Goal: Communication & Community: Answer question/provide support

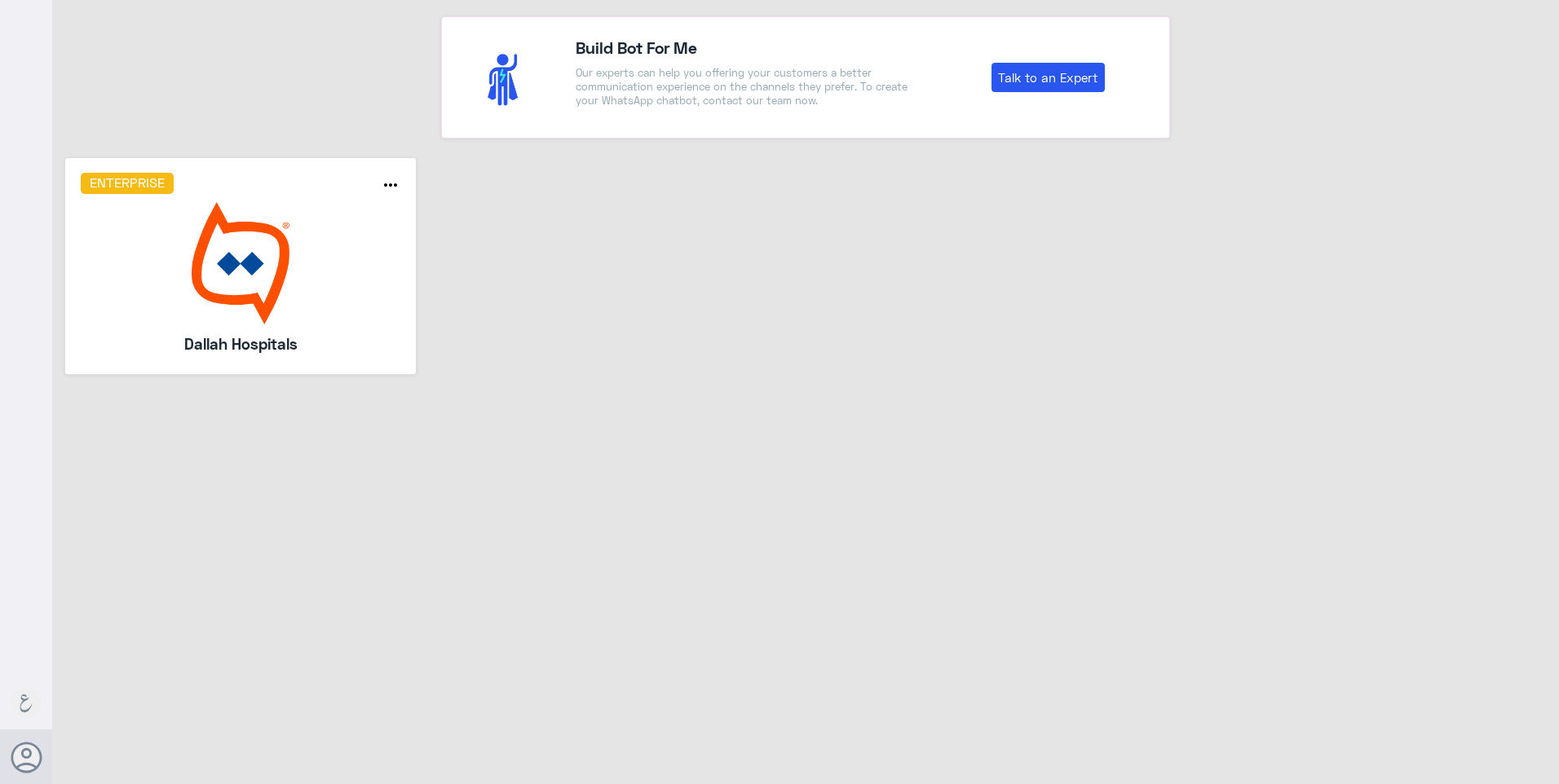
click at [252, 236] on img at bounding box center [241, 263] width 320 height 122
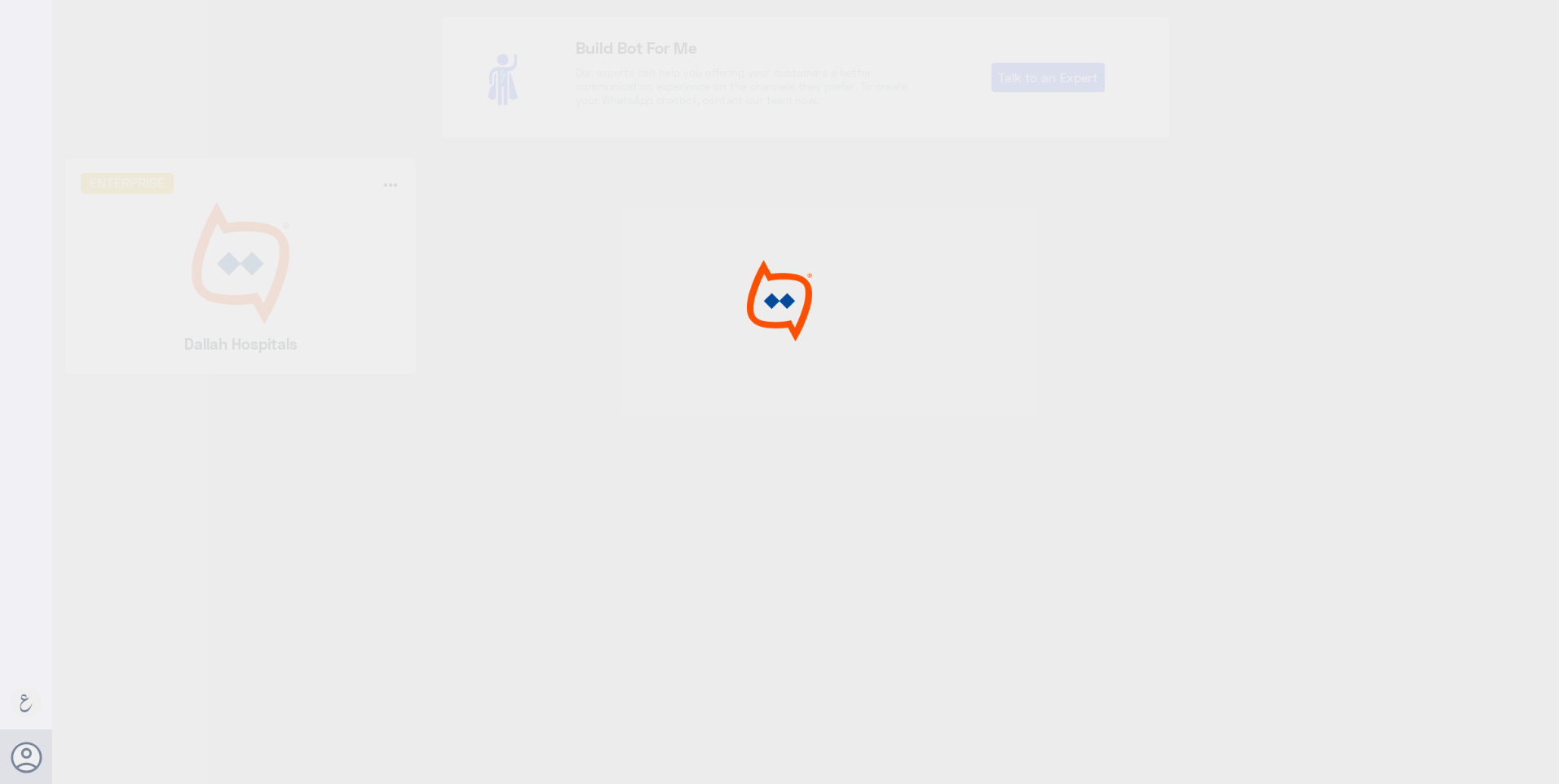
click at [252, 236] on div at bounding box center [779, 394] width 1559 height 789
click at [467, 209] on div at bounding box center [779, 394] width 1559 height 789
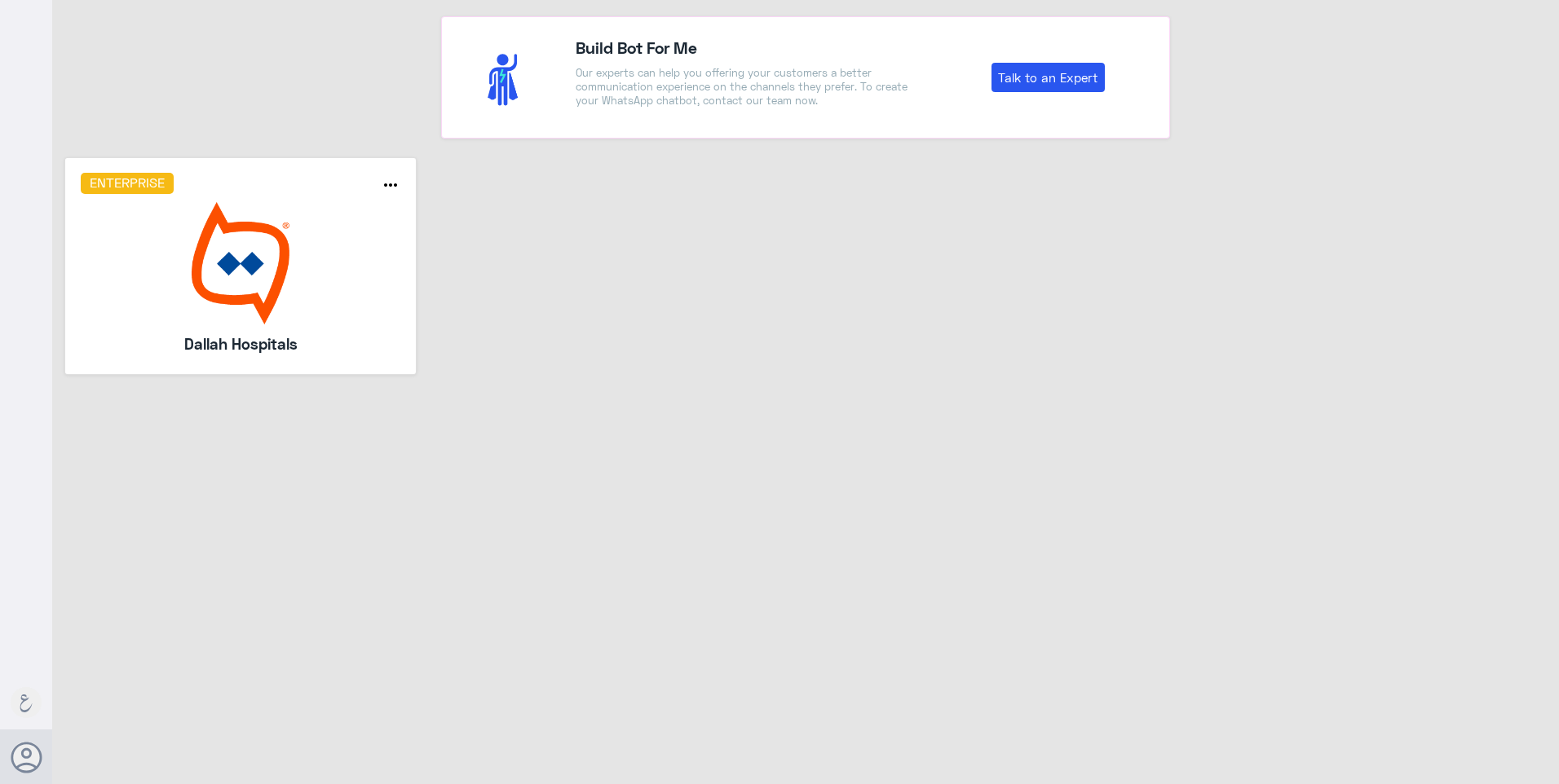
click at [306, 262] on img at bounding box center [241, 263] width 320 height 122
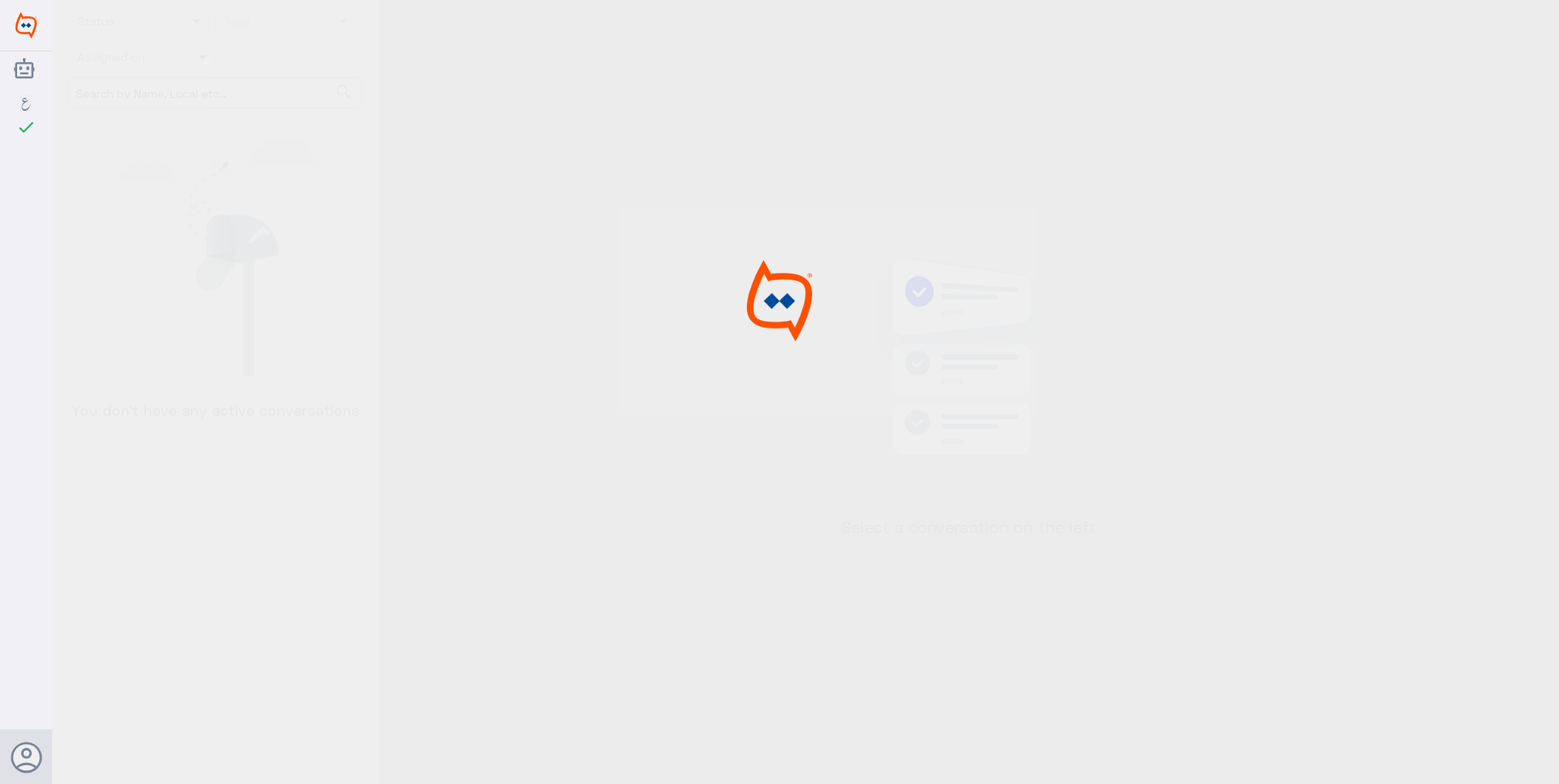
click at [306, 262] on div at bounding box center [779, 394] width 1559 height 789
click at [759, 278] on img at bounding box center [779, 301] width 122 height 82
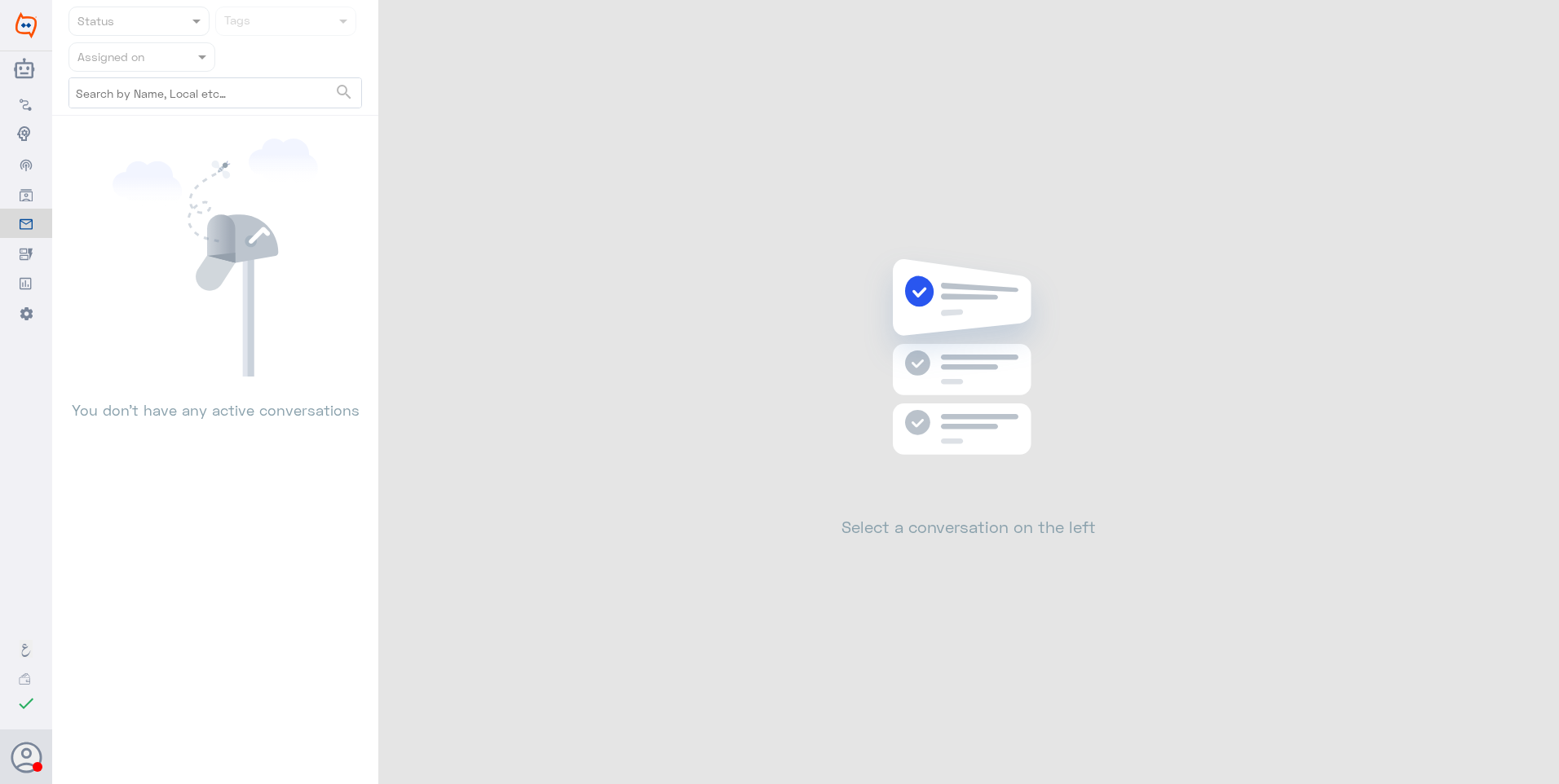
click at [622, 259] on div "Status Tags Assigned on search You don’t have any active conversations Select a…" at bounding box center [805, 394] width 1507 height 789
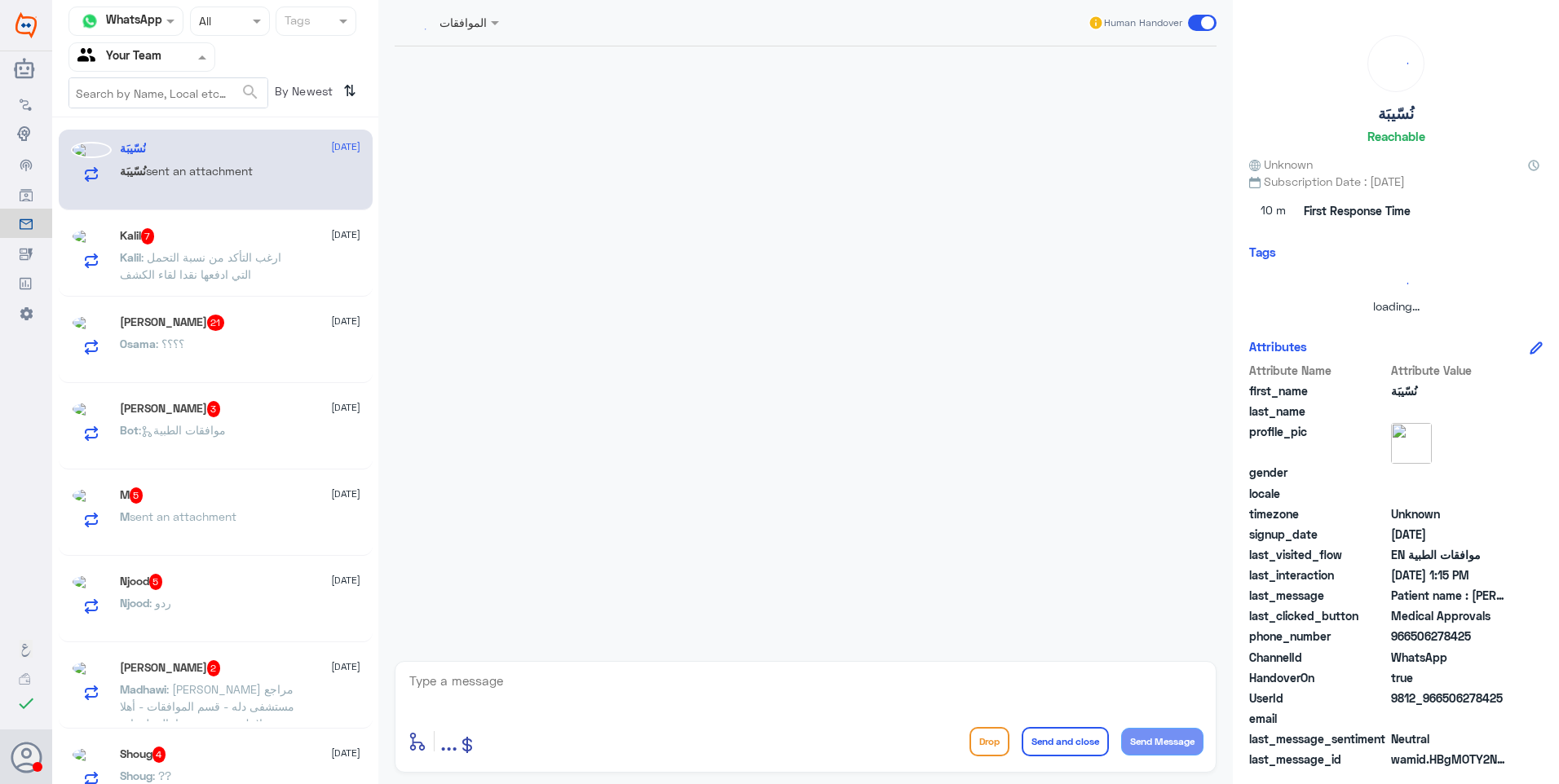
click at [169, 65] on div at bounding box center [142, 57] width 145 height 19
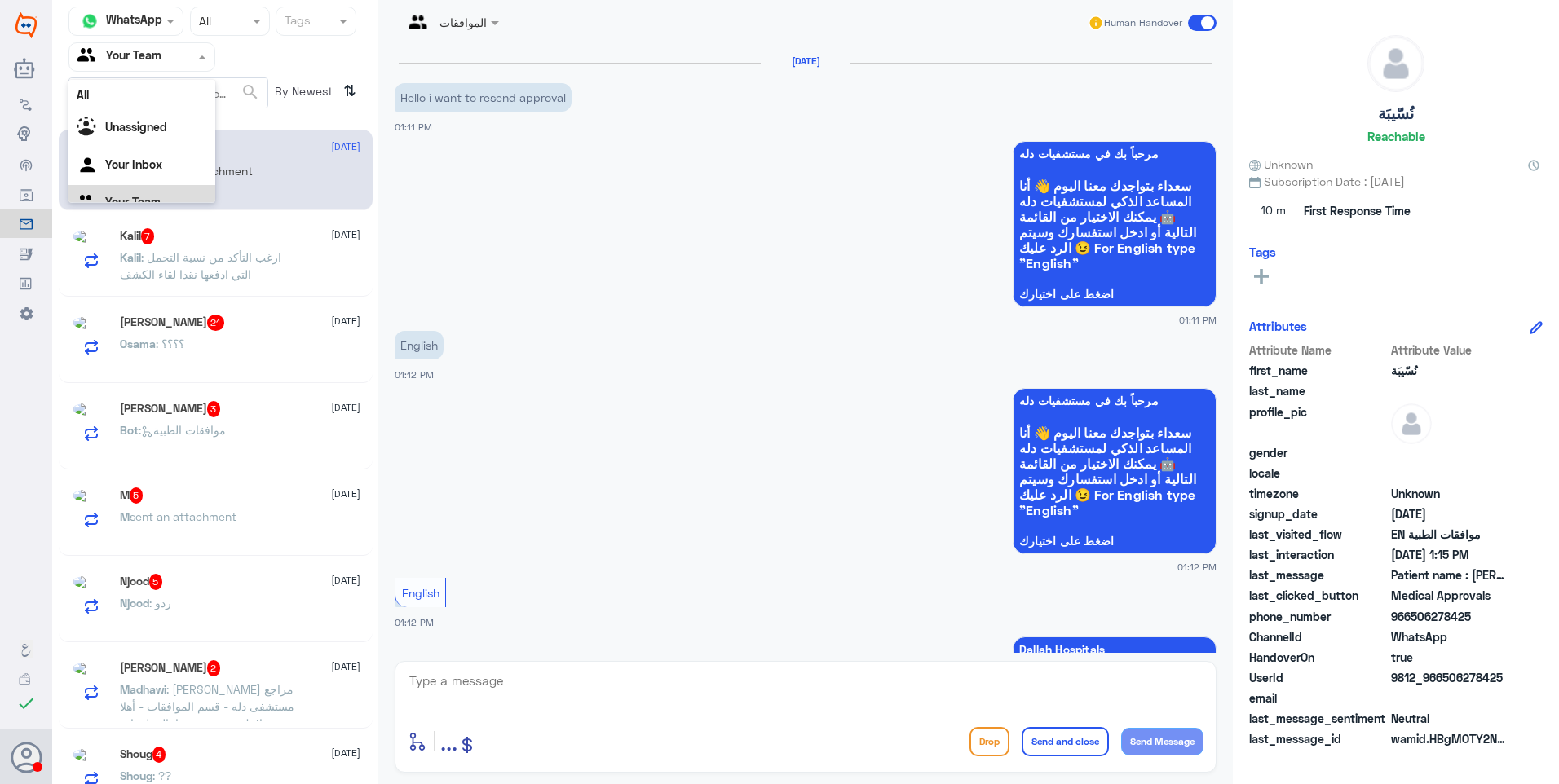
scroll to position [813, 0]
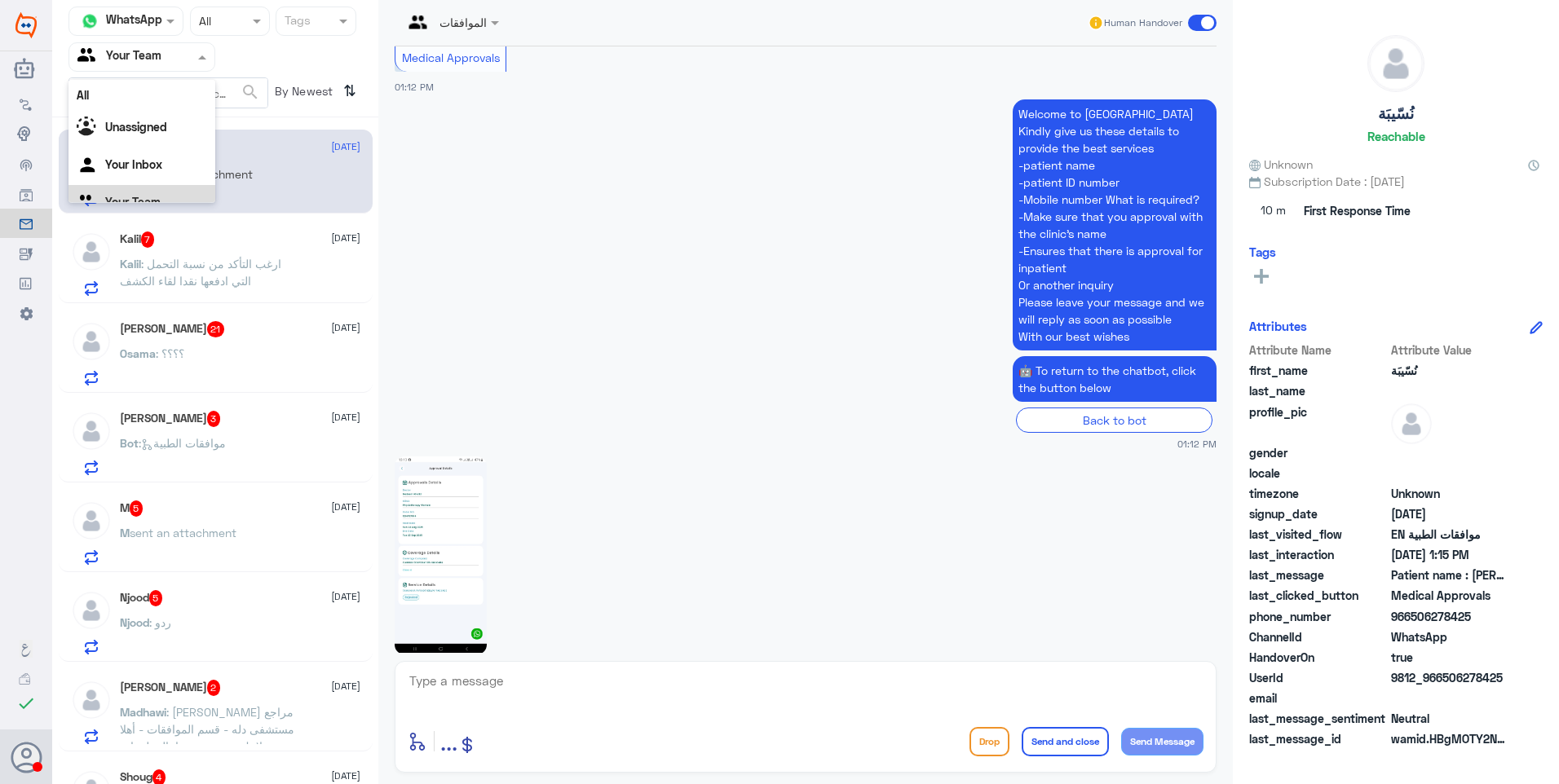
click at [175, 191] on div "Your Team" at bounding box center [142, 204] width 147 height 38
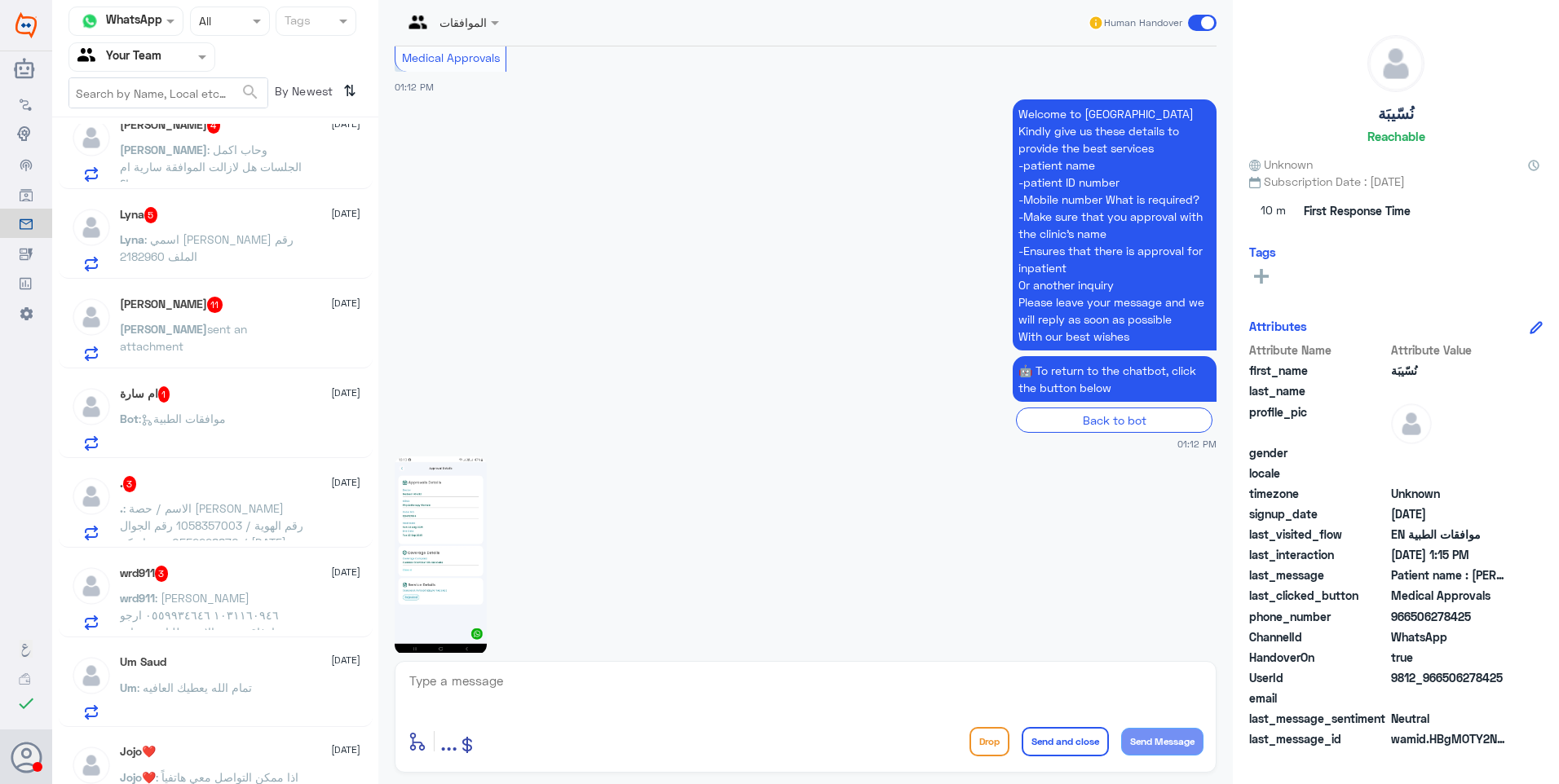
scroll to position [1672, 0]
click at [331, 125] on button "Preview" at bounding box center [320, 137] width 51 height 25
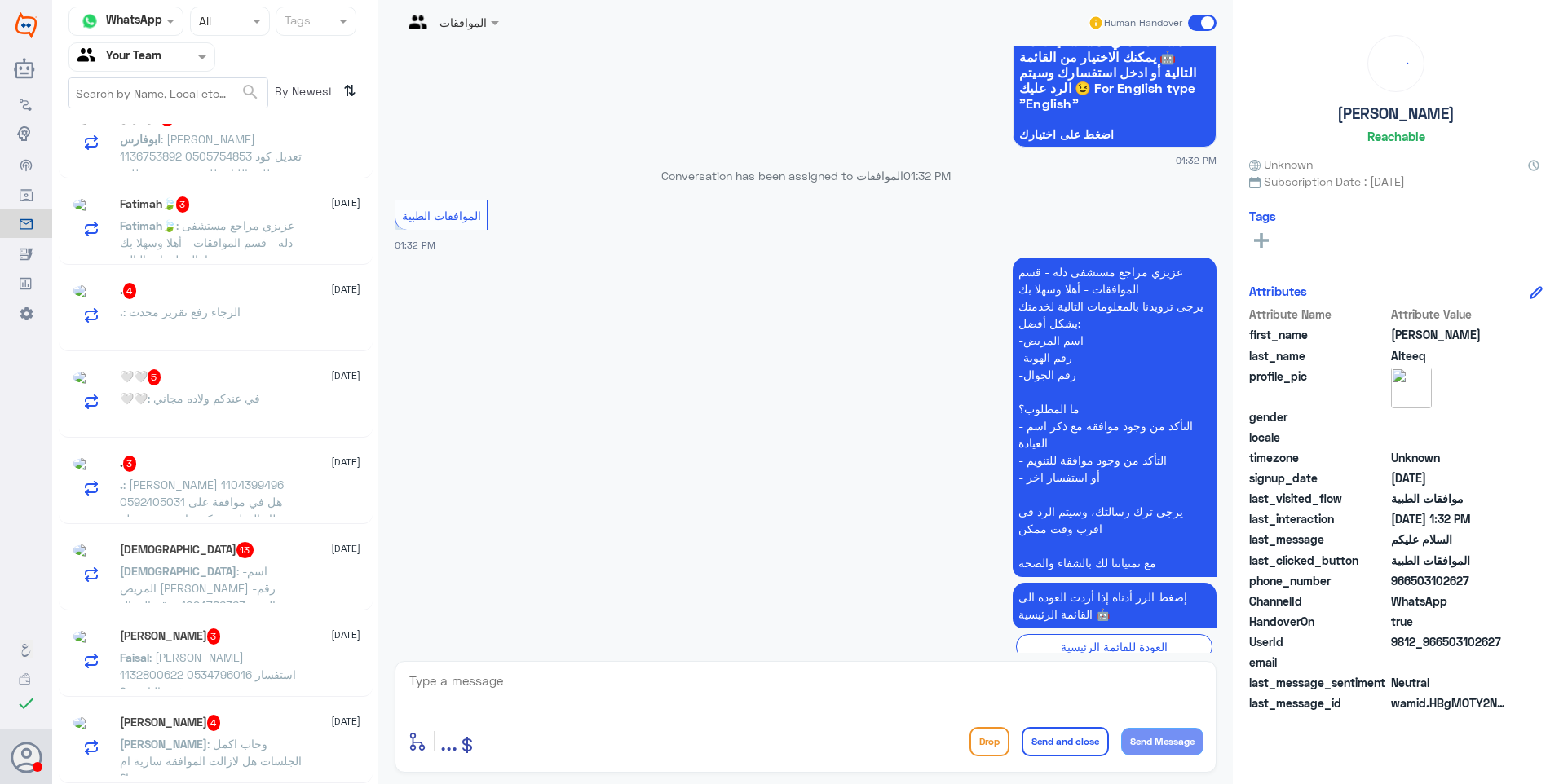
scroll to position [1134, 0]
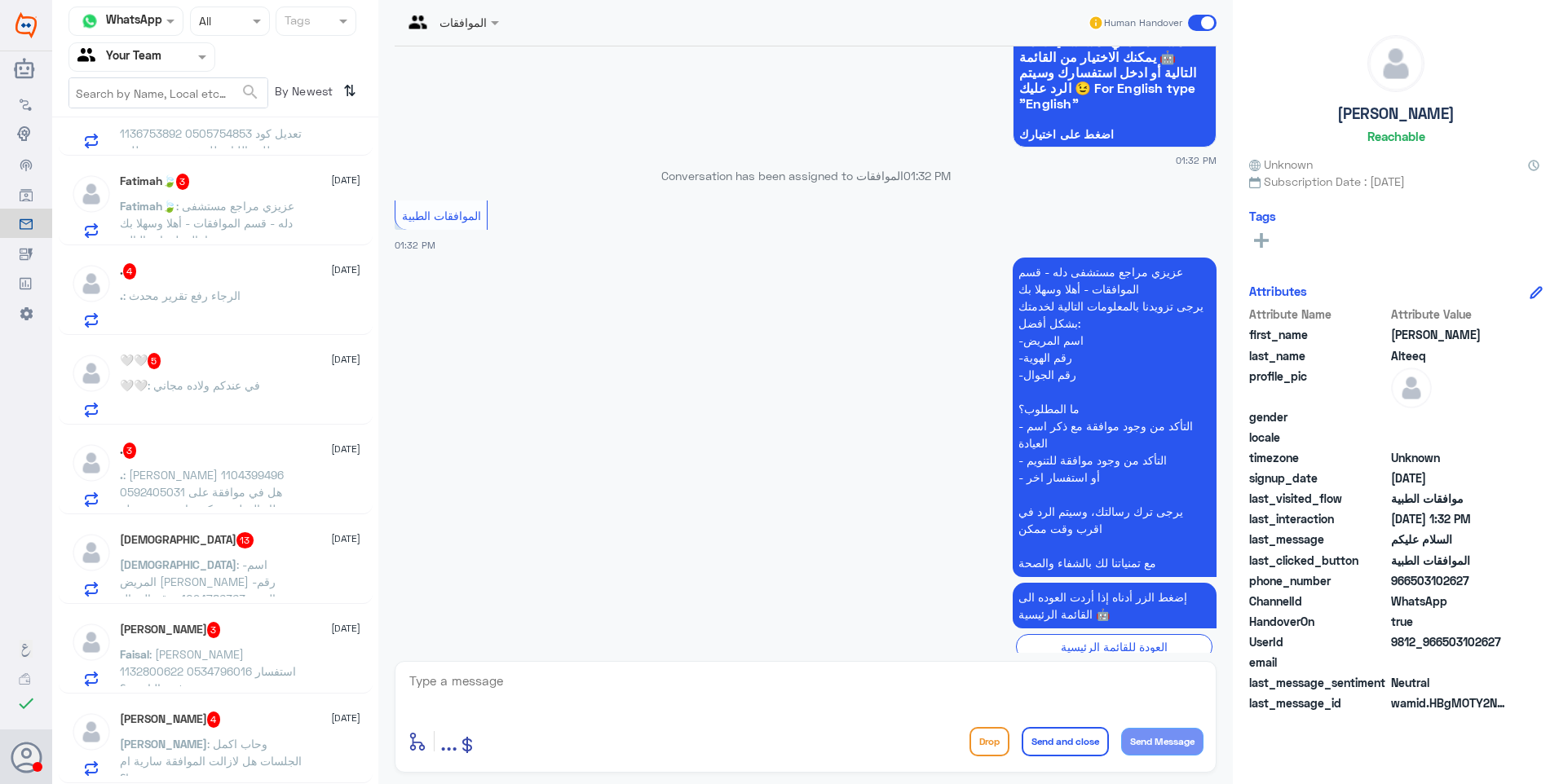
click at [249, 765] on p "Aziz : وحاب اكمل الجلسات هل لازالت الموافقة سارية ام يتم تجديدها؟" at bounding box center [211, 756] width 184 height 41
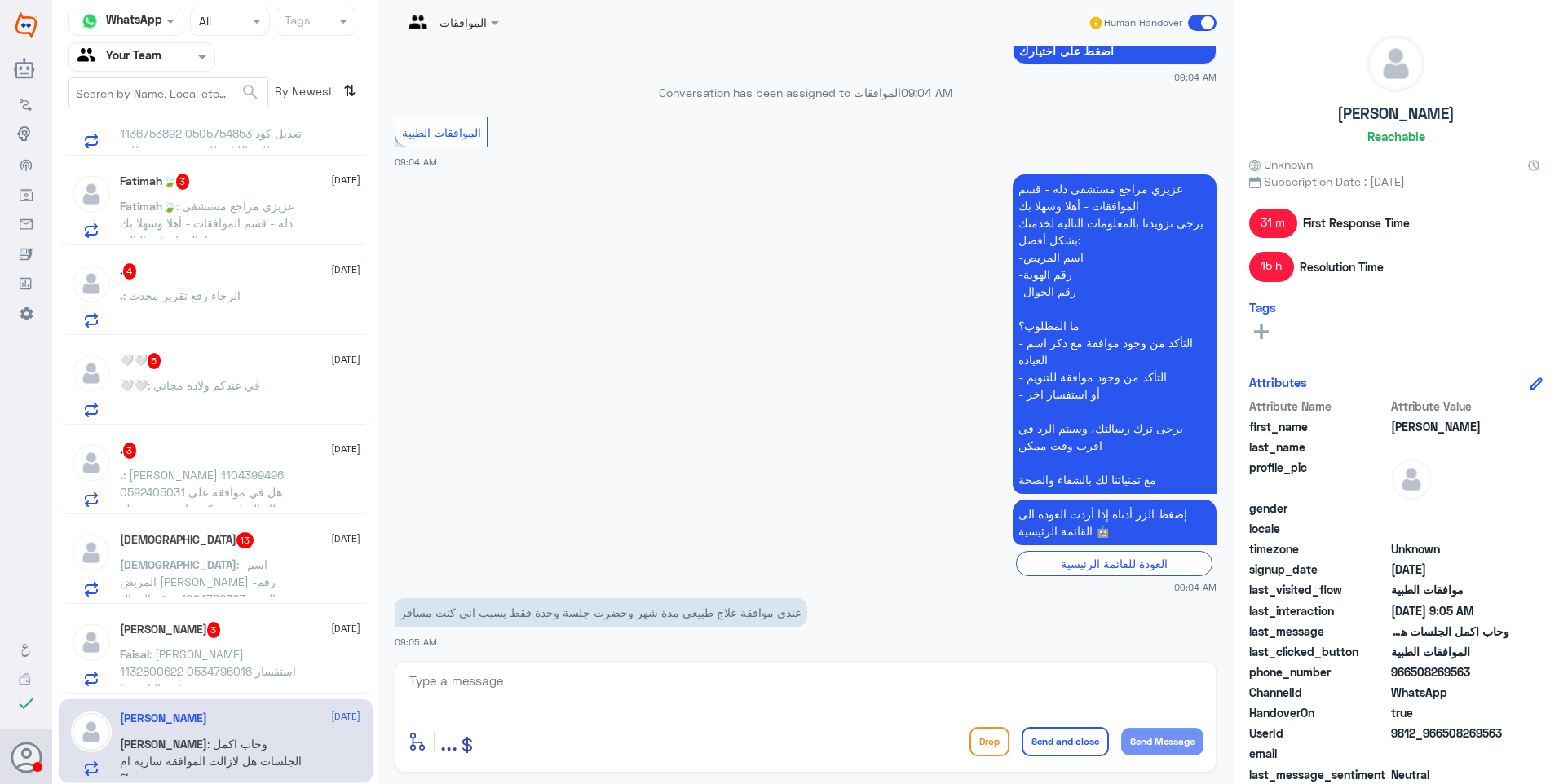
scroll to position [1310, 0]
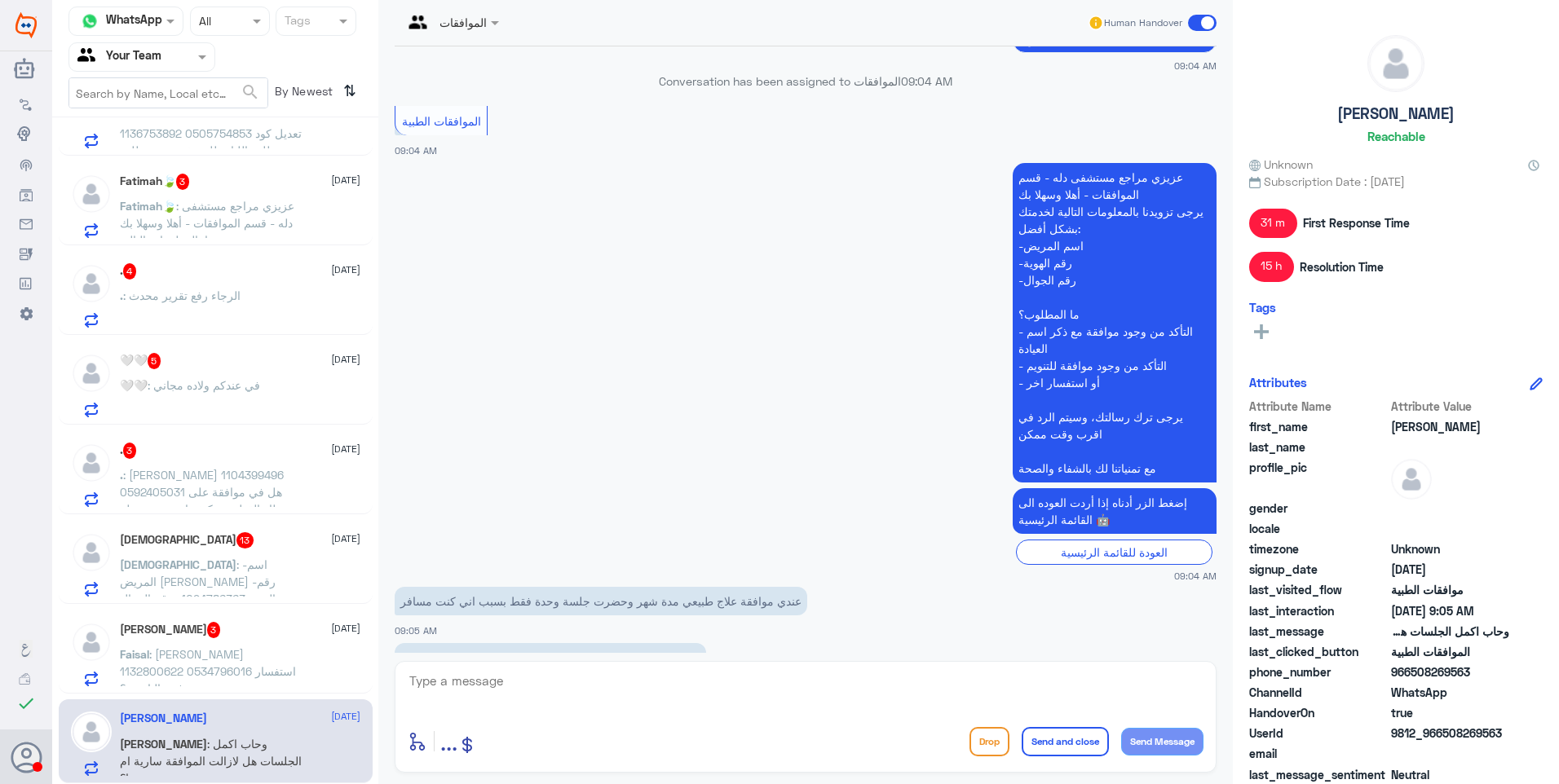
click at [464, 682] on textarea at bounding box center [805, 690] width 795 height 40
type textarea "رقم الهوية لو تكرمت"
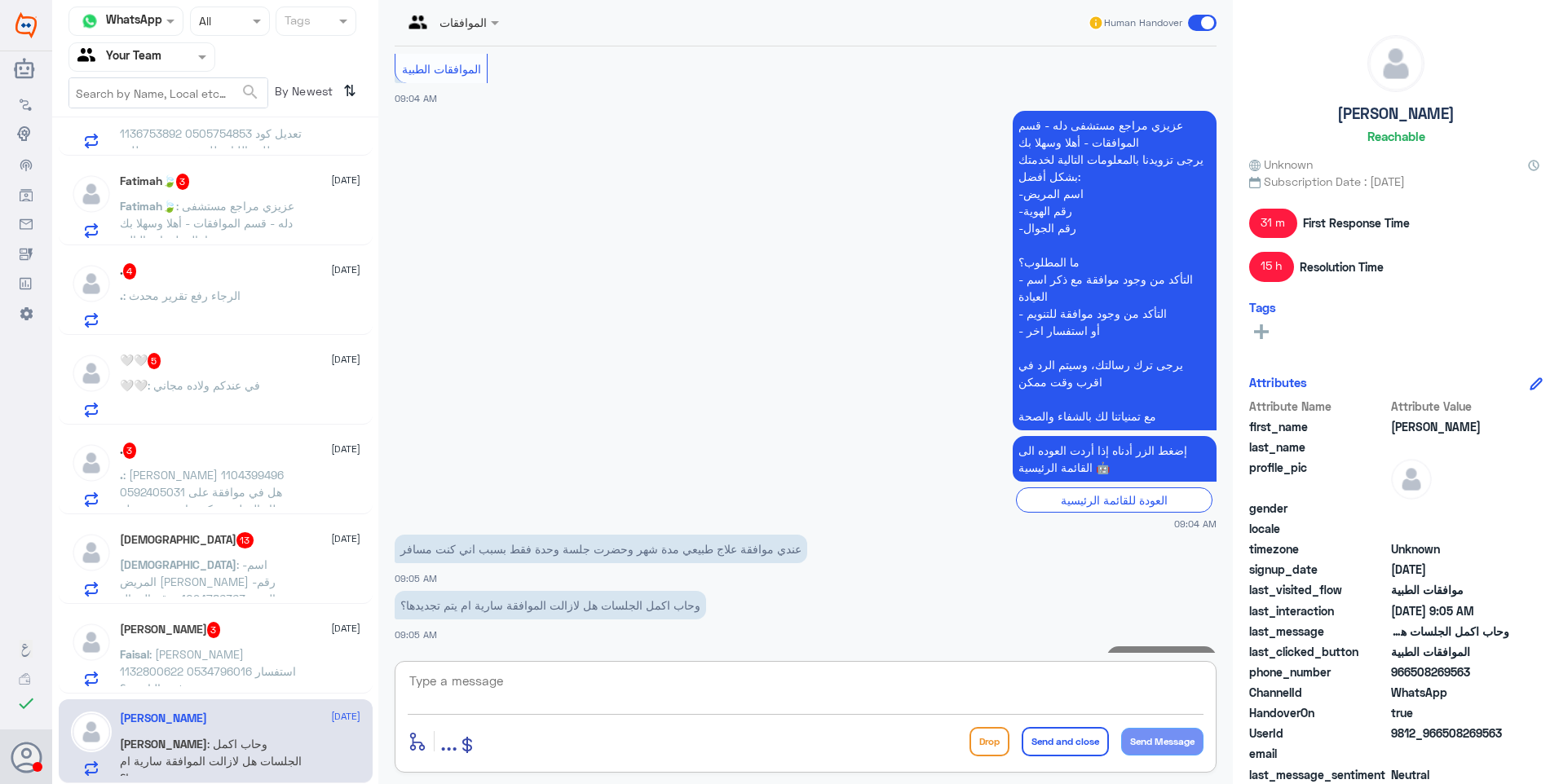
click at [200, 678] on span ": فيصل محمد العتيبي 1132800622 0534796016 استفسار عن سبب رفض التامين ؟" at bounding box center [207, 671] width 176 height 48
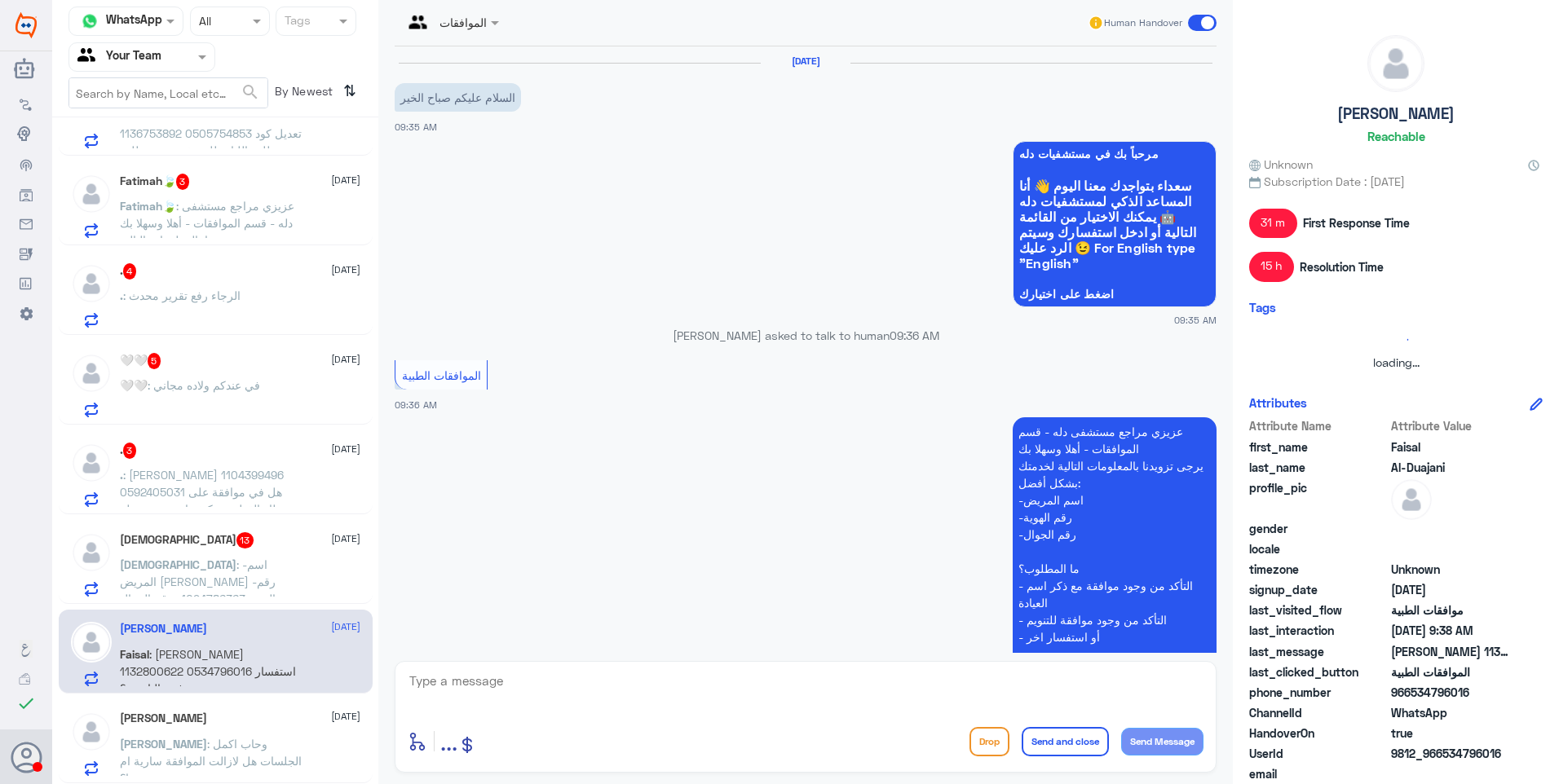
scroll to position [266, 0]
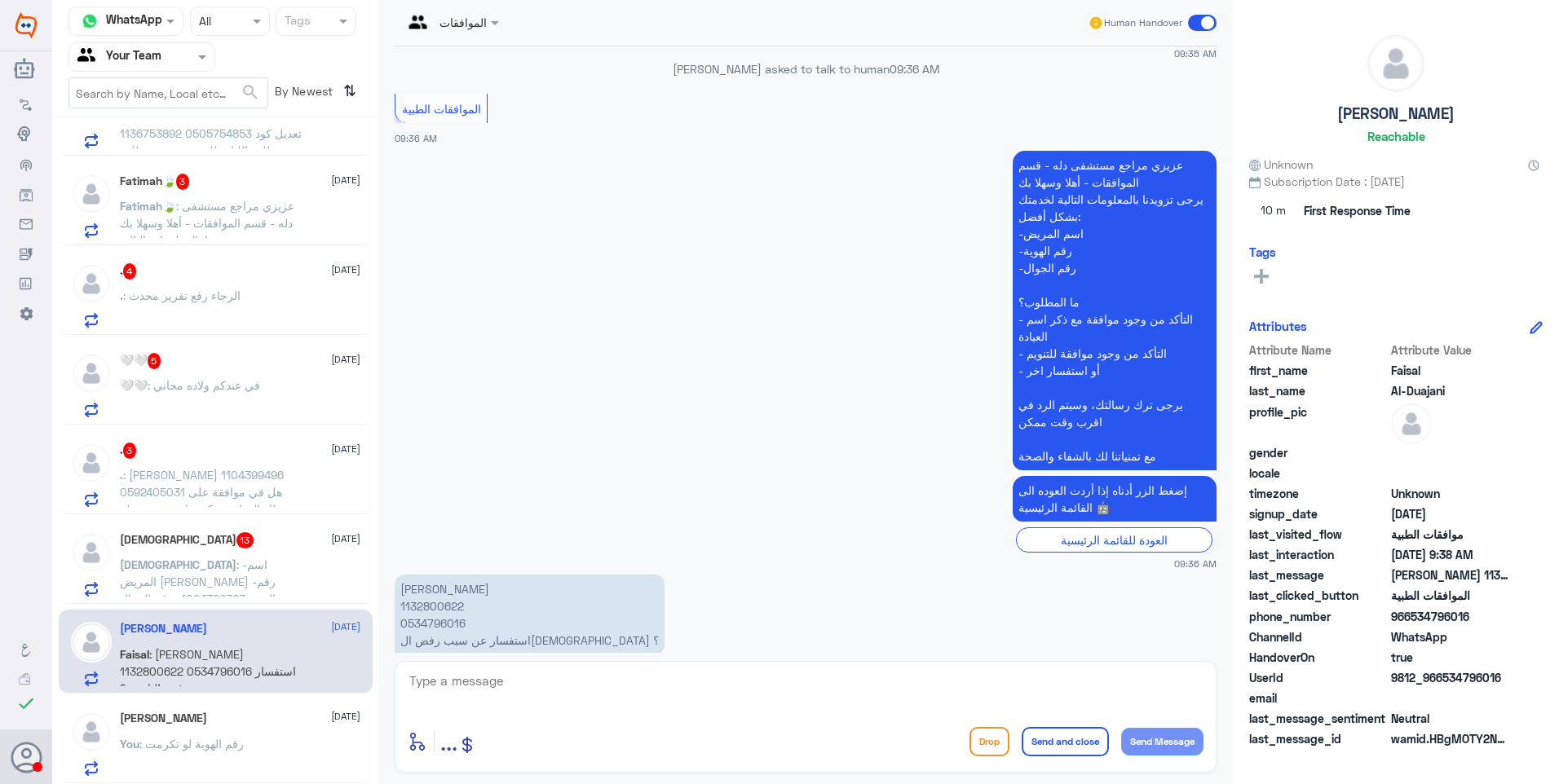
click at [431, 576] on p "فيصل محمد العتيبي 1132800622 0534796016 استفسار عن سبب رفض التامين ؟" at bounding box center [529, 615] width 270 height 80
copy p "1132800622"
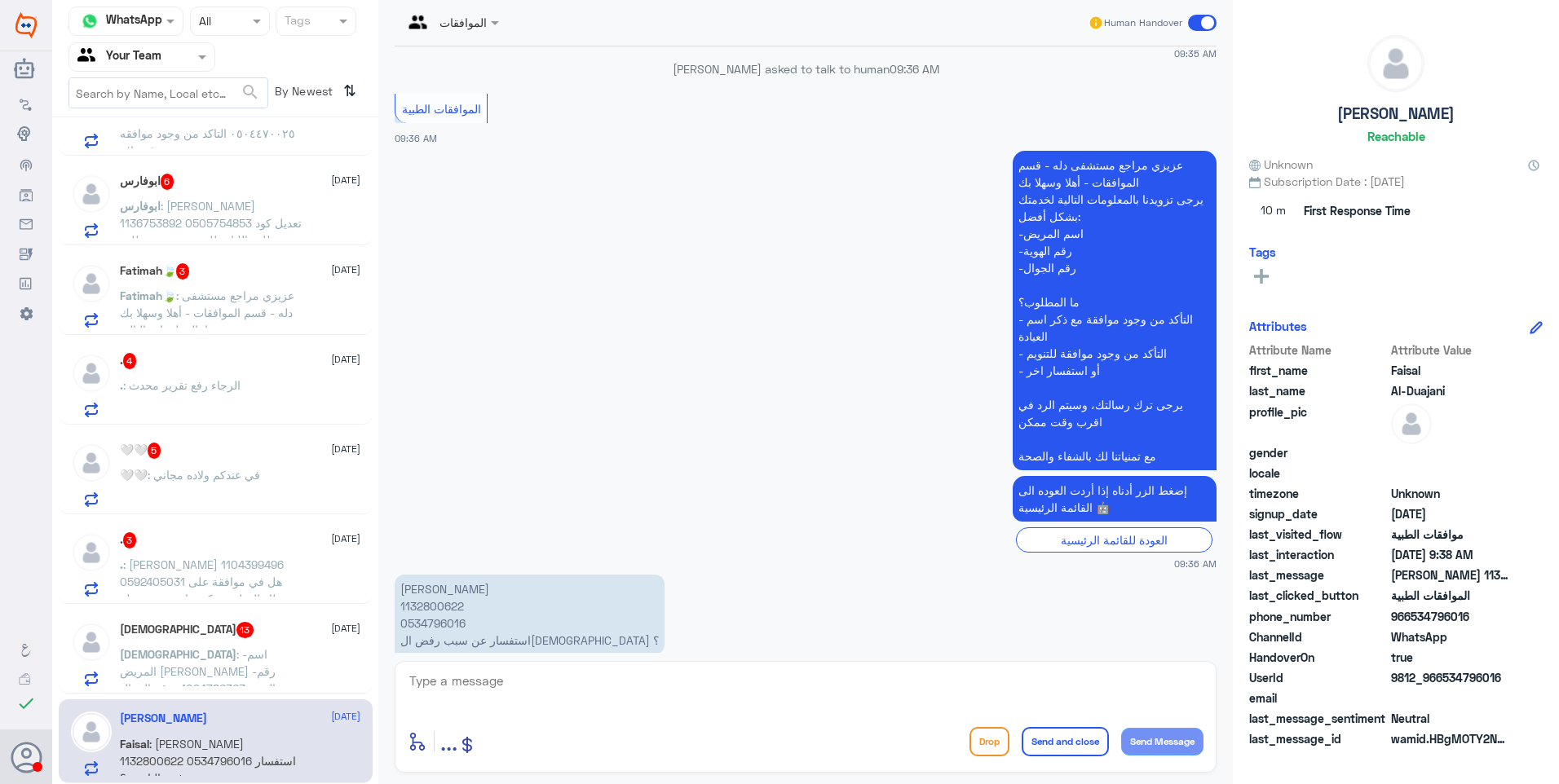
drag, startPoint x: 478, startPoint y: 669, endPoint x: 491, endPoint y: 679, distance: 16.4
click at [479, 672] on textarea at bounding box center [805, 690] width 795 height 40
type textarea "تم متابعة الطلب بتقرير الطبيب"
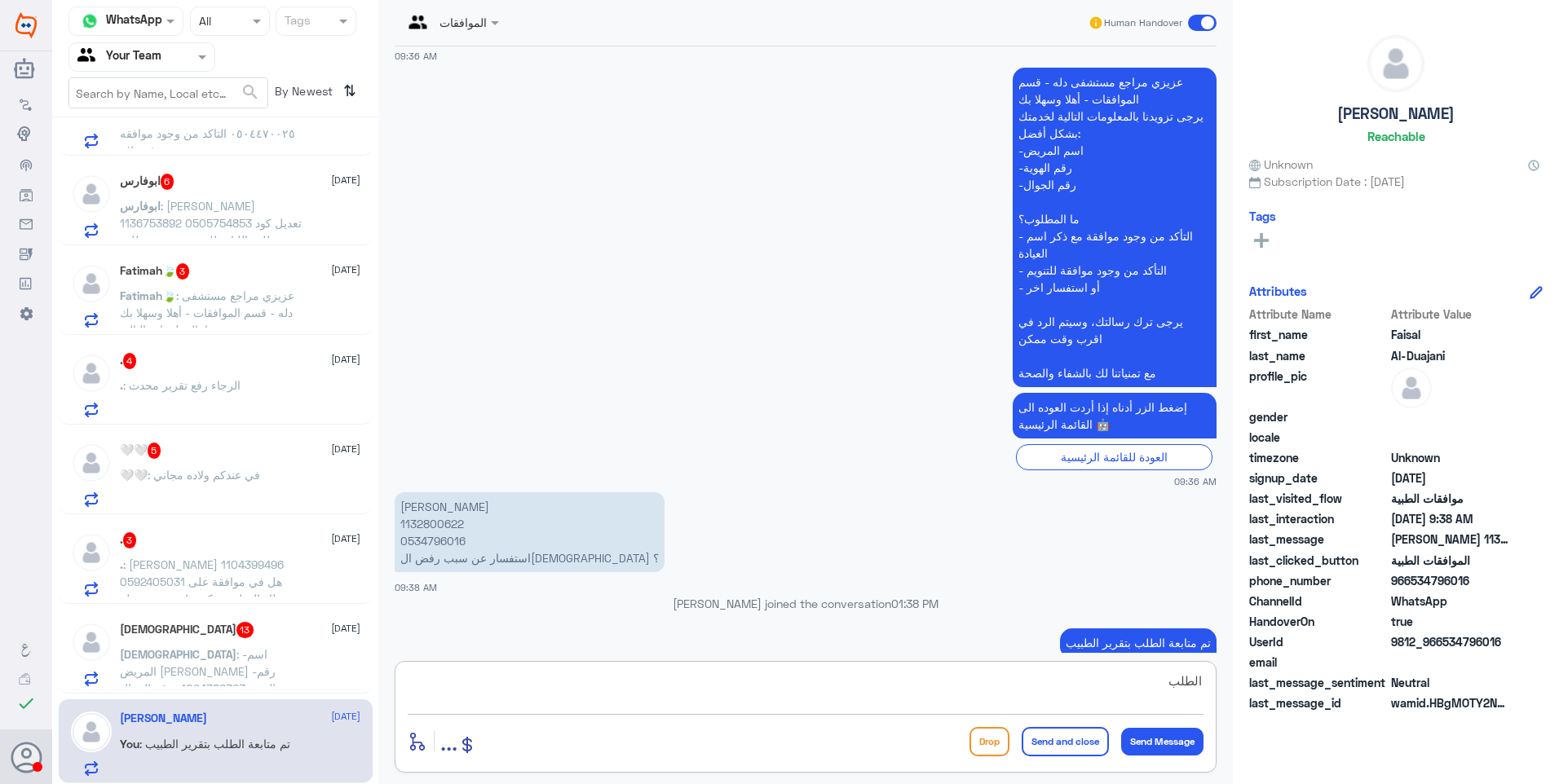
scroll to position [319, 0]
type textarea "الطلب تحت الاجراء"
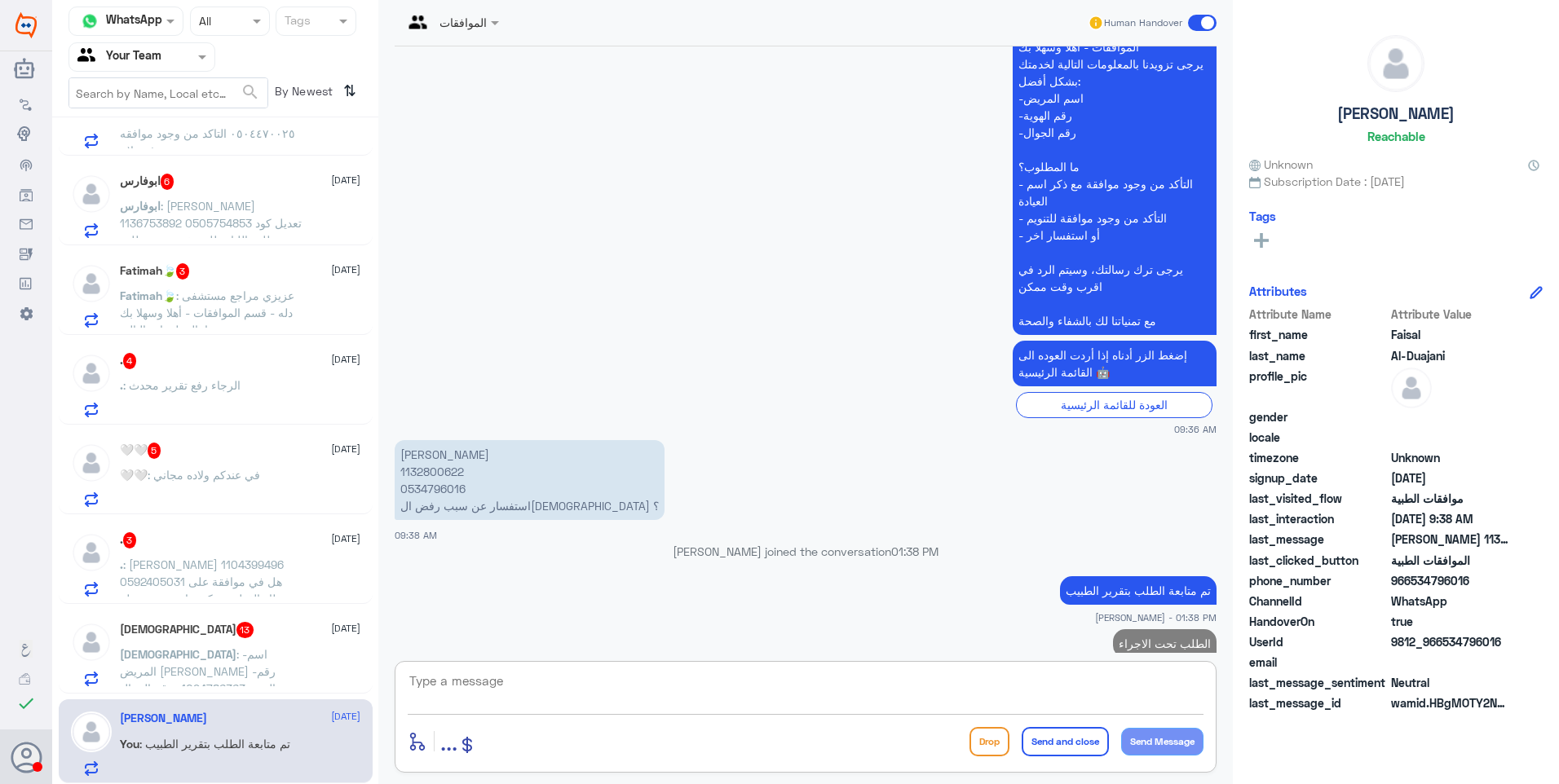
click at [221, 638] on div "Mohammed 13 25 August" at bounding box center [240, 630] width 241 height 16
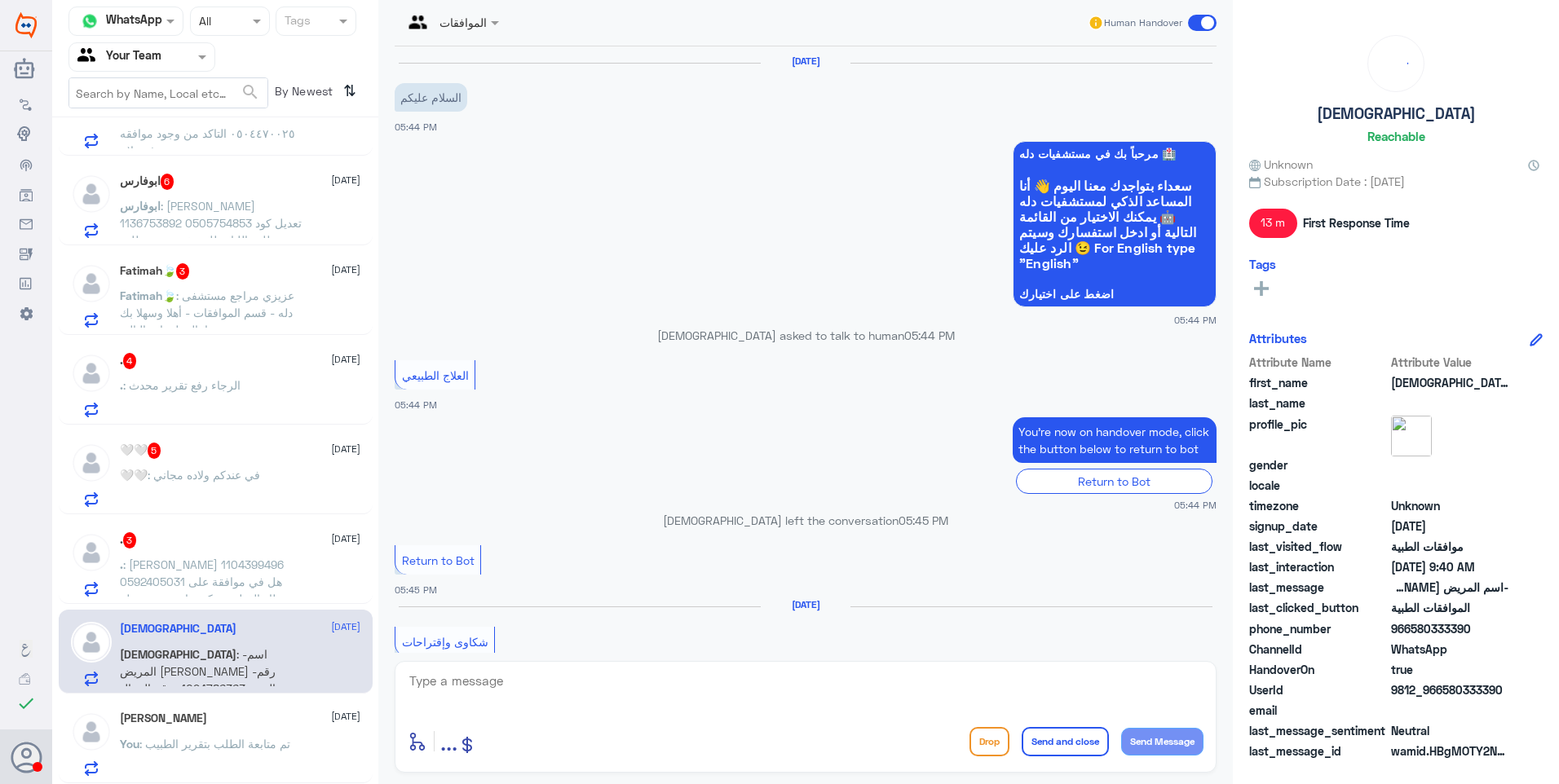
scroll to position [1439, 0]
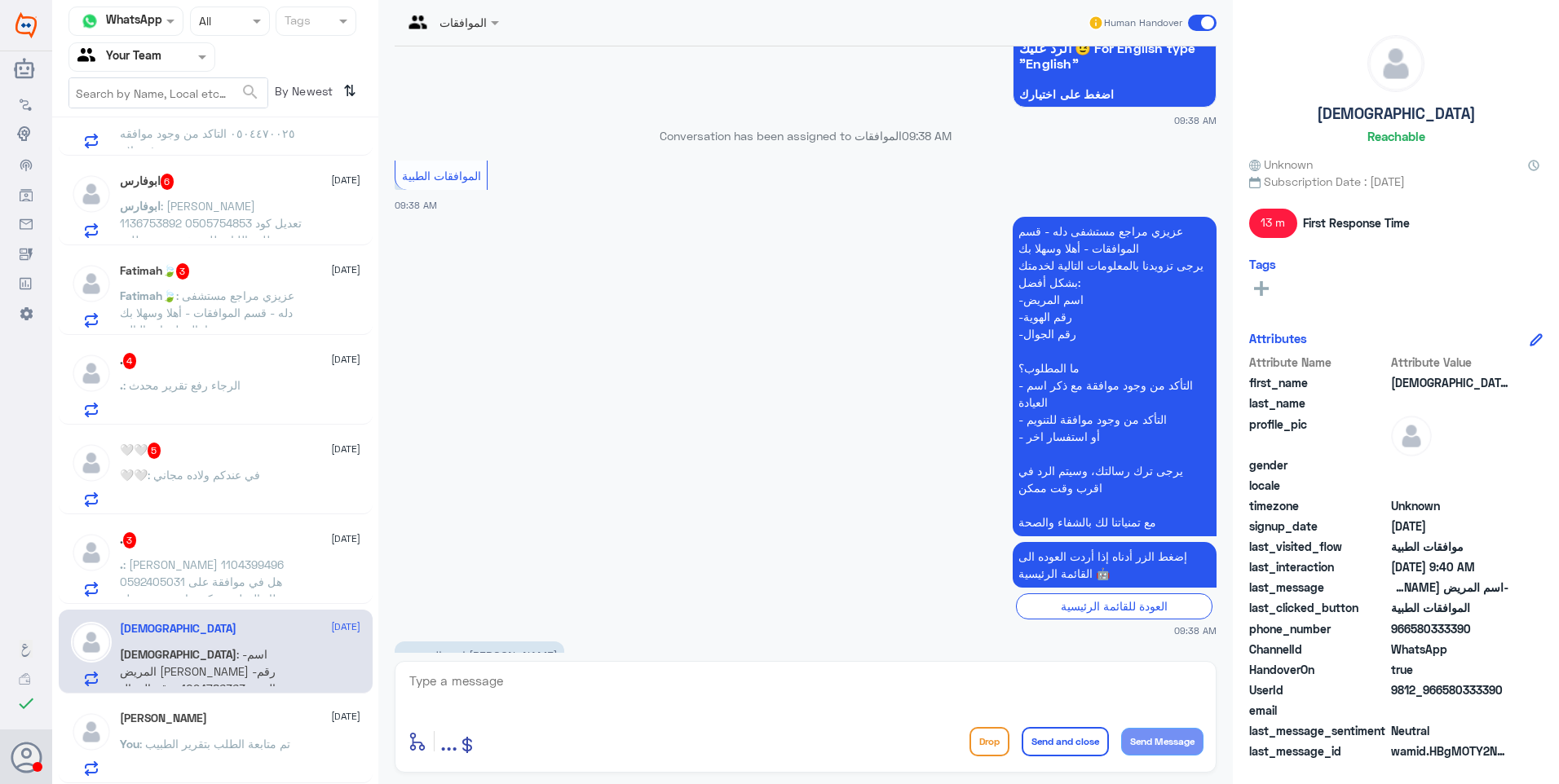
click at [457, 641] on p "-اسم المريض محمد منصور الدريس -رقم الهوية 1094786363 -رقم الجوال 0580333390 تم …" at bounding box center [479, 698] width 170 height 114
copy p "1094786363"
click at [424, 641] on p "-اسم المريض محمد منصور الدريس -رقم الهوية 1094786363 -رقم الجوال 0580333390 تم …" at bounding box center [479, 698] width 170 height 114
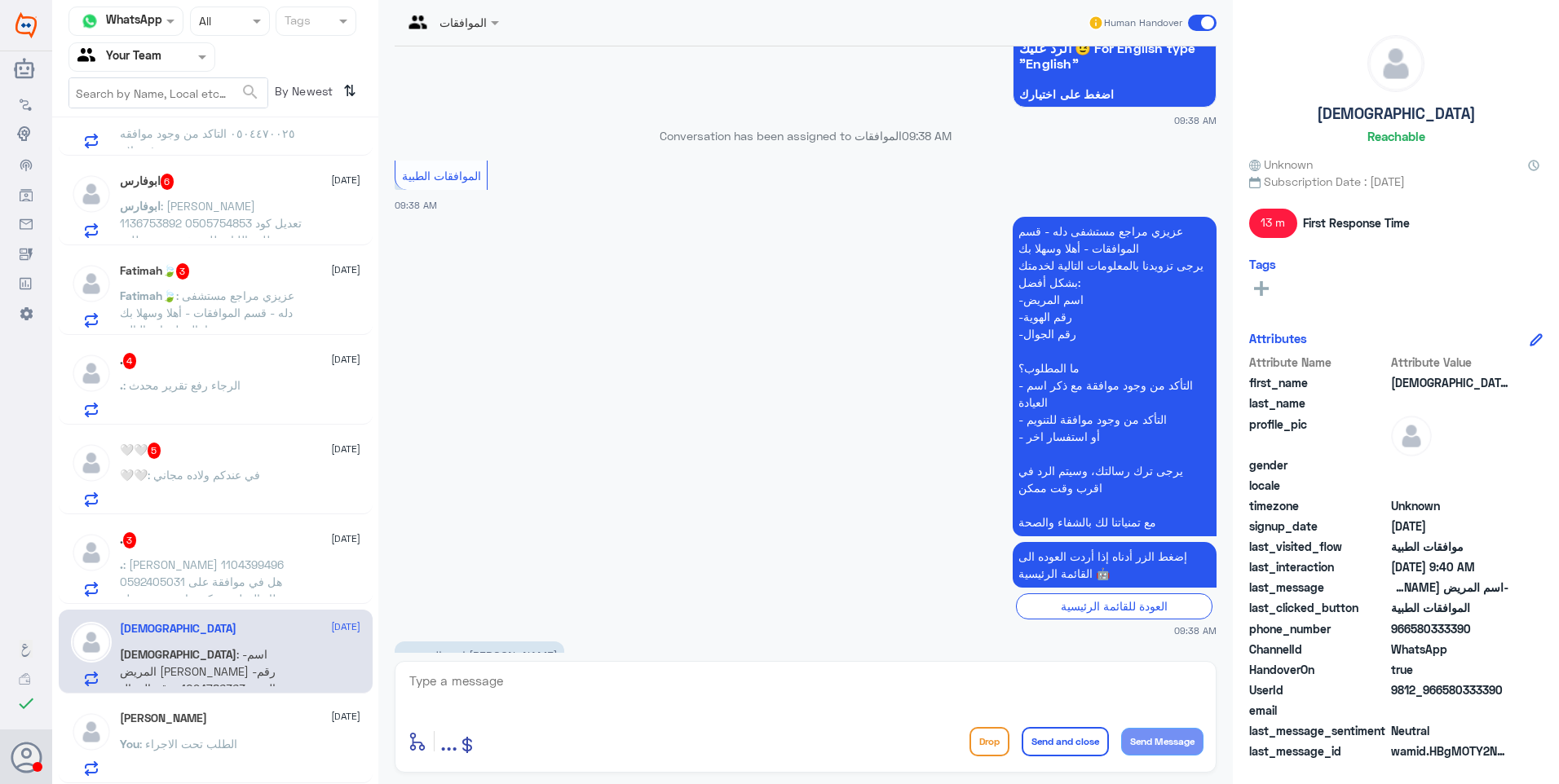
copy p "5294660"
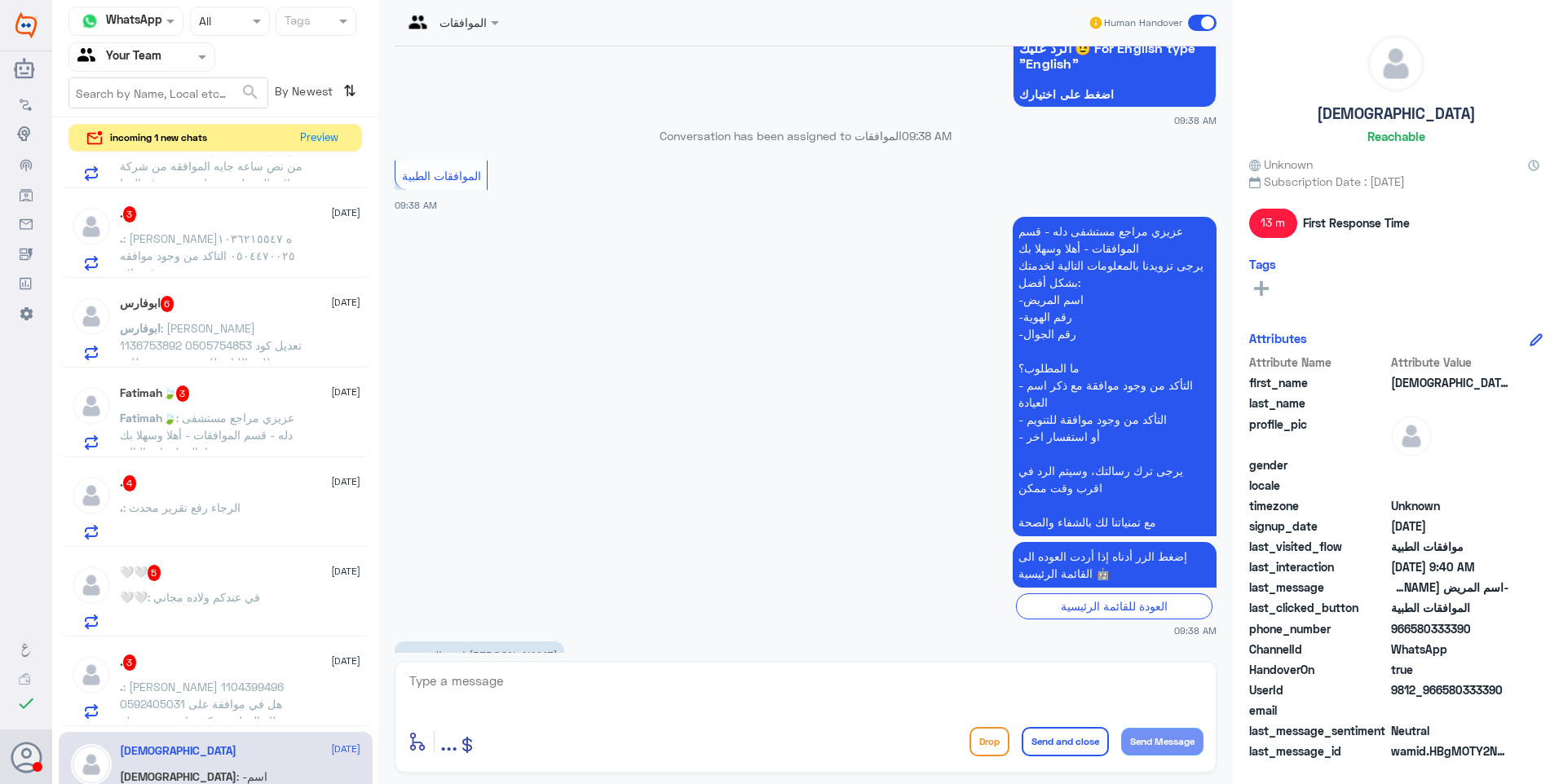
drag, startPoint x: 531, startPoint y: 688, endPoint x: 642, endPoint y: 694, distance: 111.2
click at [543, 690] on textarea at bounding box center [805, 690] width 795 height 40
type textarea "طالبين نتائج فحص سابقة مثل الاشعة"
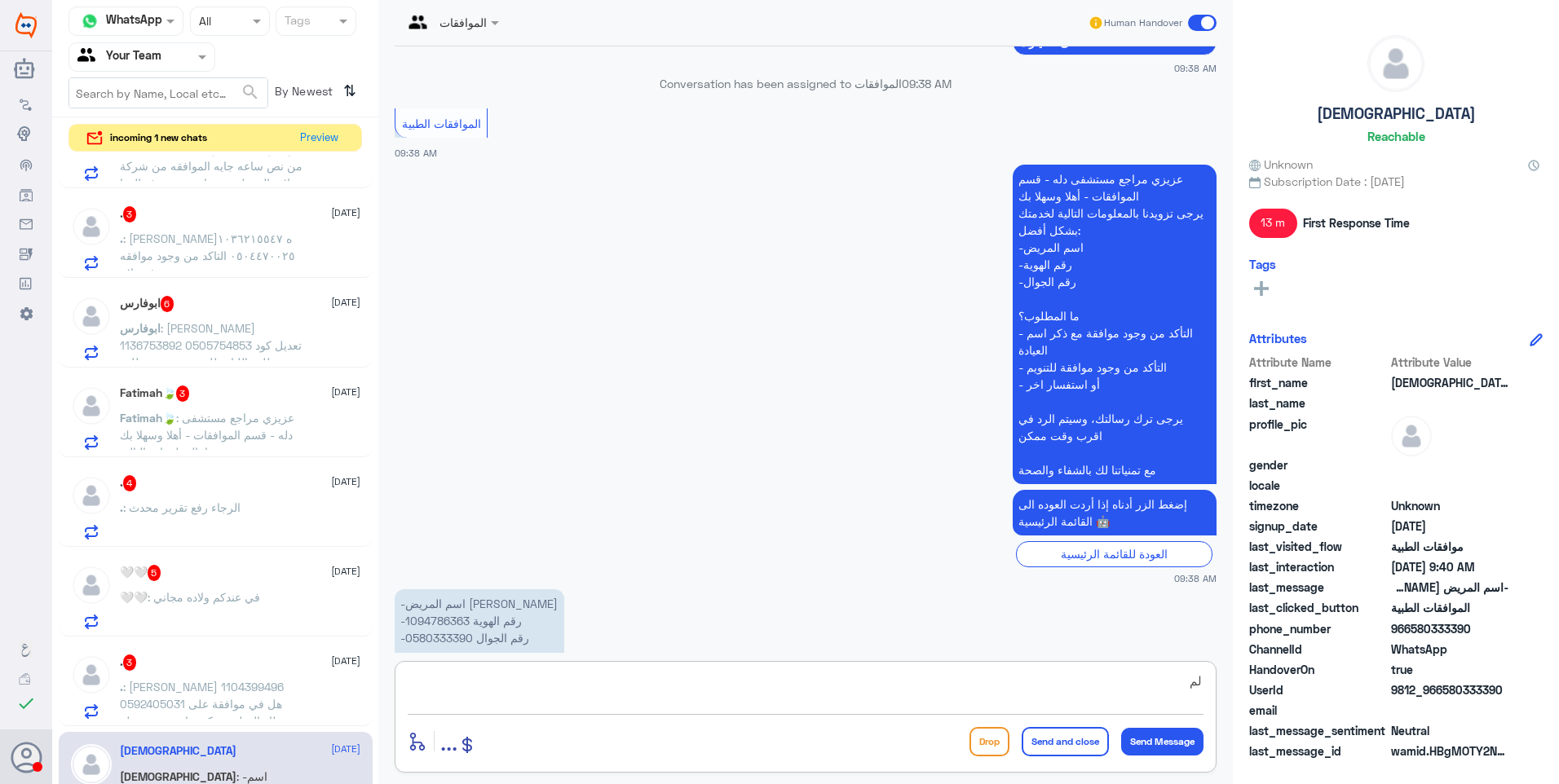
type textarea "ل"
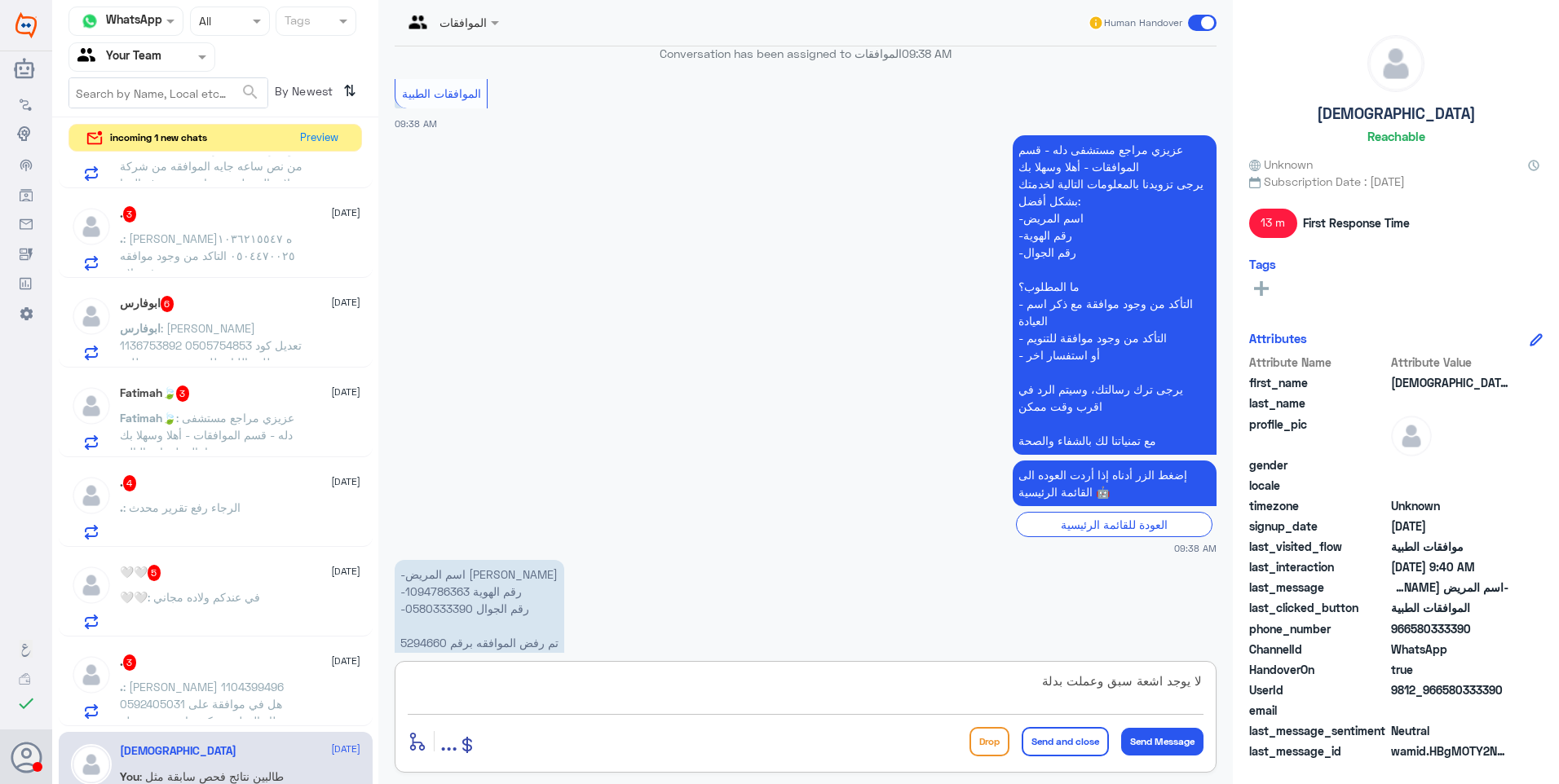
type textarea "لا يوجد اشعة سبق وعملت بدلة"
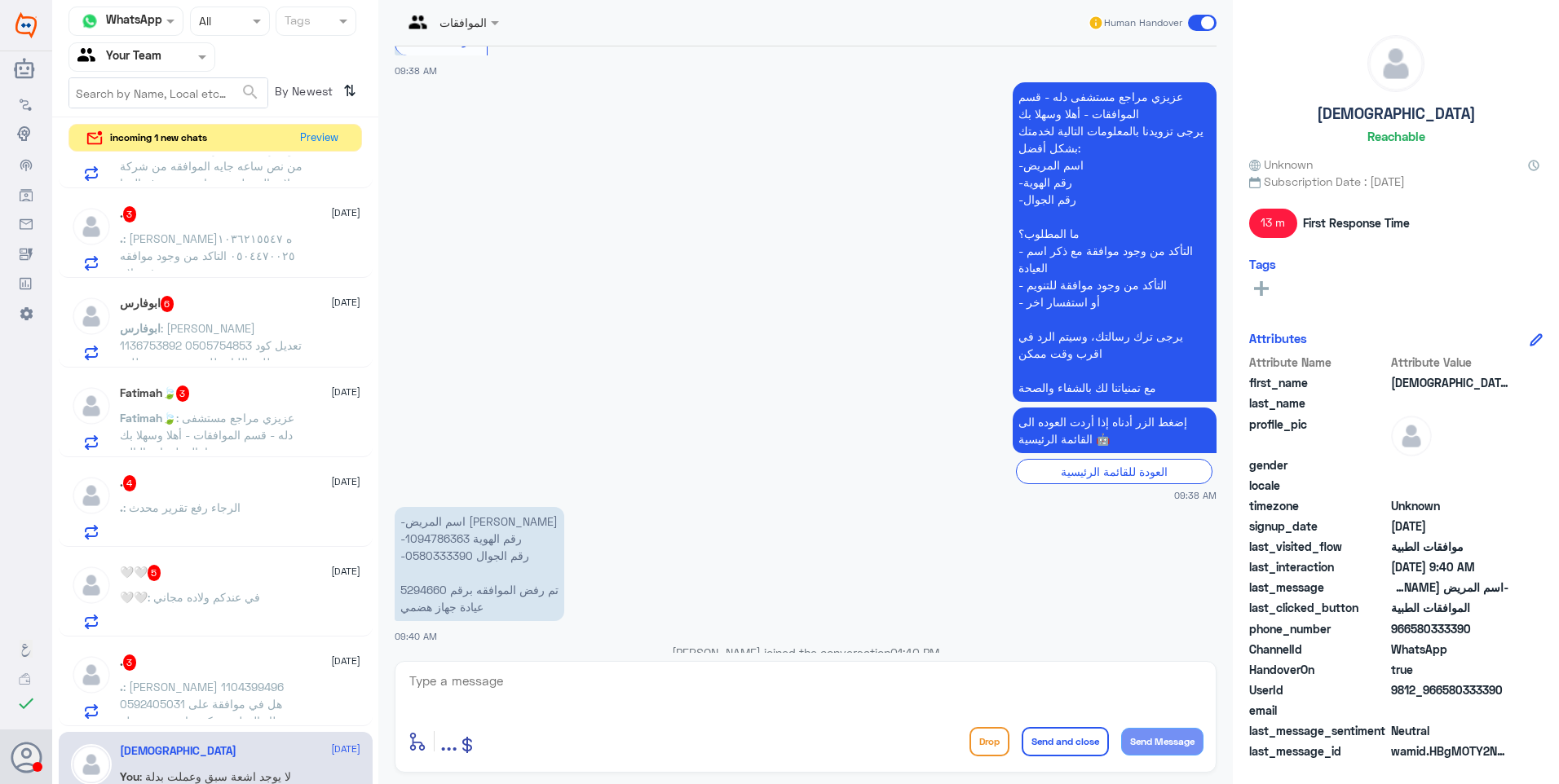
drag, startPoint x: 489, startPoint y: 734, endPoint x: 492, endPoint y: 725, distance: 9.5
click at [489, 734] on div "enter flow name ... Drop Send and close Send Message" at bounding box center [805, 741] width 795 height 37
click at [205, 723] on div ". 3 25 August . : اميره محمد 1104399496 0592405031 هل في موافقة على منظار القول…" at bounding box center [215, 684] width 314 height 84
click at [221, 707] on span ": اميره محمد 1104399496 0592405031 هل في موافقة على منظار القولون و كيف اسوي مو…" at bounding box center [205, 713] width 171 height 66
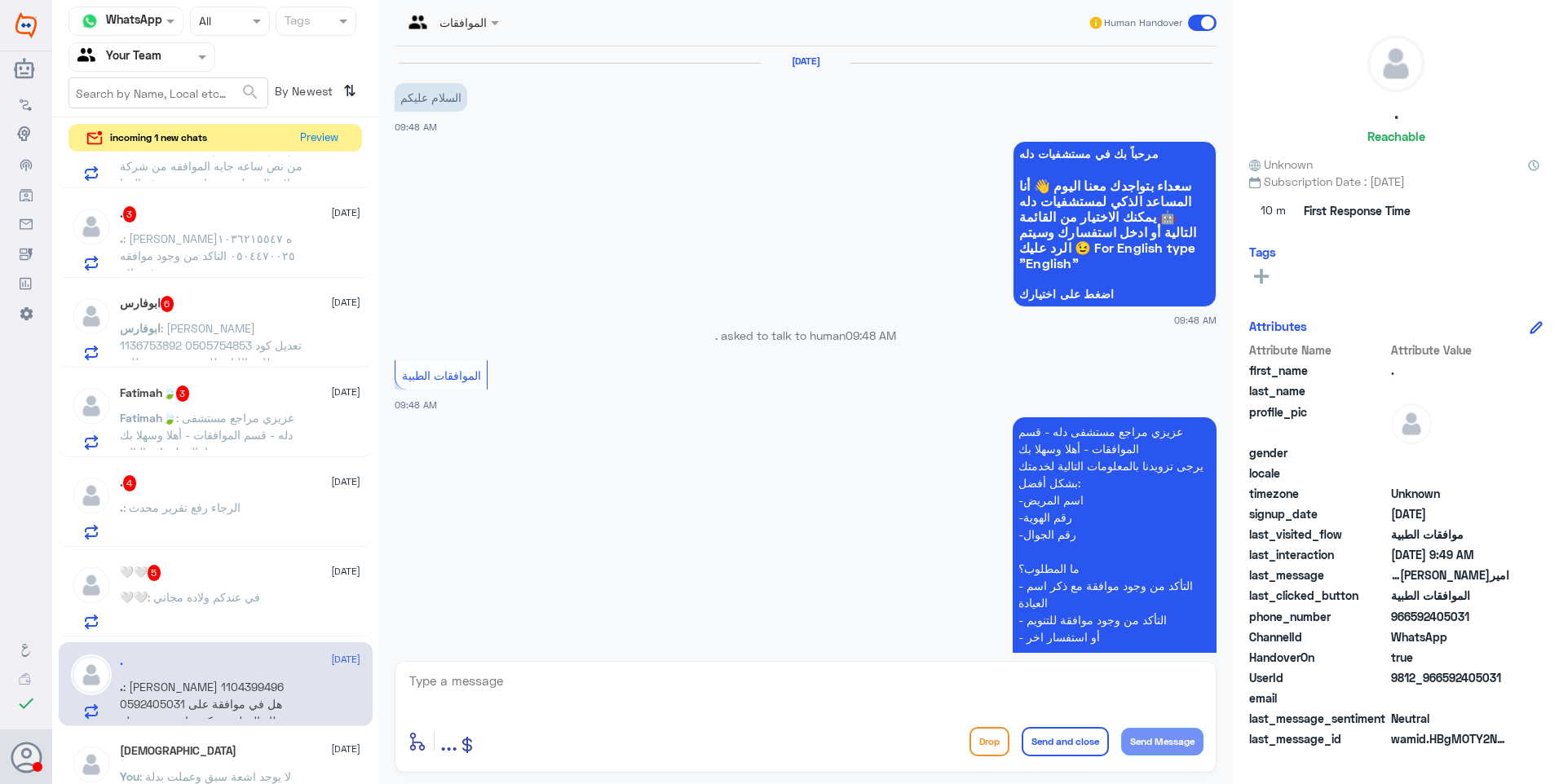
scroll to position [301, 0]
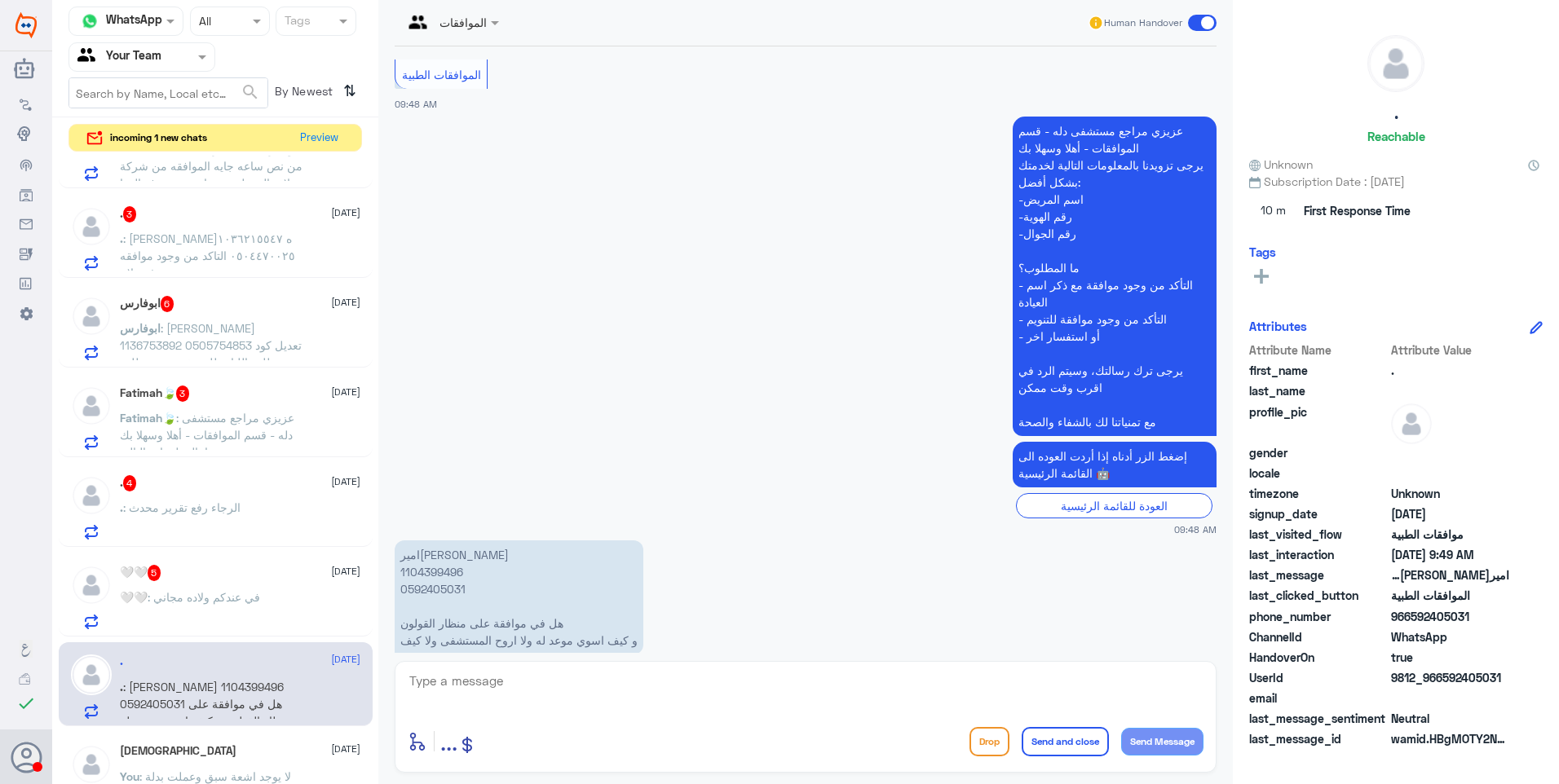
click at [434, 541] on p "اميره محمد 1104399496 0592405031 هل في موافقة على منظار القولون و كيف اسوي موعد…" at bounding box center [519, 597] width 249 height 114
copy p "1104399496"
drag, startPoint x: 434, startPoint y: 537, endPoint x: 673, endPoint y: 442, distance: 257.2
click at [673, 442] on app-msgs-text "إضغط الزر أدناه إذا أردت العوده الى القائمة الرئيسية 🤖" at bounding box center [805, 465] width 822 height 48
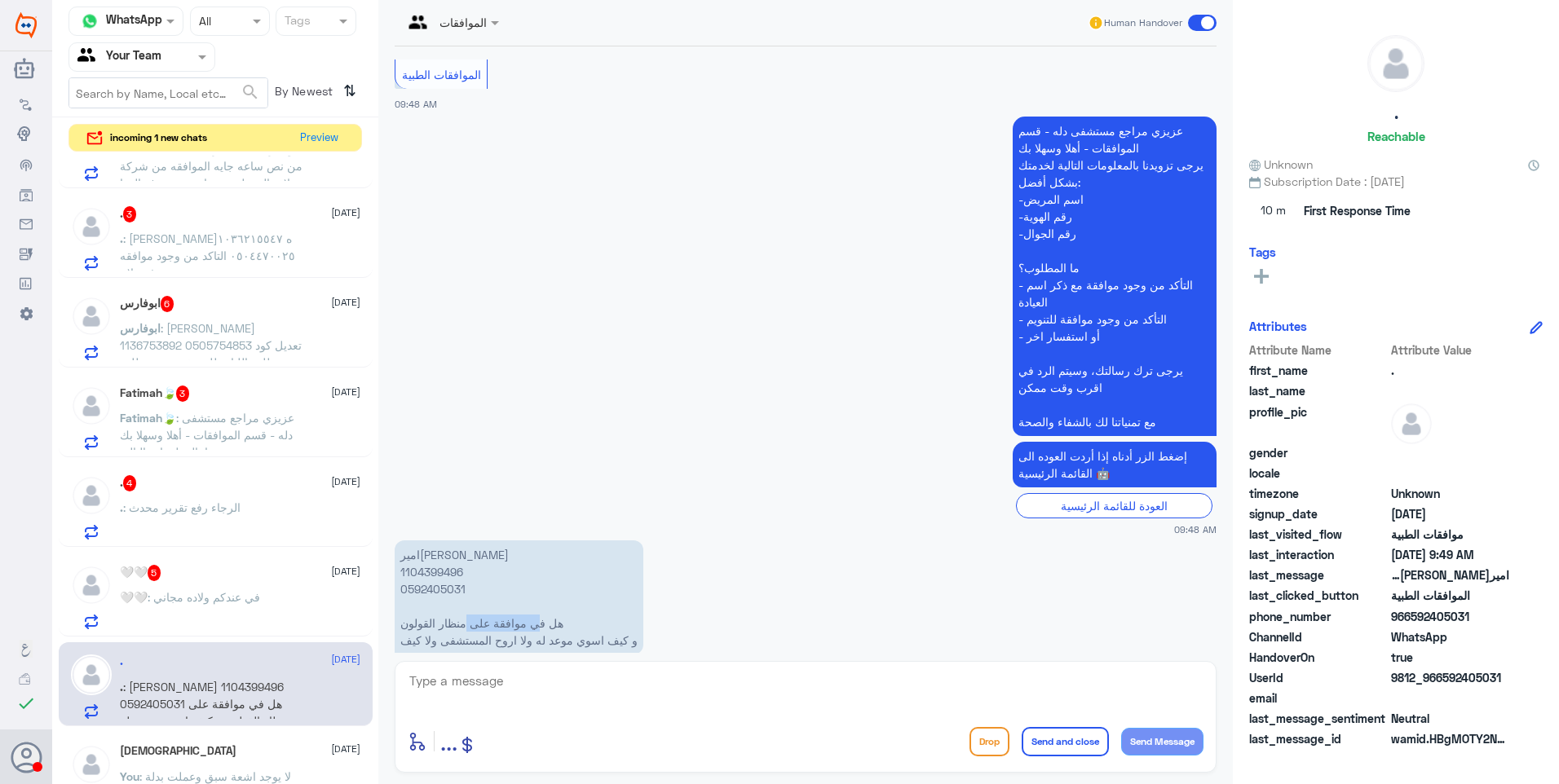
drag, startPoint x: 508, startPoint y: 596, endPoint x: 407, endPoint y: 594, distance: 101.0
click at [408, 594] on p "اميره محمد 1104399496 0592405031 هل في موافقة على منظار القولون و كيف اسوي موعد…" at bounding box center [519, 597] width 249 height 114
drag, startPoint x: 407, startPoint y: 594, endPoint x: 447, endPoint y: 607, distance: 42.1
click at [412, 600] on p "اميره محمد 1104399496 0592405031 هل في موافقة على منظار القولون و كيف اسوي موعد…" at bounding box center [519, 597] width 249 height 114
drag, startPoint x: 455, startPoint y: 607, endPoint x: 469, endPoint y: 609, distance: 14.1
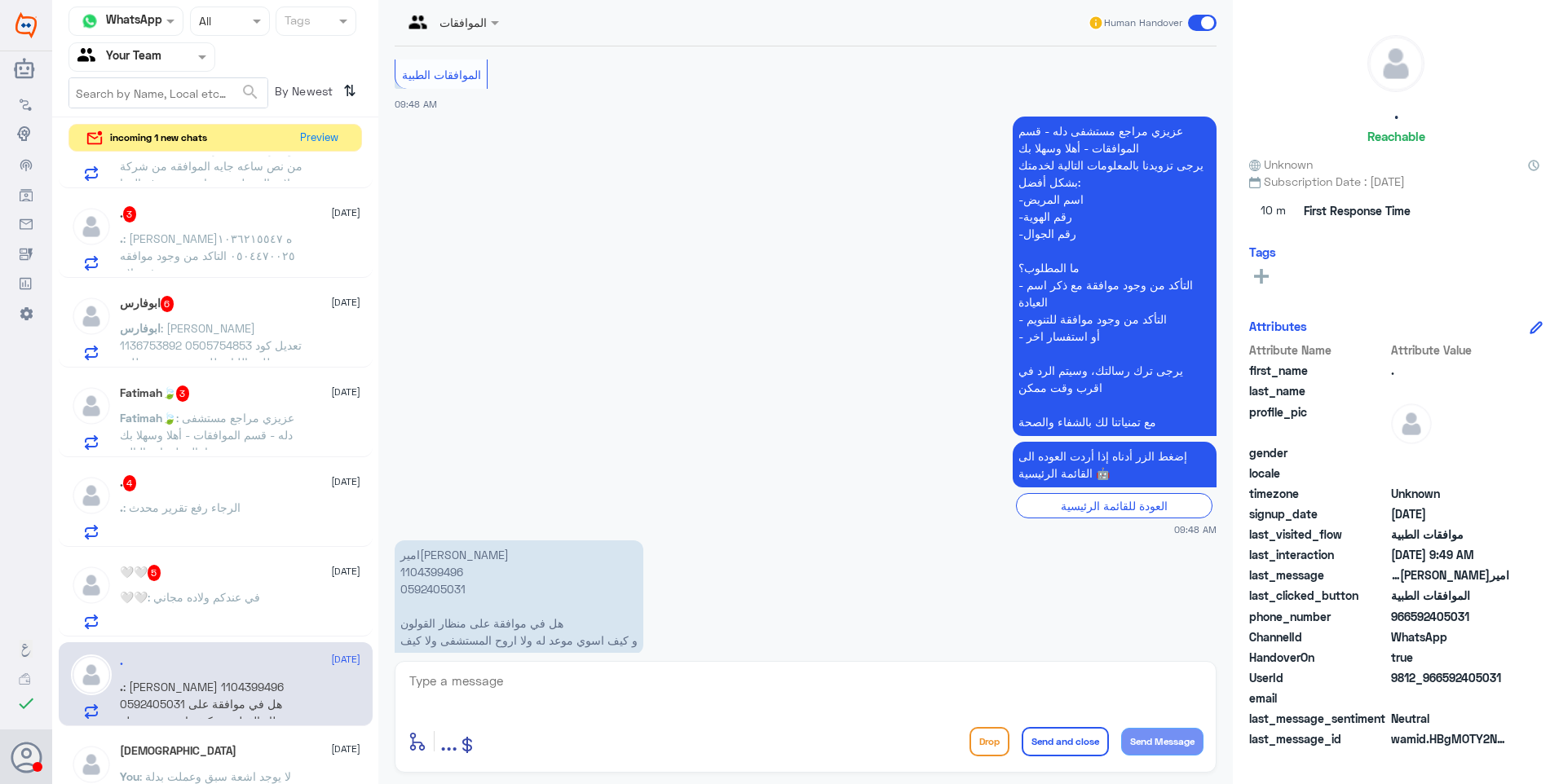
click at [460, 608] on p "اميره محمد 1104399496 0592405031 هل في موافقة على منظار القولون و كيف اسوي موعد…" at bounding box center [519, 597] width 249 height 114
drag, startPoint x: 583, startPoint y: 694, endPoint x: 630, endPoint y: 700, distance: 47.4
click at [584, 694] on textarea at bounding box center [805, 690] width 795 height 40
drag, startPoint x: 524, startPoint y: 650, endPoint x: 535, endPoint y: 665, distance: 18.6
click at [524, 653] on div "الموافقات Human Handover 25 Aug 2025 السلام عليكم 09:48 AM مرحباً بك في مستشفيا…" at bounding box center [805, 394] width 854 height 789
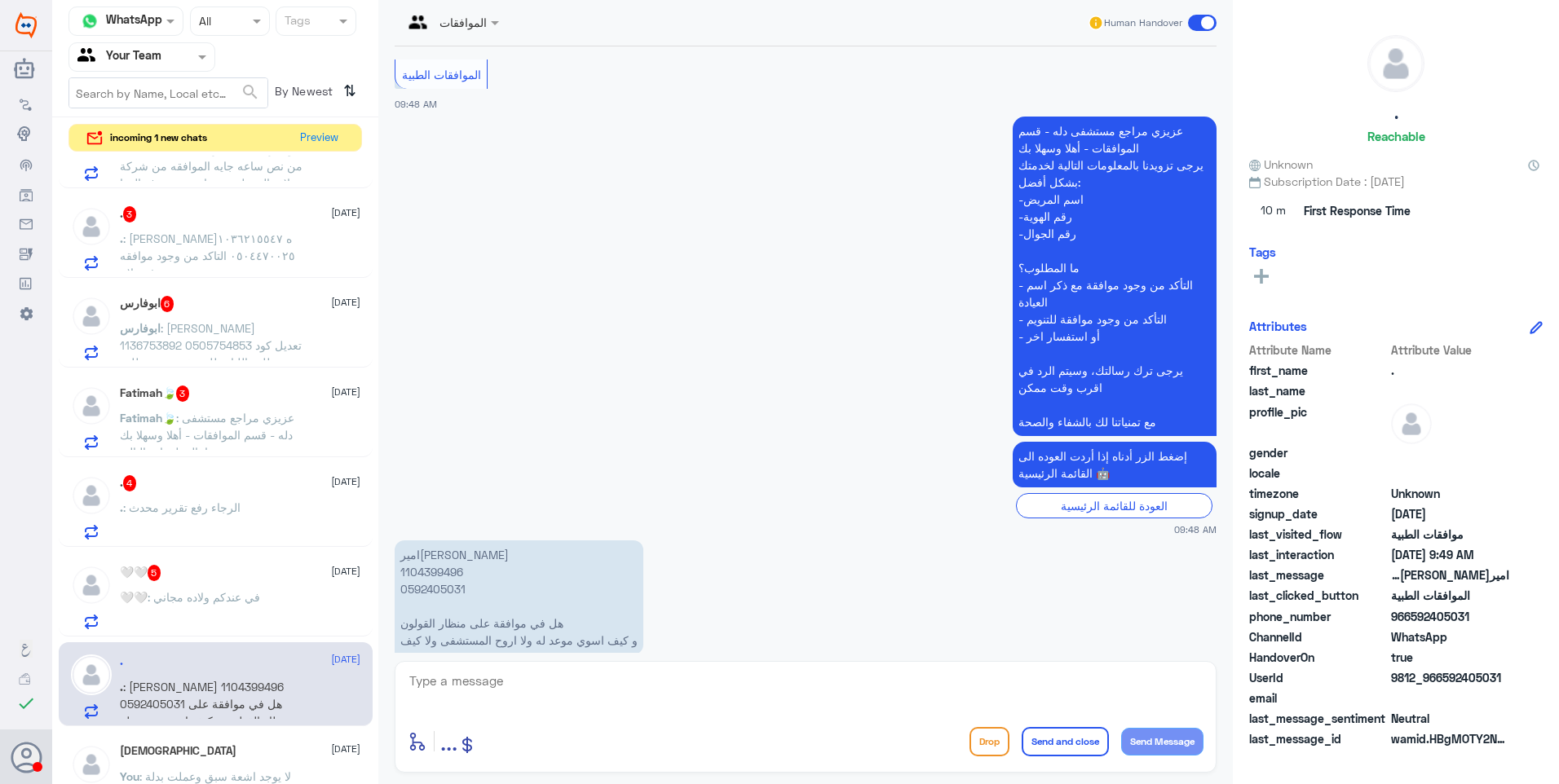
click at [535, 665] on div "enter flow name ... Drop Send and close Send Message" at bounding box center [805, 717] width 822 height 111
click at [577, 670] on textarea at bounding box center [805, 690] width 795 height 40
type textarea "K"
type textarea "نمار أم النخيل؟"
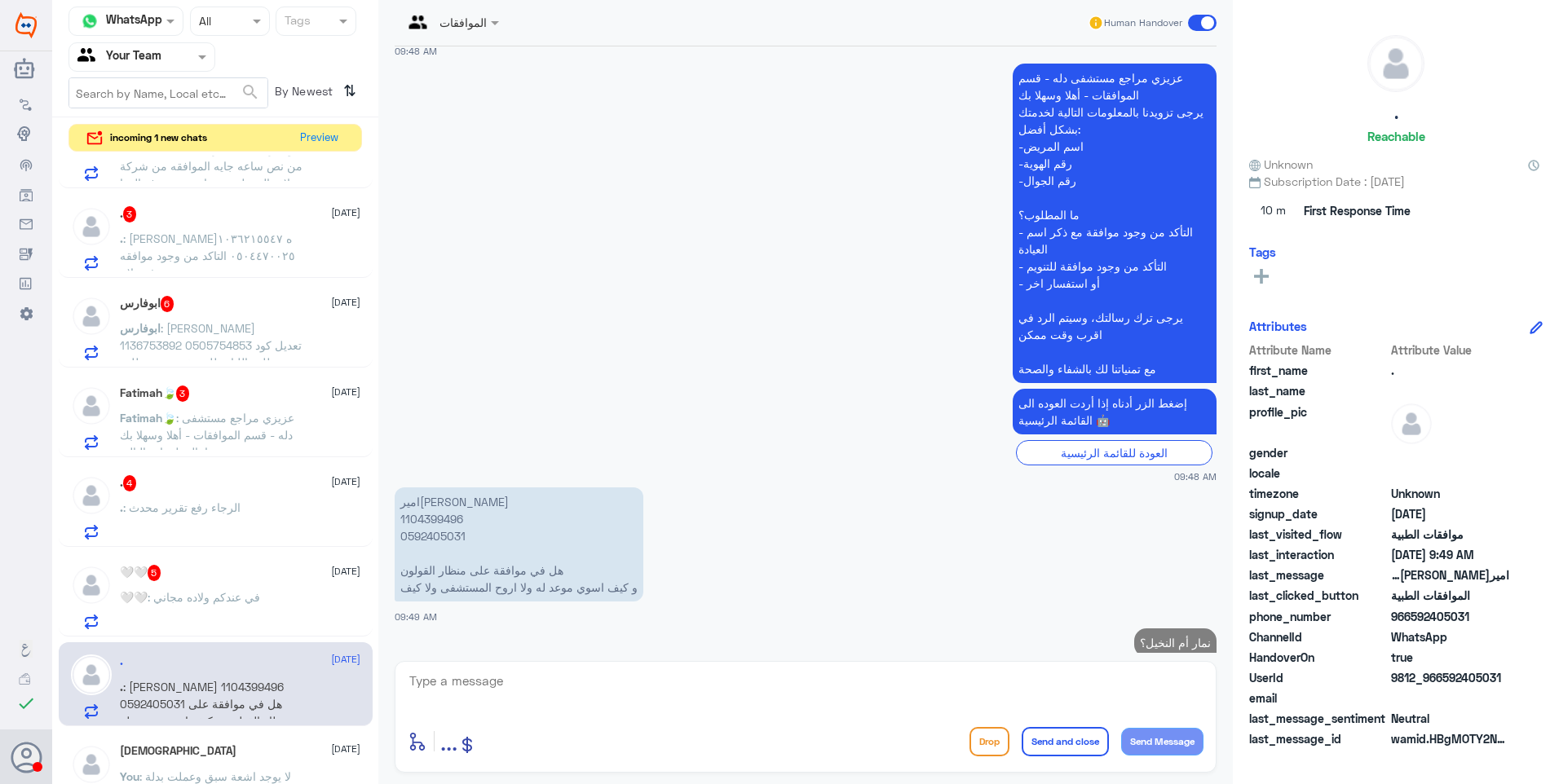
click at [250, 583] on div "🤍🤍 5 25 August 🤍🤍 : في عندكم ولاده مجاني" at bounding box center [240, 597] width 241 height 65
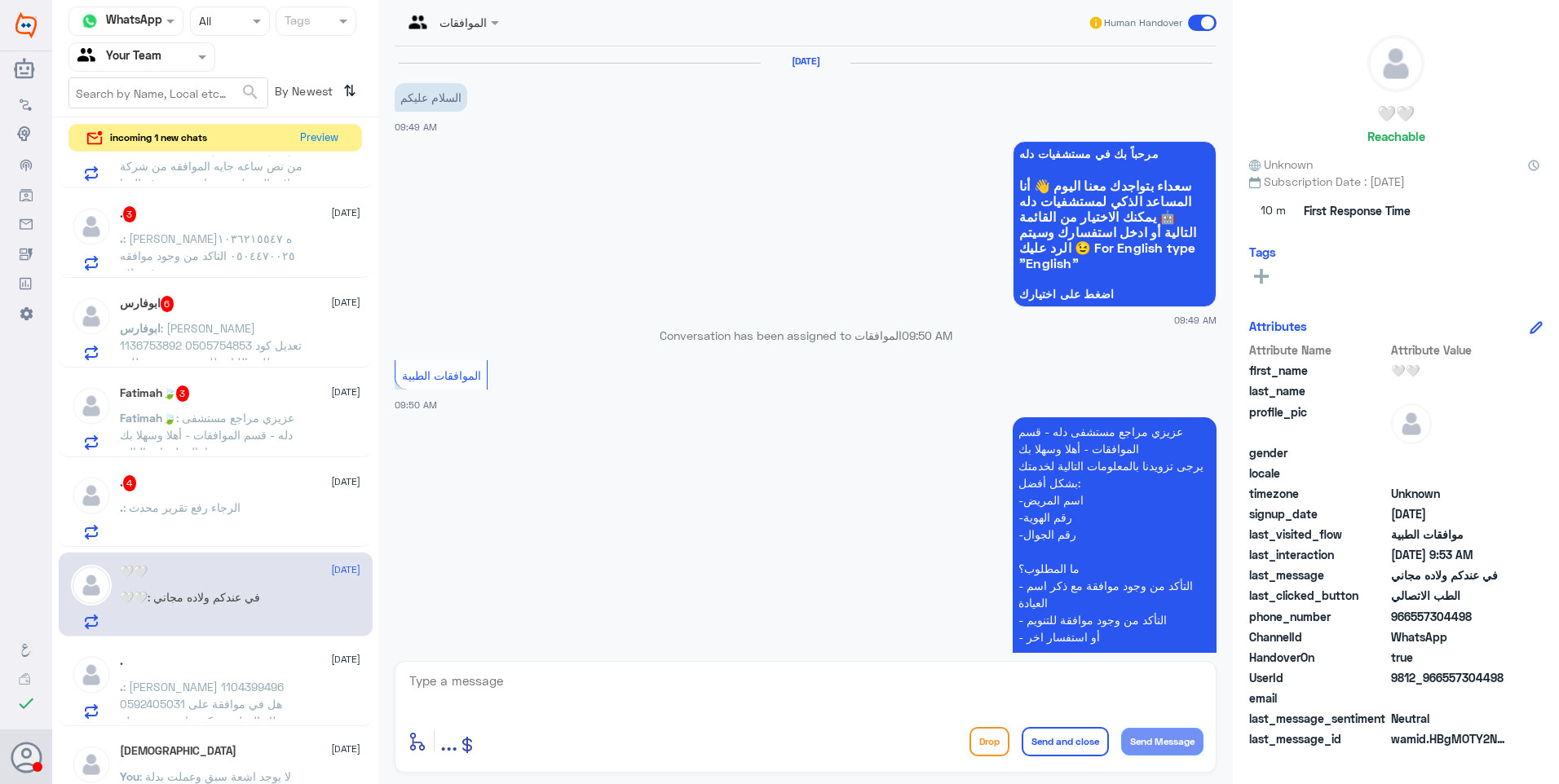
scroll to position [397, 0]
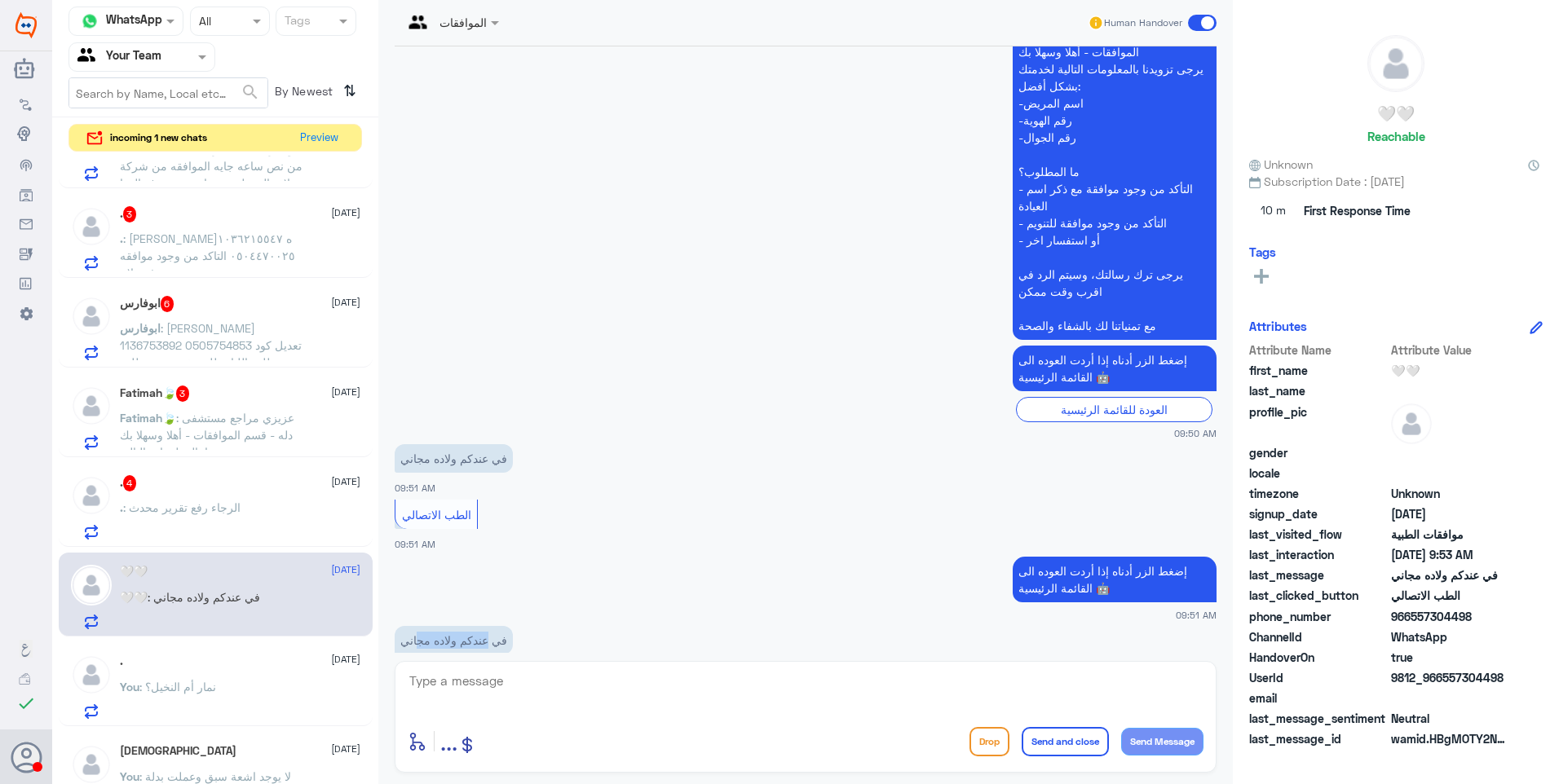
drag, startPoint x: 469, startPoint y: 610, endPoint x: 404, endPoint y: 597, distance: 66.3
click at [404, 626] on p "في عندكم ولاده مجاني" at bounding box center [454, 640] width 118 height 29
drag, startPoint x: 404, startPoint y: 597, endPoint x: 418, endPoint y: 608, distance: 17.8
click at [418, 626] on p "في عندكم ولاده مجاني" at bounding box center [454, 640] width 118 height 29
click at [472, 677] on textarea at bounding box center [805, 690] width 795 height 40
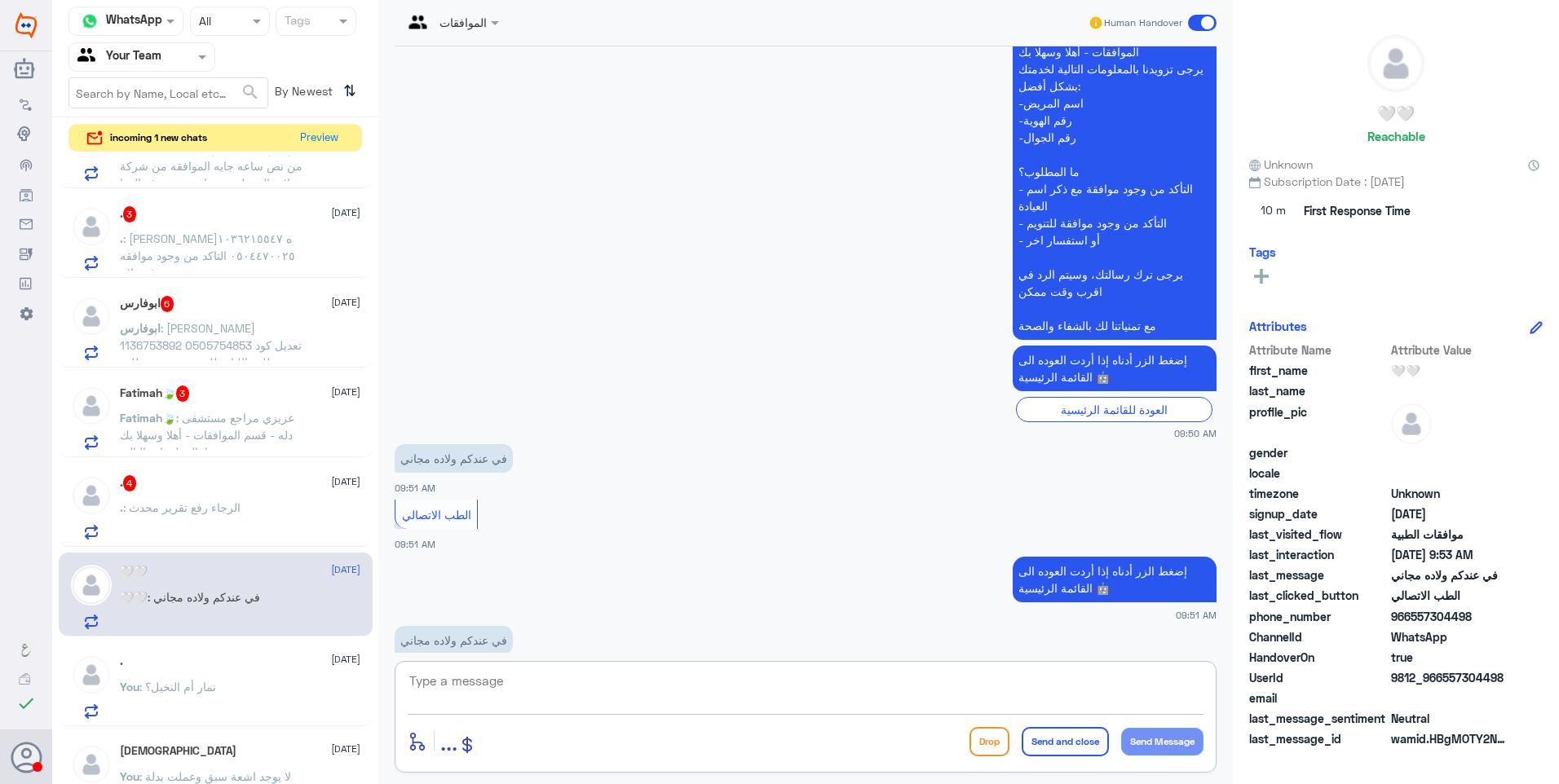
click at [458, 678] on textarea at bounding box center [805, 690] width 795 height 40
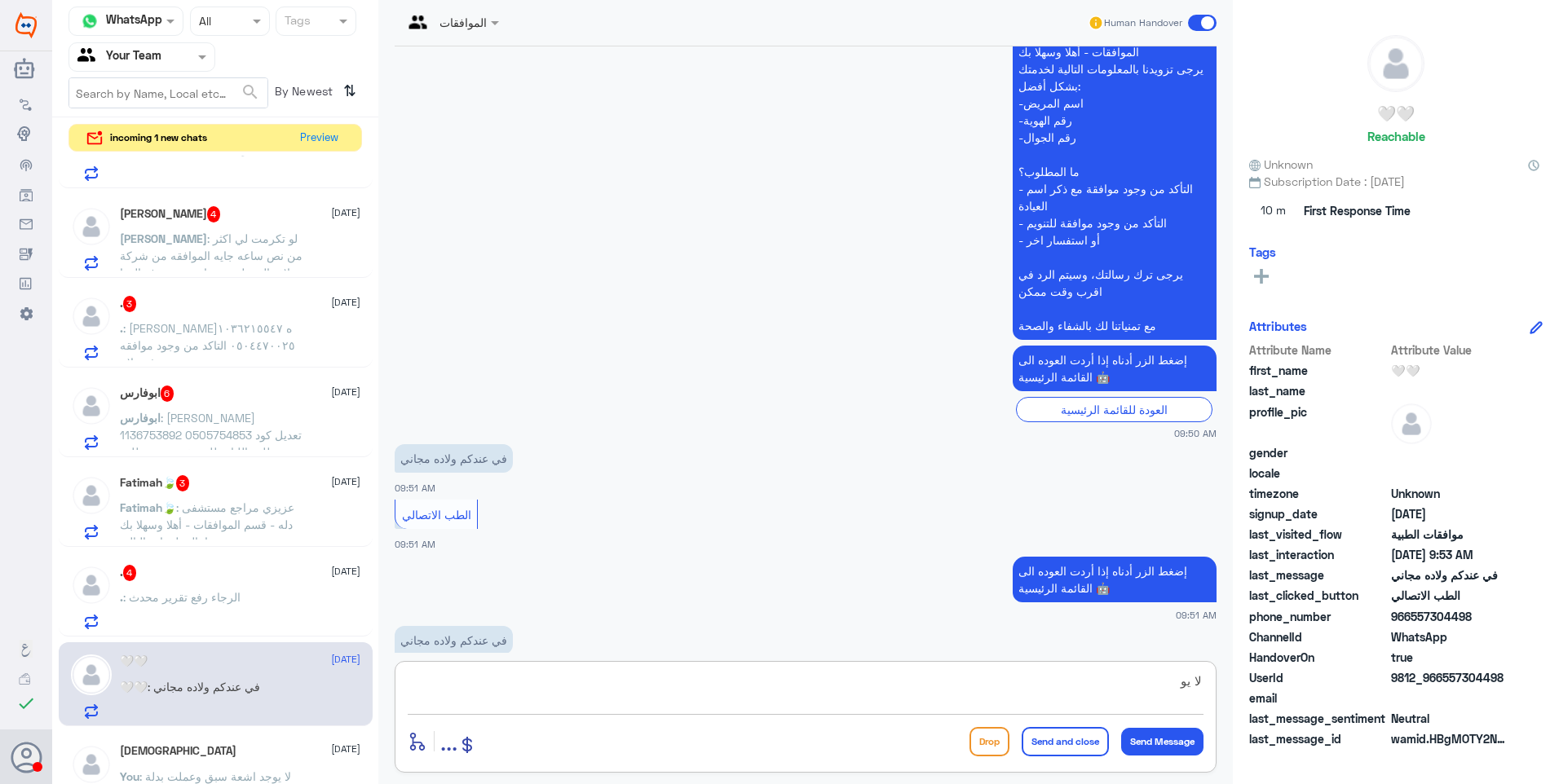
scroll to position [1134, 0]
type textarea "لا يوجد"
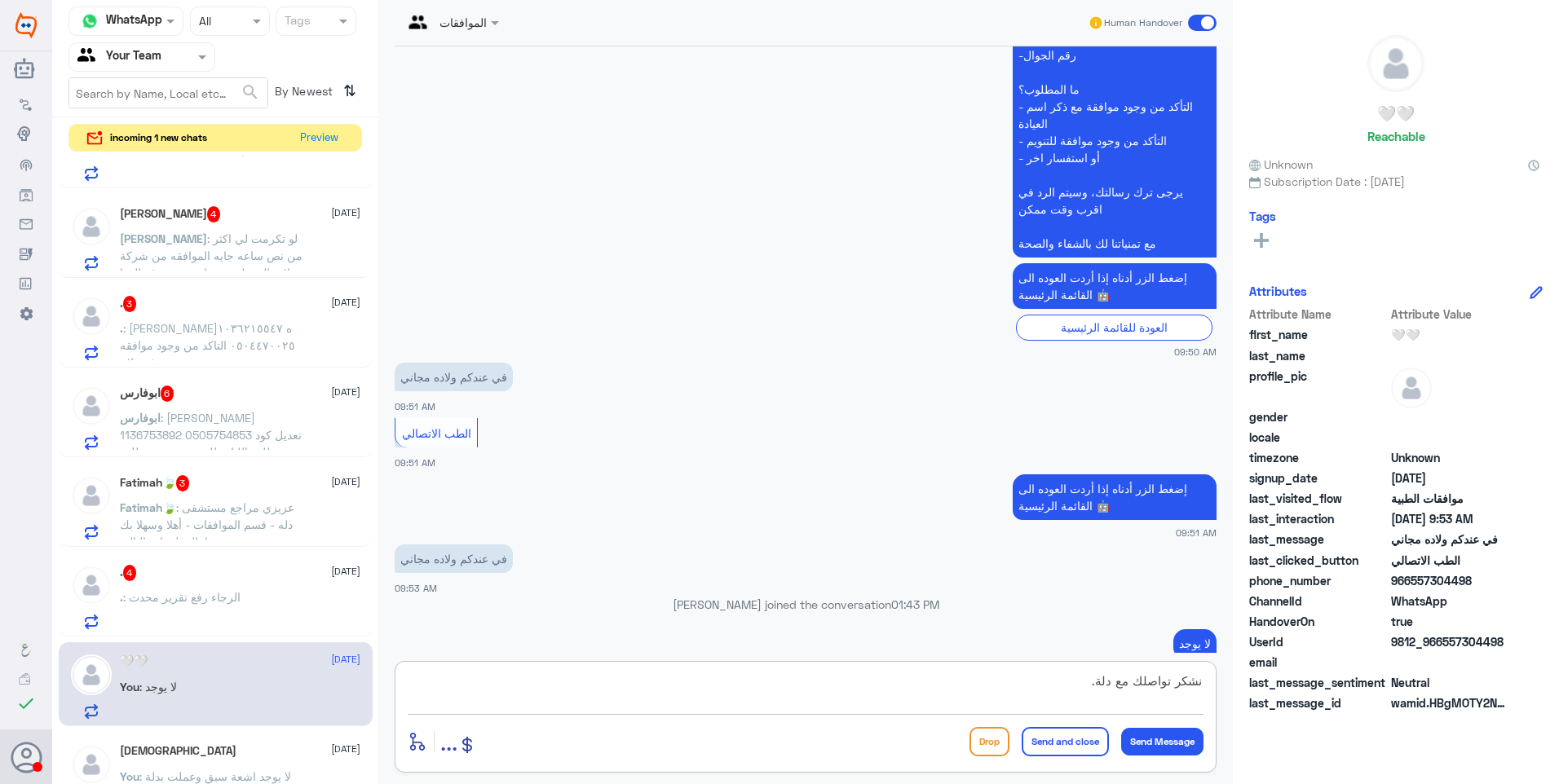
type textarea "نشكر تواصلك مع دلة."
click at [1048, 731] on button "Send and close" at bounding box center [1065, 742] width 87 height 29
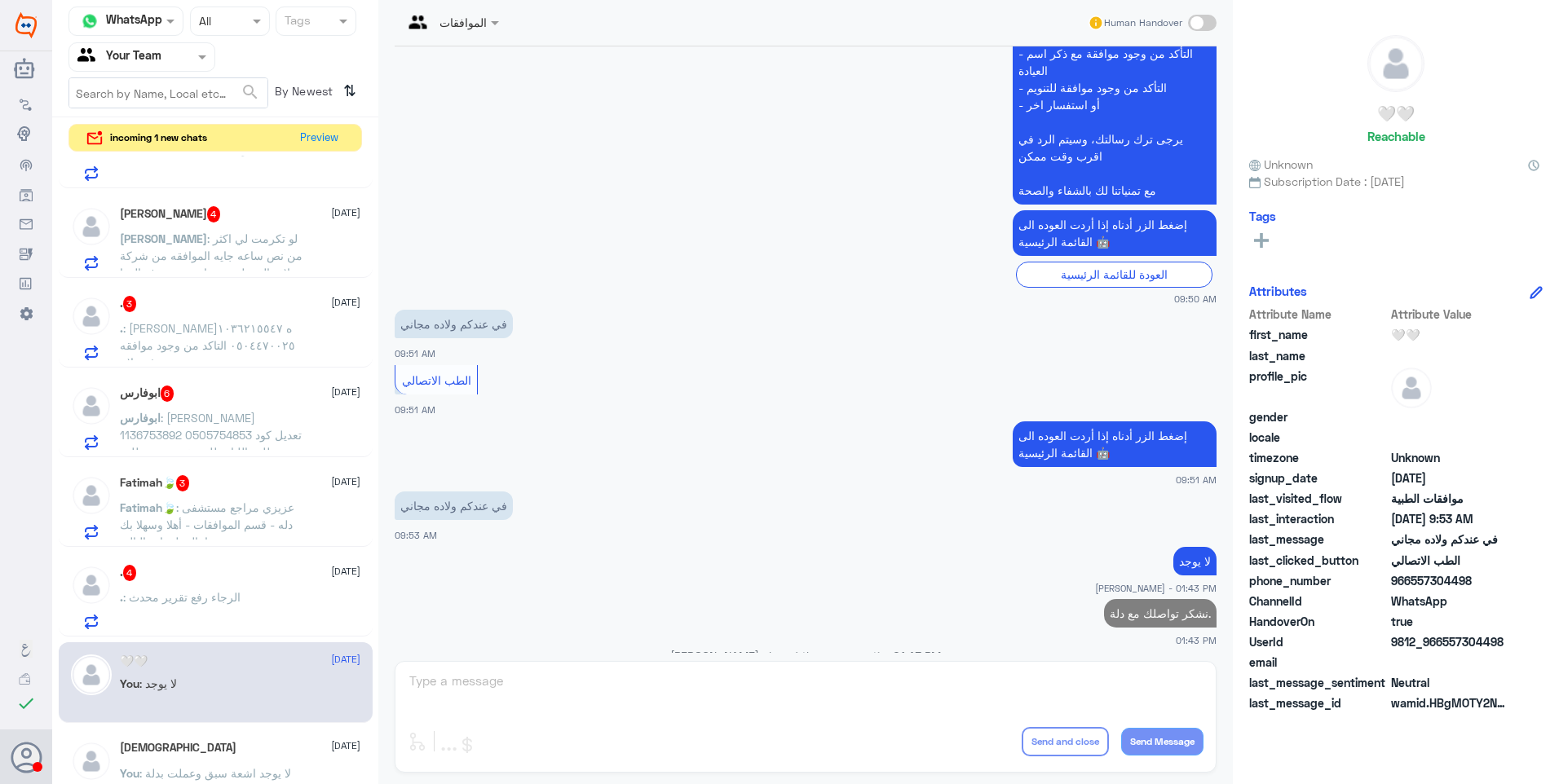
click at [261, 571] on div ". 4 25 August" at bounding box center [240, 573] width 241 height 16
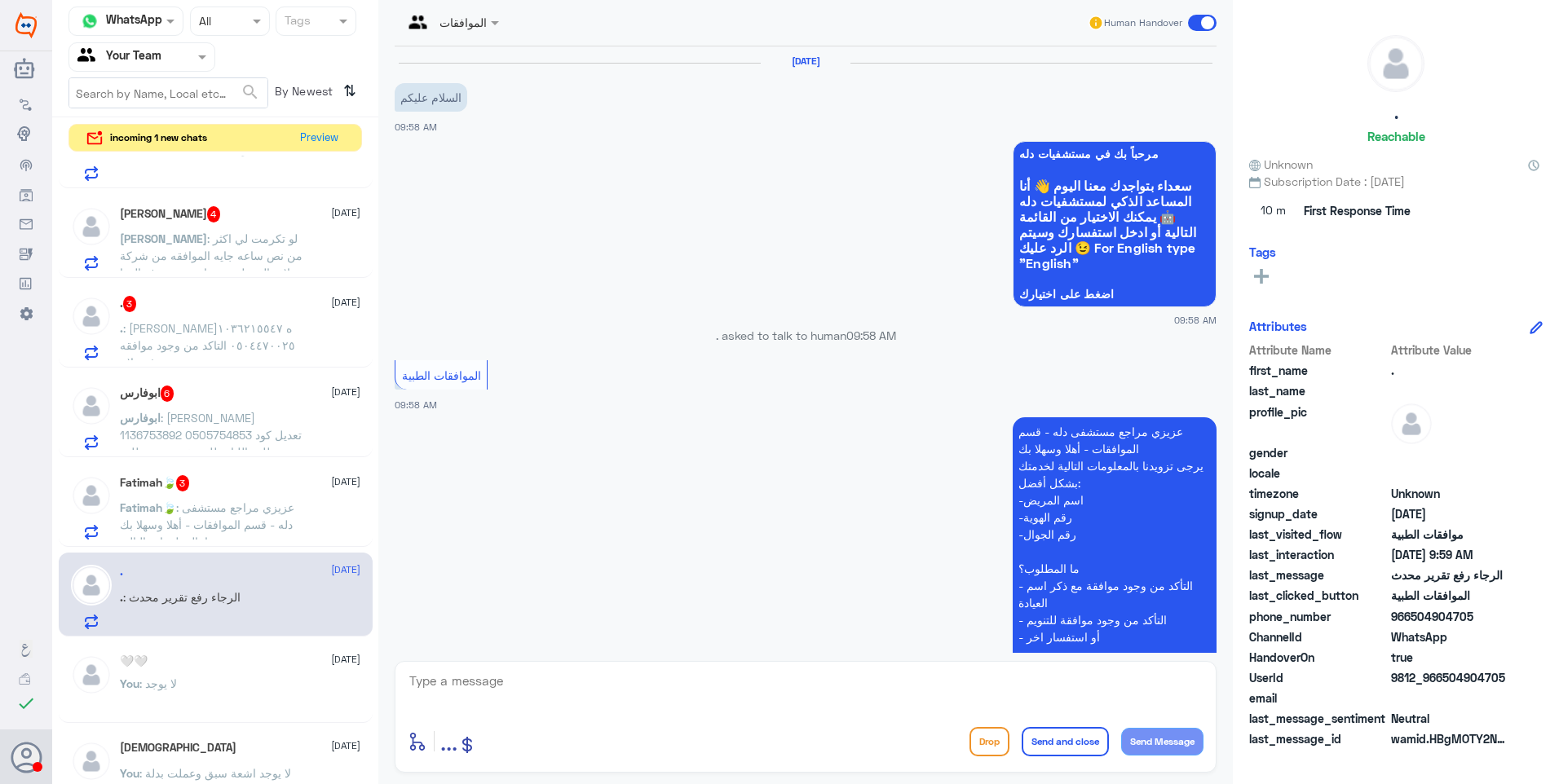
scroll to position [340, 0]
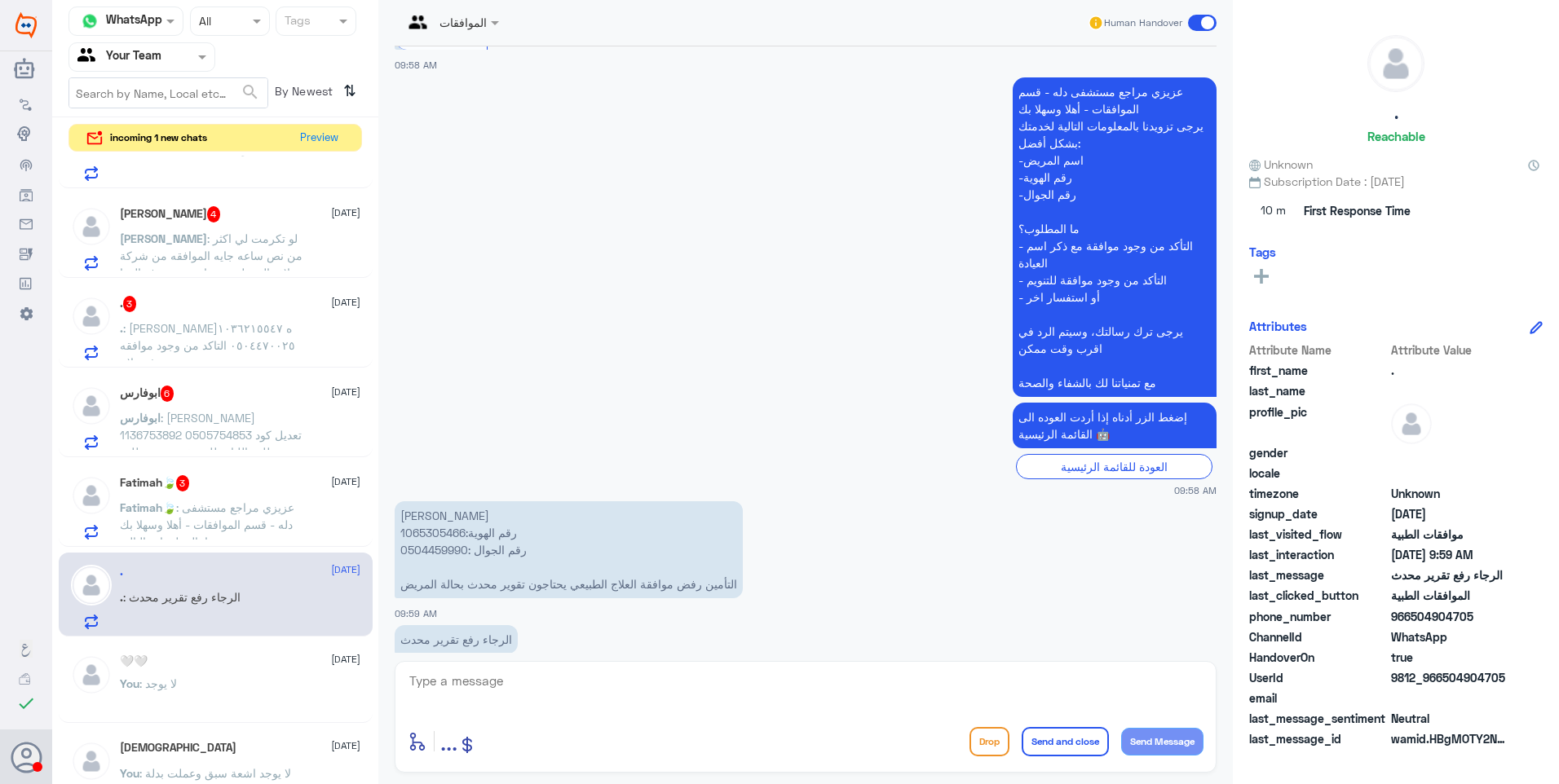
click at [435, 507] on p "بركات عبدالله باوزير رقم الهوية:1065305466 رقم الجوال :0504459990 التأمين رفض م…" at bounding box center [569, 550] width 348 height 97
click at [435, 501] on p "بركات عبدالله باوزير رقم الهوية:1065305466 رقم الجوال :0504459990 التأمين رفض م…" at bounding box center [569, 550] width 348 height 97
copy p "1065305466"
drag, startPoint x: 671, startPoint y: 555, endPoint x: 532, endPoint y: 543, distance: 139.5
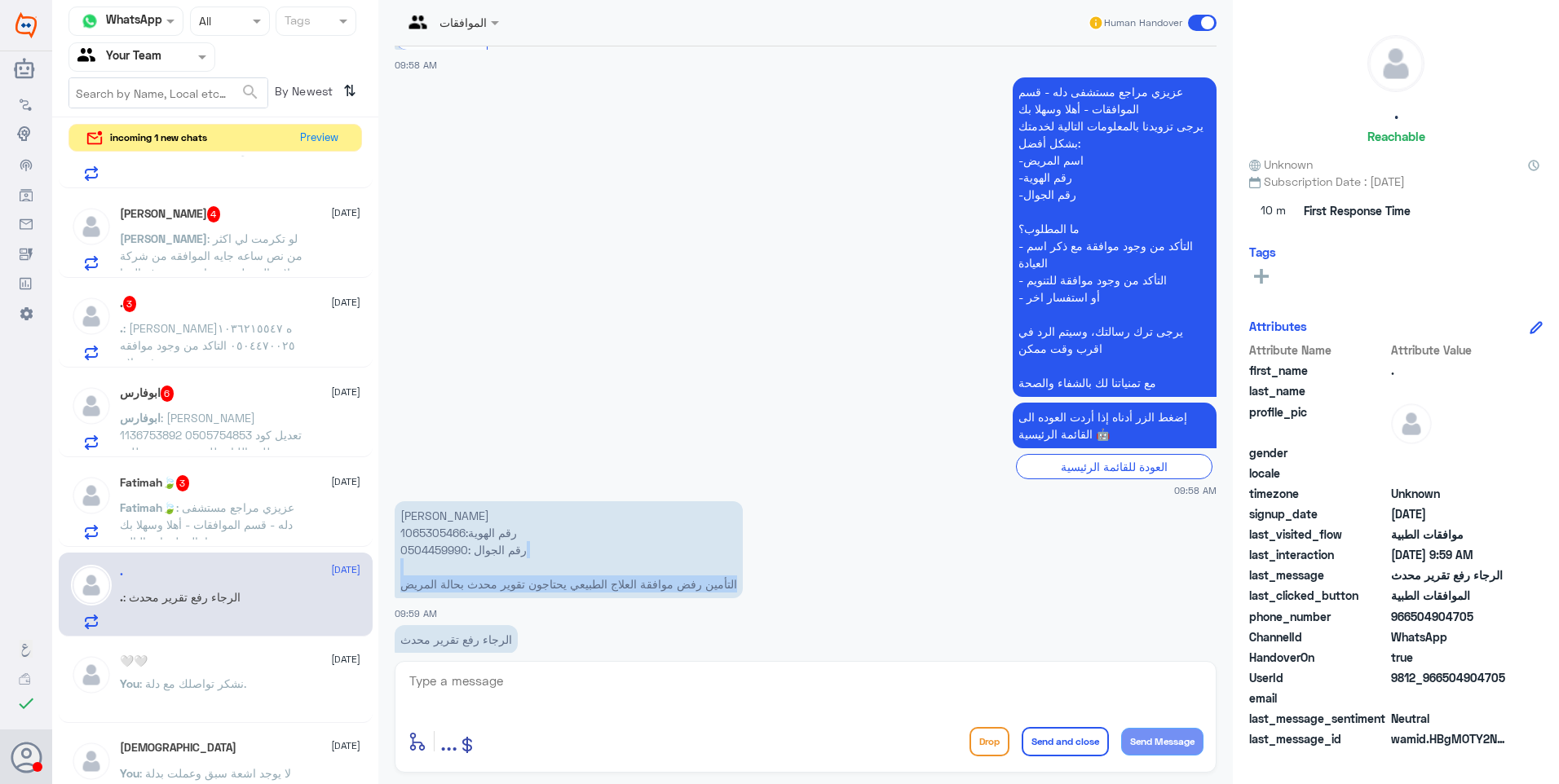
click at [532, 543] on p "بركات عبدالله باوزير رقم الهوية:1065305466 رقم الجوال :0504459990 التأمين رفض م…" at bounding box center [569, 550] width 348 height 97
drag, startPoint x: 532, startPoint y: 543, endPoint x: 572, endPoint y: 550, distance: 40.6
click at [557, 548] on p "بركات عبدالله باوزير رقم الهوية:1065305466 رقم الجوال :0504459990 التأمين رفض م…" at bounding box center [569, 550] width 348 height 97
click at [520, 560] on p "بركات عبدالله باوزير رقم الهوية:1065305466 رقم الجوال :0504459990 التأمين رفض م…" at bounding box center [569, 550] width 348 height 97
drag, startPoint x: 525, startPoint y: 655, endPoint x: 531, endPoint y: 678, distance: 23.8
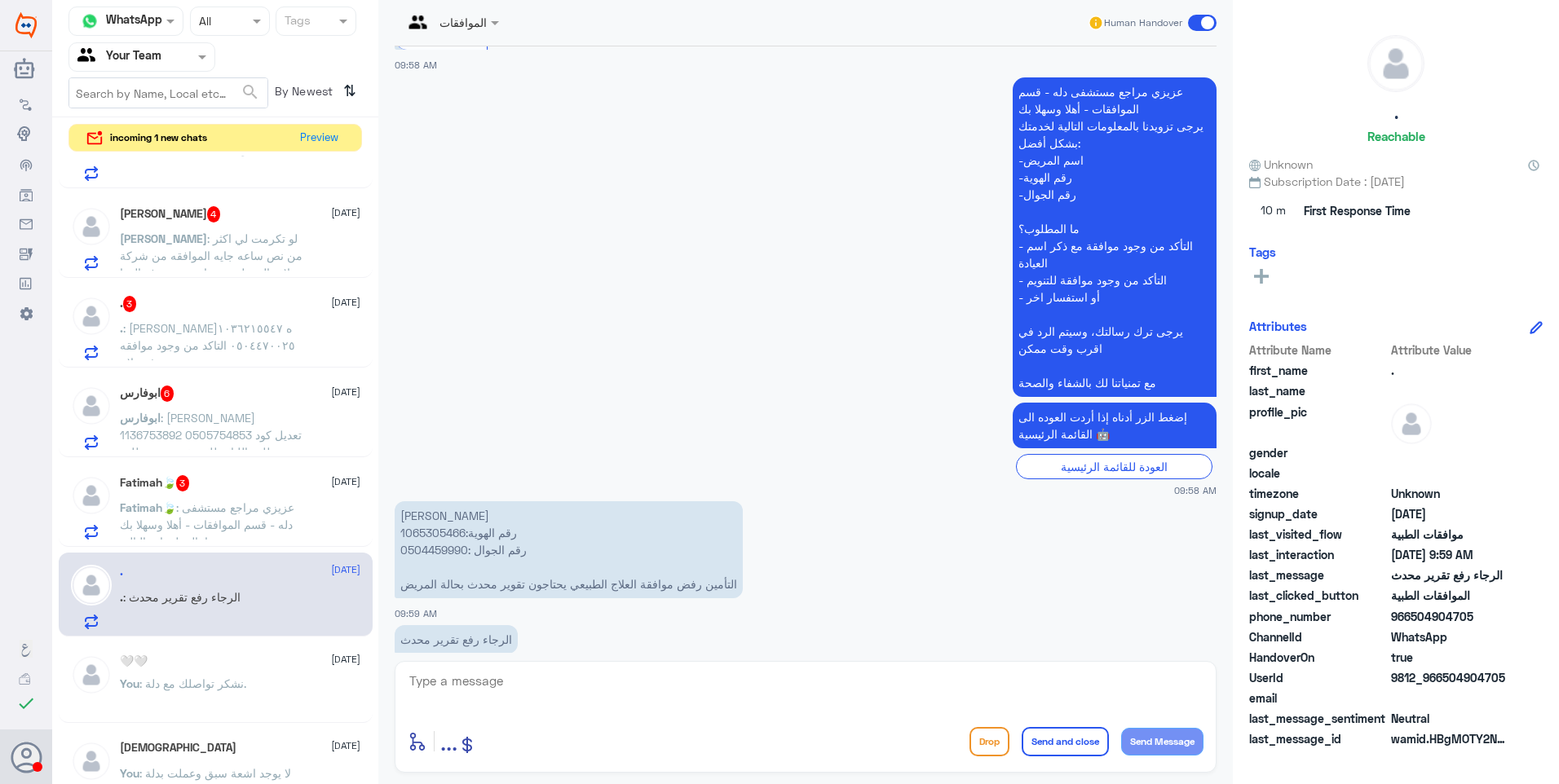
click at [528, 666] on div "الموافقات Human Handover 25 Aug 2025 السلام عليكم 09:58 AM مرحباً بك في مستشفيا…" at bounding box center [805, 394] width 854 height 789
click at [531, 678] on textarea at bounding box center [805, 690] width 795 height 40
type textarea "J"
type textarea "تحديث التقرير يكون من خلال الطبيب المعالج نفسه"
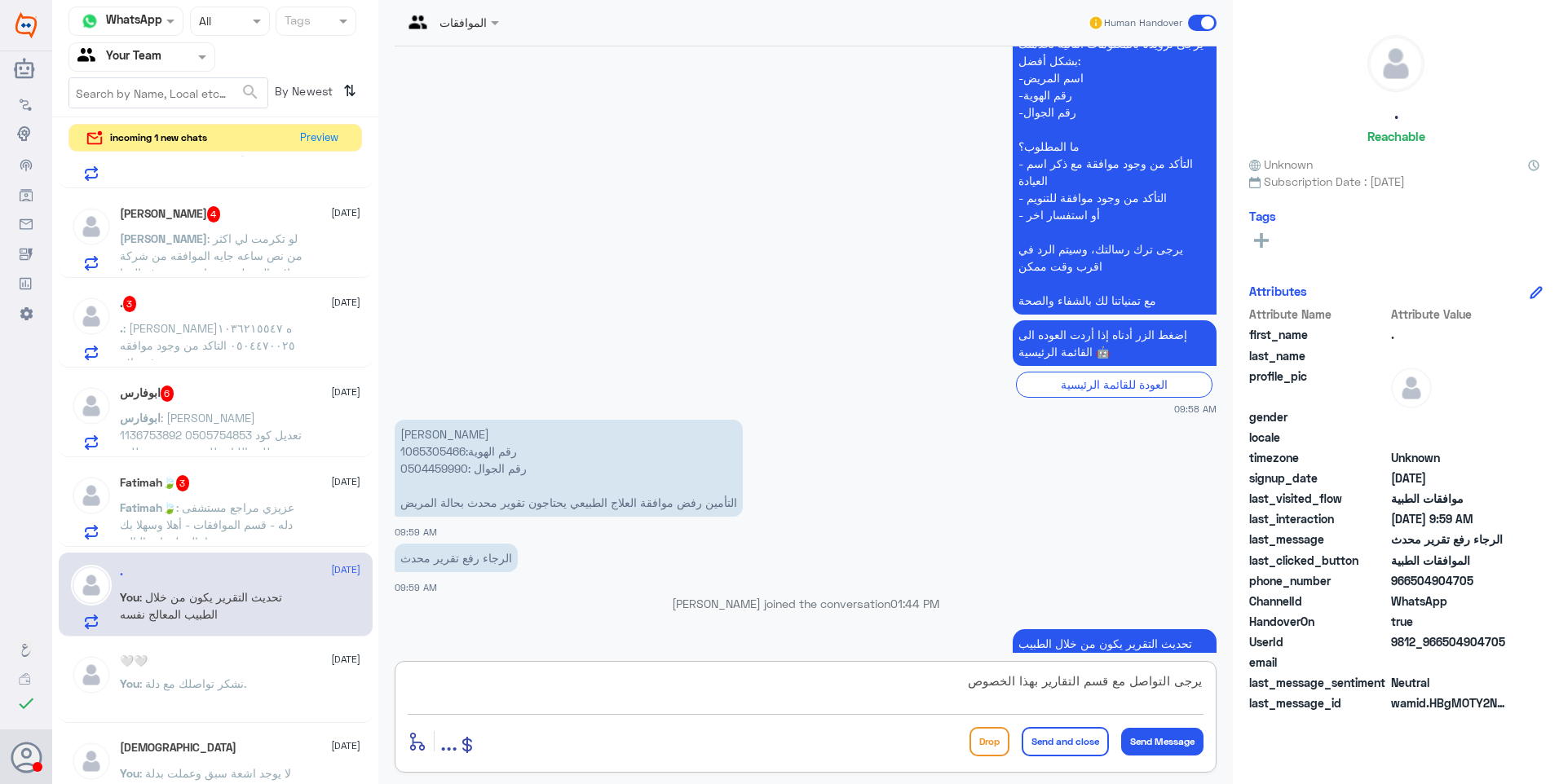
type textarea "يرجى التواصل مع قسم التقارير بهذا الخصوص"
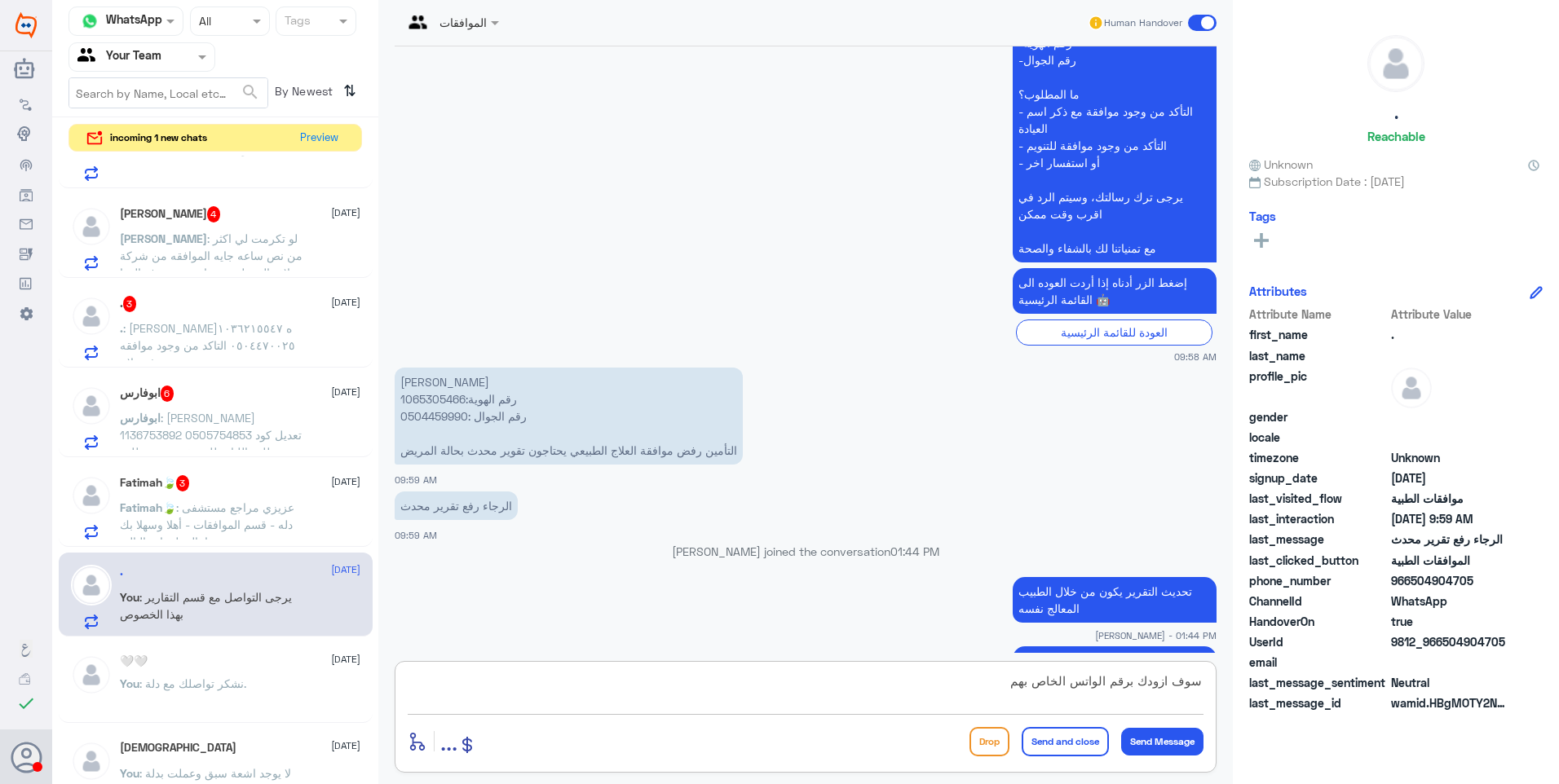
type textarea "سوف ازودك برقم الواتس الخاص بهم"
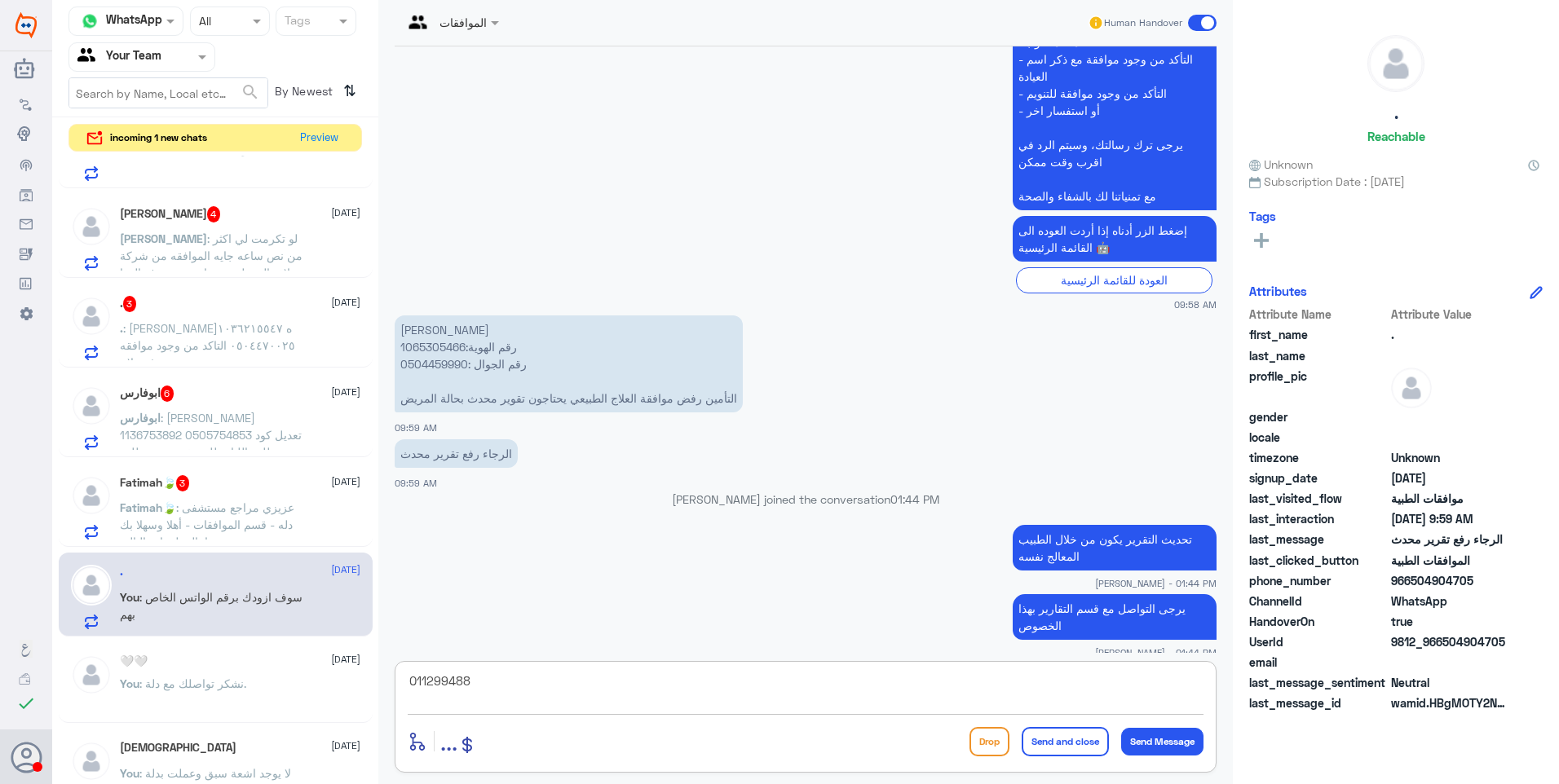
type textarea "0112994881"
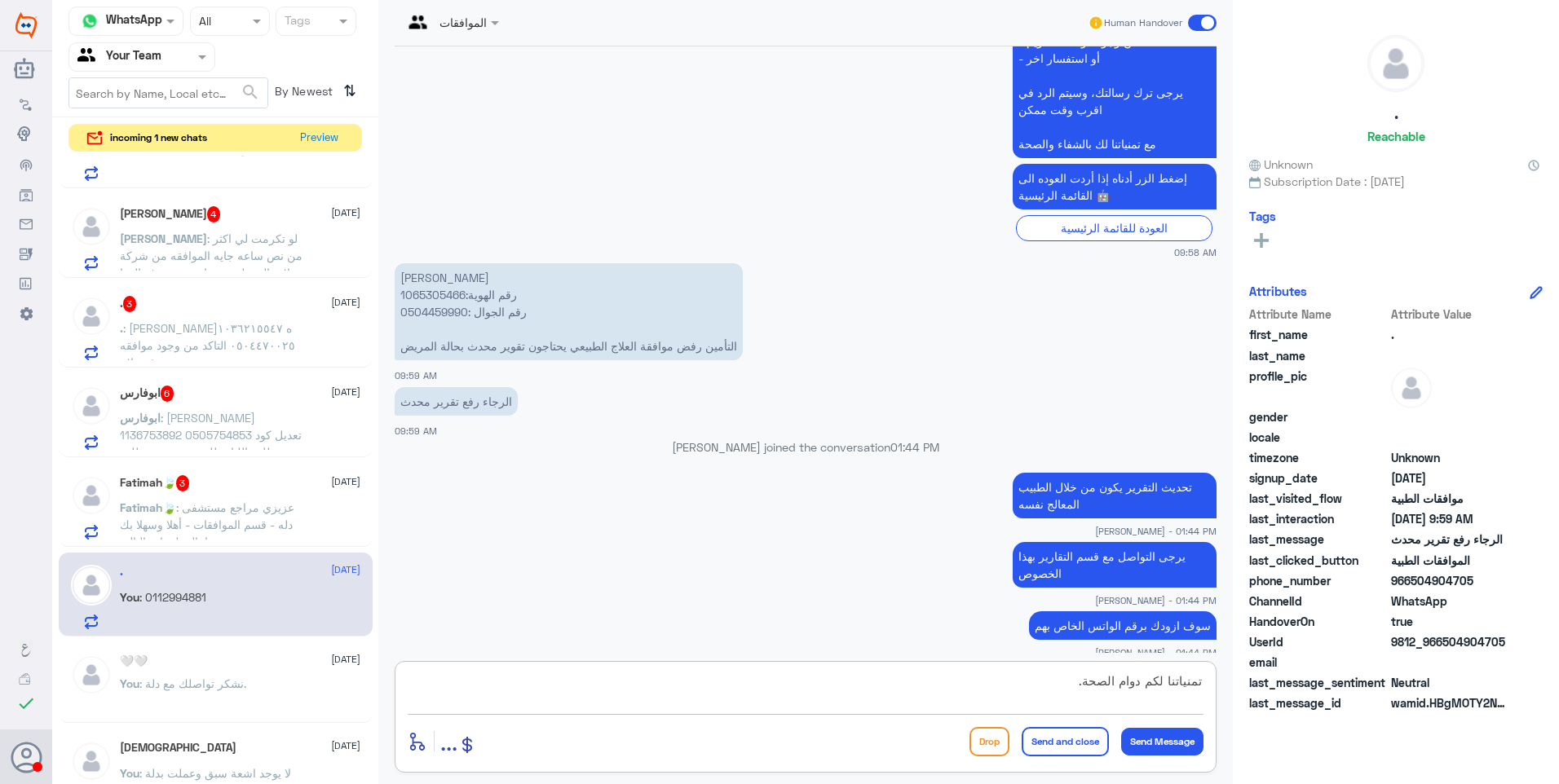
type textarea "تمنياتنا لكم دوام الصحة."
drag, startPoint x: 1058, startPoint y: 716, endPoint x: 1058, endPoint y: 724, distance: 8.0
click at [1058, 723] on div "تمنياتنا لكم دوام الصحة. enter flow name ... Drop Send and close Send Message" at bounding box center [805, 717] width 822 height 111
drag, startPoint x: 1058, startPoint y: 724, endPoint x: 1067, endPoint y: 725, distance: 9.1
click at [1065, 730] on button "Send and close" at bounding box center [1065, 742] width 87 height 29
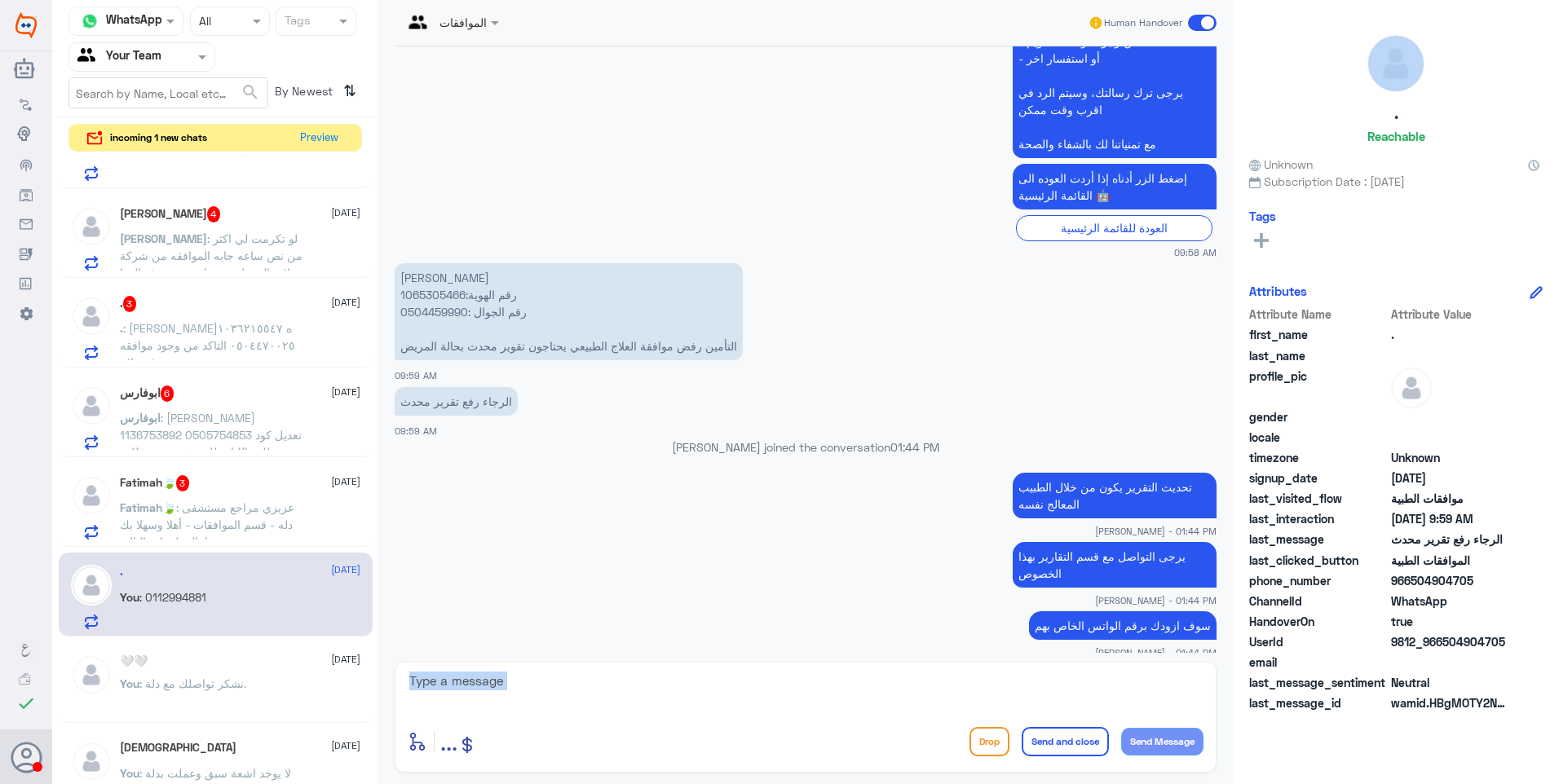
scroll to position [600, 0]
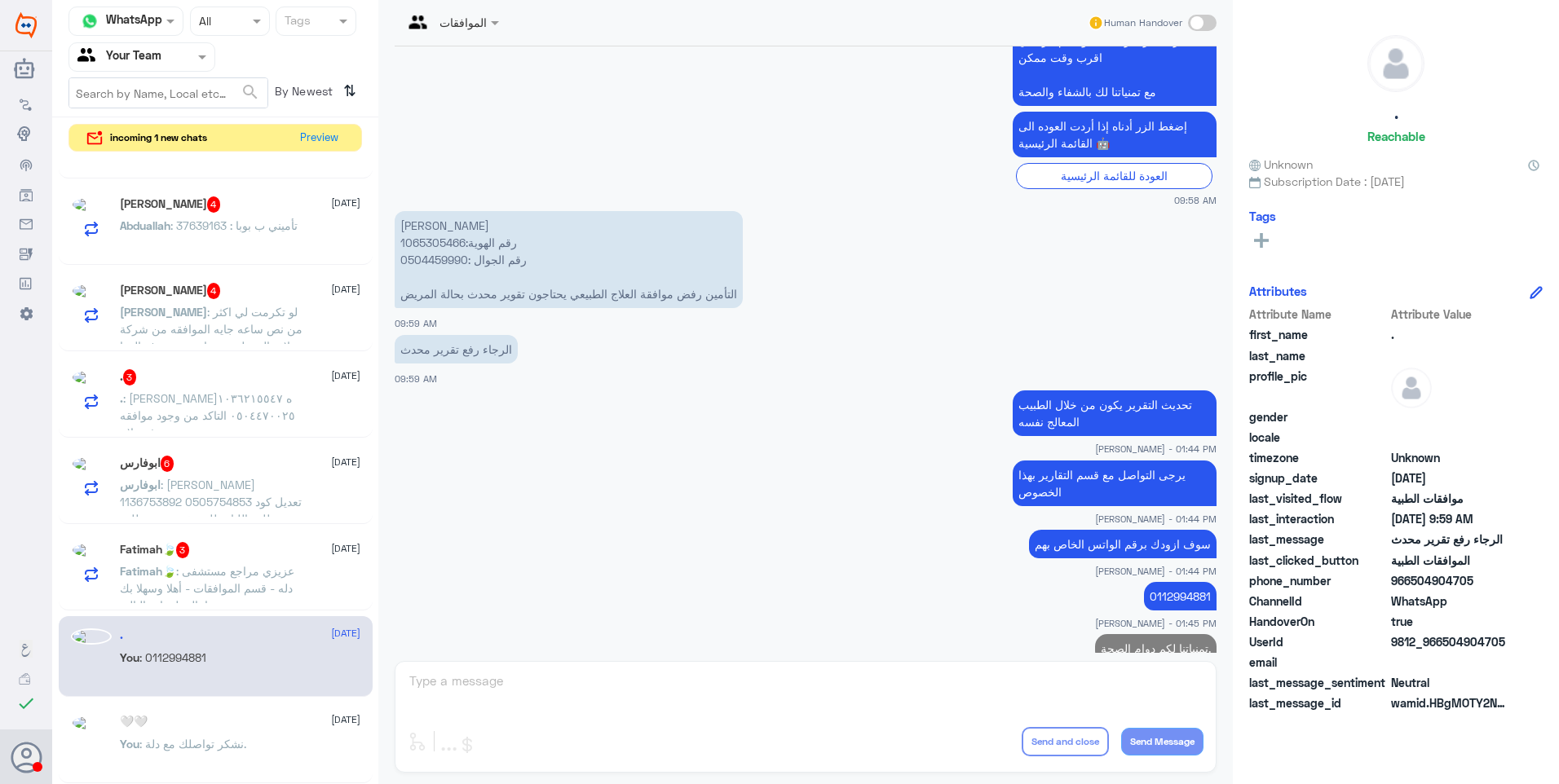
click at [245, 494] on div "ابوفارس 6 25 August ابوفارس : دانية عبدالكريم ابوقيس 1136753892 0505754853 تعدي…" at bounding box center [240, 486] width 241 height 61
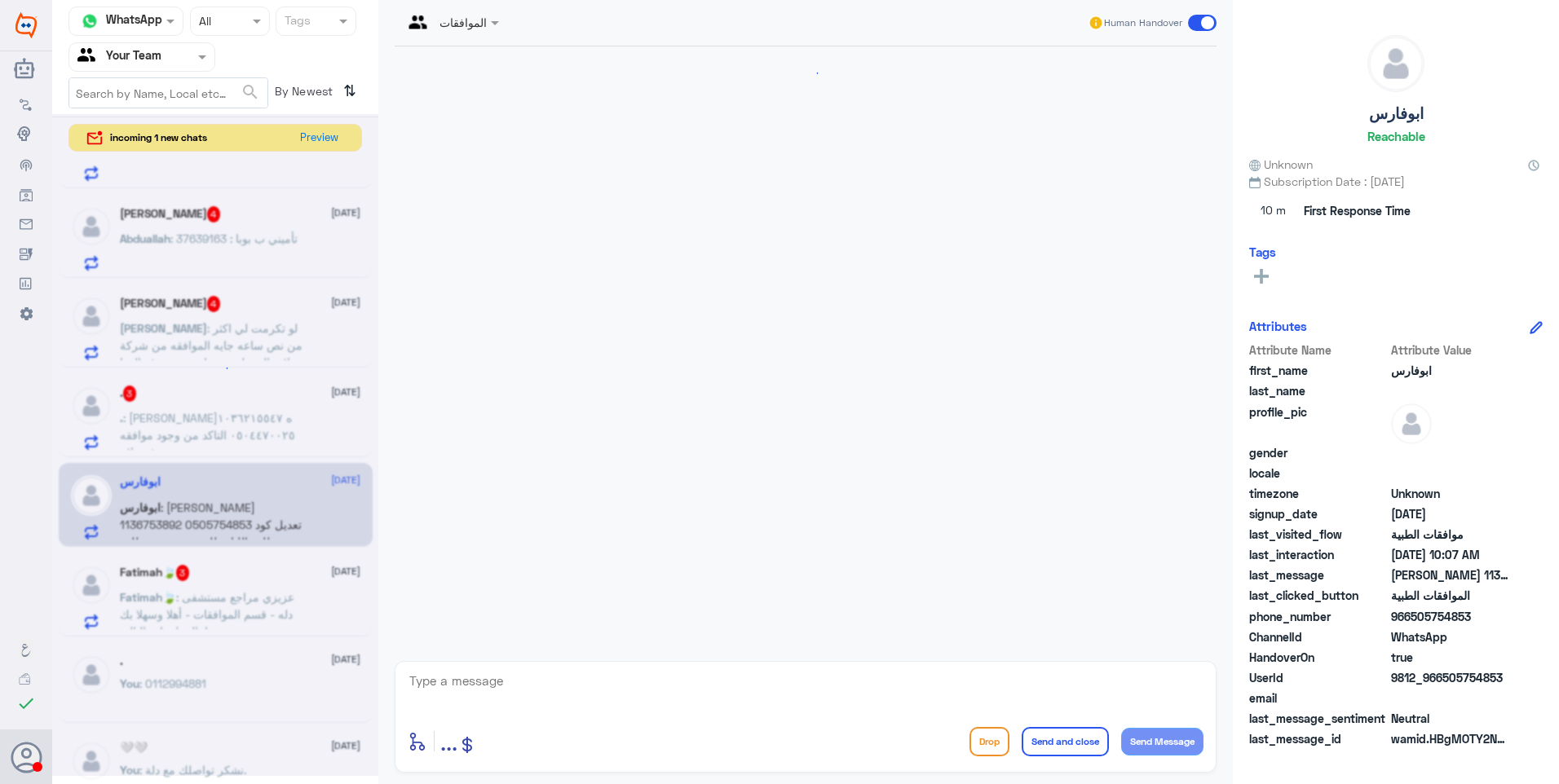
scroll to position [1329, 0]
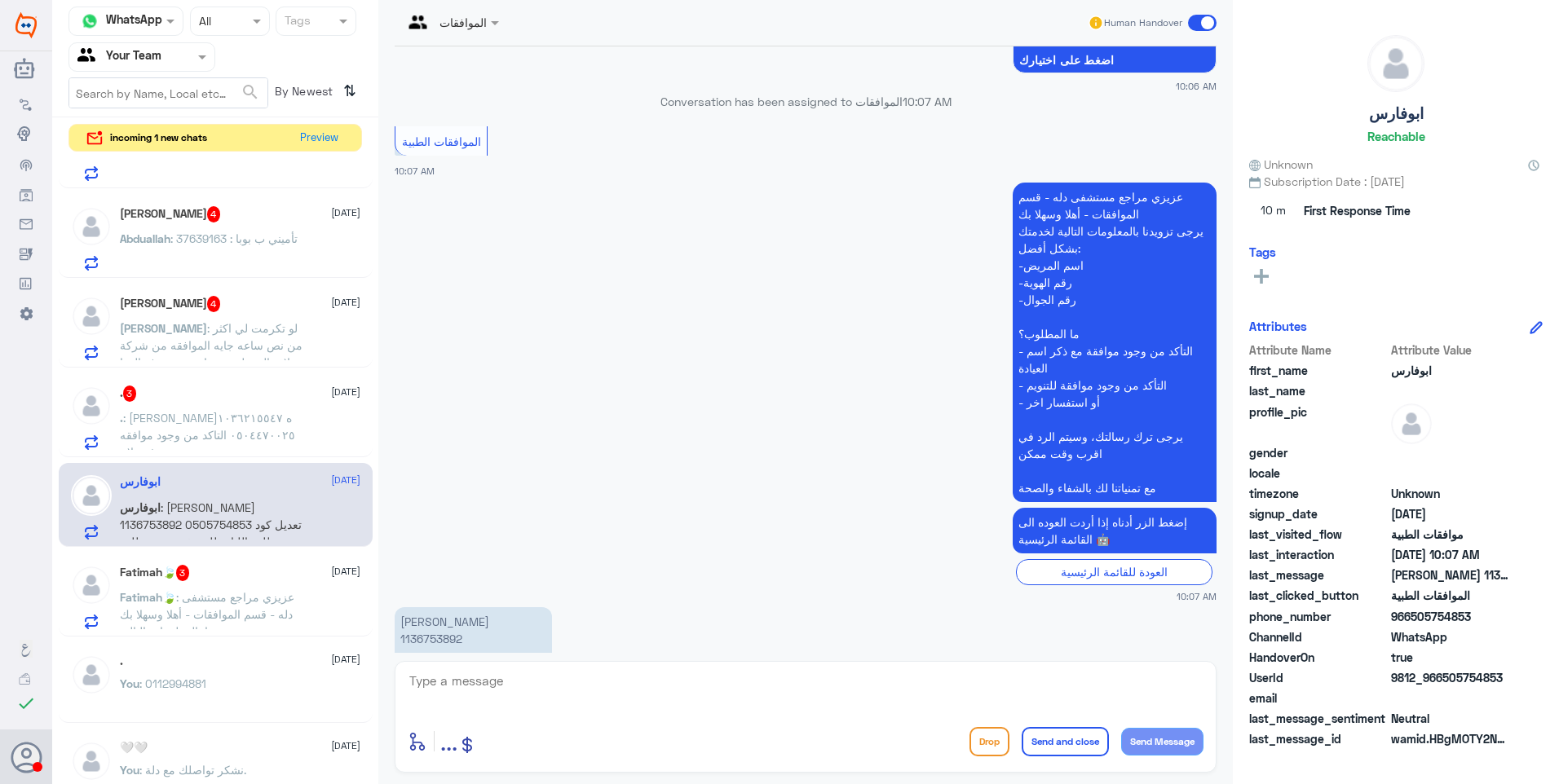
click at [259, 629] on span ": عزيزي مراجع مستشفى دله - قسم الموافقات - أهلا وسهلا بك يرجى تزويدنا بالمعلوما…" at bounding box center [210, 656] width 181 height 134
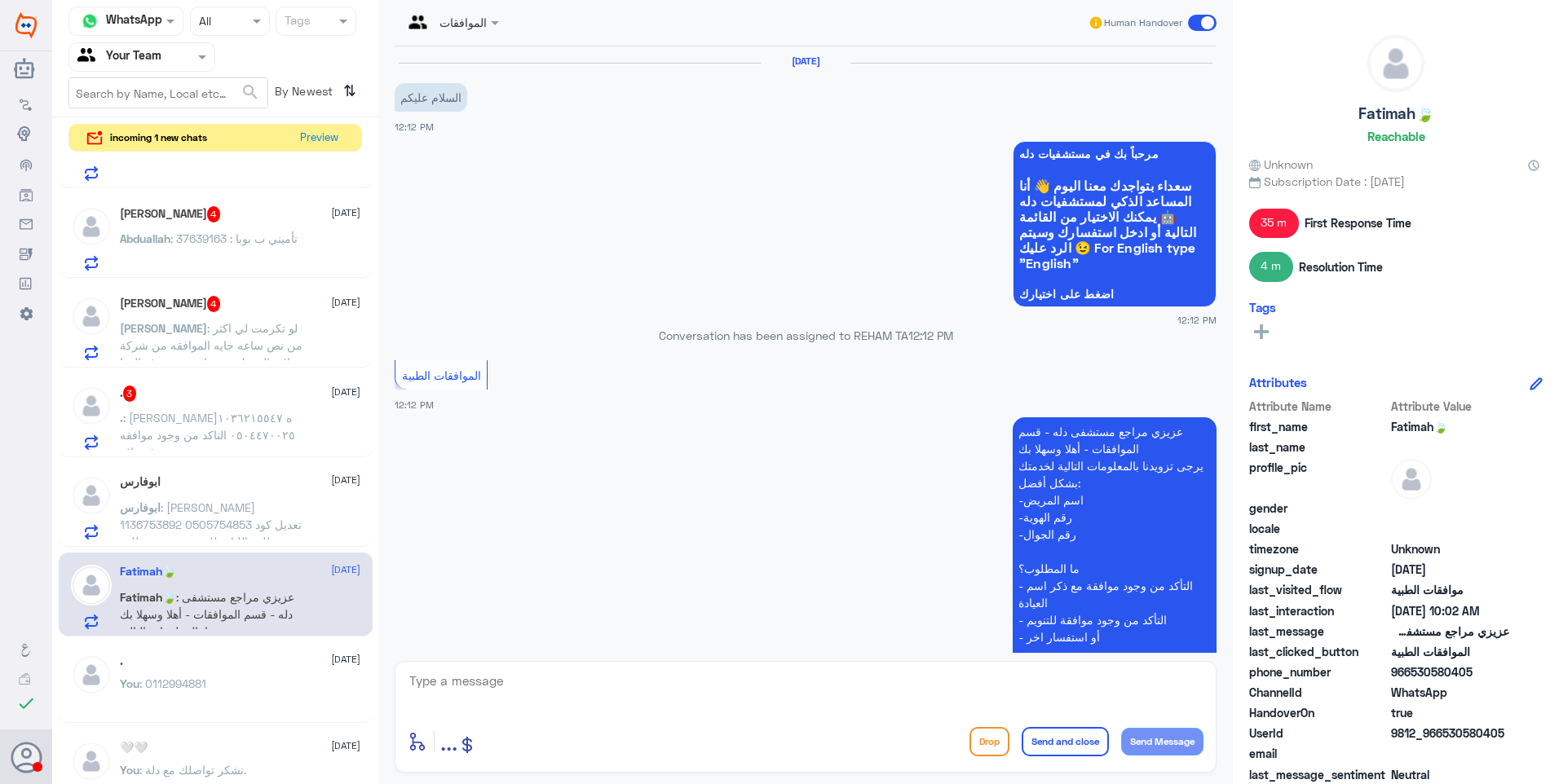
scroll to position [1413, 0]
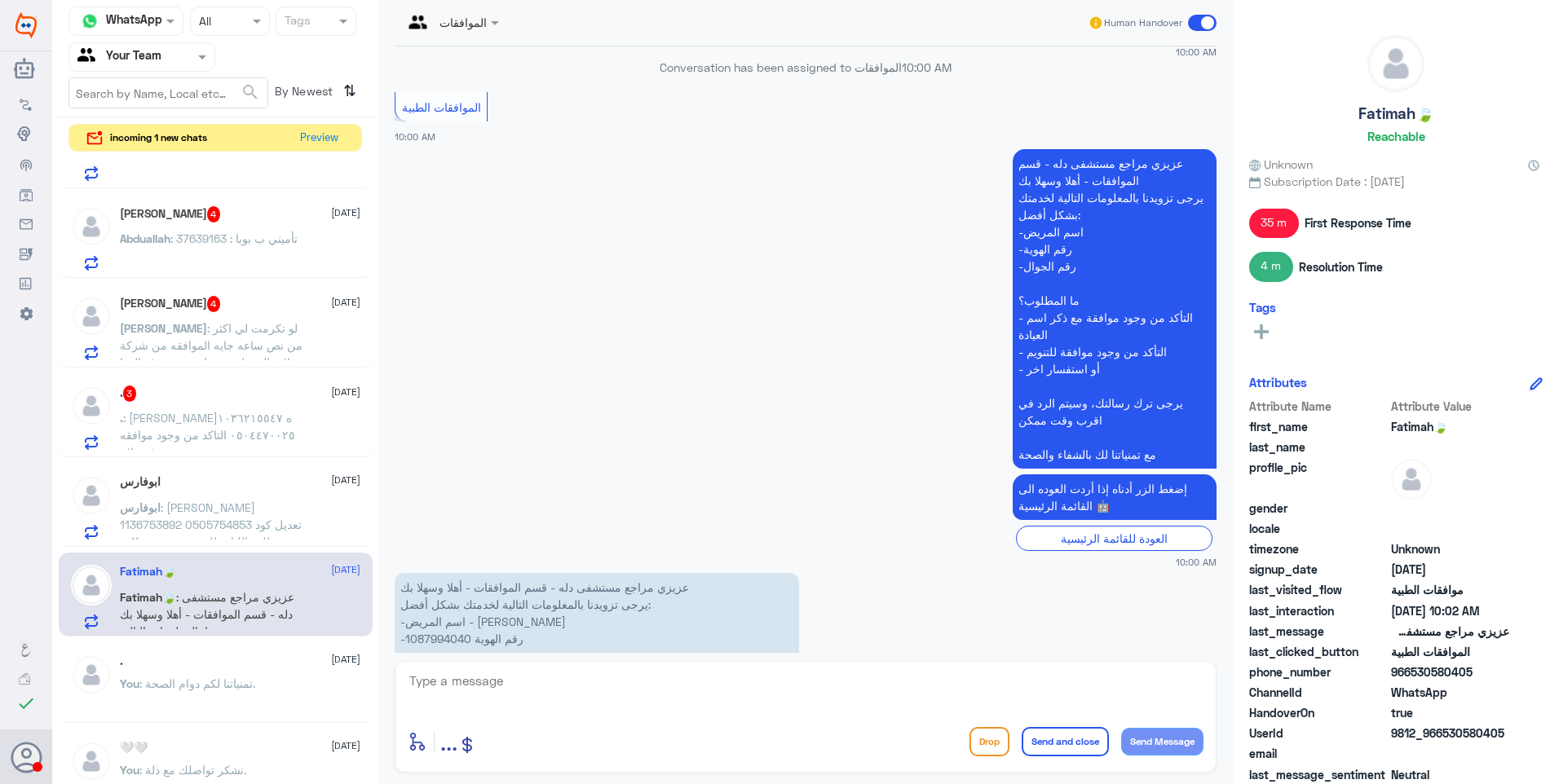
click at [449, 573] on p "عزيزي مراجع مستشفى دله - قسم الموافقات - أهلا وسهلا بك يرجى تزويدنا بالمعلومات …" at bounding box center [597, 639] width 405 height 131
copy p "1087994040"
drag, startPoint x: 687, startPoint y: 613, endPoint x: 610, endPoint y: 609, distance: 77.1
click at [616, 609] on p "عزيزي مراجع مستشفى دله - قسم الموافقات - أهلا وسهلا بك يرجى تزويدنا بالمعلومات …" at bounding box center [597, 639] width 405 height 131
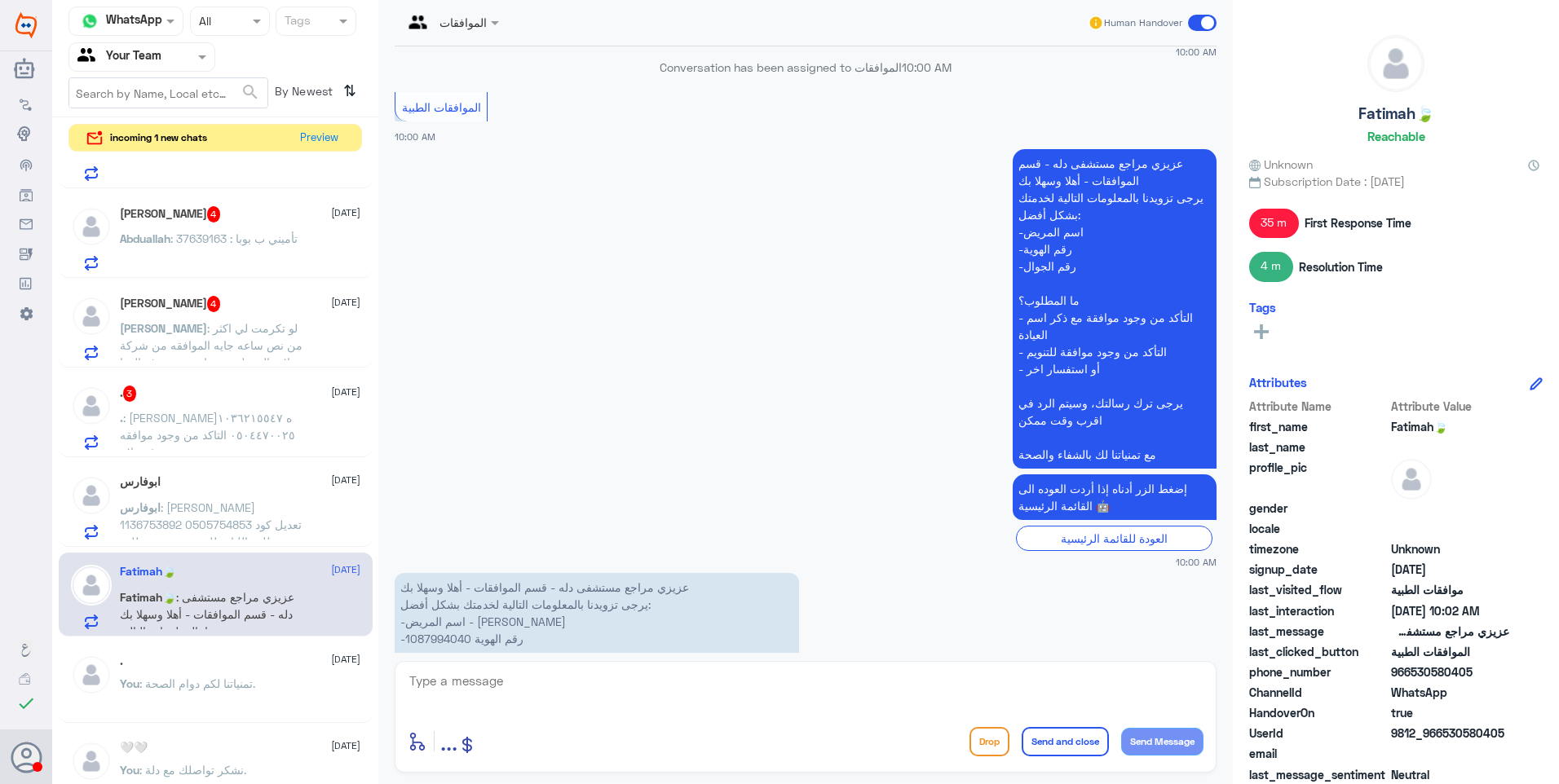
drag, startPoint x: 610, startPoint y: 609, endPoint x: 657, endPoint y: 605, distance: 47.2
click at [624, 606] on p "عزيزي مراجع مستشفى دله - قسم الموافقات - أهلا وسهلا بك يرجى تزويدنا بالمعلومات …" at bounding box center [597, 639] width 405 height 131
click at [507, 608] on p "عزيزي مراجع مستشفى دله - قسم الموافقات - أهلا وسهلا بك يرجى تزويدنا بالمعلومات …" at bounding box center [597, 639] width 405 height 131
copy p "2141156"
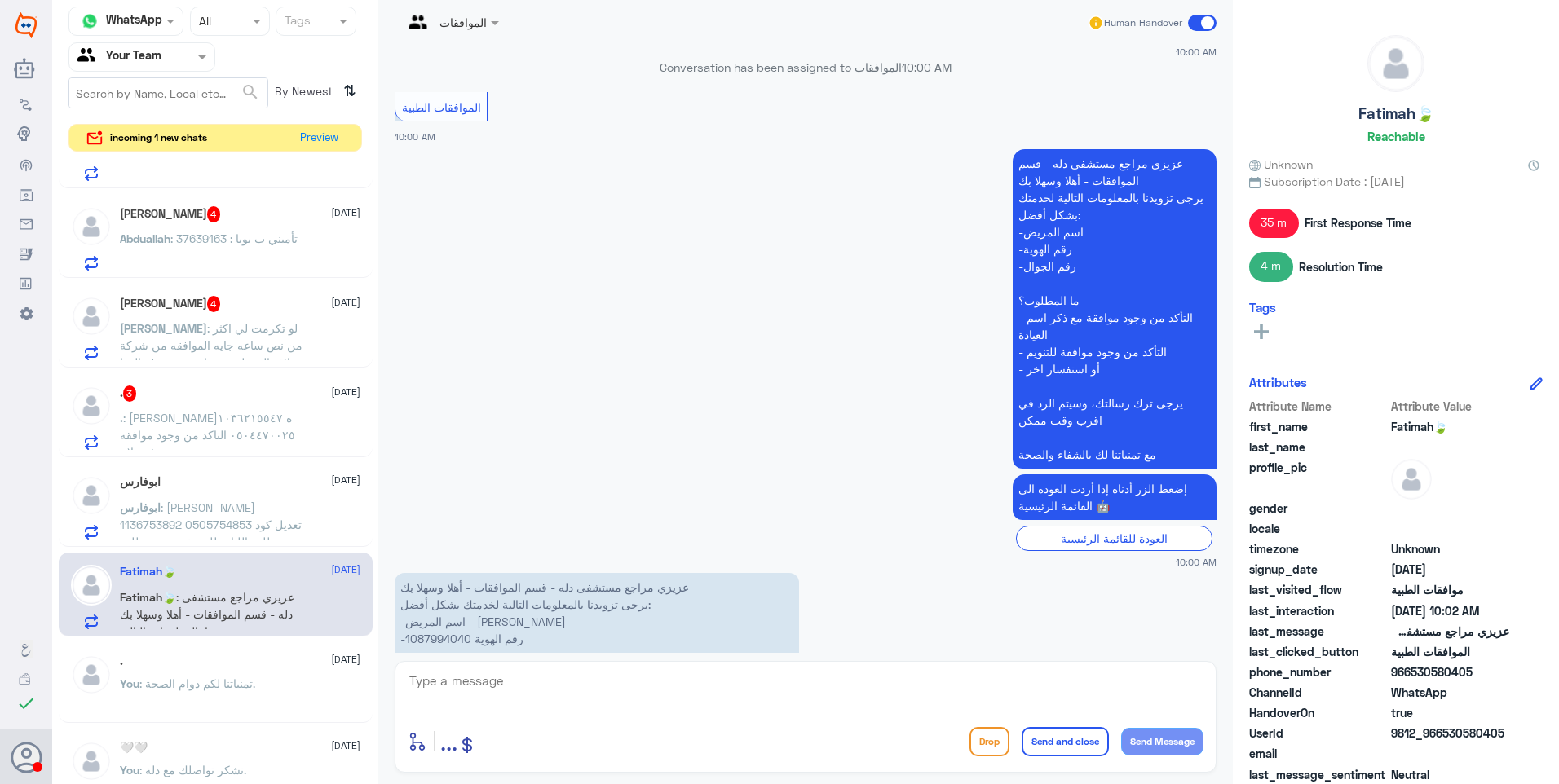
drag, startPoint x: 552, startPoint y: 663, endPoint x: 585, endPoint y: 682, distance: 38.1
click at [560, 672] on div "enter flow name ... Drop Send and close Send Message" at bounding box center [805, 717] width 822 height 111
click at [585, 682] on textarea at bounding box center [805, 690] width 795 height 40
type textarea "T"
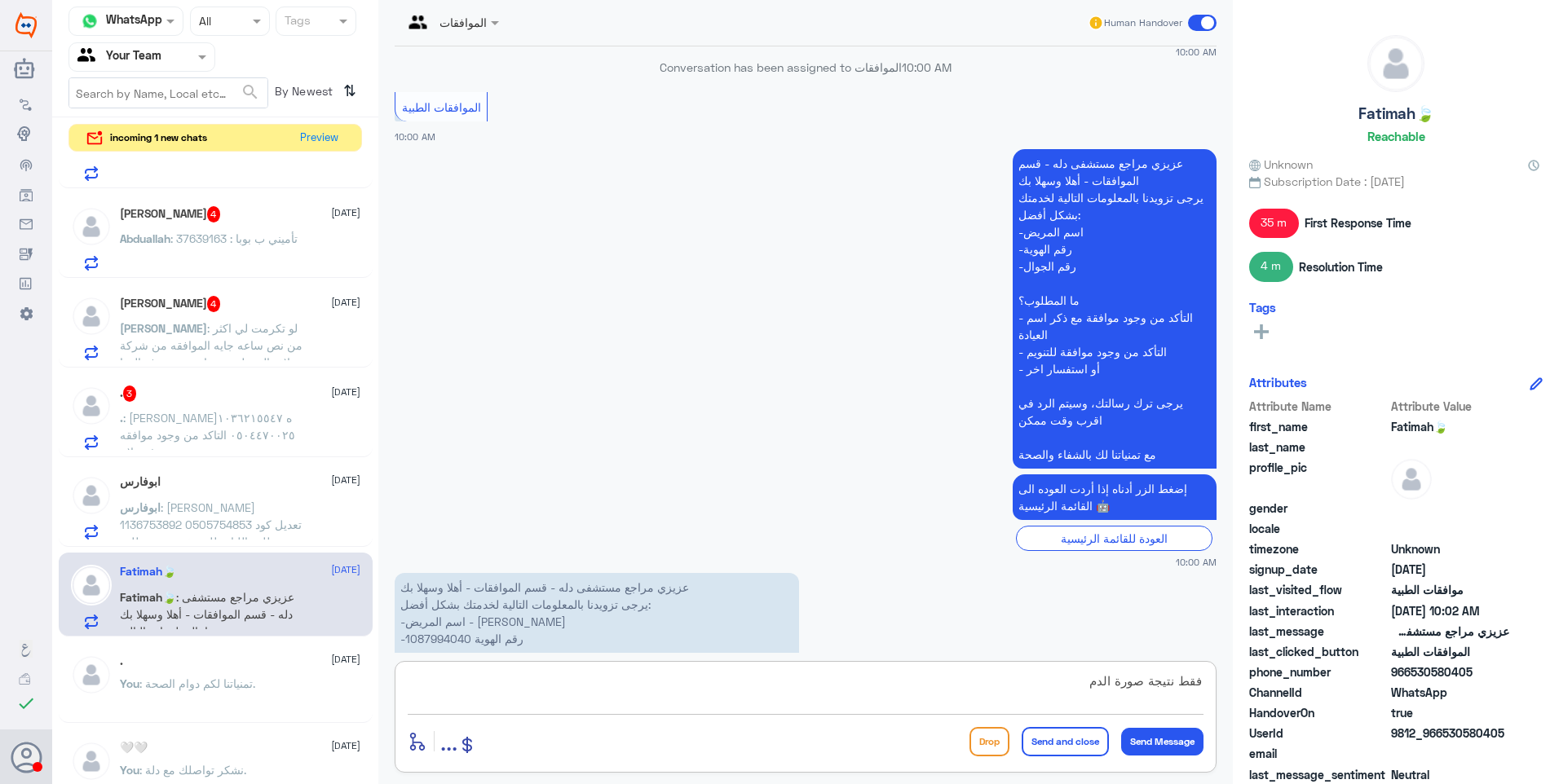
type textarea "فقط نتيجة صورة الدم"
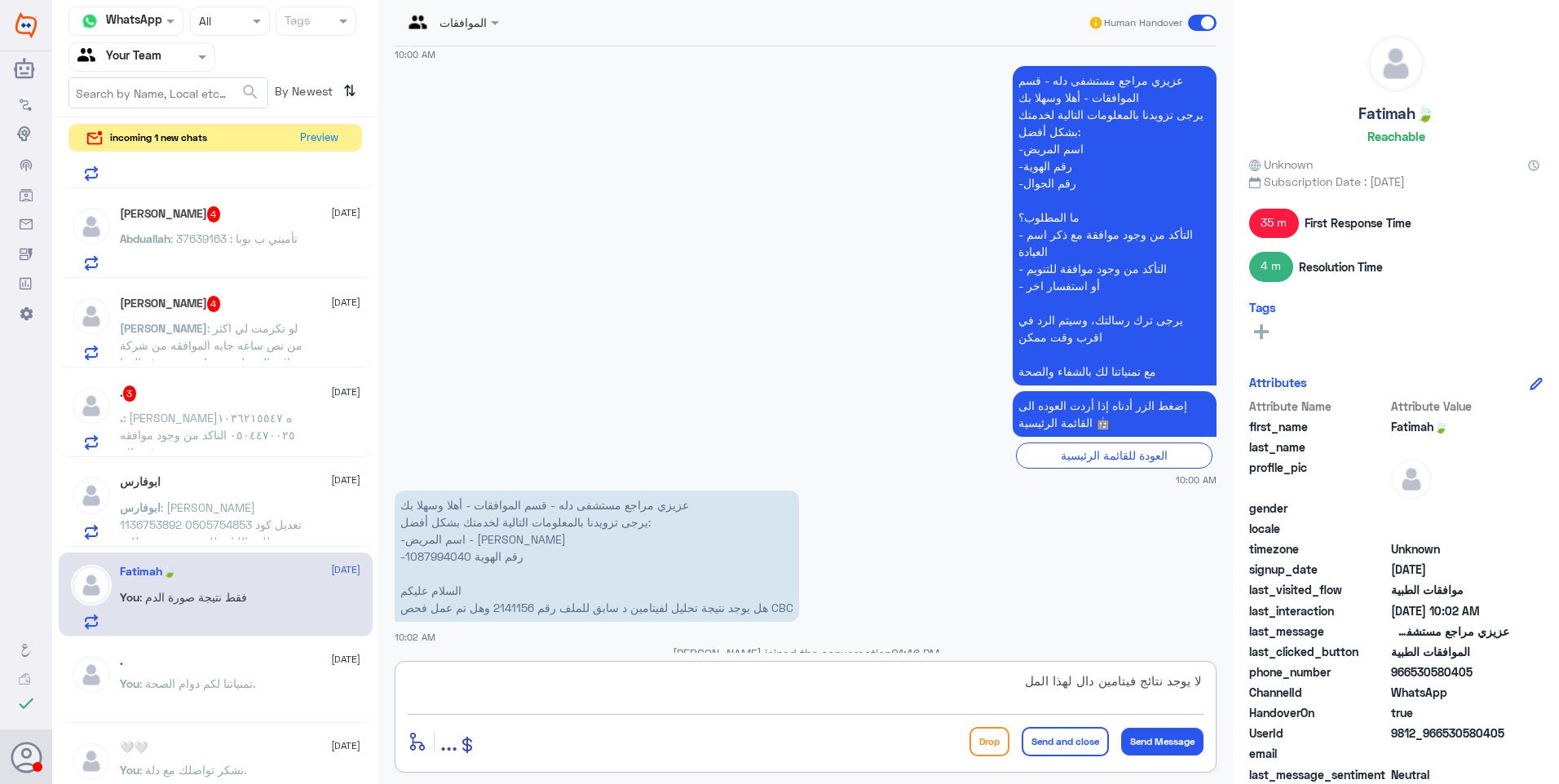
type textarea "لا يوجد نتائج فيتامين دال لهذا الملف"
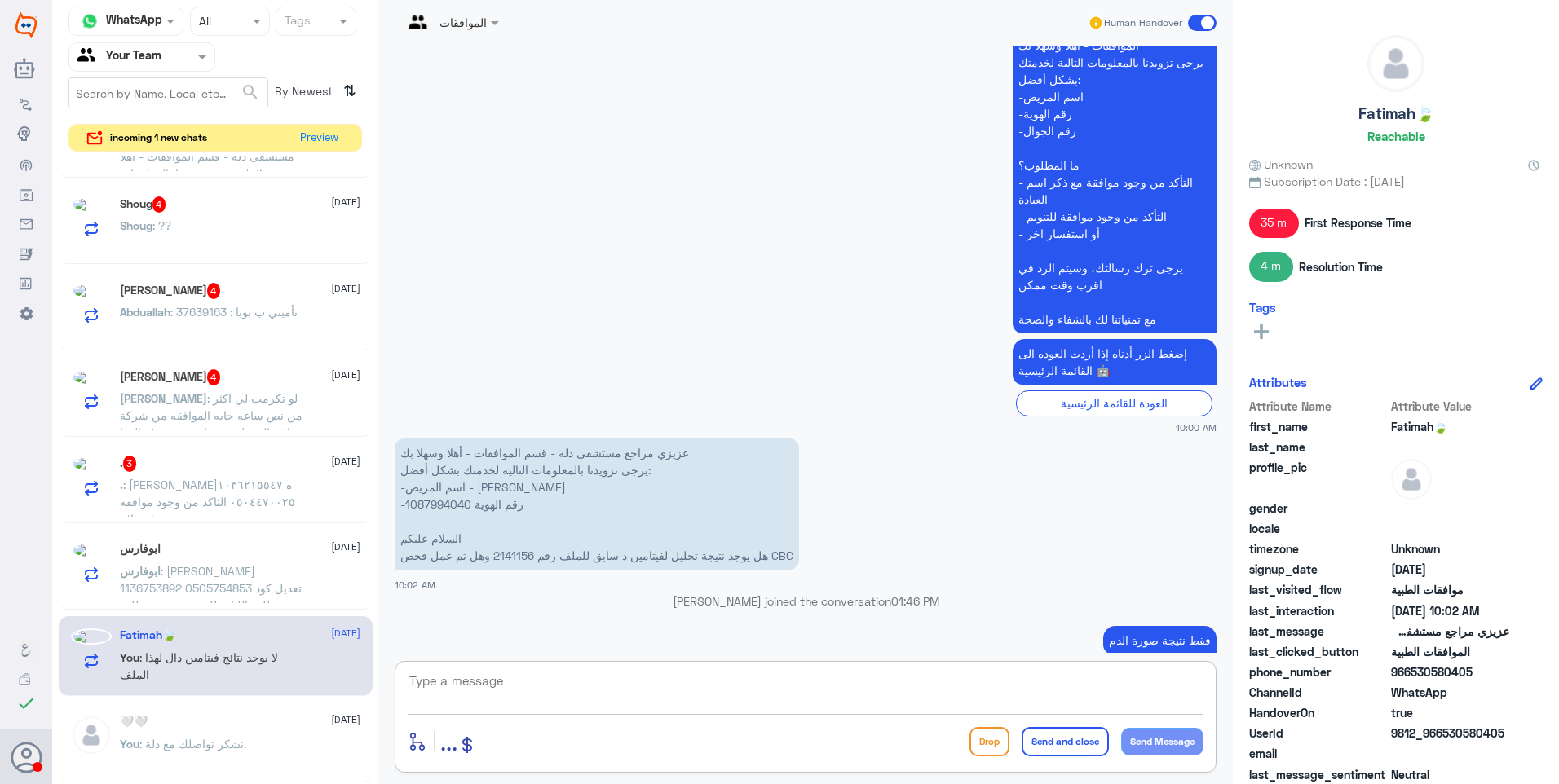
scroll to position [1131, 0]
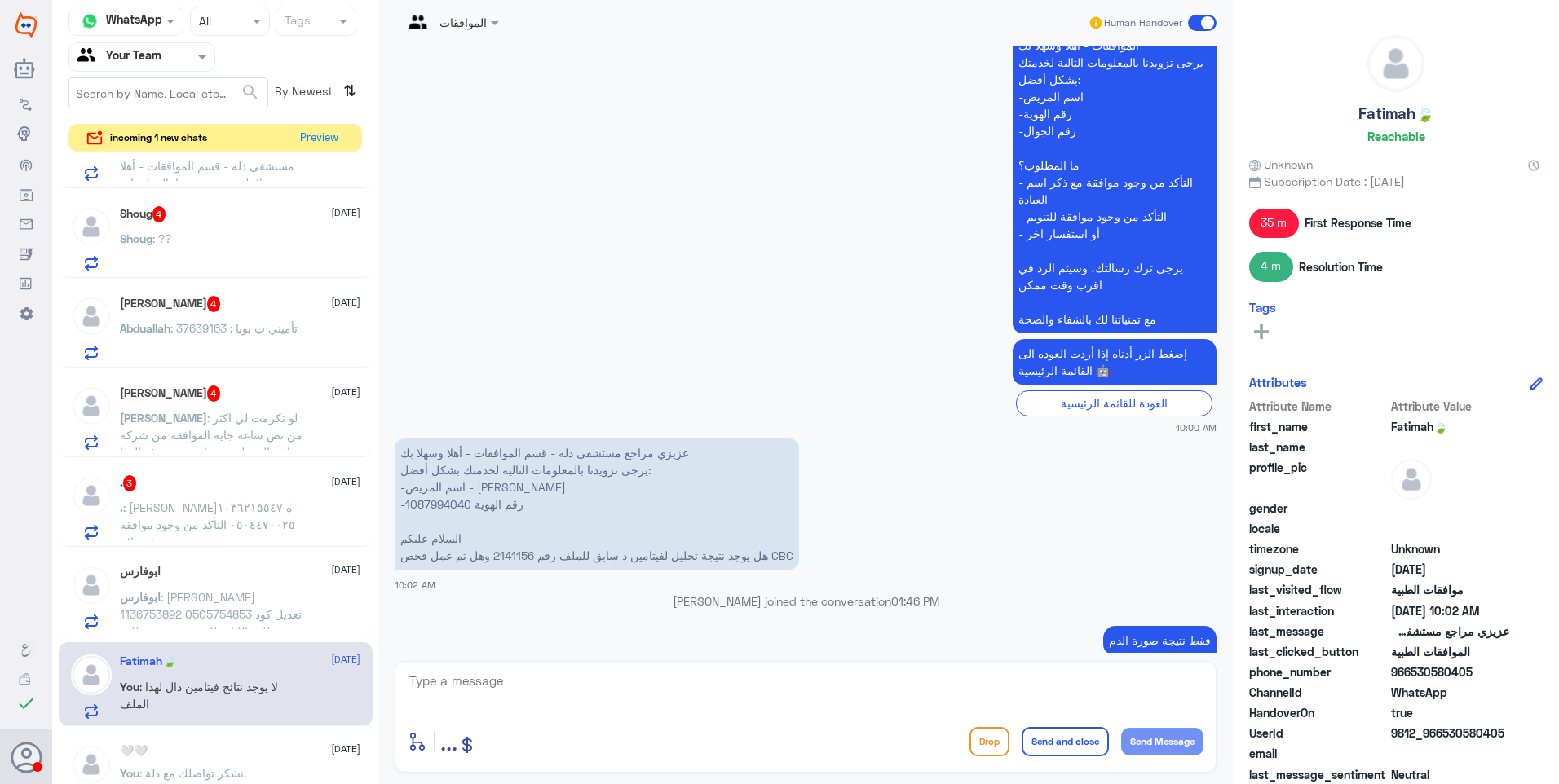
click at [271, 560] on div "ابوفارس 25 August ابوفارس : دانية عبدالكريم ابوقيس 1136753892 0505754853 تعديل …" at bounding box center [215, 595] width 314 height 84
click at [161, 594] on span "ابوفارس" at bounding box center [140, 596] width 41 height 14
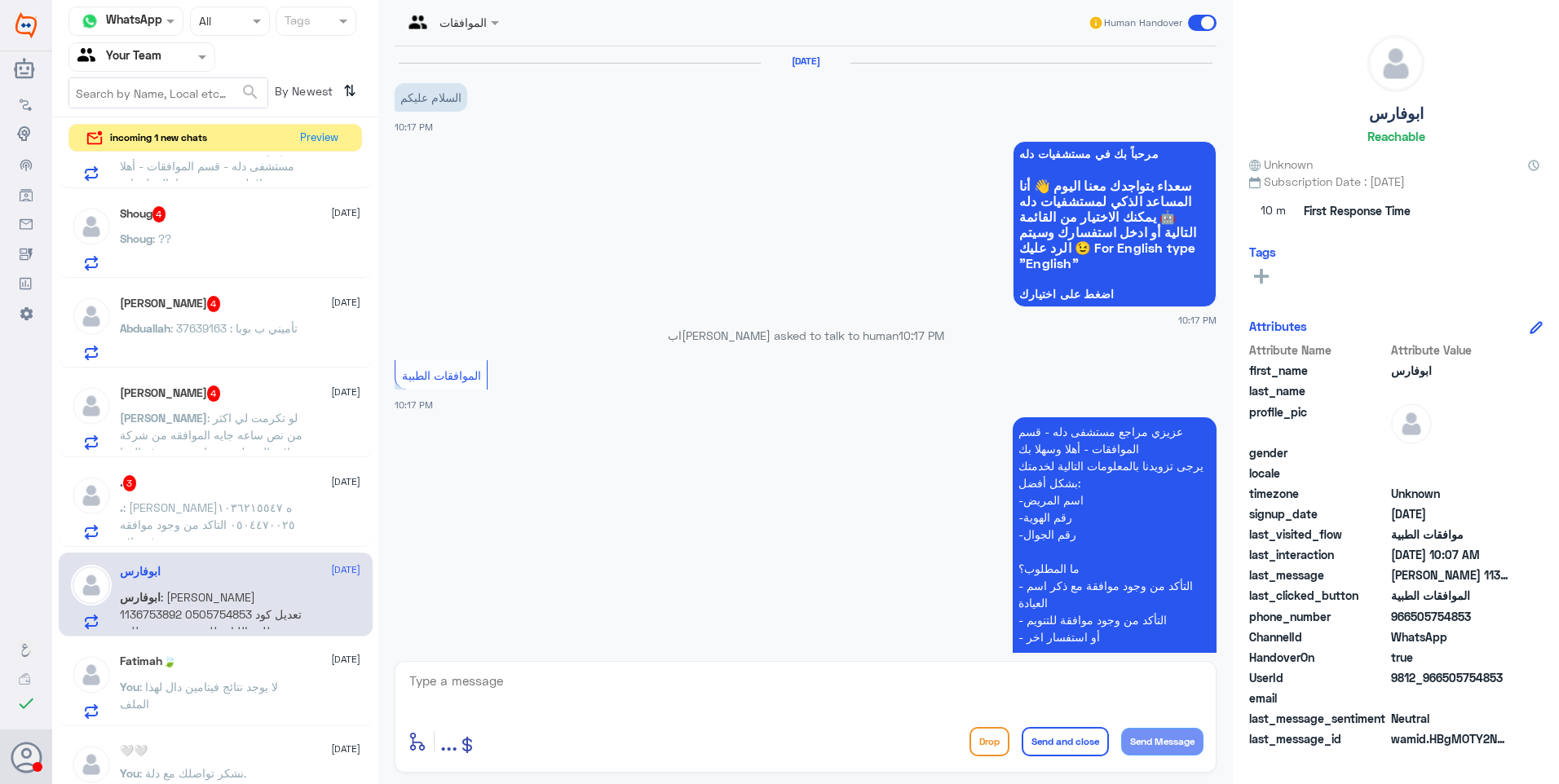
scroll to position [1329, 0]
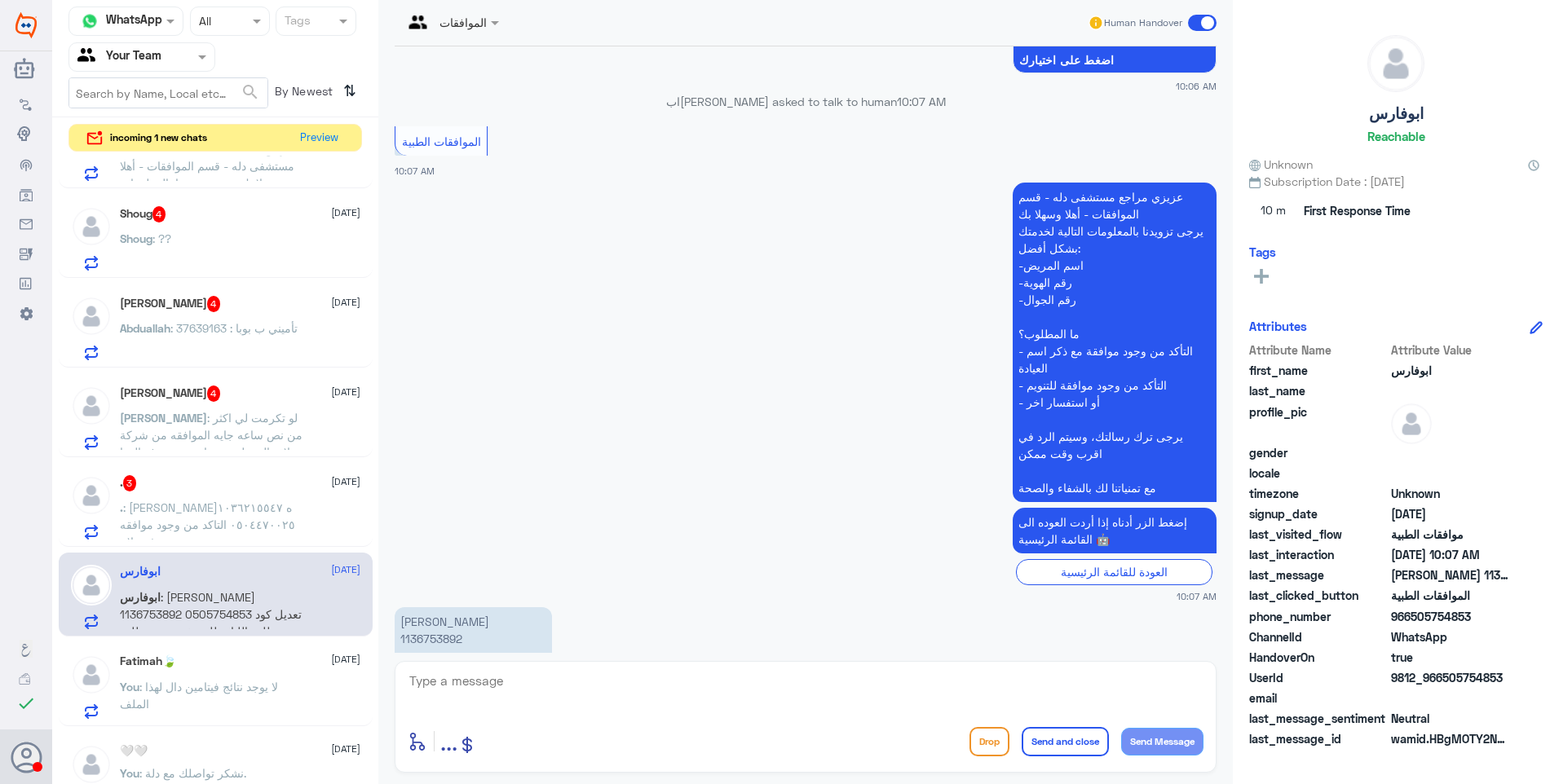
click at [433, 607] on p "دانية عبدالكريم ابوقيس 1136753892 0505754853 تعديل كود طلب الليات للمضخة حسب طل…" at bounding box center [474, 664] width 157 height 114
copy p "1136753892"
drag, startPoint x: 433, startPoint y: 537, endPoint x: 656, endPoint y: 532, distance: 223.1
click at [656, 607] on app-msgs-text "دانية عبدالكريم ابوقيس 1136753892 0505754853 تعديل كود طلب الليات للمضخة حسب طل…" at bounding box center [805, 664] width 822 height 116
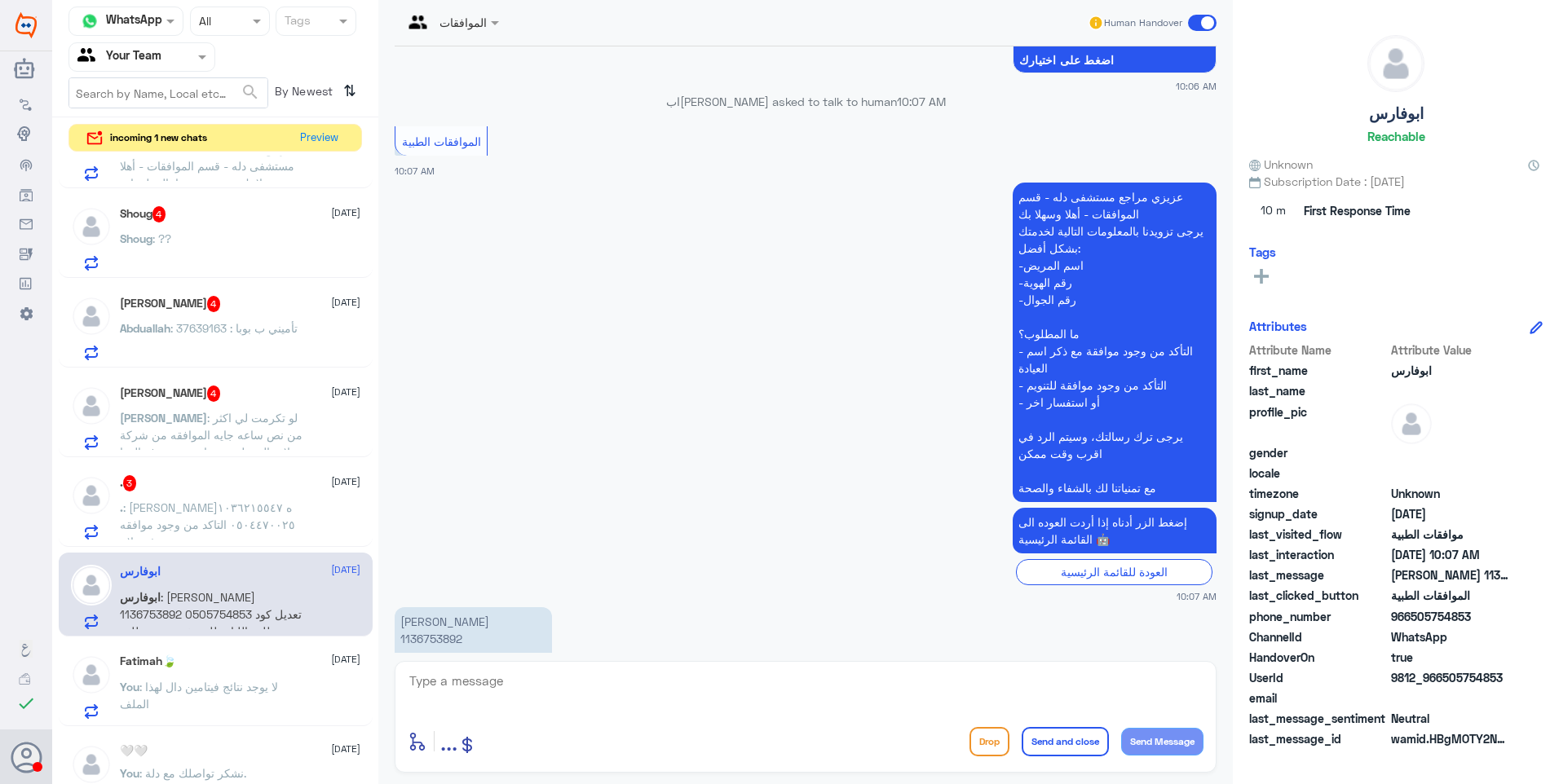
click at [485, 683] on textarea at bounding box center [805, 690] width 795 height 40
type textarea "H"
type textarea "اكواد الرفع صحيحة ولكن سبب الرفض هو عدم وجود اتفاقية لصرفها من مستشفيات دلة."
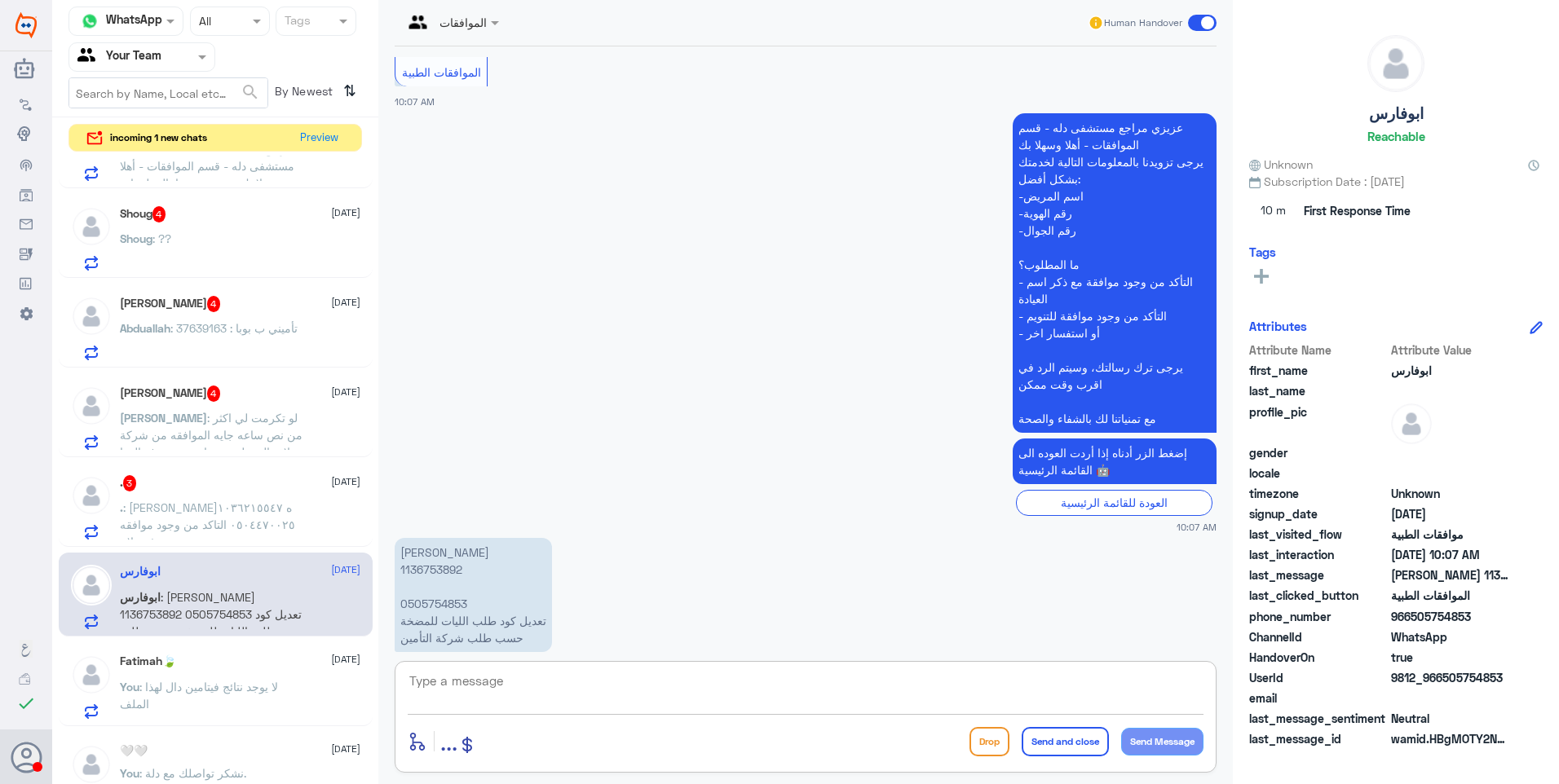
drag, startPoint x: 209, startPoint y: 507, endPoint x: 428, endPoint y: 397, distance: 245.1
click at [209, 507] on span ": عبدالله ال مغيره ١٠٣٦٢١٥٥٤٧ ٠٥٠٤٤٧٠٠٢٥ التاكد من وجود موافقه صرف علاج" at bounding box center [207, 524] width 175 height 48
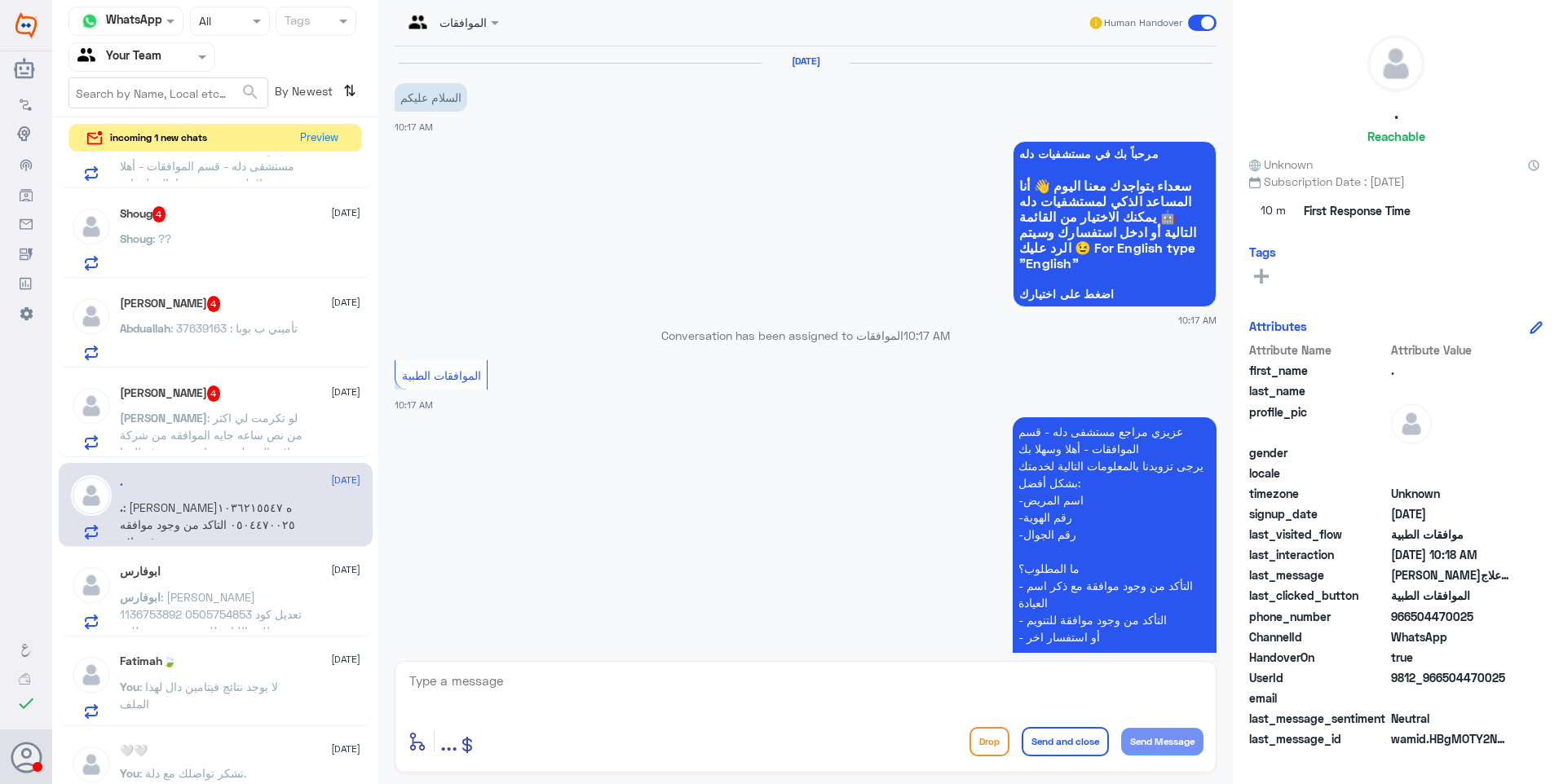
scroll to position [266, 0]
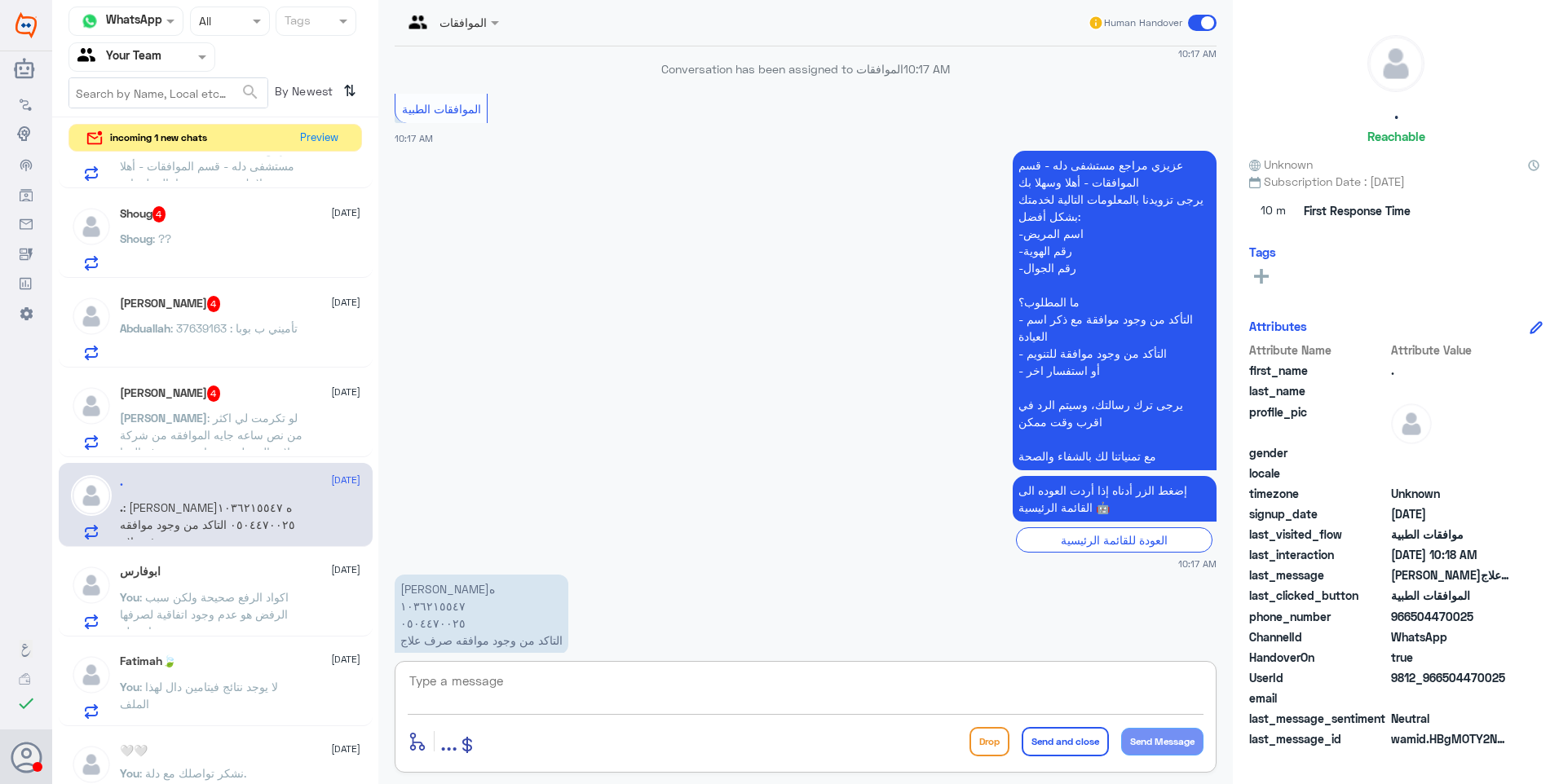
click at [460, 676] on textarea at bounding box center [805, 690] width 795 height 40
drag, startPoint x: 367, startPoint y: 657, endPoint x: 346, endPoint y: 656, distance: 21.0
click at [346, 656] on div "Channel WhatsApp Status × All Tags Agent Filter Your Team search By Newest ⇅ in…" at bounding box center [805, 394] width 1507 height 789
type textarea "يوجد طلب ولكنه مرفوض لعدم وفر المبررات الكافية في نتائج الاشعة المرفقة"
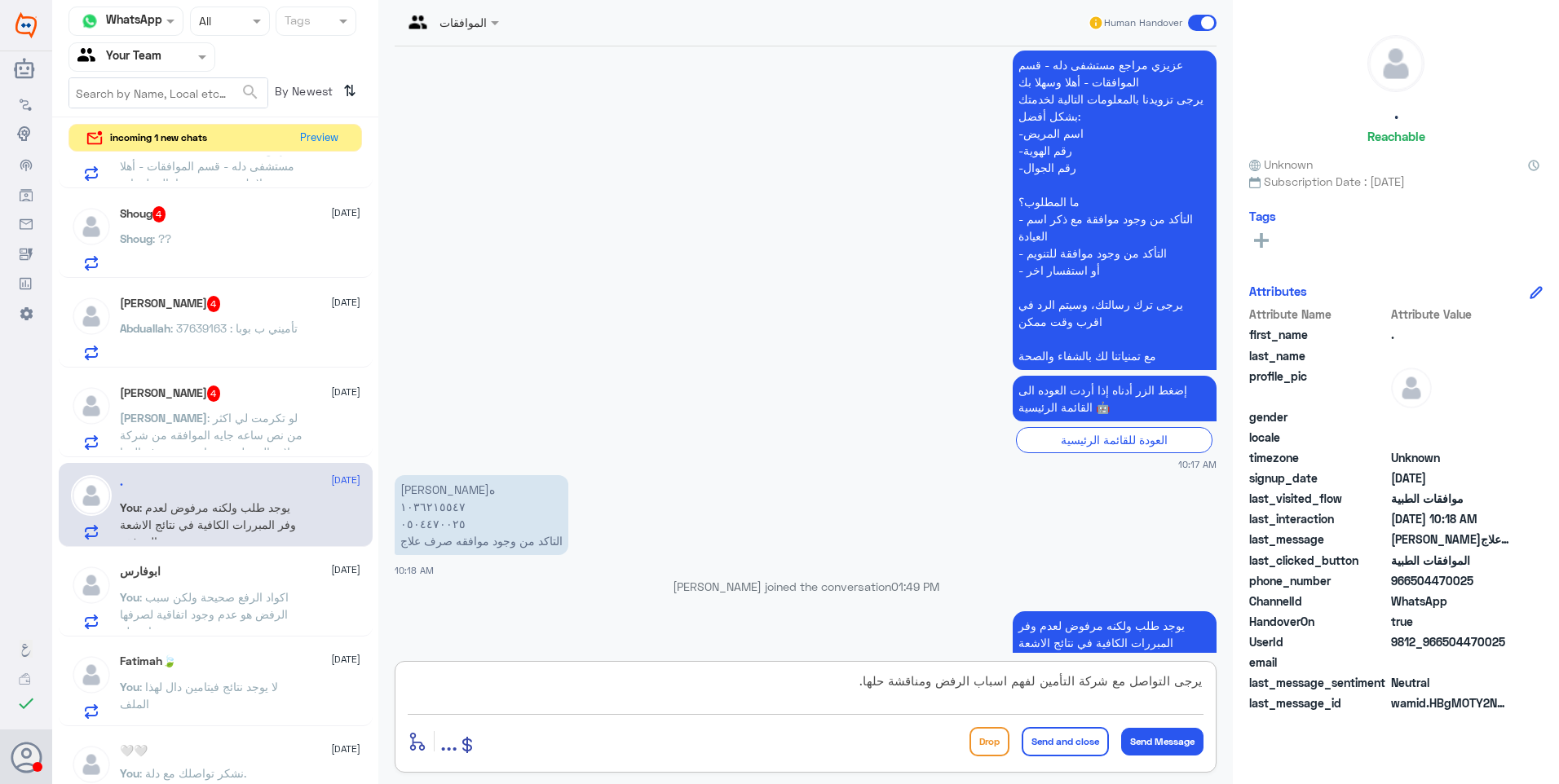
type textarea "يرجى التواصل مع شركة التأمين لفهم اسباب الرفض ومناقشة حلها."
click at [1067, 752] on button "Send and close" at bounding box center [1065, 742] width 87 height 29
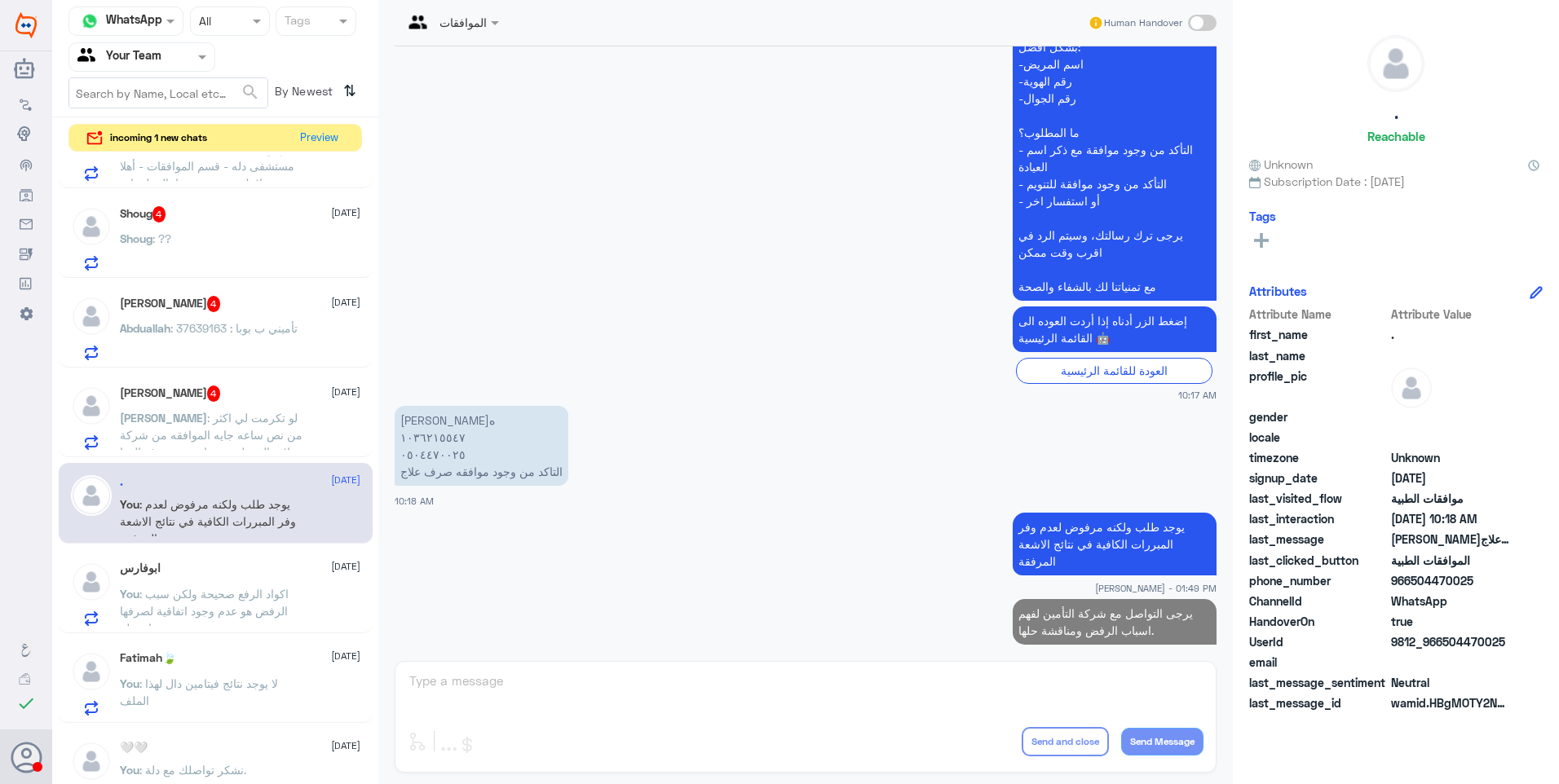
click at [203, 422] on span ": لو تكرمت لي اكثر من نص ساعه جايه الموافقه من شركة ملاذ والصيدليه مو راضيين يص…" at bounding box center [211, 444] width 183 height 66
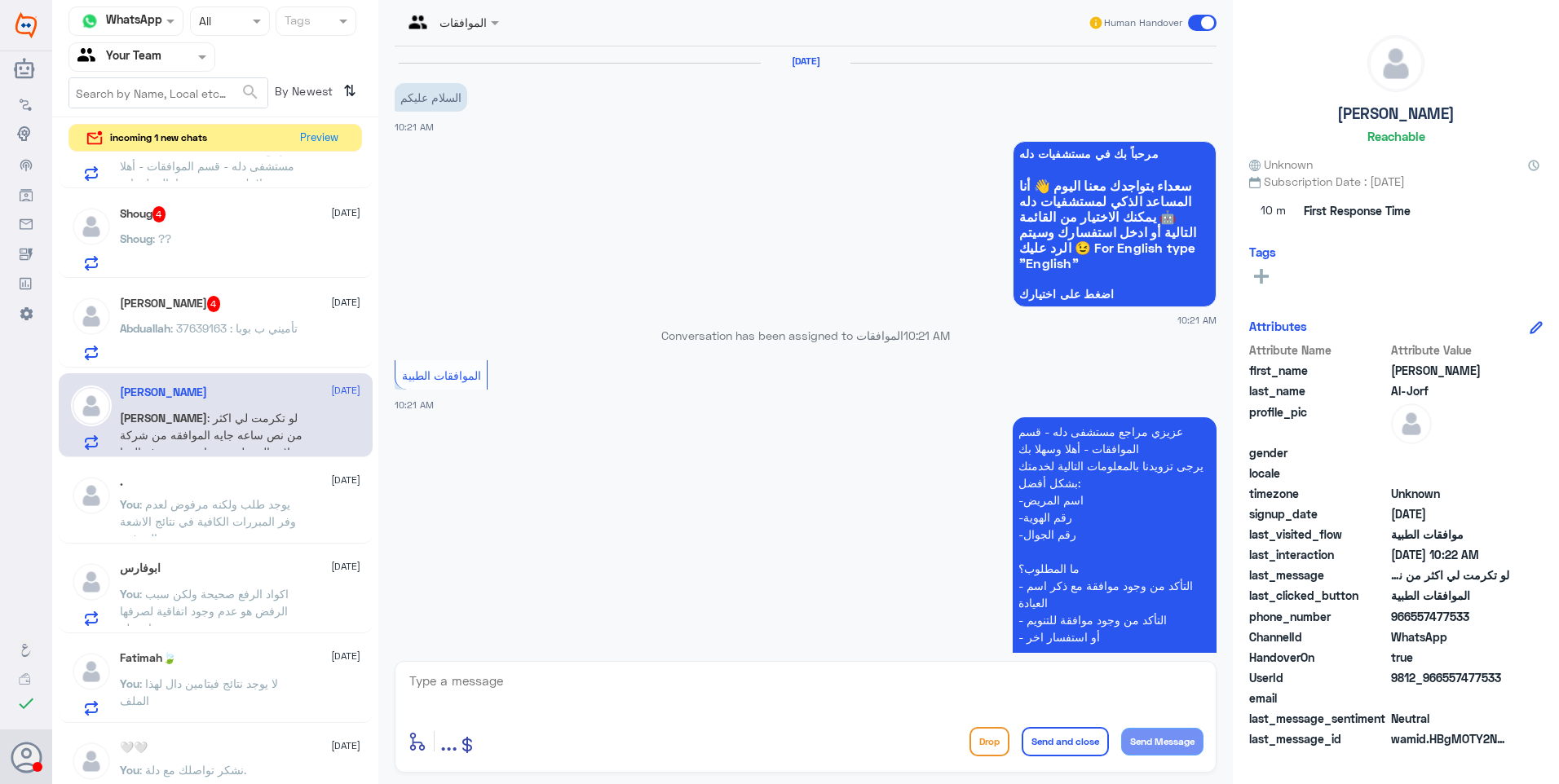
scroll to position [271, 0]
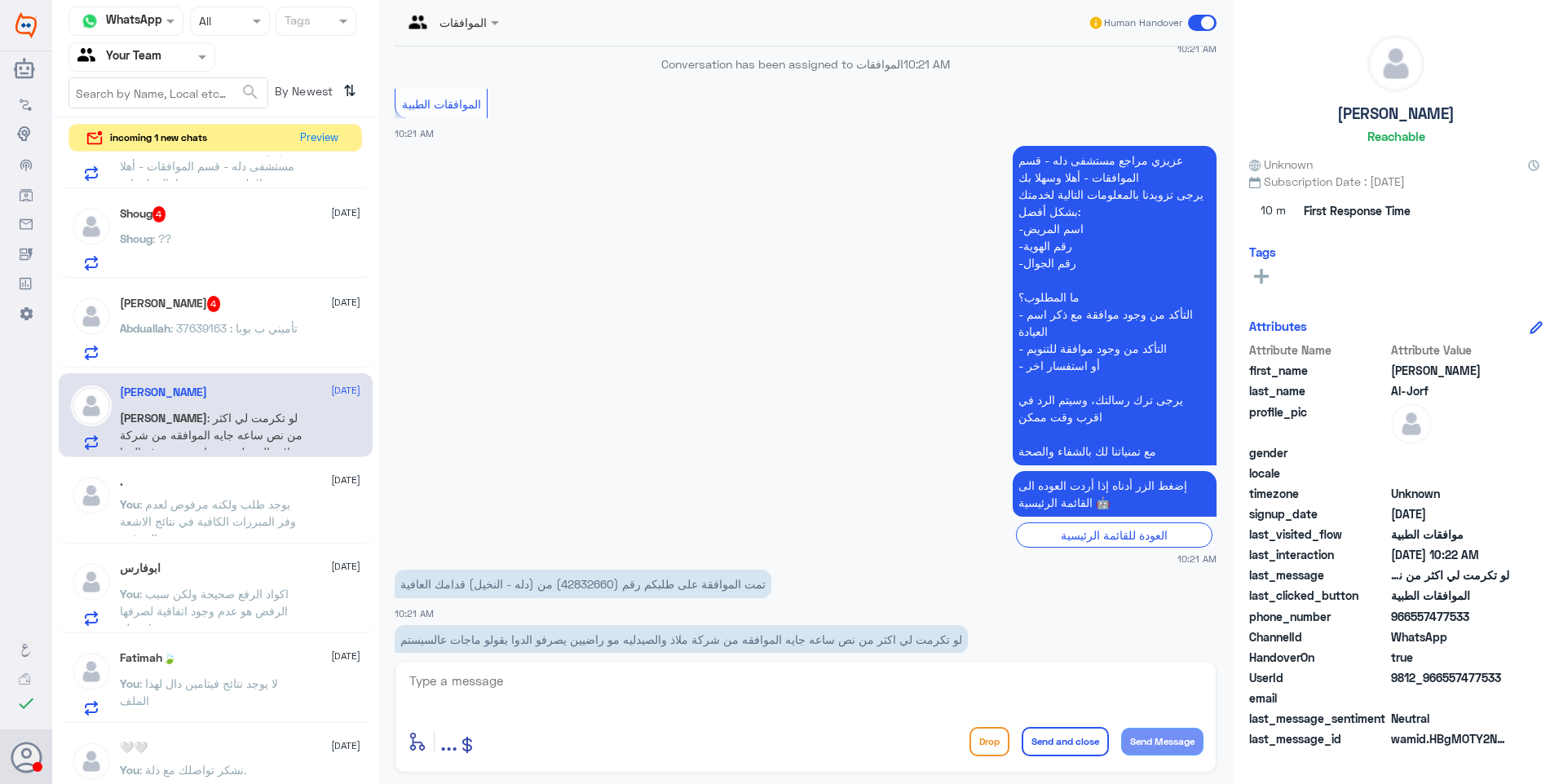
click at [553, 570] on p "تمت الموافقة على طلبكم رقم (42832660) من (دله - النخيل) قدامك العافية" at bounding box center [583, 584] width 377 height 29
copy p "42832660"
drag, startPoint x: 827, startPoint y: 605, endPoint x: 637, endPoint y: 585, distance: 191.0
click at [637, 585] on div "25 Aug 2025 السلام عليكم 10:21 AM مرحباً بك في مستشفيات دله سعداء بتواجدك معنا …" at bounding box center [805, 350] width 838 height 606
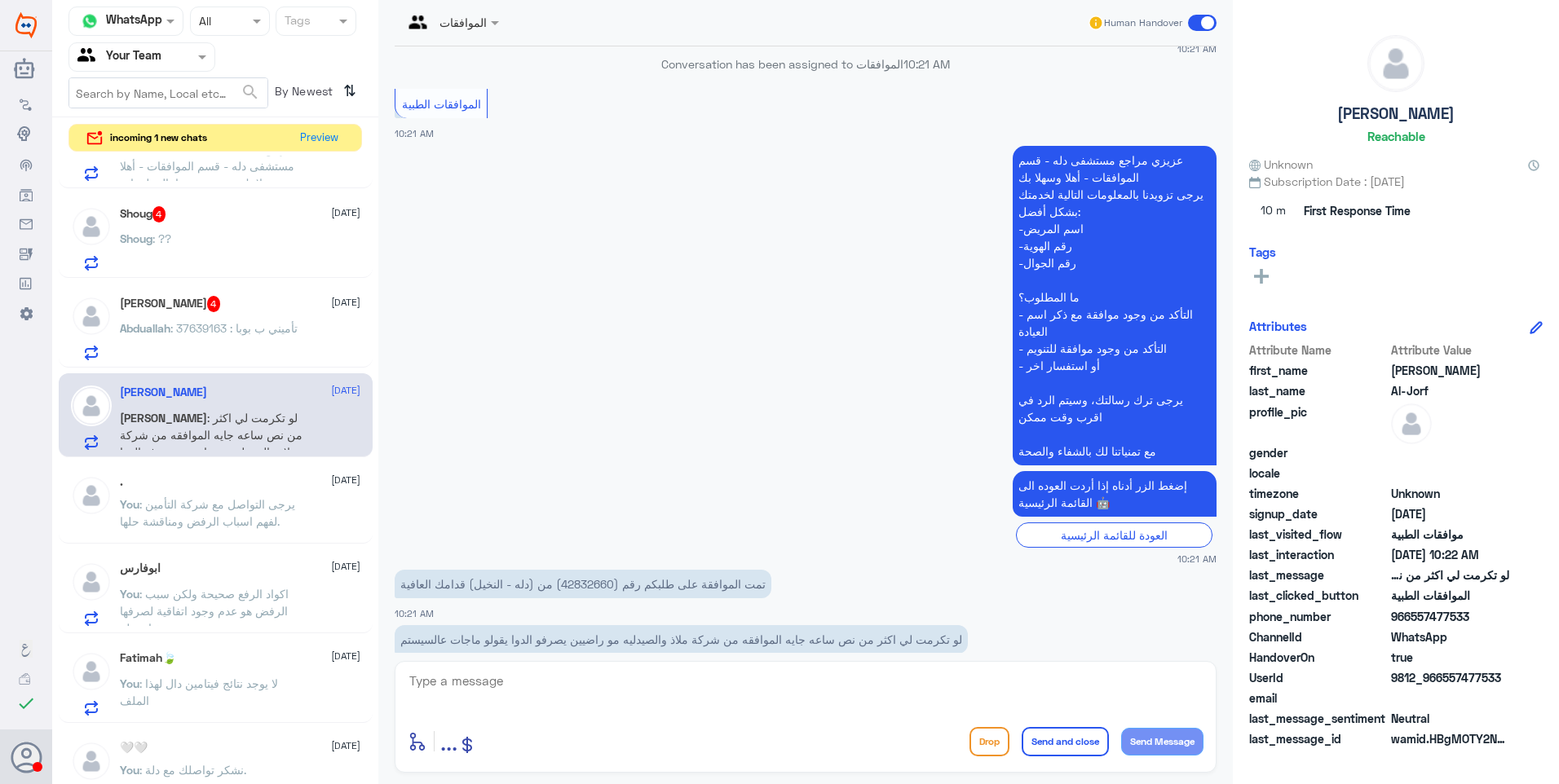
drag, startPoint x: 637, startPoint y: 585, endPoint x: 712, endPoint y: 599, distance: 76.3
click at [680, 625] on p "لو تكرمت لي اكثر من نص ساعه جايه الموافقه من شركة ملاذ والصيدليه مو راضيين يصرف…" at bounding box center [682, 639] width 573 height 29
click at [741, 625] on p "لو تكرمت لي اكثر من نص ساعه جايه الموافقه من شركة ملاذ والصيدليه مو راضيين يصرف…" at bounding box center [682, 639] width 573 height 29
click at [558, 570] on p "تمت الموافقة على طلبكم رقم (42832660) من (دله - النخيل) قدامك العافية" at bounding box center [583, 584] width 377 height 29
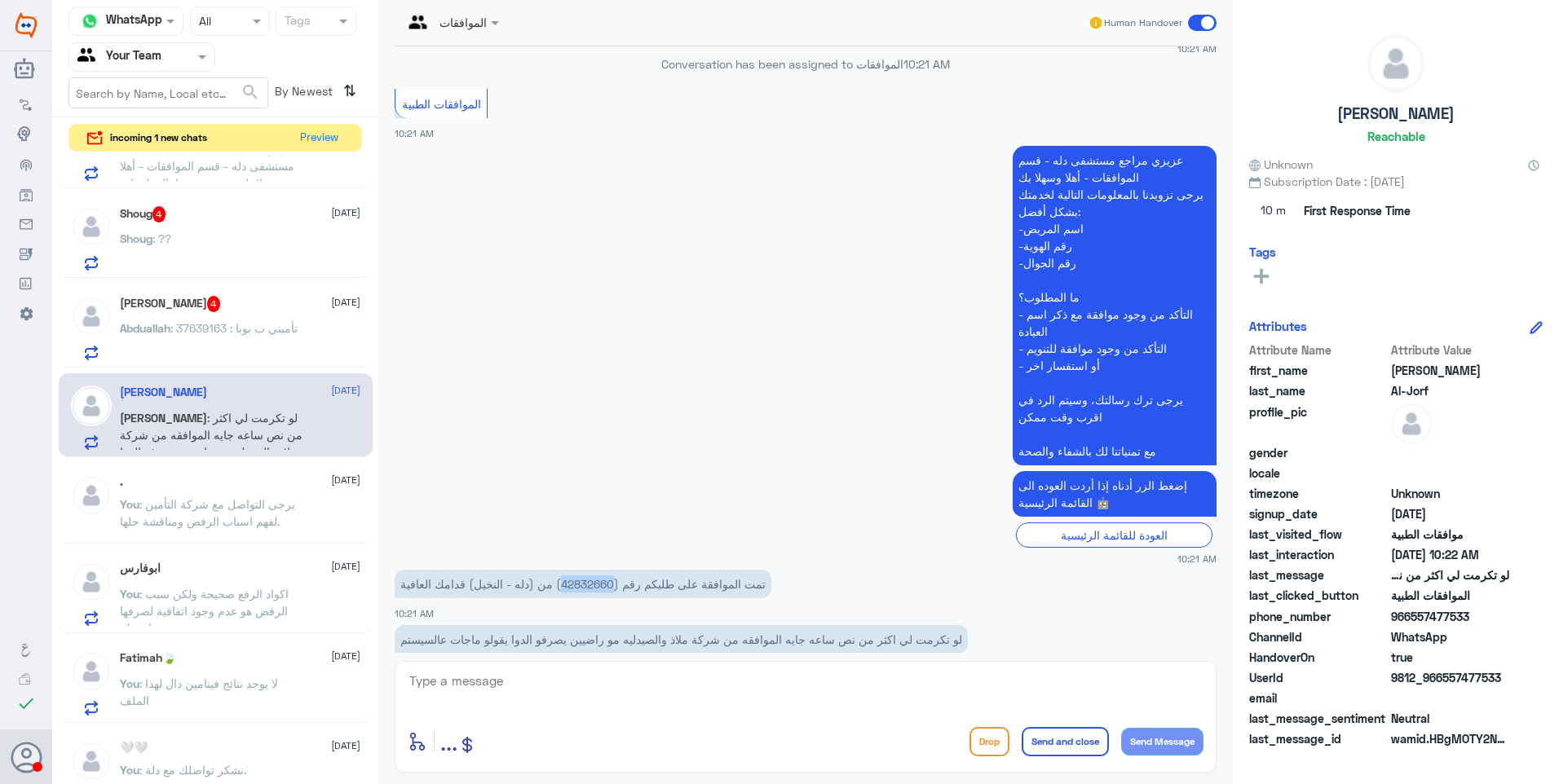
copy p "42832660"
drag, startPoint x: 799, startPoint y: 623, endPoint x: 587, endPoint y: 607, distance: 212.6
click at [798, 623] on div "لو تكرمت لي اكثر من نص ساعه جايه الموافقه من شركة ملاذ والصيدليه مو راضيين يصرف…" at bounding box center [805, 649] width 822 height 56
click at [519, 673] on textarea at bounding box center [805, 690] width 795 height 40
type textarea "J"
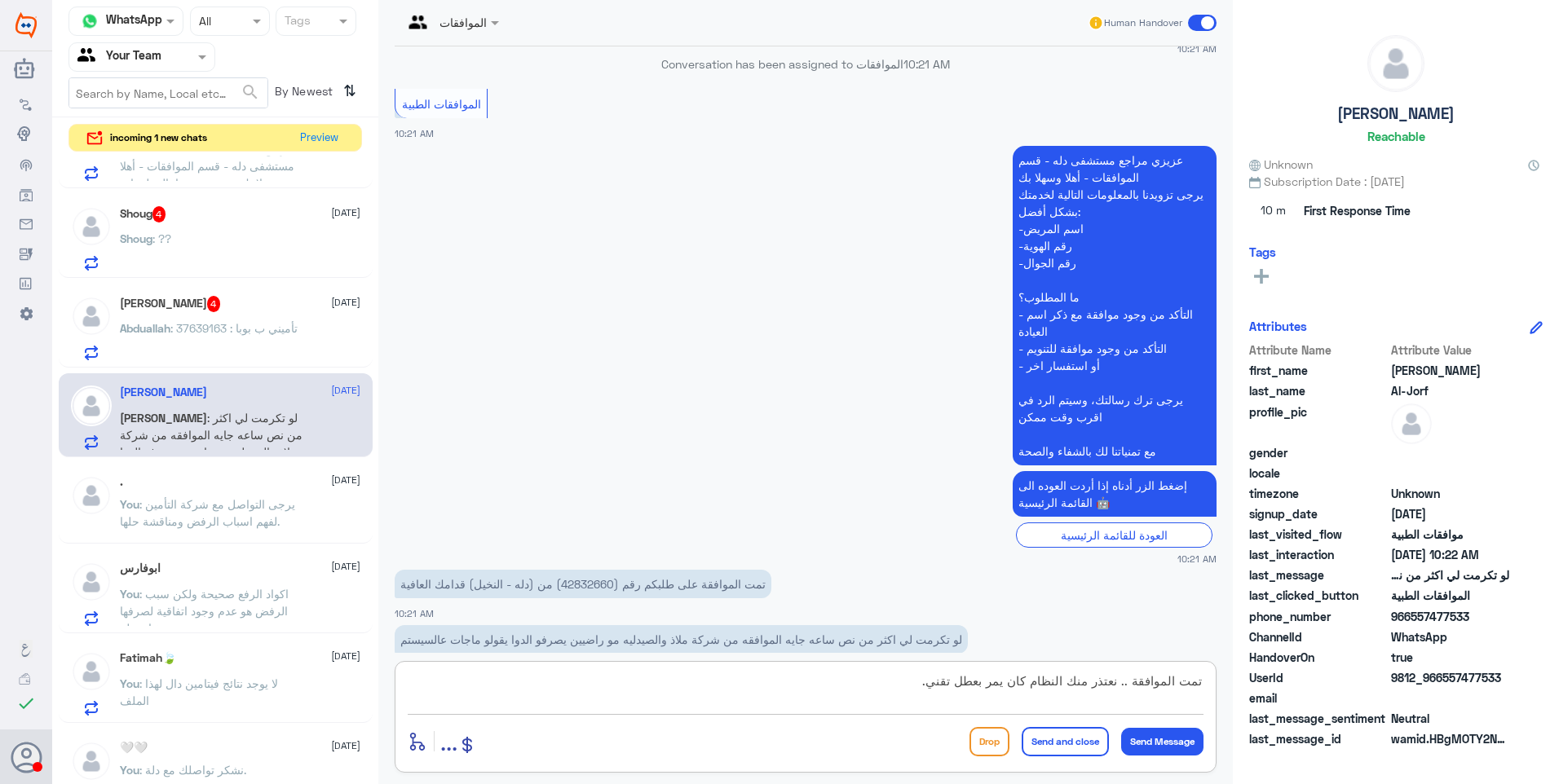
type textarea "تمت الموافقة .. نعتذر منك النظام كان يمر بعطل تقني."
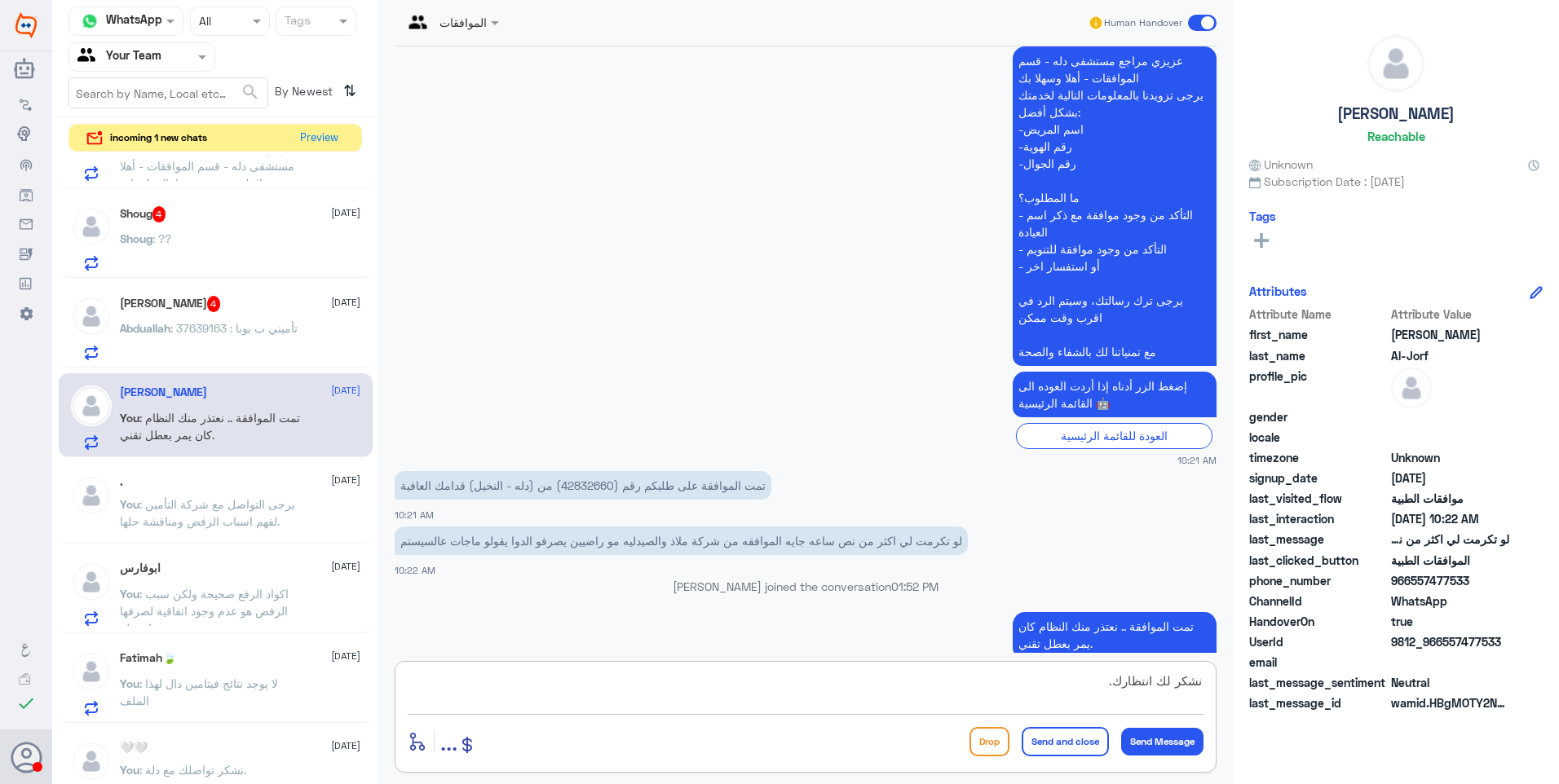
type textarea "نشكر لك انتظارك."
click at [1087, 742] on button "Send and close" at bounding box center [1065, 742] width 87 height 29
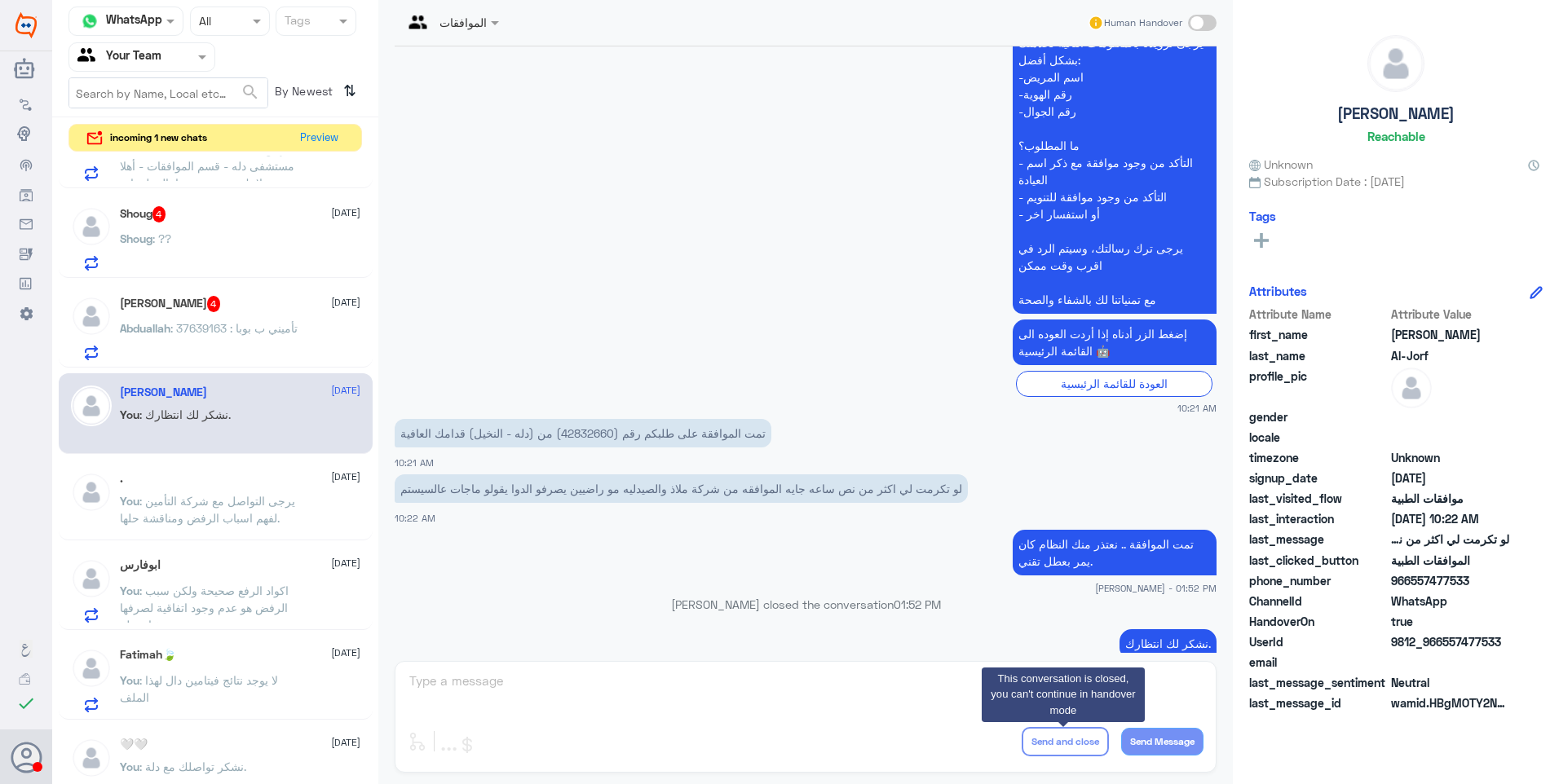
click at [881, 625] on div "نشكر لك انتظارك. Ahlam Alshehri - 01:52 PM" at bounding box center [805, 651] width 822 height 52
click at [252, 582] on div "ابوفارس 25 August You : اكواد الرفع صحيحة ولكن سبب الرفض هو عدم وجود اتفاقية لص…" at bounding box center [240, 591] width 241 height 65
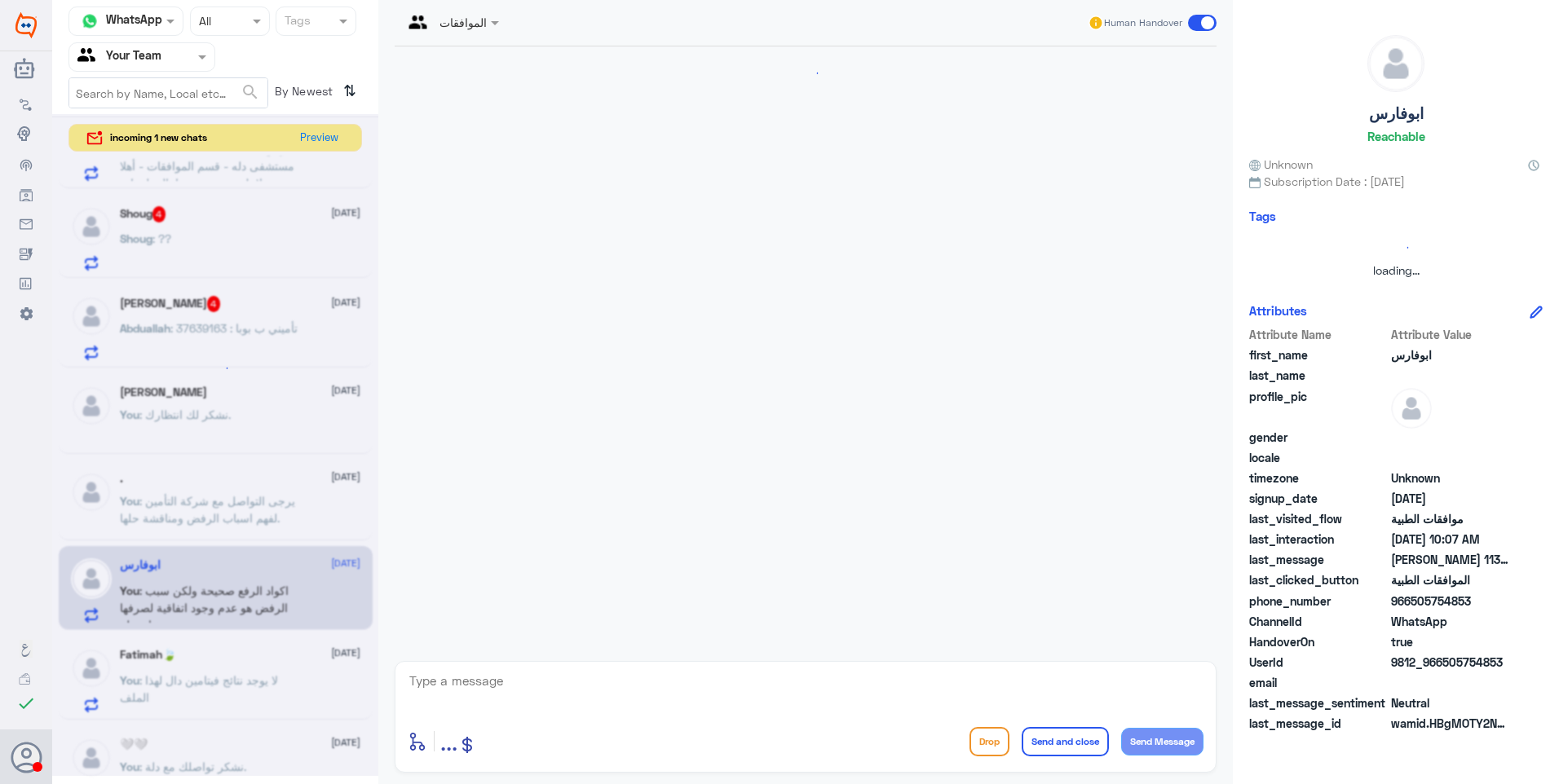
scroll to position [1428, 0]
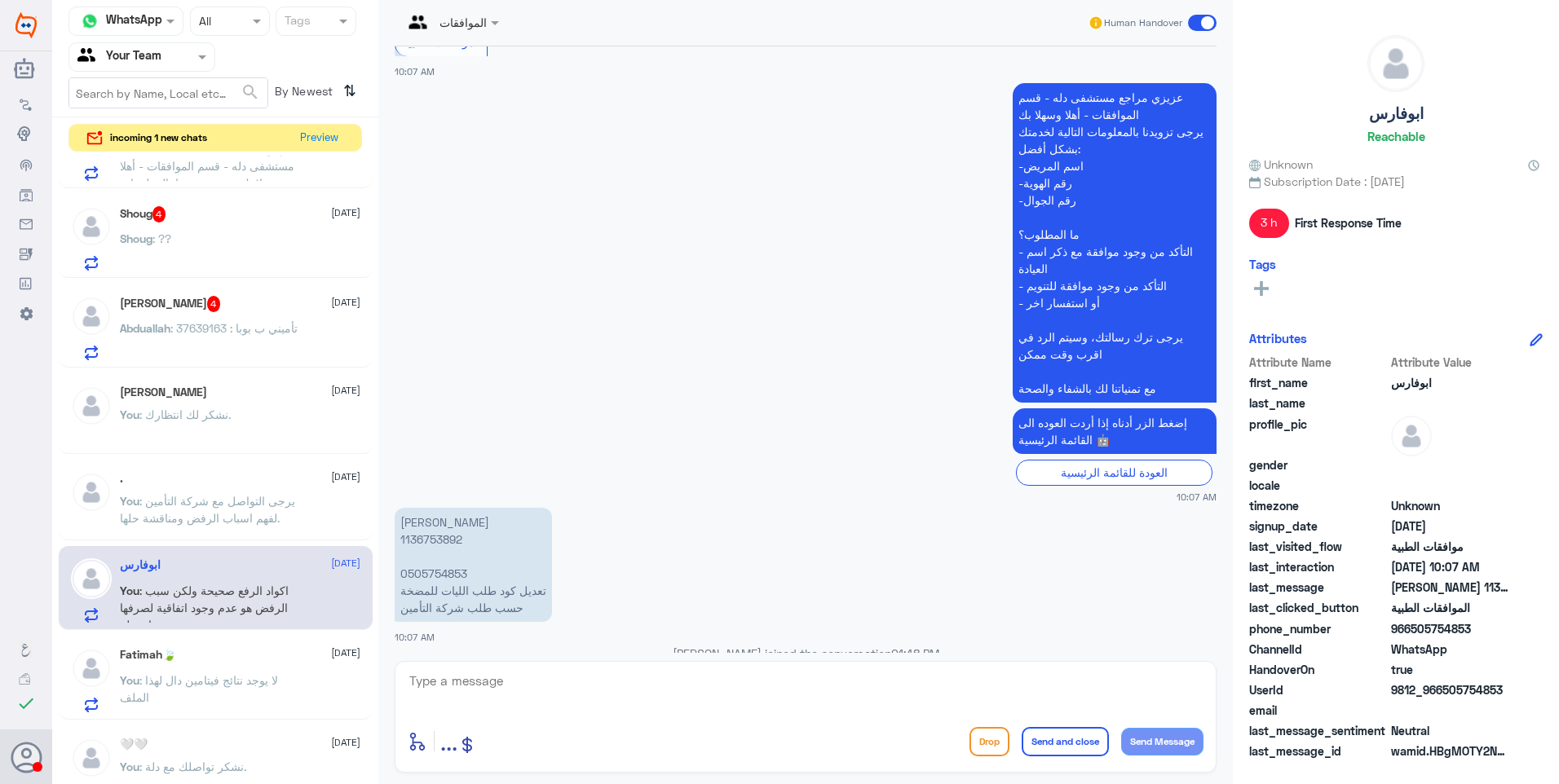
click at [269, 502] on span ": يرجى التواصل مع شركة التأمين لفهم اسباب الرفض ومناقشة حلها." at bounding box center [207, 510] width 175 height 31
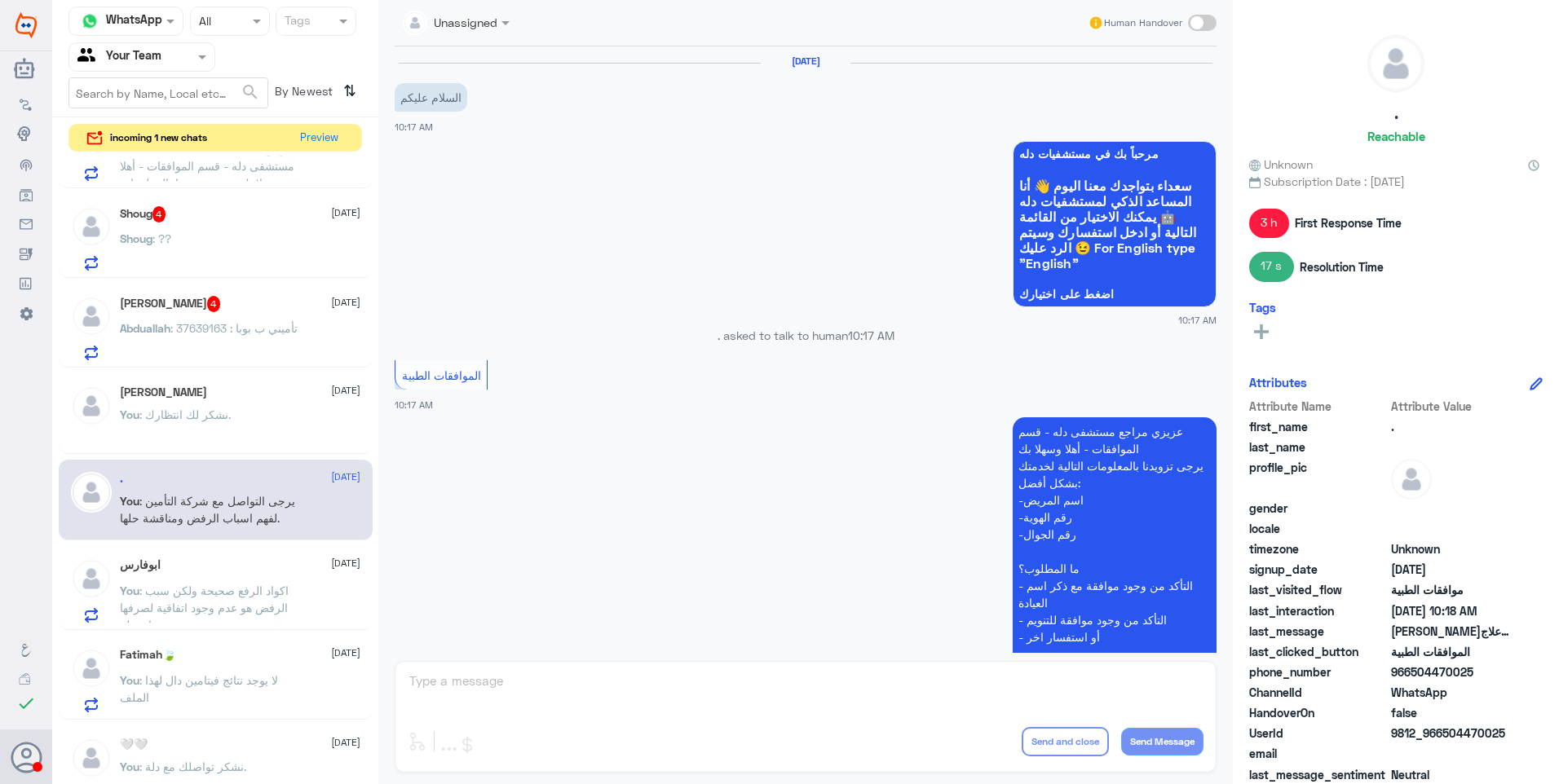
scroll to position [465, 0]
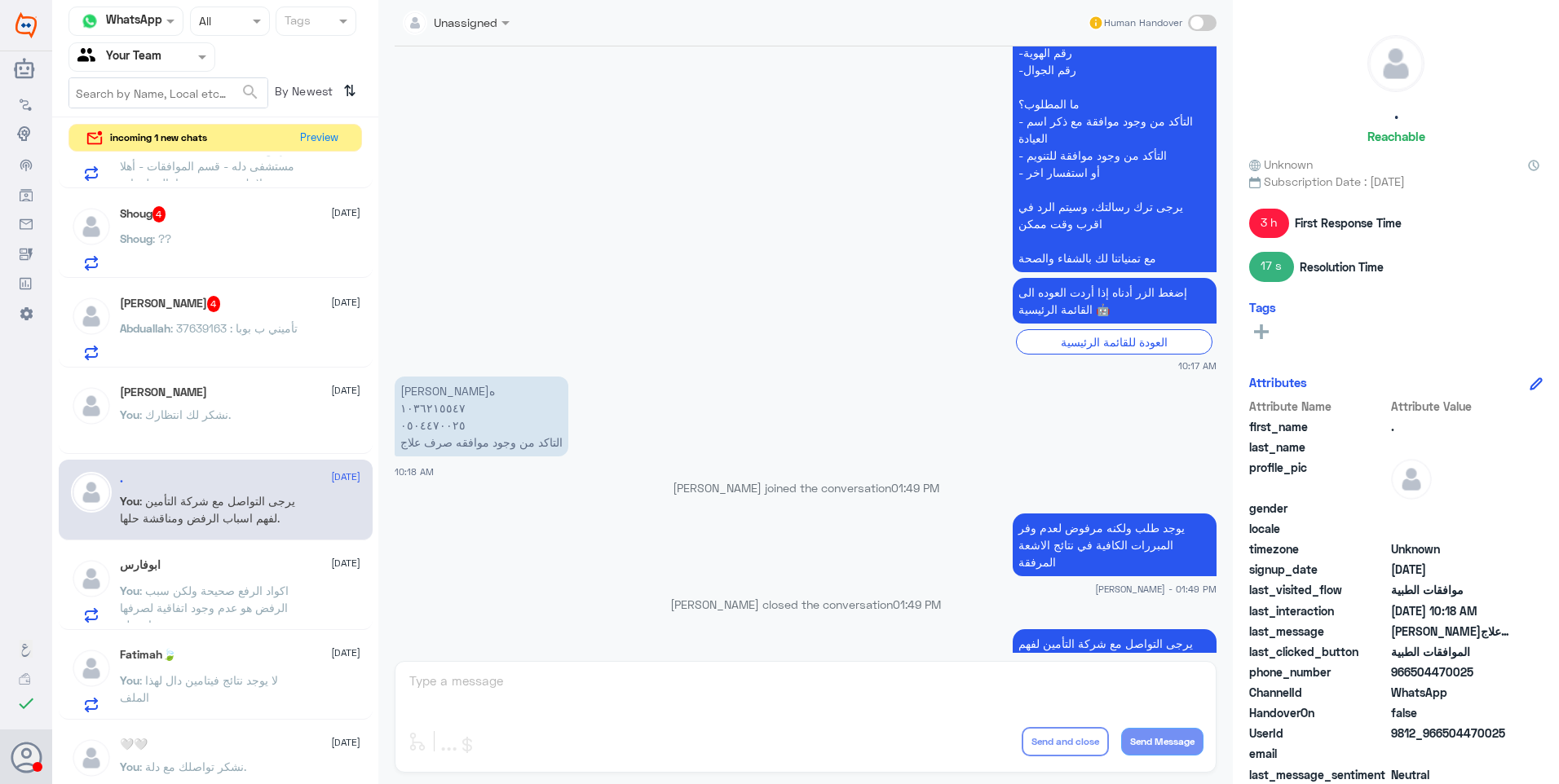
click at [273, 425] on div "You : نشكر لك انتظارك." at bounding box center [240, 428] width 241 height 37
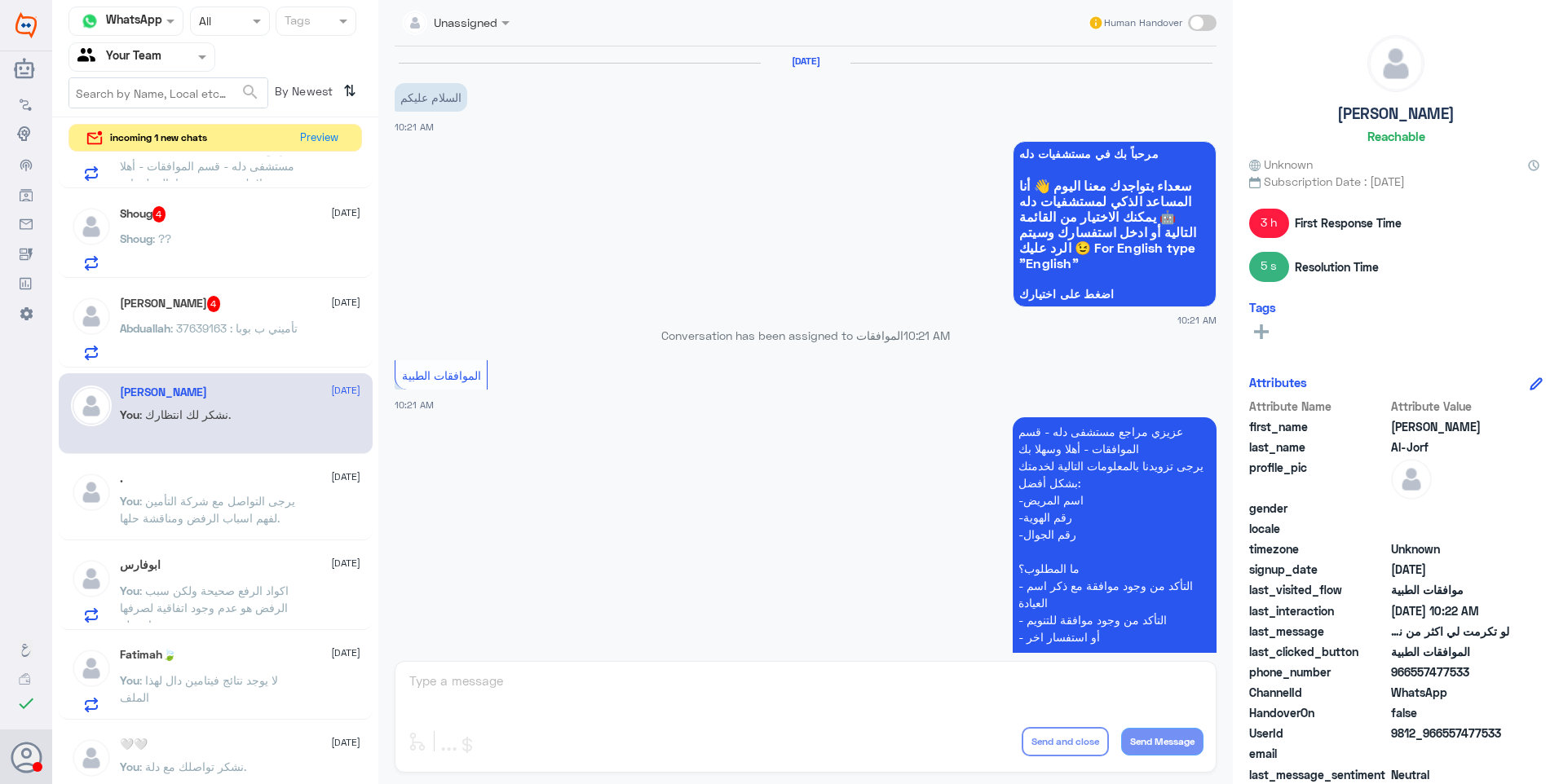
scroll to position [452, 0]
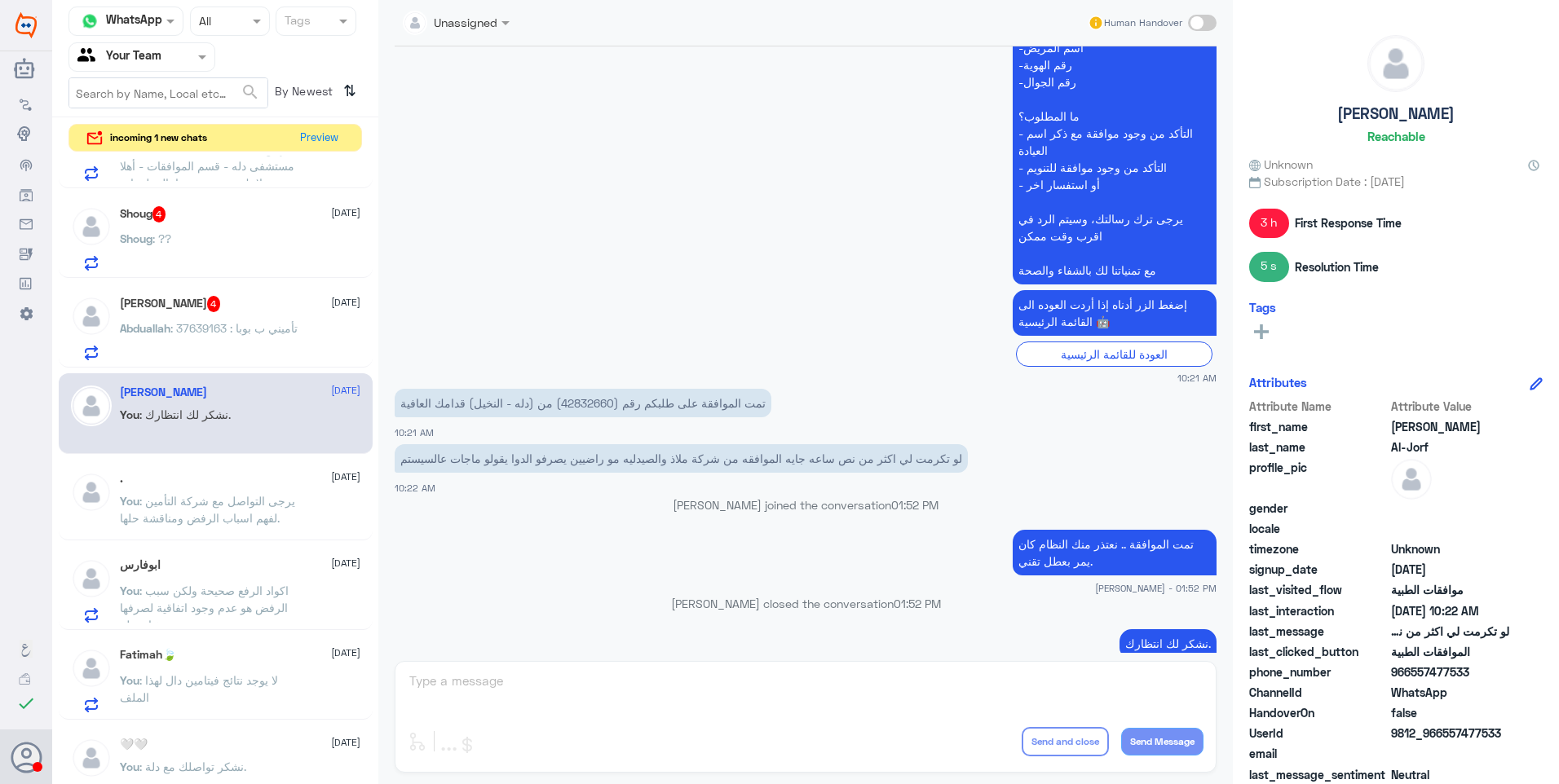
click at [292, 342] on div "Abduallah : تأميني ب بوبا : 37639163" at bounding box center [240, 342] width 241 height 37
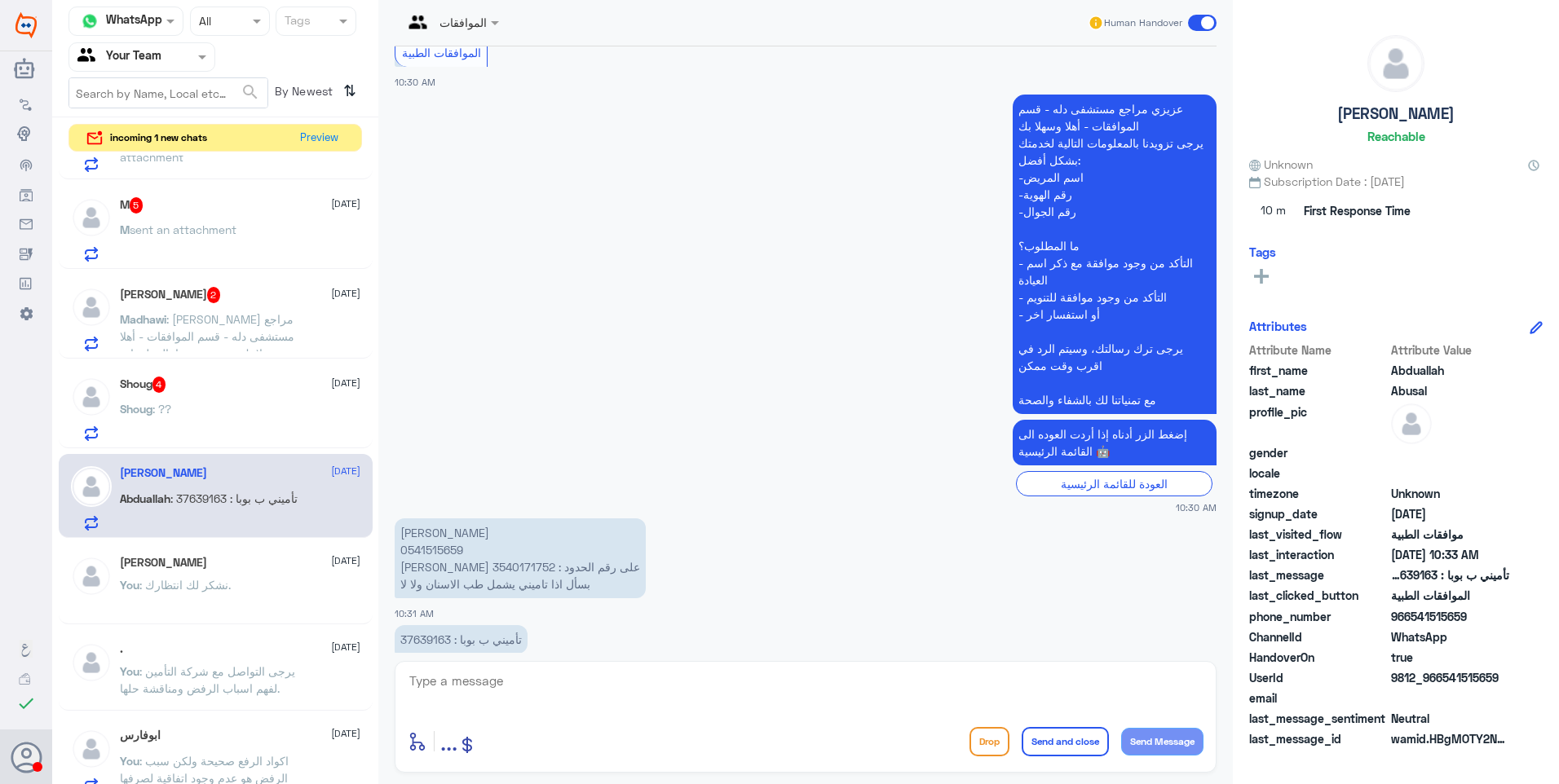
scroll to position [978, 0]
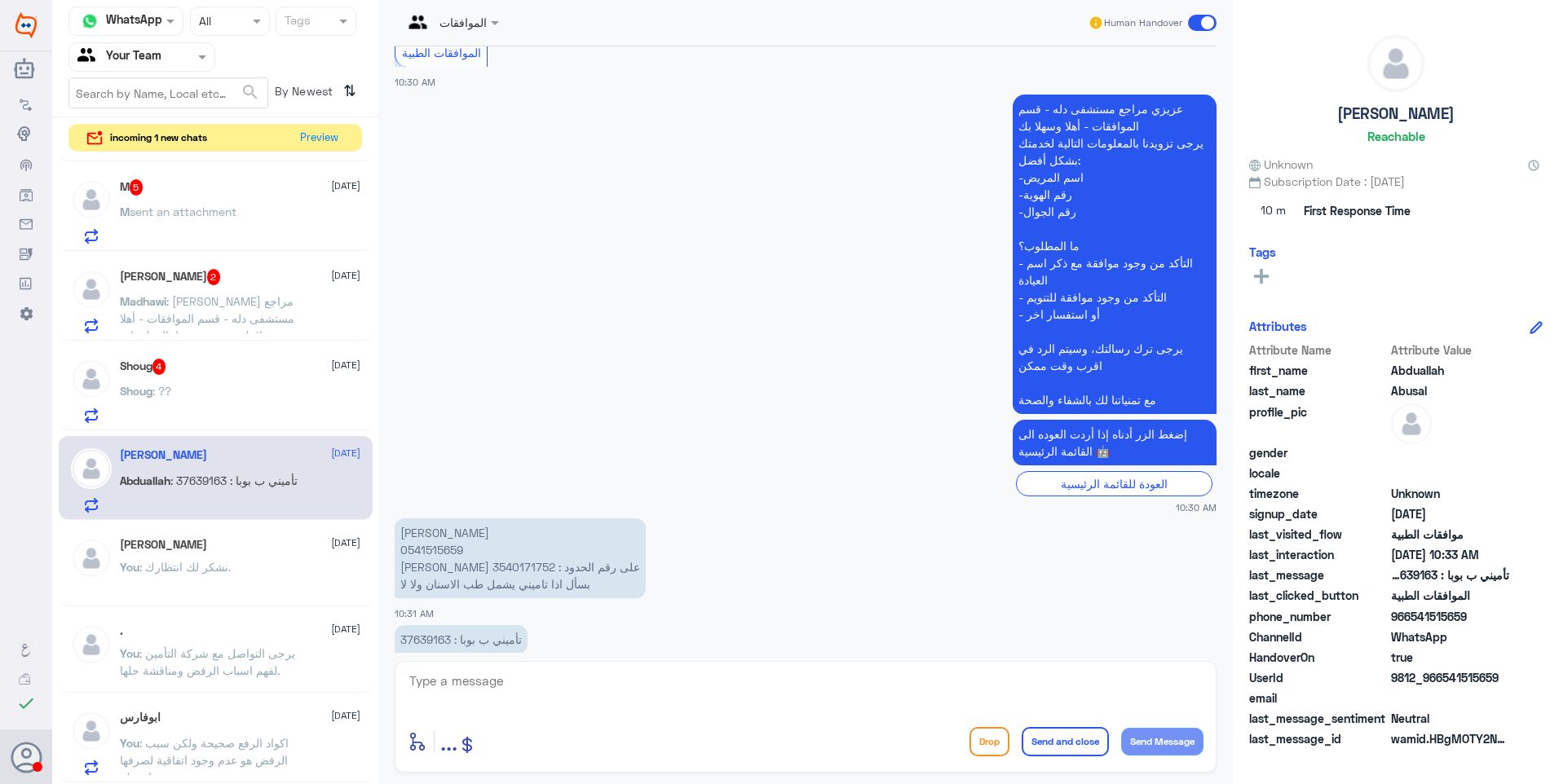
click at [439, 519] on p "عبدالله زهير ابوسل 0541515659 تاميني على رقم الحدود : 3540171752 بسأل اذا تامين…" at bounding box center [520, 559] width 251 height 80
click at [443, 551] on p "عبدالله زهير ابوسل 0541515659 تاميني على رقم الحدود : 3540171752 بسأل اذا تامين…" at bounding box center [520, 559] width 251 height 80
click at [497, 657] on div "الموافقات Human Handover 25 Aug 2025 سلام عليكم 10:30 AM مرحباً بك في مستشفيات …" at bounding box center [805, 394] width 854 height 789
click at [544, 668] on div "enter flow name ... Drop Send and close Send Message" at bounding box center [805, 717] width 822 height 111
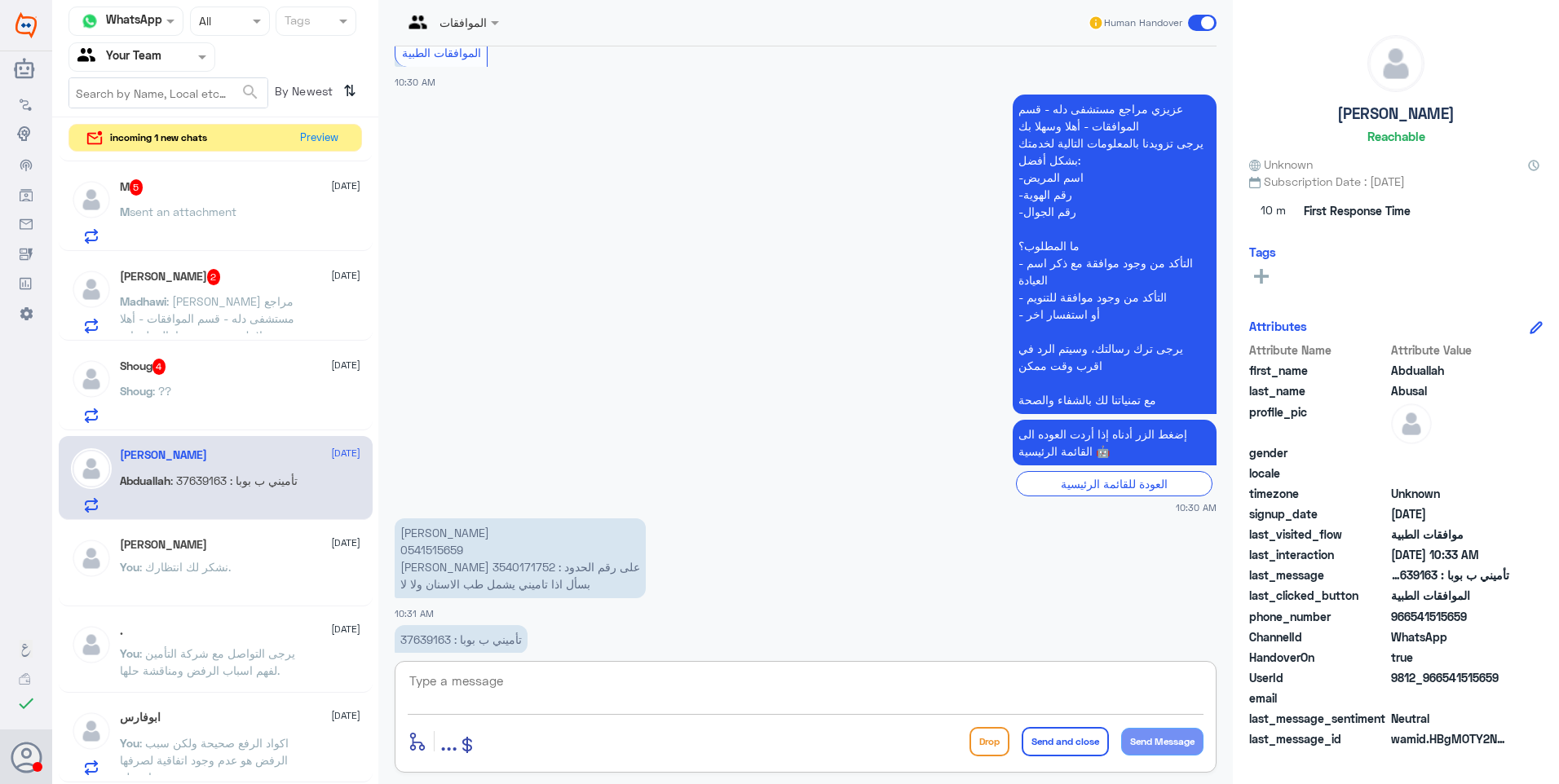
click at [544, 677] on textarea at bounding box center [805, 690] width 795 height 40
type textarea "G"
type textarea "لمعرفة مزايا تأمينك يرجى التواصل بشكل مباشر مع شركة التأمين والاستفسار عن التغط…"
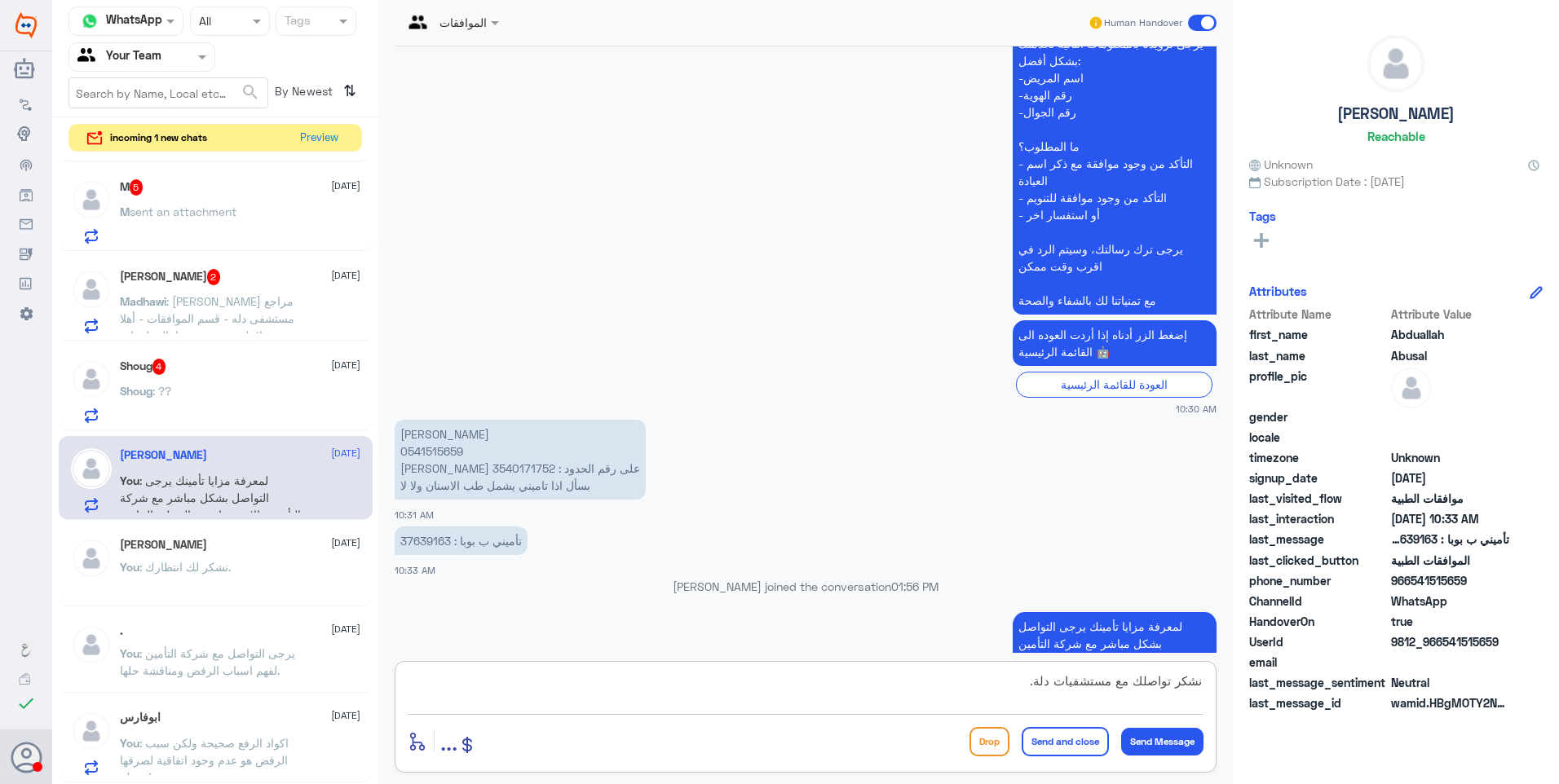
type textarea "نشكر تواصلك مع مستشفيات دلة."
click at [1078, 742] on button "Send and close" at bounding box center [1065, 742] width 87 height 29
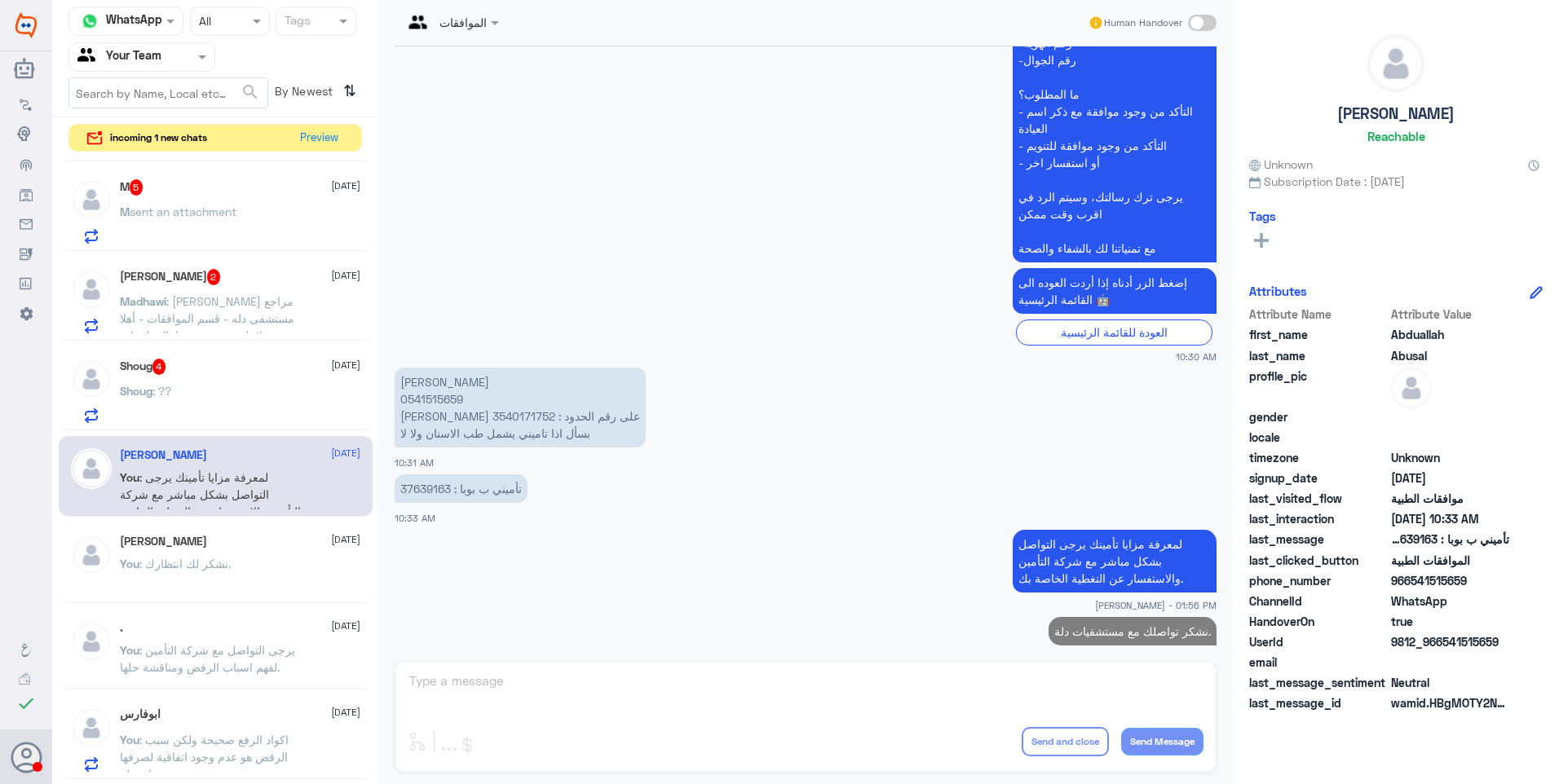
click at [227, 398] on div "Shoug : ??" at bounding box center [240, 405] width 241 height 37
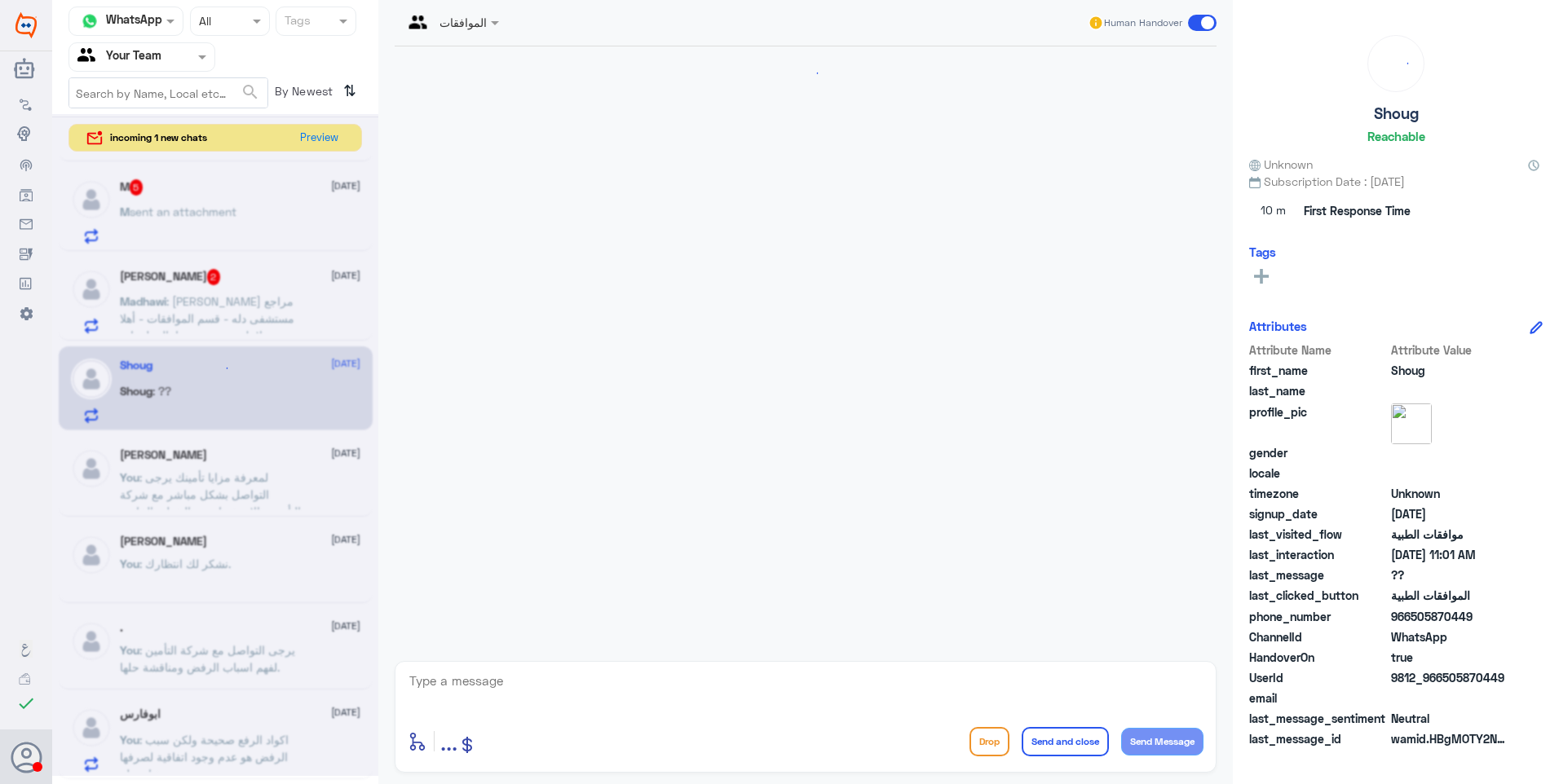
scroll to position [306, 0]
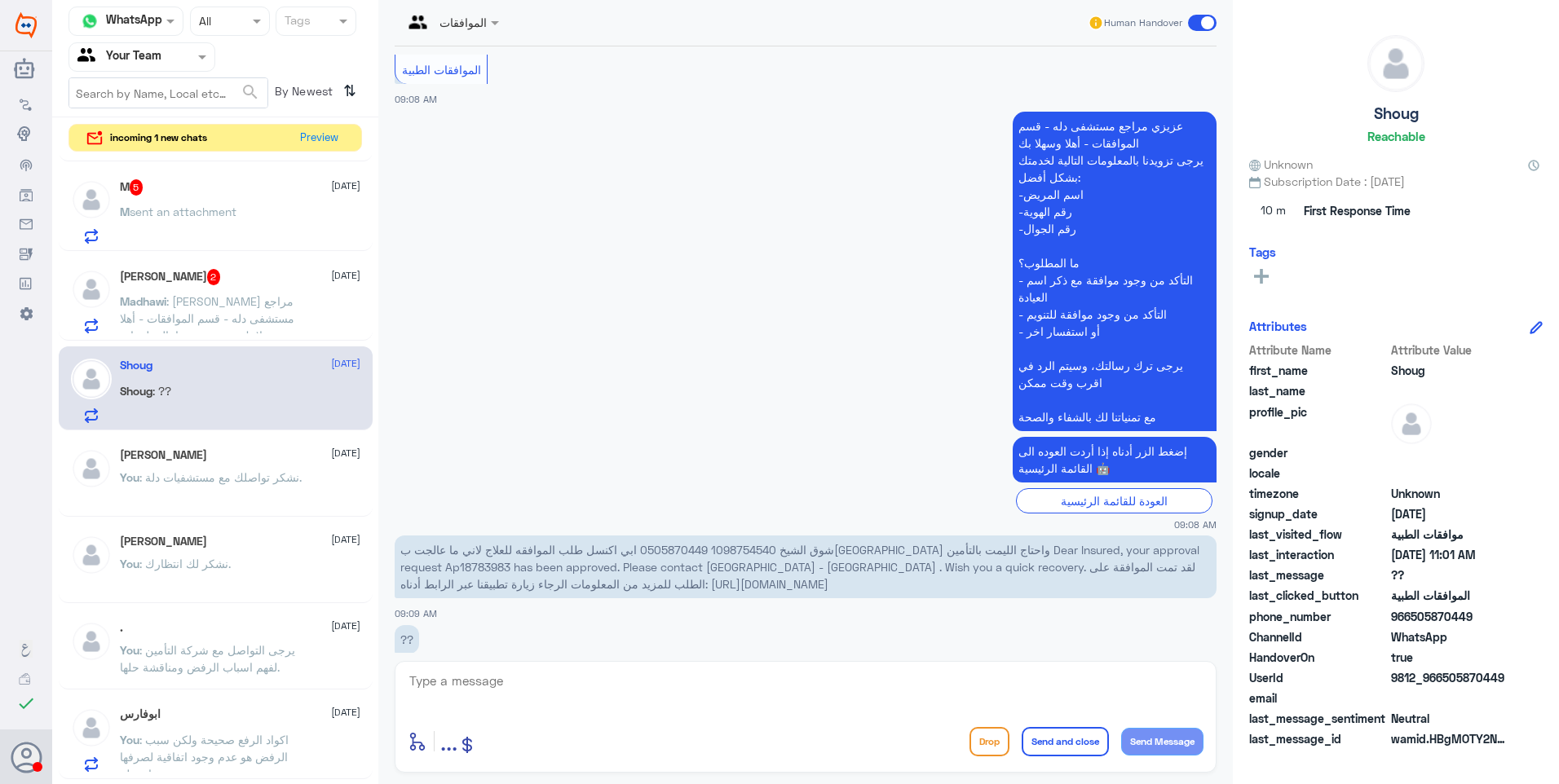
click at [749, 543] on span "شوق الشيخ 1098754540 0505870449 ابي اكنسل طلب الموافقه للعلاج لاني ما عالجت بمس…" at bounding box center [800, 567] width 799 height 48
drag, startPoint x: 1092, startPoint y: 517, endPoint x: 1155, endPoint y: 516, distance: 63.0
click at [1155, 543] on span "شوق الشيخ 1098754540 0505870449 ابي اكنسل طلب الموافقه للعلاج لاني ما عالجت بمس…" at bounding box center [800, 567] width 799 height 48
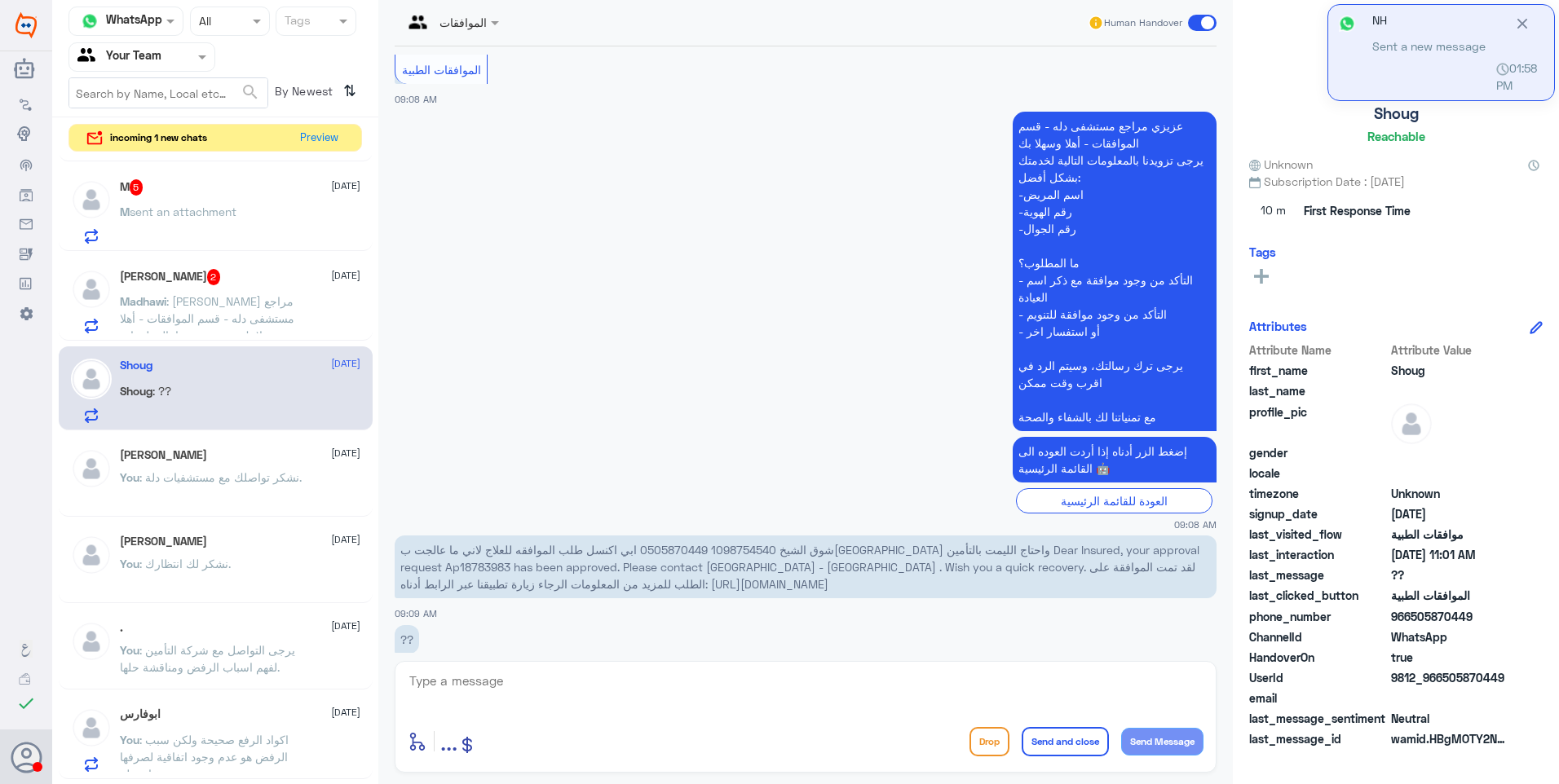
drag, startPoint x: 443, startPoint y: 685, endPoint x: 523, endPoint y: 688, distance: 80.1
click at [468, 689] on textarea at bounding box center [805, 690] width 795 height 40
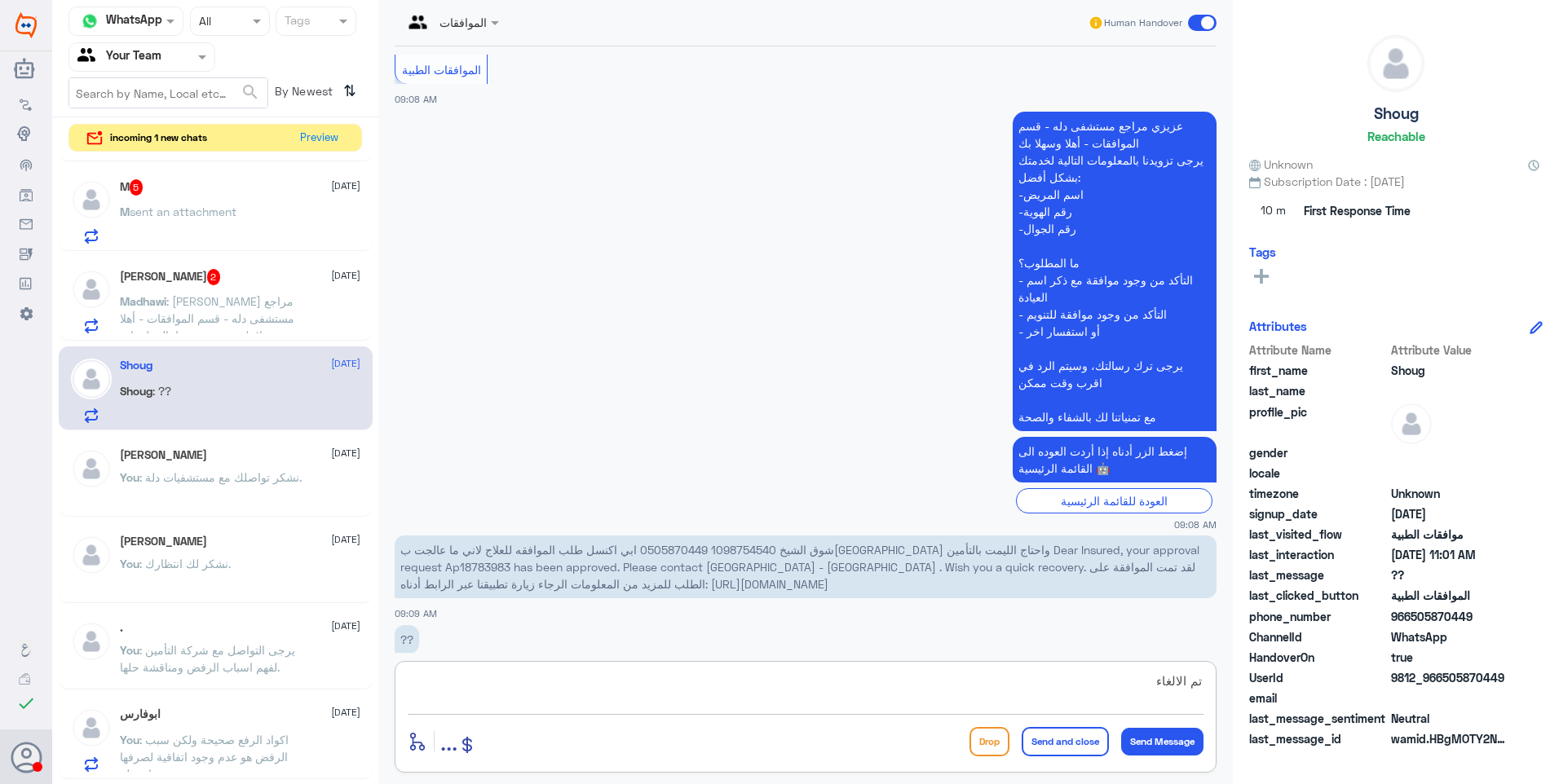
type textarea "تم الالغاء"
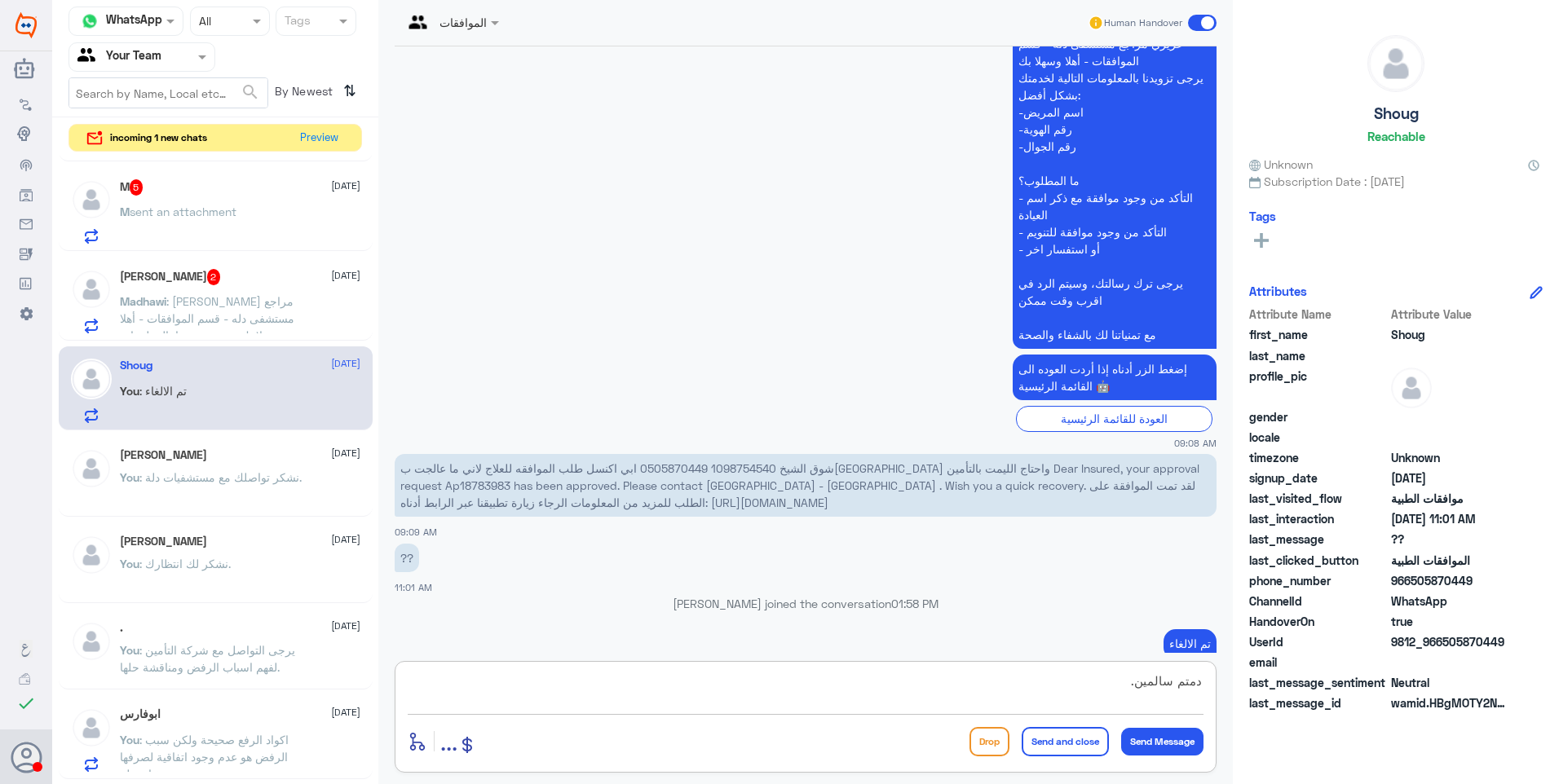
type textarea "دمتم سالمين."
click at [1063, 741] on button "Send and close" at bounding box center [1065, 742] width 87 height 29
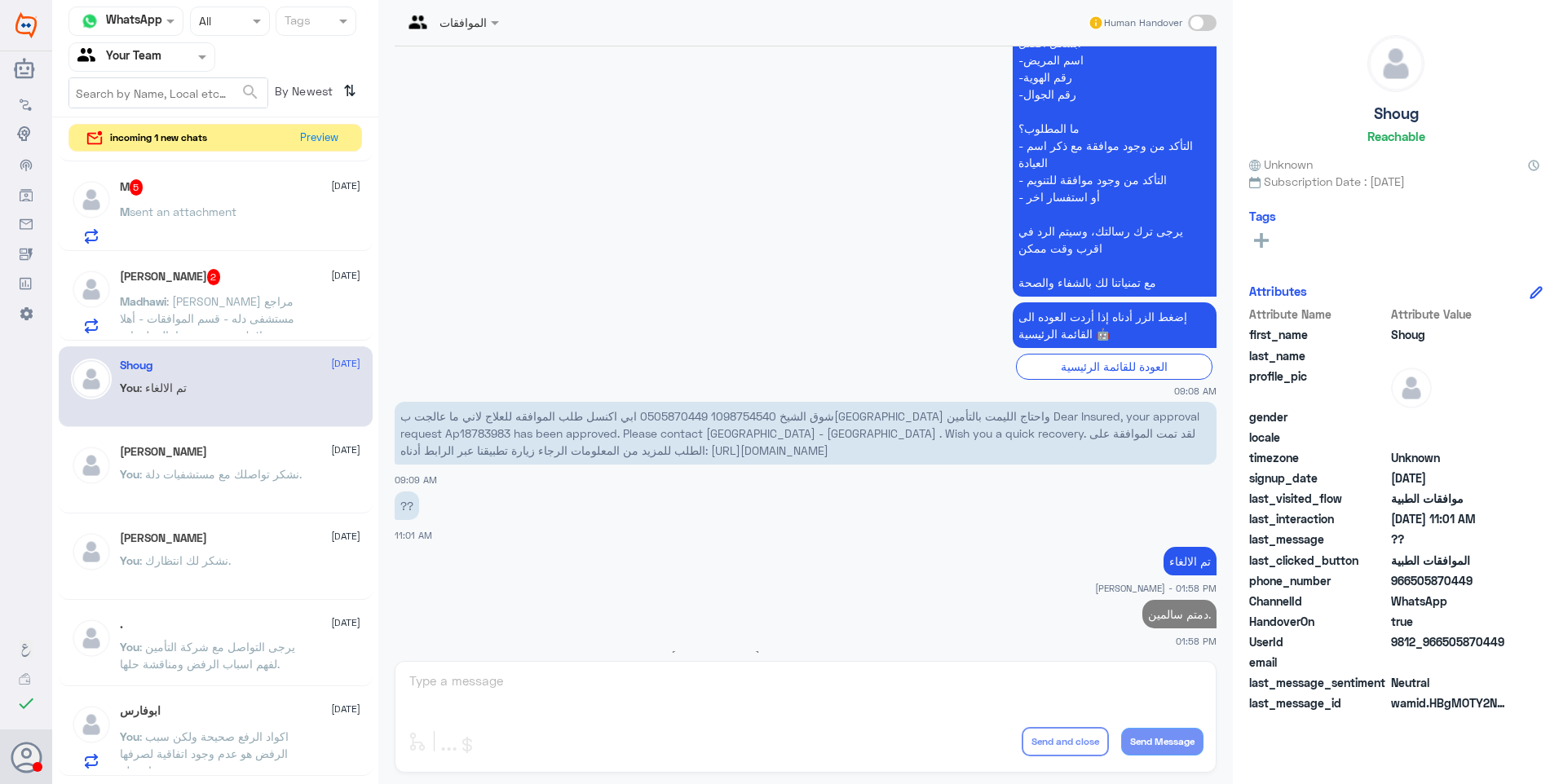
click at [197, 276] on h5 "Madhawi Abdullah 2" at bounding box center [170, 277] width 101 height 16
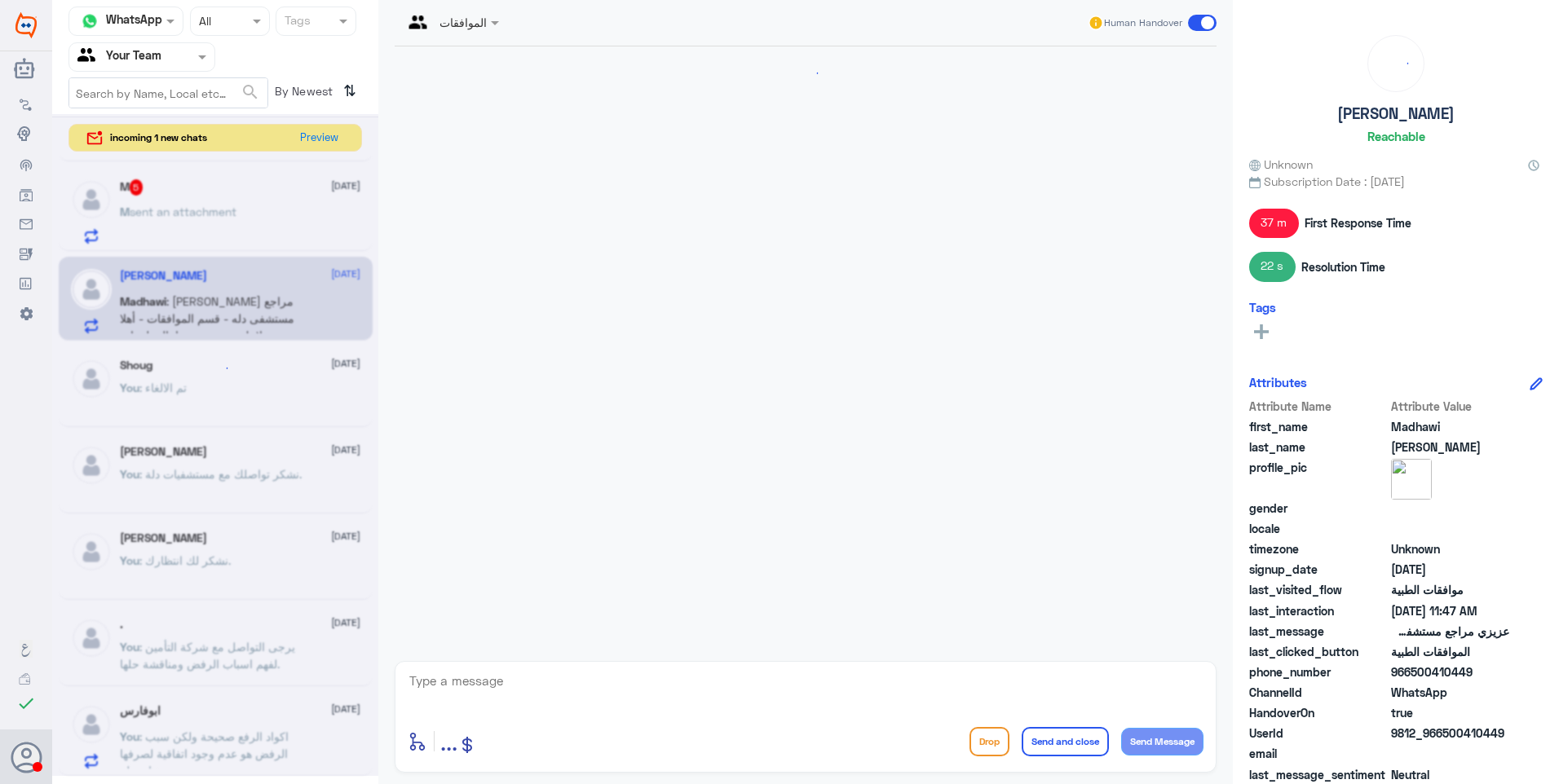
scroll to position [1871, 0]
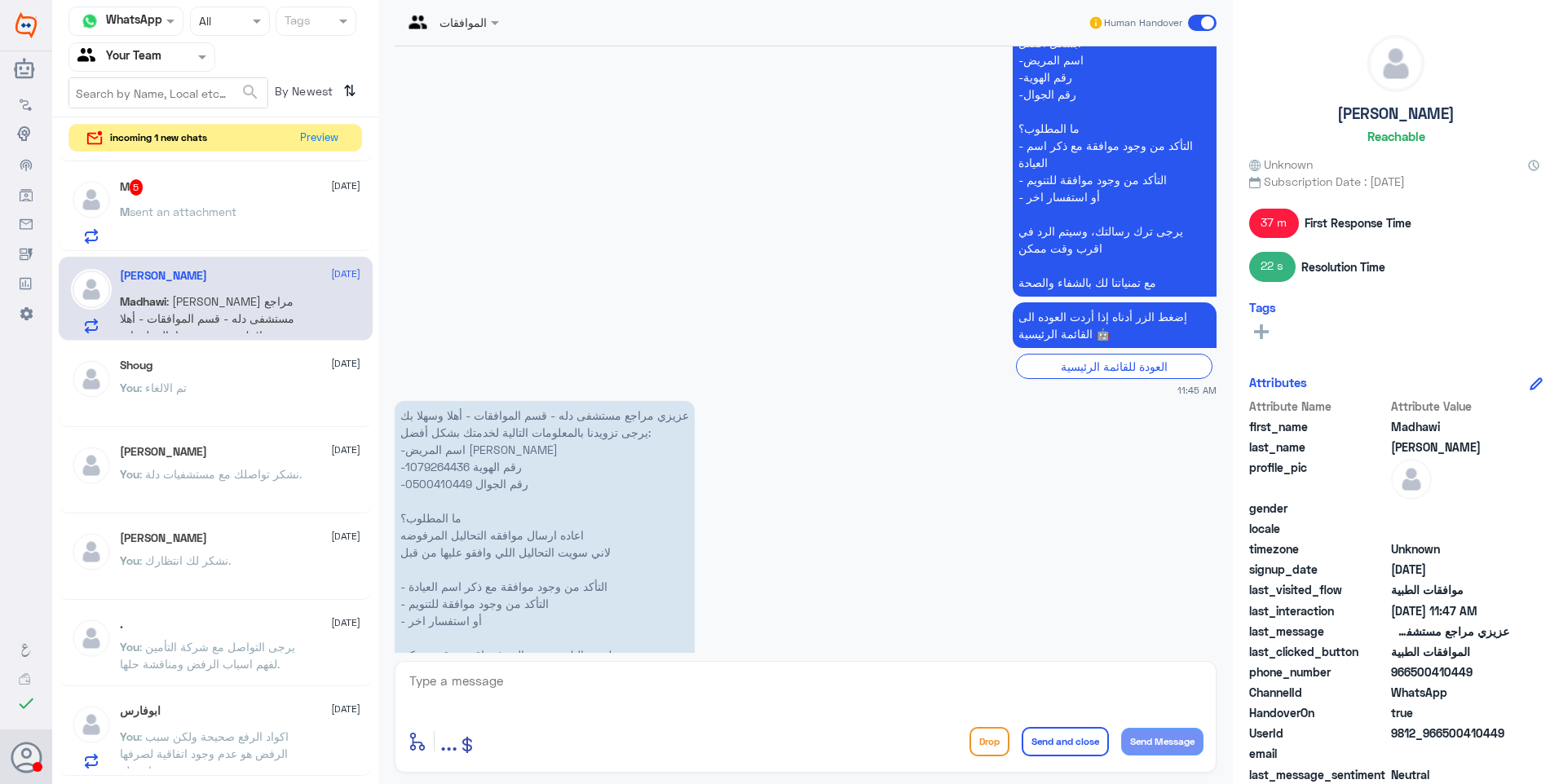
click at [443, 401] on p "عزيزي مراجع مستشفى دله - قسم الموافقات - أهلا وسهلا بك يرجى تزويدنا بالمعلومات …" at bounding box center [545, 552] width 300 height 302
drag, startPoint x: 443, startPoint y: 376, endPoint x: 448, endPoint y: 386, distance: 11.2
click at [448, 401] on p "عزيزي مراجع مستشفى دله - قسم الموافقات - أهلا وسهلا بك يرجى تزويدنا بالمعلومات …" at bounding box center [545, 552] width 300 height 302
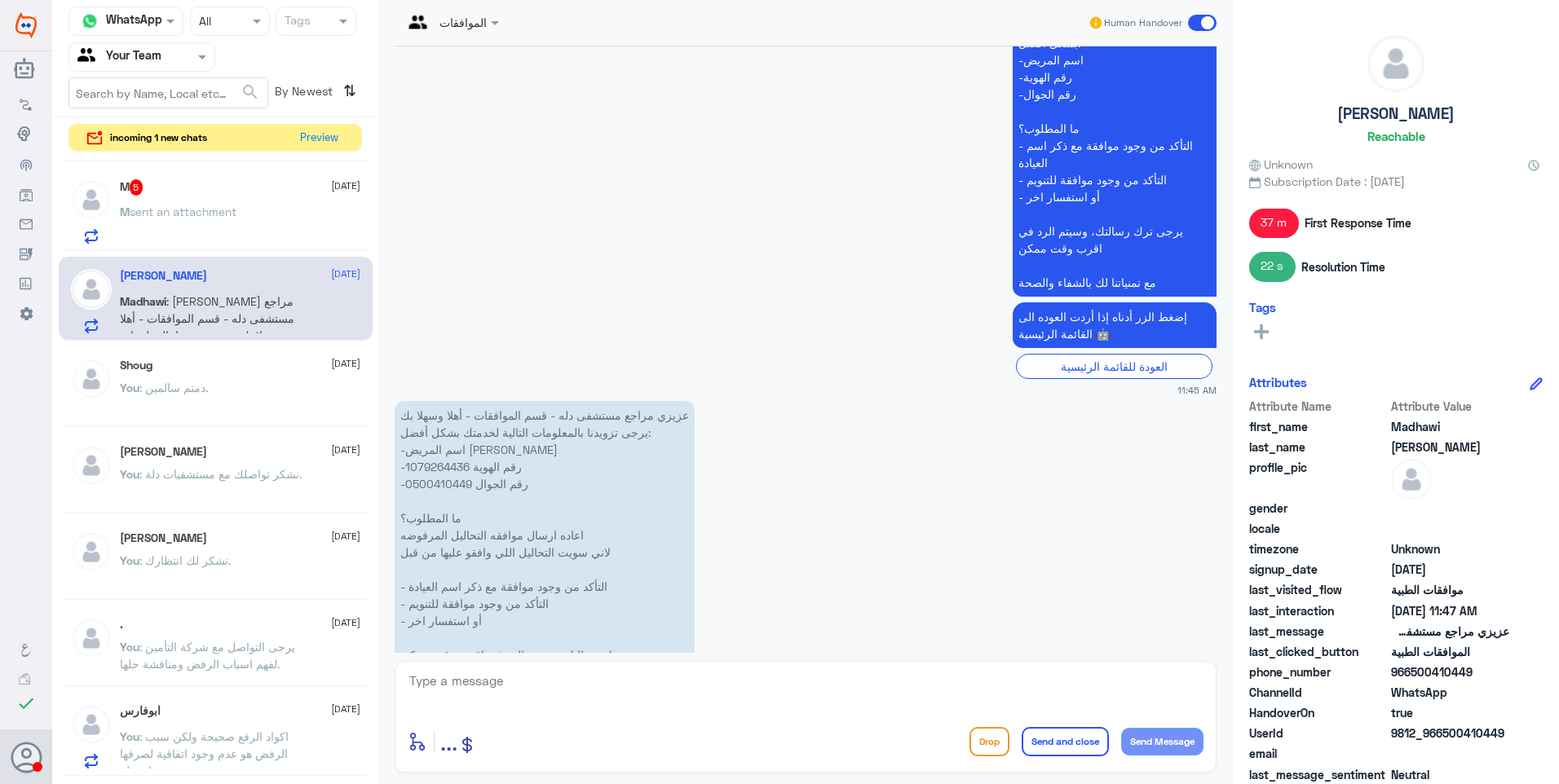
drag, startPoint x: 448, startPoint y: 386, endPoint x: 598, endPoint y: 416, distance: 153.0
click at [598, 416] on p "عزيزي مراجع مستشفى دله - قسم الموافقات - أهلا وسهلا بك يرجى تزويدنا بالمعلومات …" at bounding box center [545, 552] width 300 height 302
click at [535, 696] on textarea at bounding box center [805, 690] width 795 height 40
type textarea "تم متابعة طلبكم وهو الان تحت الاجراء"
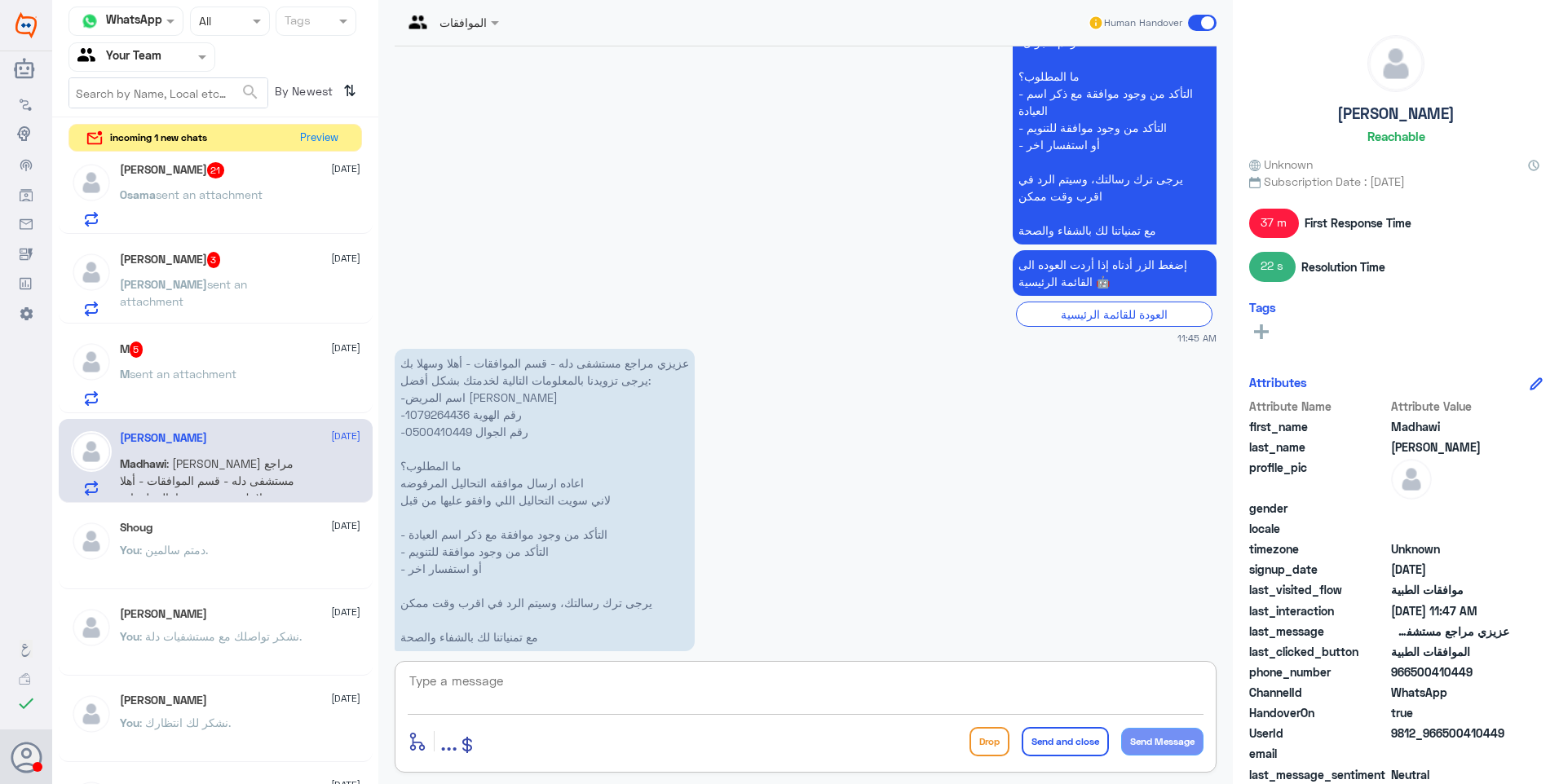
scroll to position [815, 0]
click at [210, 355] on div "M 5 25 August" at bounding box center [240, 351] width 241 height 16
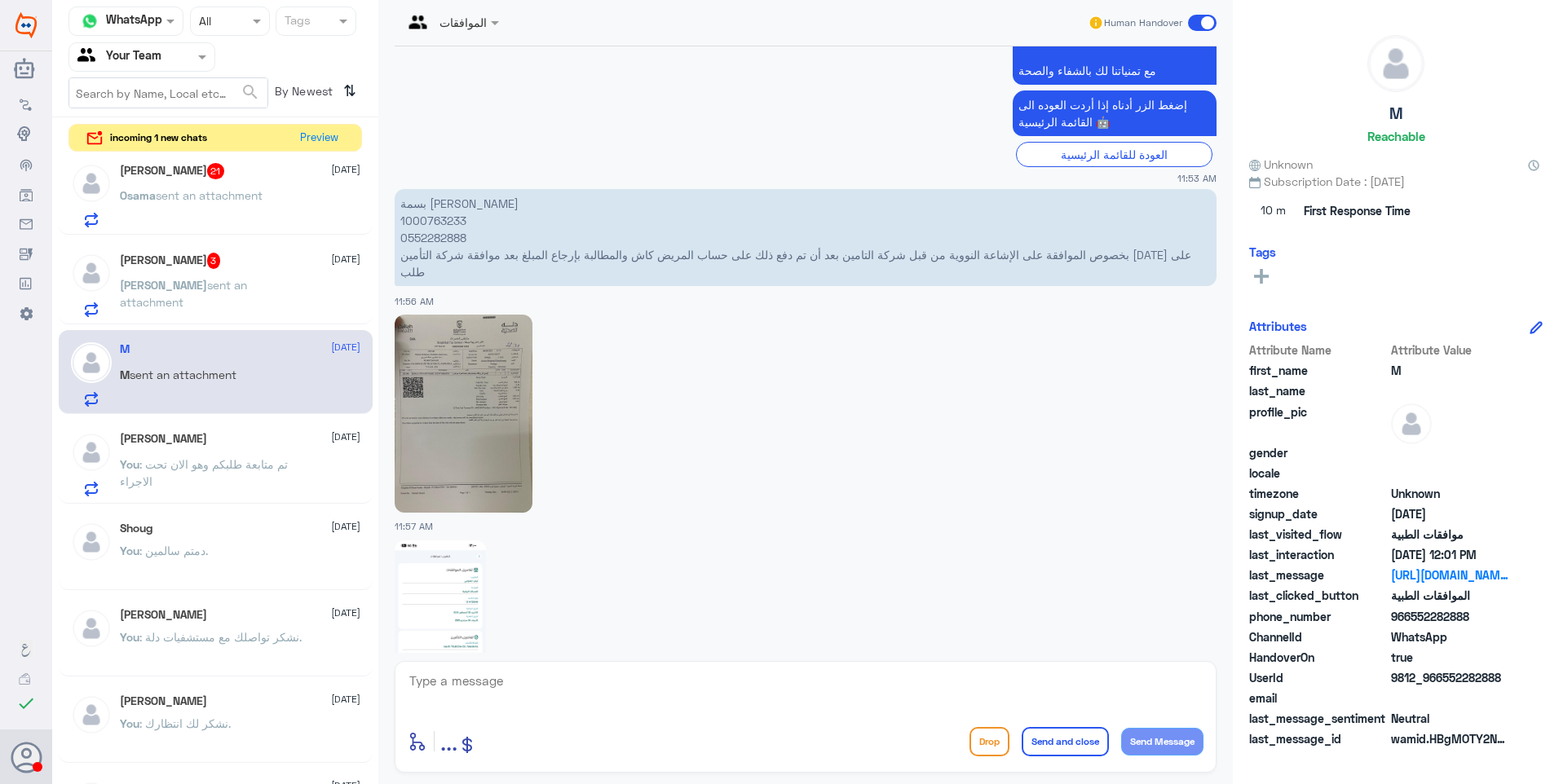
scroll to position [555, 0]
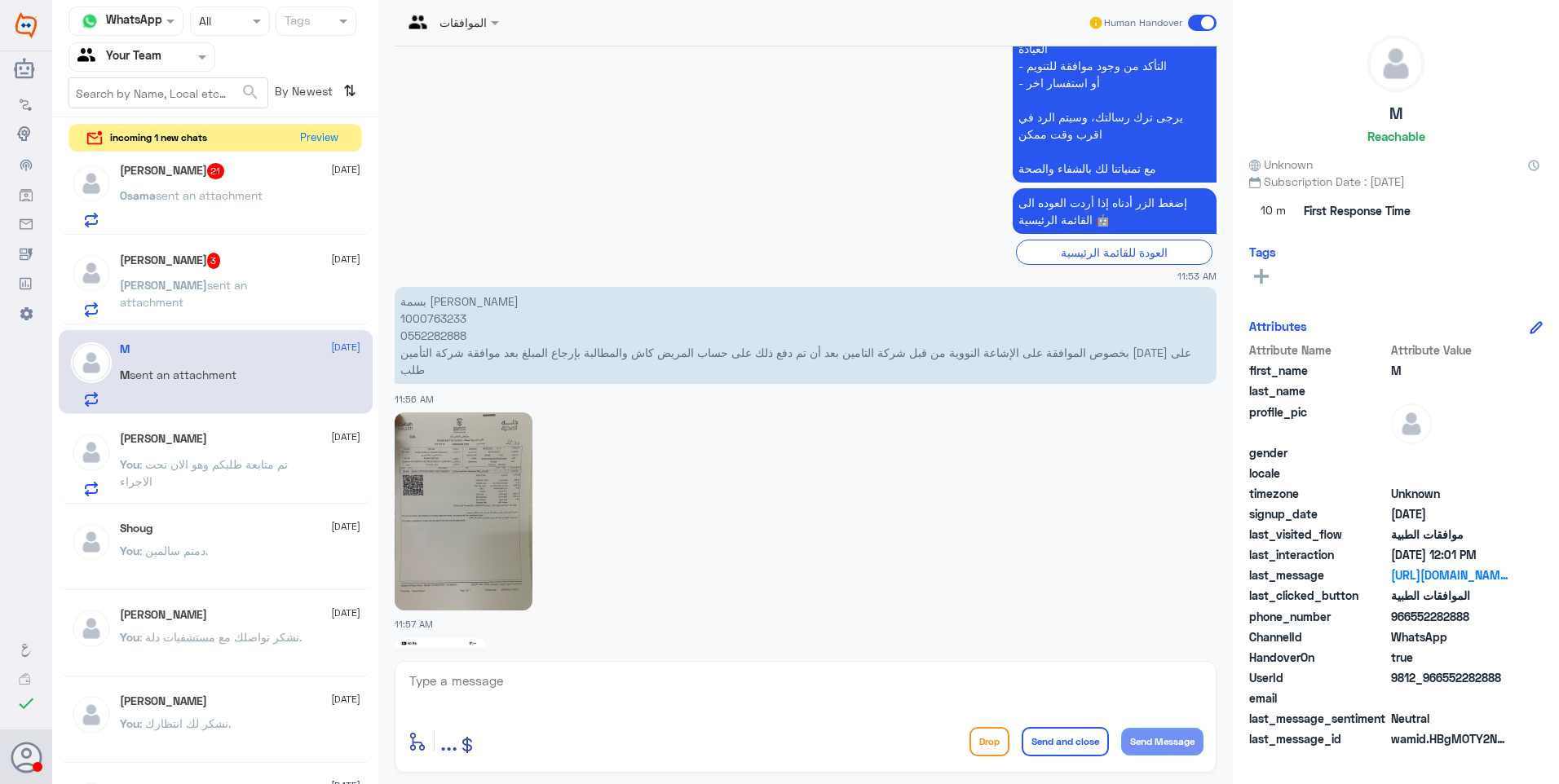
click at [430, 287] on p "بسمة عبدالعزبز المرزوق 1000763233 0552282888 بخصوص الموافقة على الإشاعة النووية…" at bounding box center [805, 335] width 822 height 97
drag, startPoint x: 1007, startPoint y: 321, endPoint x: 859, endPoint y: 330, distance: 148.3
click at [859, 330] on p "بسمة عبدالعزبز المرزوق 1000763233 0552282888 بخصوص الموافقة على الإشاعة النووية…" at bounding box center [805, 335] width 822 height 97
drag, startPoint x: 859, startPoint y: 330, endPoint x: 852, endPoint y: 325, distance: 8.6
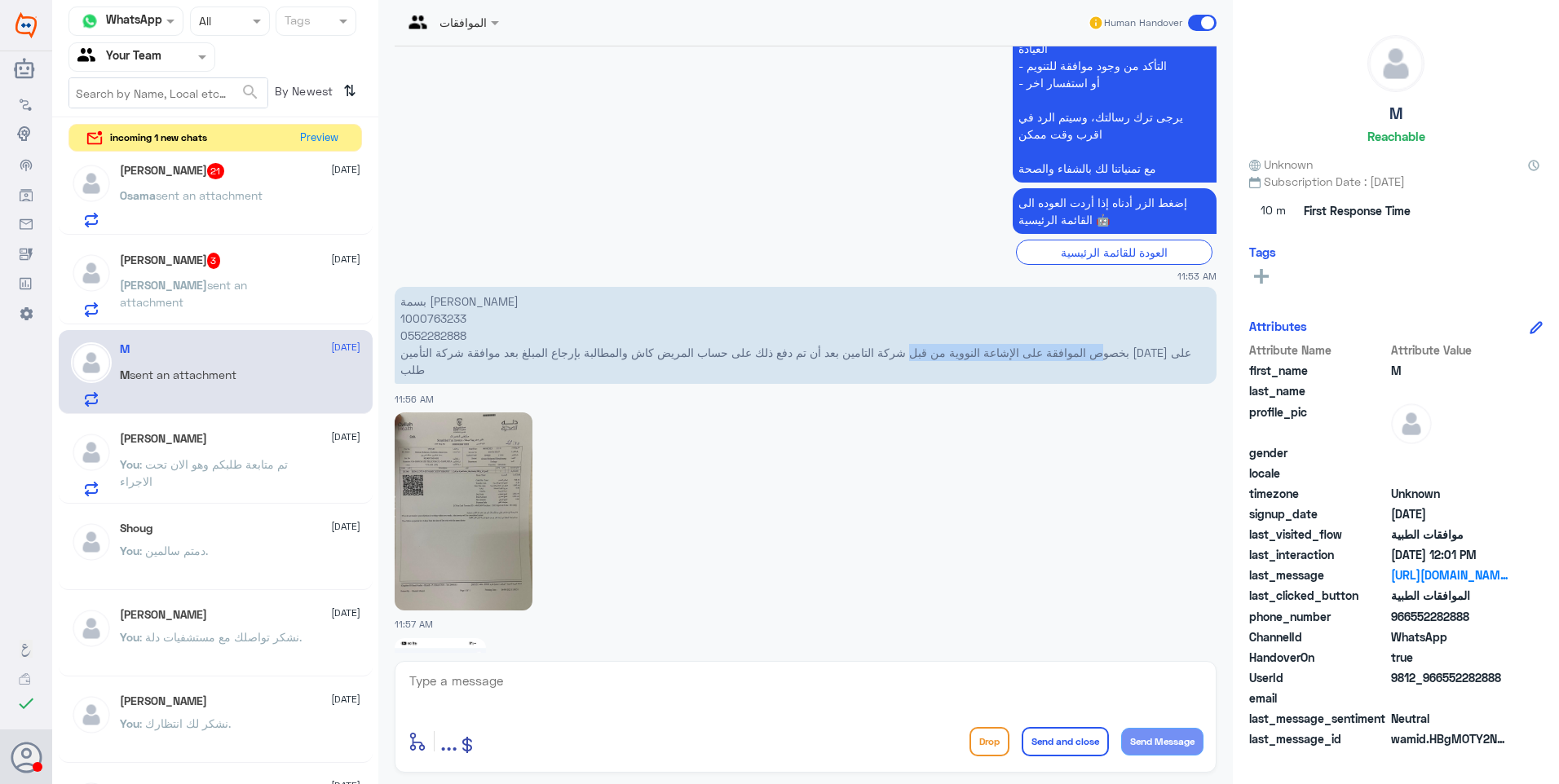
click at [877, 324] on p "بسمة عبدالعزبز المرزوق 1000763233 0552282888 بخصوص الموافقة على الإشاعة النووية…" at bounding box center [805, 335] width 822 height 97
drag, startPoint x: 853, startPoint y: 315, endPoint x: 729, endPoint y: 321, distance: 124.1
click at [729, 321] on p "بسمة عبدالعزبز المرزوق 1000763233 0552282888 بخصوص الموافقة على الإشاعة النووية…" at bounding box center [805, 335] width 822 height 97
drag, startPoint x: 729, startPoint y: 321, endPoint x: 719, endPoint y: 322, distance: 10.0
click at [729, 322] on p "بسمة عبدالعزبز المرزوق 1000763233 0552282888 بخصوص الموافقة على الإشاعة النووية…" at bounding box center [805, 335] width 822 height 97
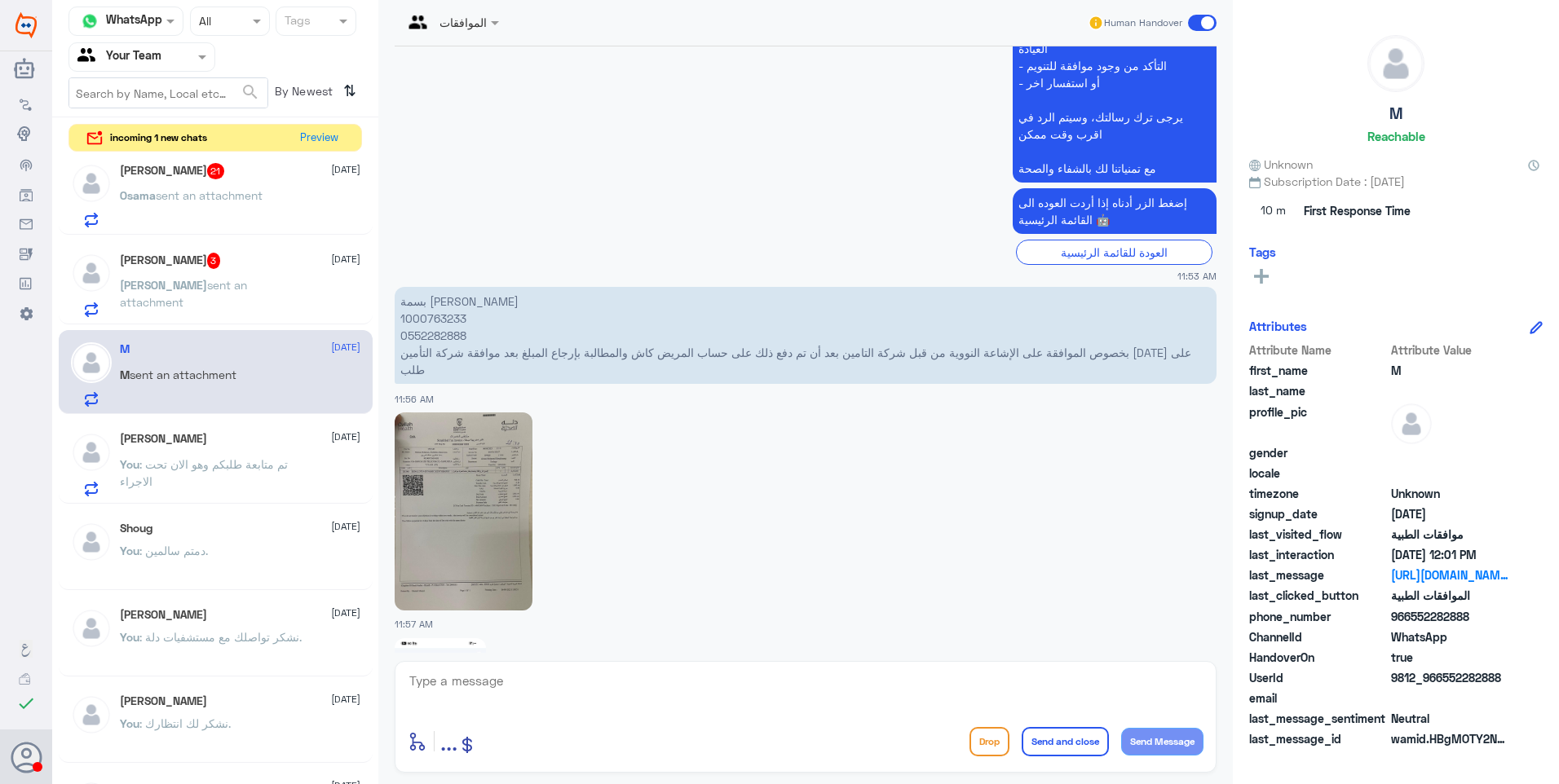
click at [432, 294] on p "بسمة عبدالعزبز المرزوق 1000763233 0552282888 بخصوص الموافقة على الإشاعة النووية…" at bounding box center [805, 335] width 822 height 97
click at [432, 287] on p "بسمة عبدالعزبز المرزوق 1000763233 0552282888 بخصوص الموافقة على الإشاعة النووية…" at bounding box center [805, 335] width 822 height 97
click at [578, 783] on html "Dallah Hospitals Flow Builder Conversational Skills Broadcast Audience Inbox Gr…" at bounding box center [779, 392] width 1559 height 784
click at [461, 687] on textarea at bounding box center [805, 690] width 795 height 40
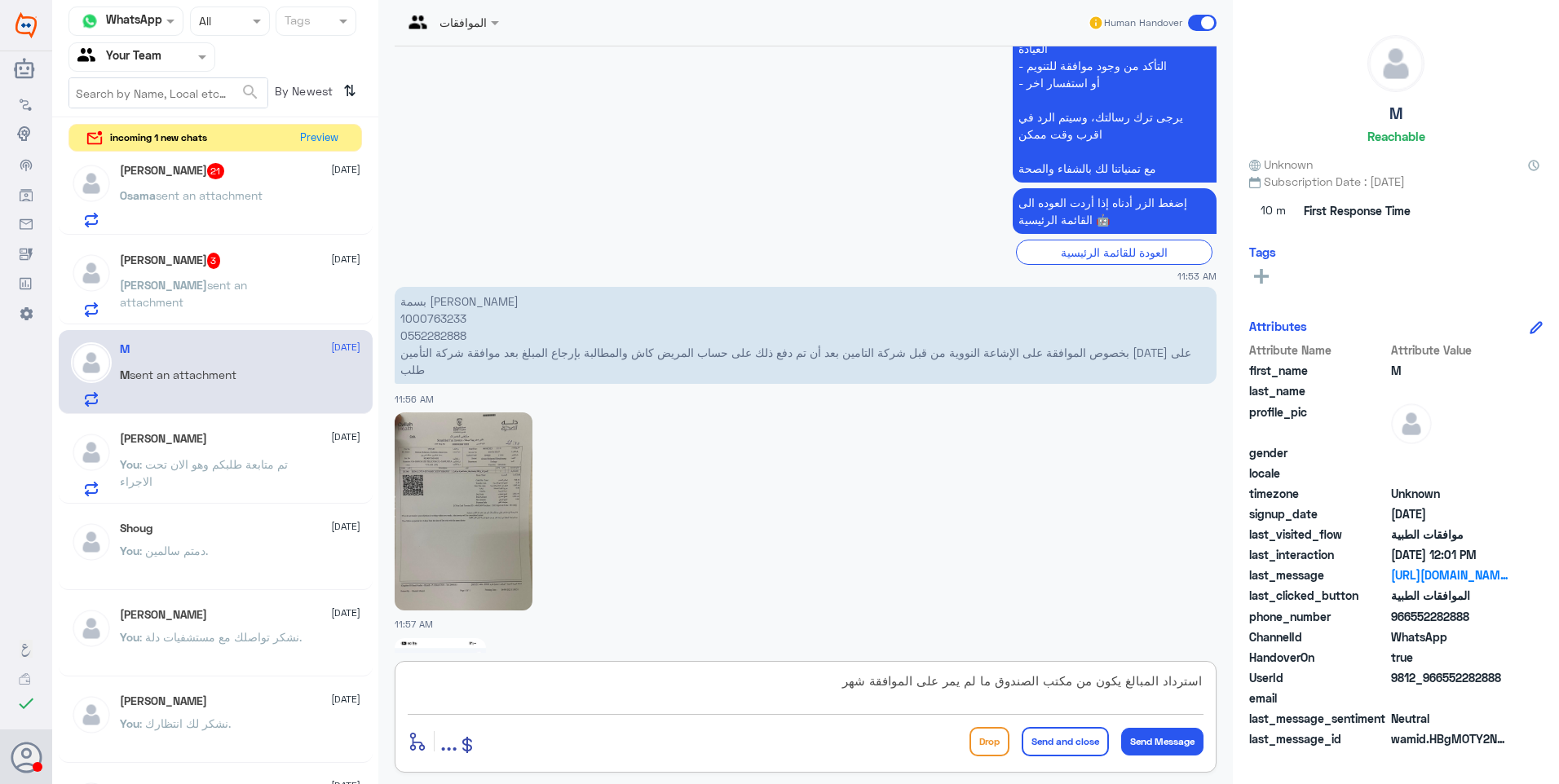
type textarea "استرداد المبالغ يكون من مكتب الصندوق ما لم يمر على الموافقة شهر"
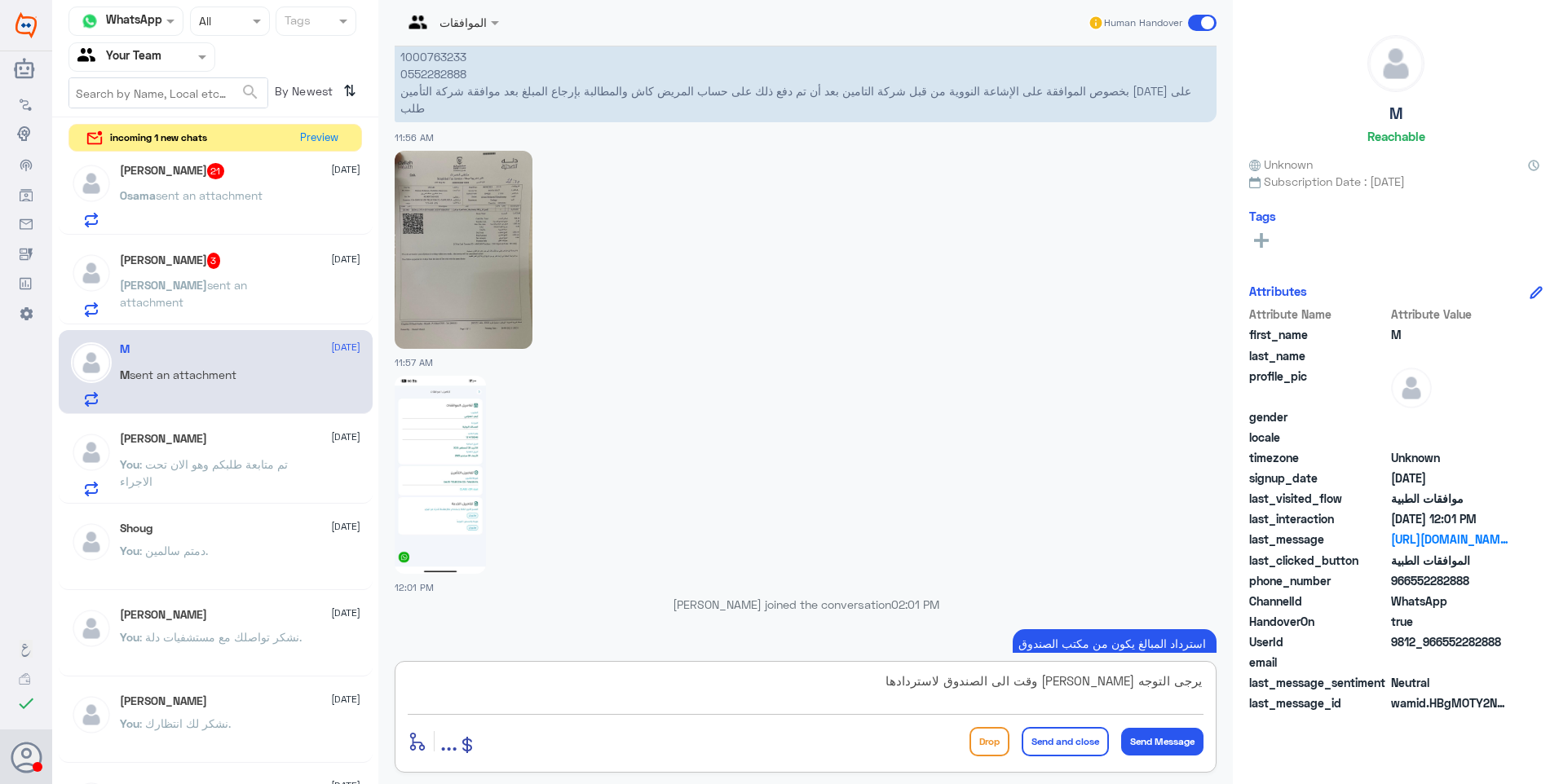
type textarea "يرجى التوجه باقرب وقت الى الصندوق لاستردادها"
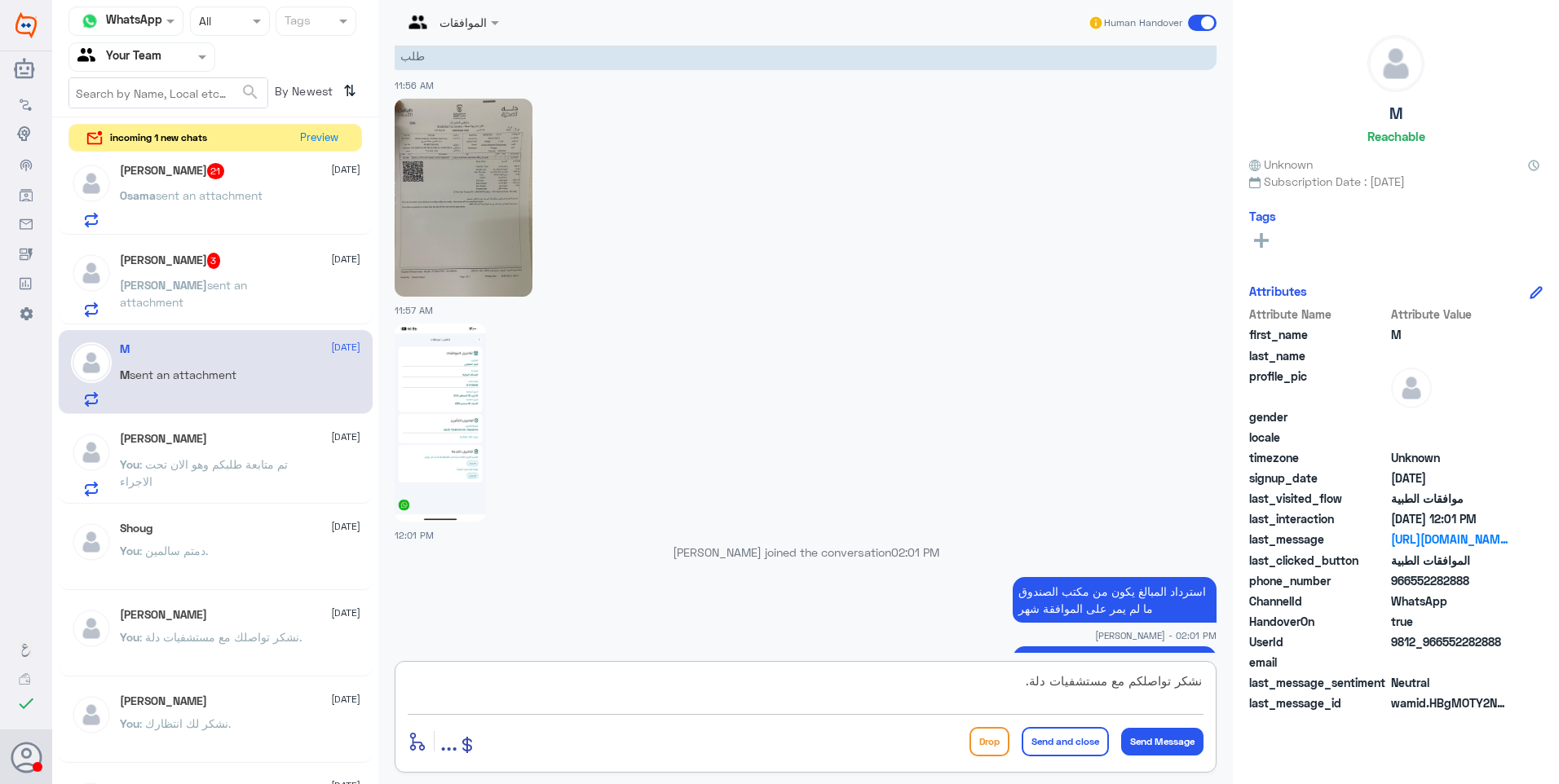
type textarea "نشكر تواصلكم مع مستشفيات دلة."
click at [1033, 744] on button "Send and close" at bounding box center [1065, 742] width 87 height 29
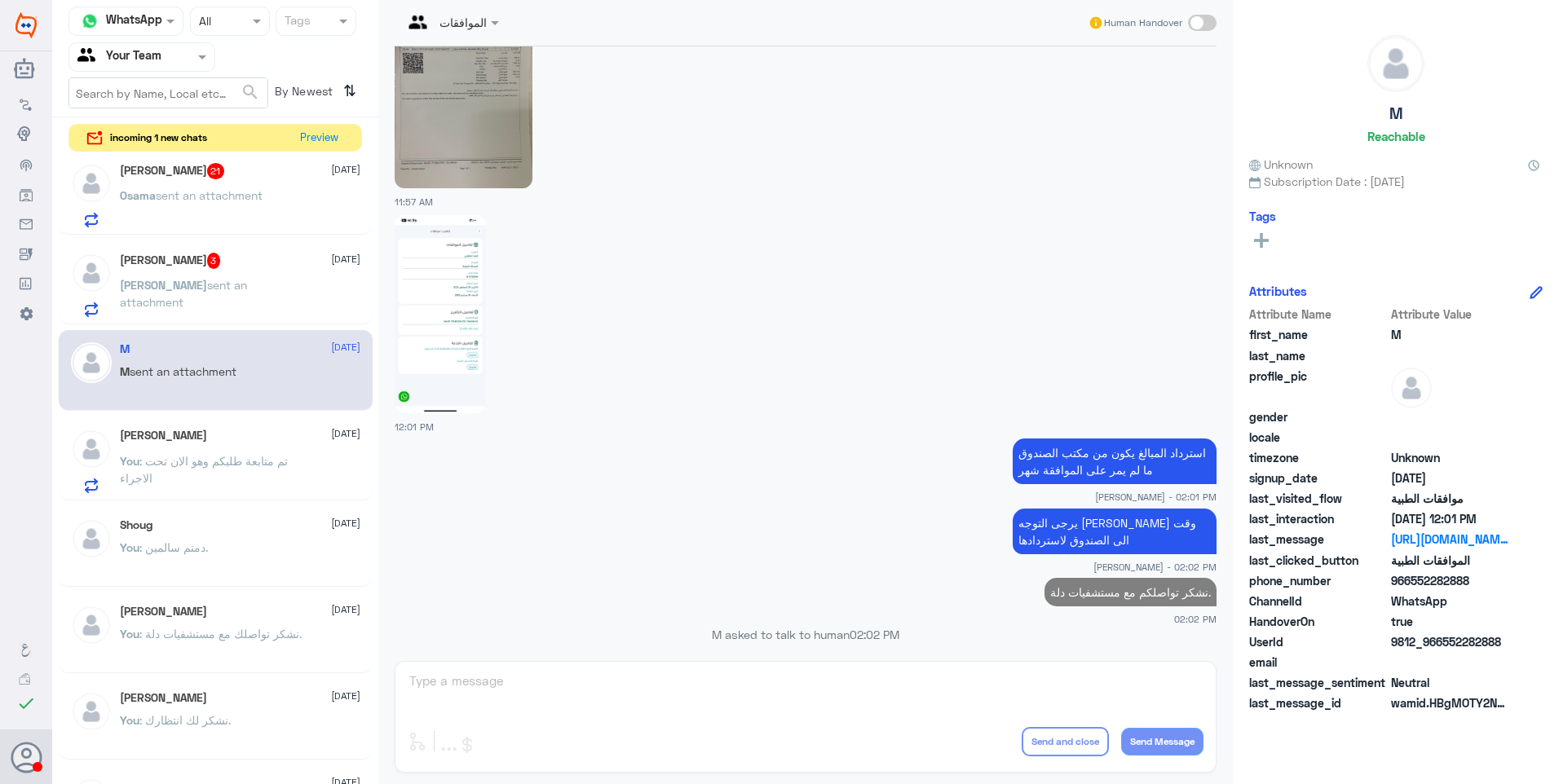
click at [206, 275] on div "abdullah almenea 3 25 August abdullah sent an attachment" at bounding box center [240, 284] width 241 height 65
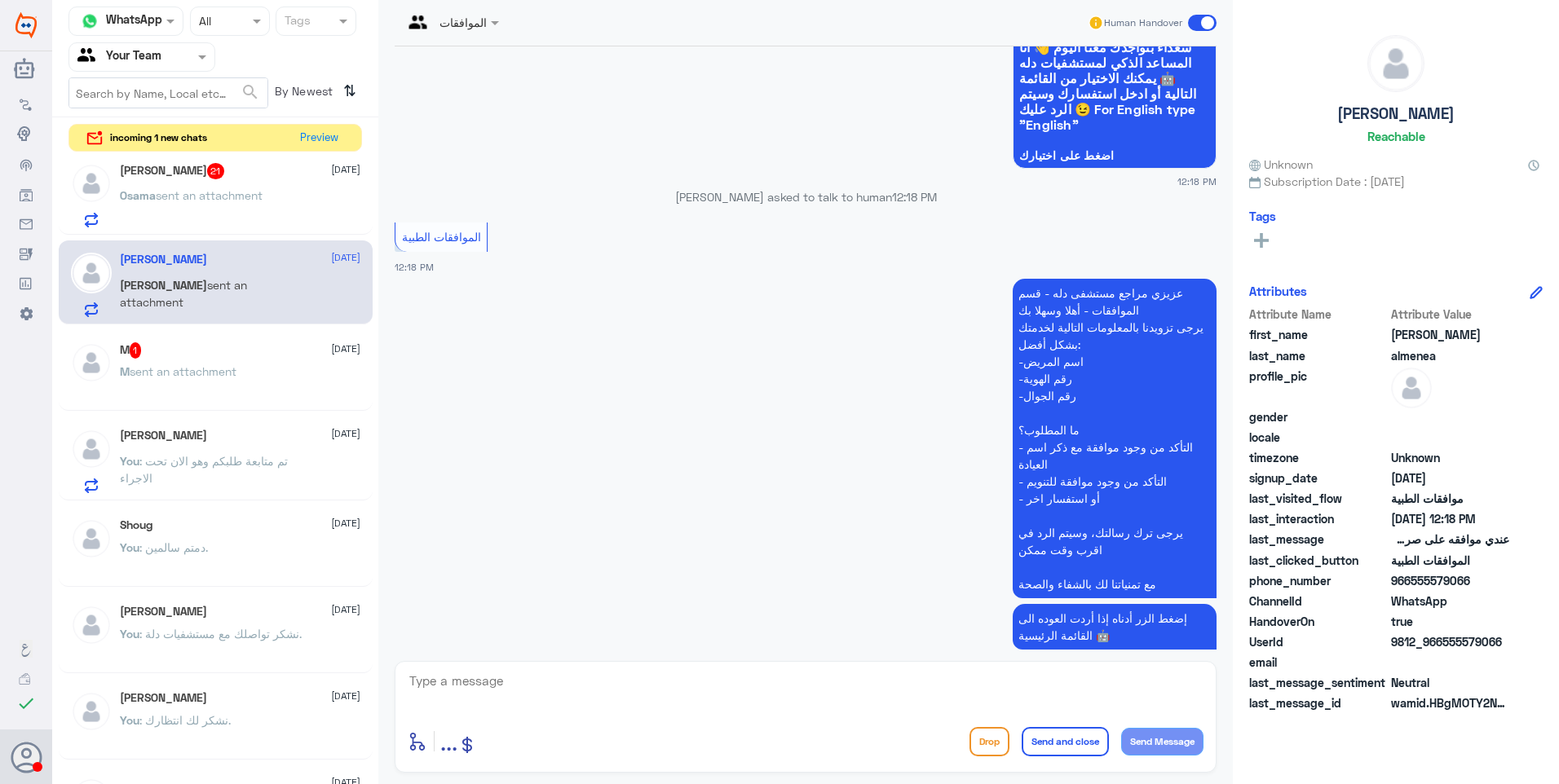
scroll to position [392, 0]
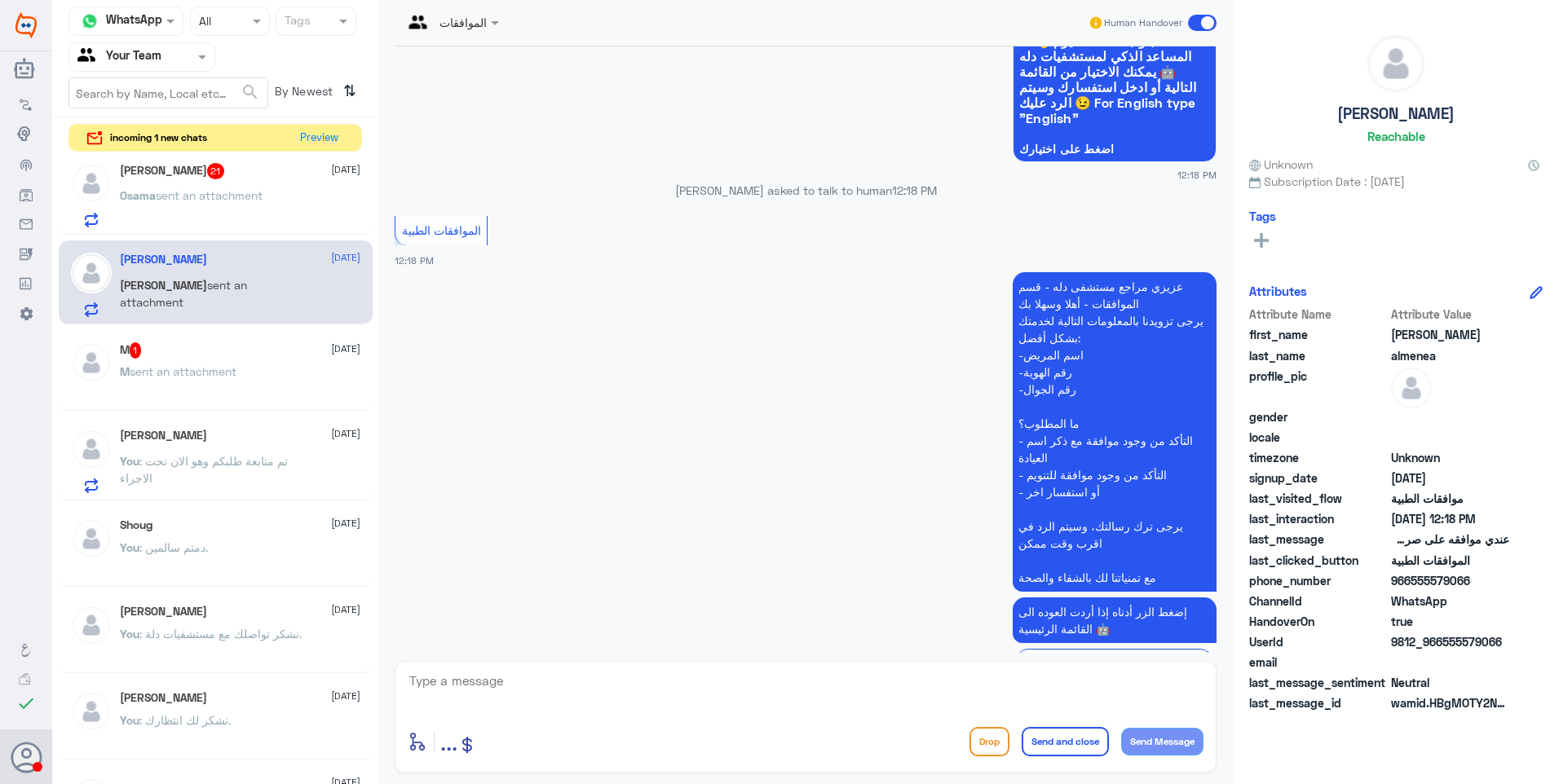
click at [491, 687] on textarea at bounding box center [805, 690] width 795 height 40
type textarea "فضلاً زودنا ببيانات المراجع"
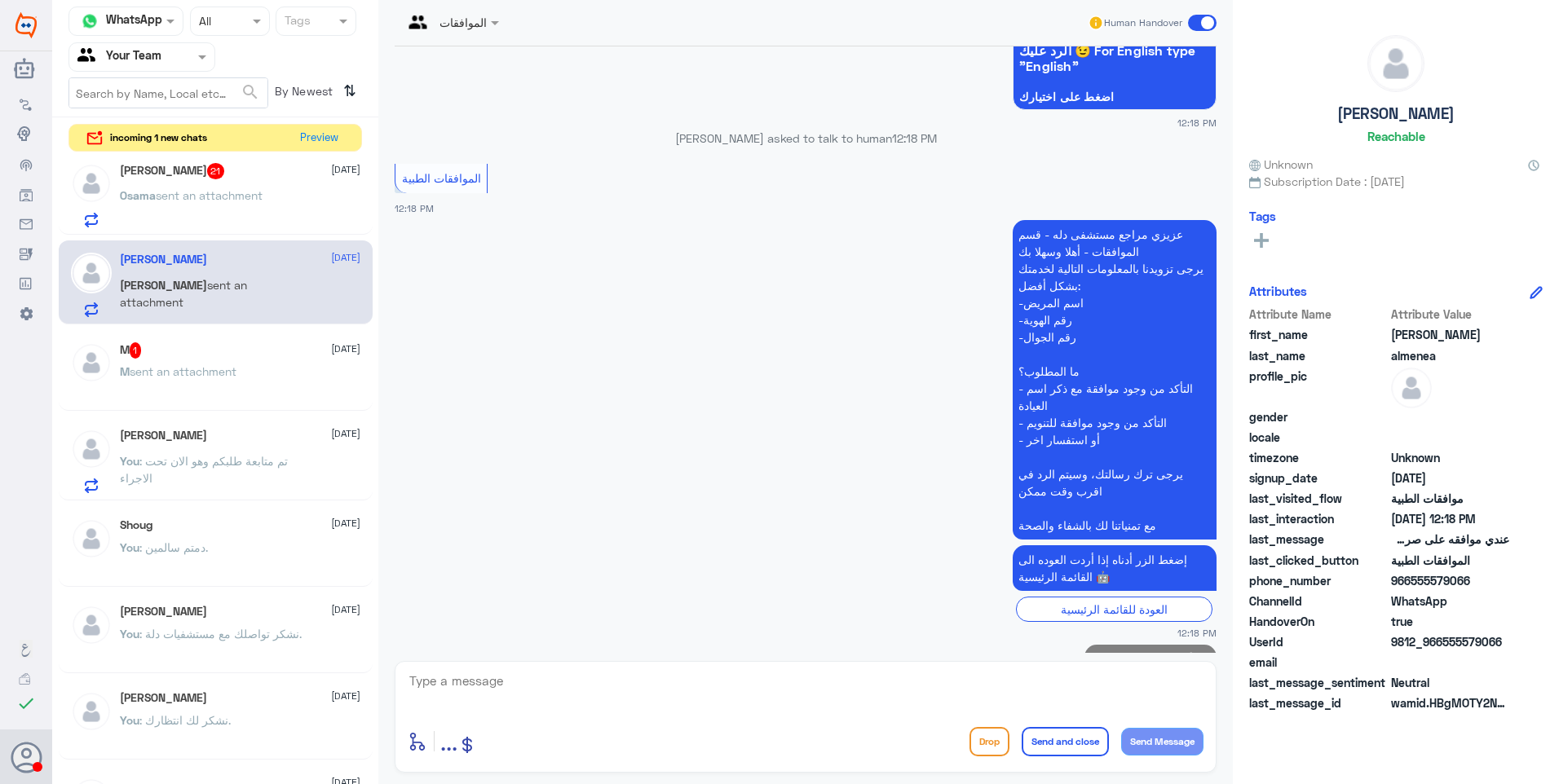
click at [1138, 645] on p "فضلاً زودنا ببيانات المراجع" at bounding box center [1150, 659] width 132 height 29
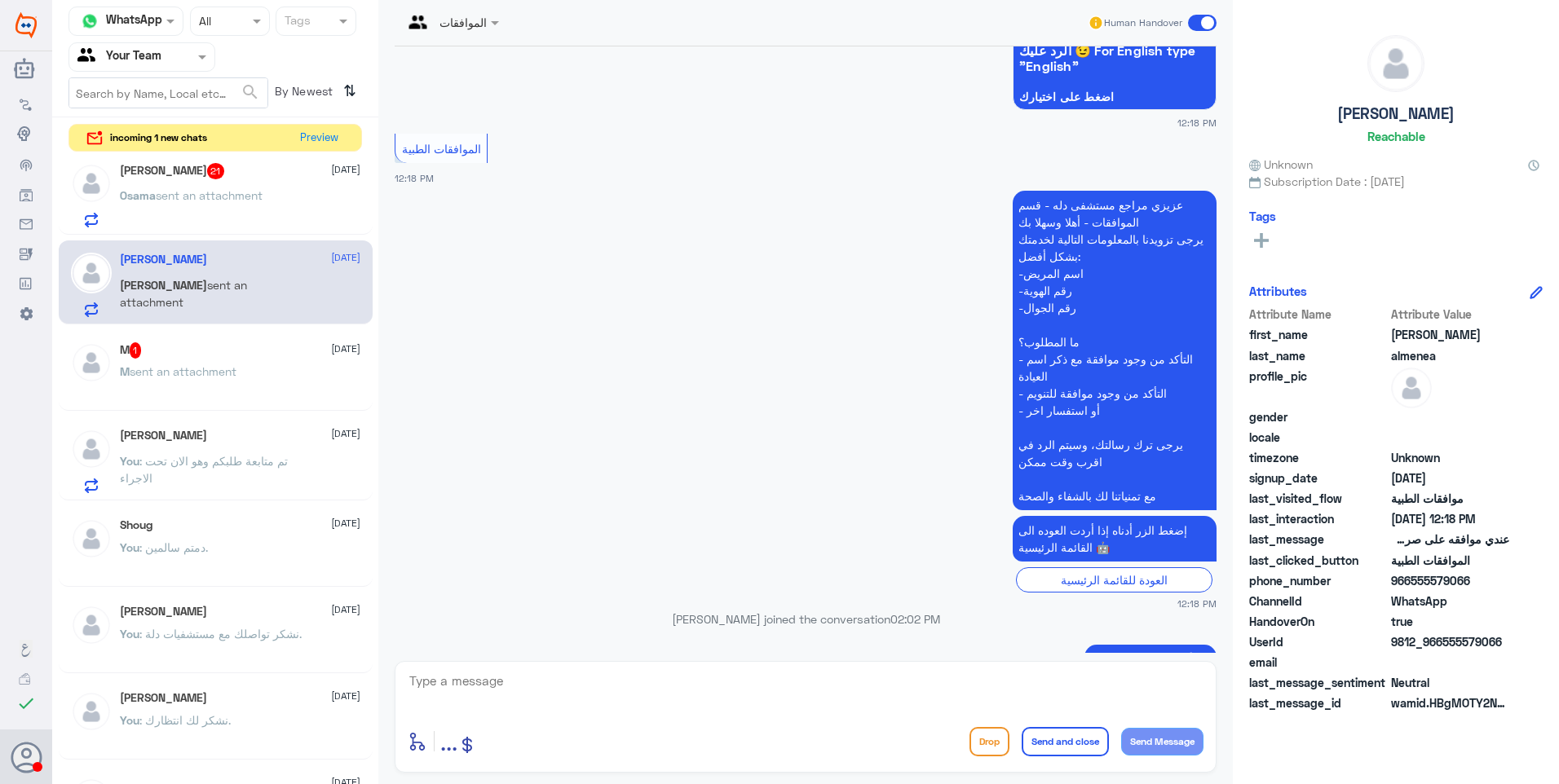
click at [240, 225] on p "Osama sent an attachment" at bounding box center [191, 207] width 143 height 41
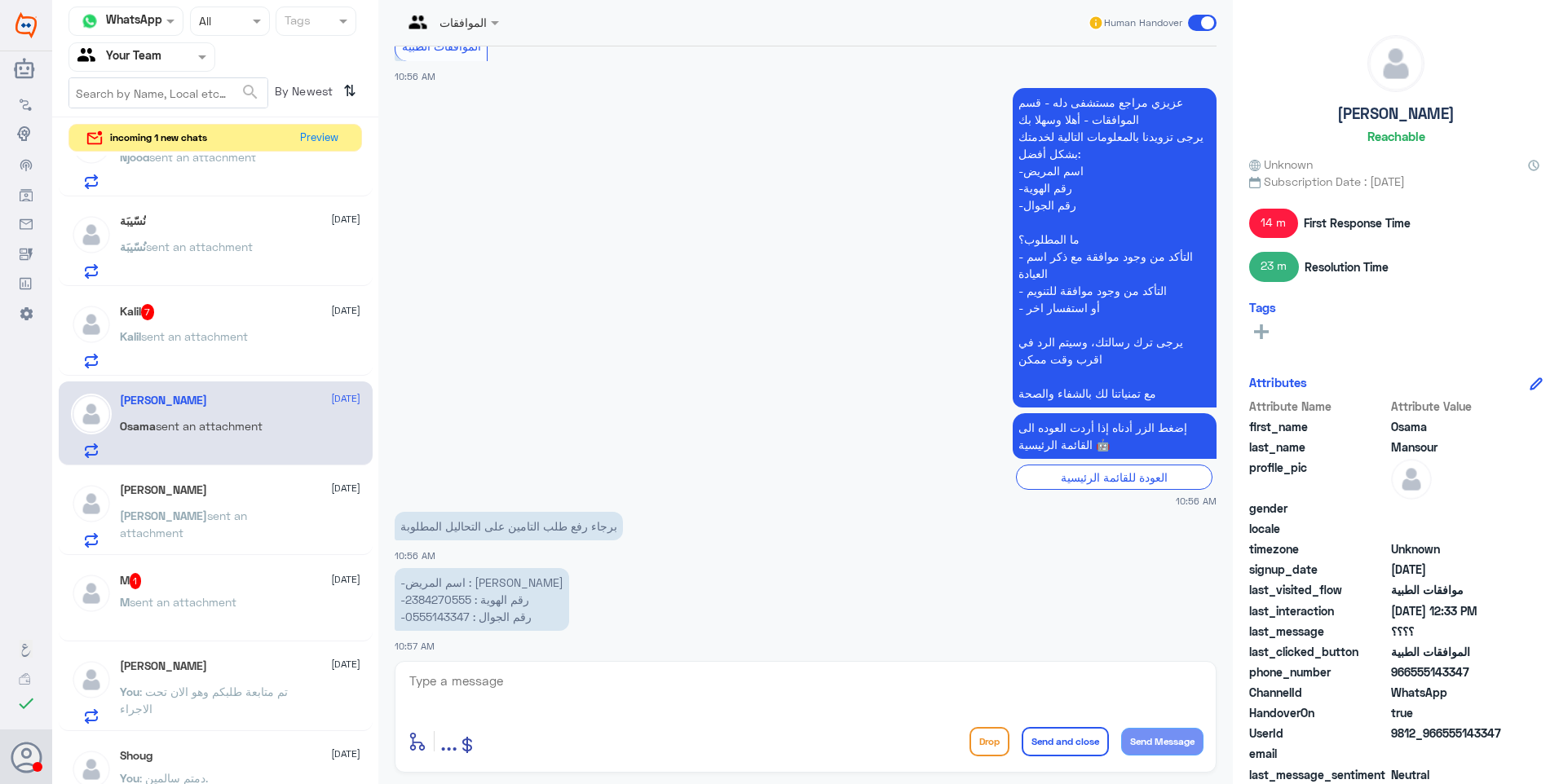
scroll to position [489, 0]
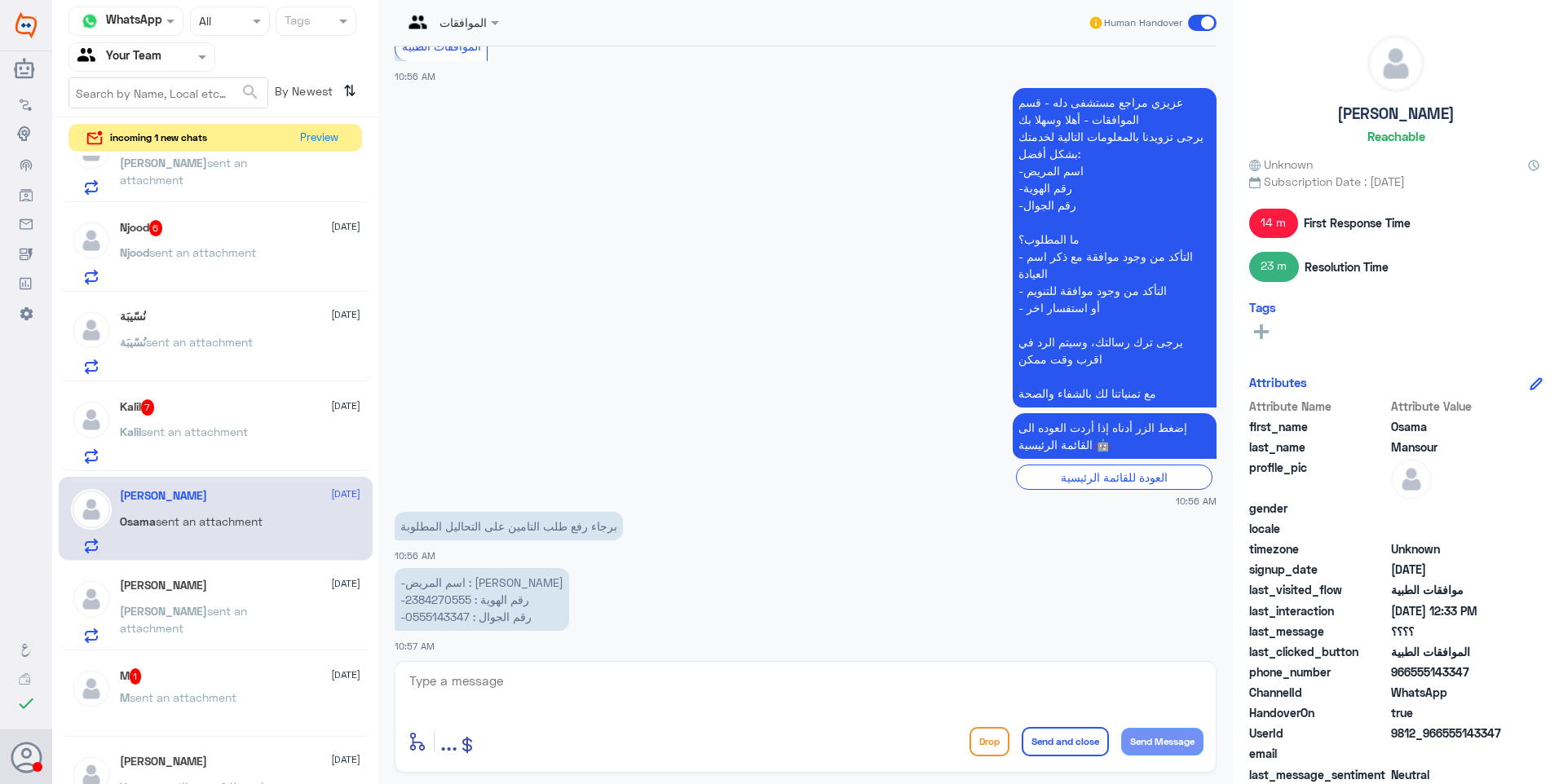
click at [438, 569] on p "-اسم المريض : اسامة السيد نصرالدين -رقم الهوية : 2384270555 -رقم الجوال : 05551…" at bounding box center [482, 600] width 174 height 63
click at [437, 569] on p "-اسم المريض : اسامة السيد نصرالدين -رقم الهوية : 2384270555 -رقم الجوال : 05551…" at bounding box center [482, 600] width 174 height 63
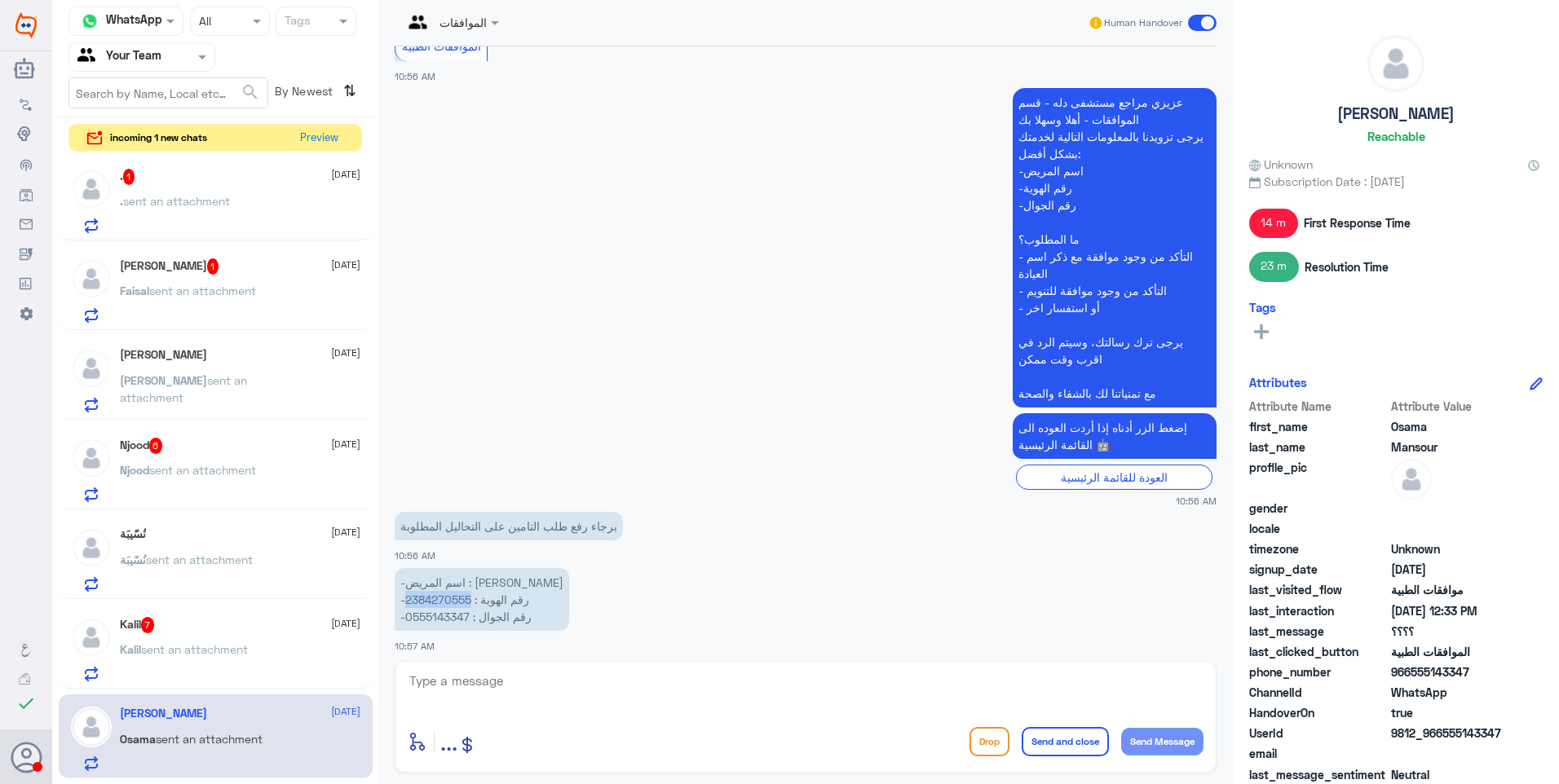
scroll to position [574, 0]
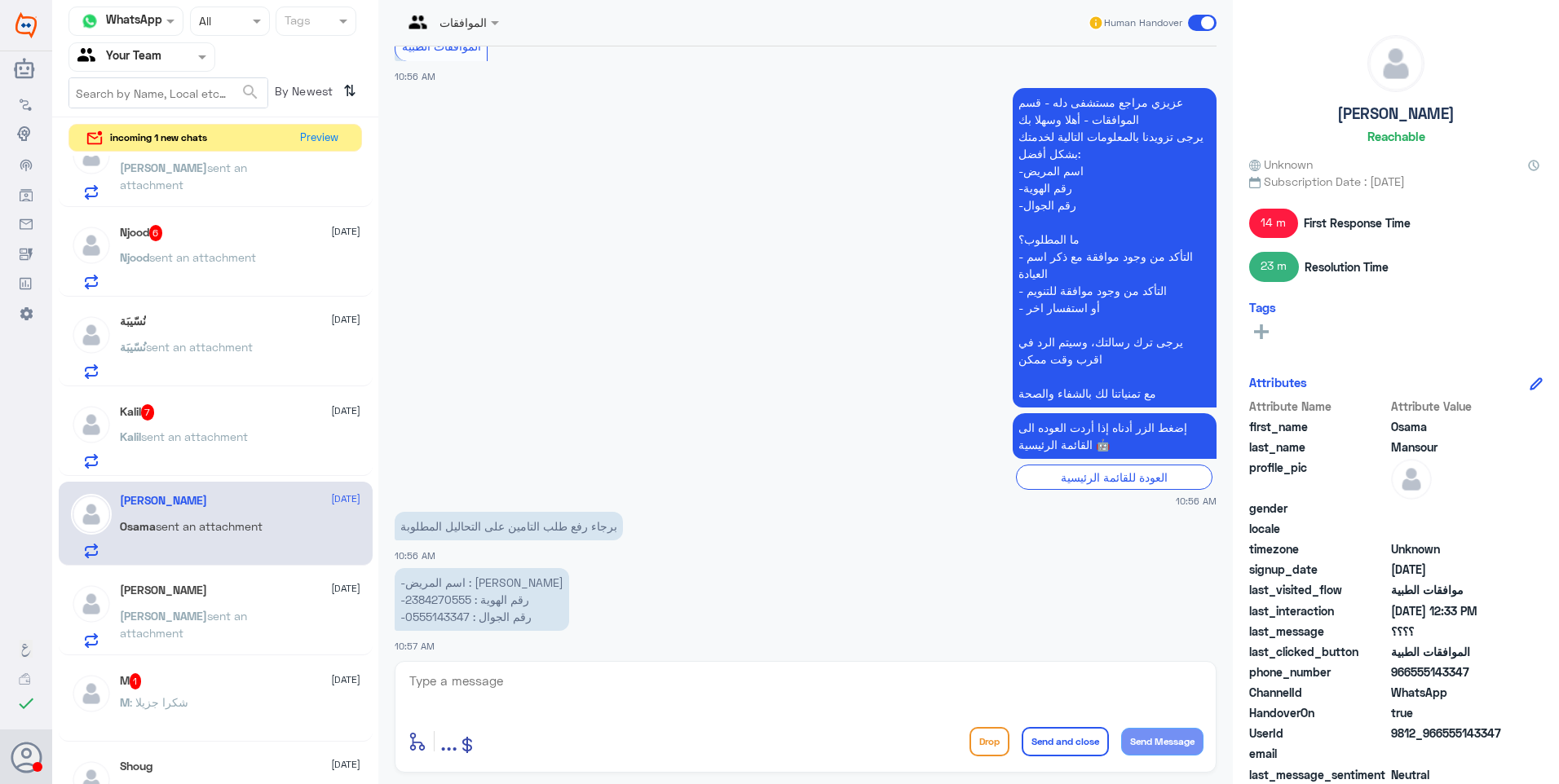
drag, startPoint x: 481, startPoint y: 685, endPoint x: 578, endPoint y: 689, distance: 97.1
click at [502, 688] on textarea at bounding box center [805, 690] width 795 height 40
type textarea "تمت متابعة طلبكم بالنتائج السابقة وهو الان تحت الاجراء"
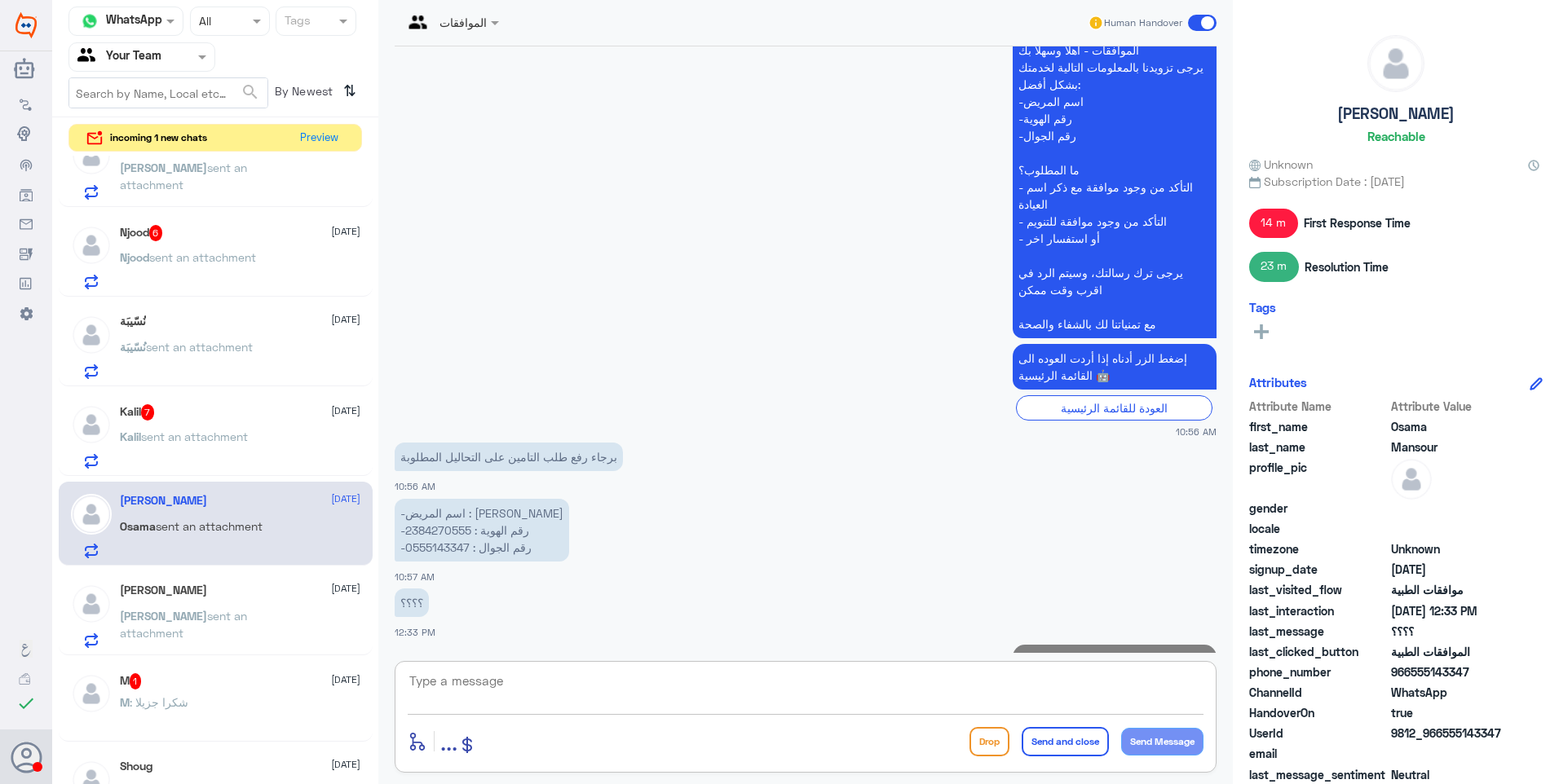
click at [261, 421] on div "Kalil 7 25 August Kalil sent an attachment" at bounding box center [240, 437] width 241 height 65
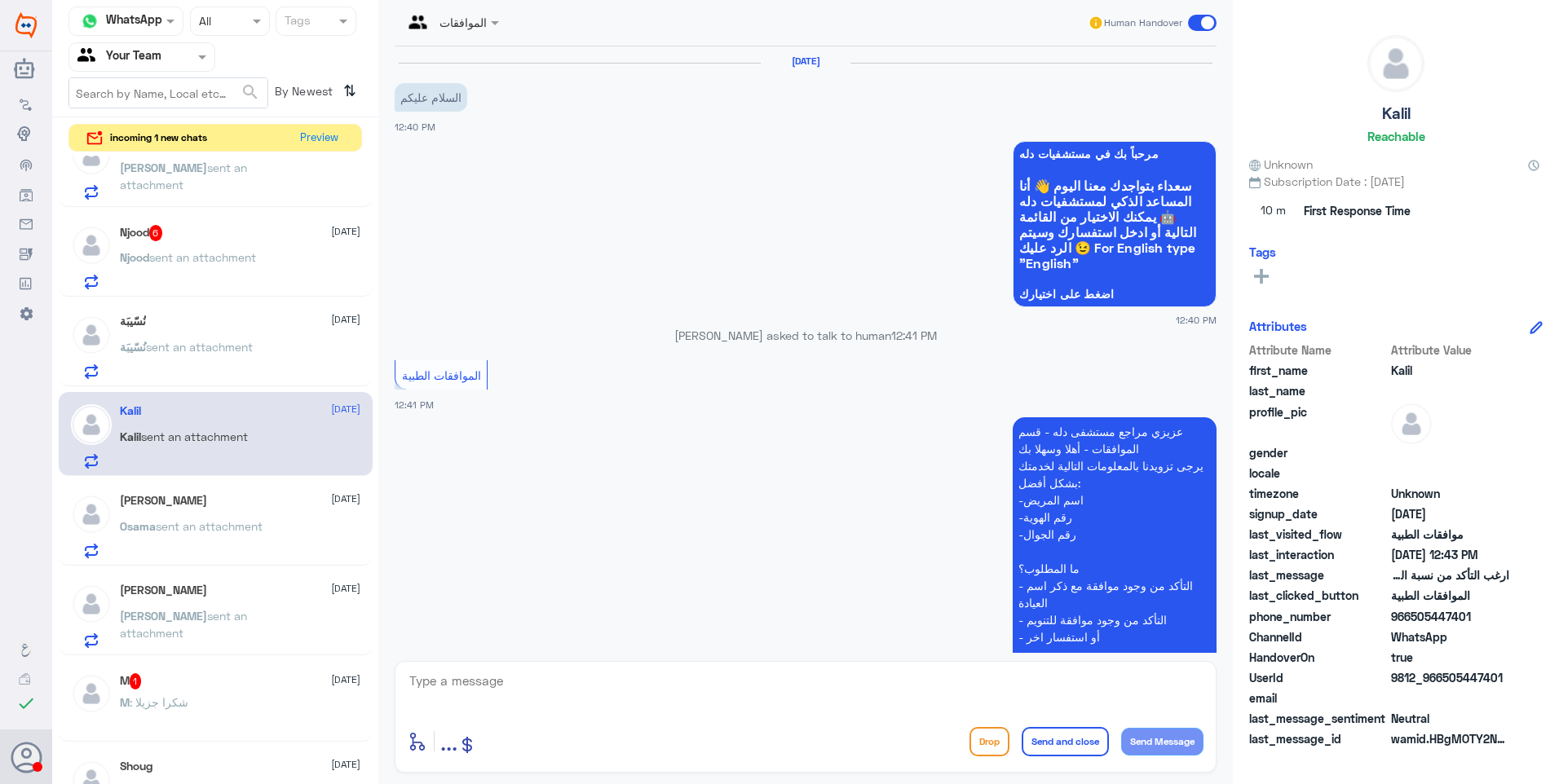
scroll to position [438, 0]
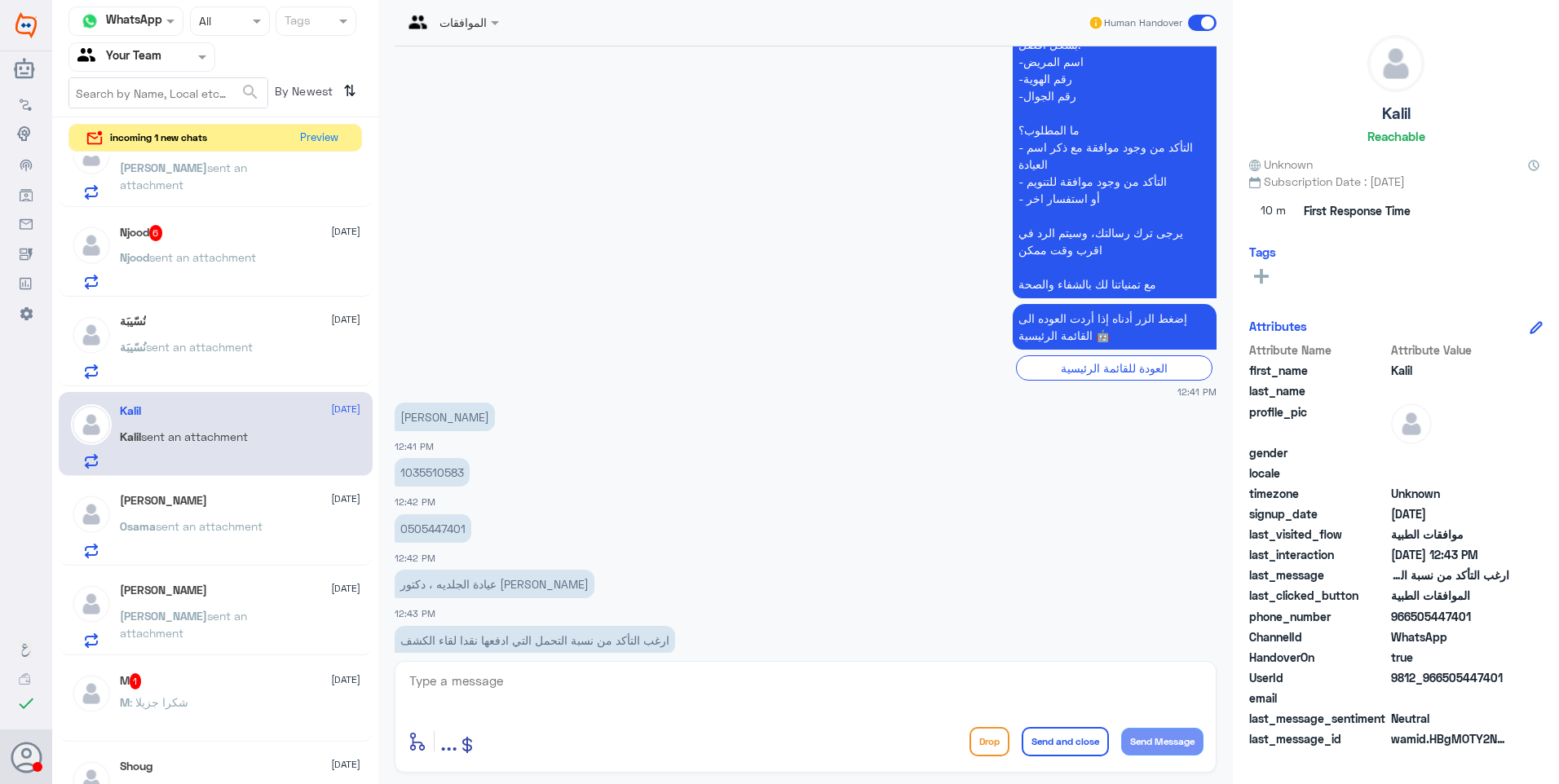
click at [435, 458] on p "1035510583" at bounding box center [433, 472] width 75 height 29
click at [740, 403] on app-msgs-text "إبراهيم عبدالله آل حبيش" at bounding box center [805, 418] width 822 height 30
click at [519, 669] on div "enter flow name ... Drop Send and close Send Message" at bounding box center [805, 717] width 822 height 111
click at [538, 679] on textarea at bounding box center [805, 690] width 795 height 40
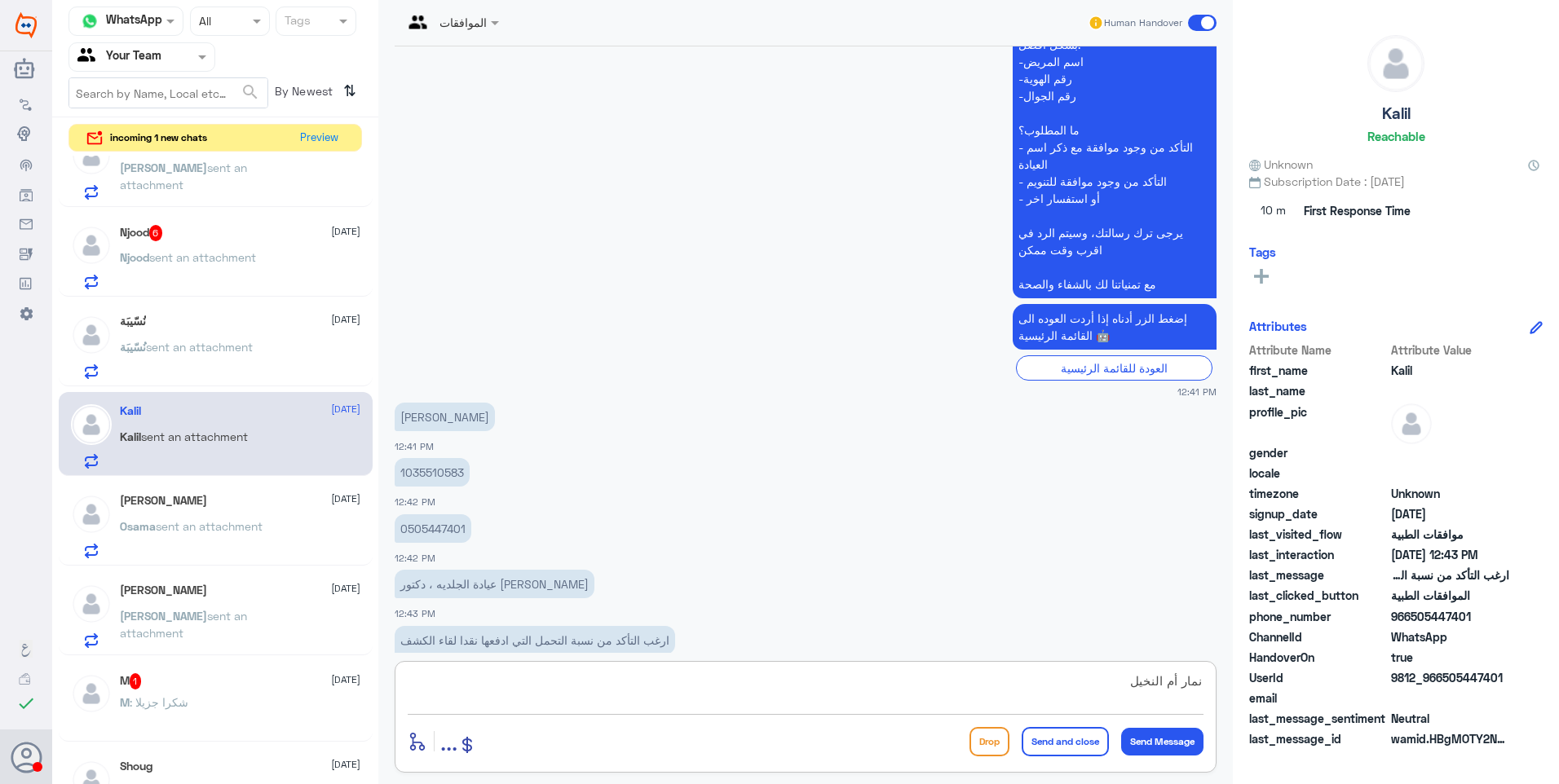
type textarea "نمار أم النخيل؟"
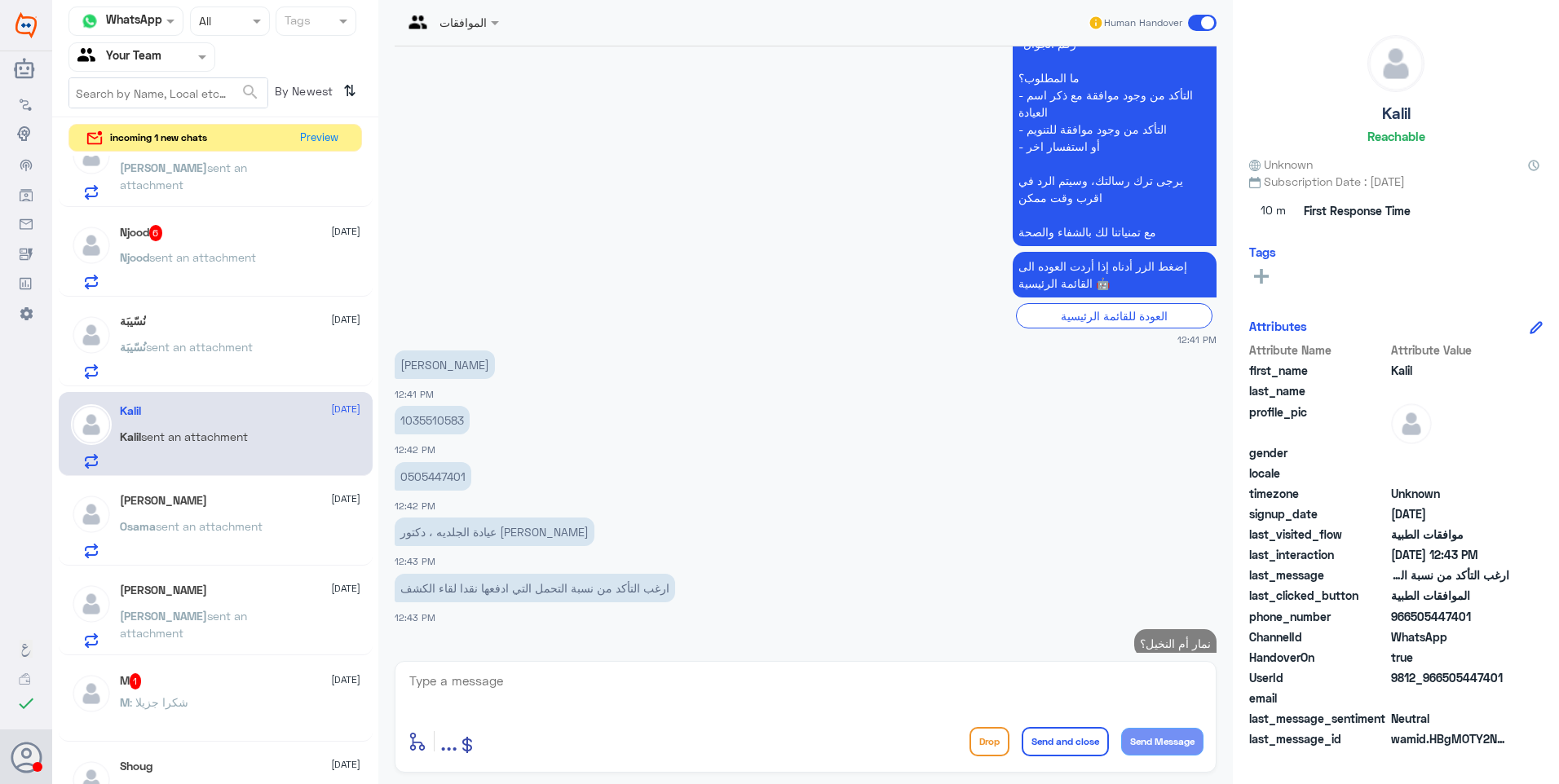
click at [276, 341] on div "نُسّيبَة 25 August نُسّيبَة sent an attachment" at bounding box center [240, 347] width 241 height 65
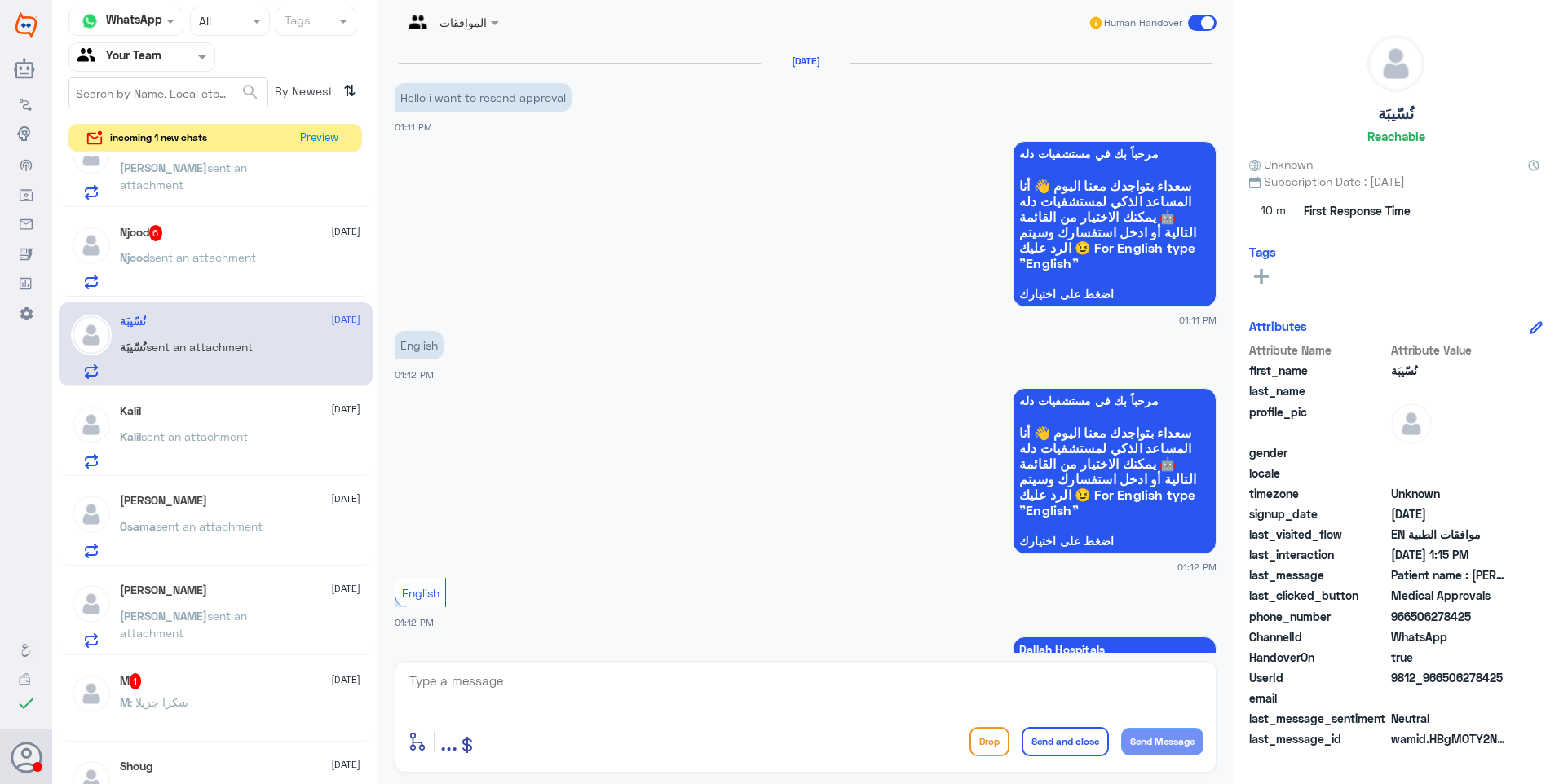
scroll to position [813, 0]
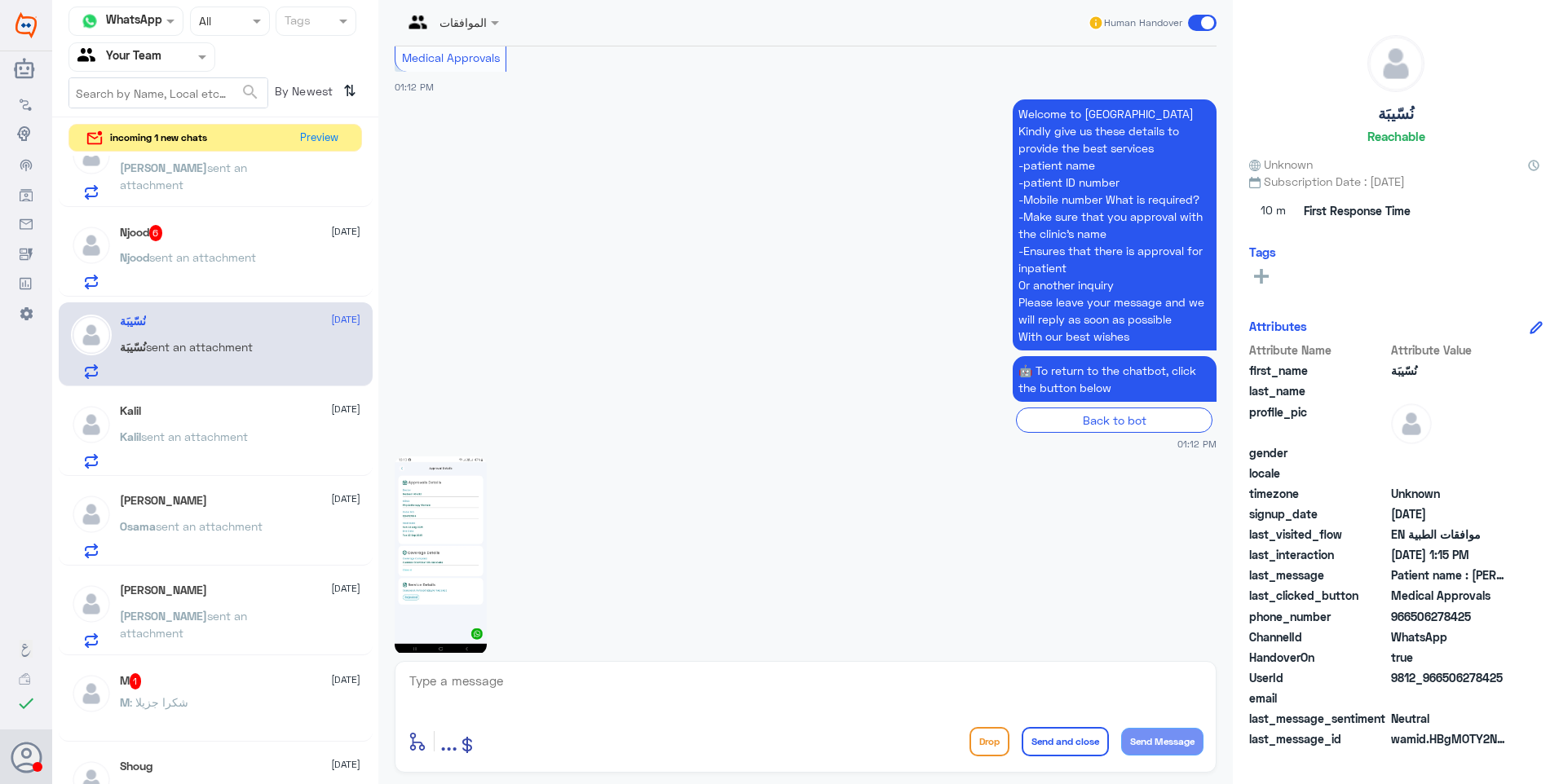
click at [426, 476] on img at bounding box center [441, 555] width 92 height 198
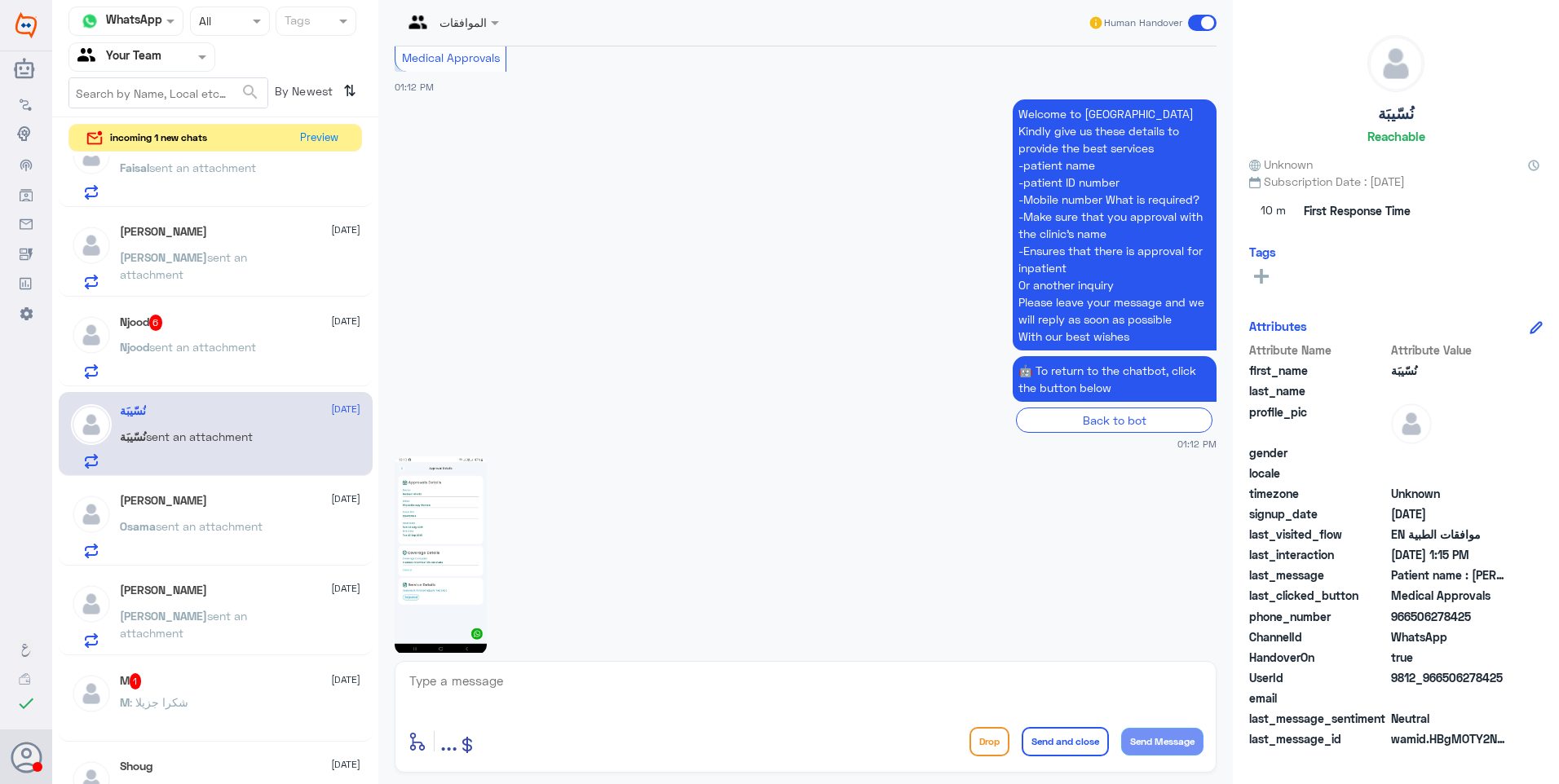
drag, startPoint x: 472, startPoint y: 680, endPoint x: 496, endPoint y: 683, distance: 24.2
click at [474, 680] on textarea at bounding box center [805, 690] width 795 height 40
type textarea "Radiology was attached , as per the insurance co. it is not justified for the p…"
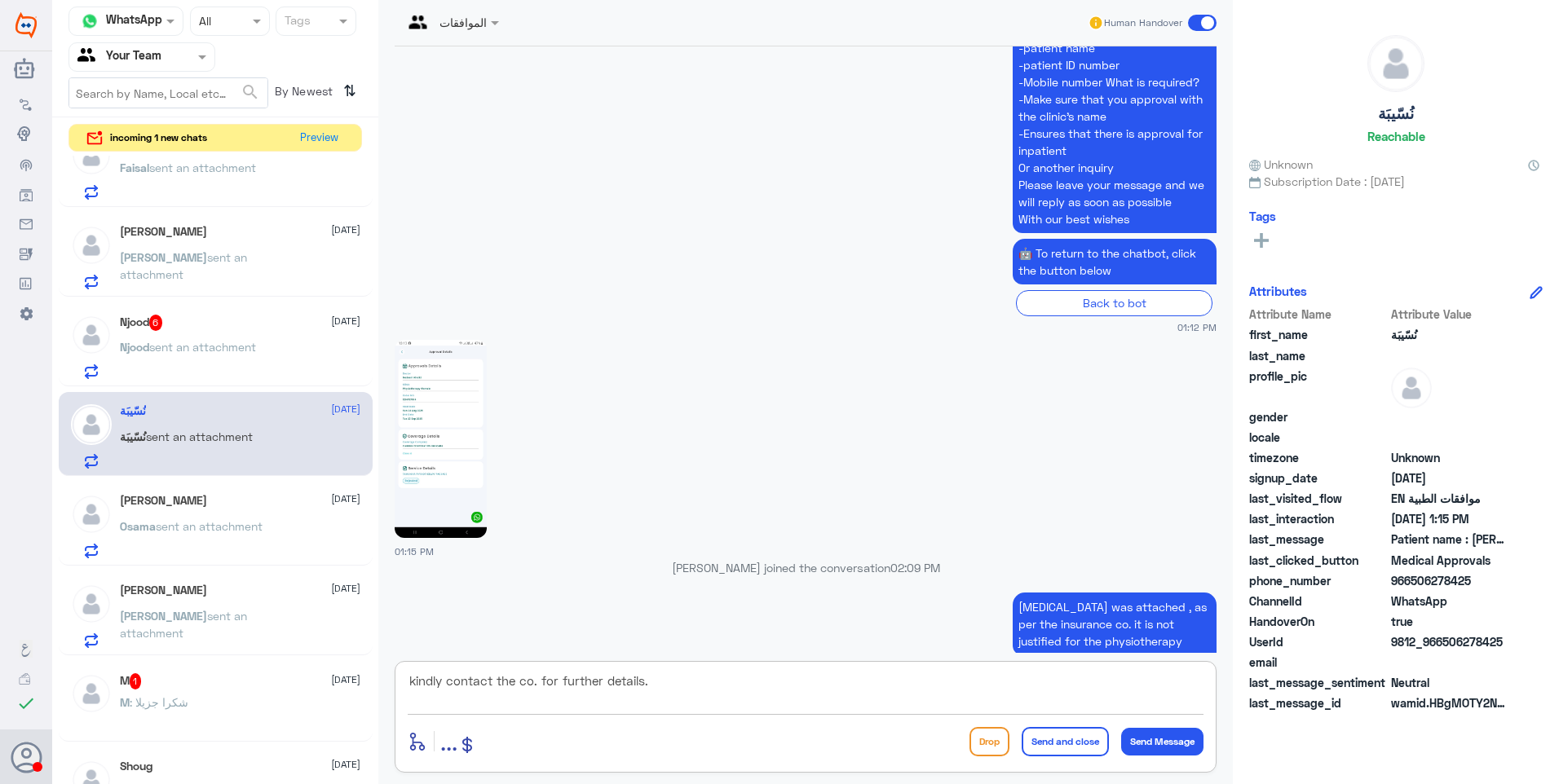
type textarea "kindly contact the co. for further details."
click at [1072, 736] on button "Send and close" at bounding box center [1065, 742] width 87 height 29
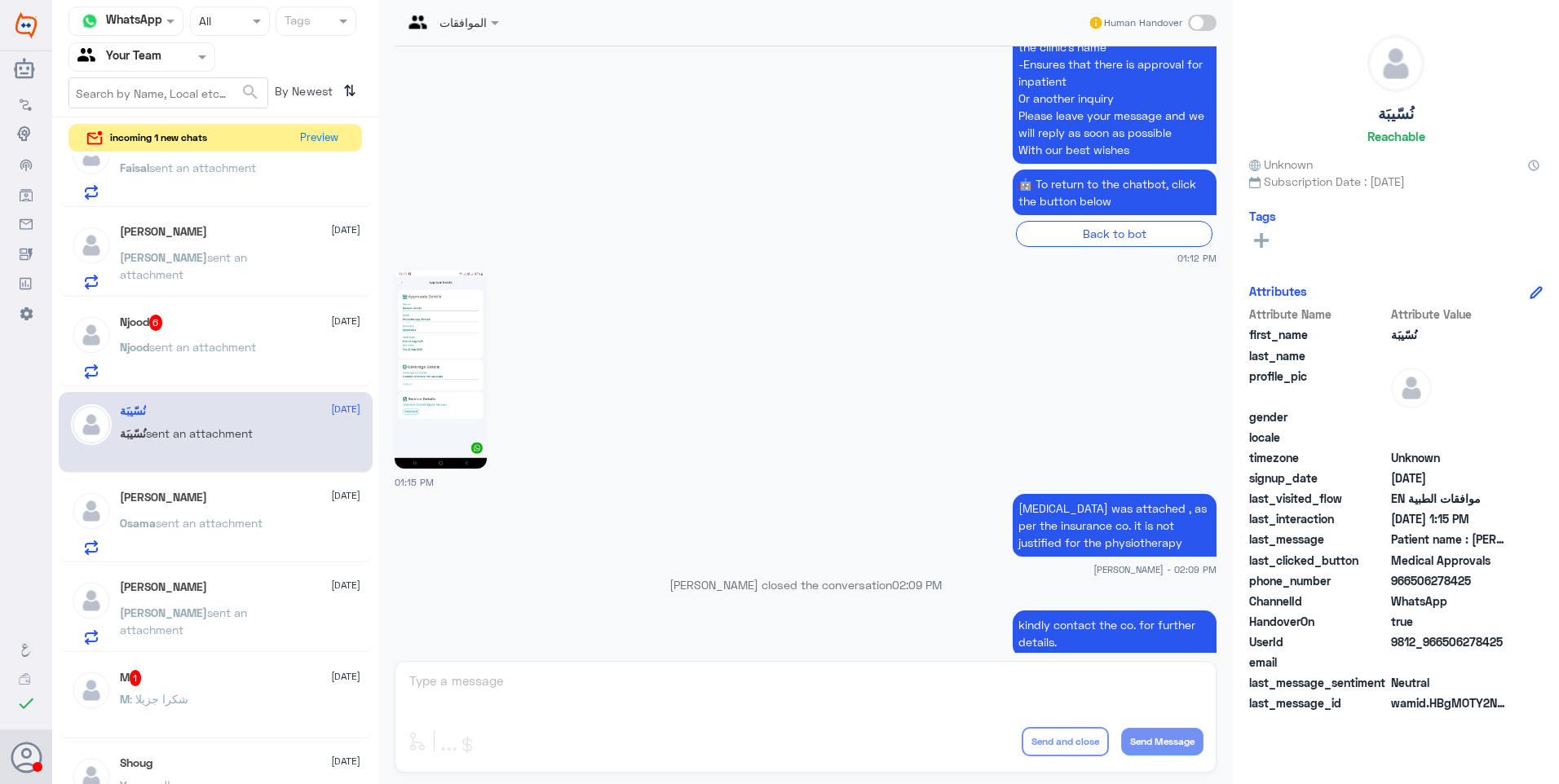
click at [247, 342] on span "sent an attachment" at bounding box center [202, 347] width 107 height 14
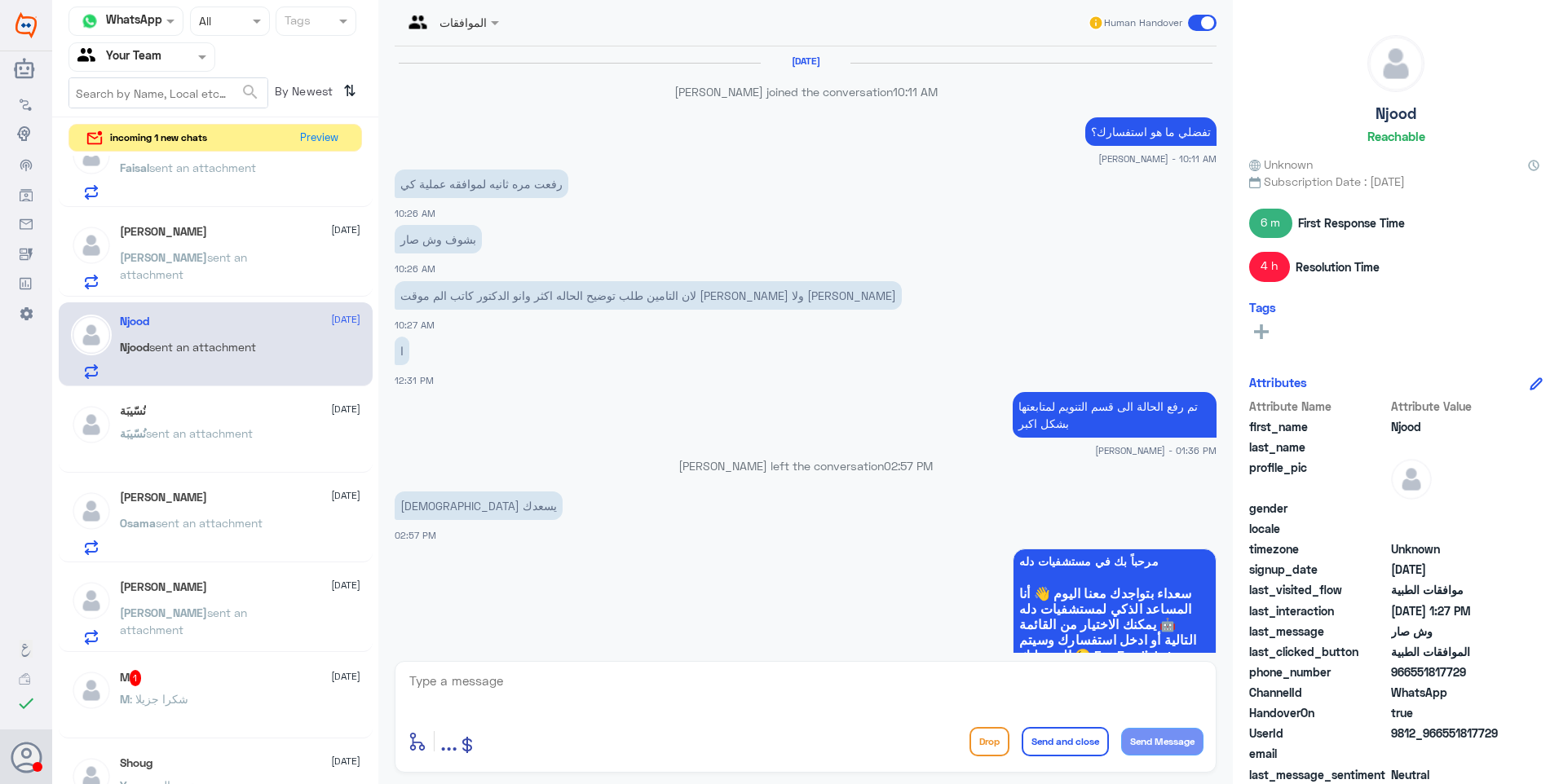
scroll to position [1065, 0]
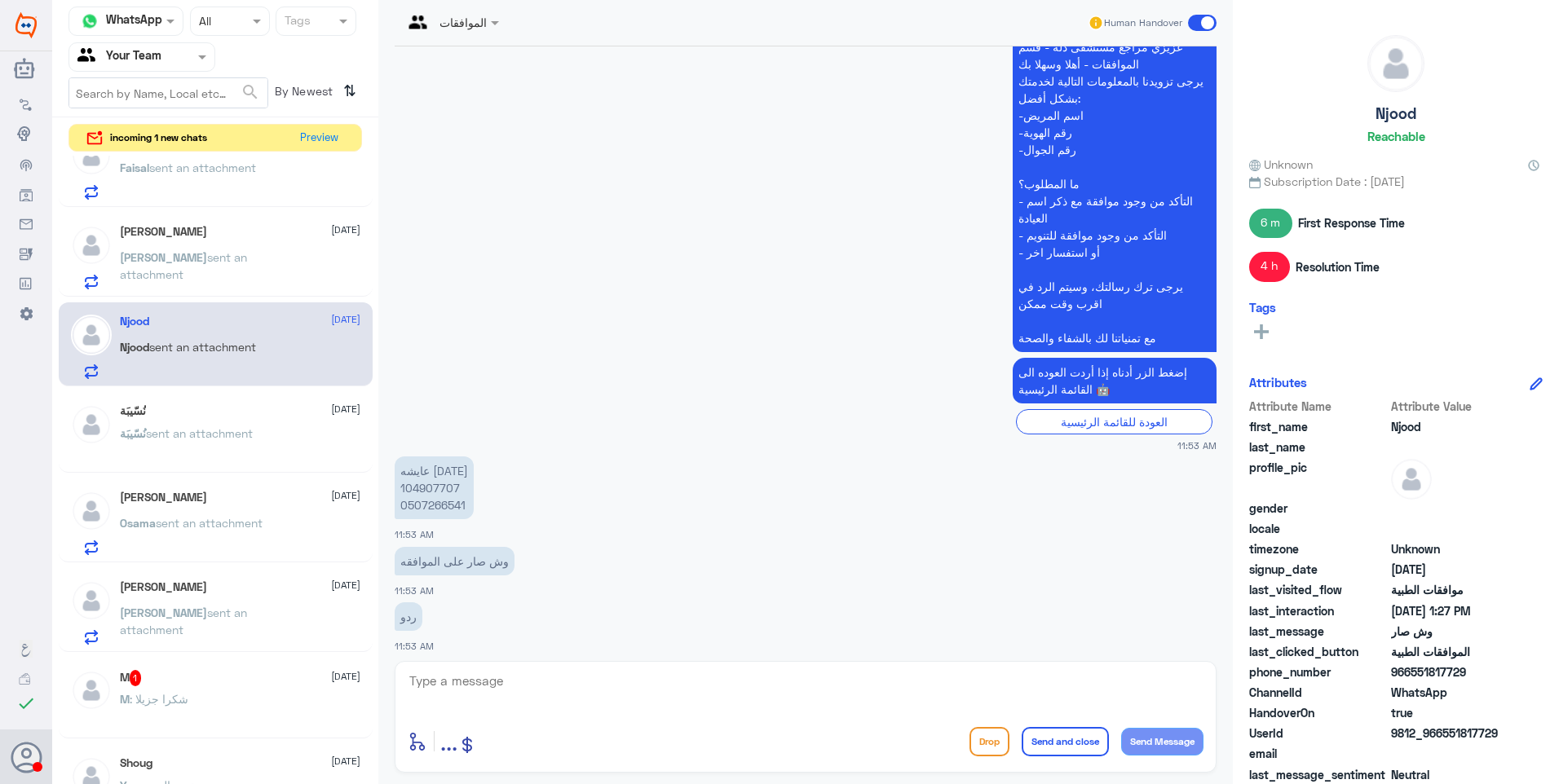
click at [442, 456] on p "عايشه خميس 104907707 0507266541" at bounding box center [434, 487] width 79 height 63
click at [433, 456] on p "عايشه خميس 104907707 0507266541" at bounding box center [434, 487] width 79 height 63
drag, startPoint x: 472, startPoint y: 685, endPoint x: 565, endPoint y: 702, distance: 94.5
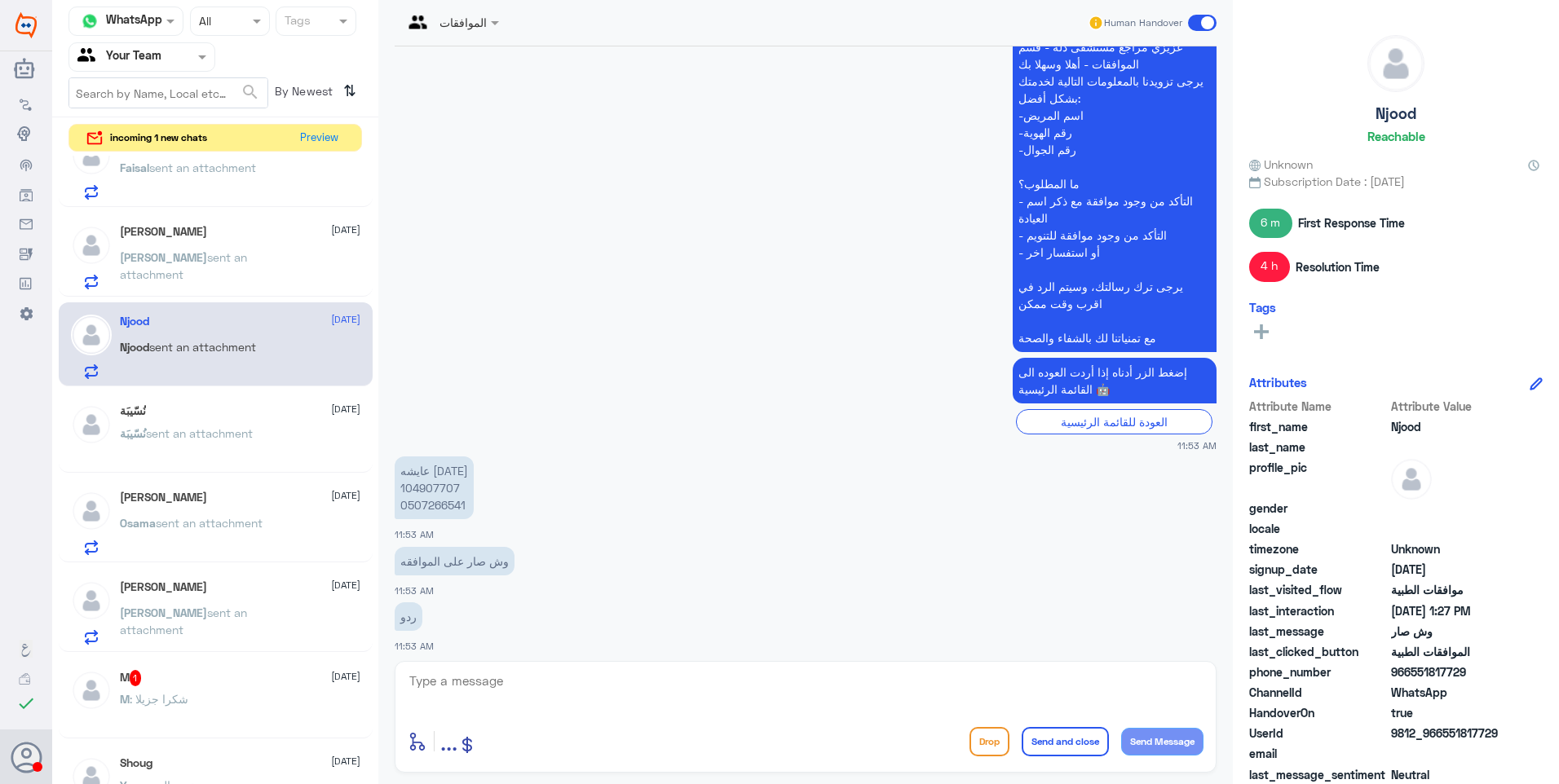
click at [478, 690] on textarea at bounding box center [805, 690] width 795 height 40
type textarea "g"
type textarea "لازال التأمين رافض العملية وذلك حسب ردهم بأن لا يوجد دواعي طبية لهذا الاجراء"
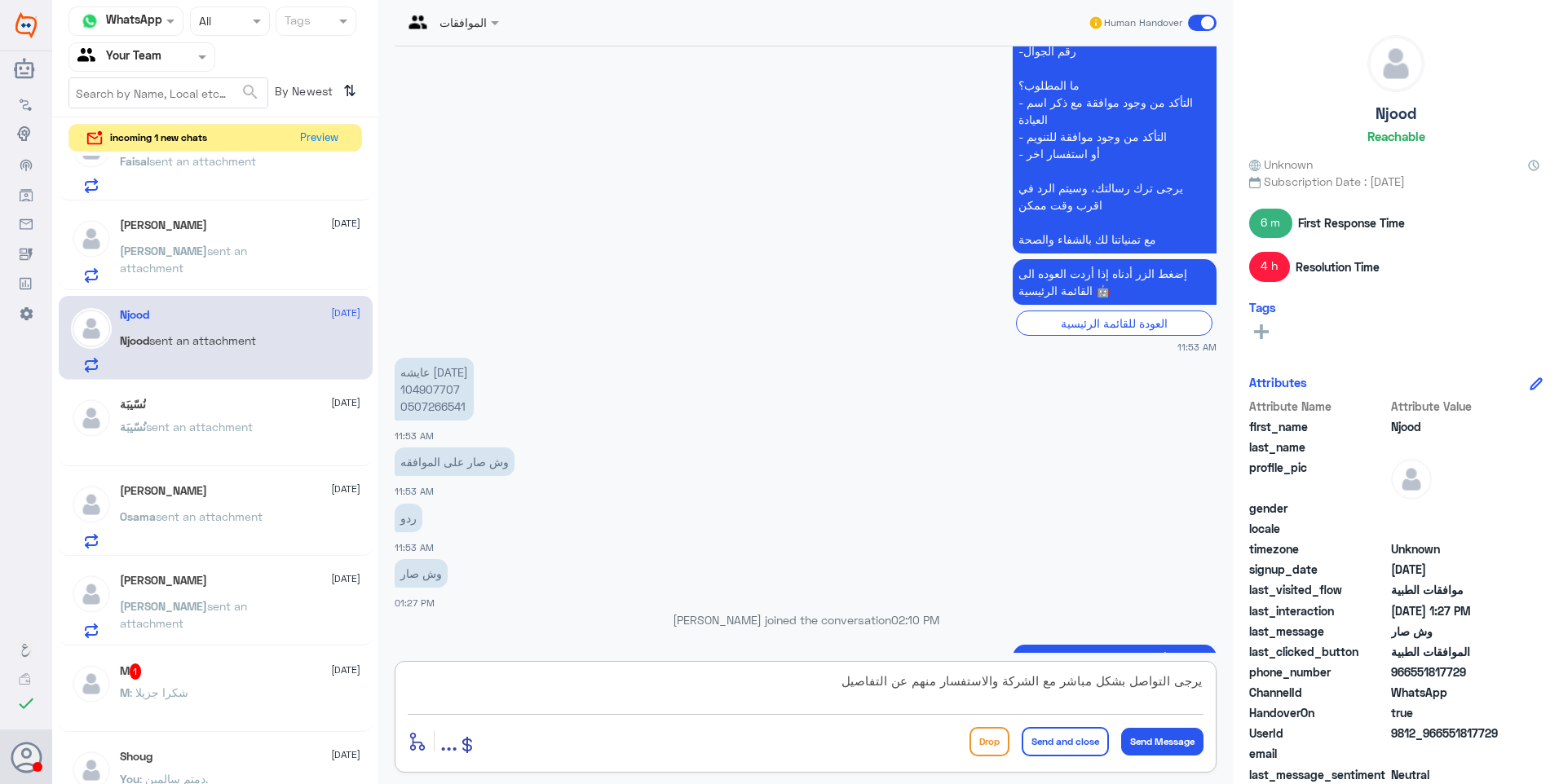
scroll to position [574, 0]
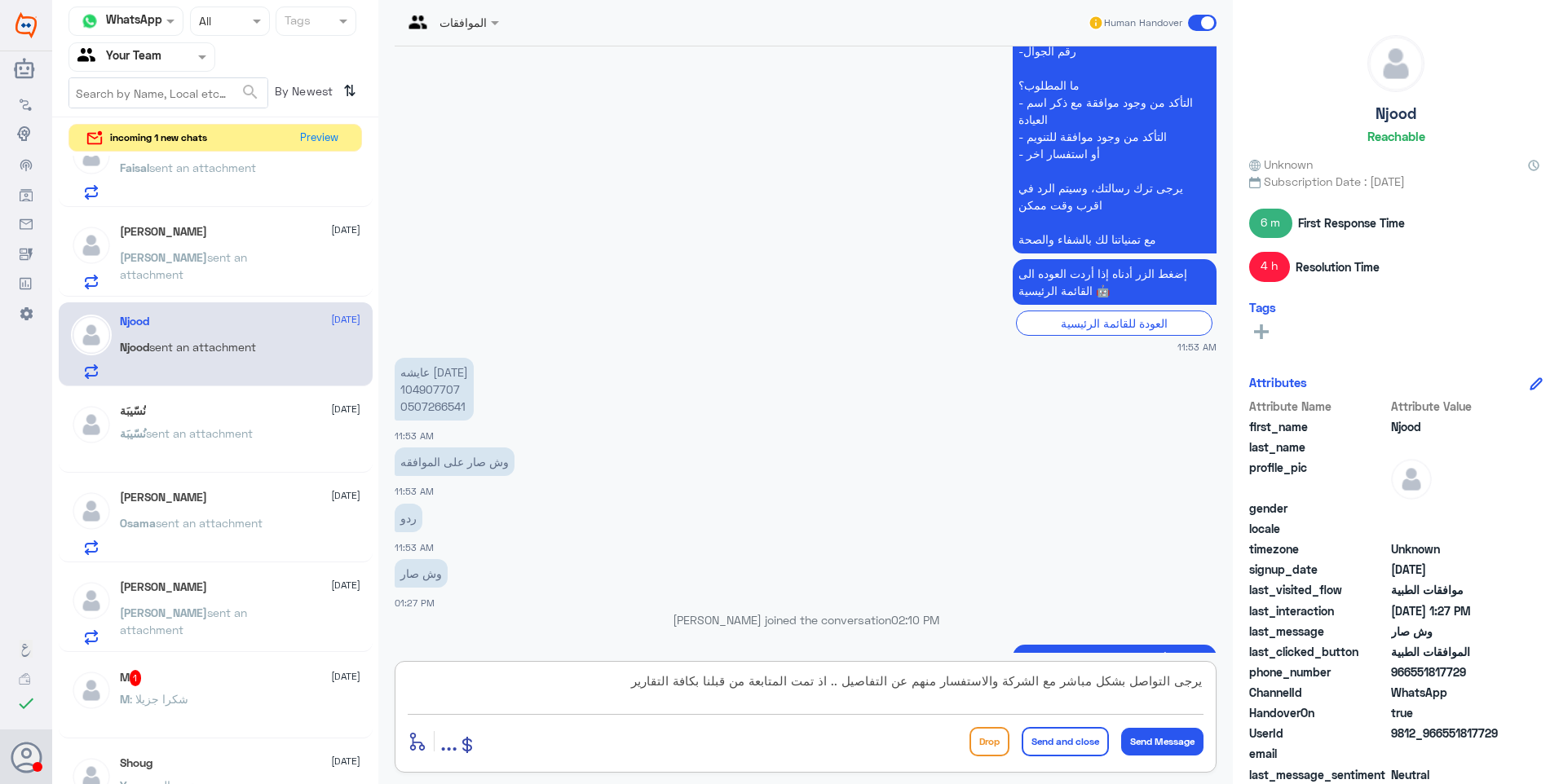
type textarea "يرجى التواصل بشكل مباشر مع الشركة والاستفسار منهم عن التفاصيل .. اذ تمت المتابع…"
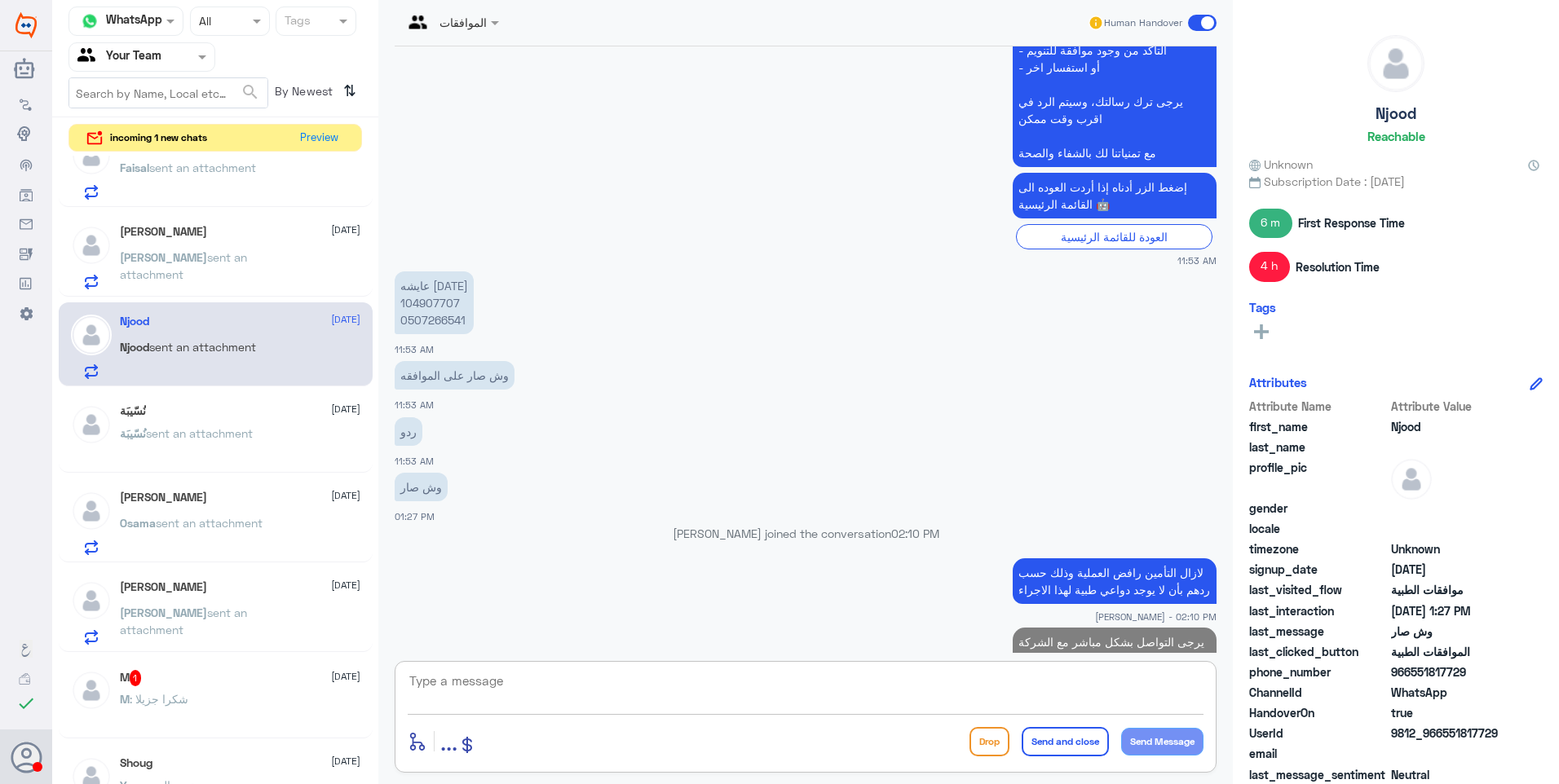
click at [211, 254] on span "sent an attachment" at bounding box center [183, 266] width 127 height 31
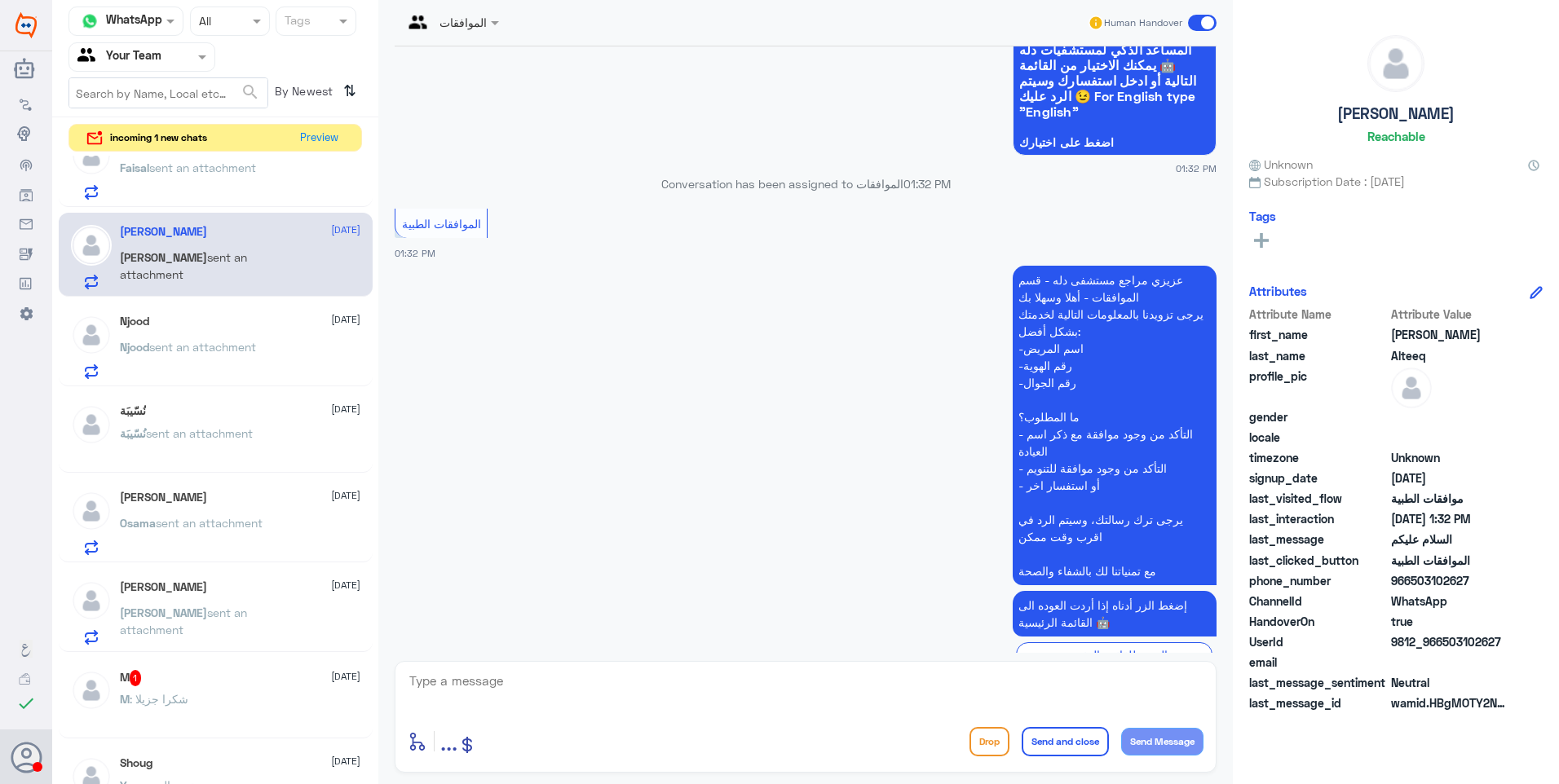
scroll to position [160, 0]
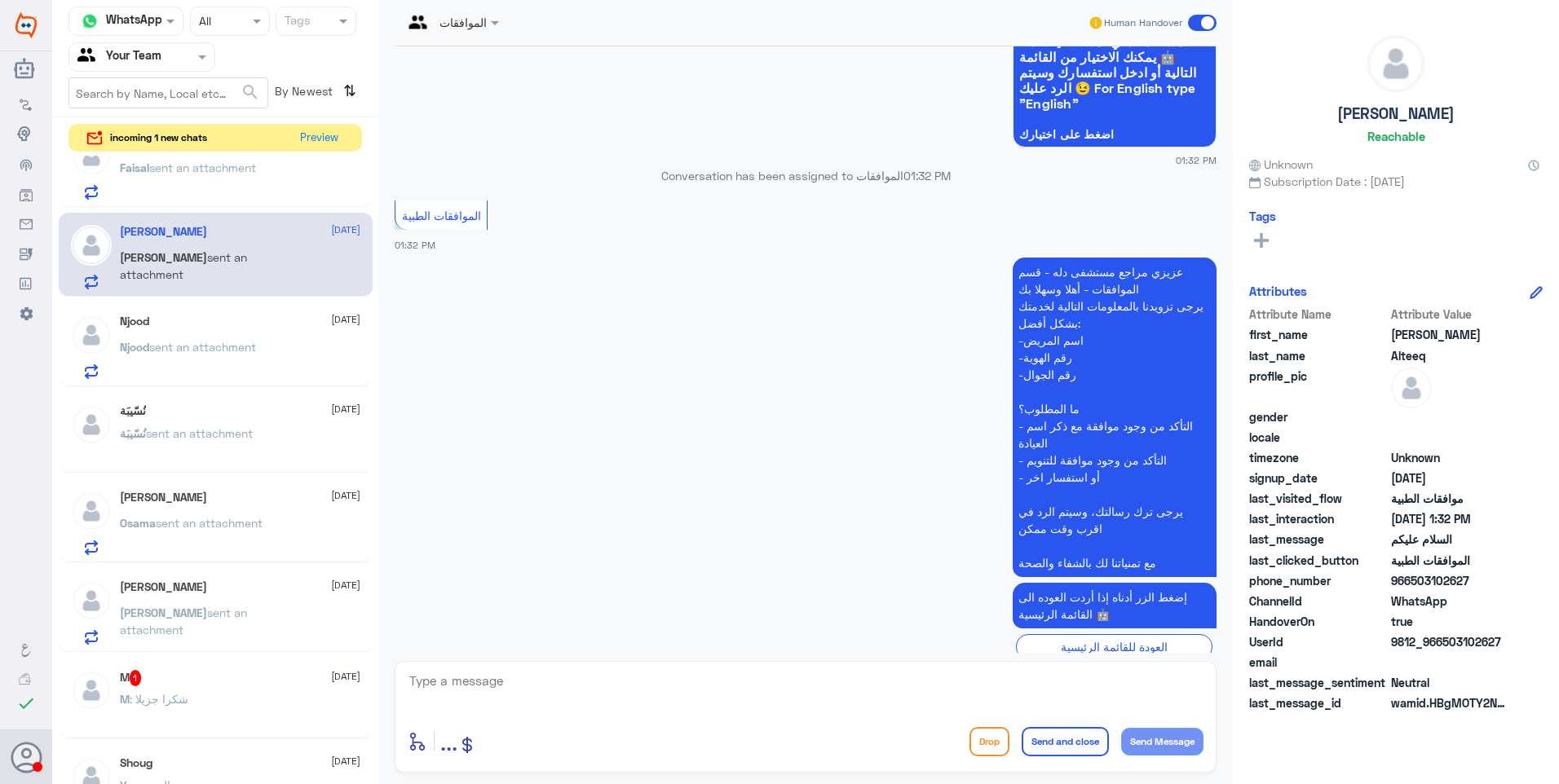
drag, startPoint x: 508, startPoint y: 709, endPoint x: 516, endPoint y: 701, distance: 11.3
click at [510, 707] on textarea at bounding box center [805, 690] width 795 height 40
click at [529, 690] on textarea at bounding box center [805, 690] width 795 height 40
type textarea "وعليكم السلام"
click at [1087, 751] on button "Send and close" at bounding box center [1065, 742] width 87 height 29
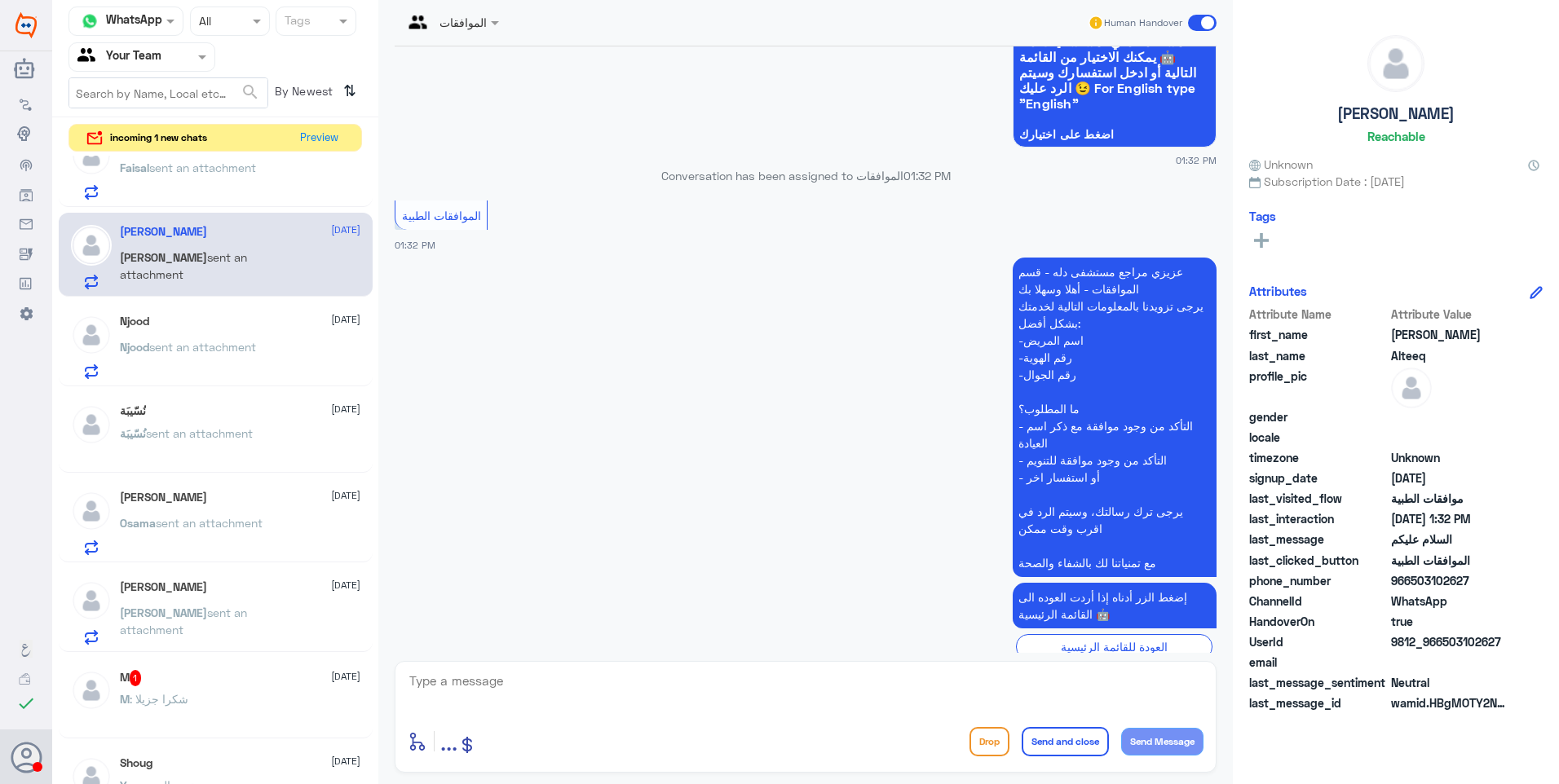
scroll to position [212, 0]
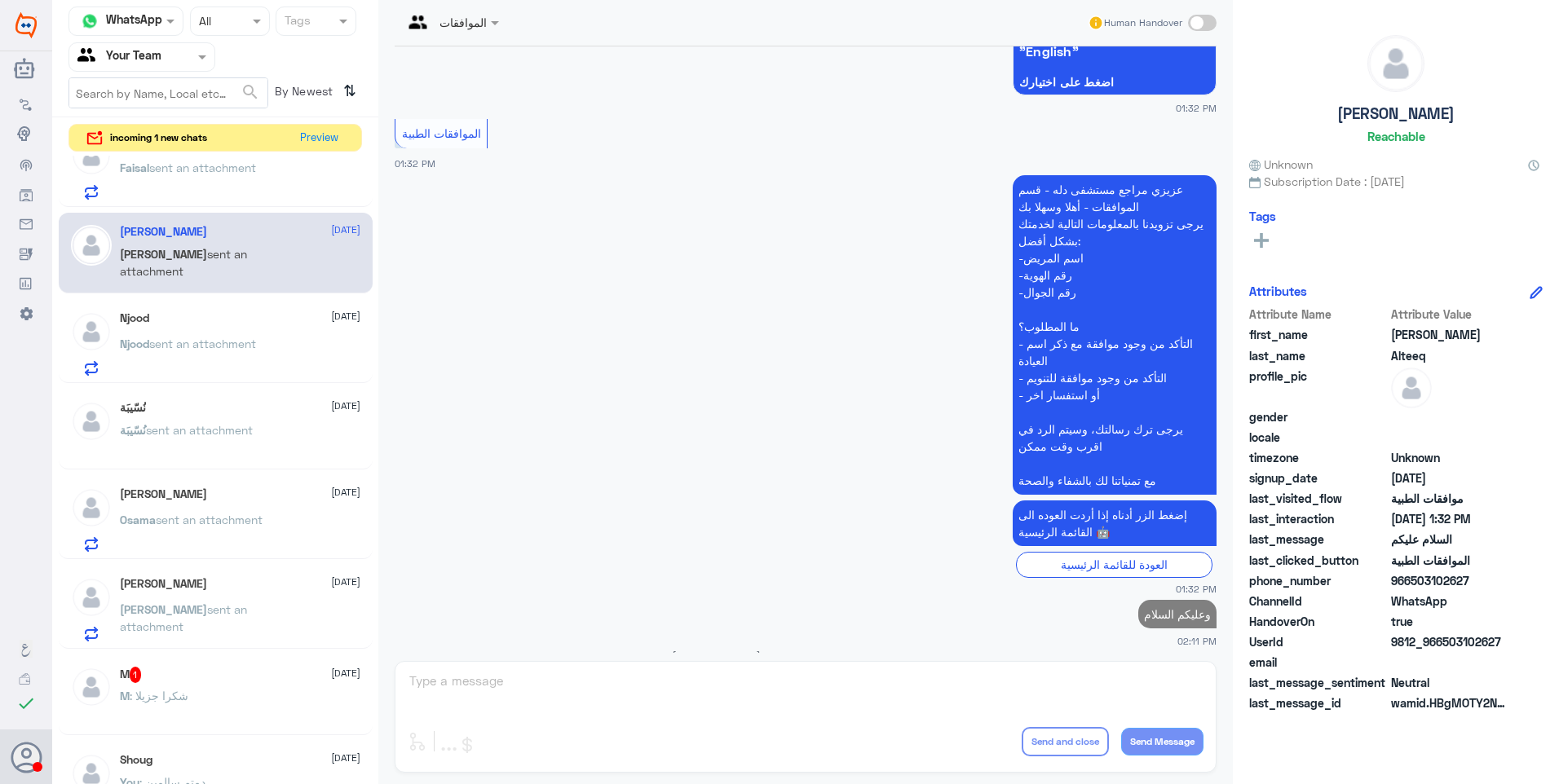
click at [188, 191] on p "Faisal sent an attachment" at bounding box center [188, 179] width 136 height 41
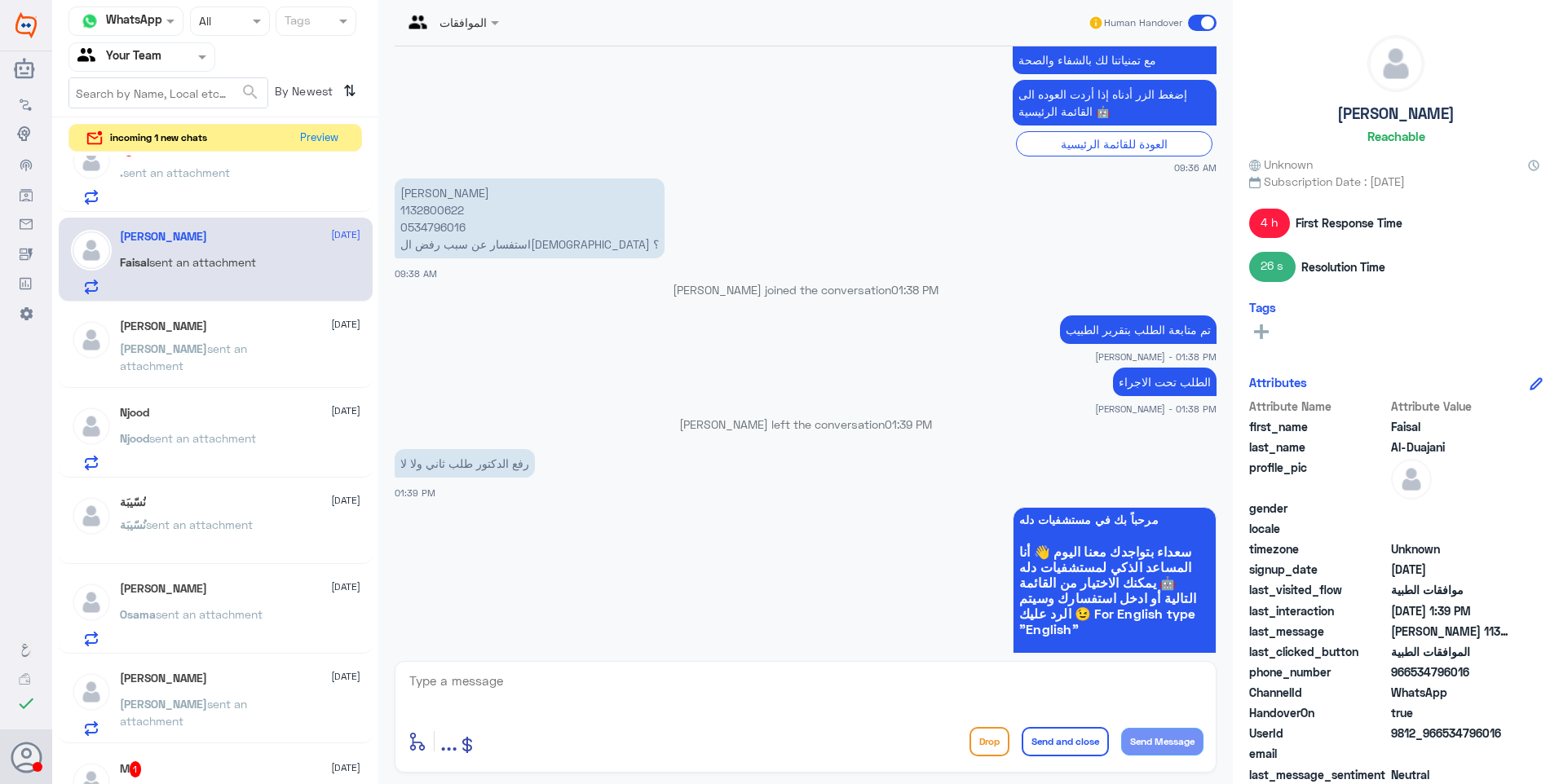
scroll to position [411, 0]
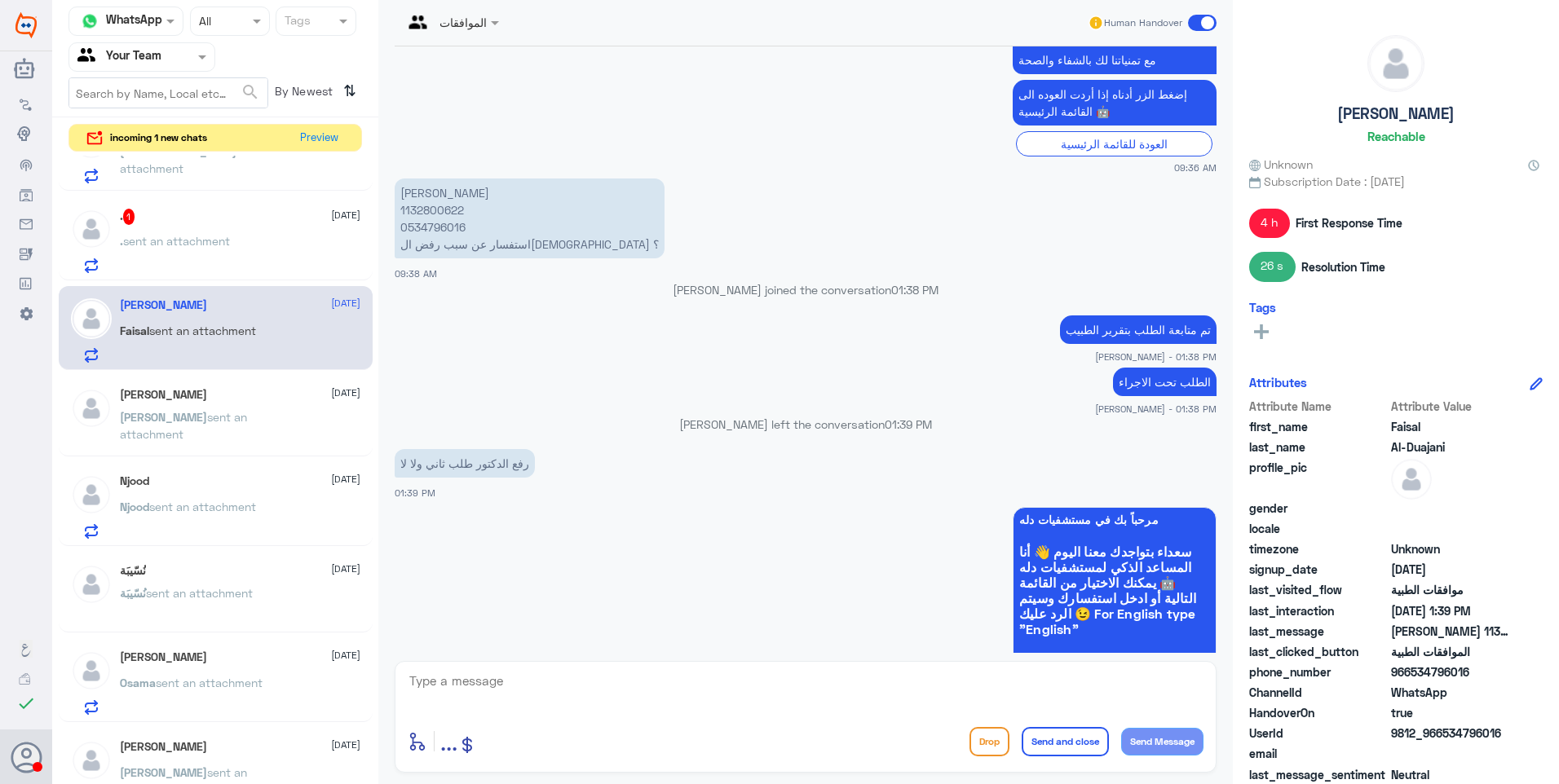
click at [418, 192] on p "فيصل محمد العتيبي 1132800622 0534796016 استفسار عن سبب رفض التامين ؟" at bounding box center [529, 219] width 270 height 80
click at [521, 678] on textarea at bounding box center [805, 690] width 795 height 40
type textarea "j"
type textarea "تمت الموافقة على رنين الرأس"
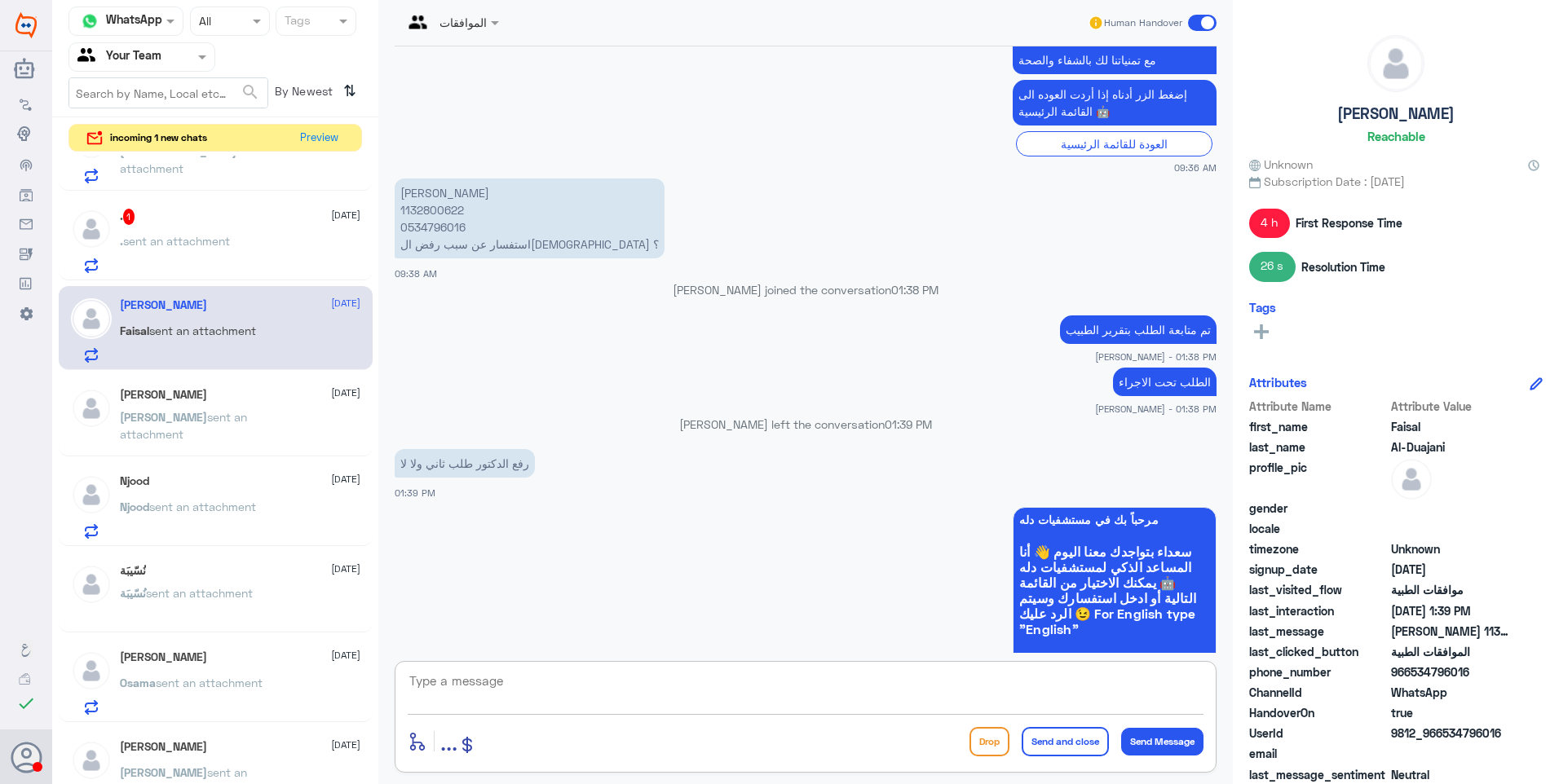
scroll to position [715, 0]
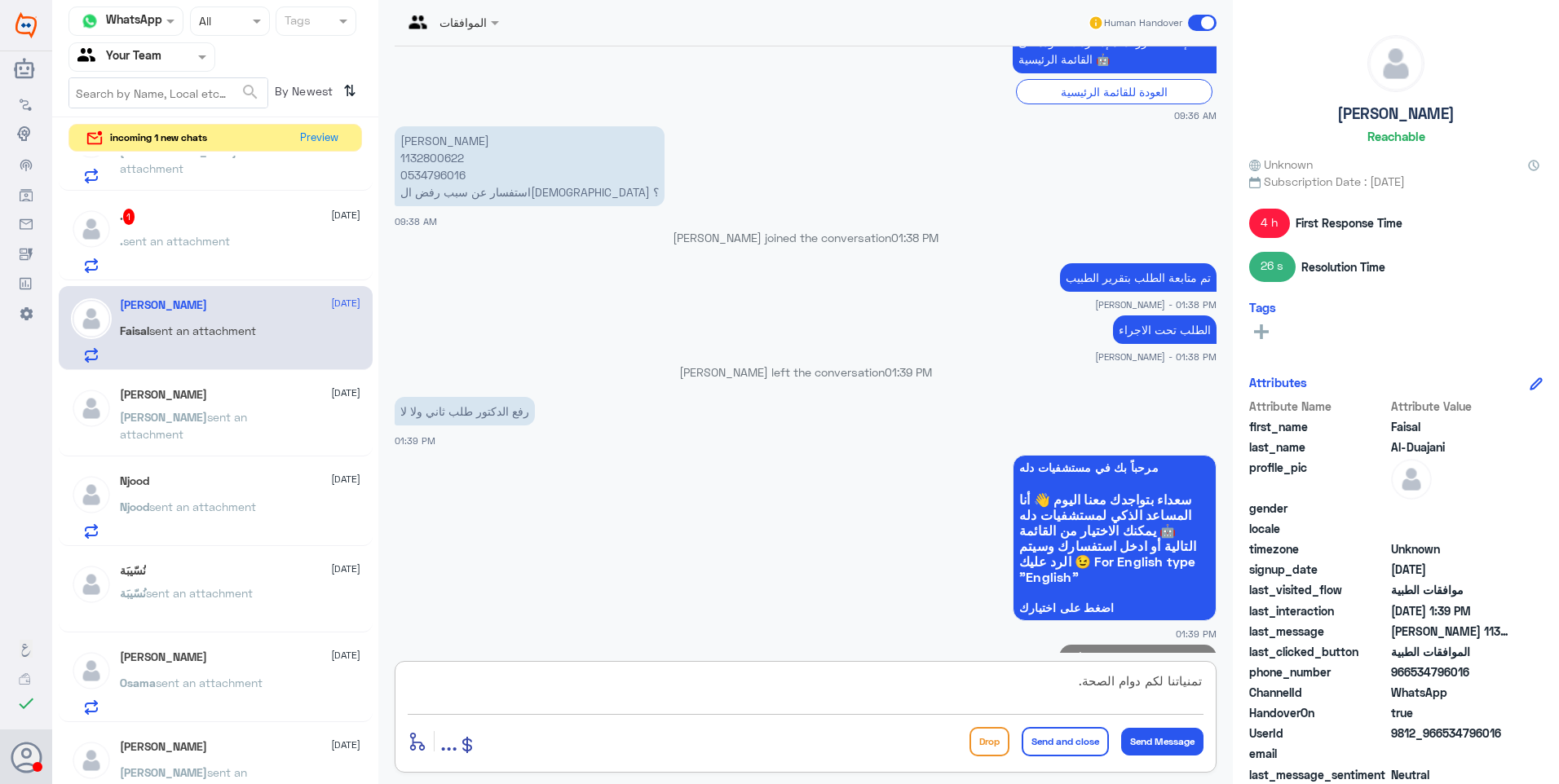
type textarea "تمنياتنا لكم دوام الصحة."
click at [1075, 736] on button "Send and close" at bounding box center [1065, 742] width 87 height 29
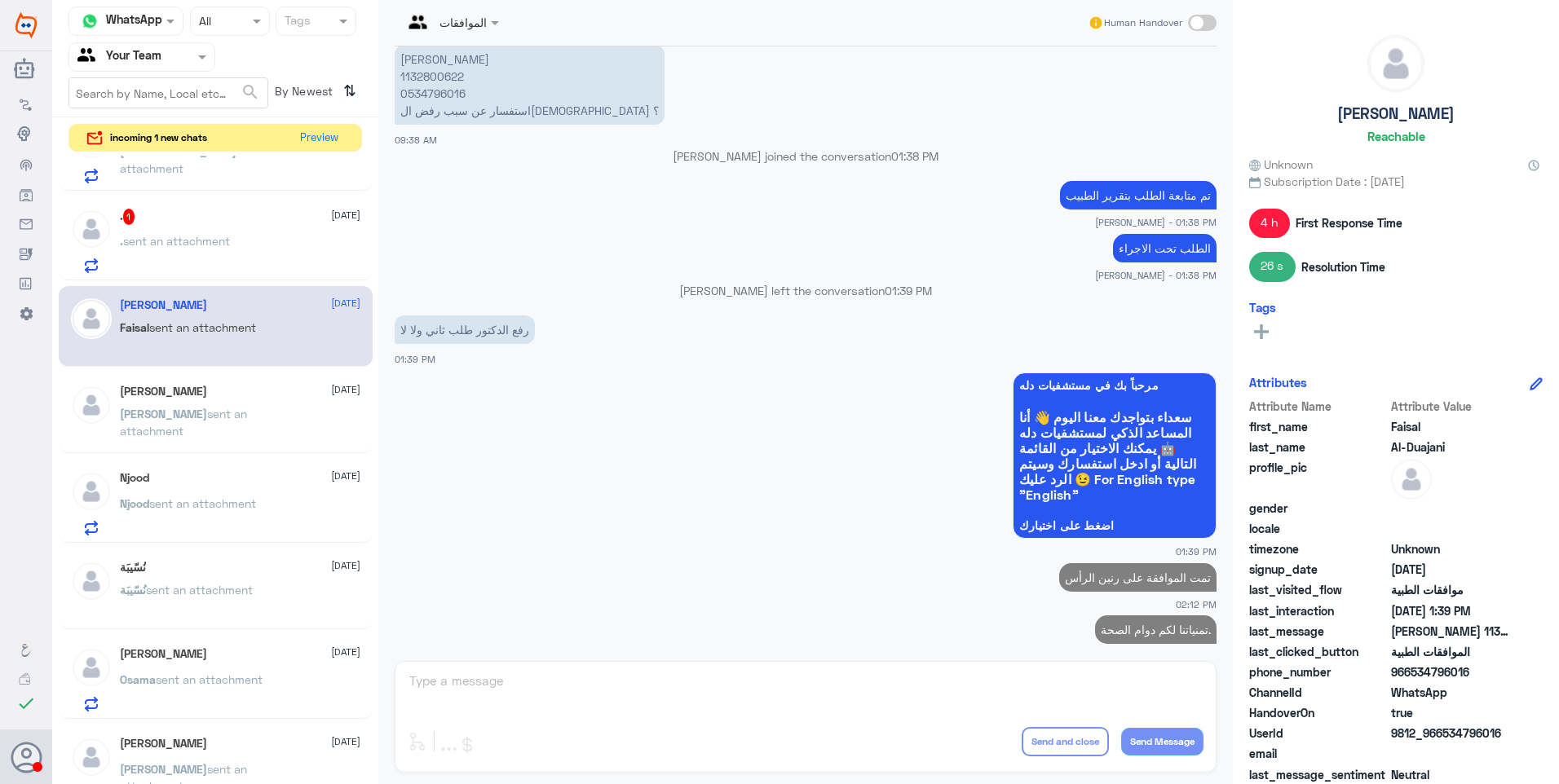
click at [217, 258] on p ". sent an attachment" at bounding box center [174, 253] width 110 height 41
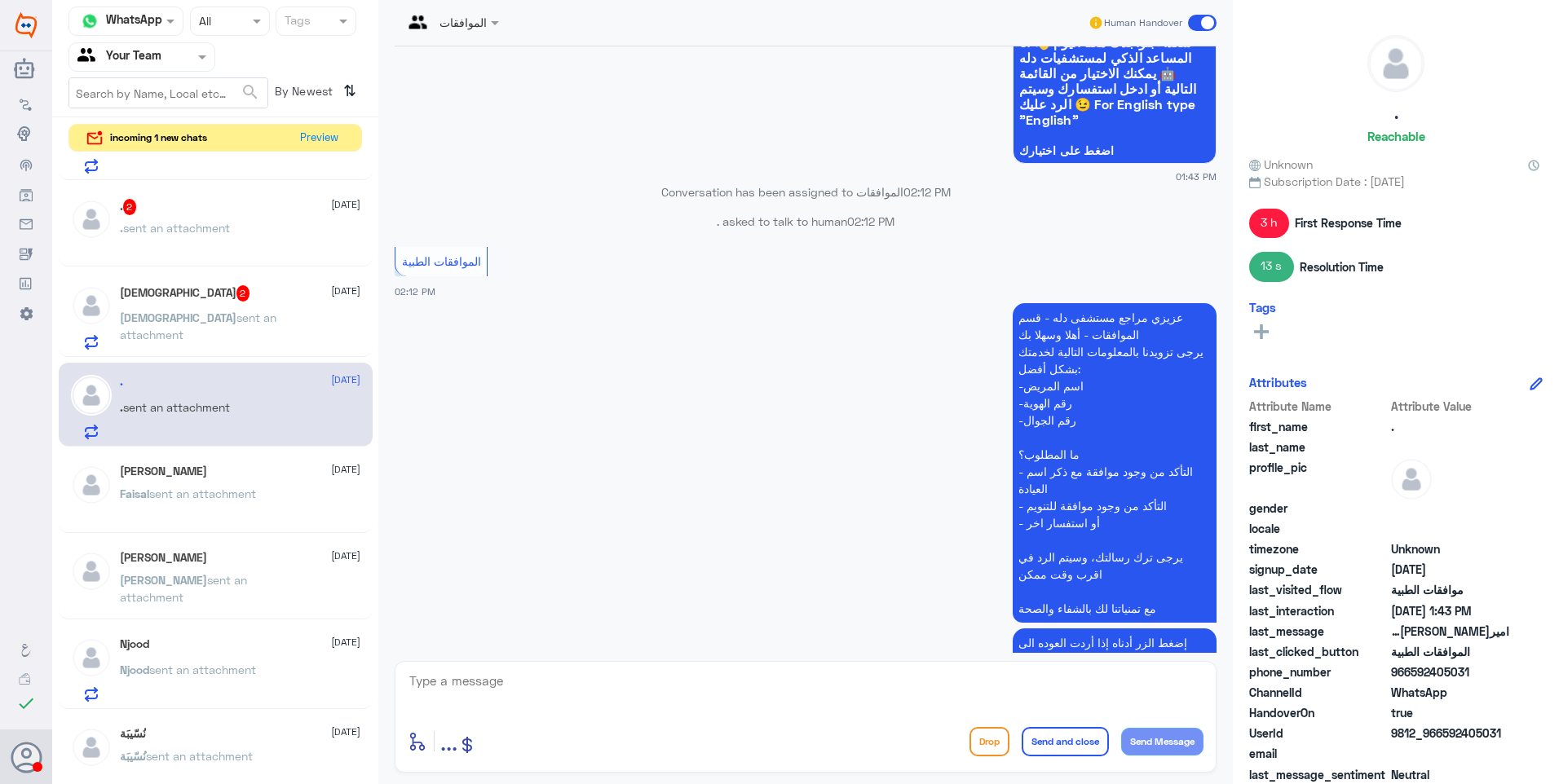
scroll to position [1167, 0]
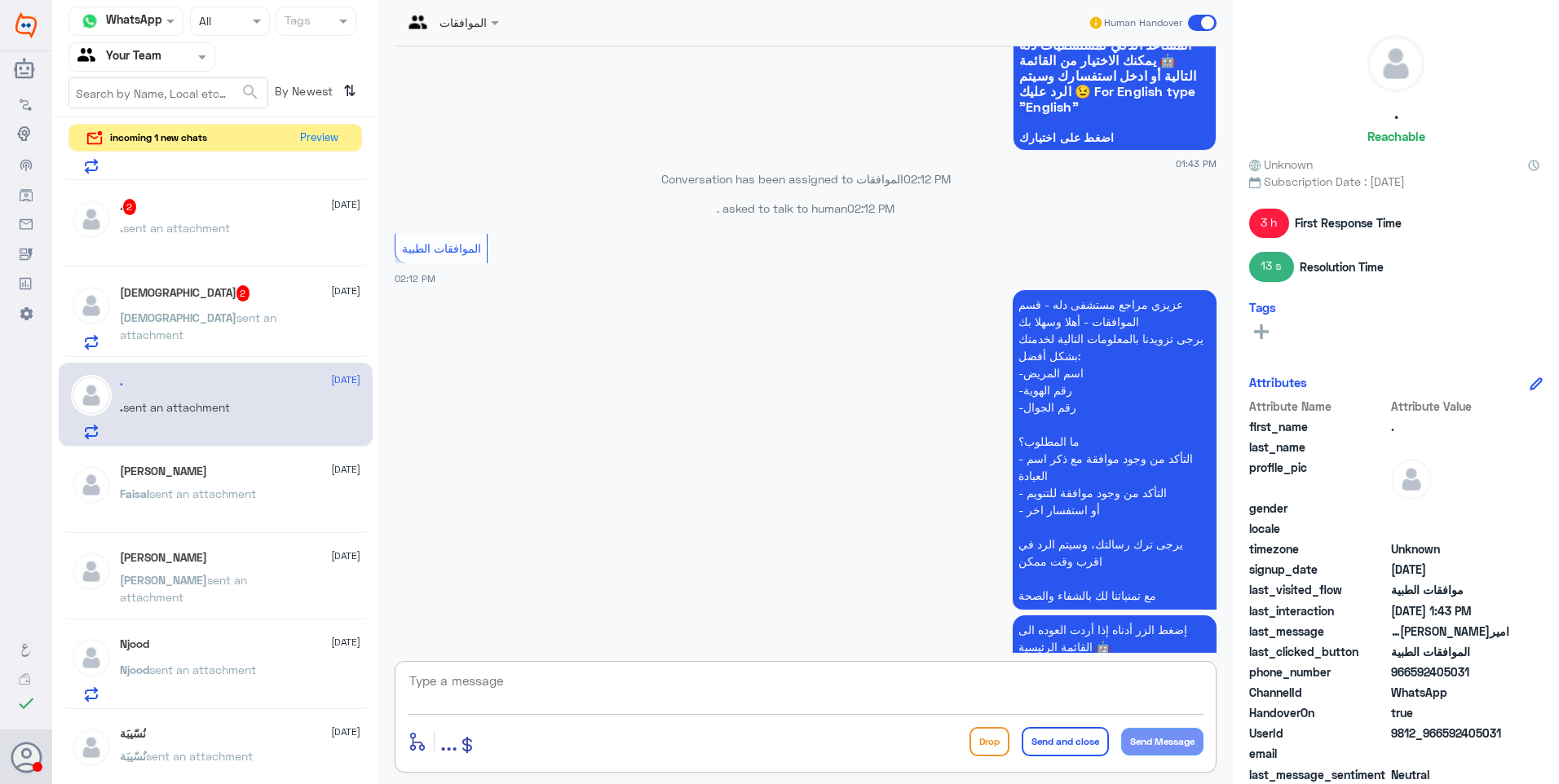
click at [520, 677] on textarea at bounding box center [805, 690] width 795 height 40
type textarea "هذا خاص بموافقات النخيل فقط"
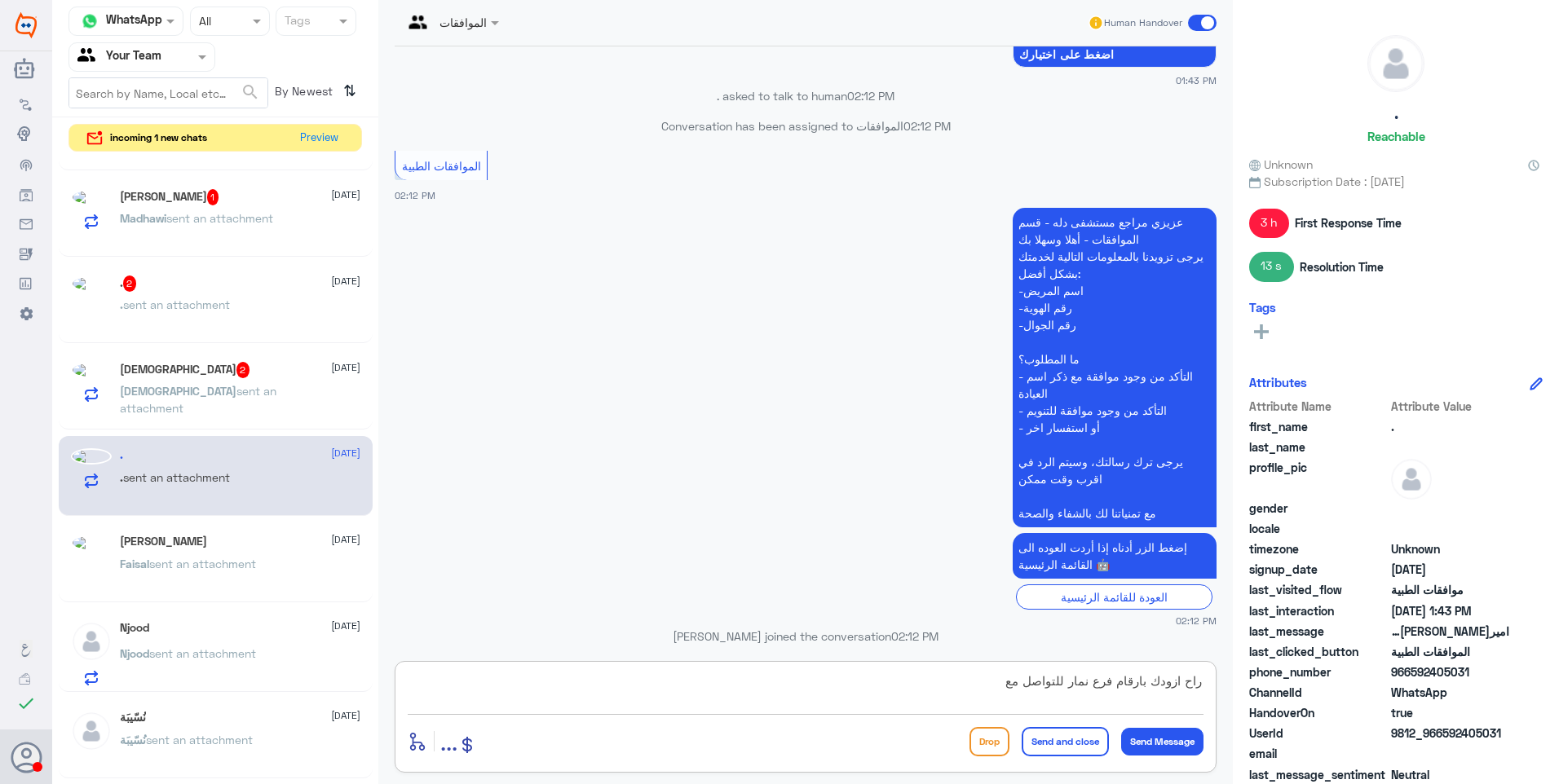
scroll to position [242, 0]
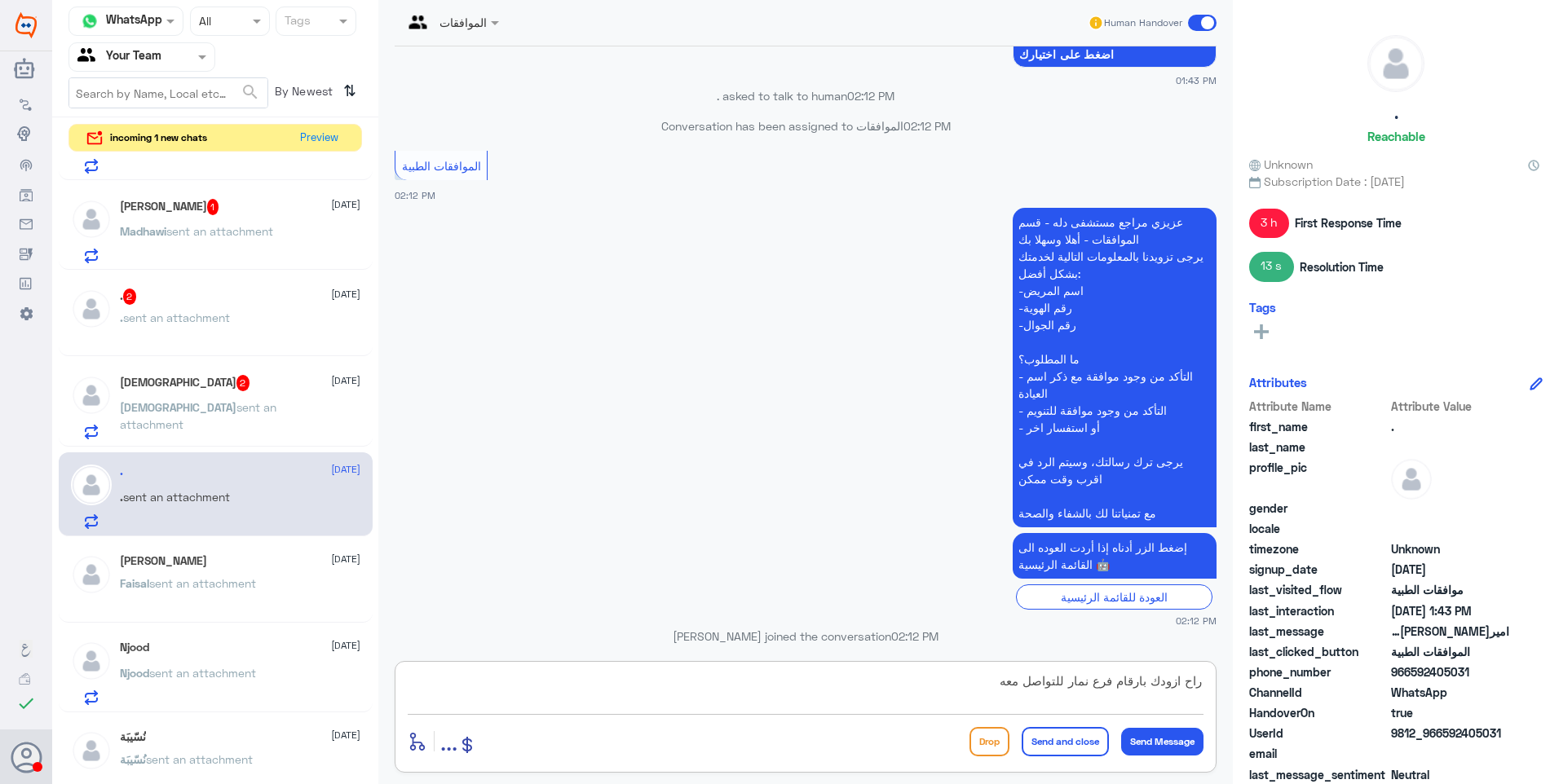
type textarea "راح ازودك بارقام فرع نمار للتواصل معهم"
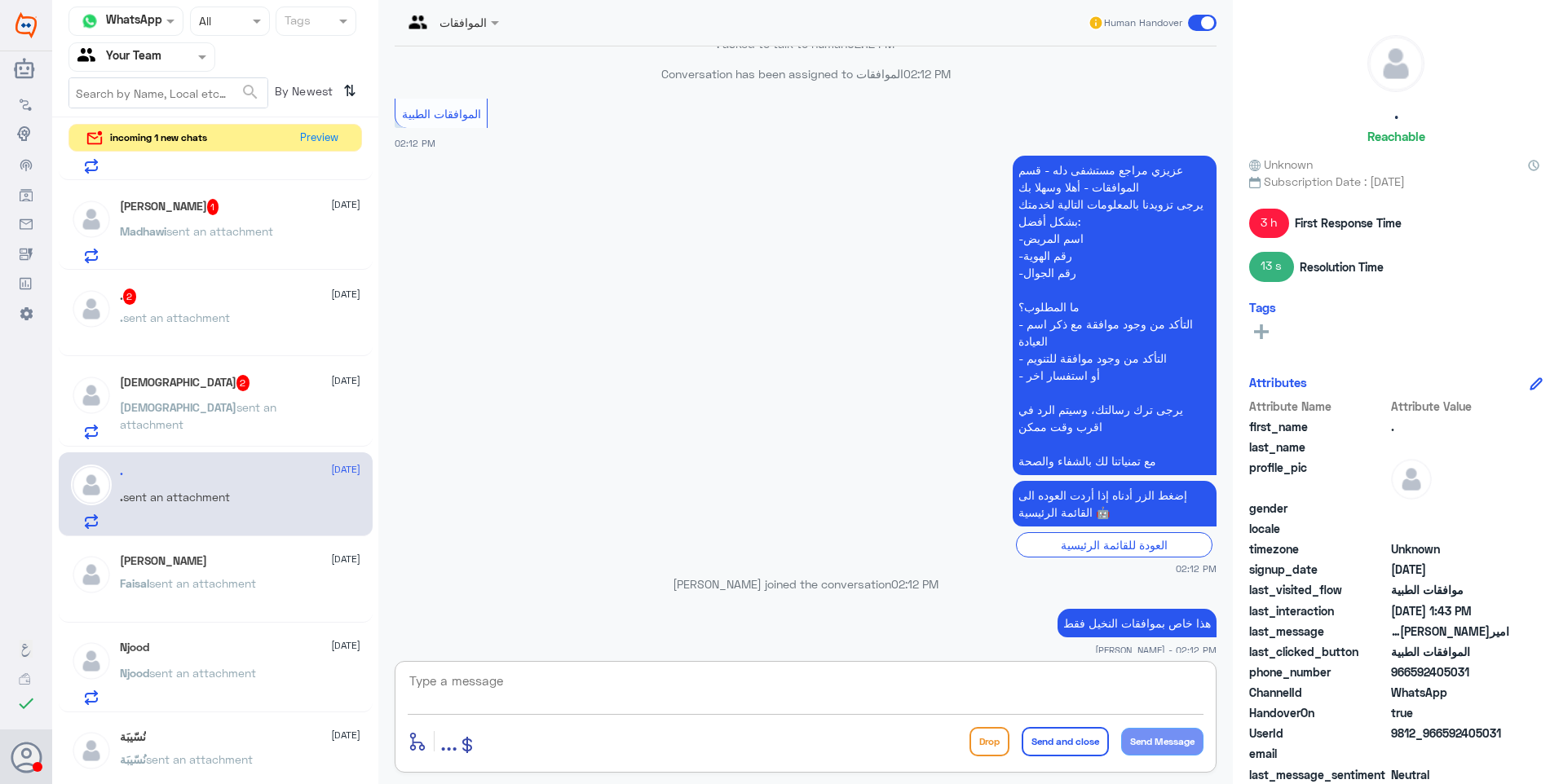
scroll to position [1328, 0]
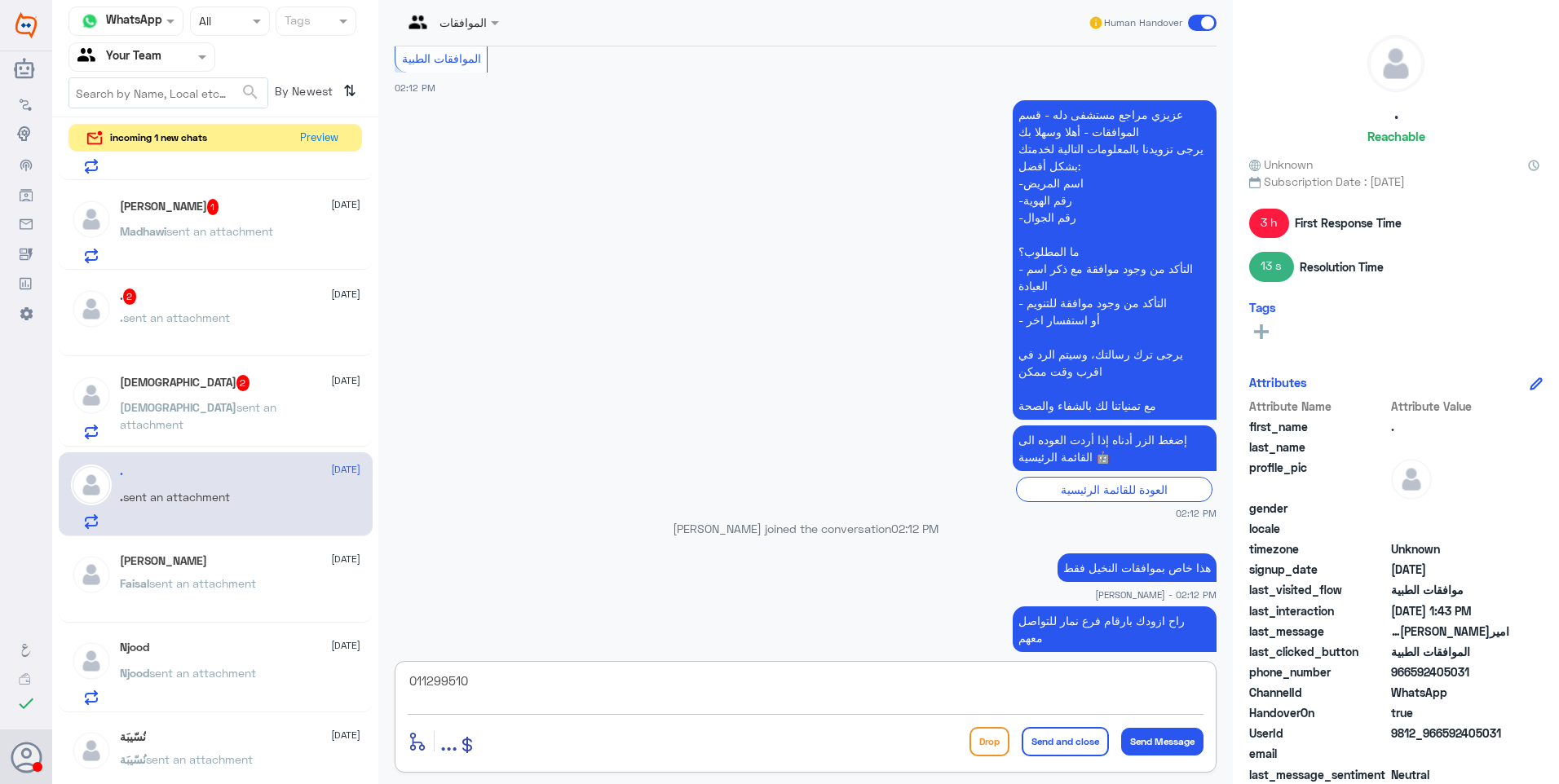
type textarea "0112995104"
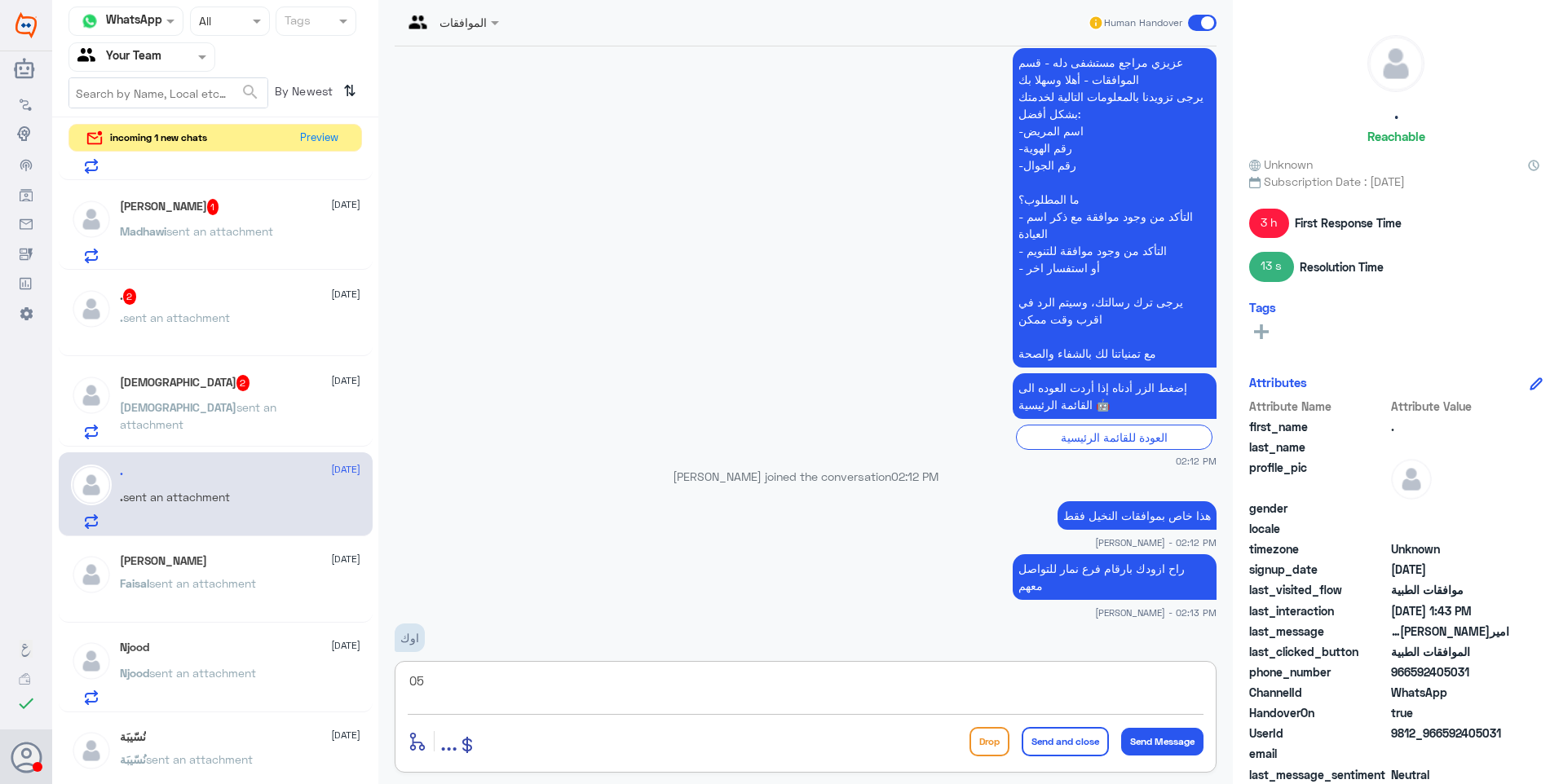
type textarea "0"
type textarea "0546022896"
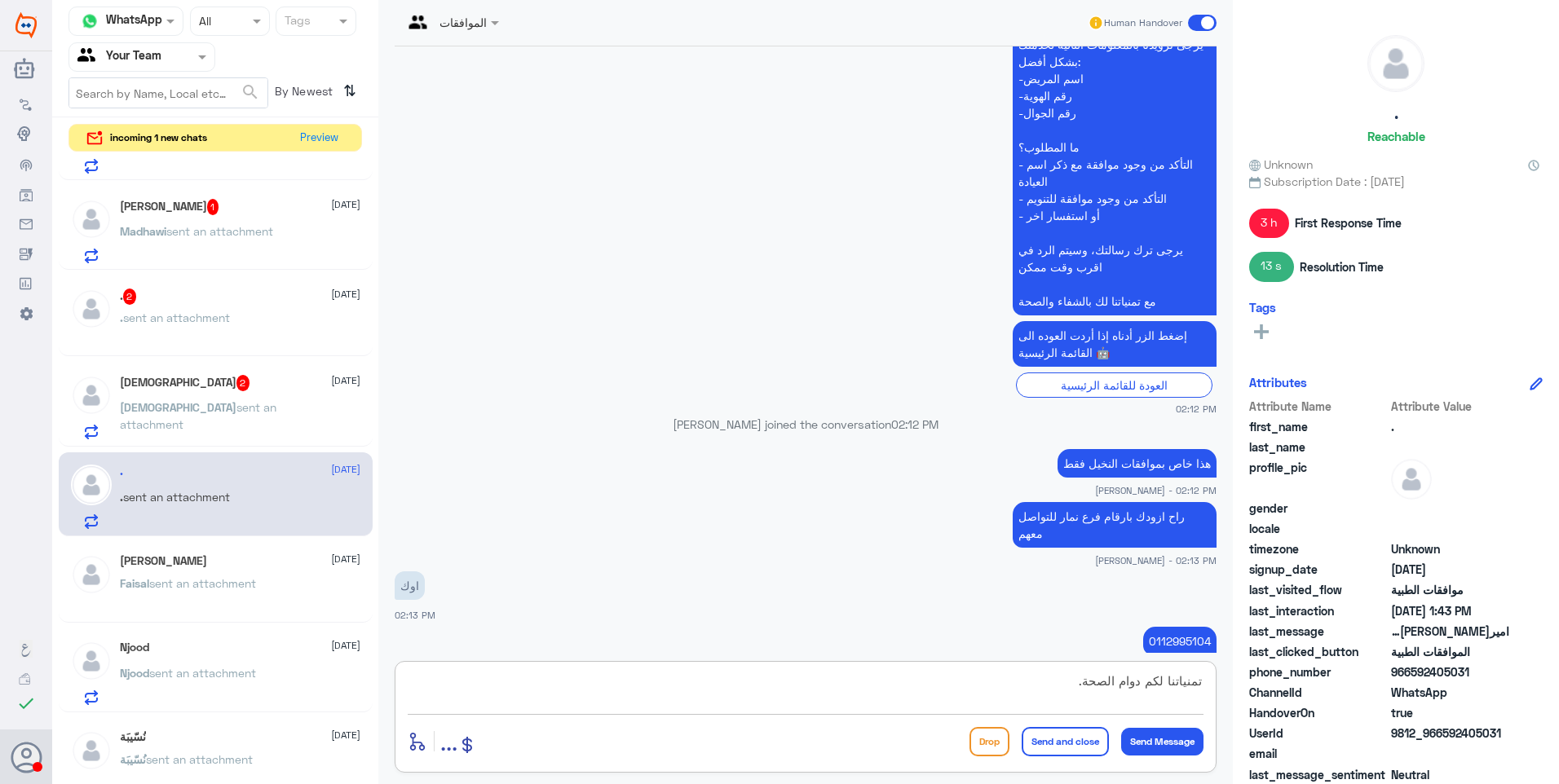
type textarea "تمنياتنا لكم دوام الصحة."
click at [1068, 751] on button "Send and close" at bounding box center [1065, 742] width 87 height 29
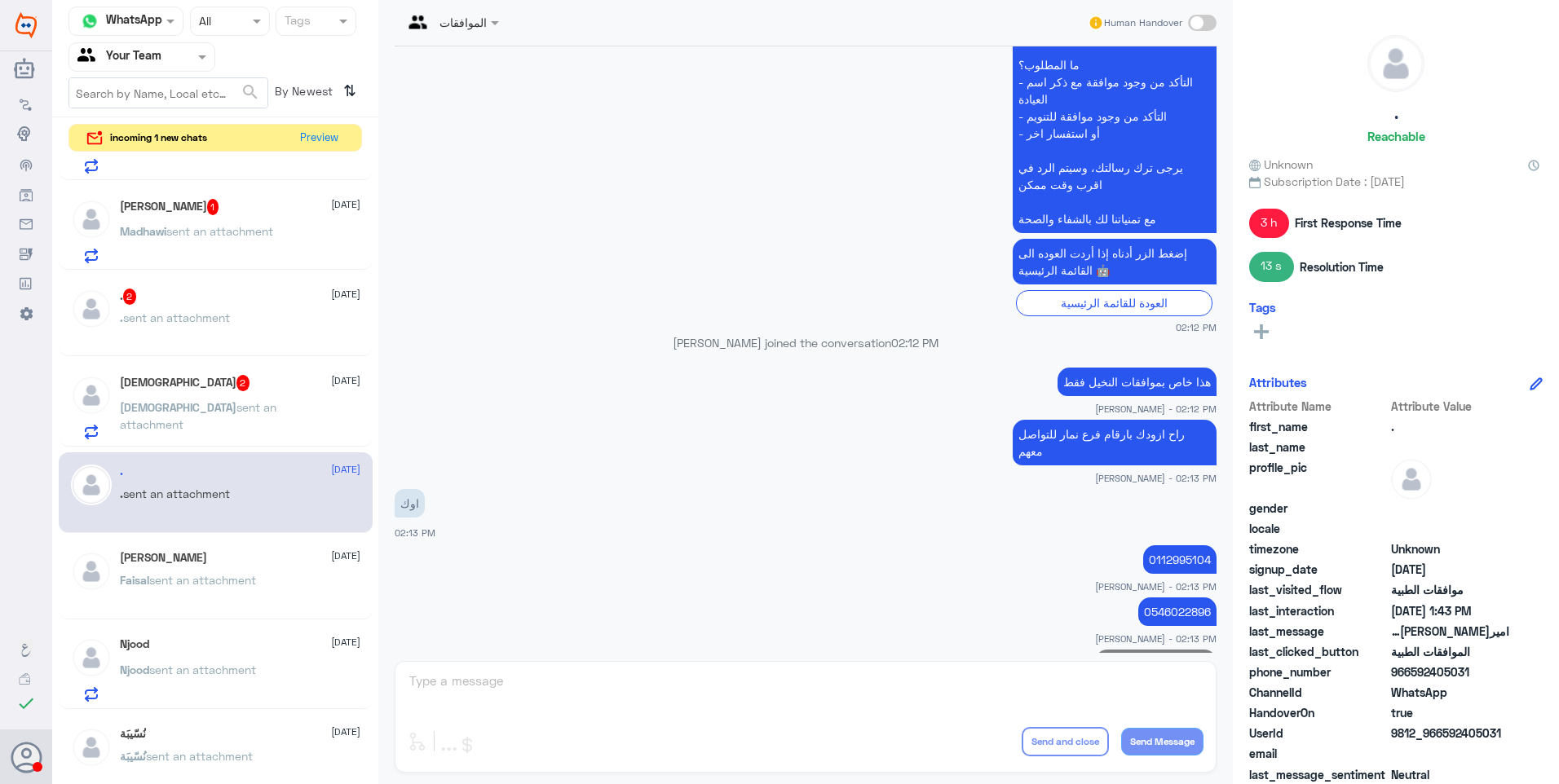
click at [218, 405] on span "sent an attachment" at bounding box center [197, 416] width 156 height 31
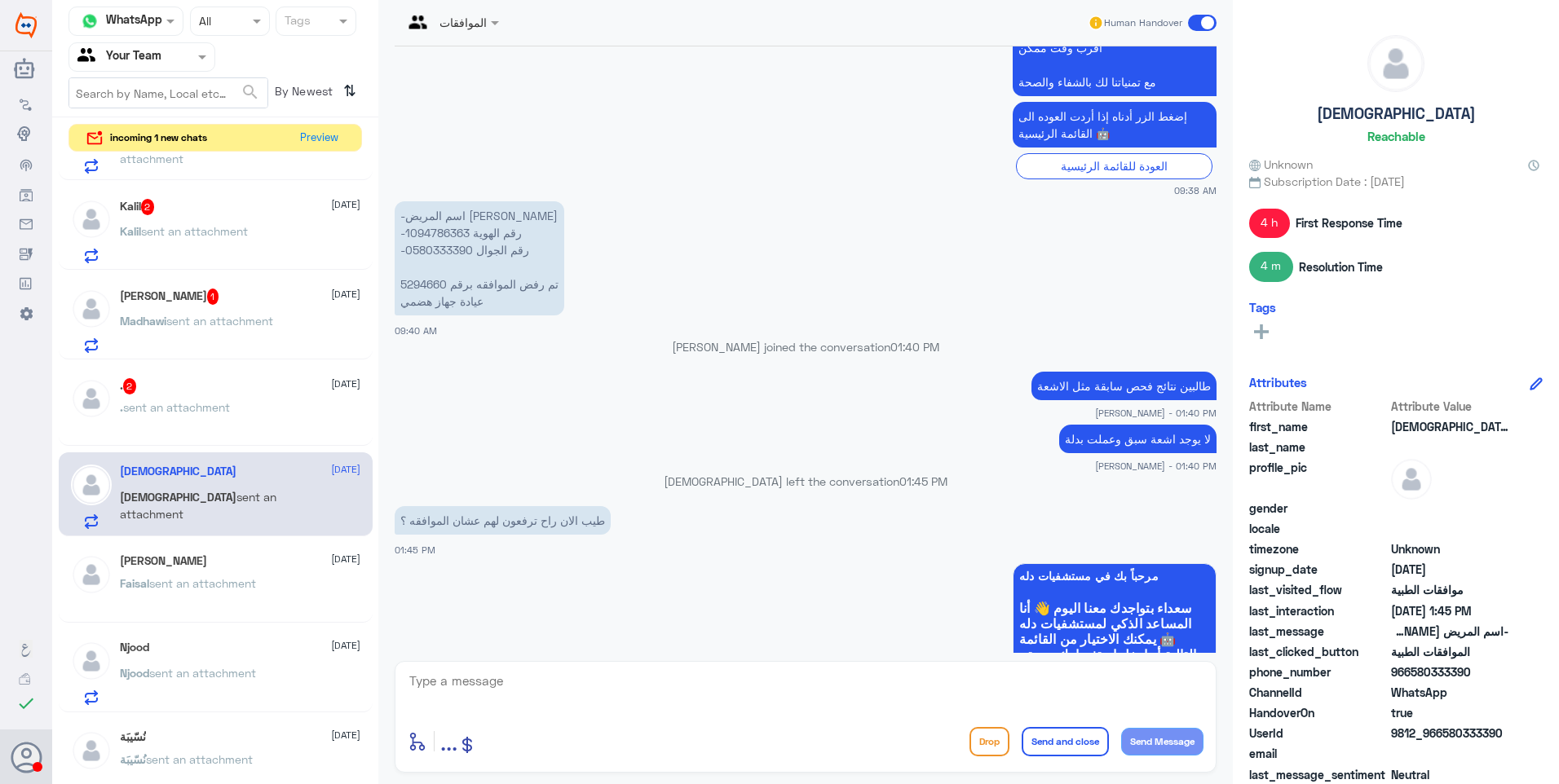
scroll to position [1140, 0]
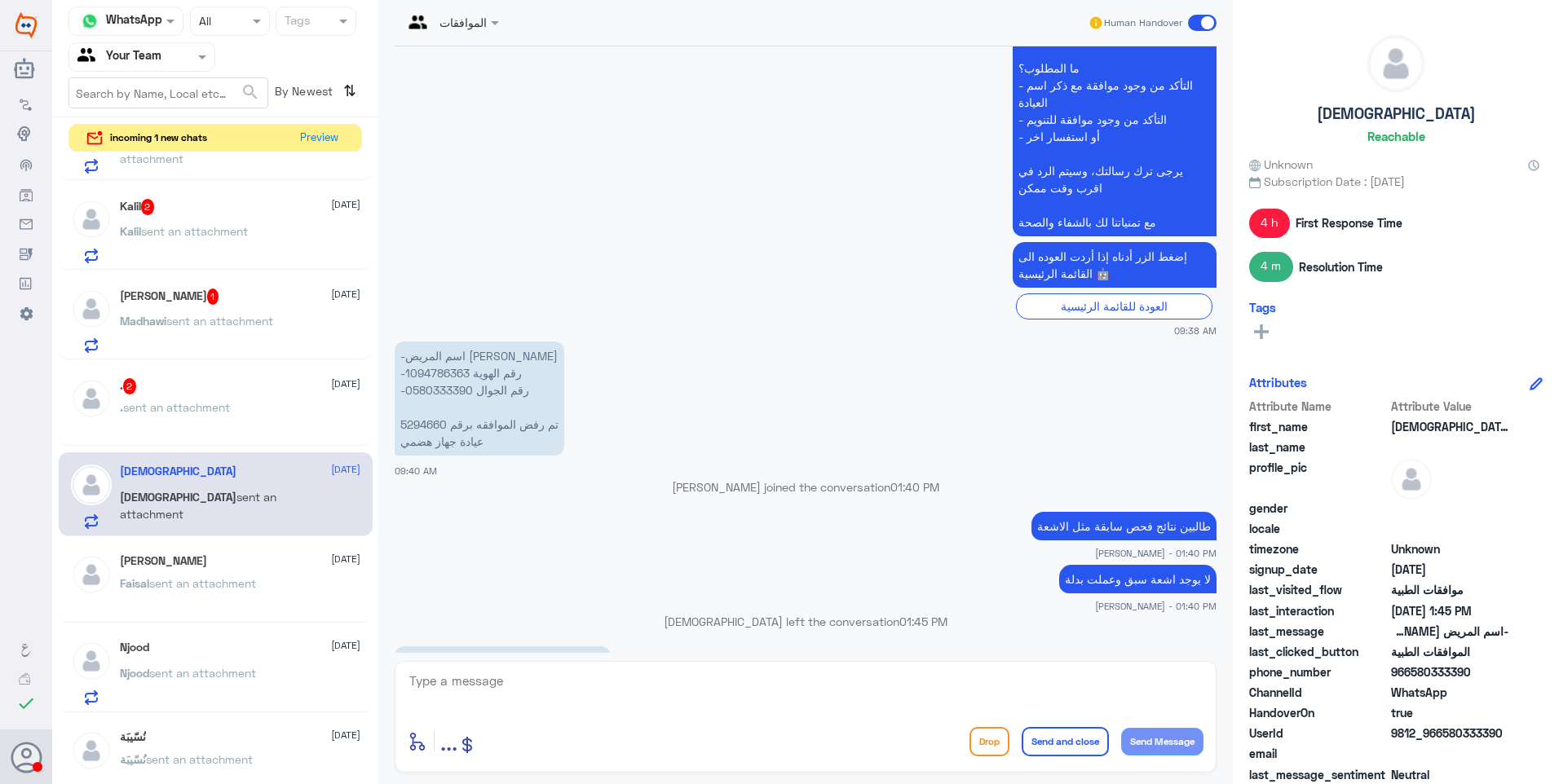
click at [251, 401] on div ". 2 25 August . sent an attachment" at bounding box center [240, 409] width 241 height 61
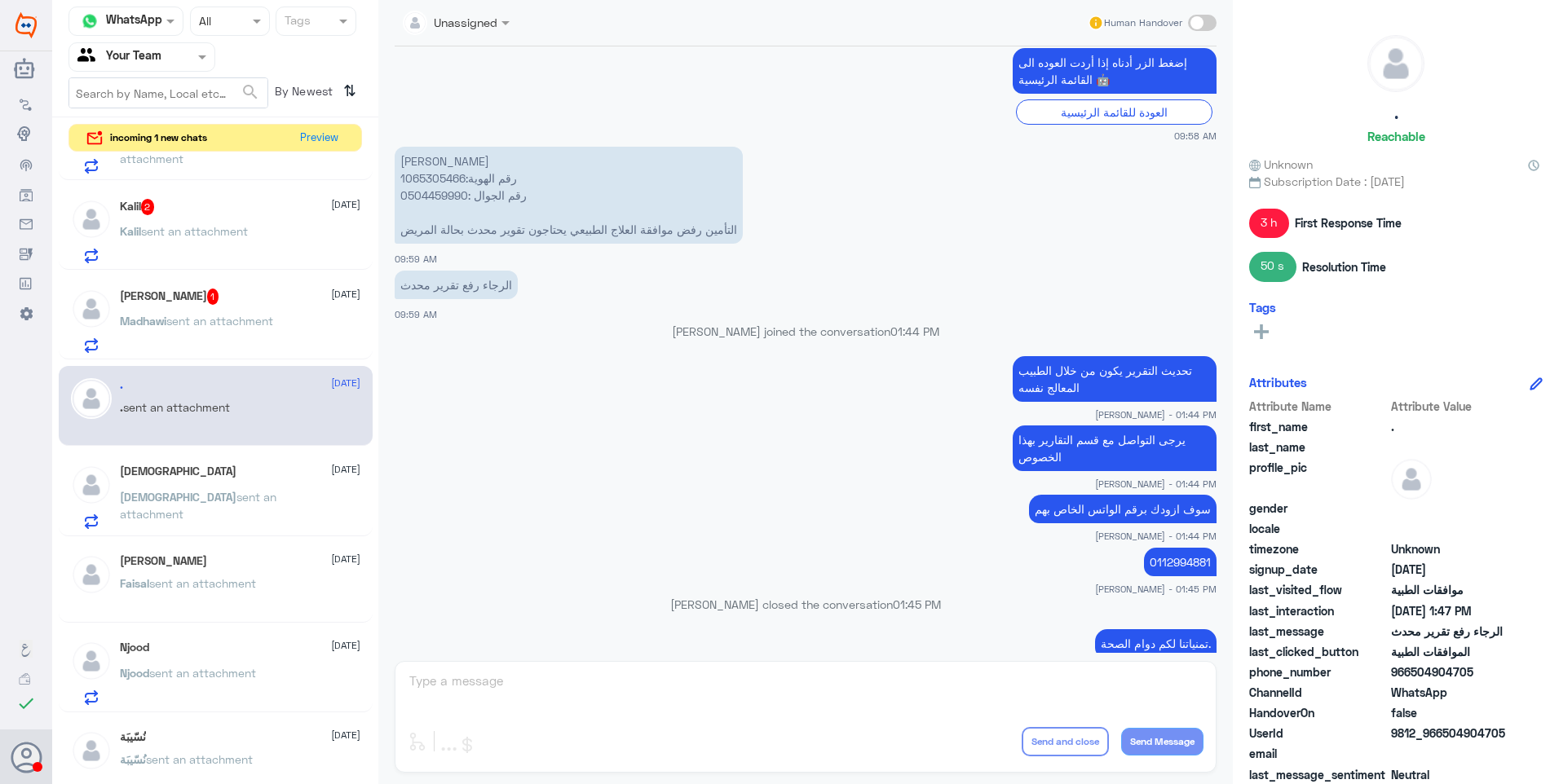
scroll to position [1124, 0]
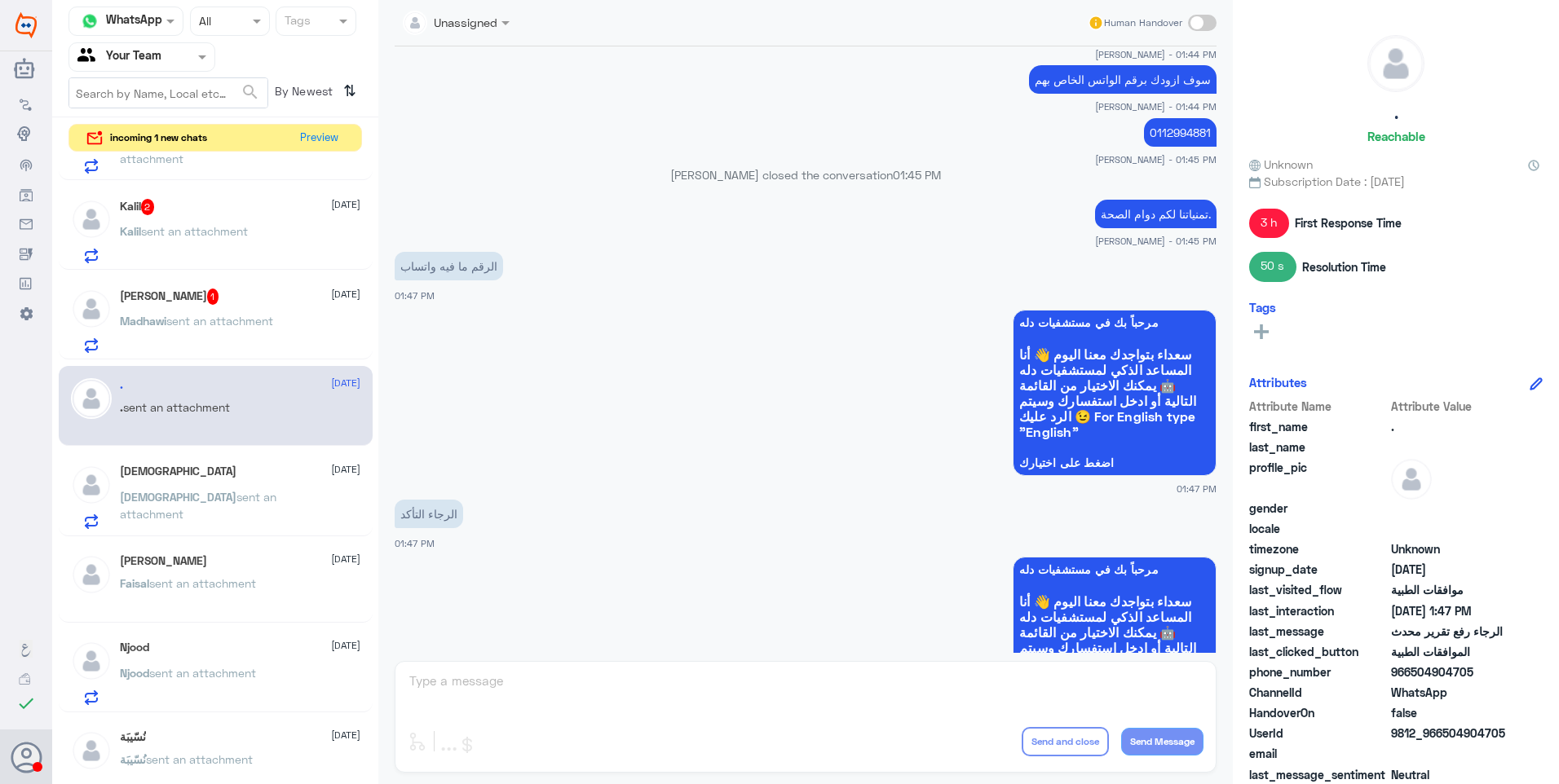
click at [500, 29] on span at bounding box center [507, 22] width 20 height 17
click at [187, 312] on p "Madhawi sent an attachment" at bounding box center [196, 333] width 153 height 41
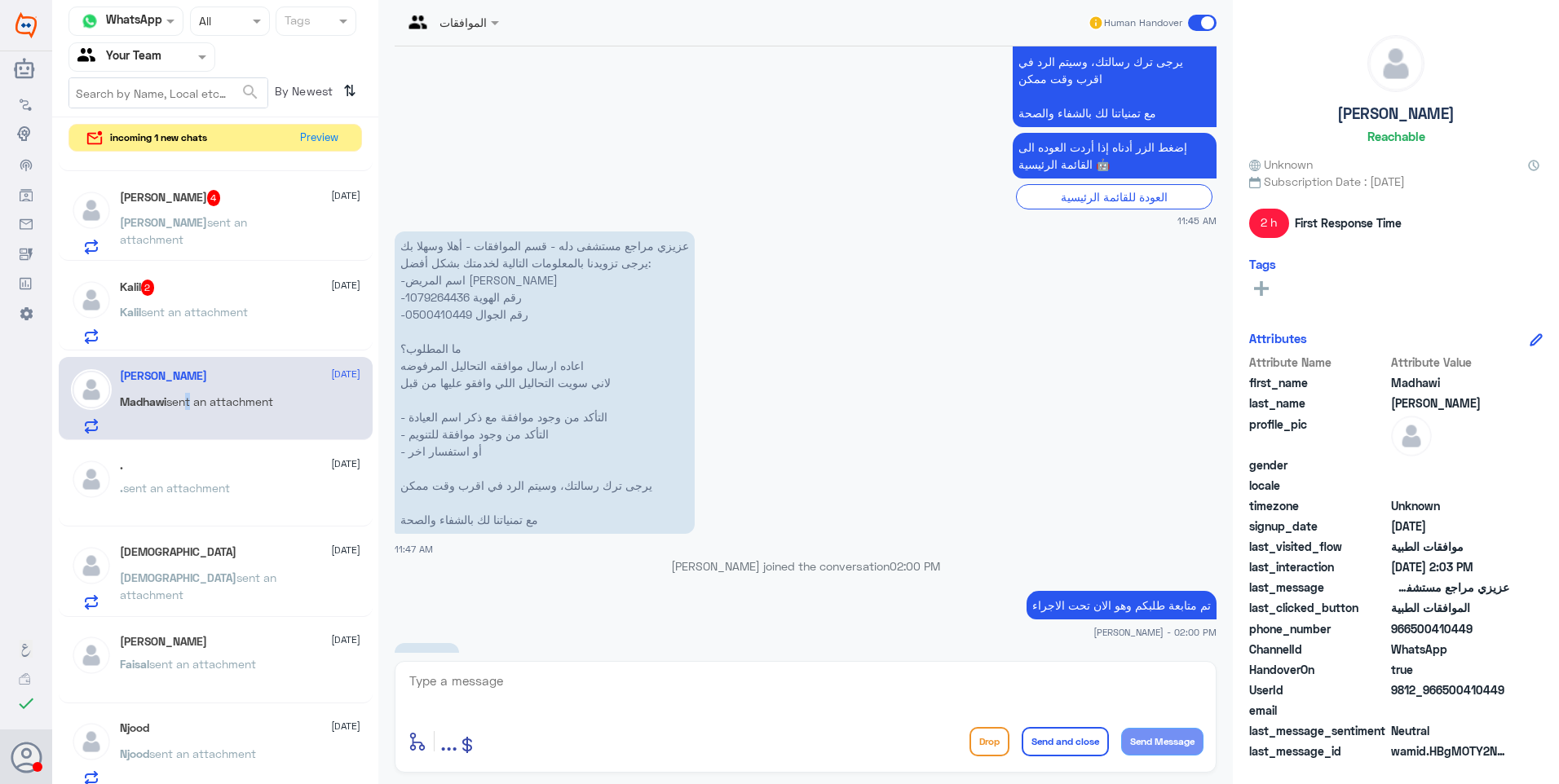
scroll to position [156, 0]
click at [193, 335] on p "Kalil sent an attachment" at bounding box center [184, 324] width 128 height 41
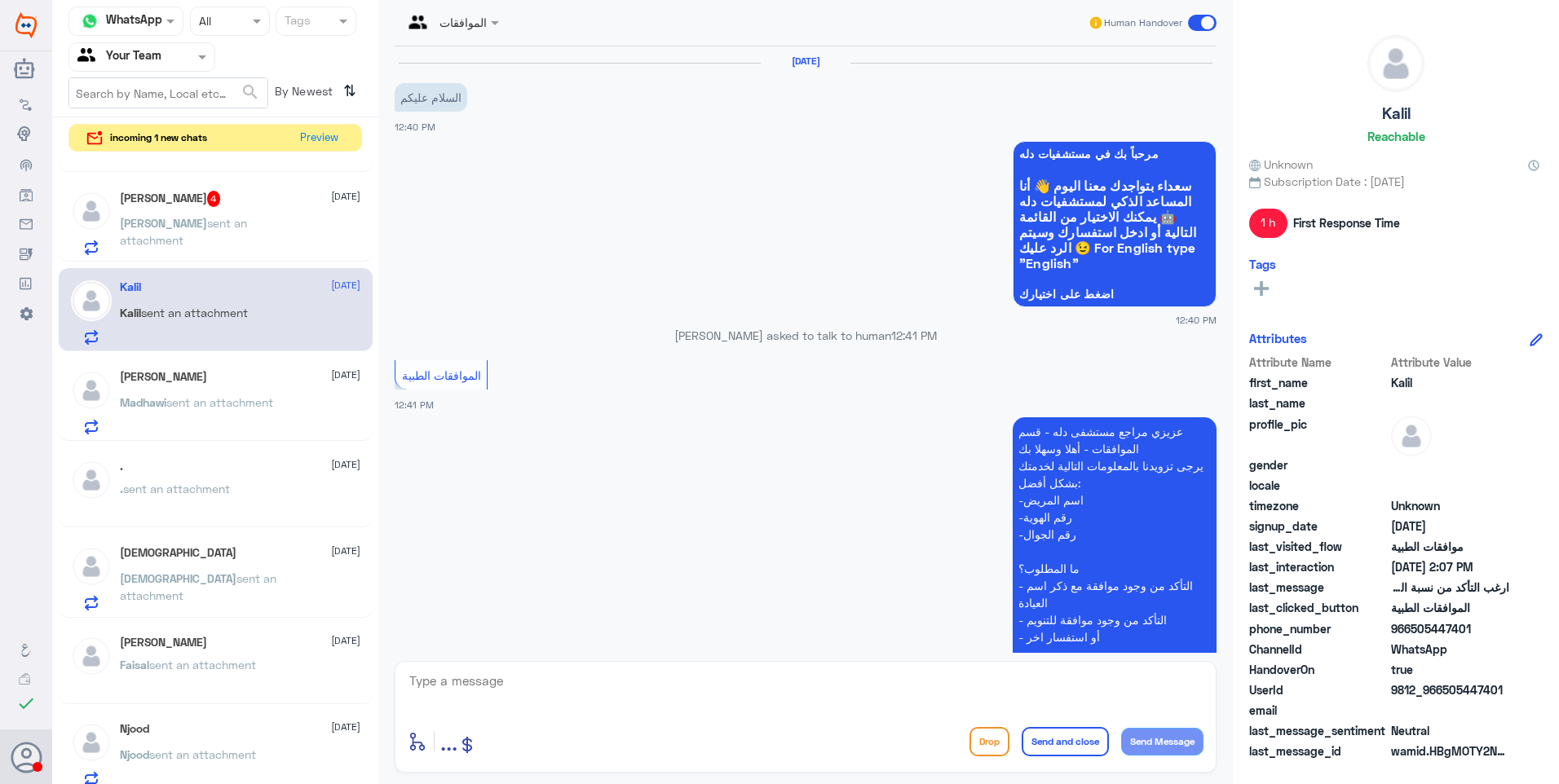
scroll to position [632, 0]
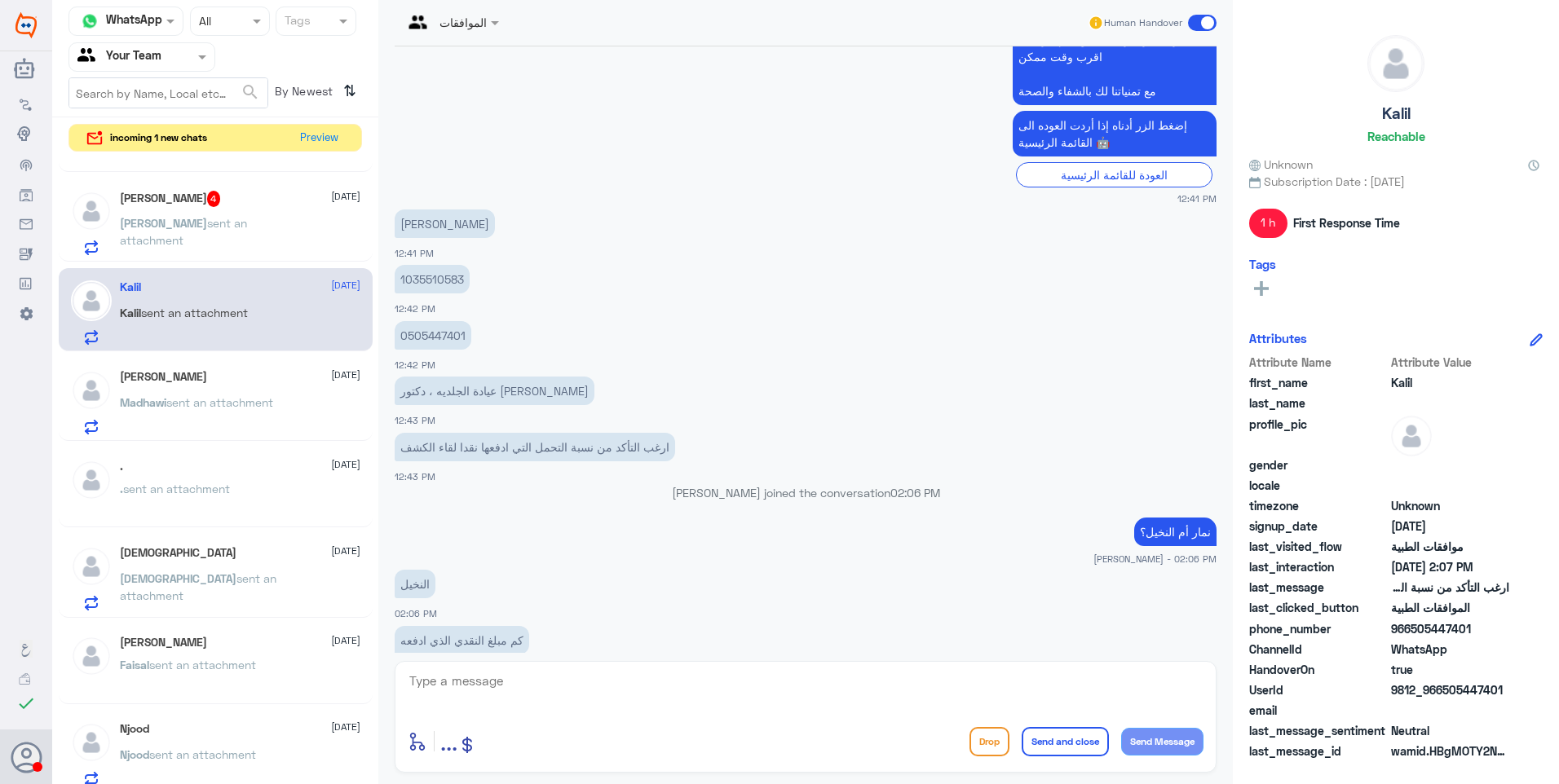
click at [423, 265] on p "1035510583" at bounding box center [433, 279] width 75 height 29
drag, startPoint x: 529, startPoint y: 668, endPoint x: 533, endPoint y: 690, distance: 22.4
click at [528, 673] on div "enter flow name ... Drop Send and close Send Message" at bounding box center [805, 717] width 822 height 111
click at [533, 690] on textarea at bounding box center [805, 690] width 795 height 40
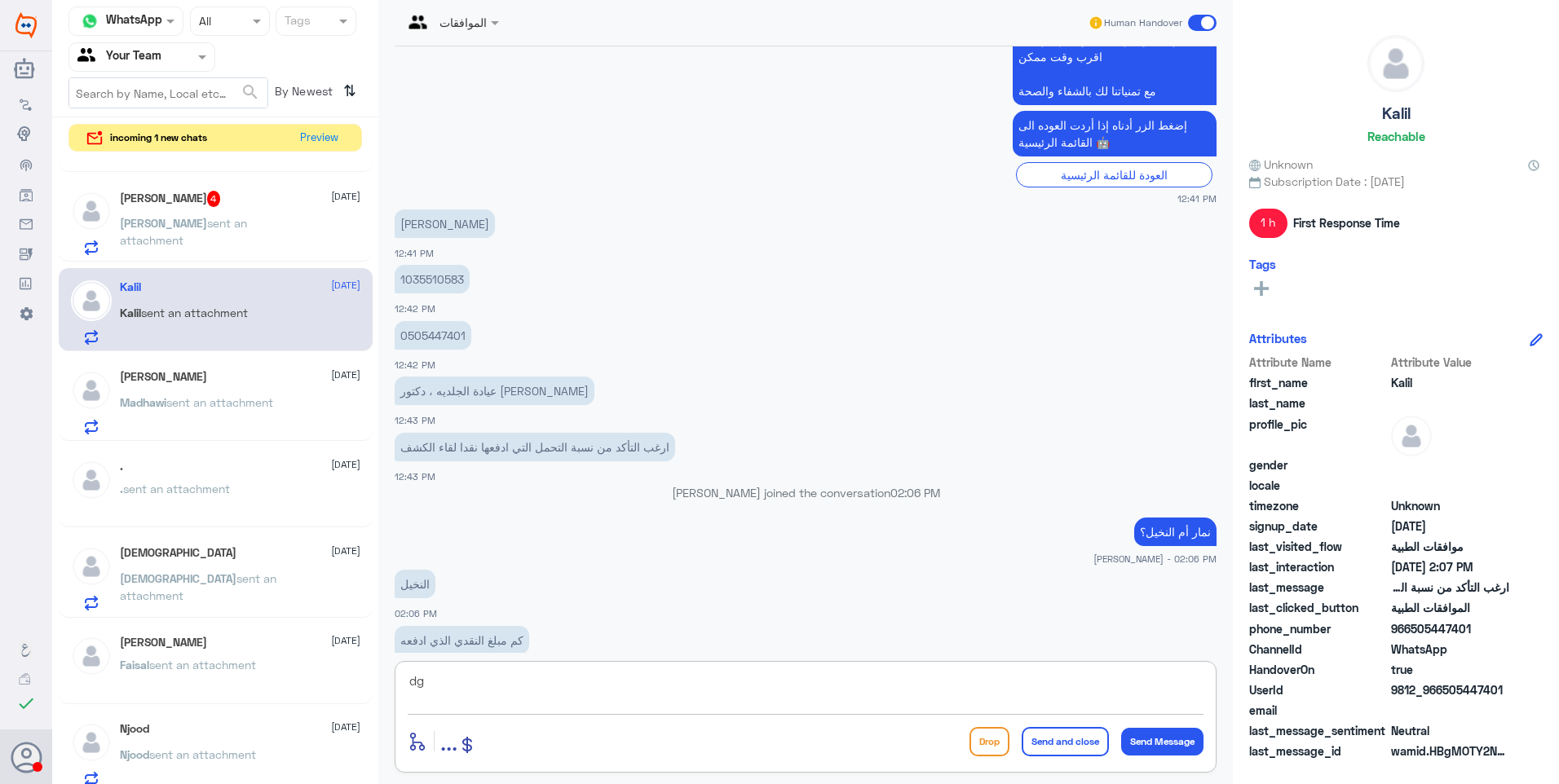
type textarea "d"
type textarea "يلزمك تحديث بياناتك من قبل الاستقبال أولاً"
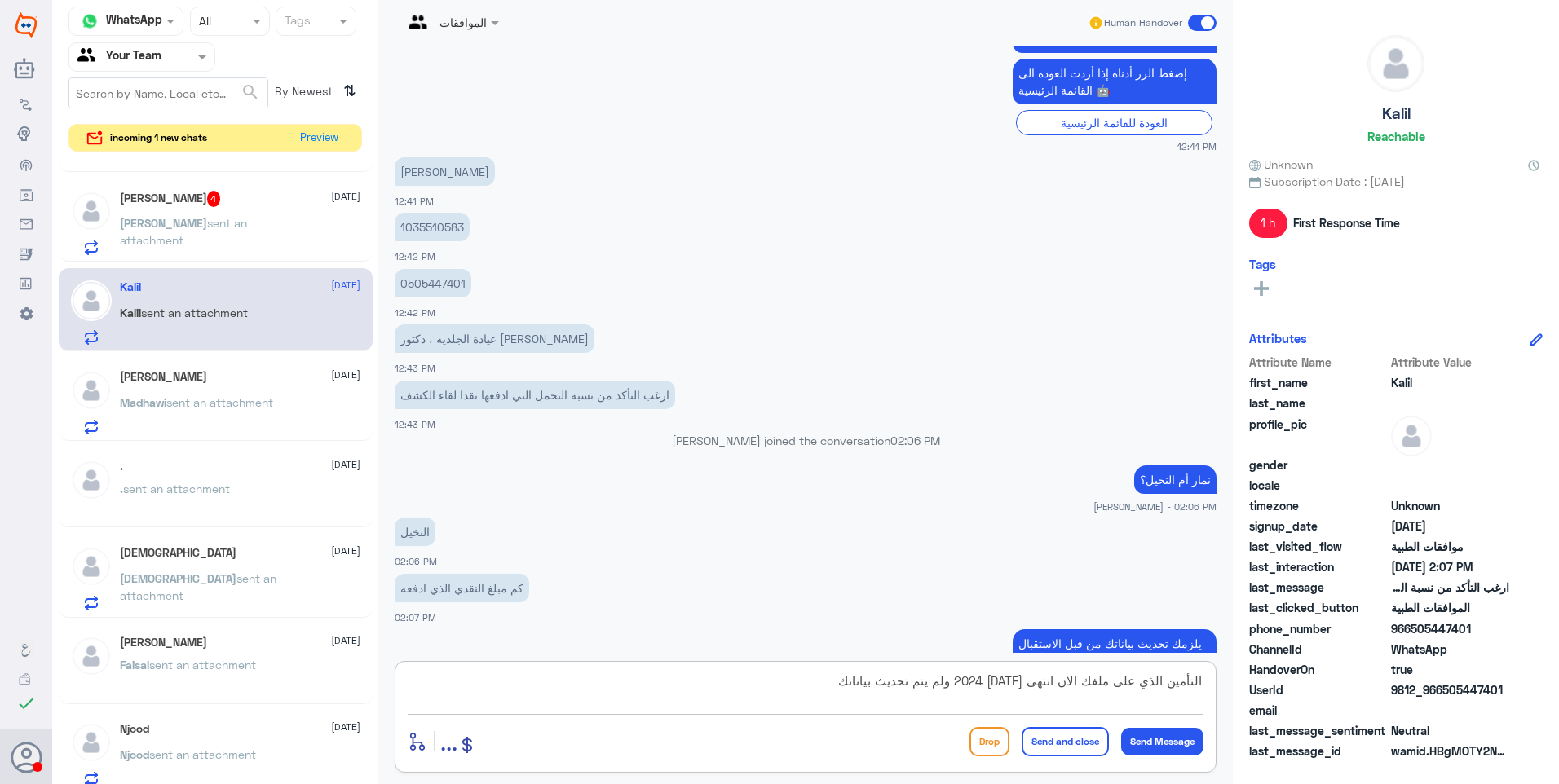
type textarea "التأمين الذي على ملفك الان انتهى من سنة 2024 ولم يتم تحديث بياناتك"
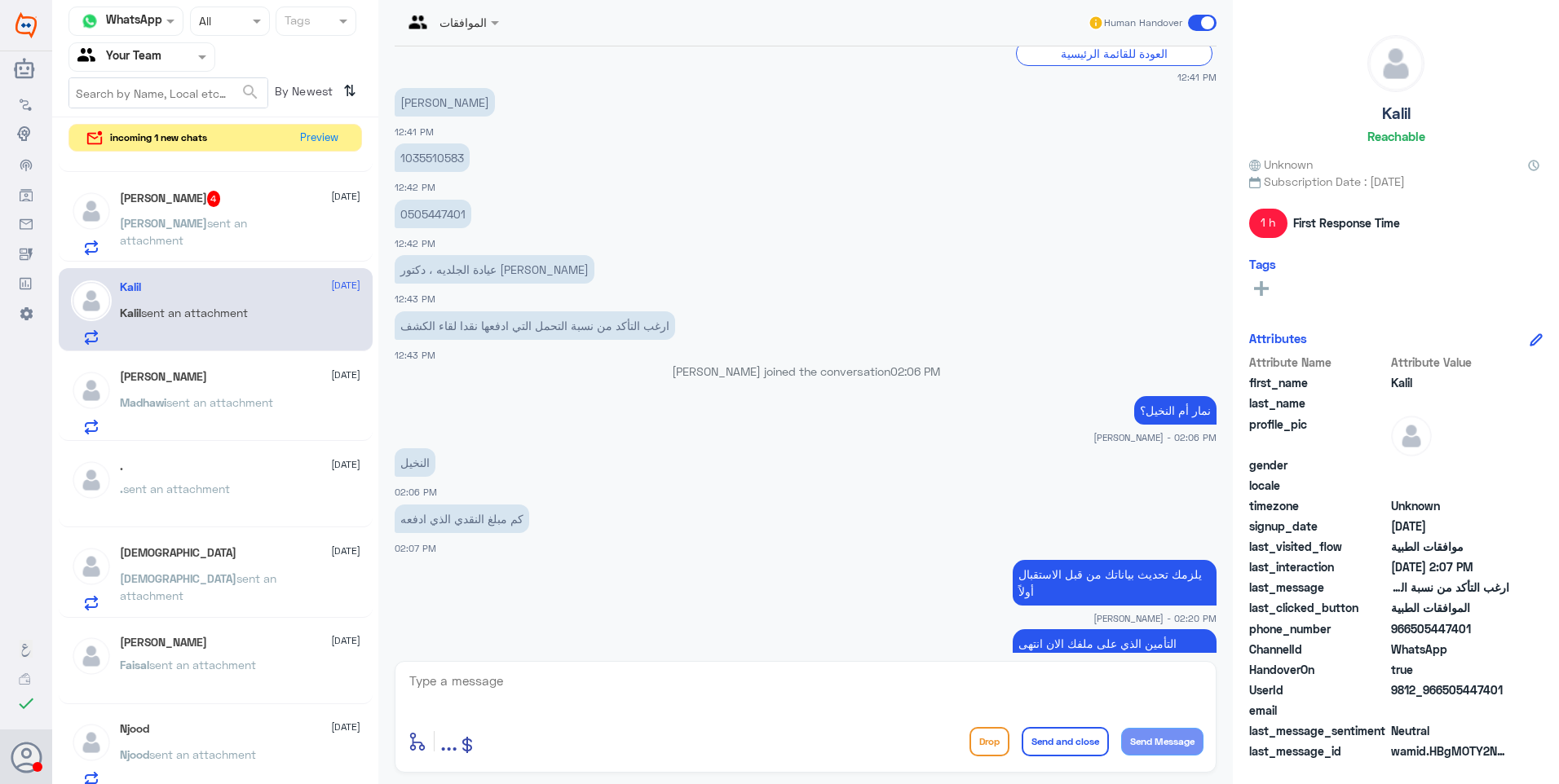
click at [188, 228] on span "sent an attachment" at bounding box center [183, 232] width 127 height 31
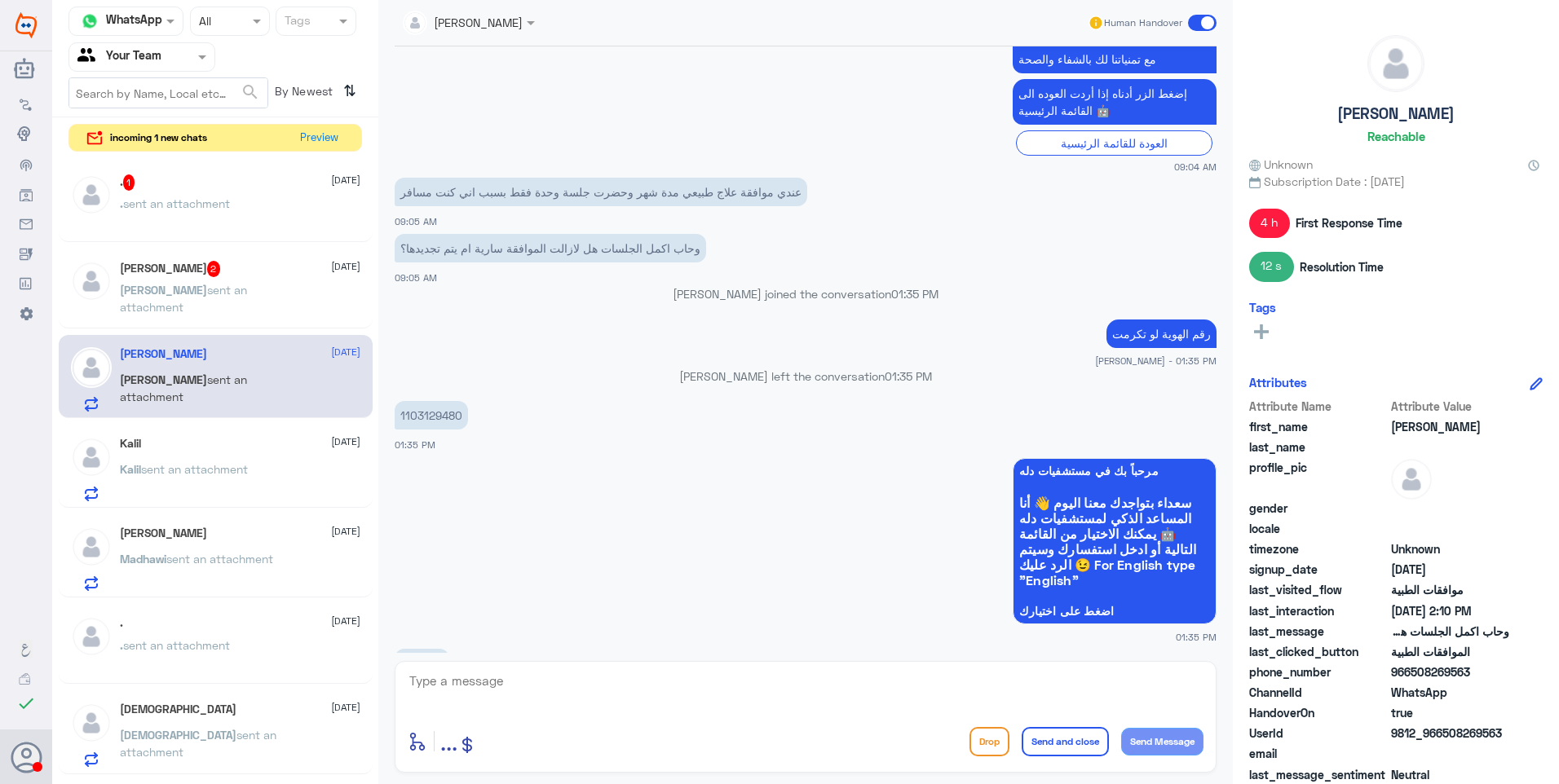
scroll to position [692, 0]
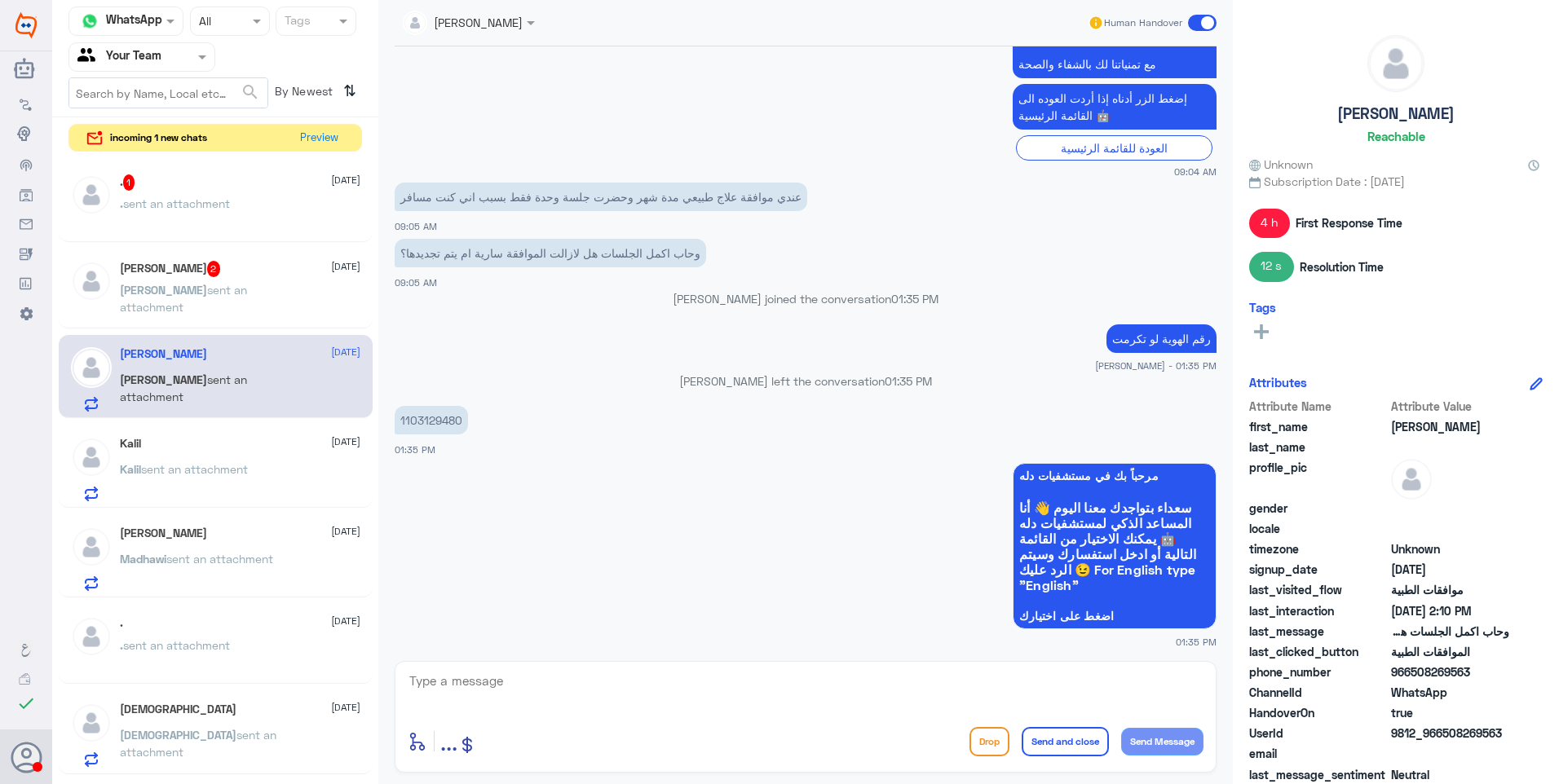
click at [449, 406] on p "1103129480" at bounding box center [432, 420] width 74 height 29
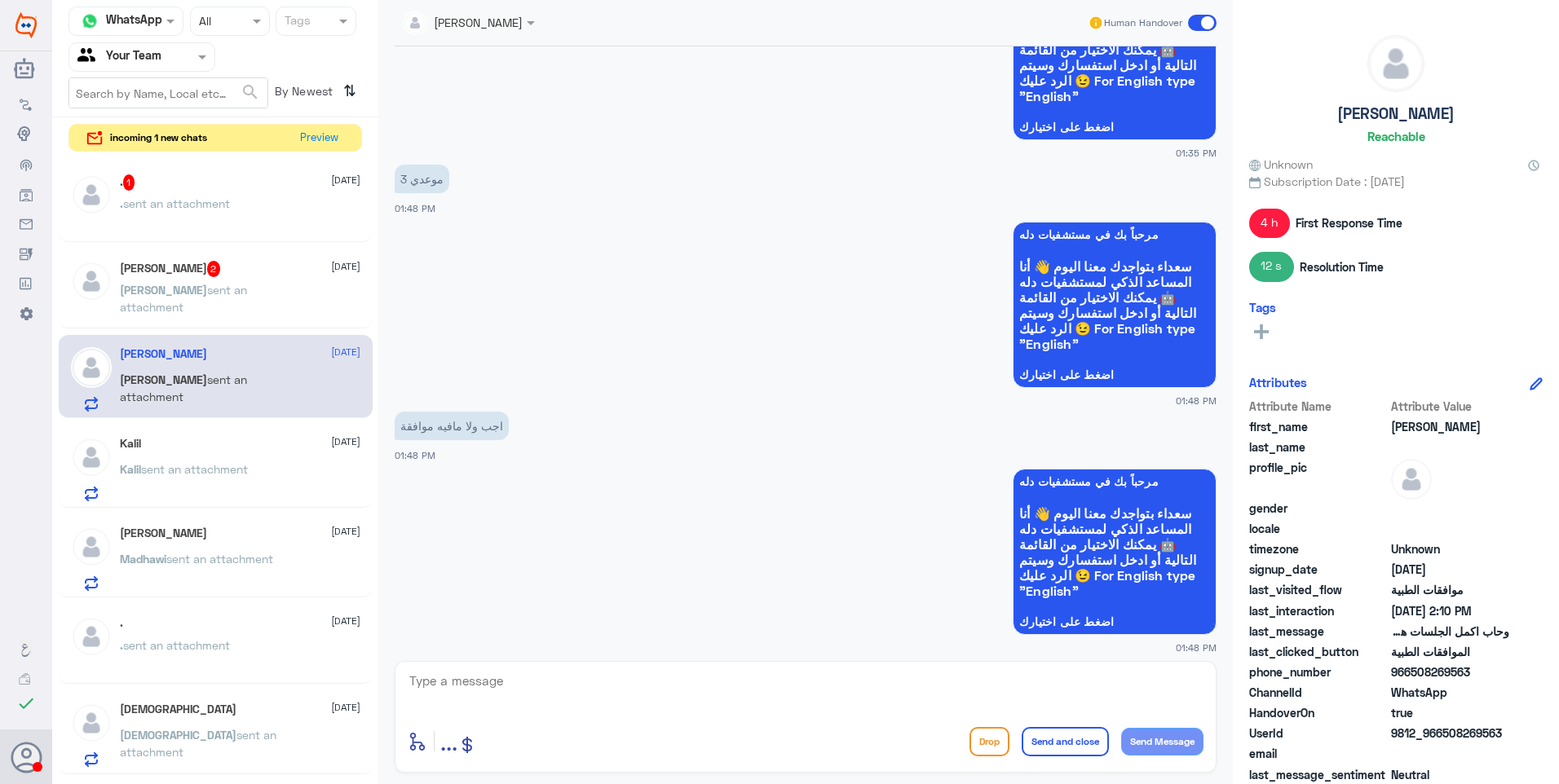
scroll to position [1344, 0]
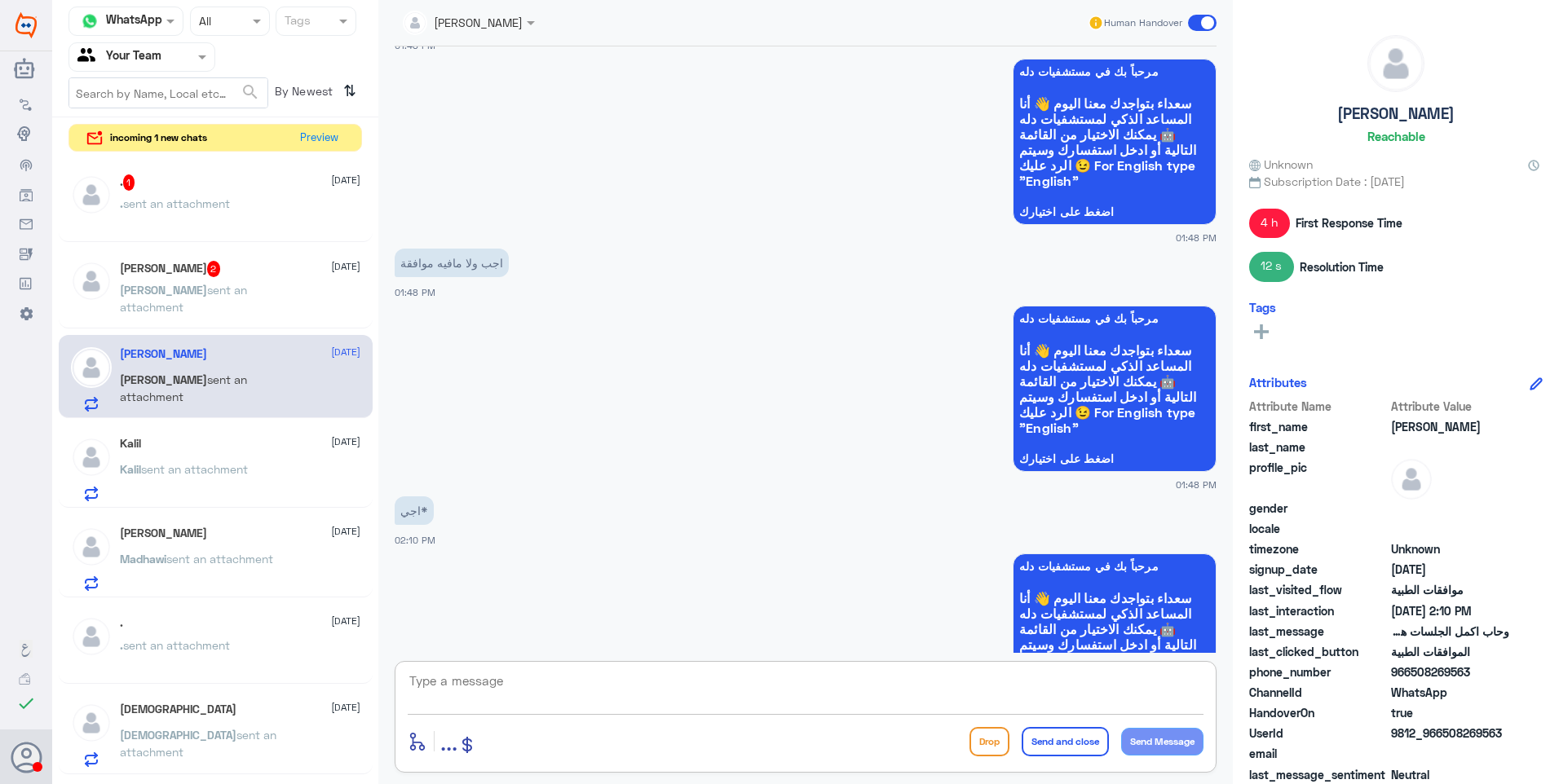
click at [474, 684] on textarea at bounding box center [805, 690] width 795 height 40
type textarea "للاسف انتهت من تاريخ 1/8"
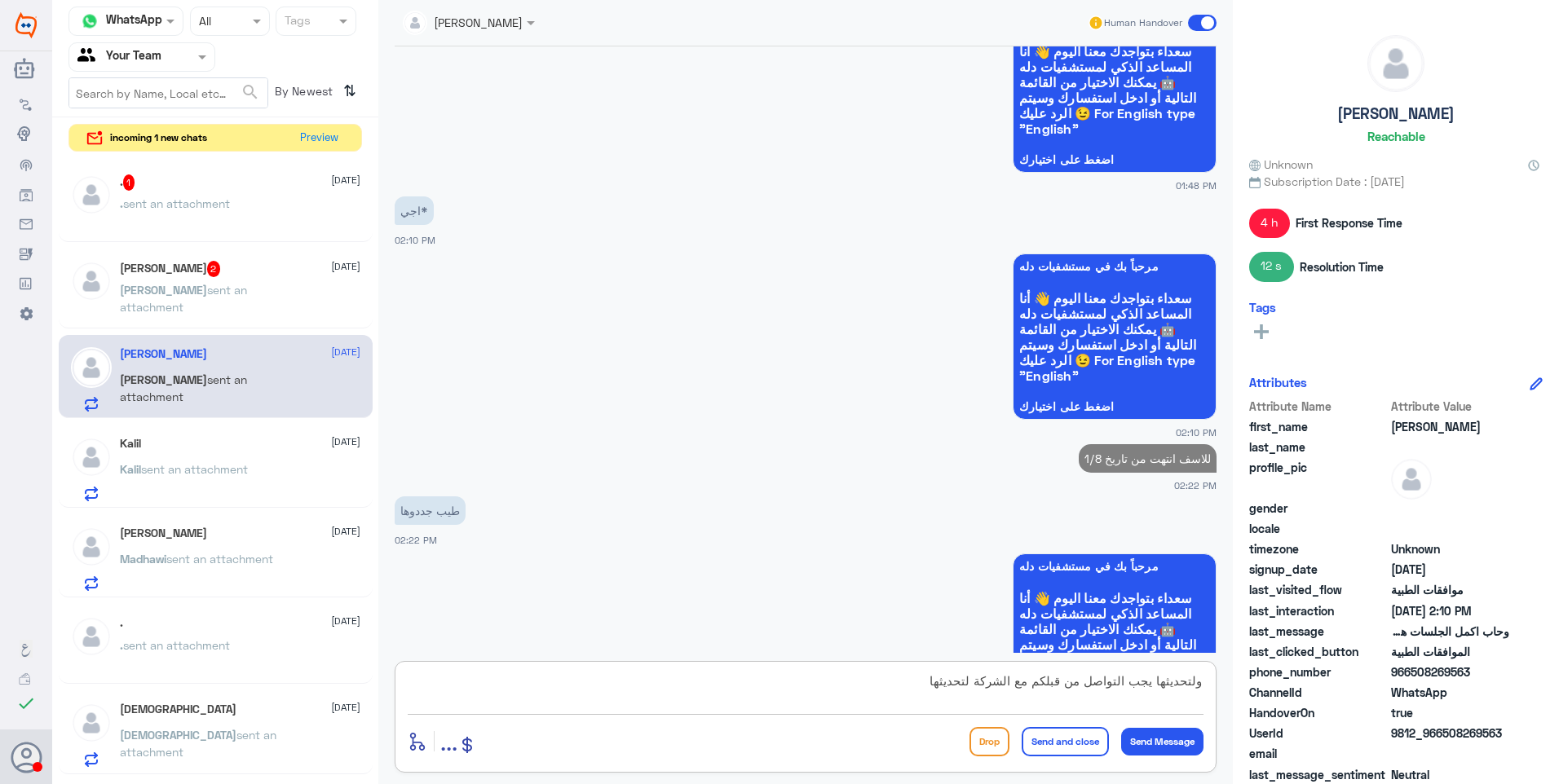
type textarea "ولتحديثها يجب التواصل من قبلكم مع الشركة لتحديثها"
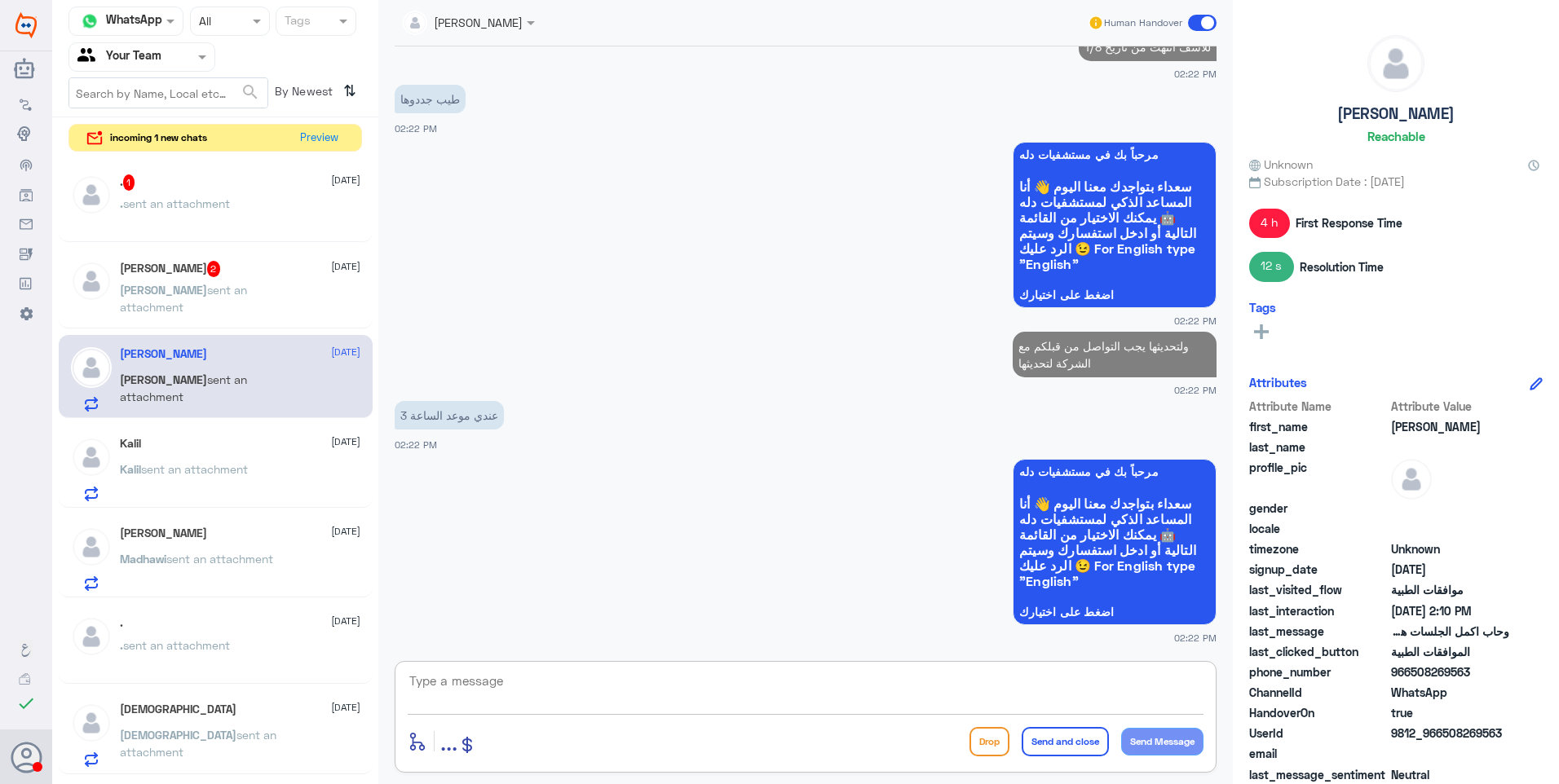
scroll to position [1235, 0]
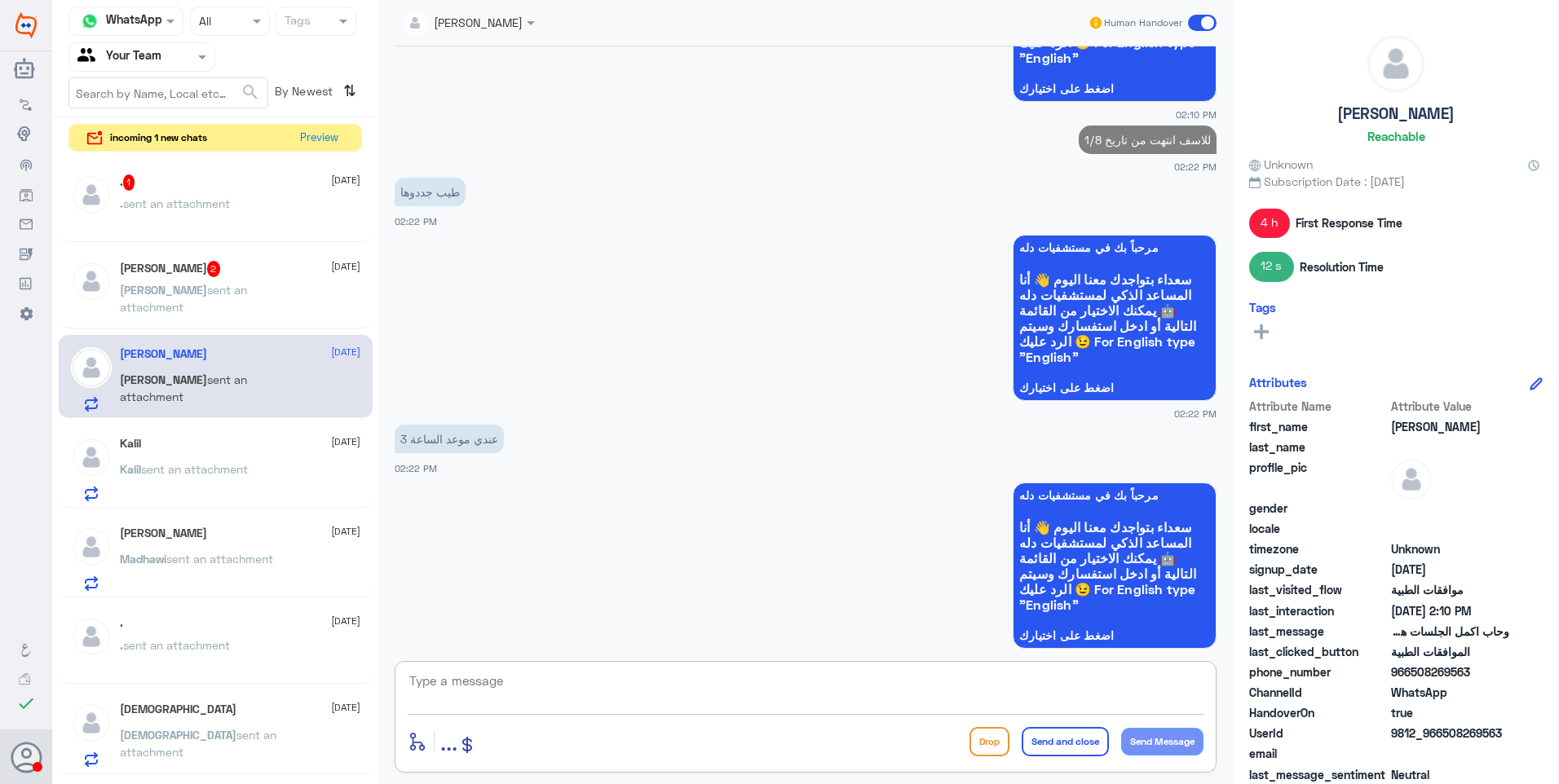
click at [632, 683] on textarea at bounding box center [805, 690] width 795 height 40
paste textarea "118496762"
type textarea "118496762"
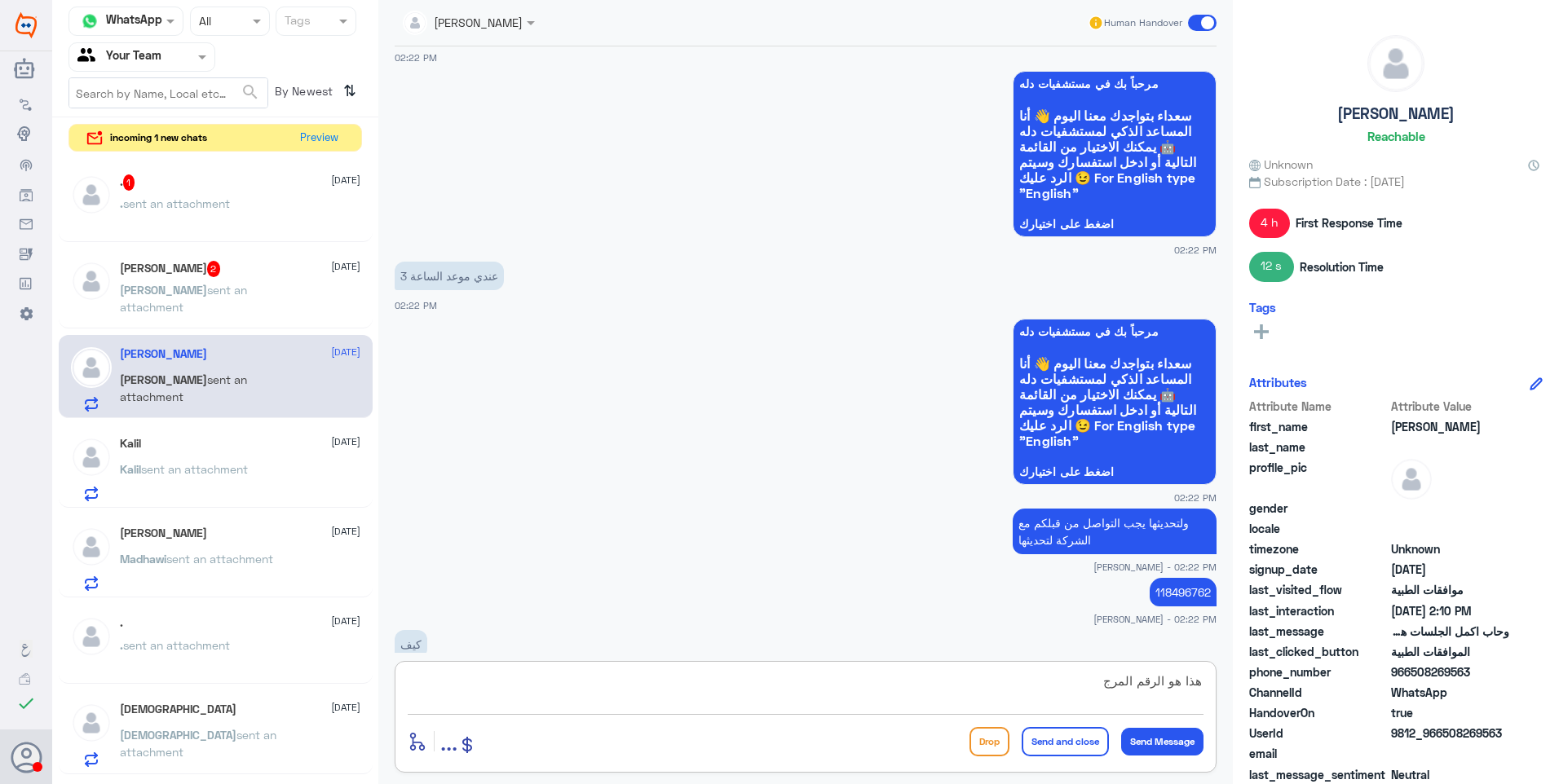
scroll to position [1407, 0]
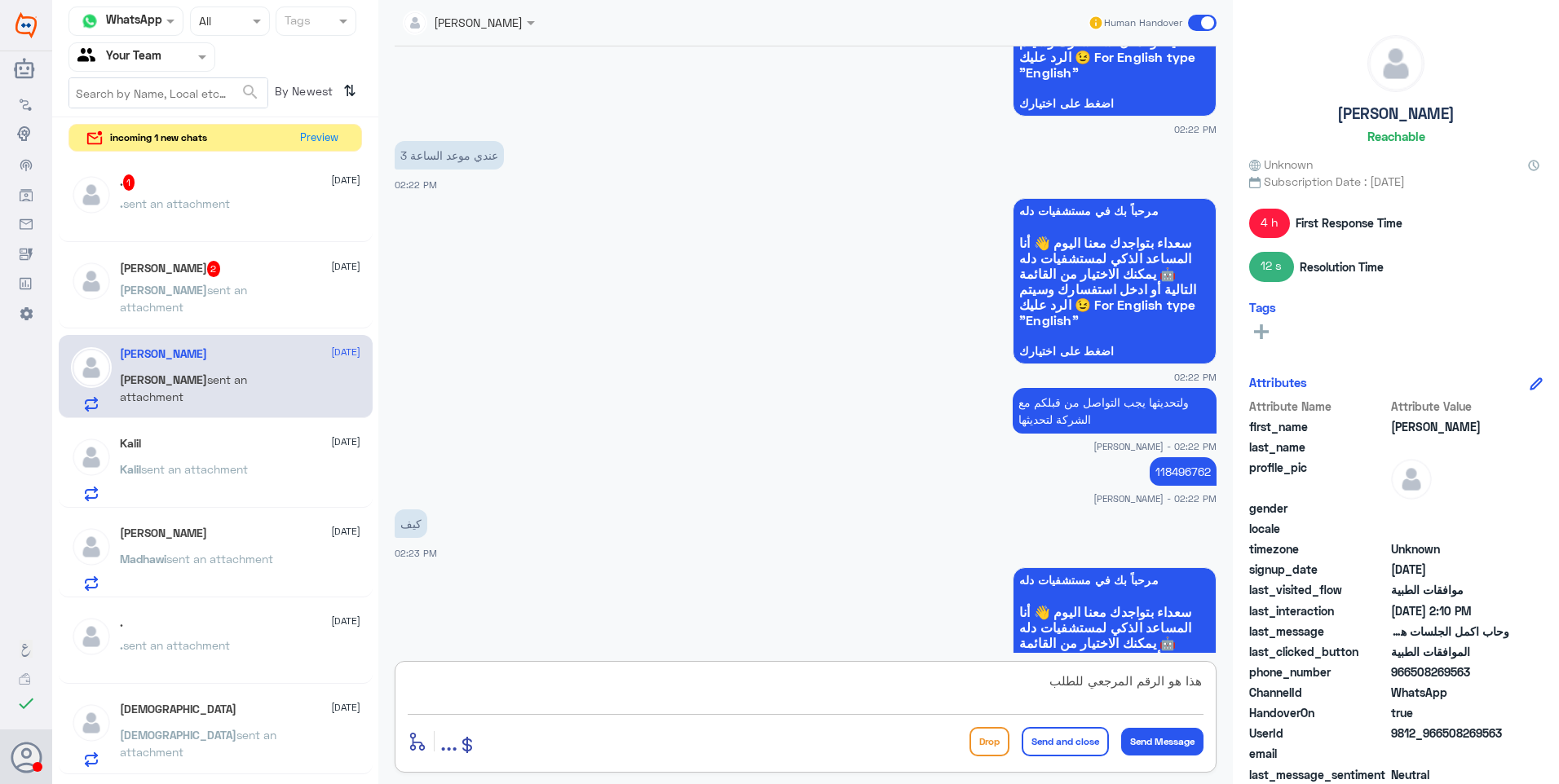
type textarea "هذا هو الرقم المرجعي للطلب"
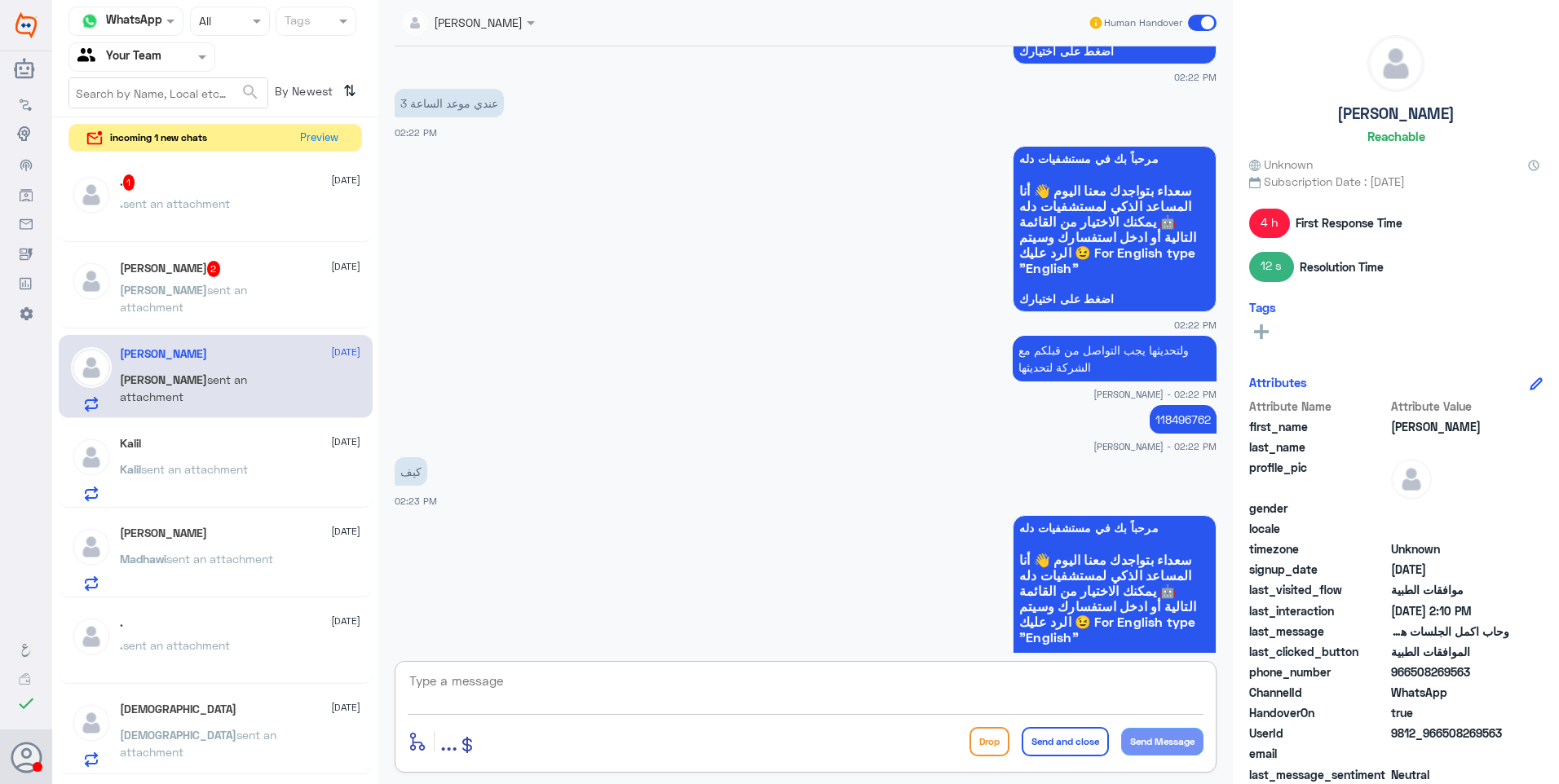
click at [1054, 336] on p "ولتحديثها يجب التواصل من قبلكم مع الشركة لتحديثها" at bounding box center [1114, 359] width 204 height 46
drag, startPoint x: 606, startPoint y: 700, endPoint x: 631, endPoint y: 709, distance: 26.6
click at [608, 704] on textarea at bounding box center [805, 690] width 795 height 40
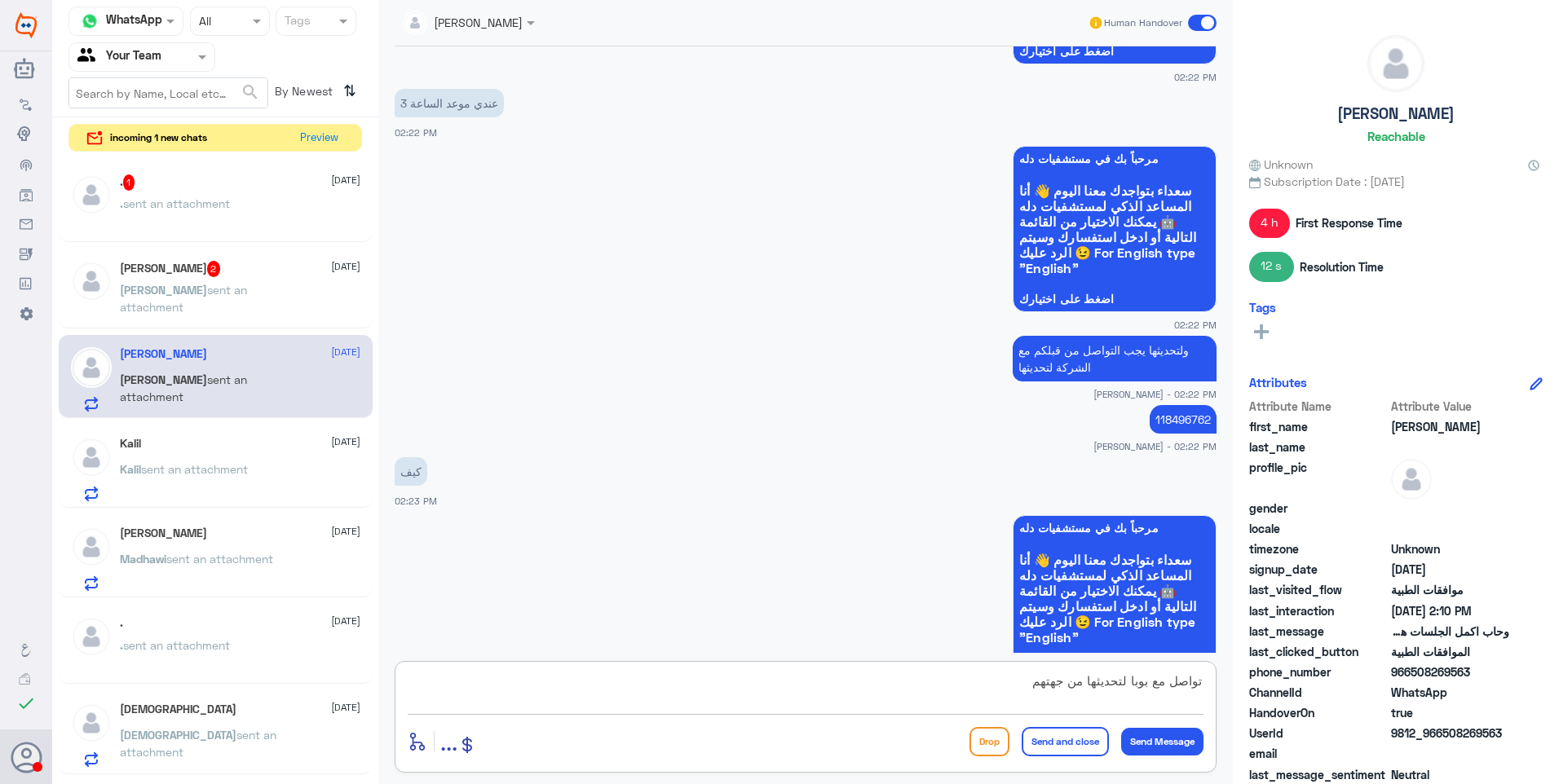
type textarea "تواصل مع بوبا لتحديثها من جهتهم"
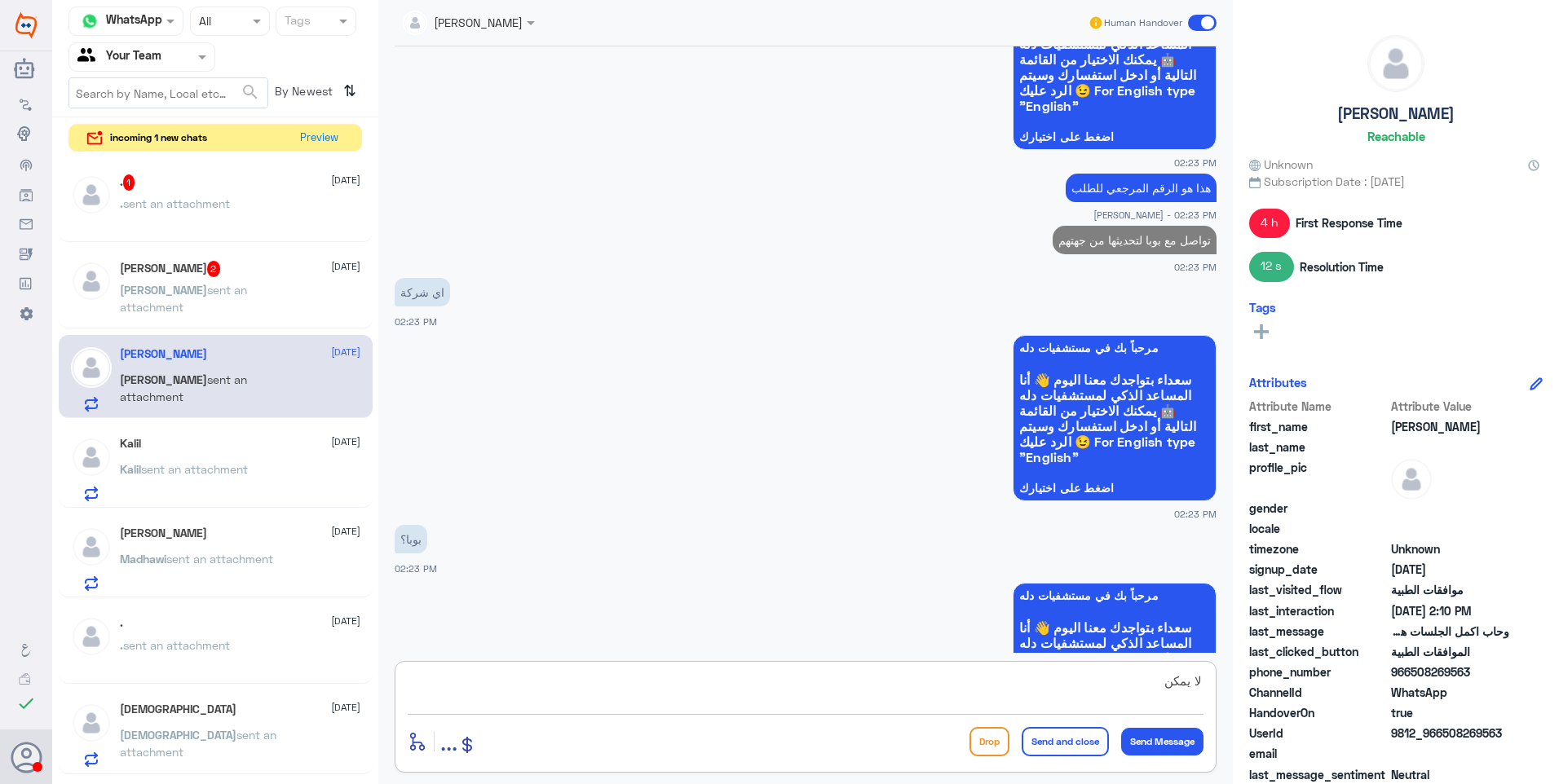
scroll to position [1635, 0]
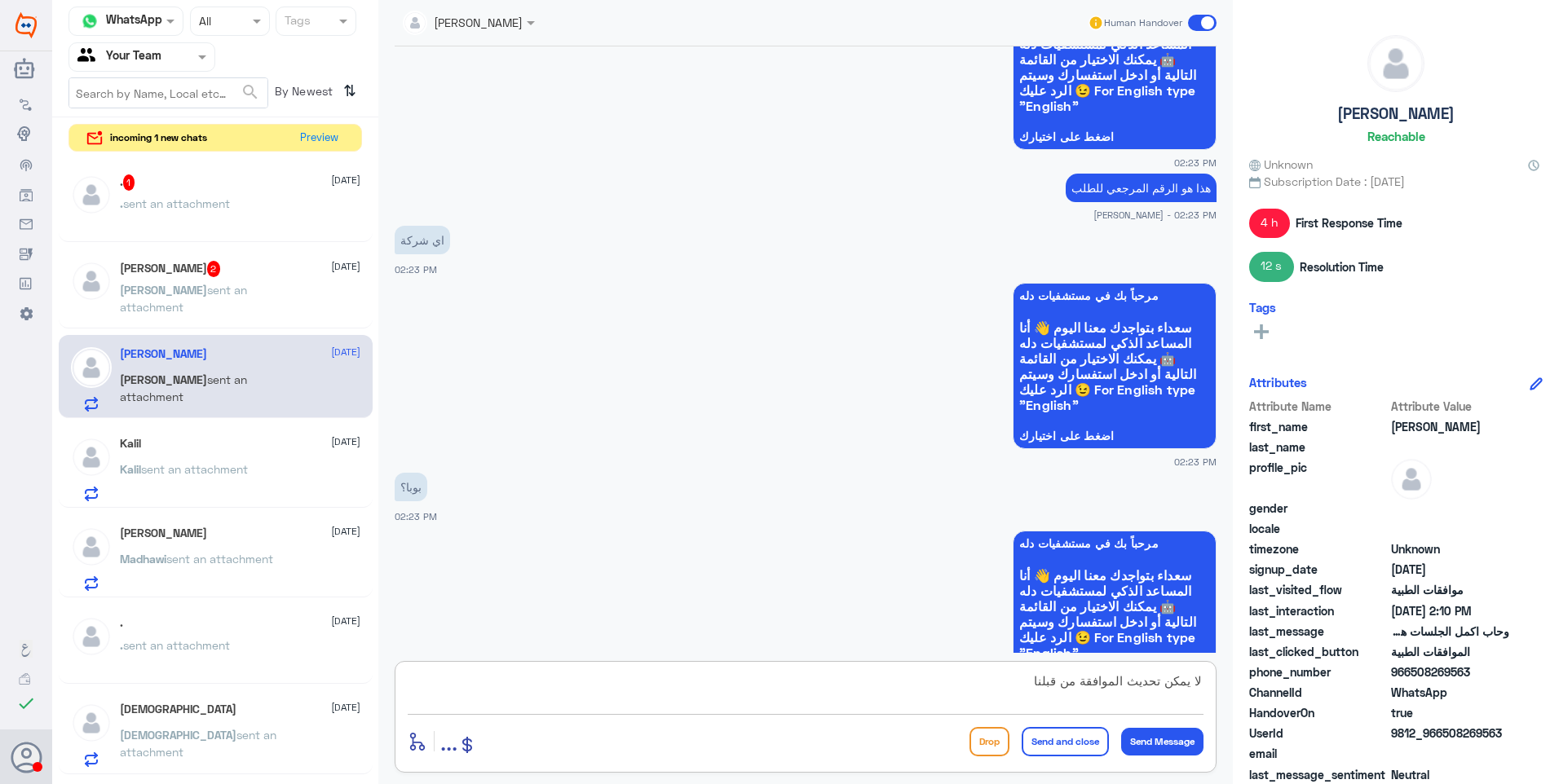
type textarea "لا يمكن تحديث الموافقة من قبلنا"
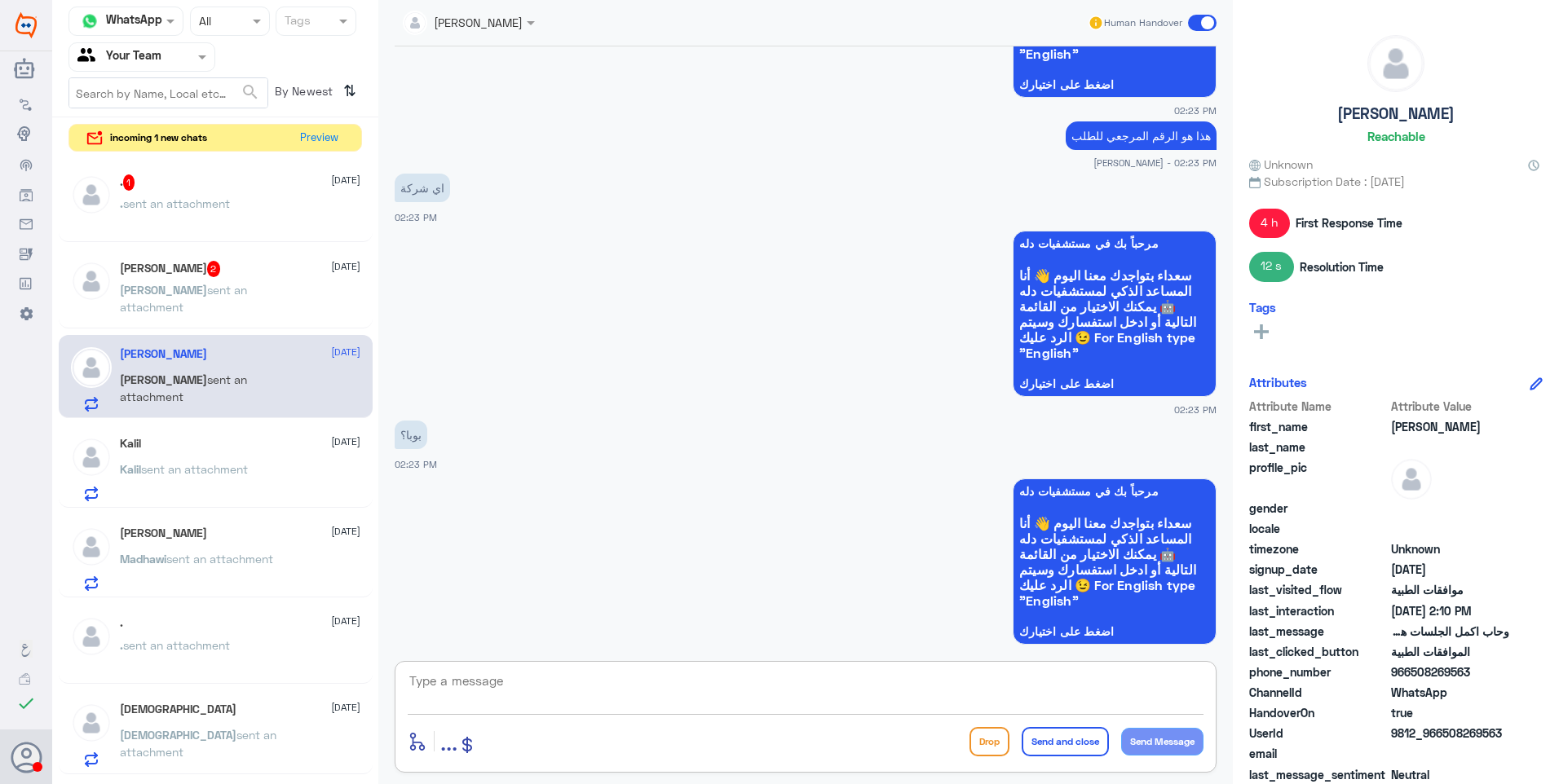
click at [193, 288] on span "sent an attachment" at bounding box center [183, 298] width 127 height 31
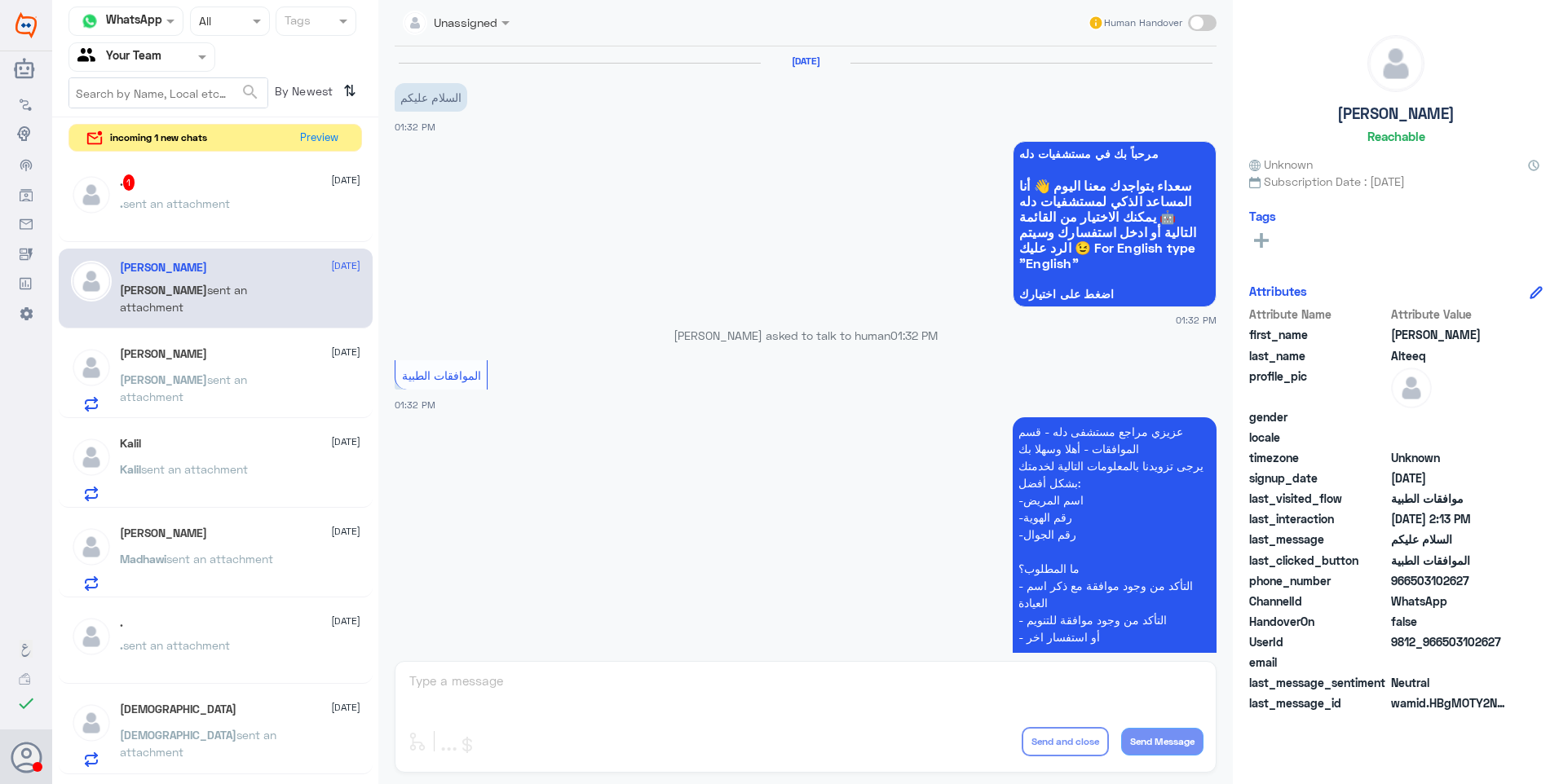
scroll to position [741, 0]
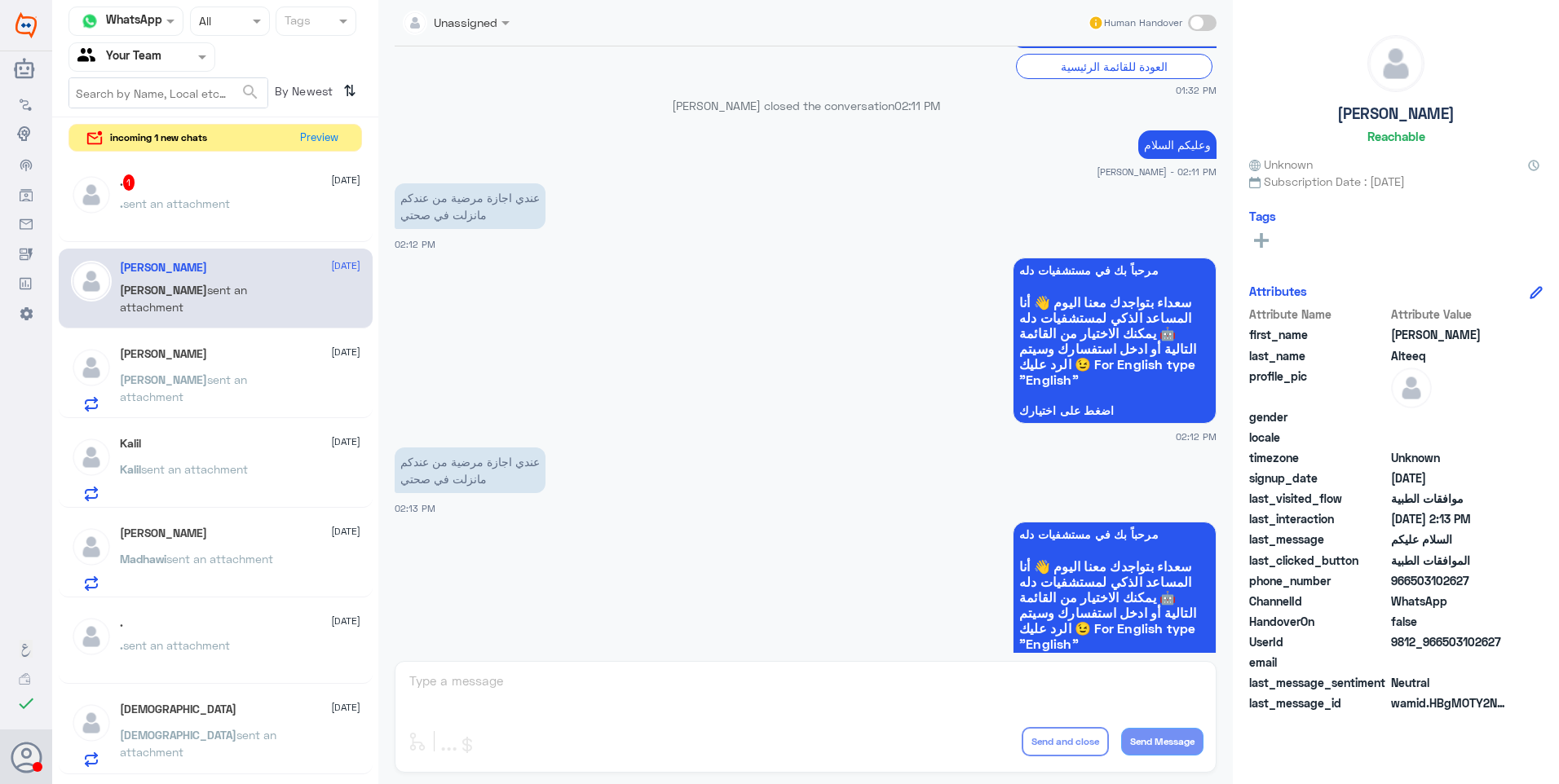
click at [477, 679] on div "Unassigned Human Handover 25 Aug 2025 السلام عليكم 01:32 PM مرحباً بك في مستشفي…" at bounding box center [805, 394] width 854 height 789
click at [1203, 22] on span at bounding box center [1202, 23] width 29 height 16
click at [0, 0] on input "checkbox" at bounding box center [0, 0] width 0 height 0
drag, startPoint x: 748, startPoint y: 687, endPoint x: 765, endPoint y: 695, distance: 18.8
click at [751, 689] on textarea at bounding box center [805, 690] width 795 height 40
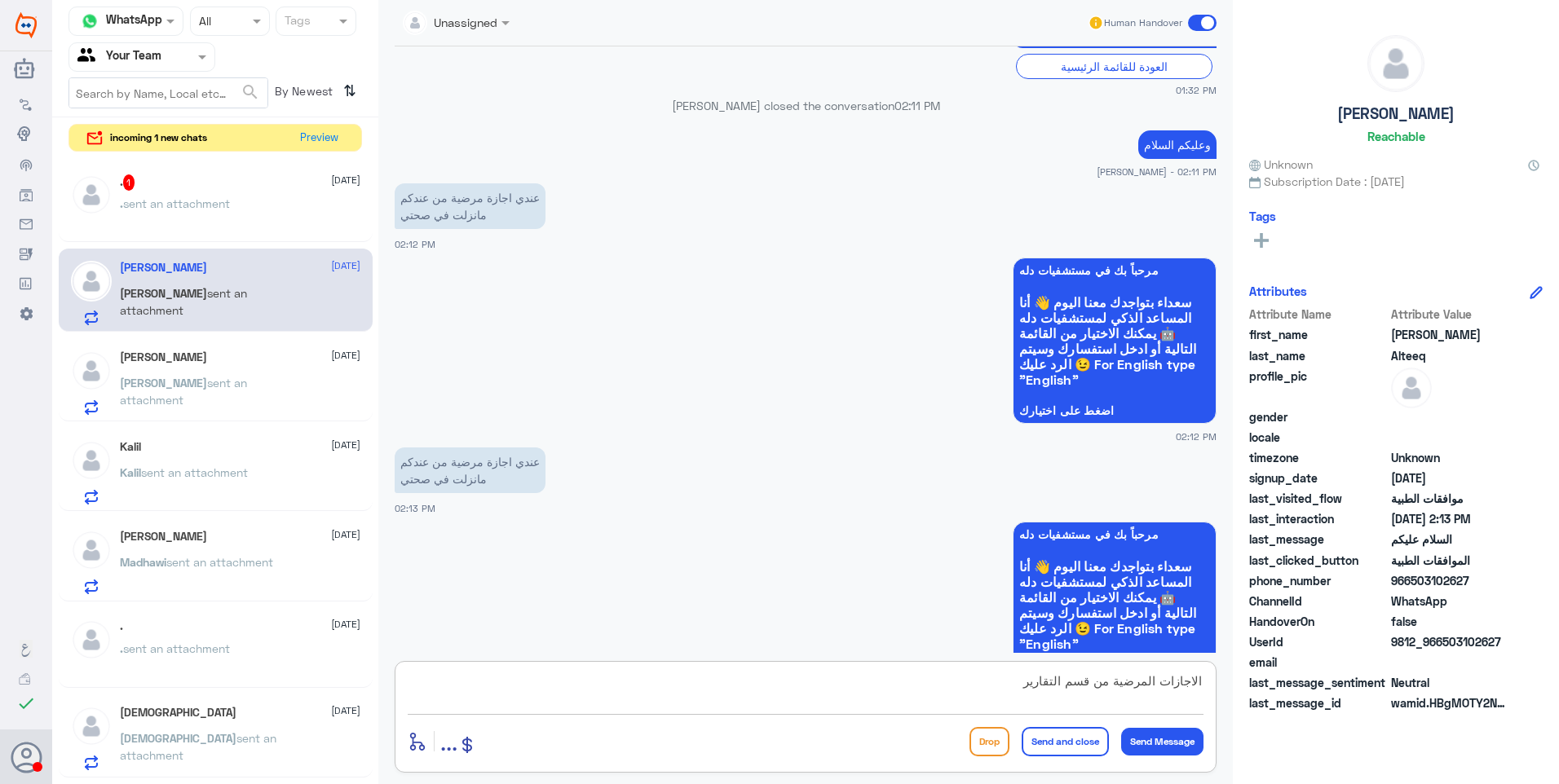
type textarea "الاجازات المرضية من قسم التقارير"
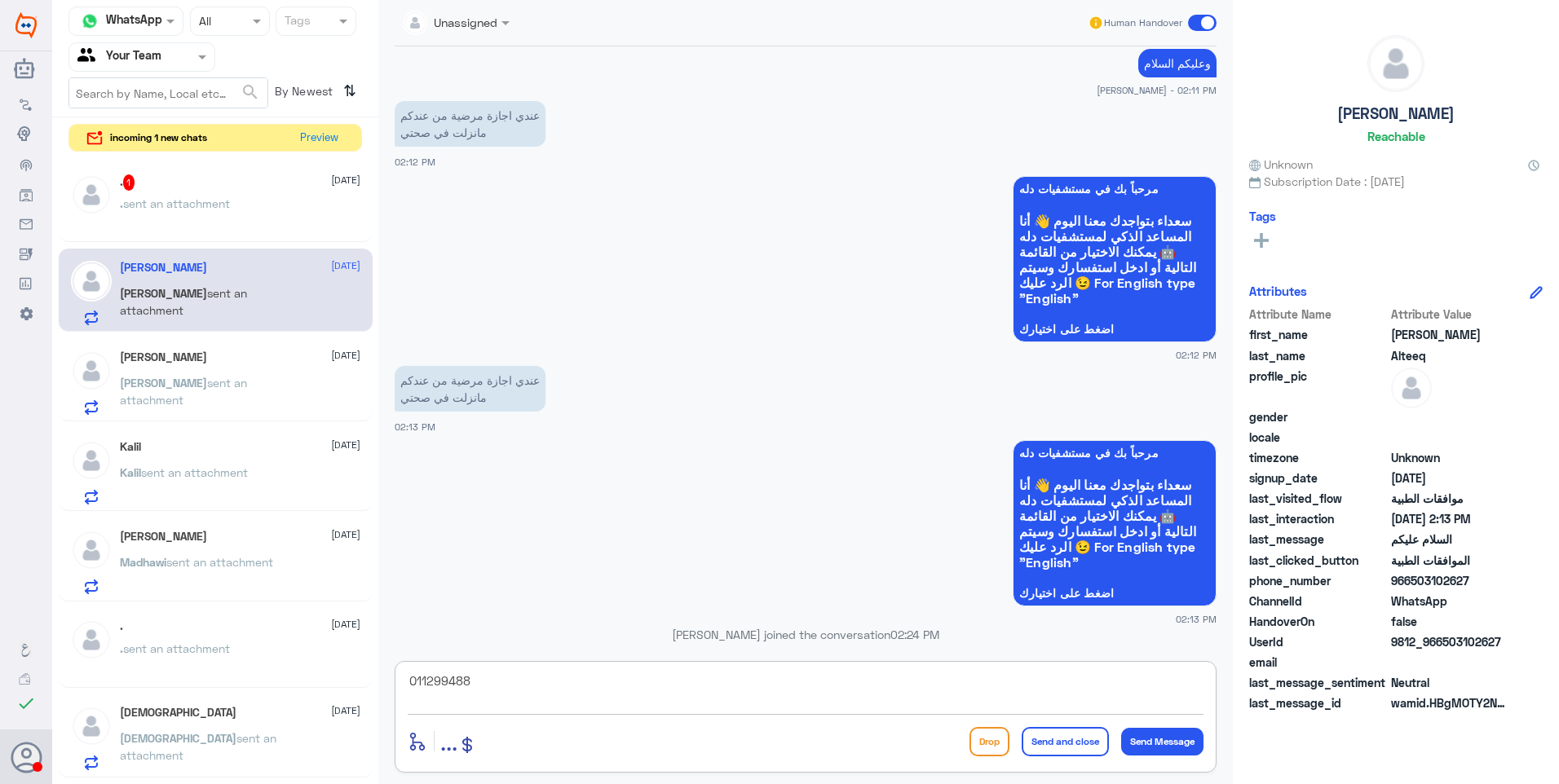
type textarea "0112994881"
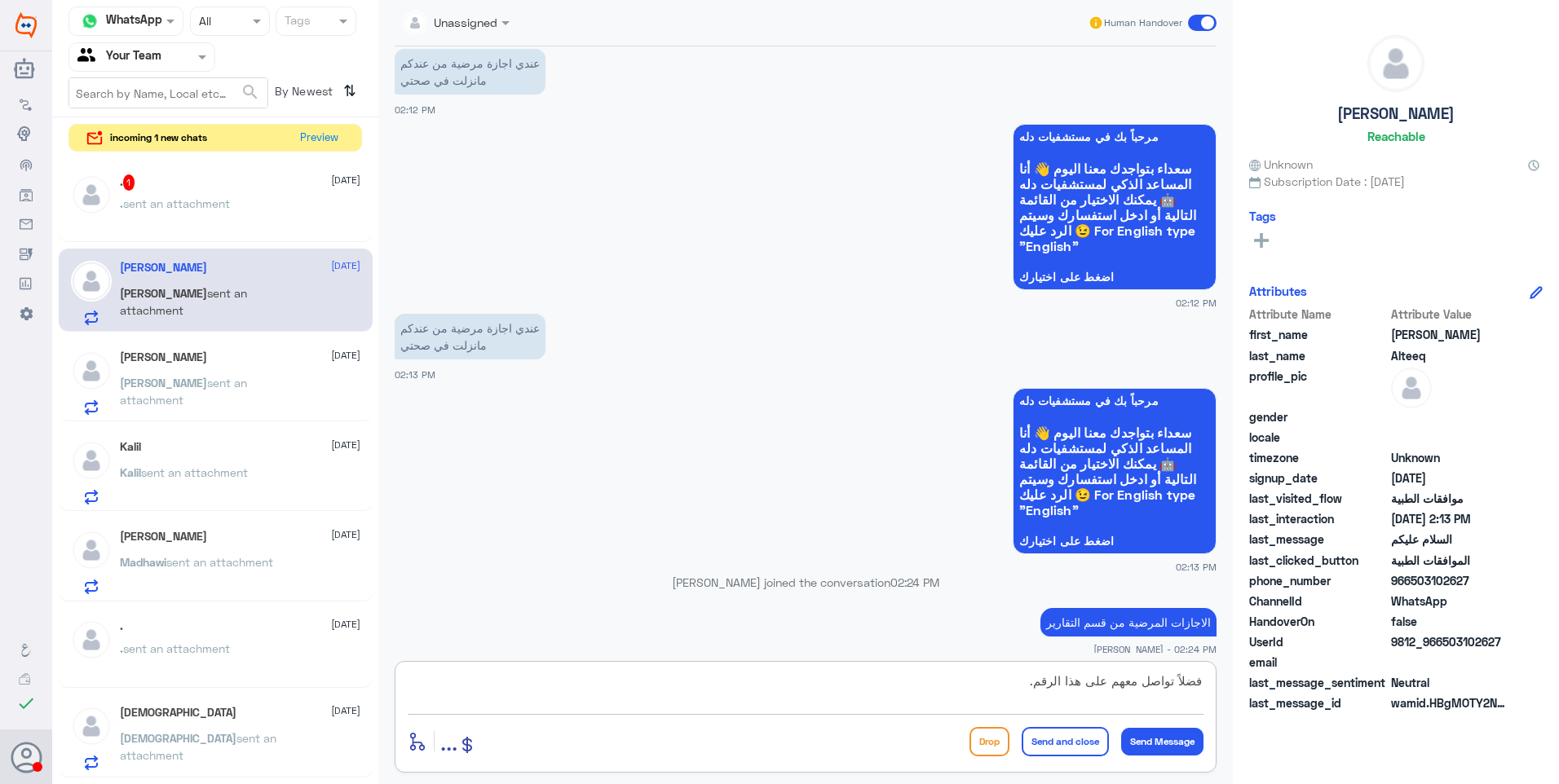
type textarea "فضلاً تواصل معهم على هذا الرقم."
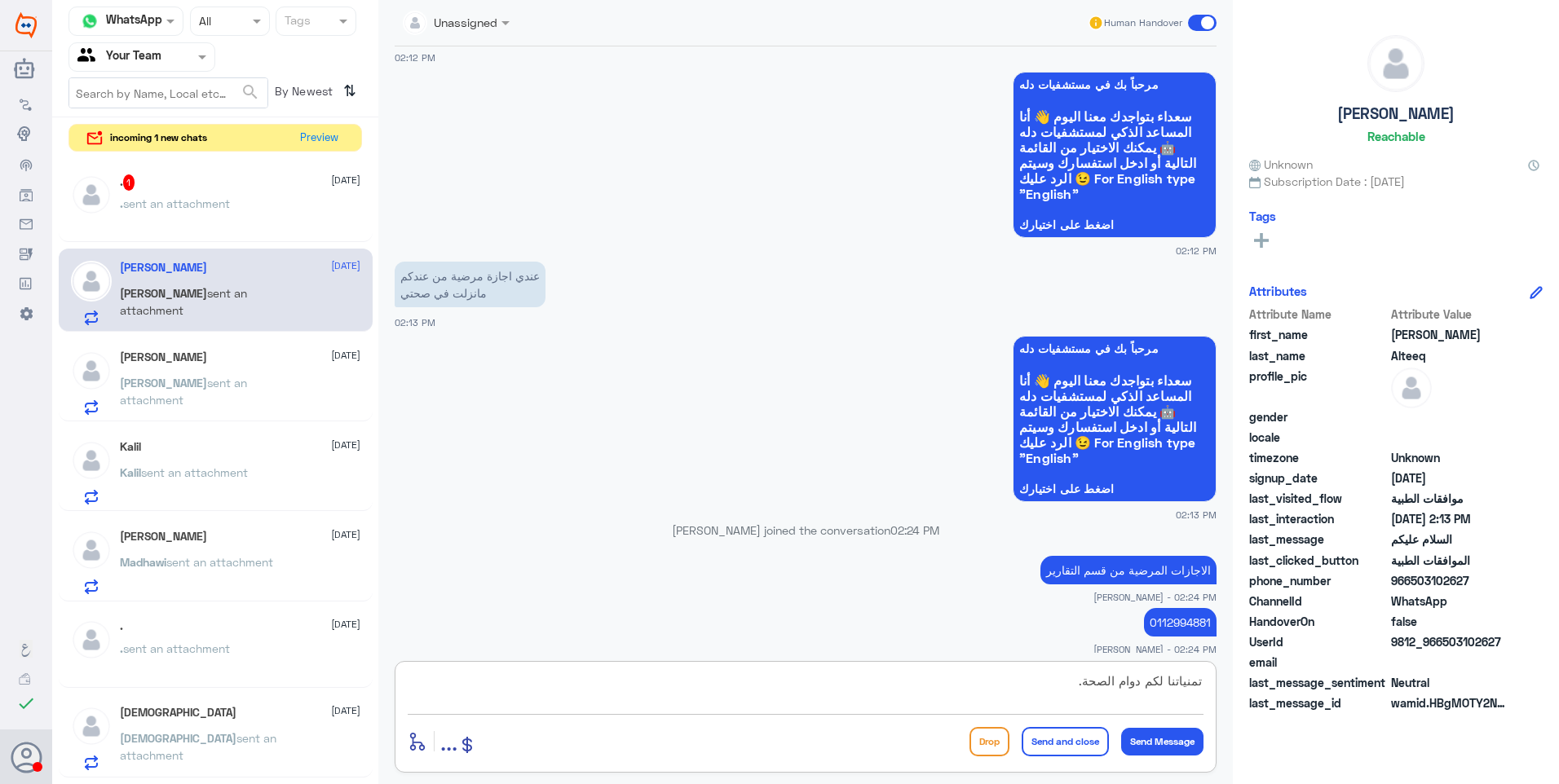
type textarea "تمنياتنا لكم دوام الصحة."
click at [1073, 731] on button "Send and close" at bounding box center [1065, 742] width 87 height 29
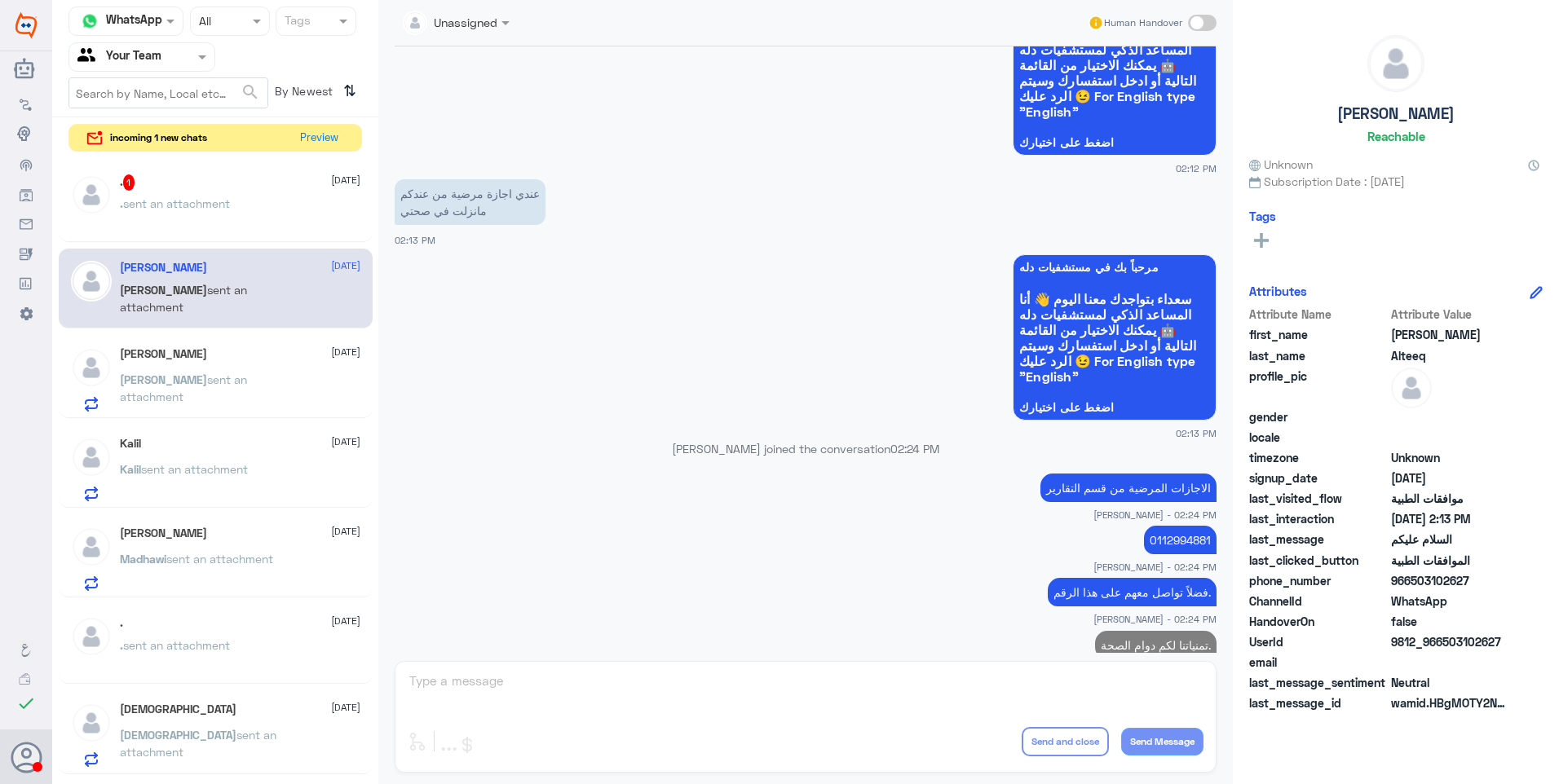
click at [246, 209] on div ". sent an attachment" at bounding box center [240, 217] width 241 height 37
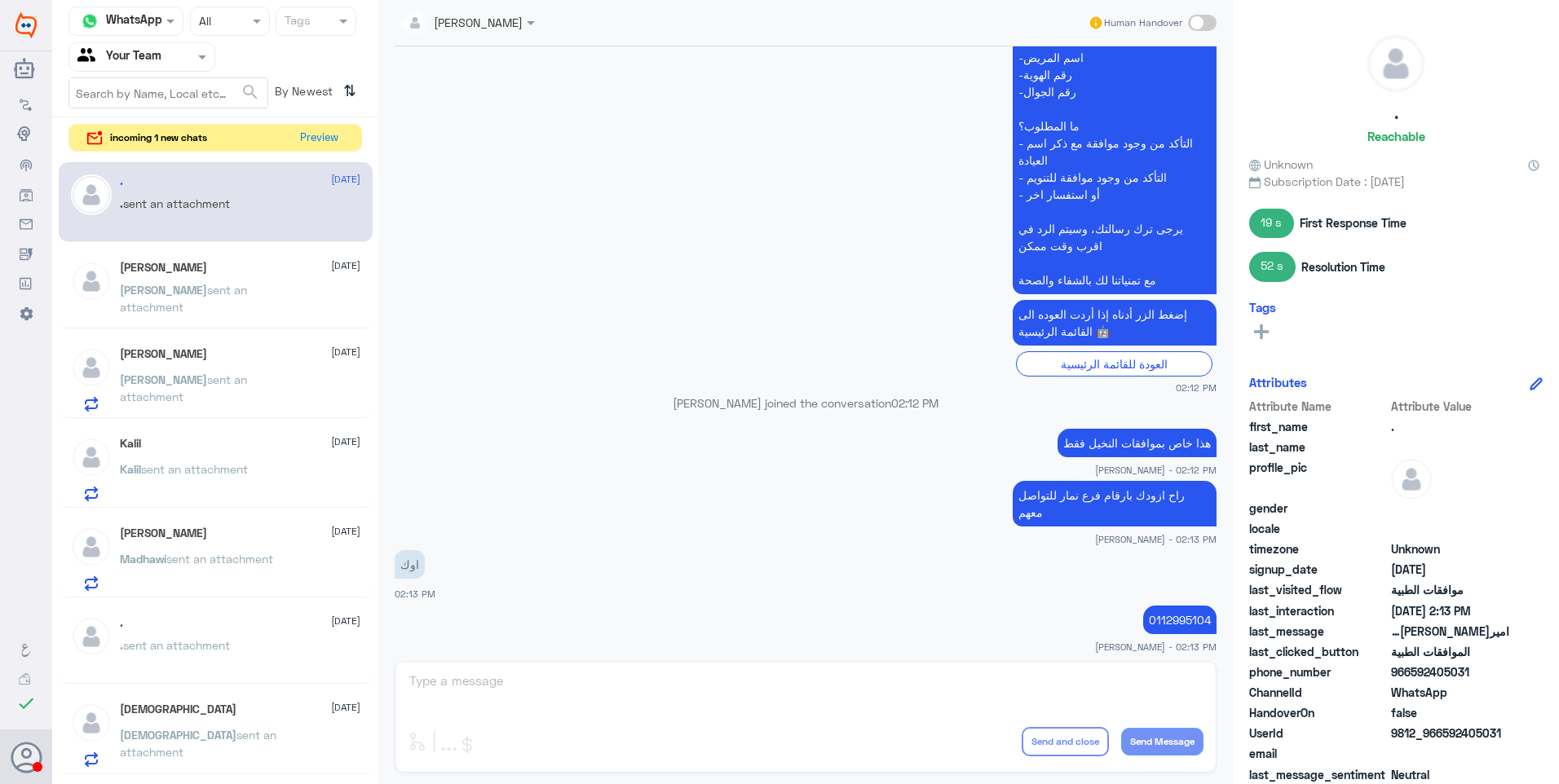
scroll to position [940, 0]
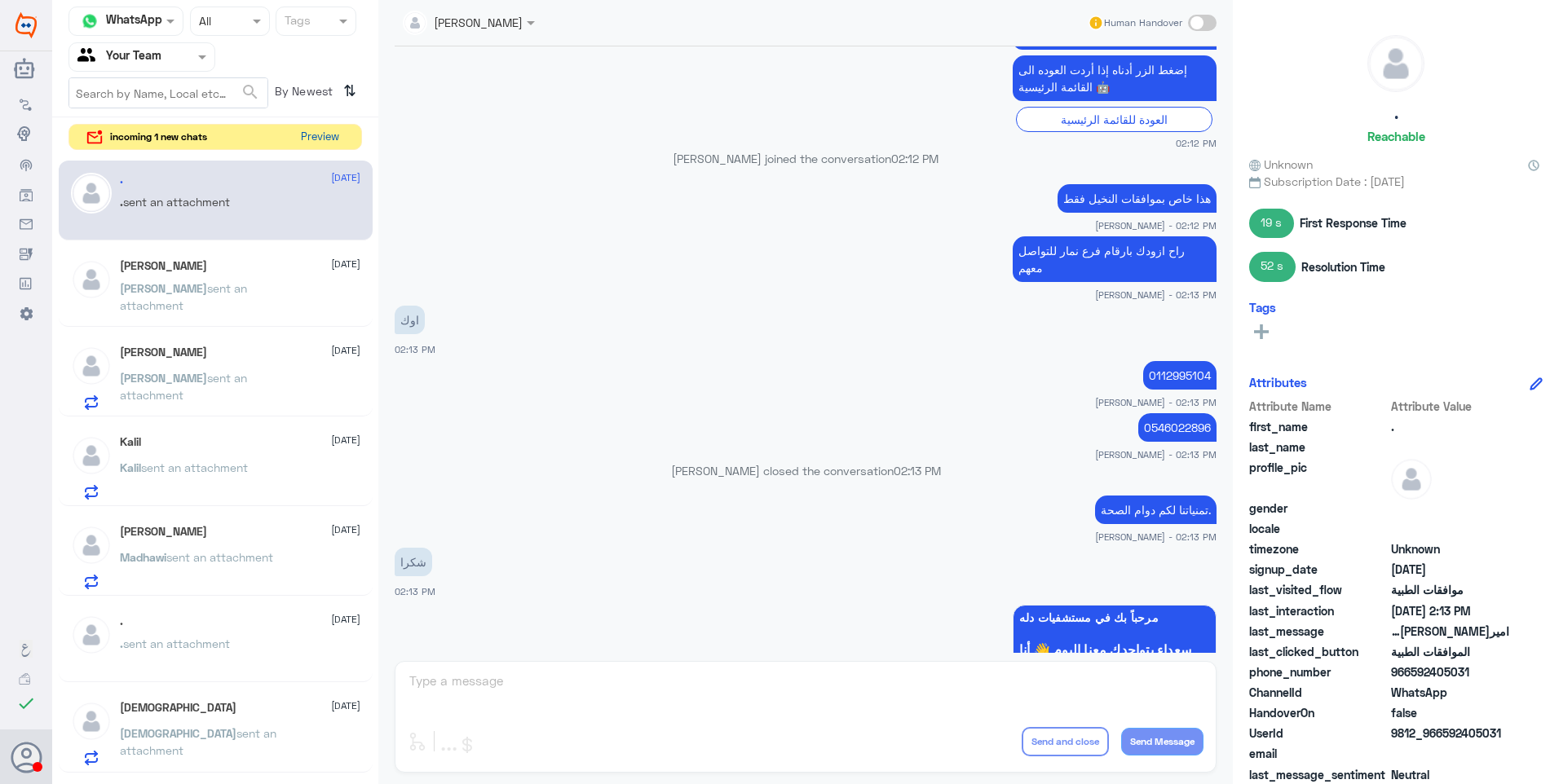
click at [310, 139] on button "Preview" at bounding box center [320, 137] width 51 height 25
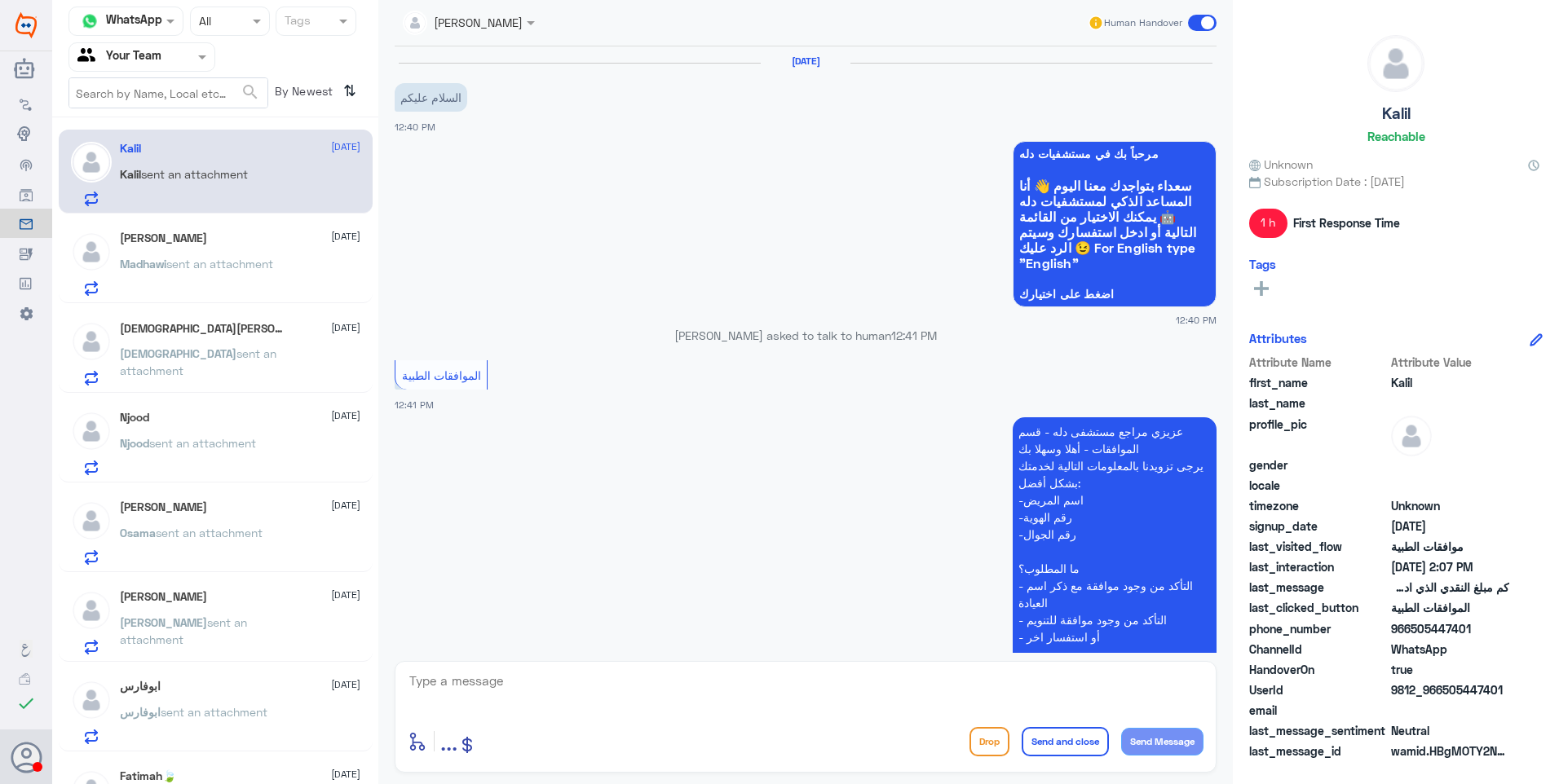
scroll to position [753, 0]
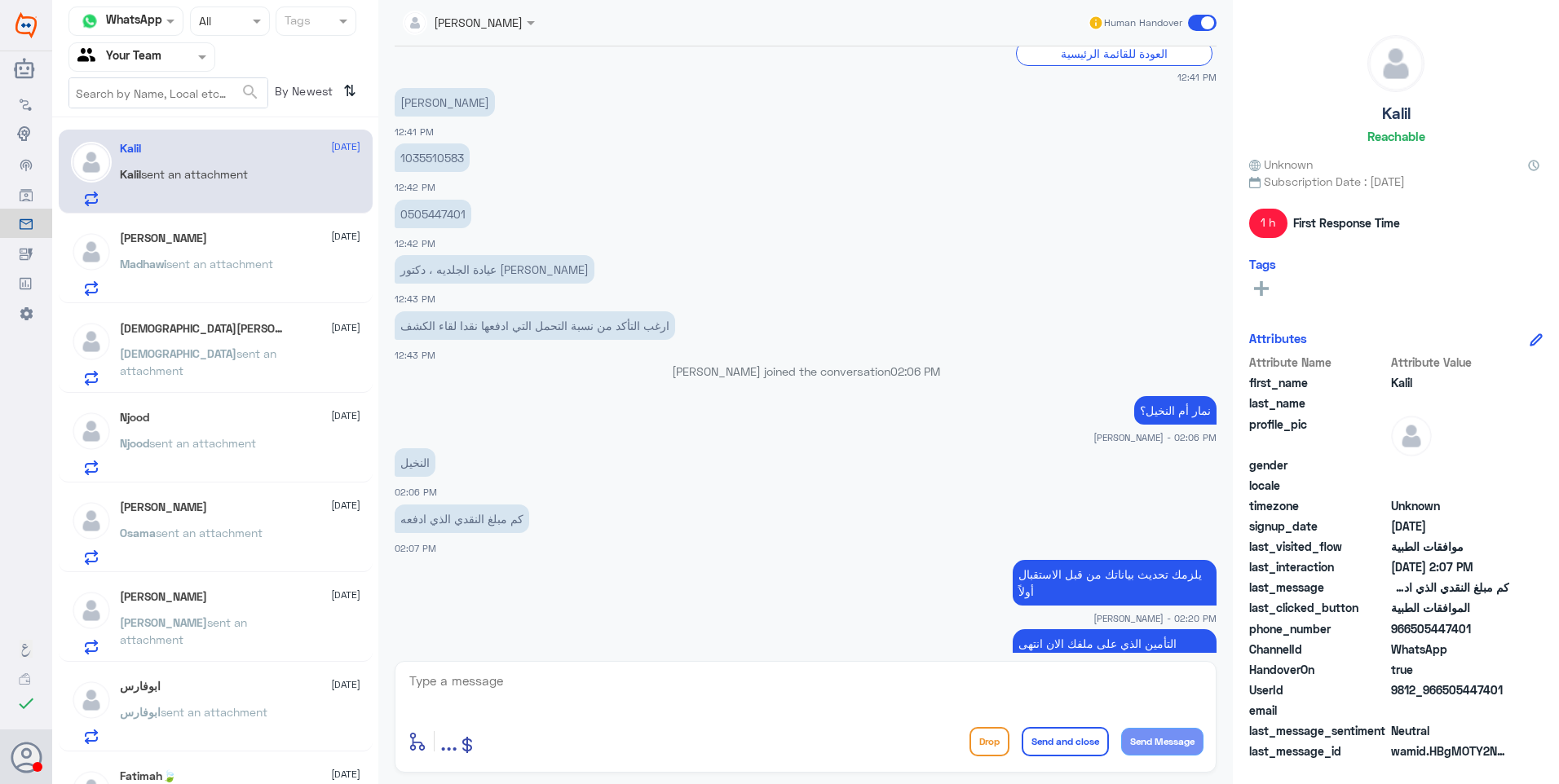
click at [241, 277] on p "Madhawi sent an attachment" at bounding box center [196, 275] width 153 height 41
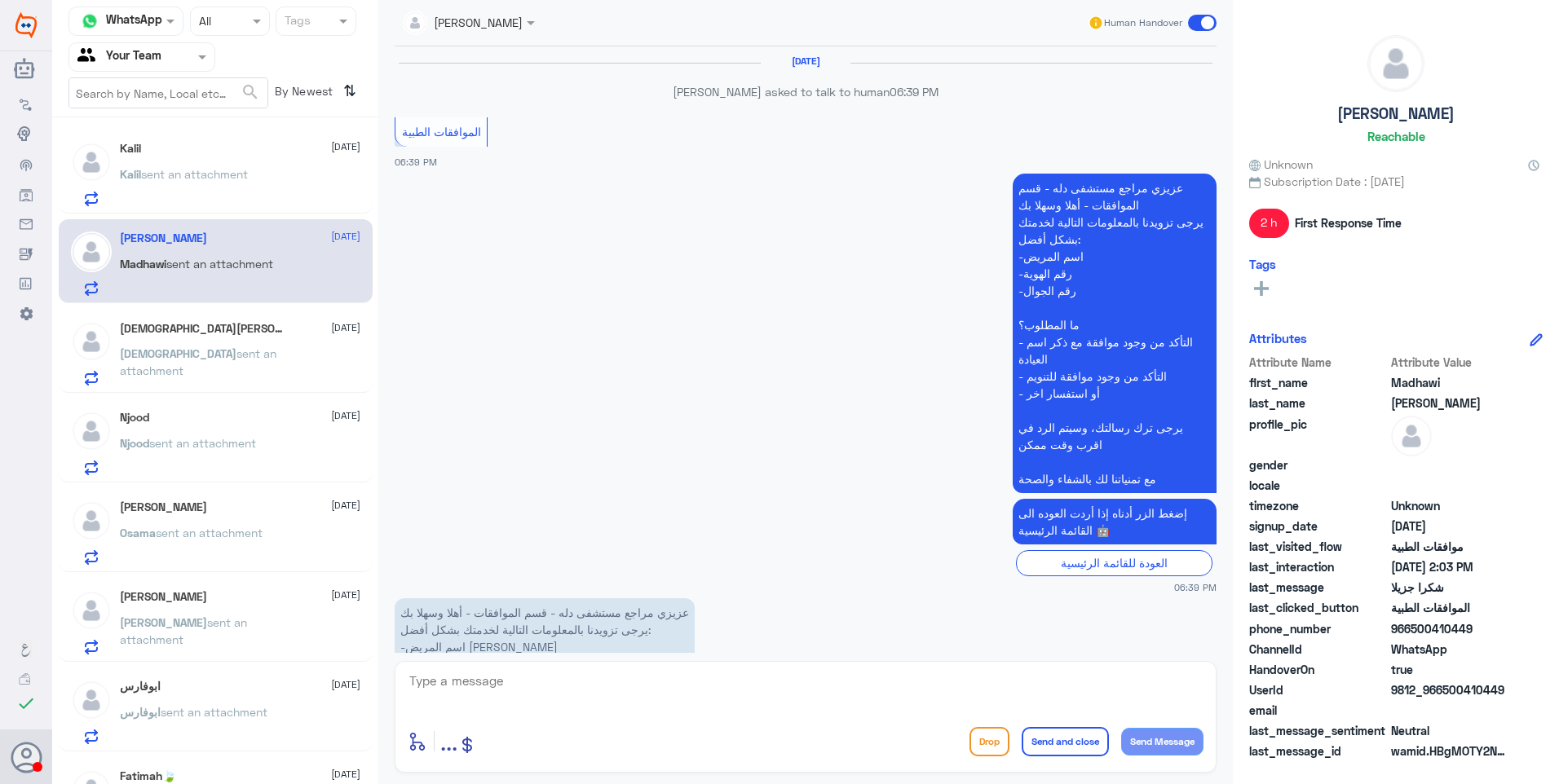
scroll to position [1647, 0]
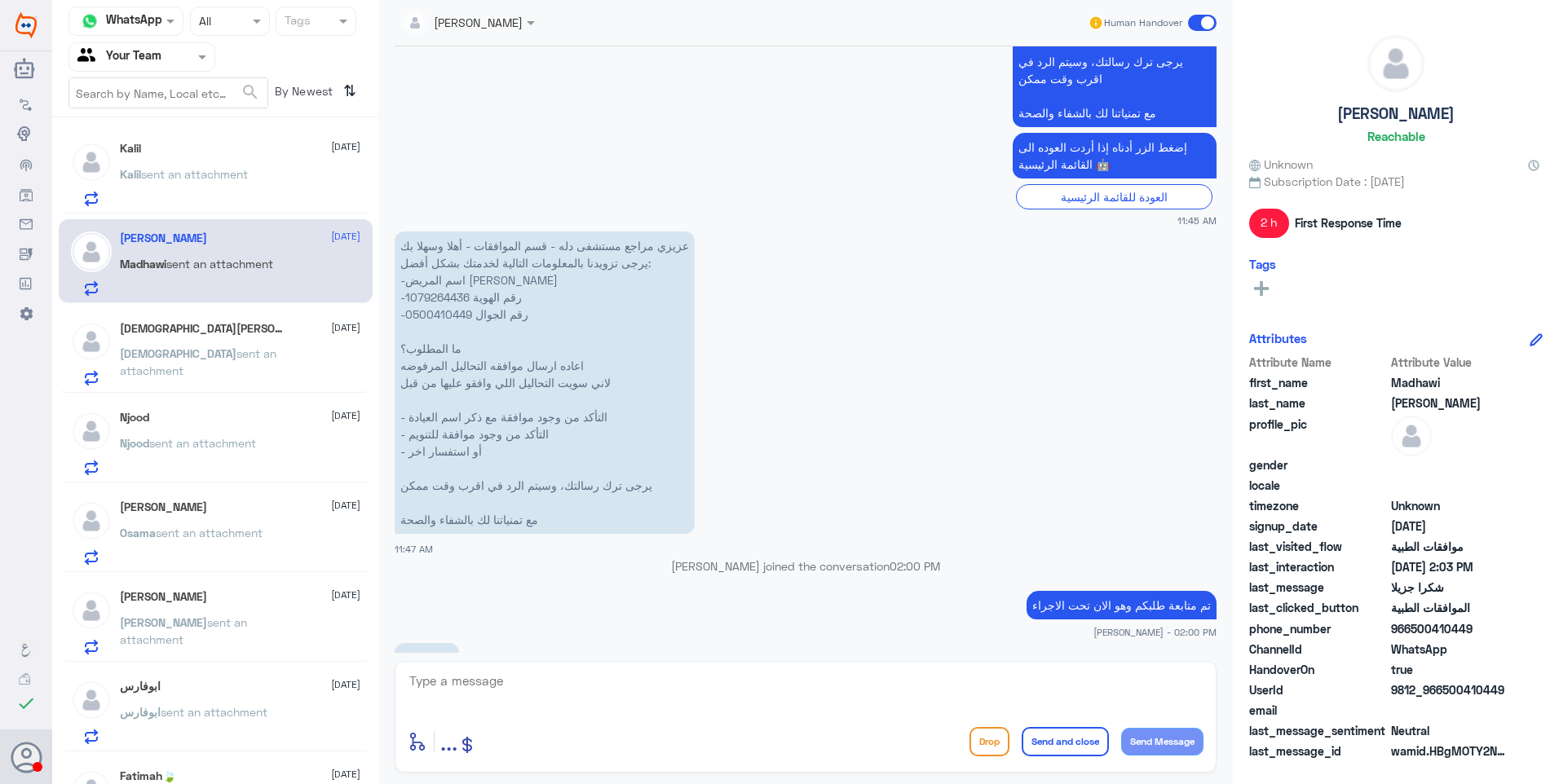
click at [317, 365] on div "Mohammed sent an attachment" at bounding box center [240, 367] width 241 height 37
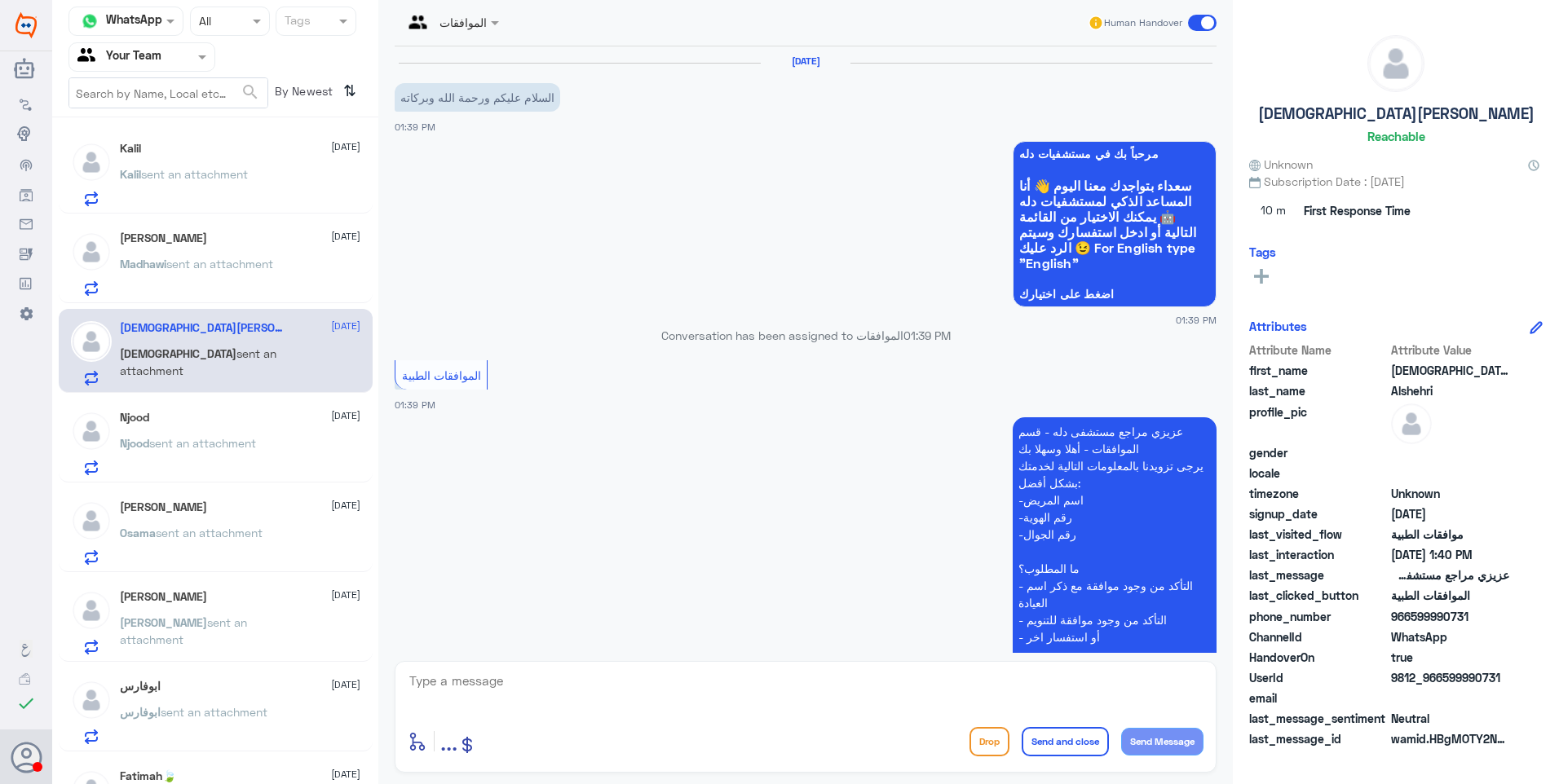
scroll to position [335, 0]
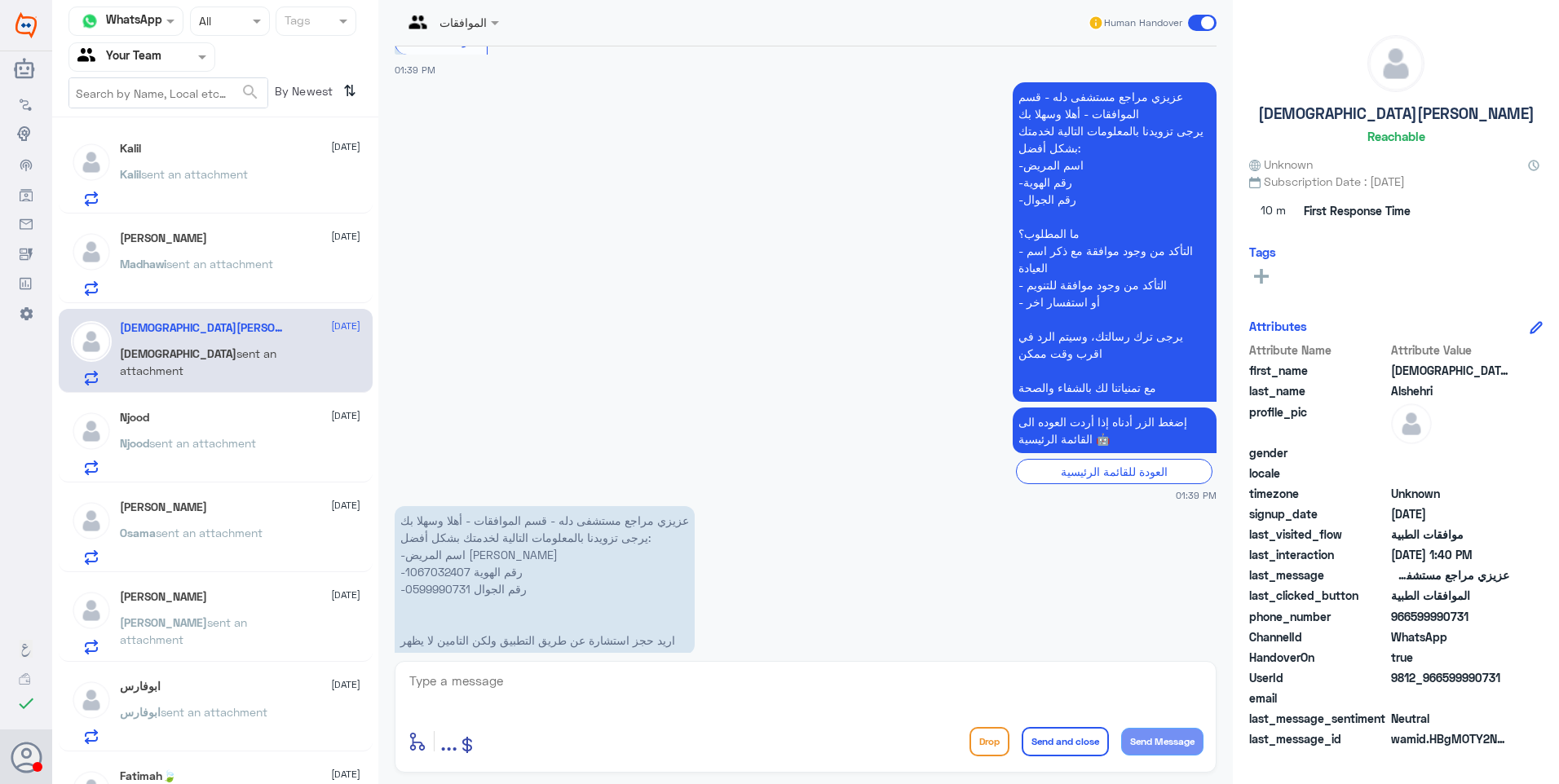
click at [428, 542] on p "عزيزي مراجع مستشفى دله - قسم الموافقات - أهلا وسهلا بك يرجى تزويدنا بالمعلومات …" at bounding box center [545, 580] width 300 height 148
drag, startPoint x: 428, startPoint y: 542, endPoint x: 709, endPoint y: 533, distance: 281.1
click at [709, 533] on app-msgs-text "عزيزي مراجع مستشفى دله - قسم الموافقات - أهلا وسهلا بك يرجى تزويدنا بالمعلومات …" at bounding box center [805, 581] width 822 height 150
drag, startPoint x: 599, startPoint y: 605, endPoint x: 427, endPoint y: 603, distance: 172.0
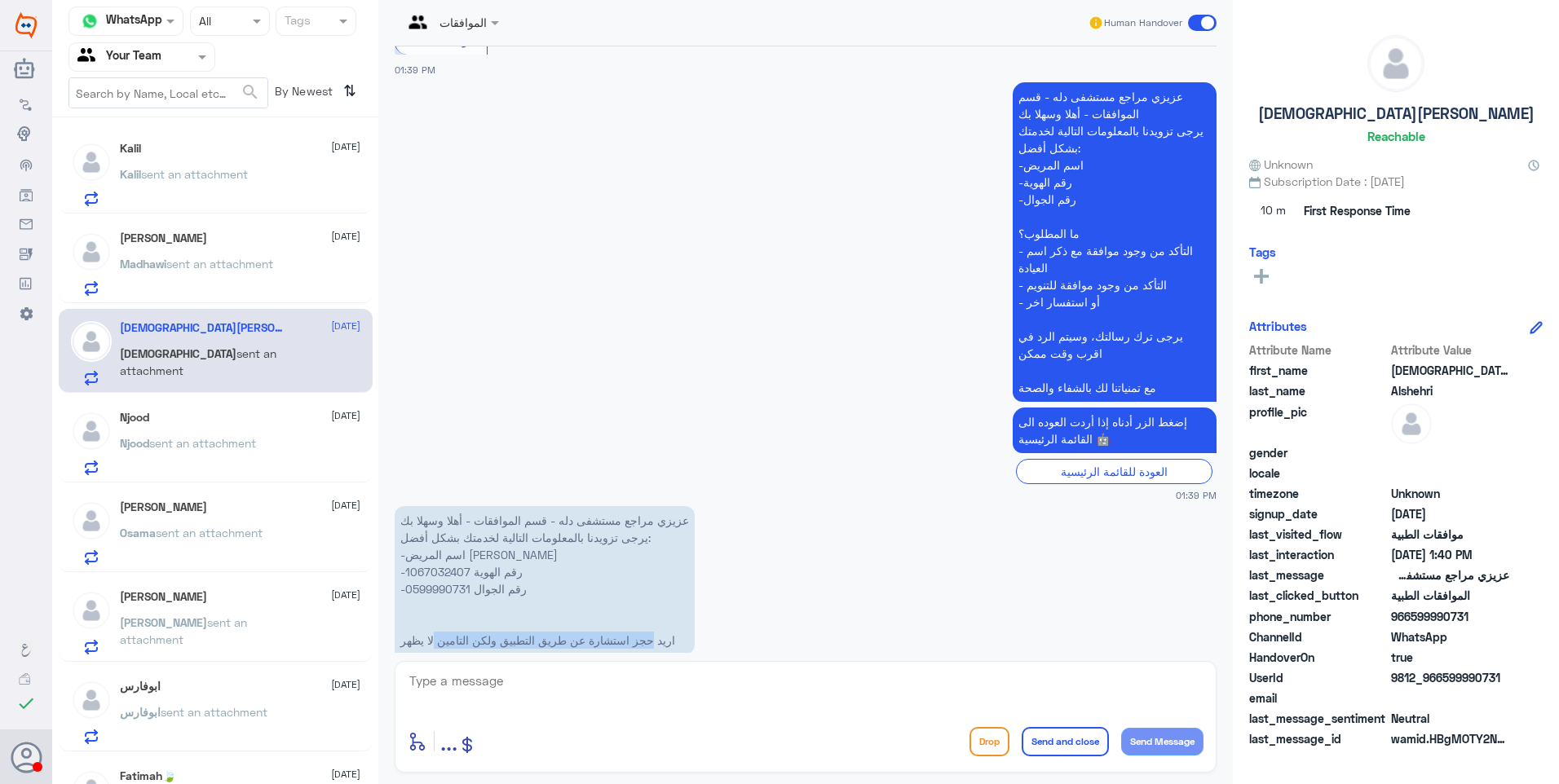
click at [427, 603] on p "عزيزي مراجع مستشفى دله - قسم الموافقات - أهلا وسهلا بك يرجى تزويدنا بالمعلومات …" at bounding box center [545, 580] width 300 height 148
drag, startPoint x: 427, startPoint y: 603, endPoint x: 437, endPoint y: 605, distance: 10.2
click at [437, 605] on p "عزيزي مراجع مستشفى دله - قسم الموافقات - أهلا وسهلا بك يرجى تزويدنا بالمعلومات …" at bounding box center [545, 580] width 300 height 148
click at [429, 537] on p "عزيزي مراجع مستشفى دله - قسم الموافقات - أهلا وسهلا بك يرجى تزويدنا بالمعلومات …" at bounding box center [545, 580] width 300 height 148
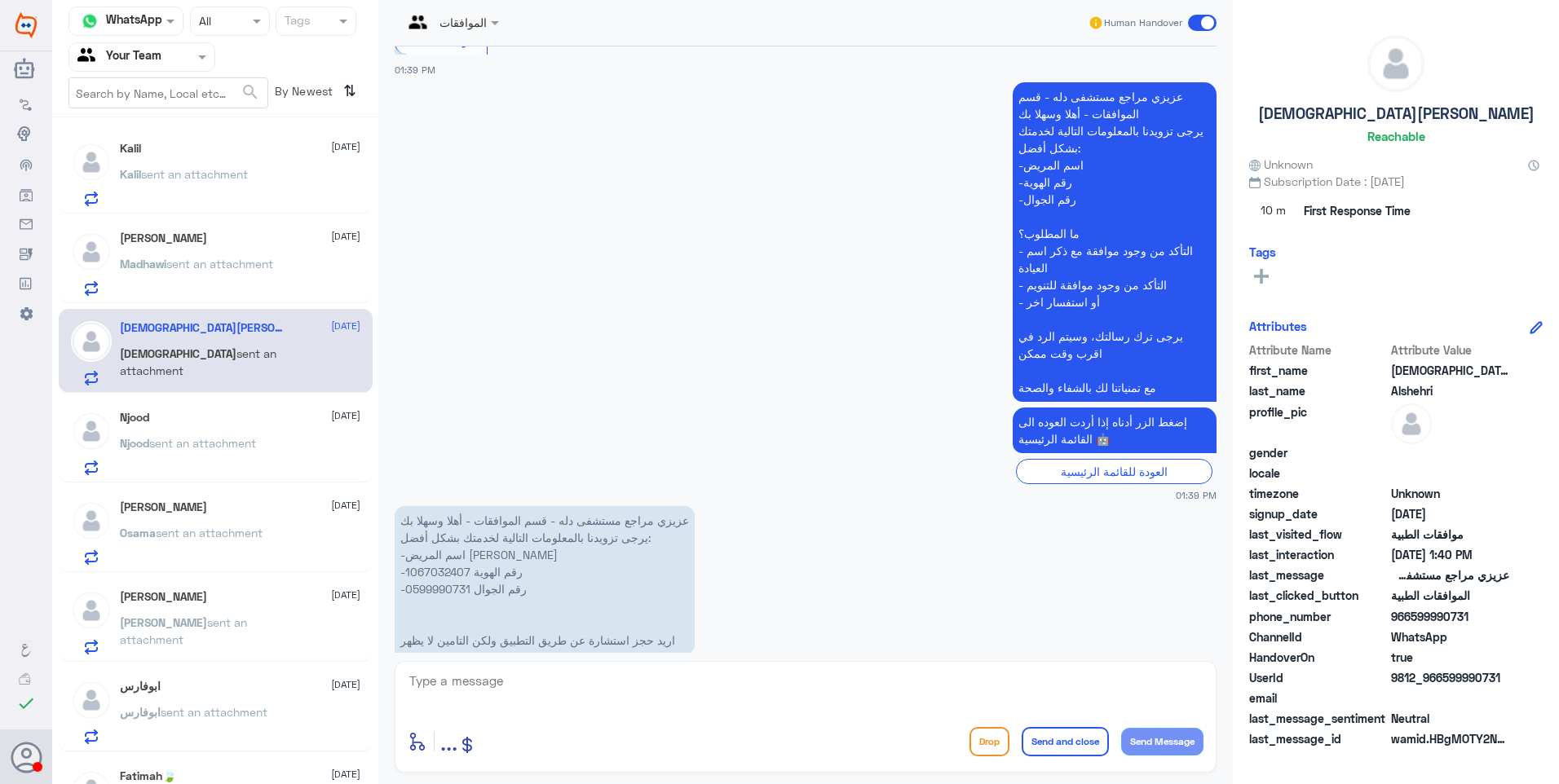
drag, startPoint x: 474, startPoint y: 682, endPoint x: 483, endPoint y: 696, distance: 16.6
click at [474, 692] on textarea at bounding box center [805, 690] width 795 height 40
click at [483, 695] on textarea at bounding box center [805, 690] width 795 height 40
type textarea "g"
click at [1152, 677] on textarea "للاسف بيانات التأمين التي على هذا الملف انتهت من تاريخ" at bounding box center [805, 690] width 795 height 40
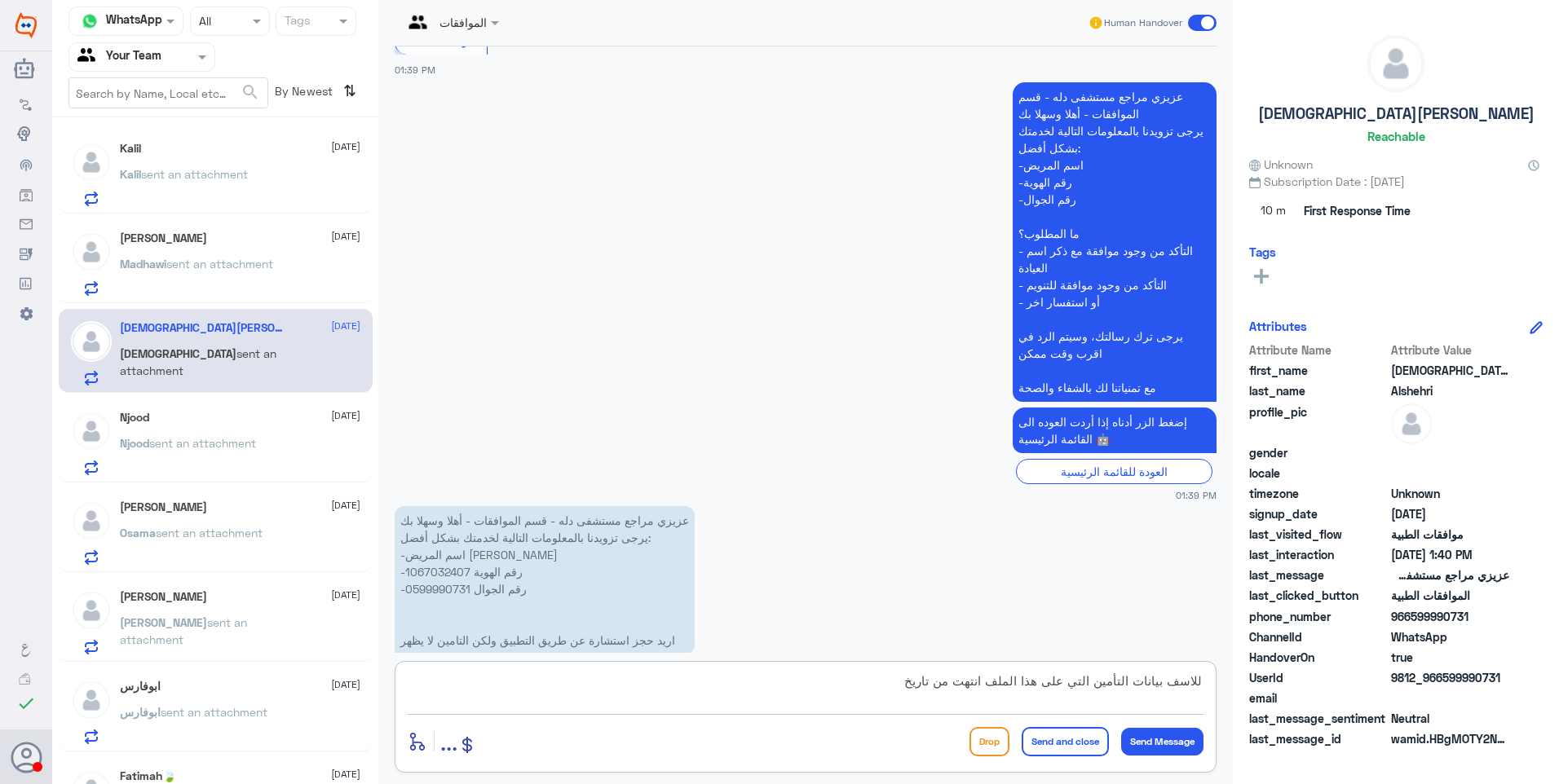
drag, startPoint x: 1144, startPoint y: 681, endPoint x: 1175, endPoint y: 678, distance: 31.1
click at [1175, 678] on textarea "للاسف بيانات التأمين التي على هذا الملف انتهت من تاريخ" at bounding box center [805, 690] width 795 height 40
click at [936, 681] on textarea "للاسف بوليصة التأمين التي على هذا الملف انتهت من تاريخ" at bounding box center [805, 690] width 795 height 40
drag, startPoint x: 854, startPoint y: 698, endPoint x: 1278, endPoint y: 673, distance: 424.7
click at [1280, 670] on div "Channel WhatsApp Status × All Tags Agent Filter Your Team search By Newest ⇅ Ka…" at bounding box center [805, 394] width 1507 height 789
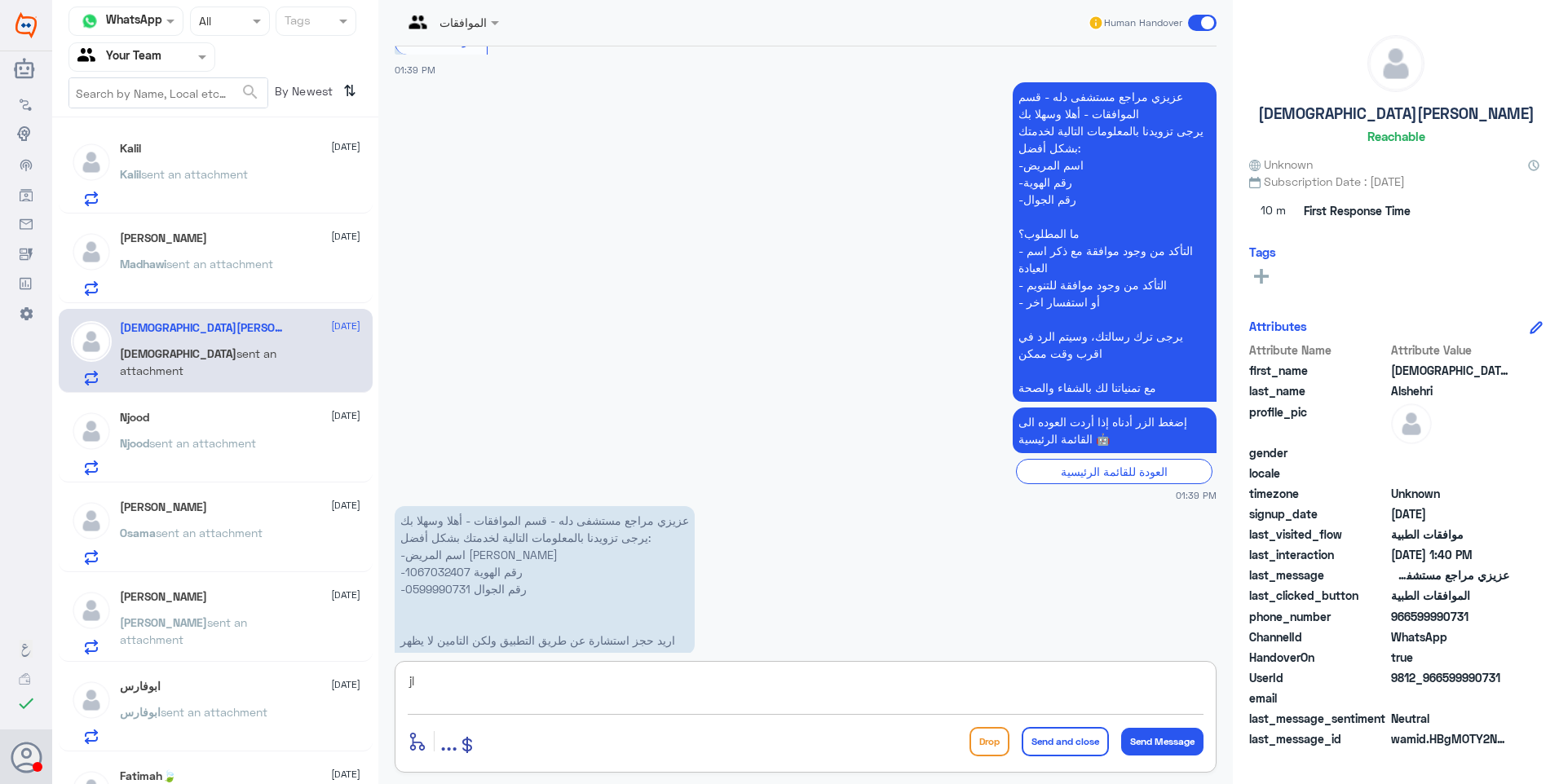
type textarea "j"
type textarea "تم تحديث بيانات التأمين الخاصة بكم على شركة بوبا"
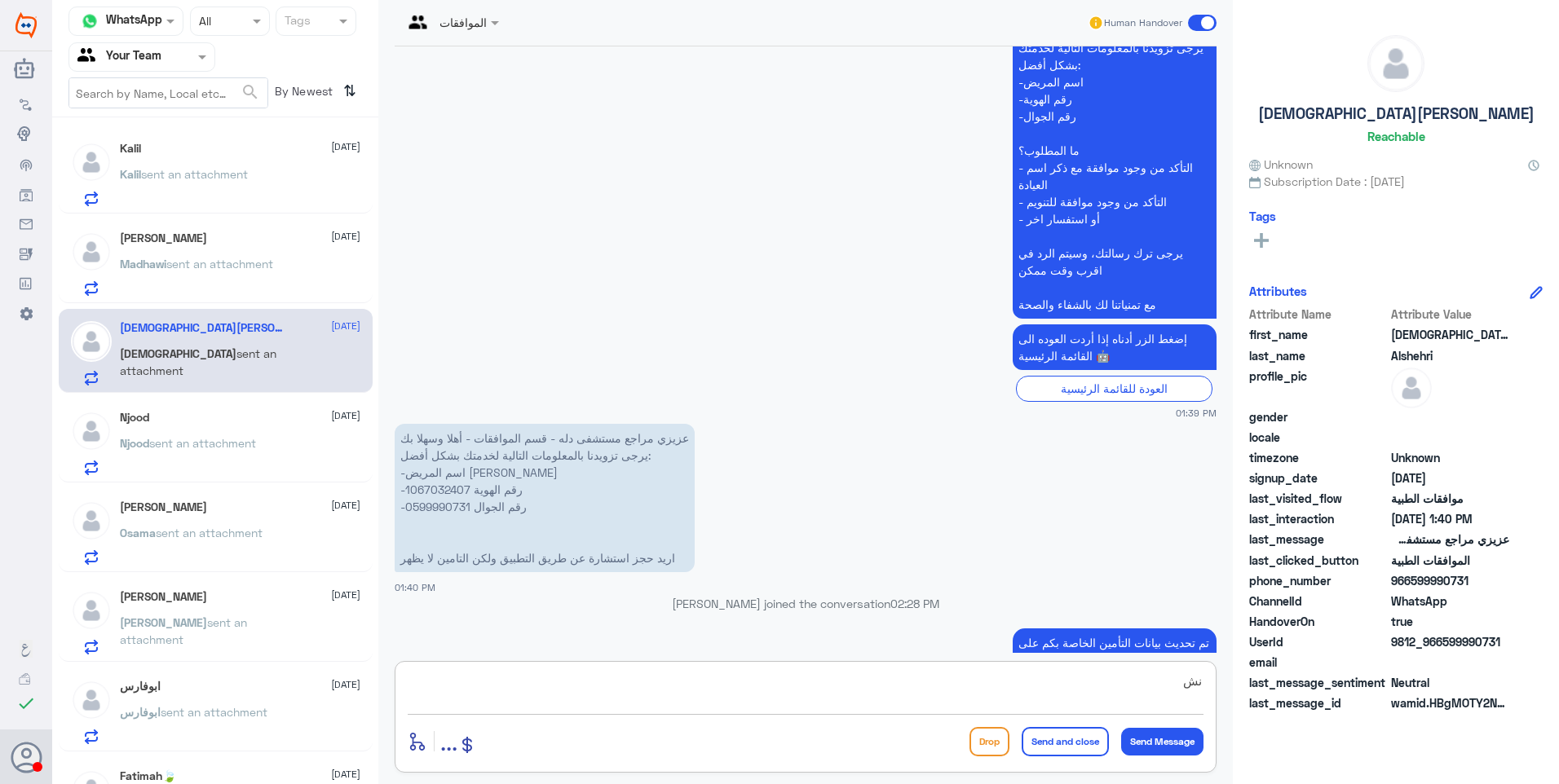
type textarea "ن"
type textarea "اي خدمة اخرى؟"
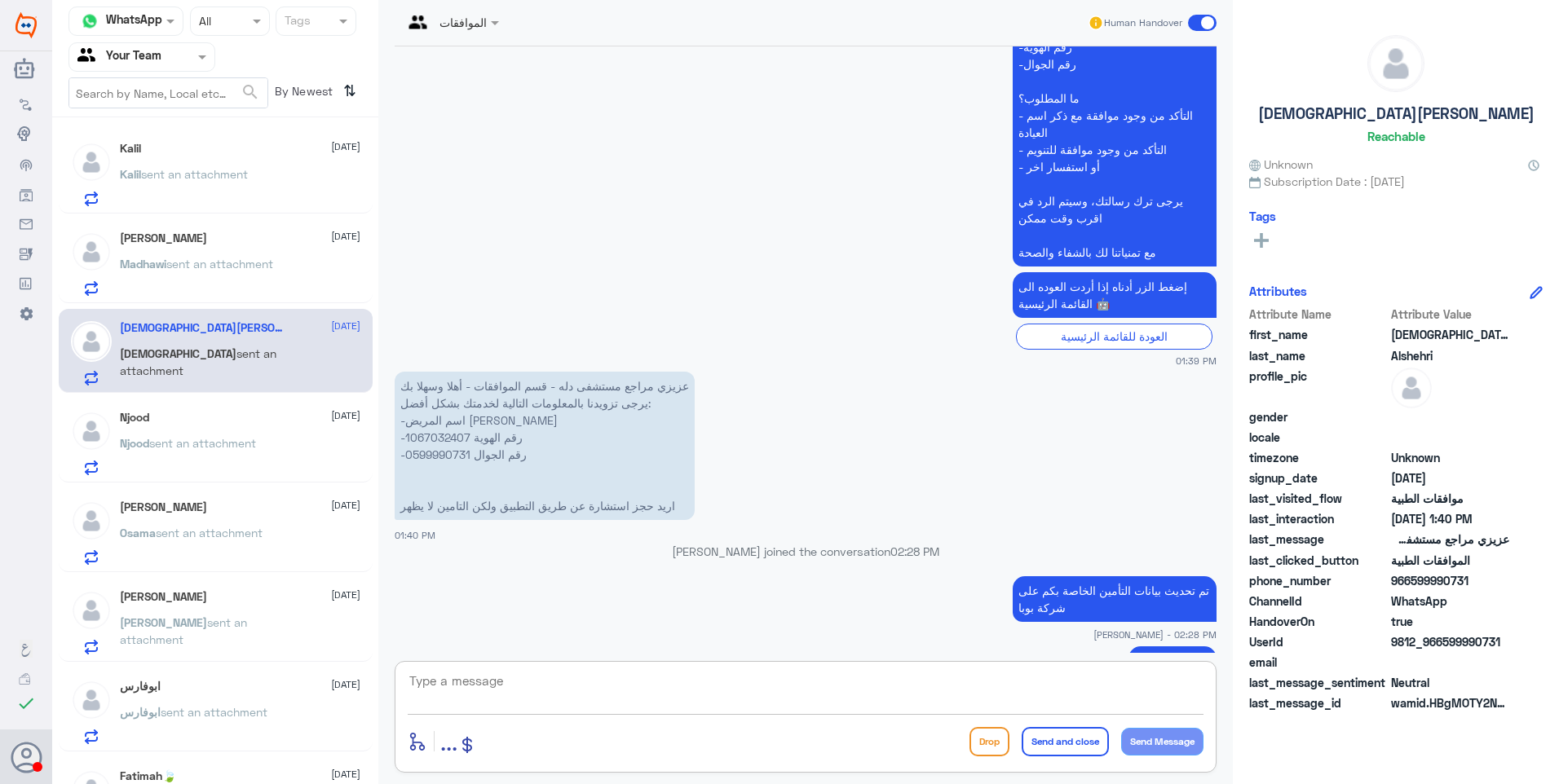
click at [252, 432] on div "Njood 25 August Njood sent an attachment" at bounding box center [240, 443] width 241 height 65
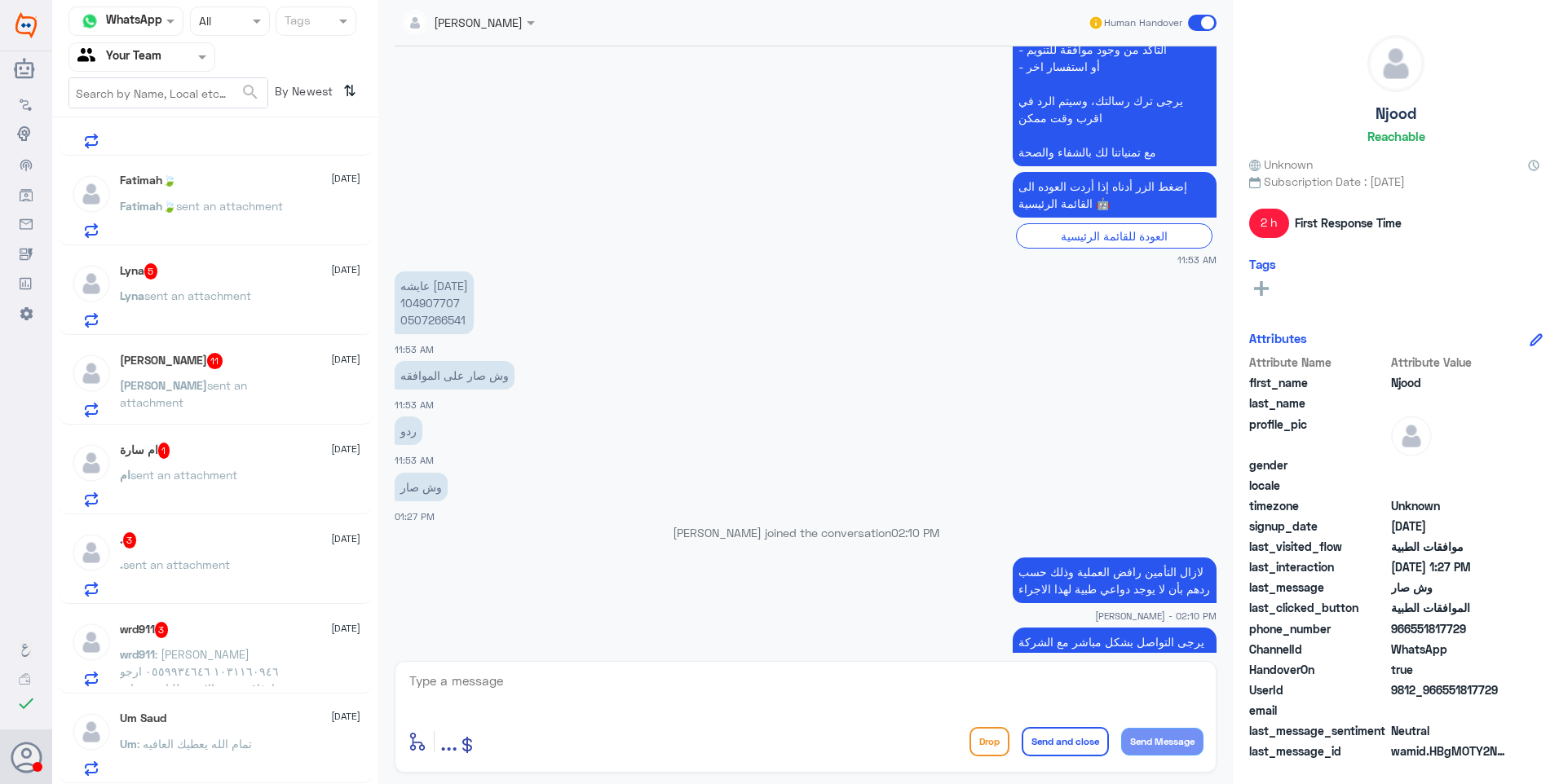
scroll to position [686, 0]
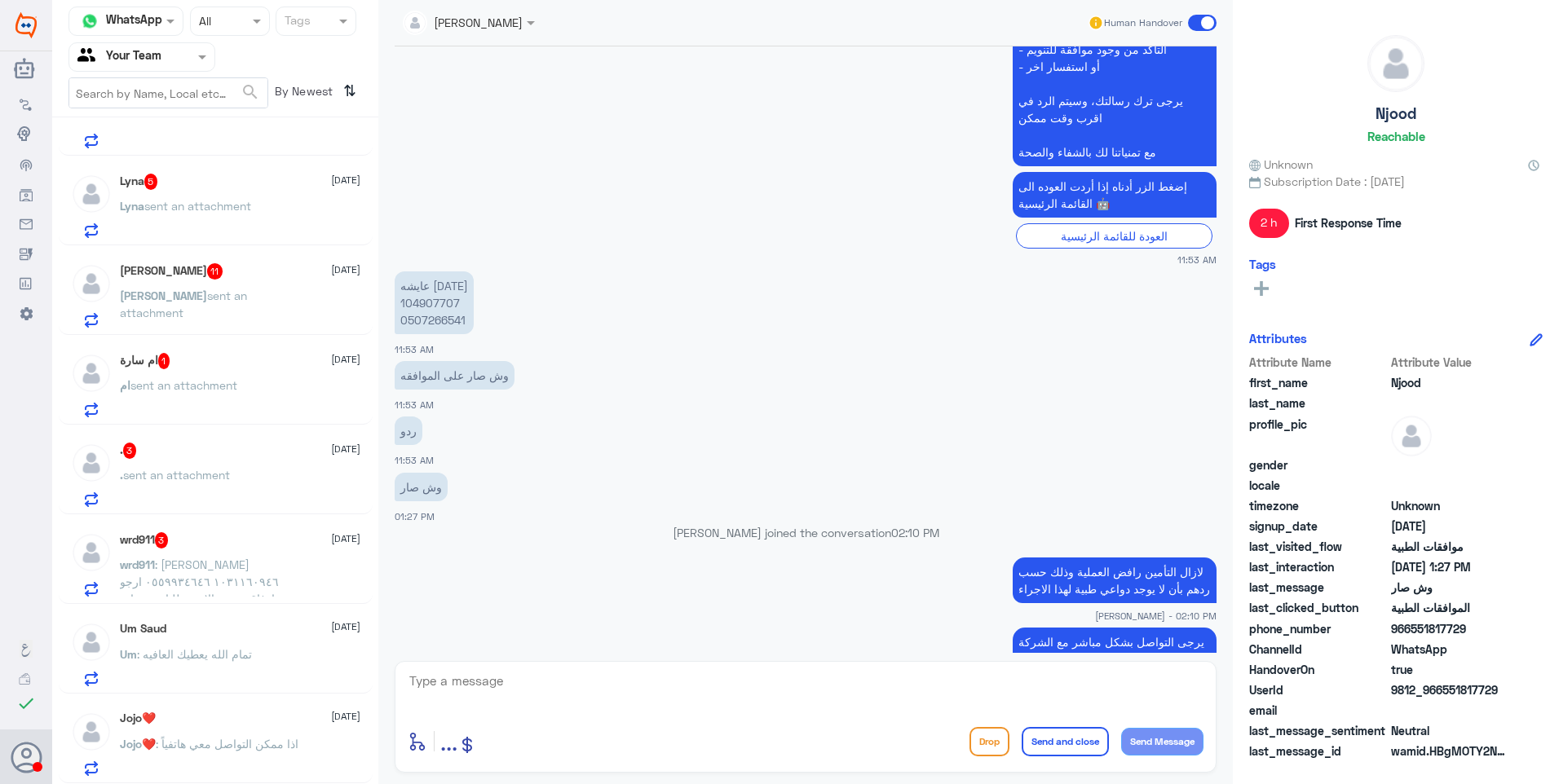
click at [221, 745] on span ": اذا ممكن التواصل معي هاتفياً" at bounding box center [227, 744] width 143 height 14
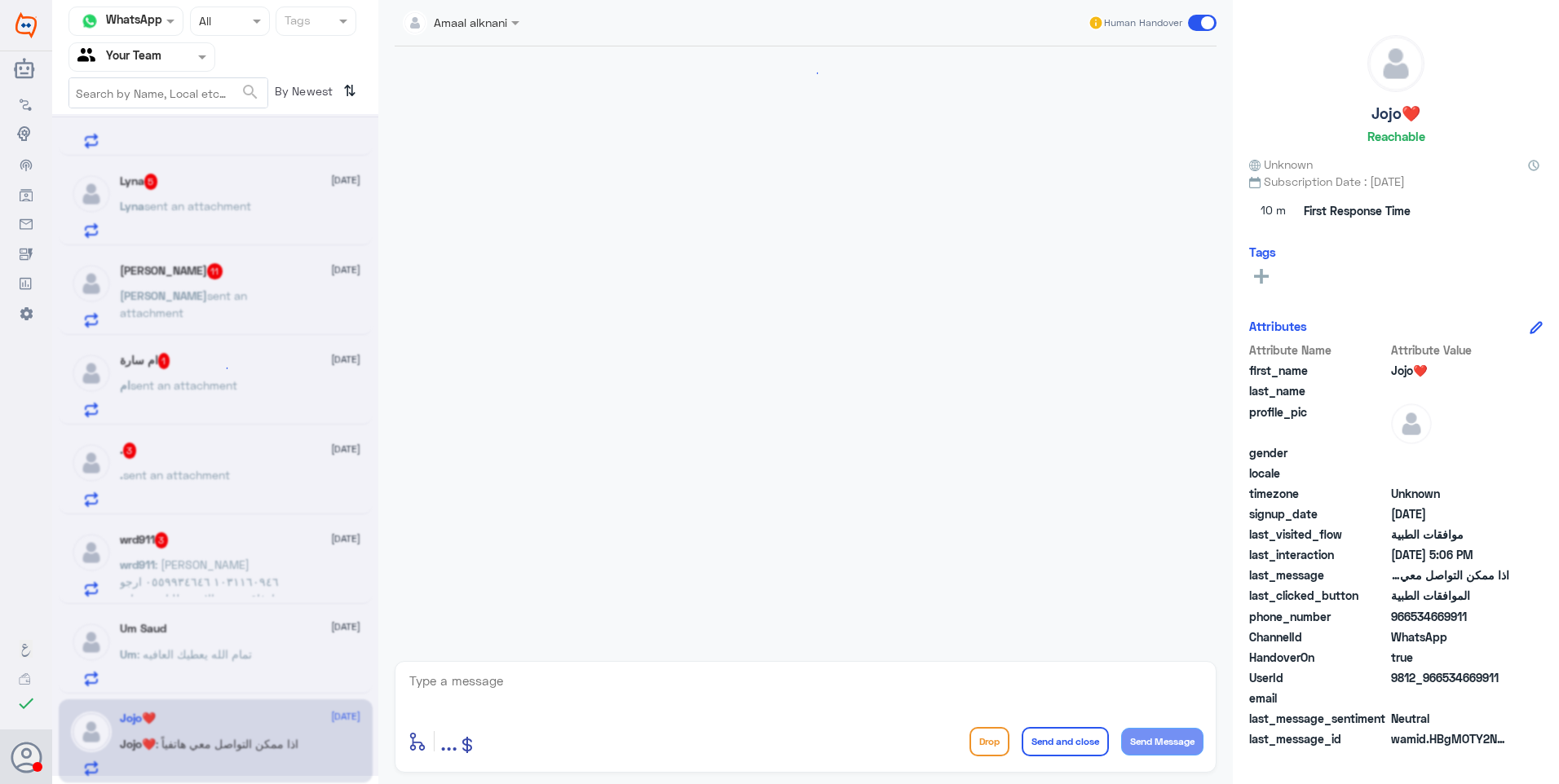
scroll to position [1298, 0]
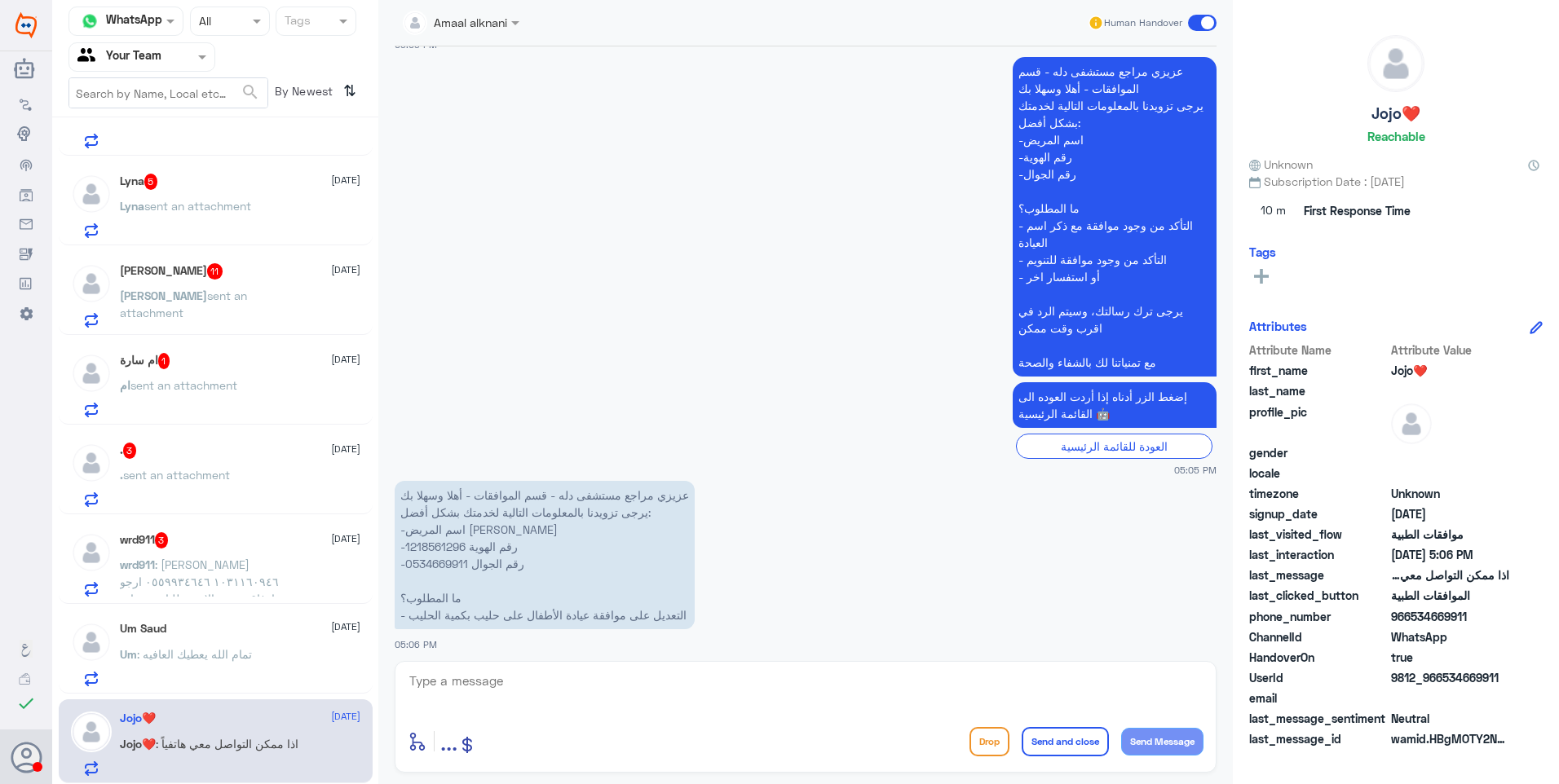
click at [233, 647] on div "Um Saud 24 August Um : تمام الله يعطيك العافيه" at bounding box center [240, 654] width 241 height 65
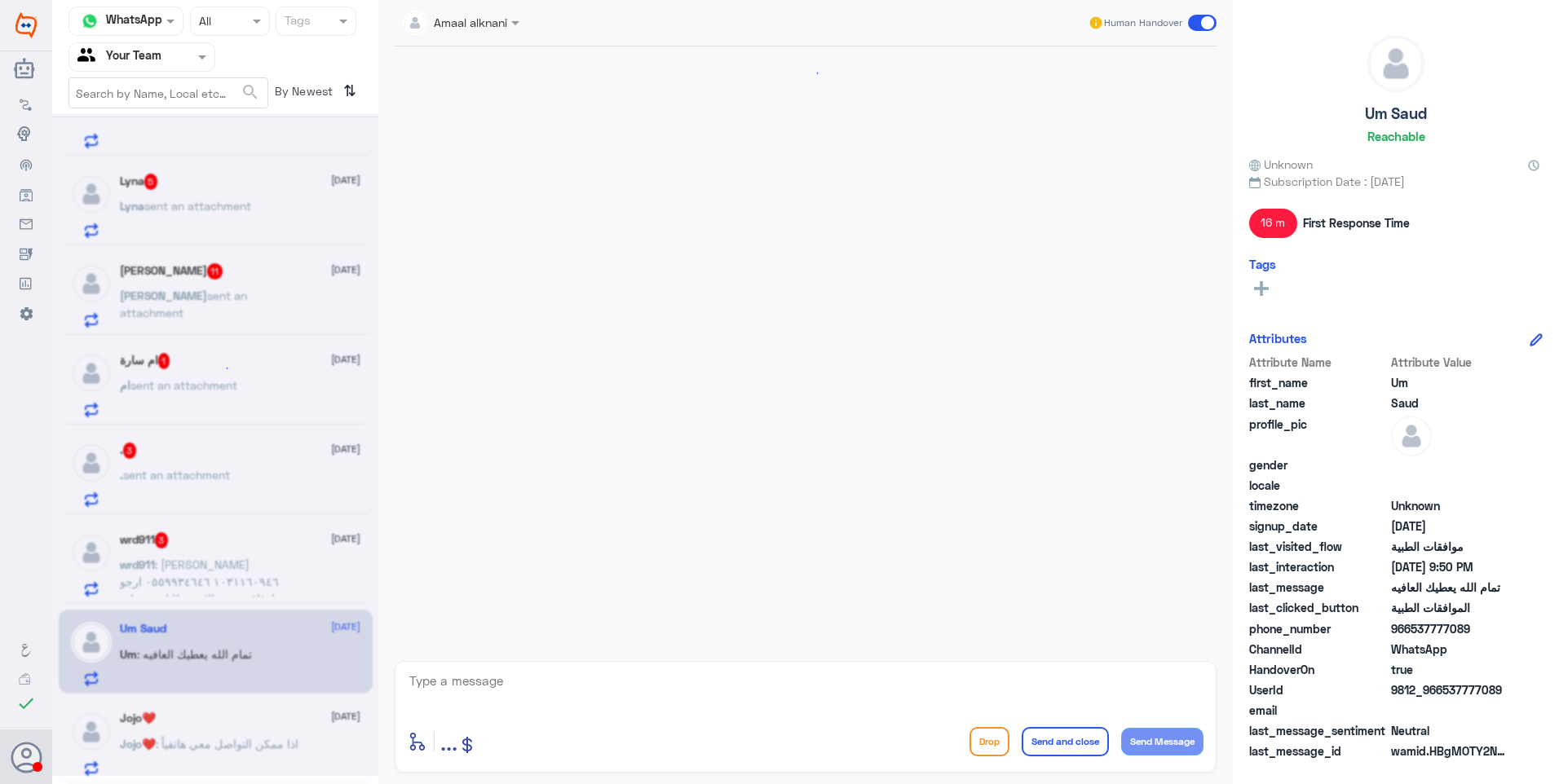
scroll to position [913, 0]
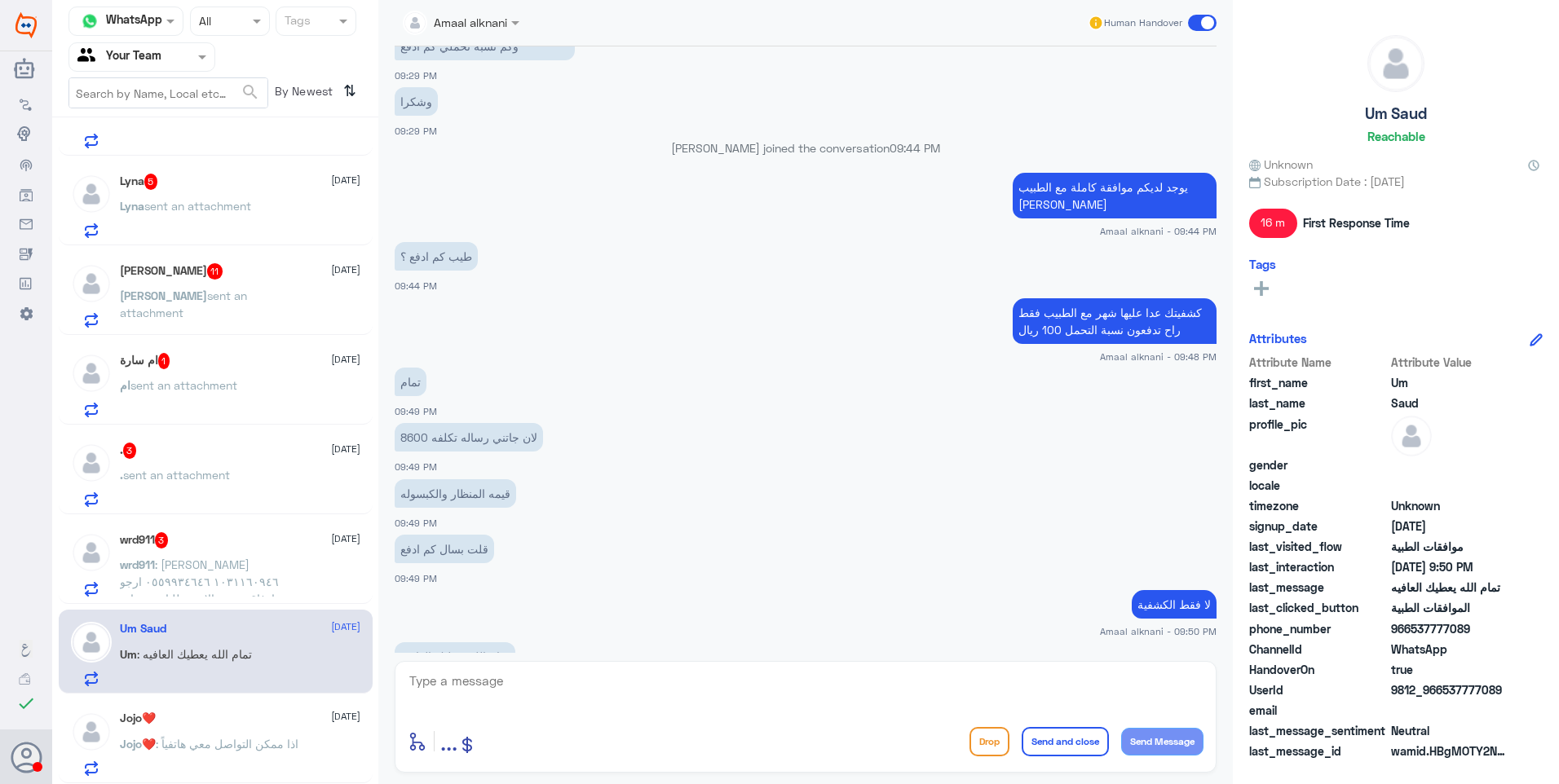
click at [614, 689] on textarea at bounding box center [805, 690] width 795 height 40
type textarea "نشكر تواصلكم مع دلة."
click at [1072, 739] on button "Send and close" at bounding box center [1065, 742] width 87 height 29
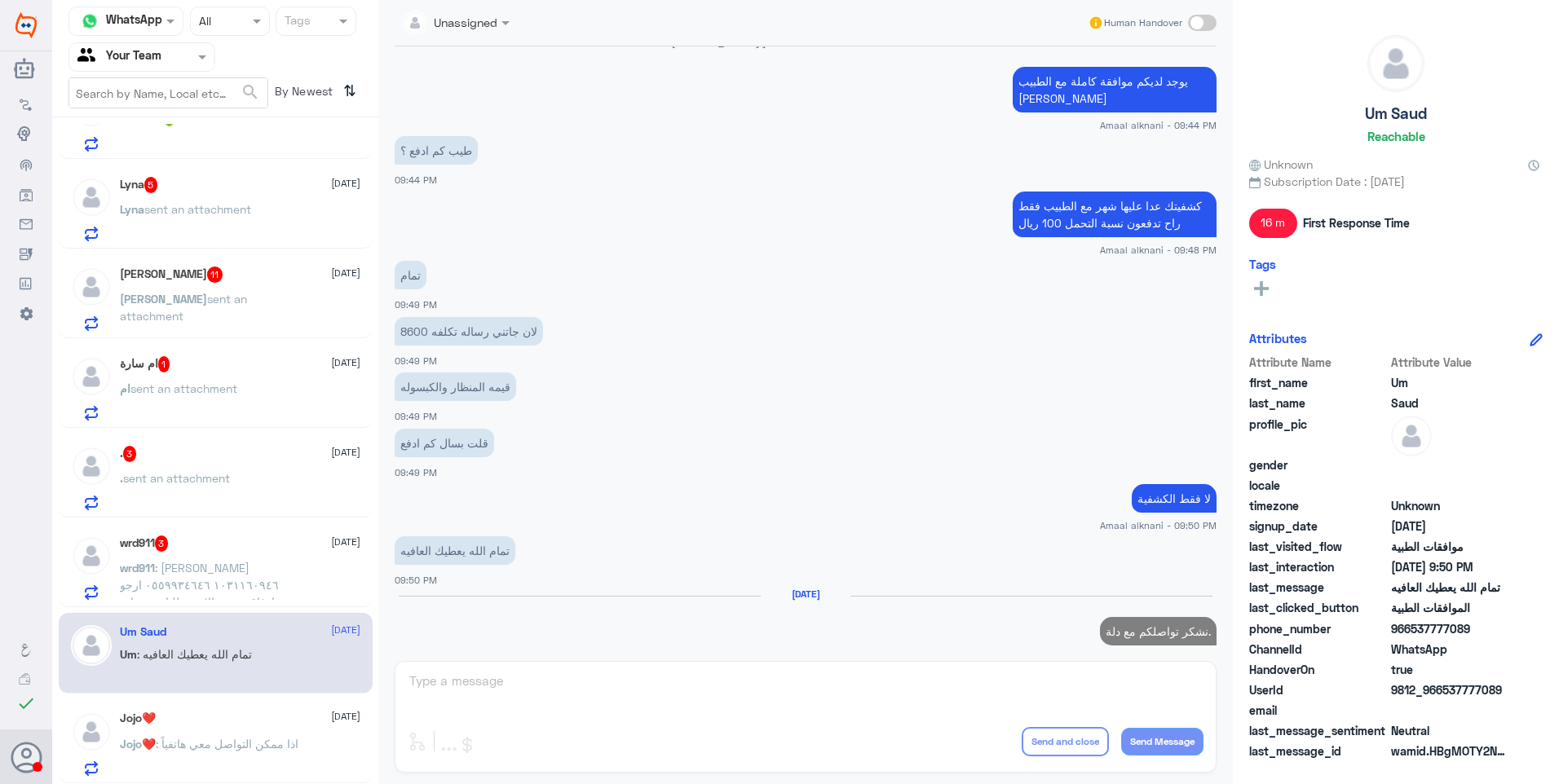
scroll to position [682, 0]
click at [270, 543] on div "wrd911 3 24 August" at bounding box center [240, 544] width 241 height 16
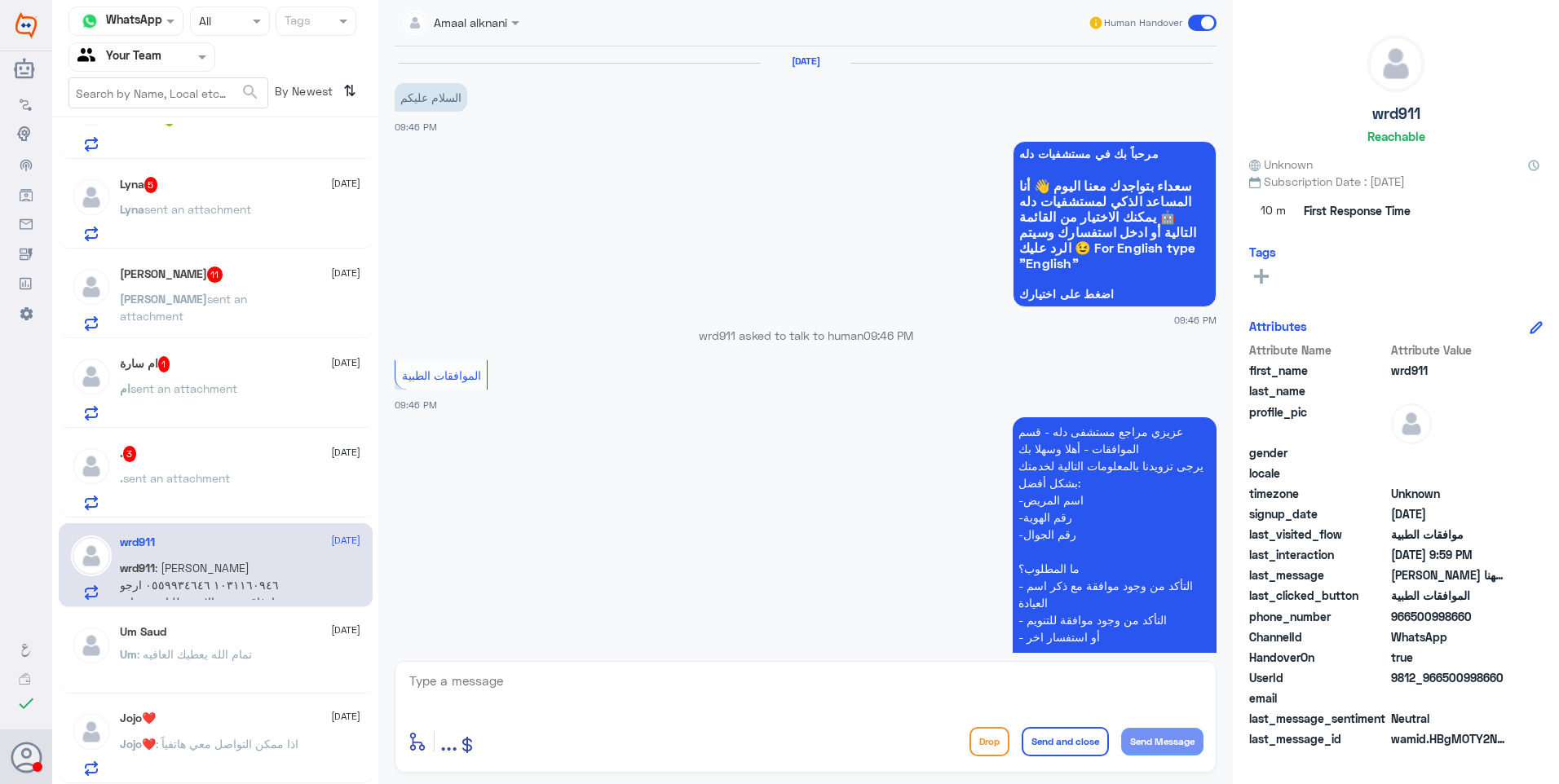
scroll to position [1181, 0]
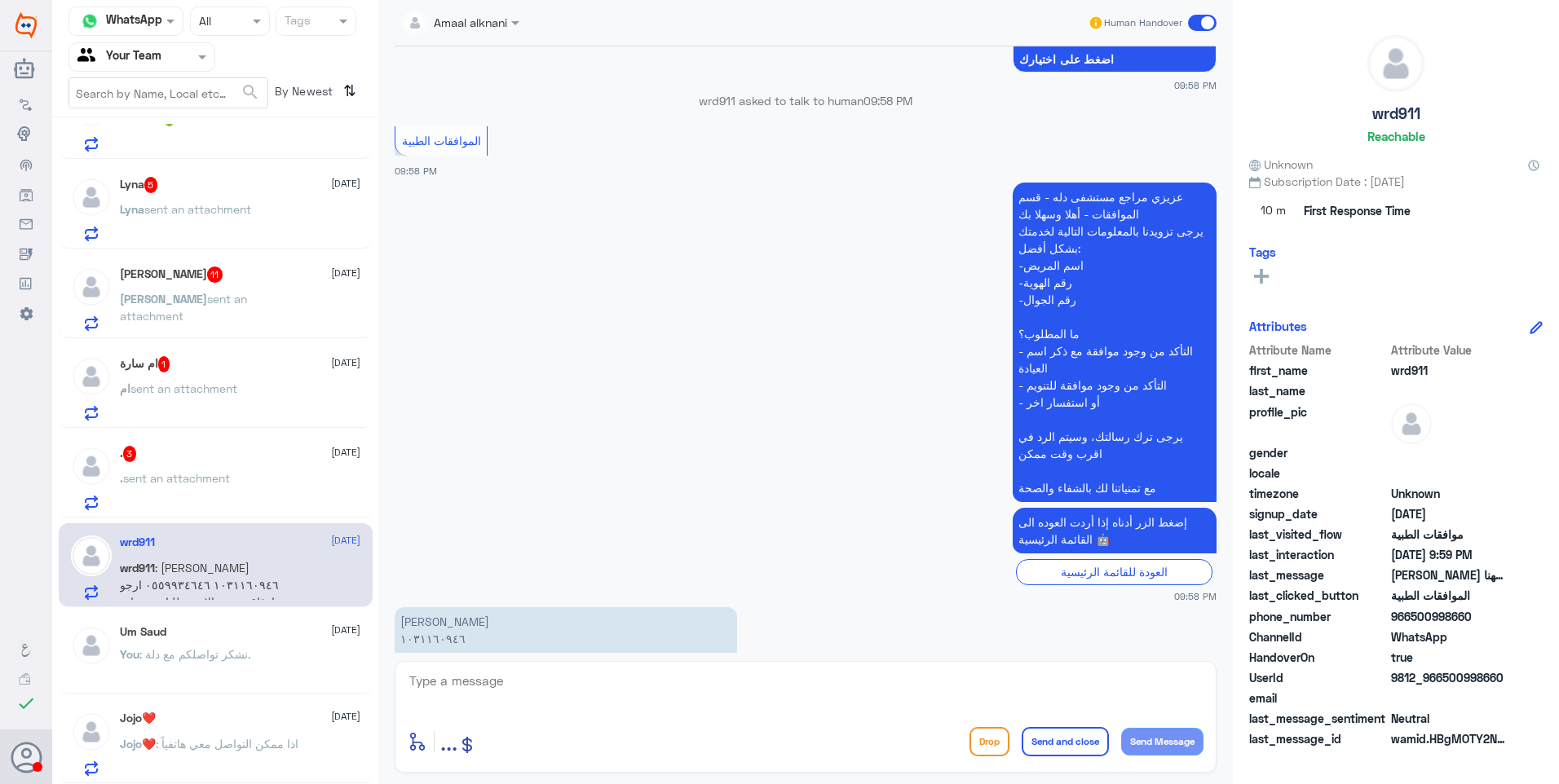
click at [228, 485] on span "sent an attachment" at bounding box center [176, 478] width 107 height 14
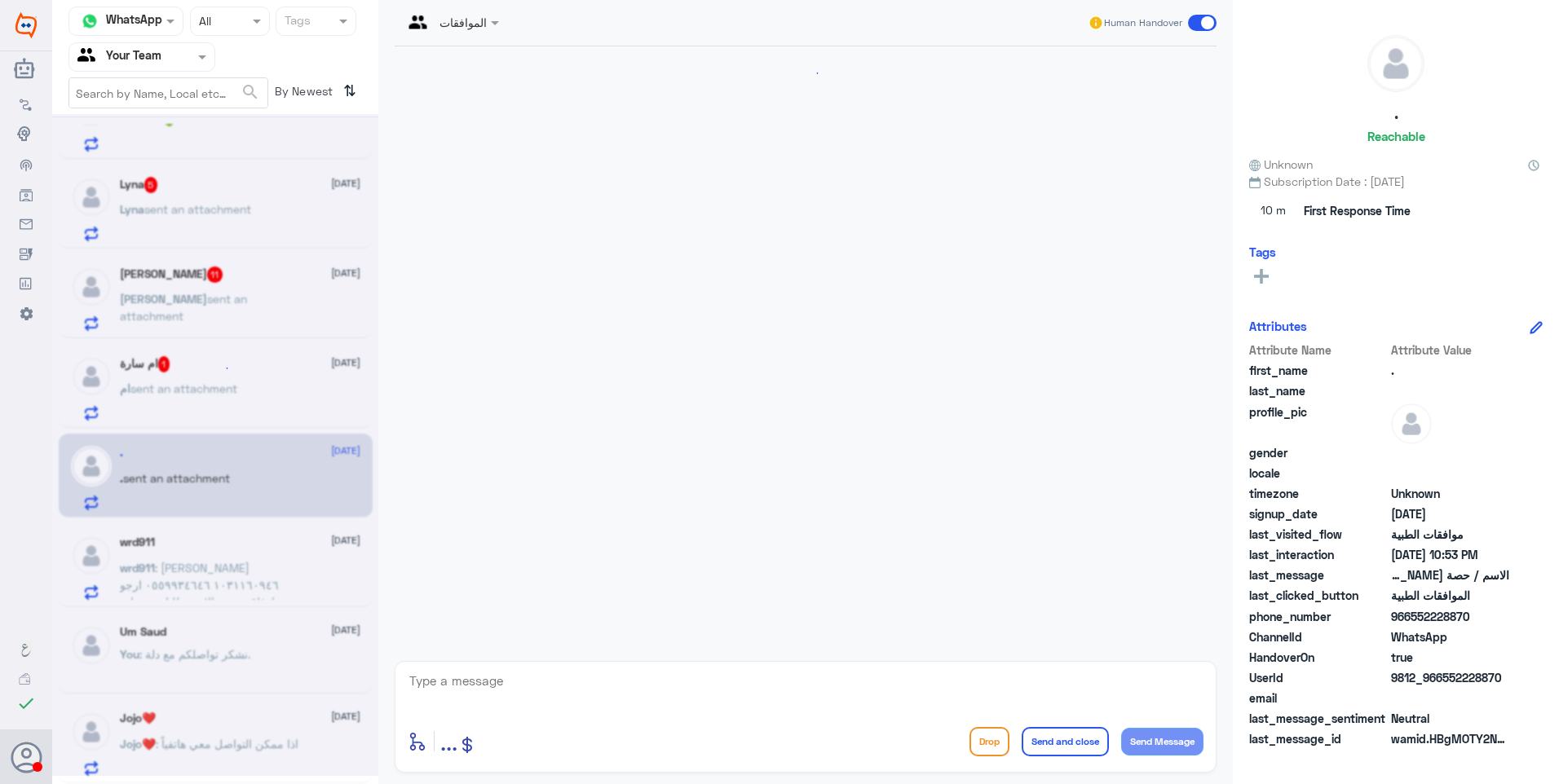
scroll to position [335, 0]
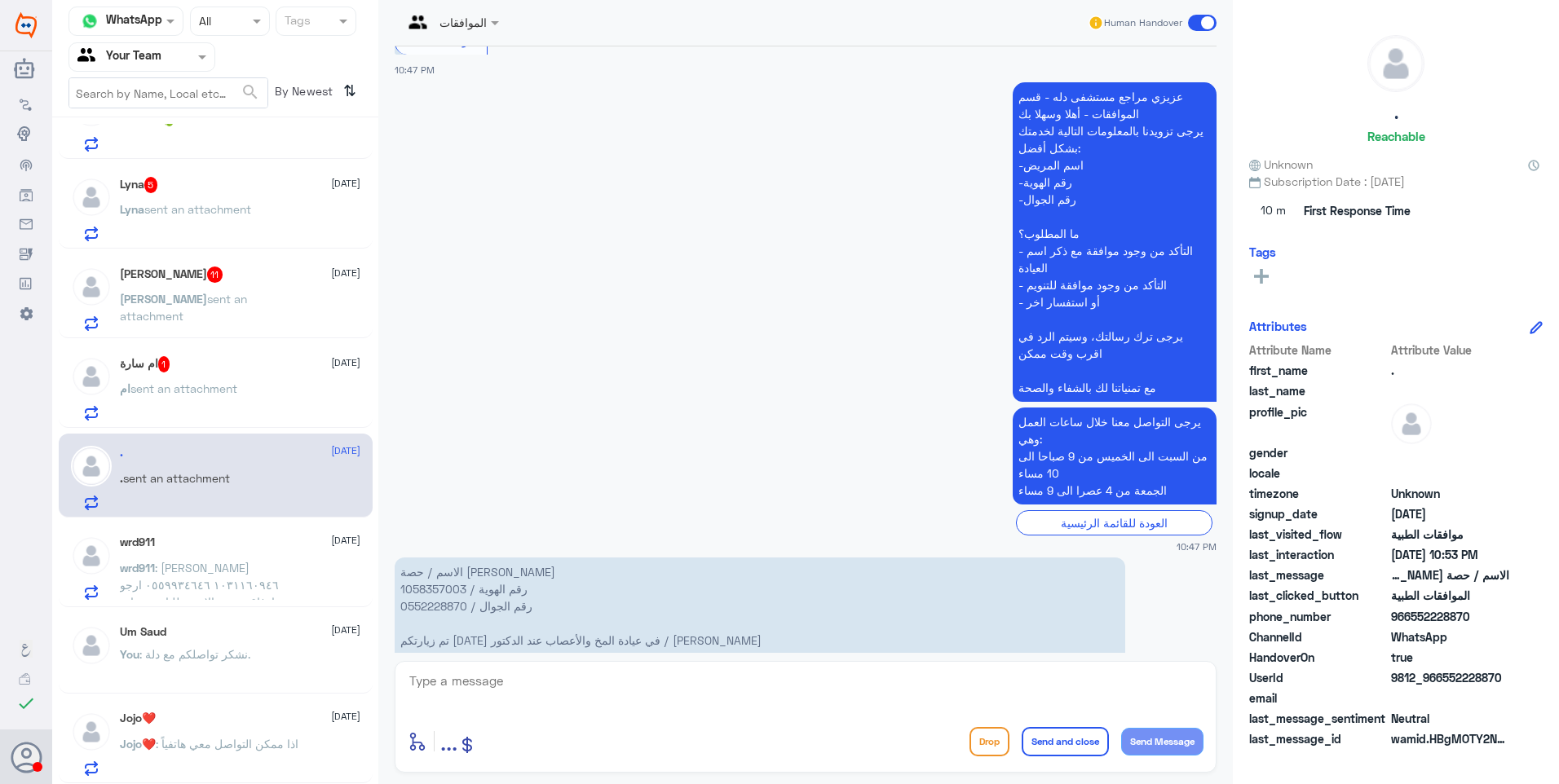
click at [247, 581] on span ": فهد الصبيحي ١٠٣١١٦٠٩٤٦ ٠٥٥٩٩٣٤٦٤٦ ارجو ارفاق صورة الاشعة للتامين عيادة العظام…" at bounding box center [199, 594] width 159 height 66
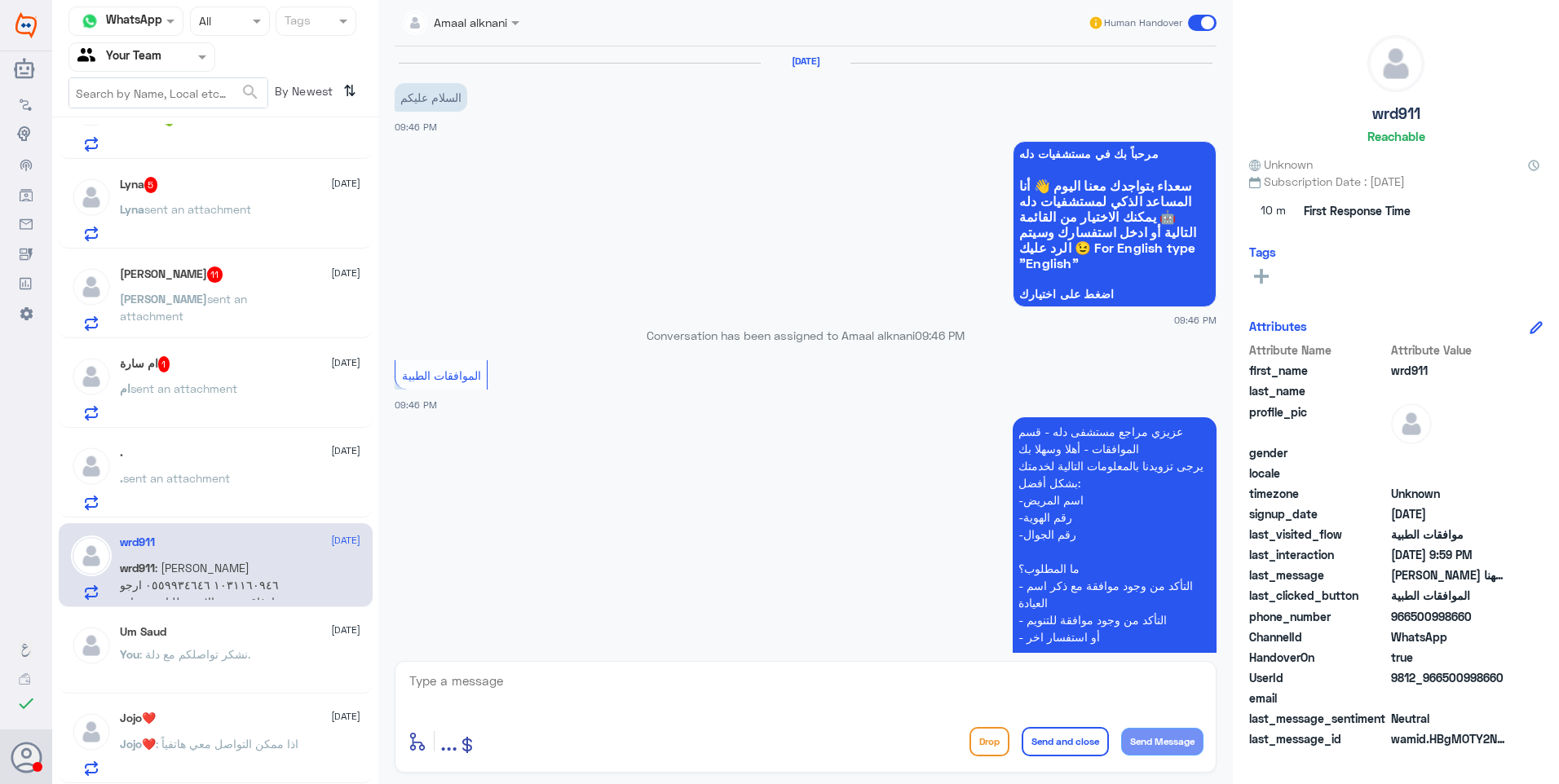
scroll to position [1181, 0]
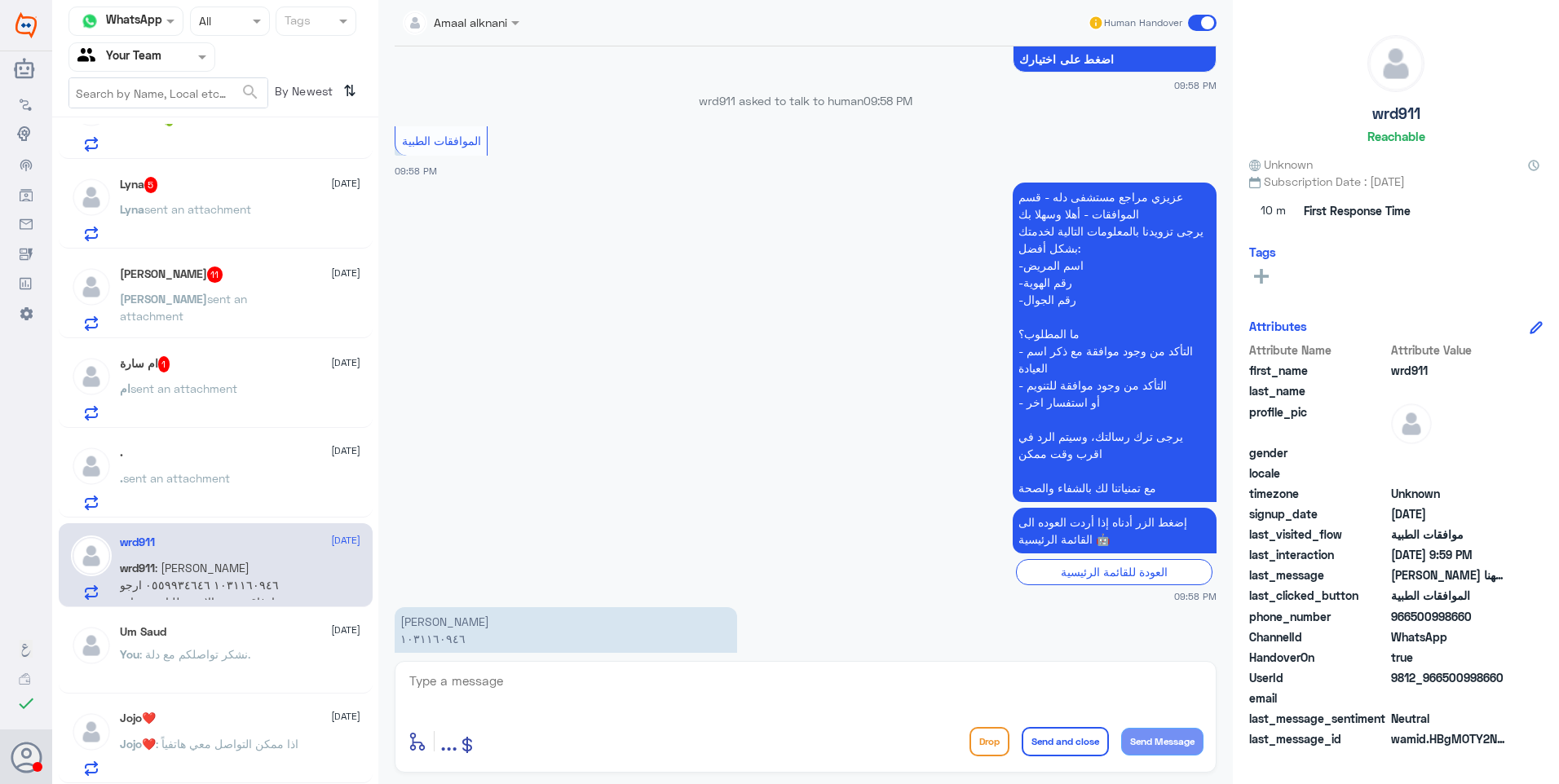
drag, startPoint x: 623, startPoint y: 614, endPoint x: 483, endPoint y: 614, distance: 140.0
click at [485, 614] on p "فهد الصبيحي ١٠٣١١٦٠٩٤٦ ٠٥٥٩٩٣٤٦٤٦ ارجو ارفاق صورة الاشعة للتامين عيادة العظام ا…" at bounding box center [566, 647] width 342 height 80
drag, startPoint x: 483, startPoint y: 614, endPoint x: 514, endPoint y: 614, distance: 31.0
click at [487, 614] on p "فهد الصبيحي ١٠٣١١٦٠٩٤٦ ٠٥٥٩٩٣٤٦٤٦ ارجو ارفاق صورة الاشعة للتامين عيادة العظام ا…" at bounding box center [566, 647] width 342 height 80
click at [457, 609] on p "فهد الصبيحي ١٠٣١١٦٠٩٤٦ ٠٥٥٩٩٣٤٦٤٦ ارجو ارفاق صورة الاشعة للتامين عيادة العظام ا…" at bounding box center [566, 647] width 342 height 80
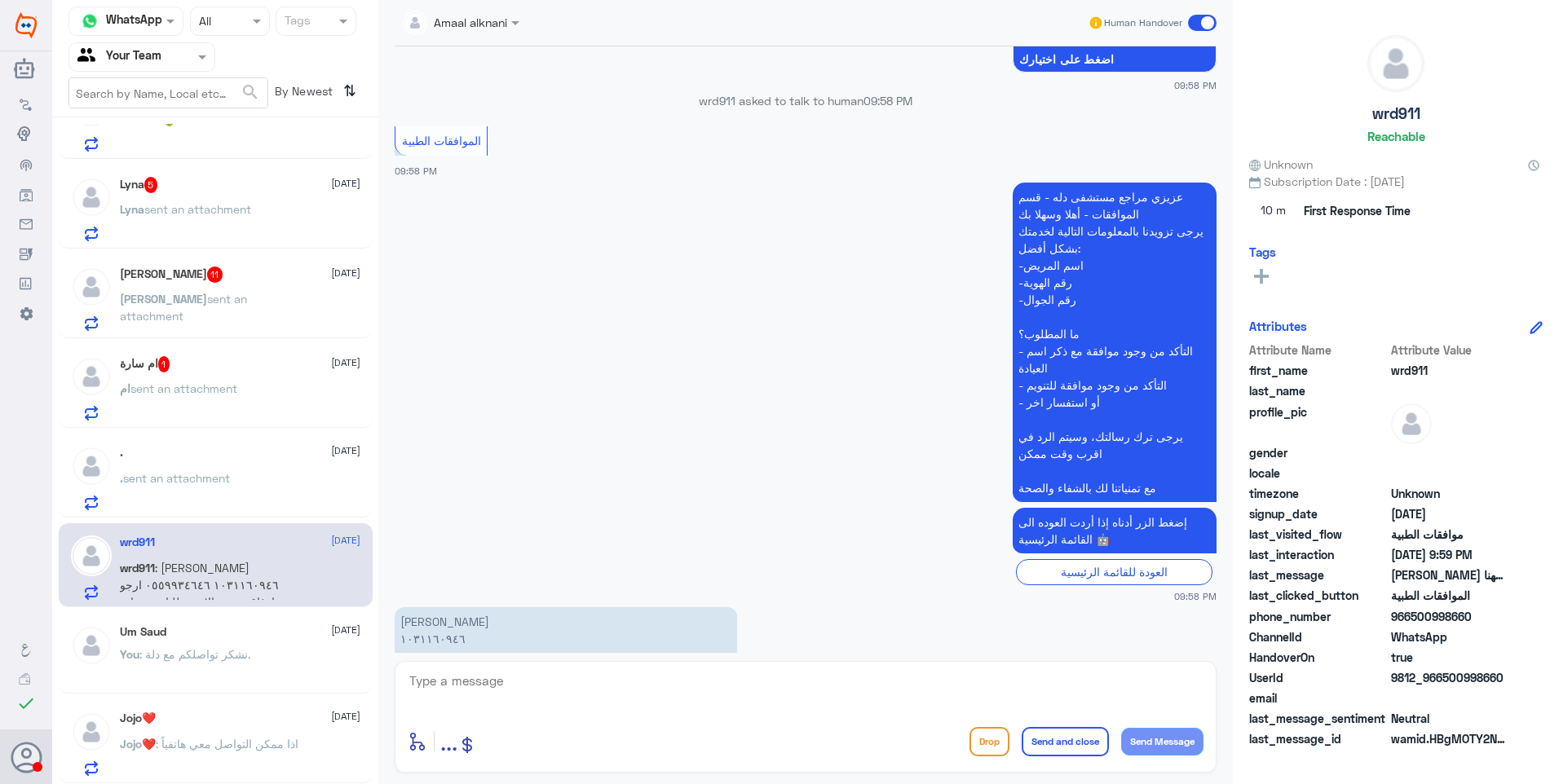
click at [250, 474] on div ". sent an attachment" at bounding box center [240, 492] width 241 height 37
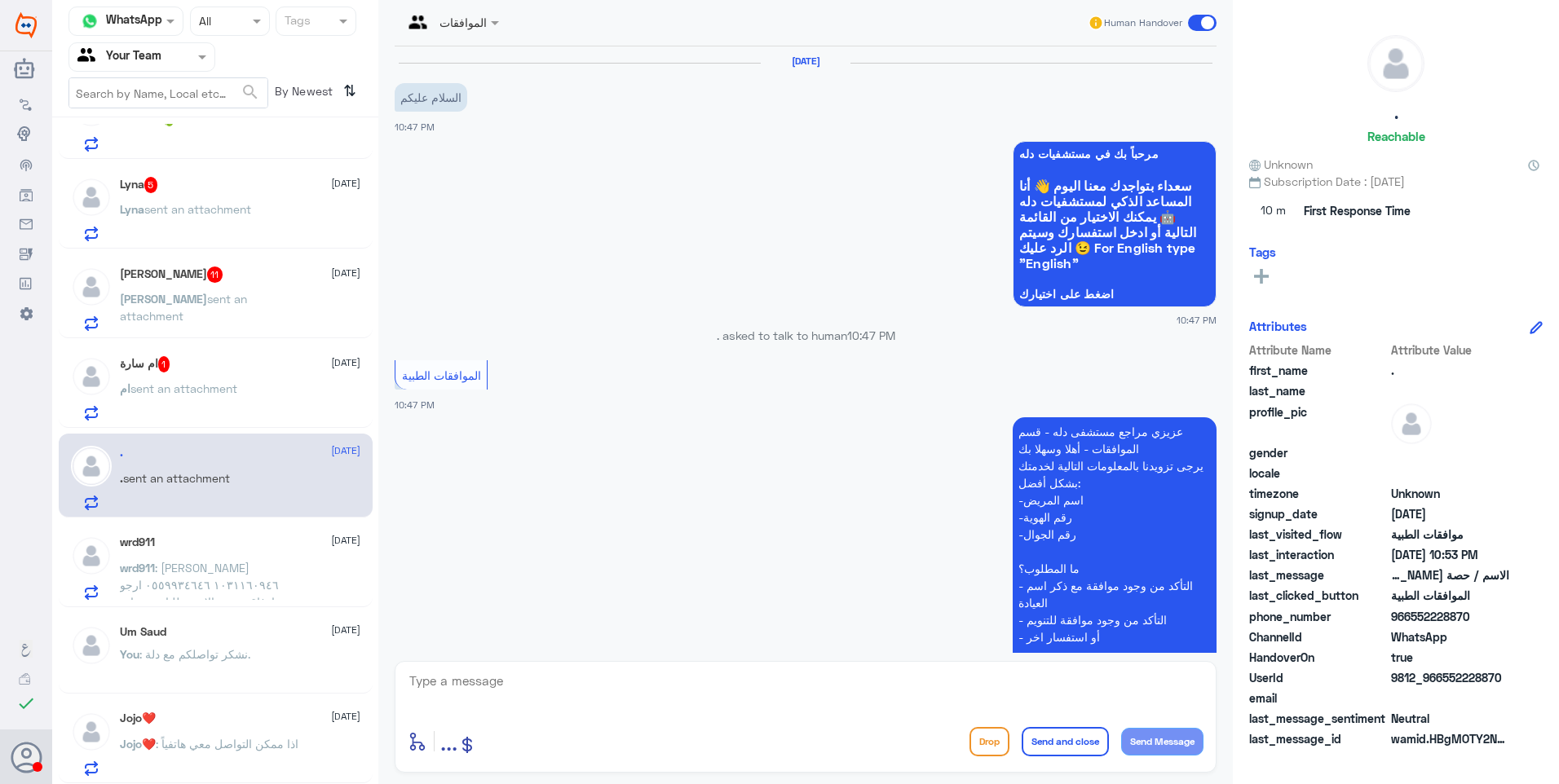
scroll to position [335, 0]
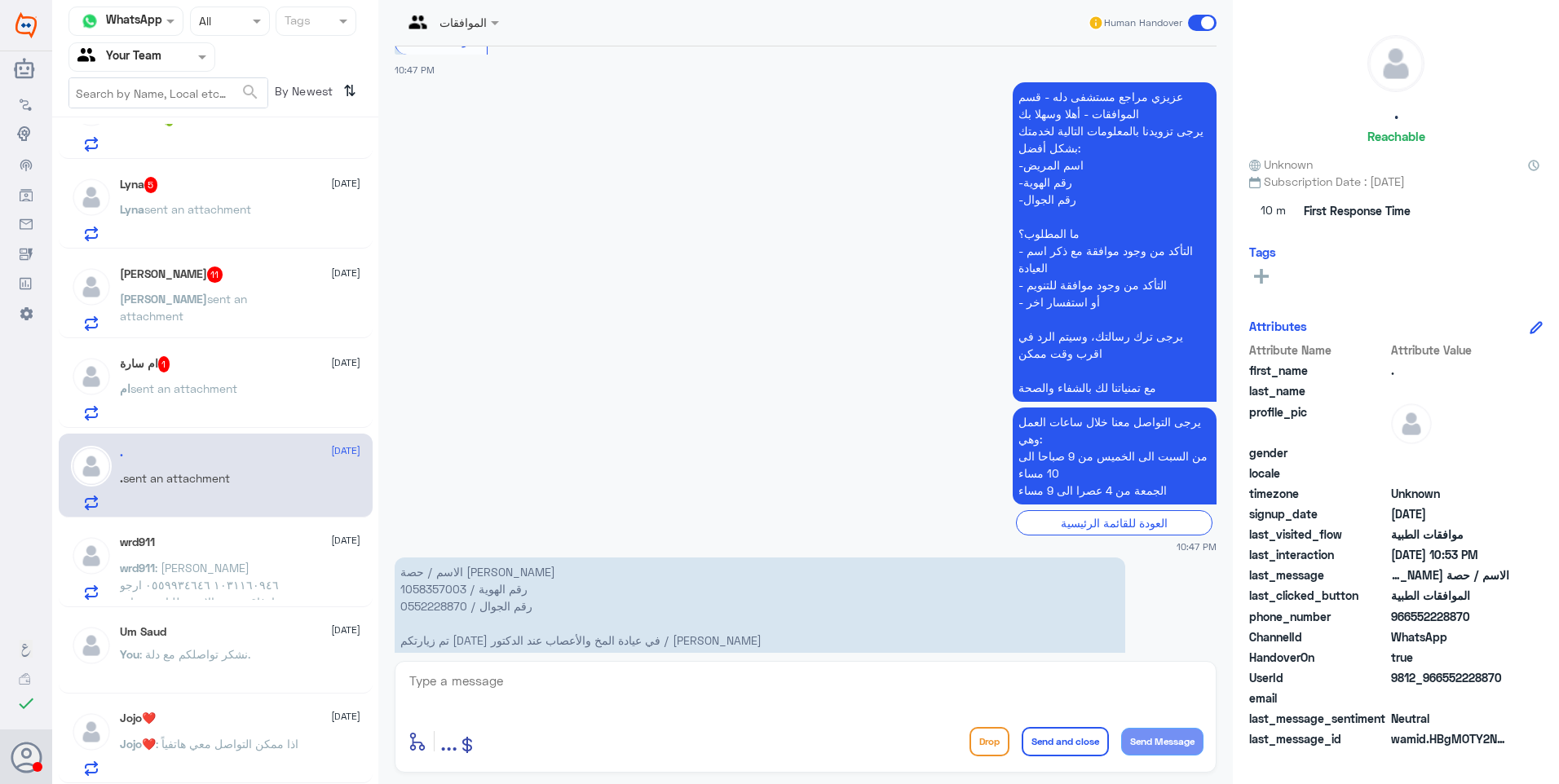
click at [185, 384] on span "sent an attachment" at bounding box center [184, 388] width 107 height 14
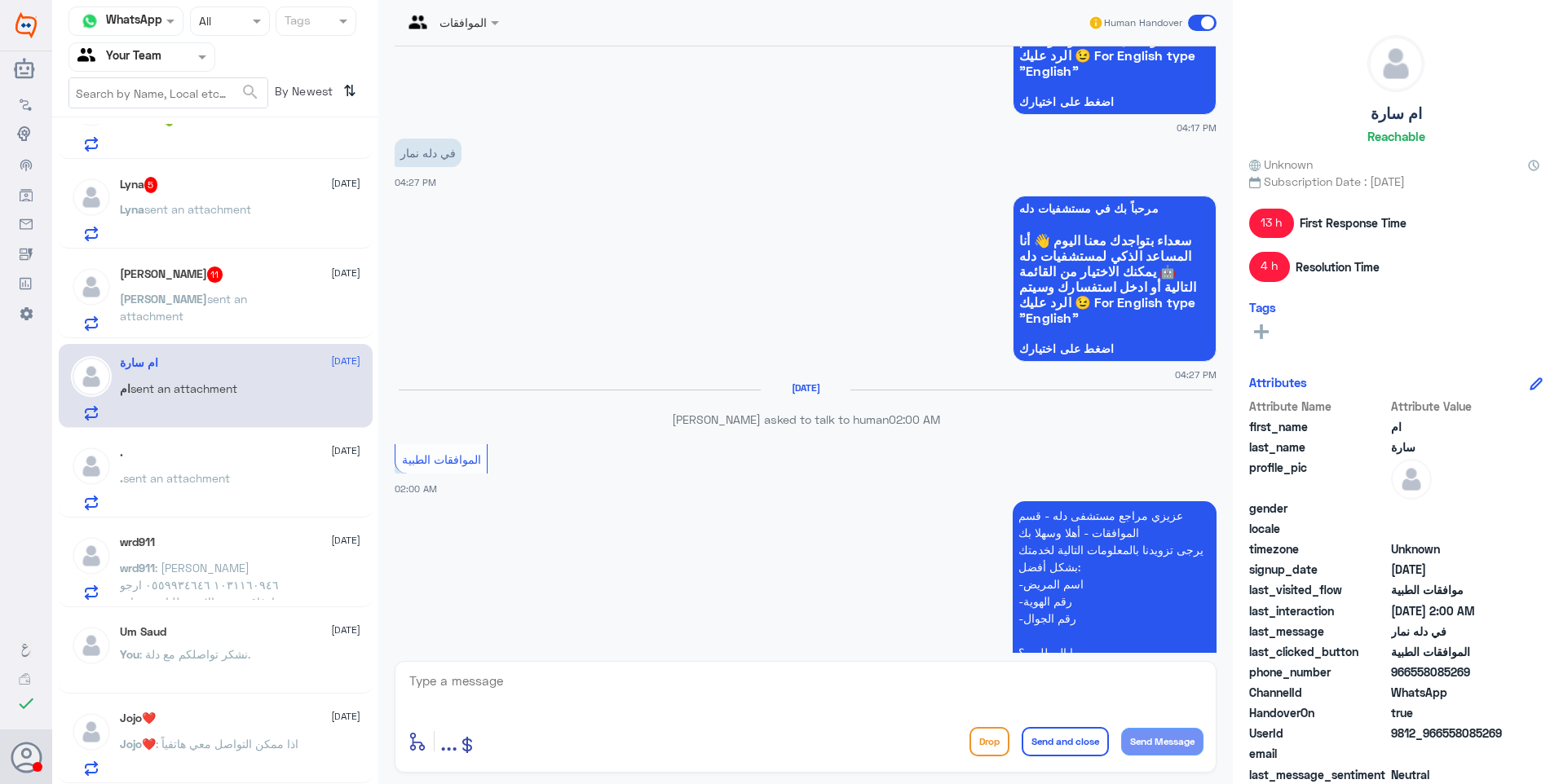
scroll to position [1359, 0]
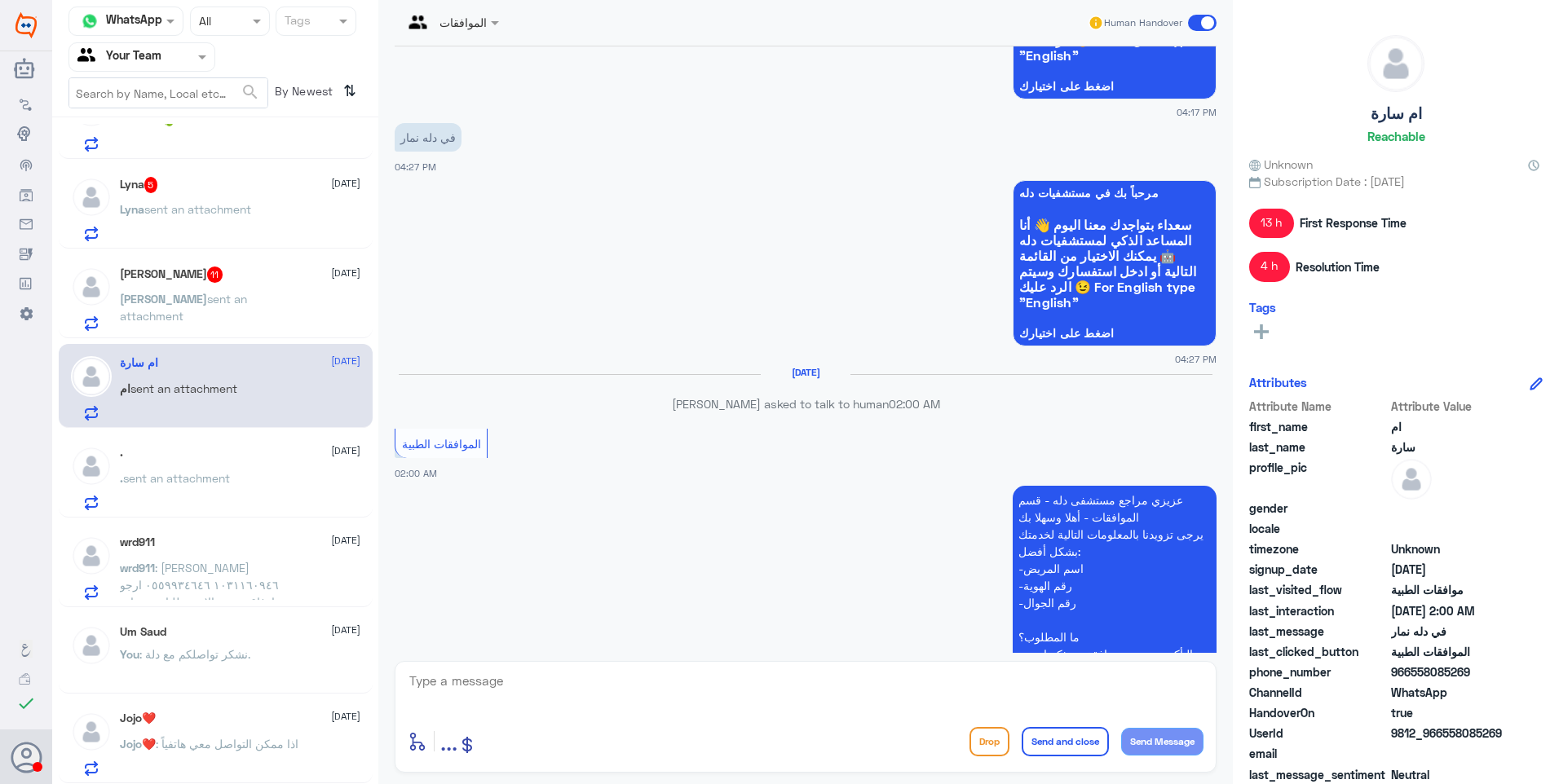
click at [501, 687] on textarea at bounding box center [805, 690] width 795 height 40
type textarea "ا"
type textarea "هذا الرقم خاص بموافقات دلة النخيل فقط"
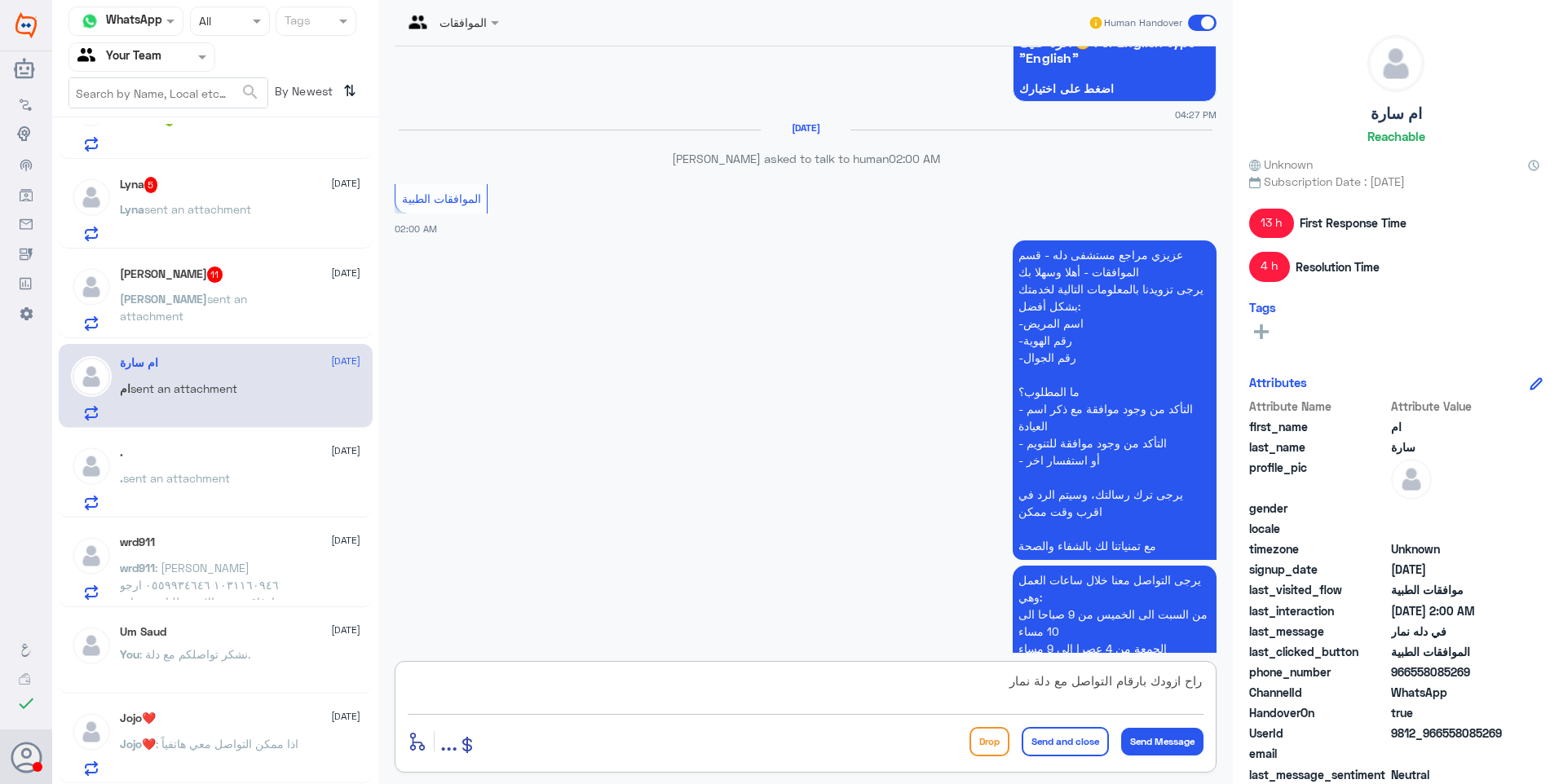
type textarea "راح ازودك بارقام التواصل مع دلة نمار"
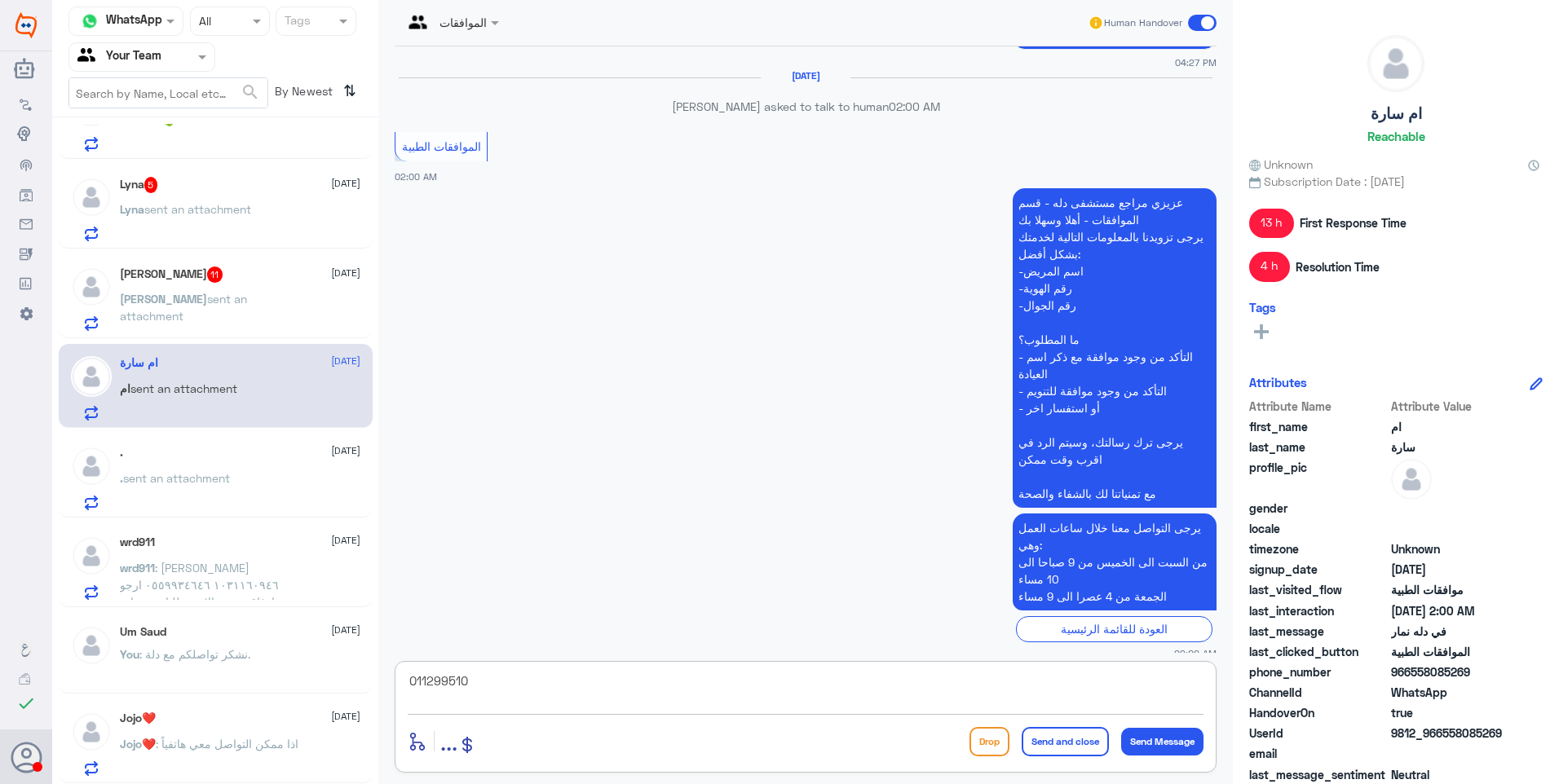
type textarea "0112995104"
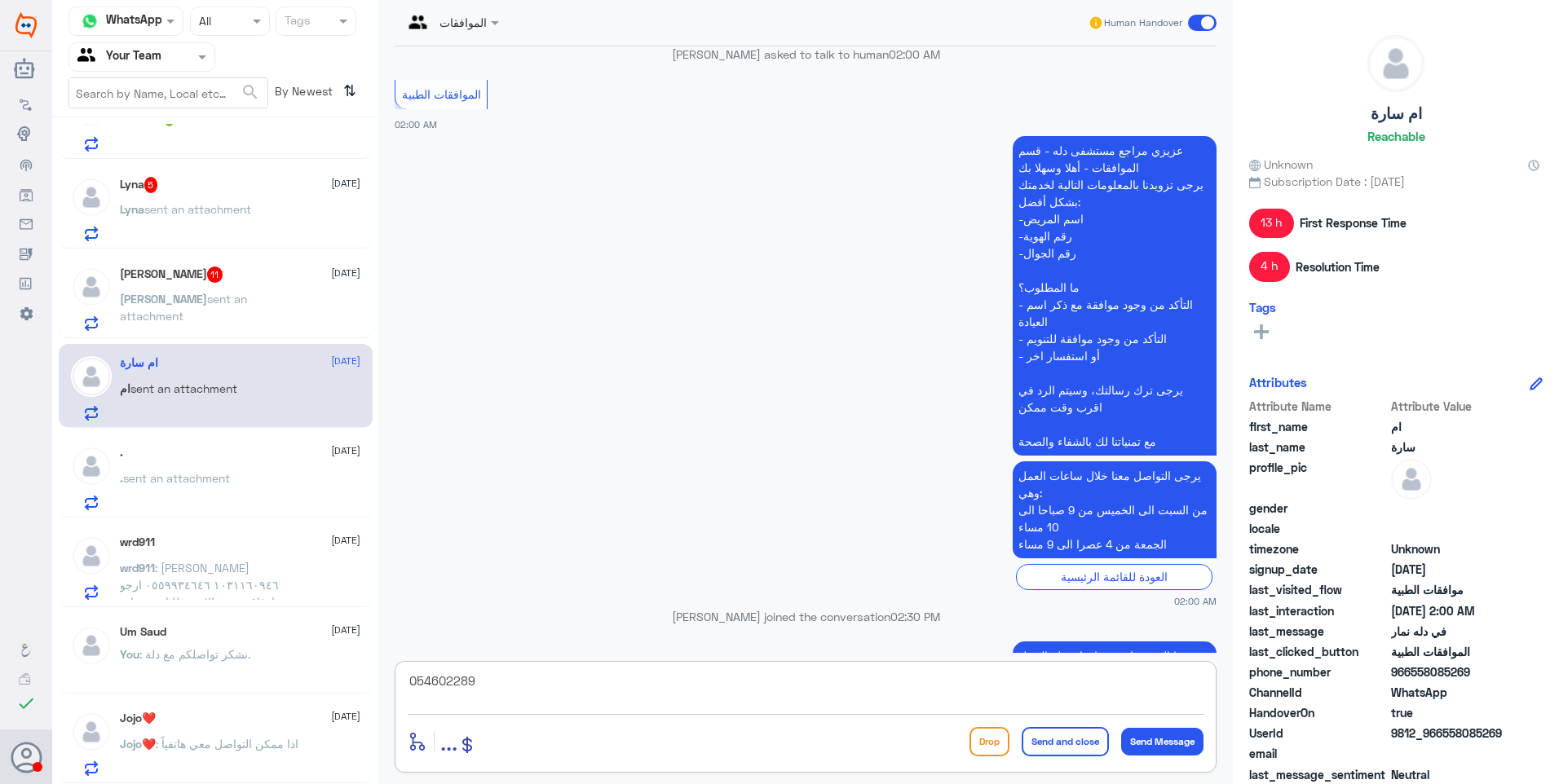
type textarea "0546022896"
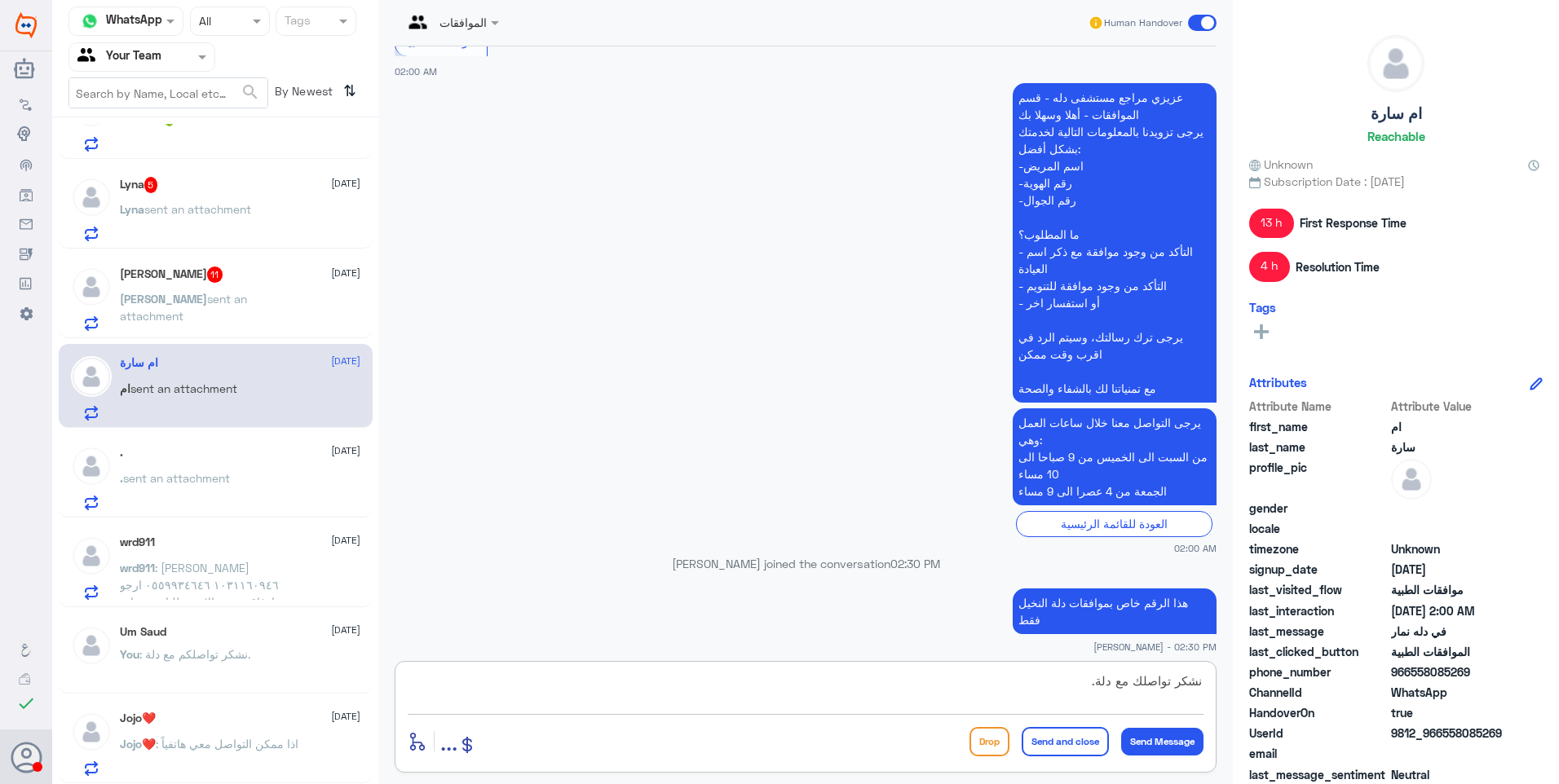
type textarea "نشكر تواصلك مع دلة."
click at [1054, 748] on button "Send and close" at bounding box center [1065, 742] width 87 height 29
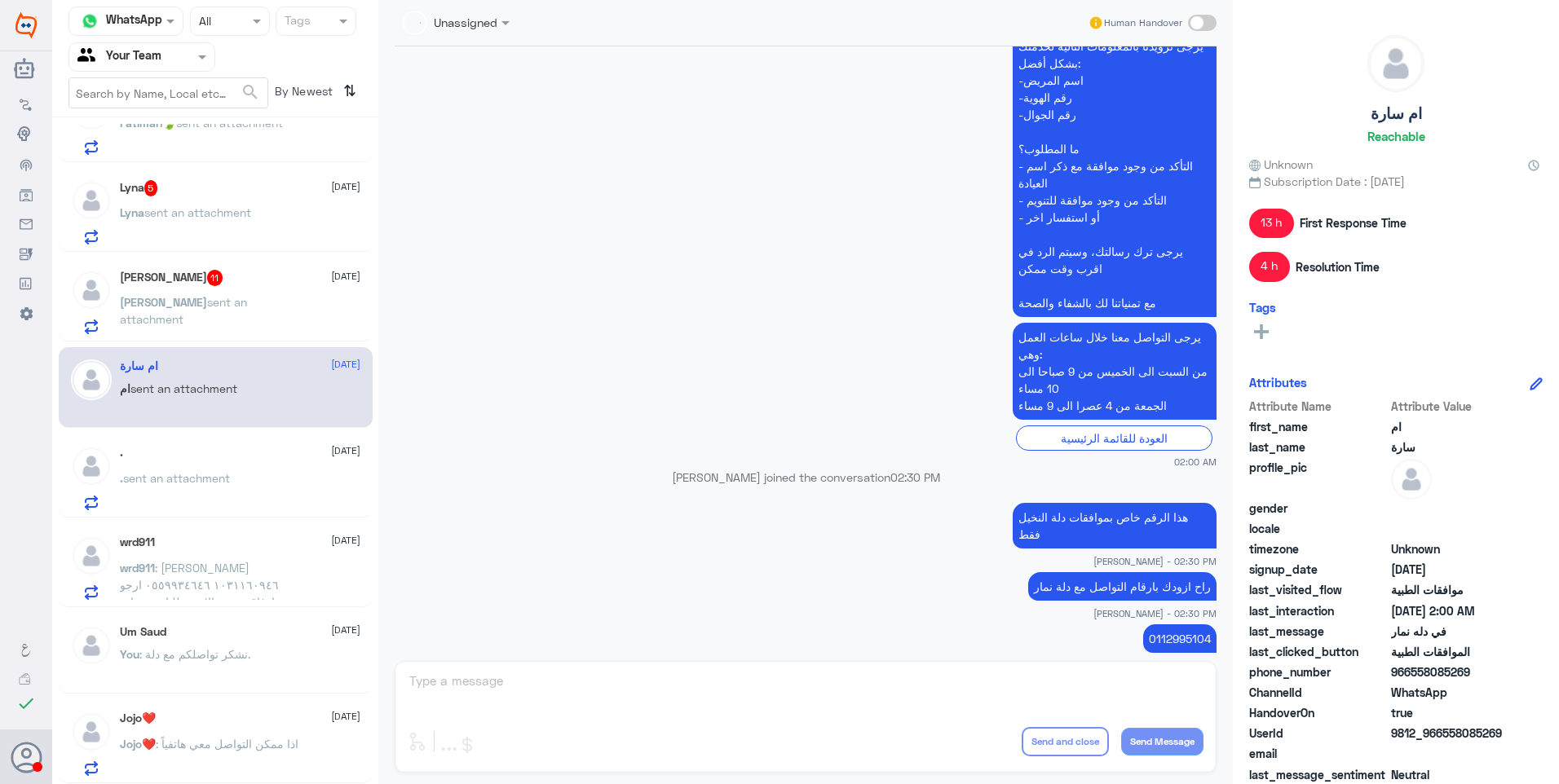
scroll to position [679, 0]
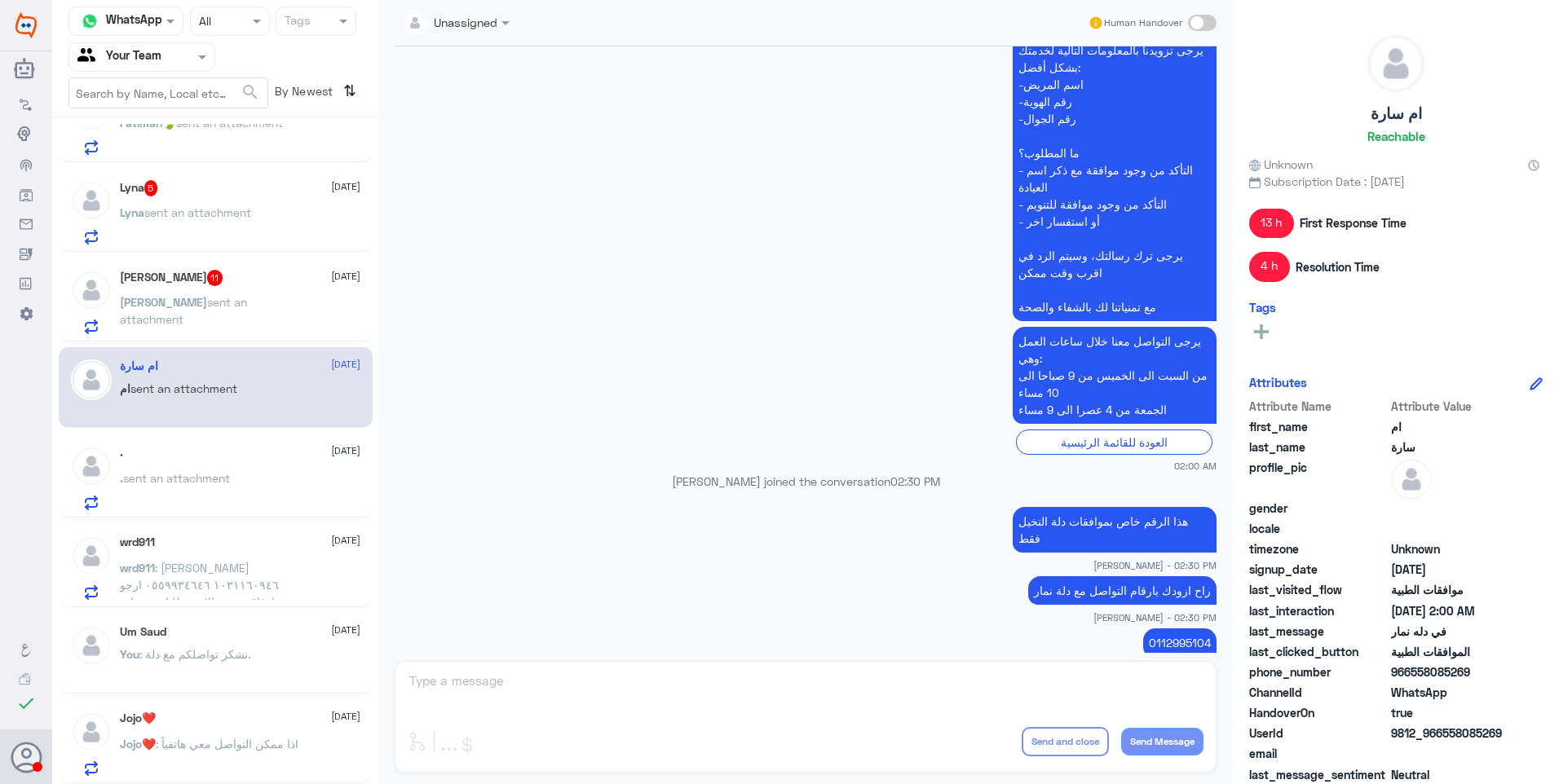
click at [813, 681] on app-msgs-text "0546022896" at bounding box center [805, 696] width 822 height 30
click at [213, 279] on div "سلمان بن عبدالله 11 25 August" at bounding box center [240, 278] width 241 height 16
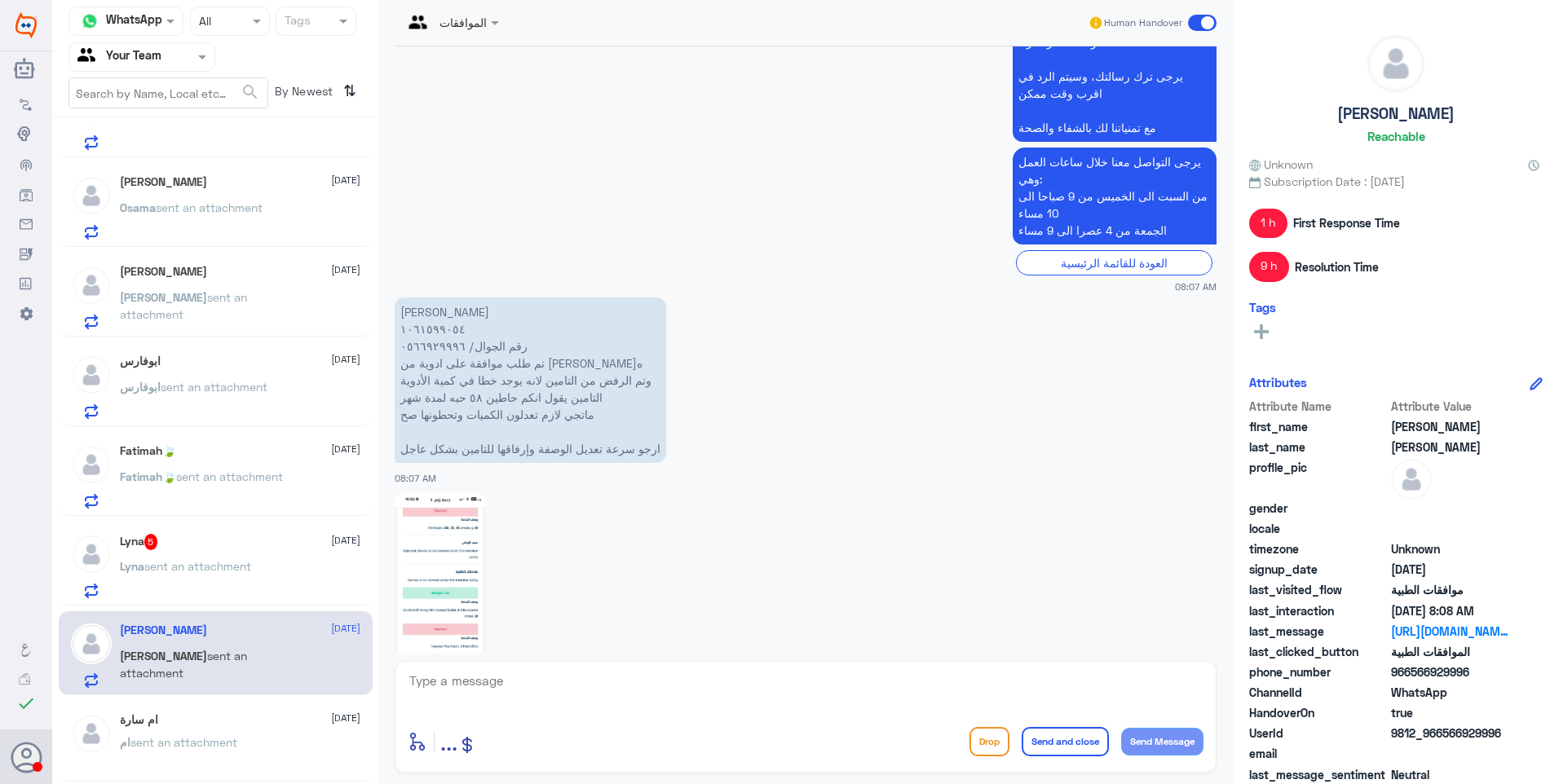
scroll to position [326, 0]
click at [482, 682] on textarea at bounding box center [805, 690] width 795 height 40
drag, startPoint x: 492, startPoint y: 686, endPoint x: 381, endPoint y: 665, distance: 113.0
click at [372, 665] on div "Channel WhatsApp Status × All Tags Agent Filter Your Team search By Newest ⇅ Nj…" at bounding box center [805, 394] width 1507 height 789
click at [433, 525] on img at bounding box center [440, 591] width 91 height 198
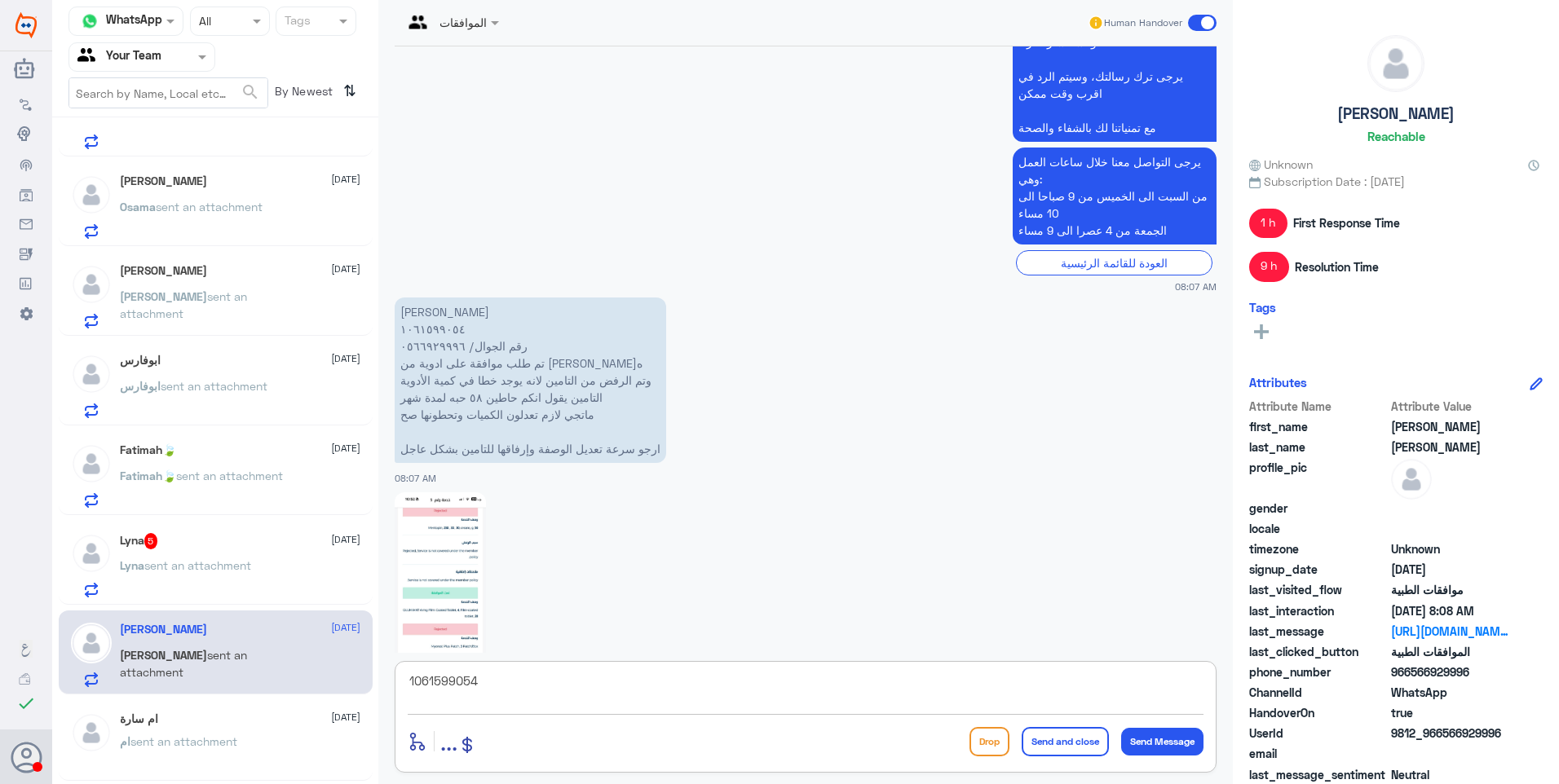
click at [457, 502] on img at bounding box center [440, 591] width 91 height 198
type textarea "j"
drag, startPoint x: 467, startPoint y: 693, endPoint x: 505, endPoint y: 693, distance: 38.0
click at [505, 693] on textarea at bounding box center [805, 690] width 795 height 40
type textarea "j"
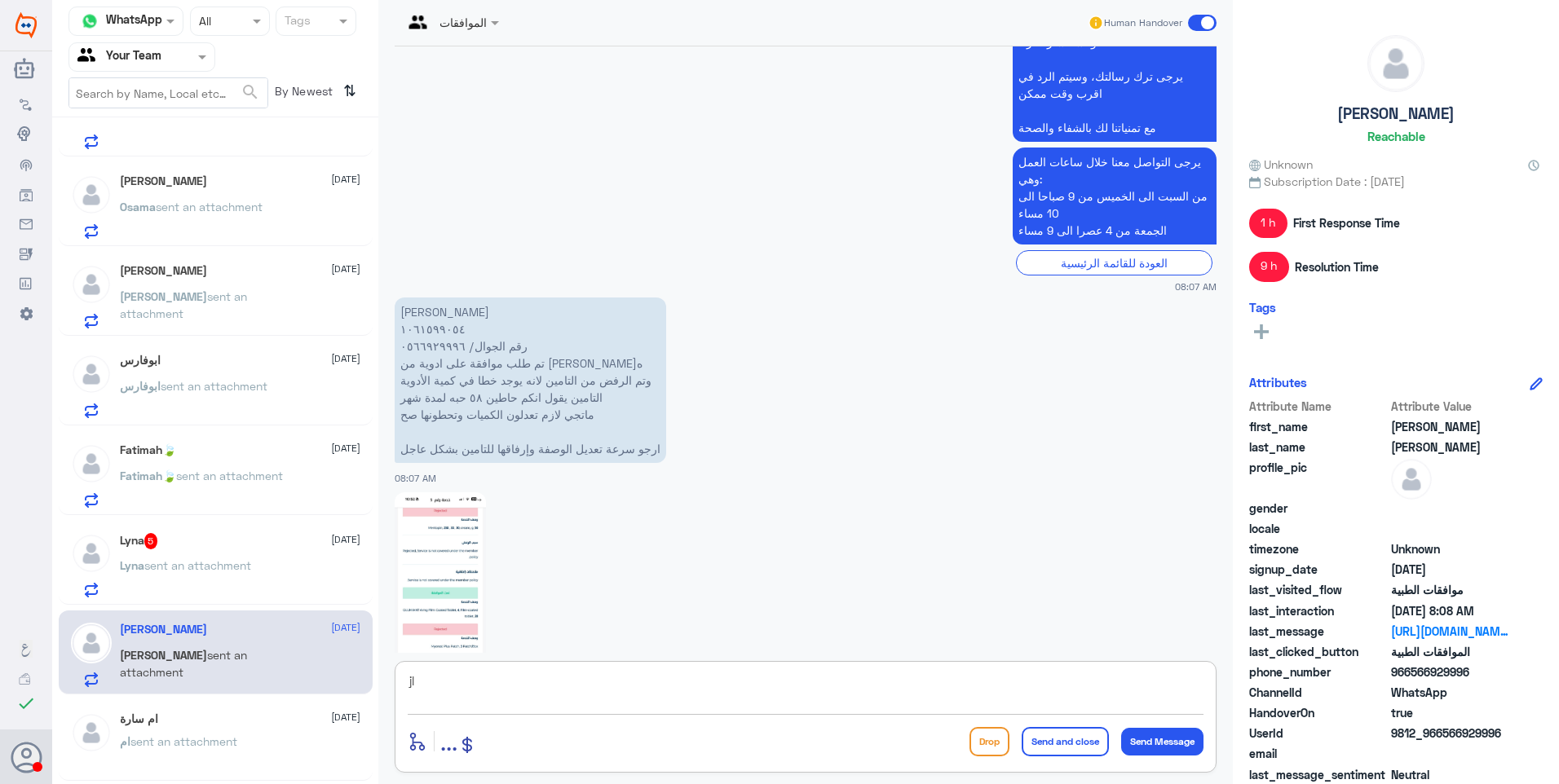
type textarea "j"
click at [584, 677] on textarea at bounding box center [805, 690] width 795 height 40
type textarea "تم تحديث طلبكم"
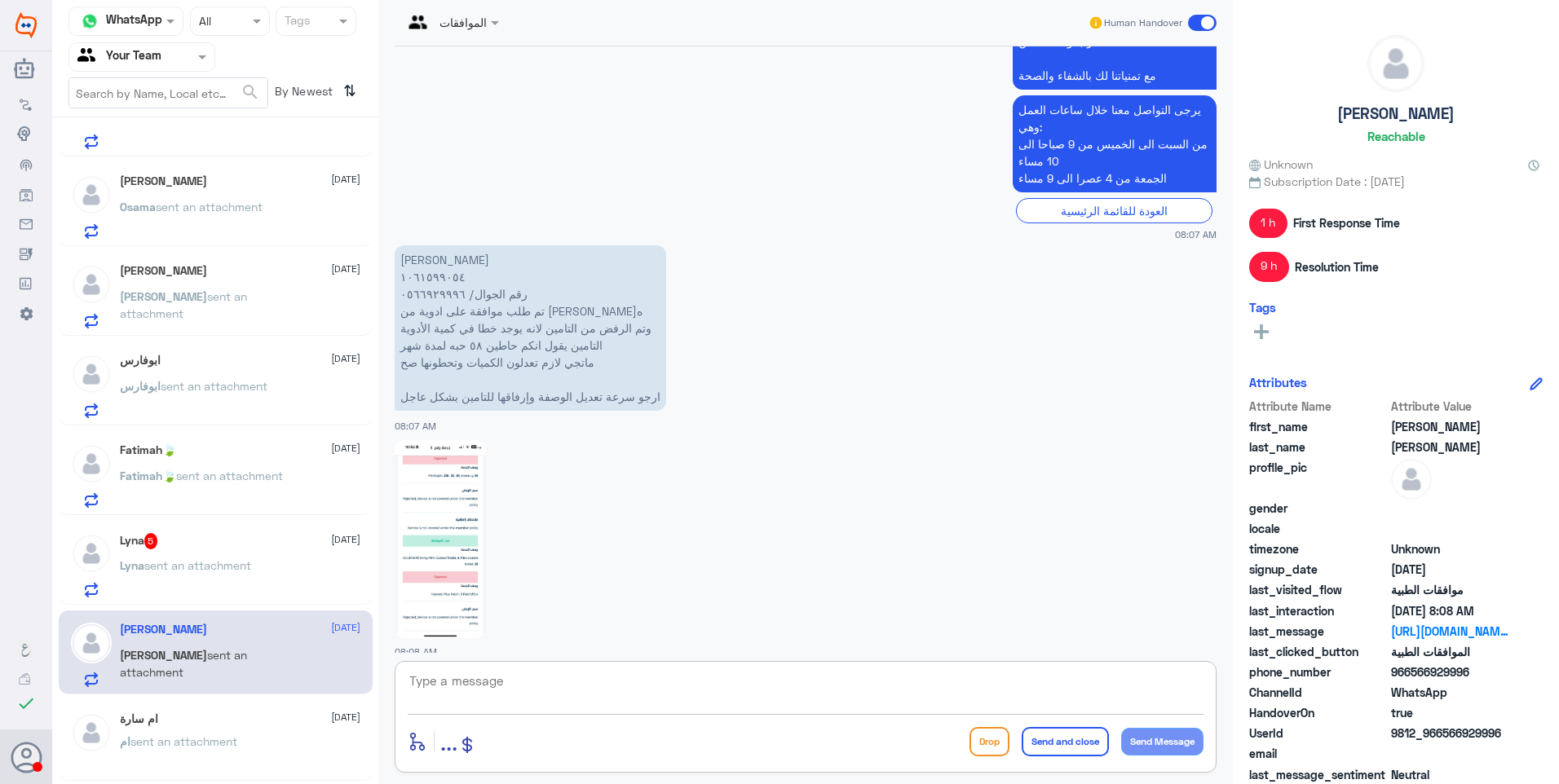
paste textarea "MENTOPIN"
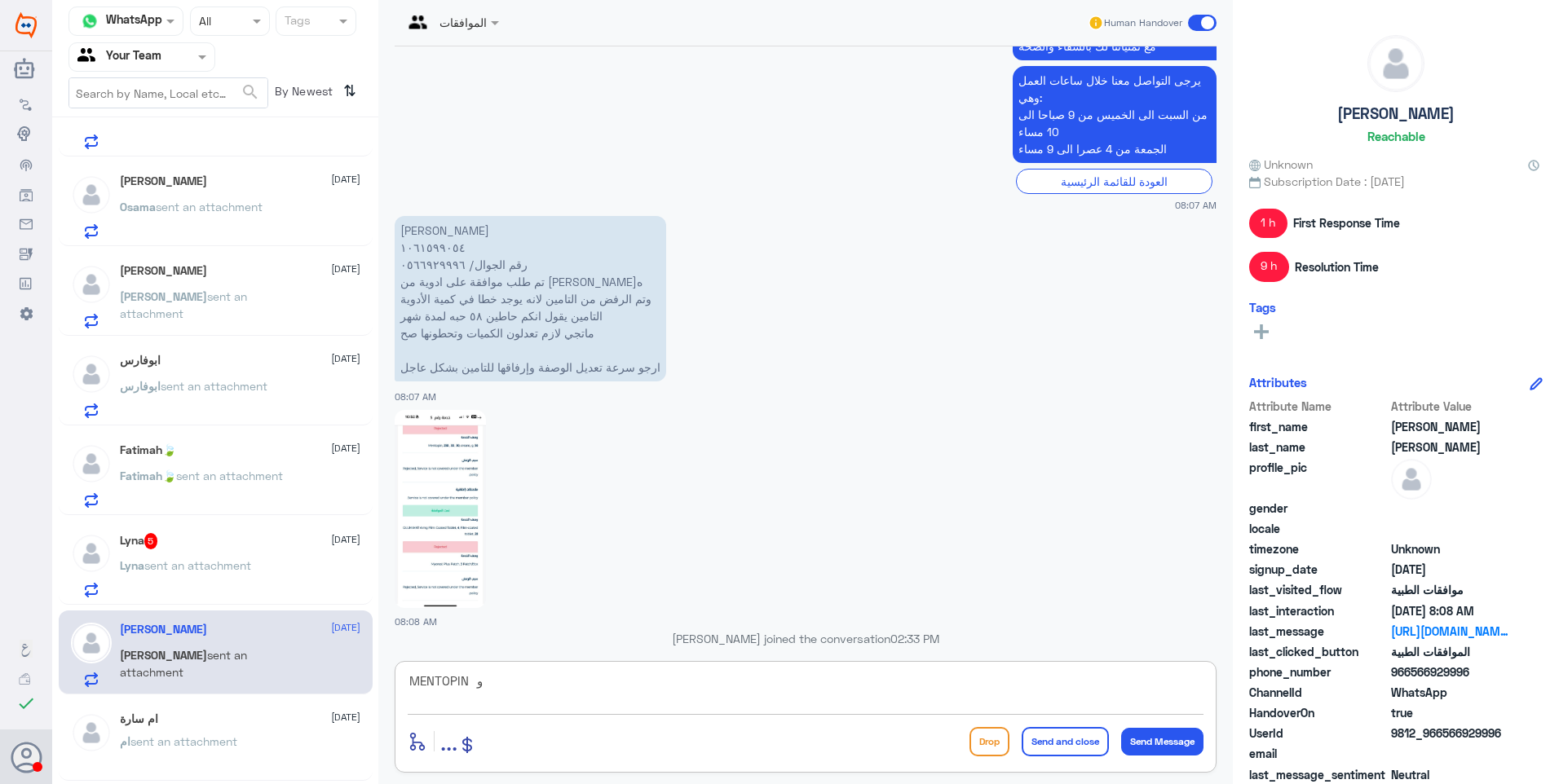
paste textarea "Myorest Plus Patch"
type textarea "MENTOPIN و Myorest Plus Patch رفضت بسبب عدم تغطيتها من قبل التأمين"
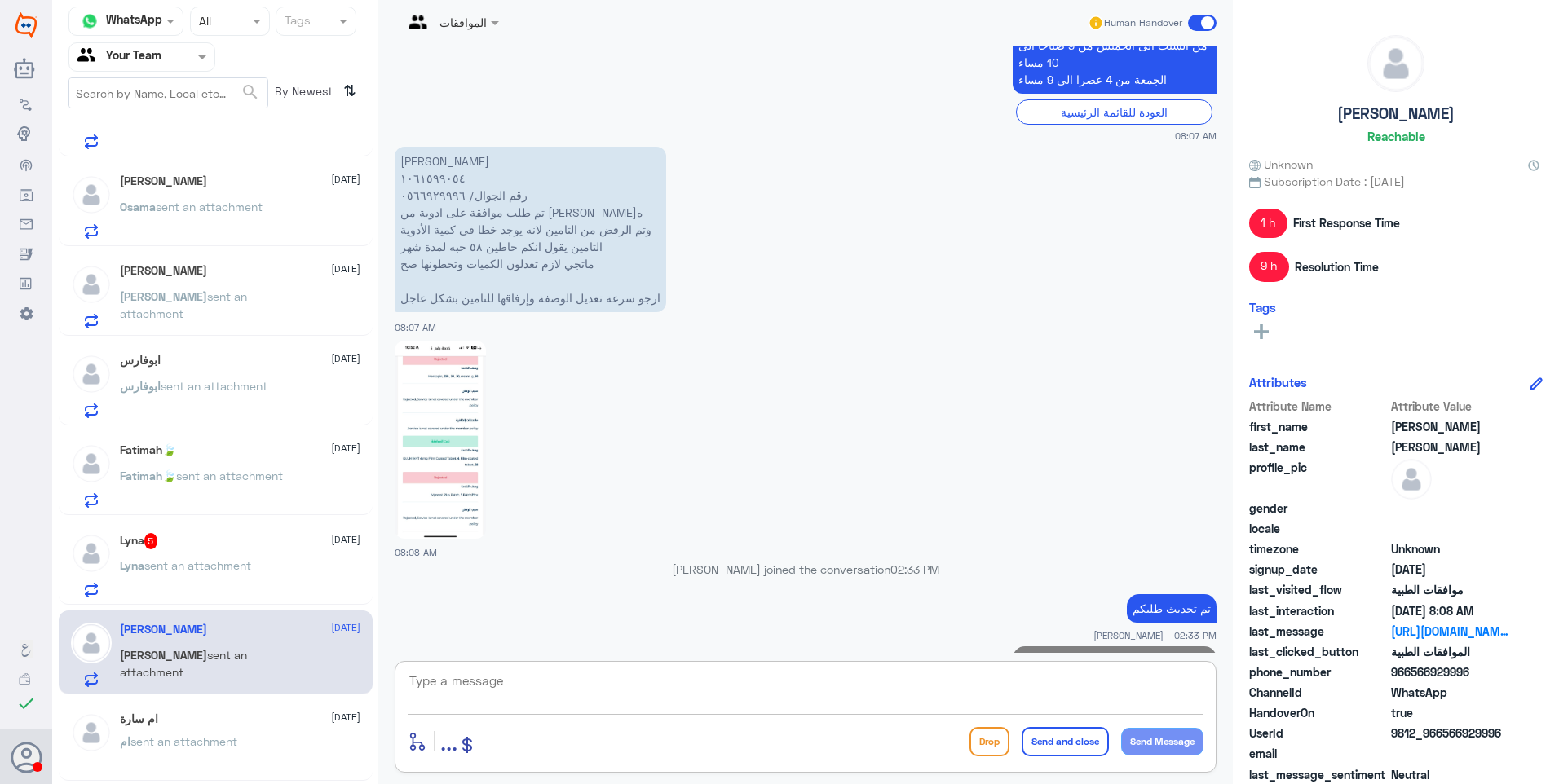
type textarea "م"
type textarea "نشكر تواصلكم مع مستشفيات دلة."
click at [1057, 746] on button "Send and close" at bounding box center [1065, 742] width 87 height 29
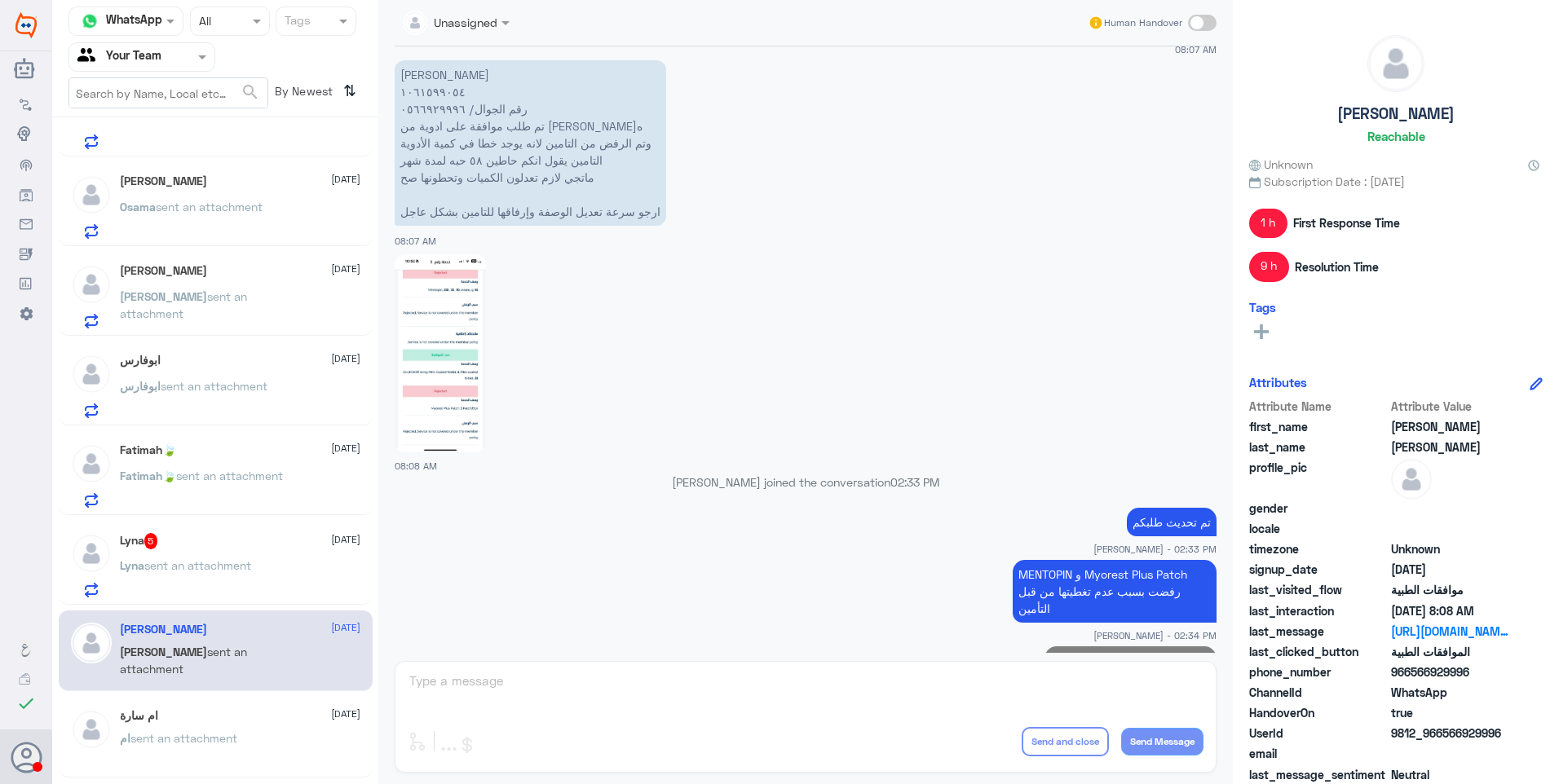
scroll to position [1915, 0]
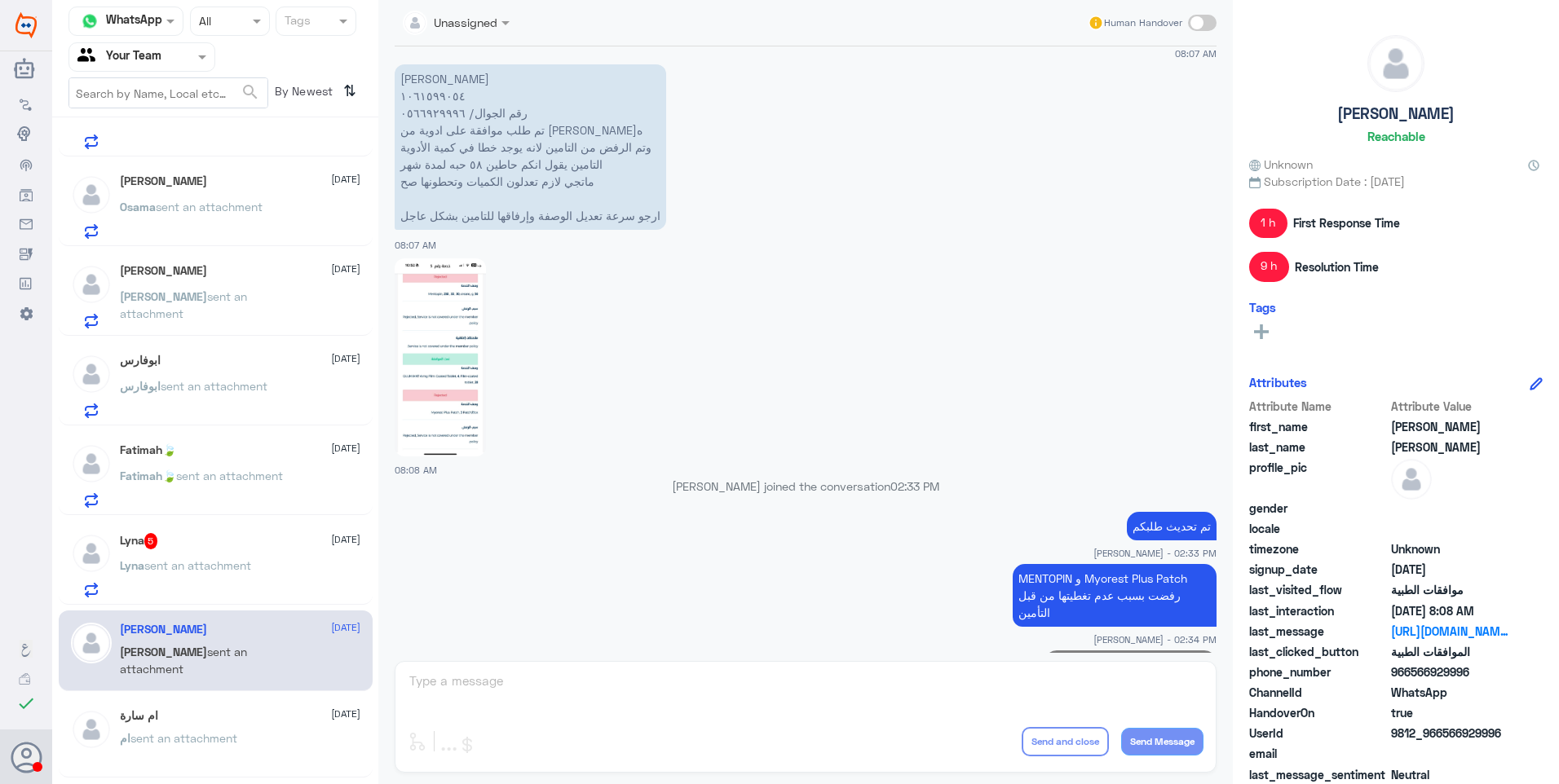
click at [235, 546] on div "Lyna 5 25 August" at bounding box center [240, 542] width 241 height 16
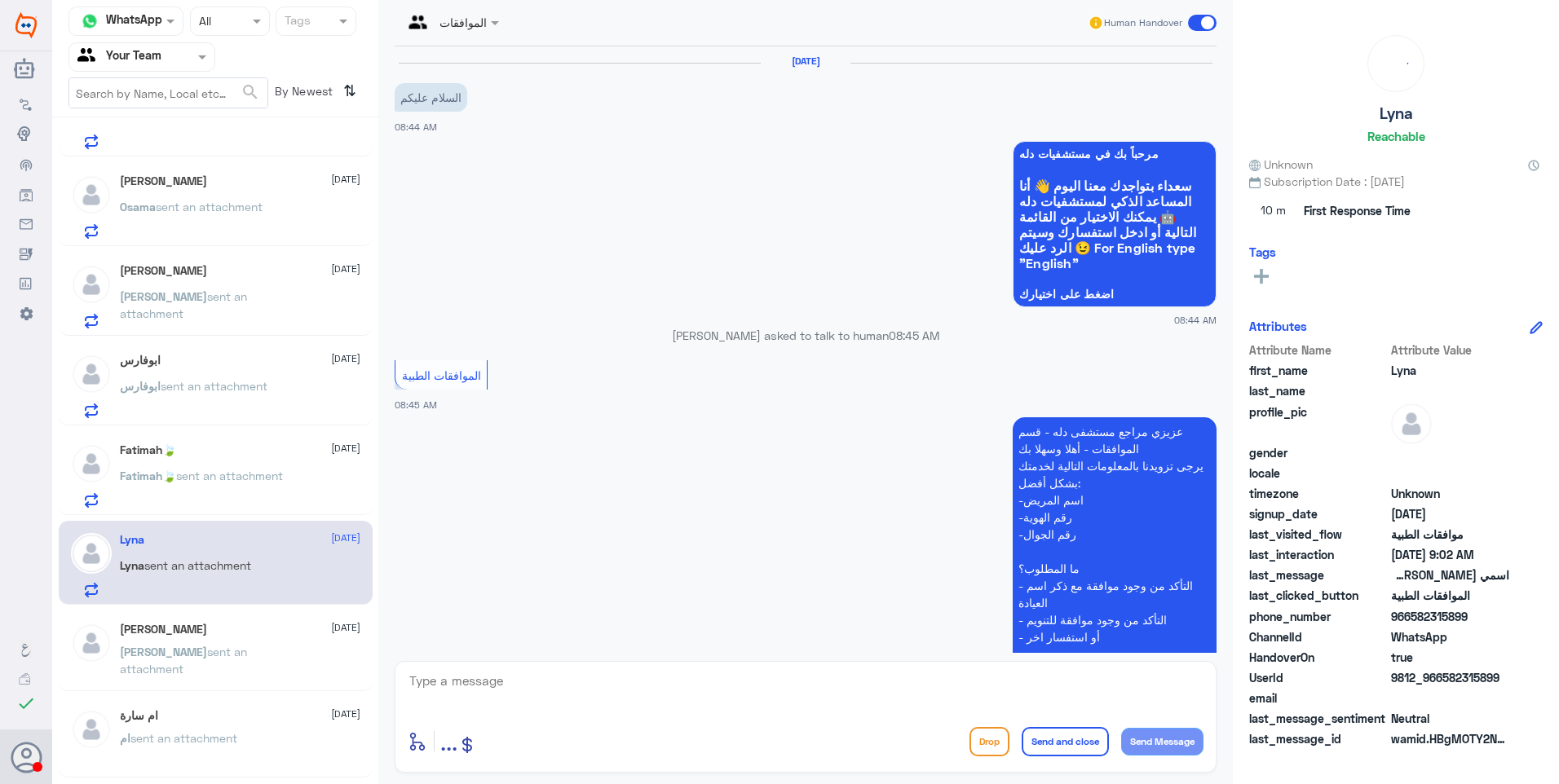
scroll to position [396, 0]
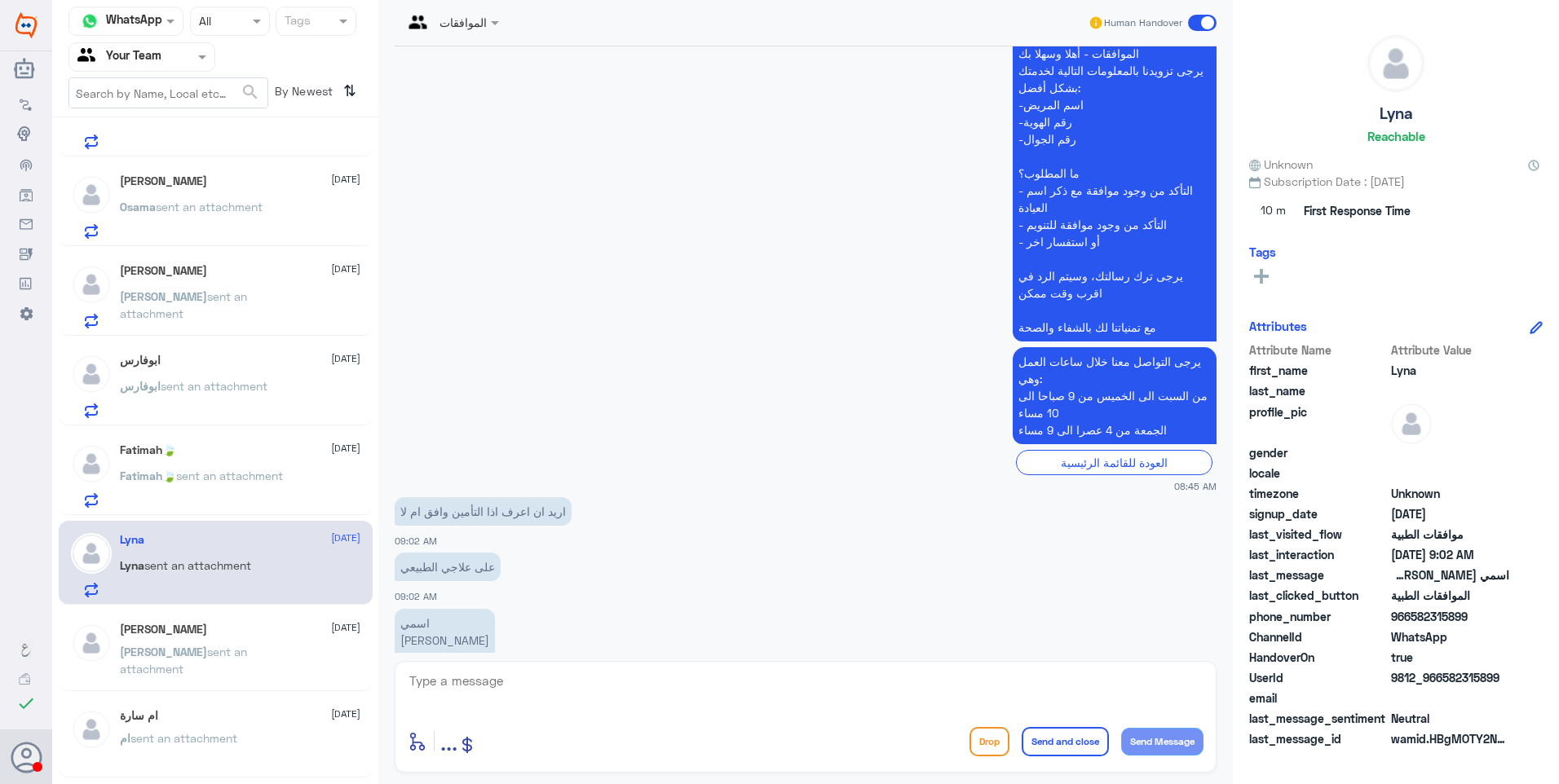
click at [424, 609] on p "اسمي بتول عبدالله الفلاج رقم الملف 2182960" at bounding box center [445, 649] width 100 height 80
click at [425, 610] on p "اسمي بتول عبدالله الفلاج رقم الملف 2182960" at bounding box center [445, 649] width 100 height 80
click at [529, 676] on textarea at bounding box center [805, 690] width 795 height 40
type textarea "]"
type textarea "دلة النخيل أم نمار ؟"
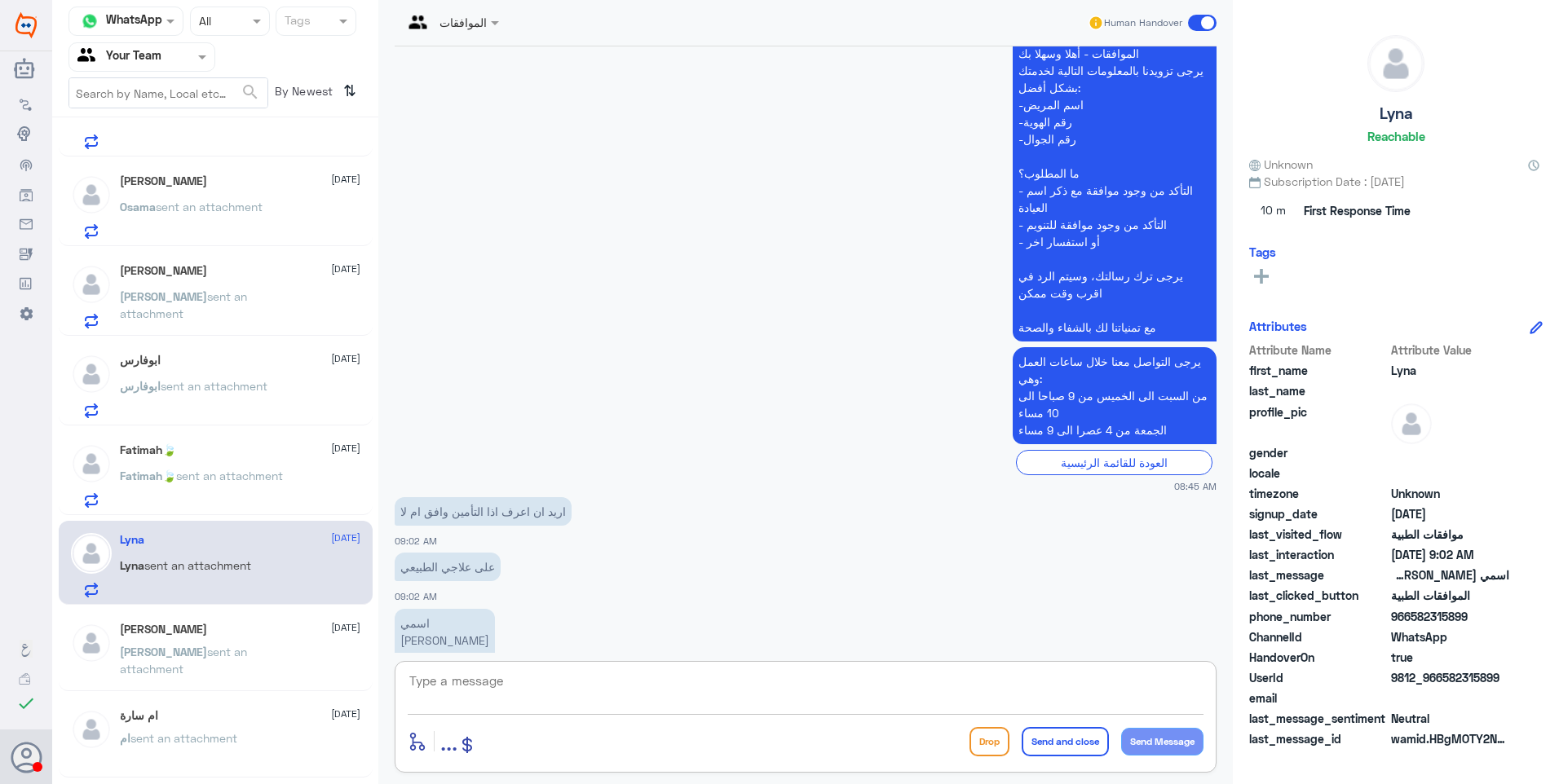
scroll to position [447, 0]
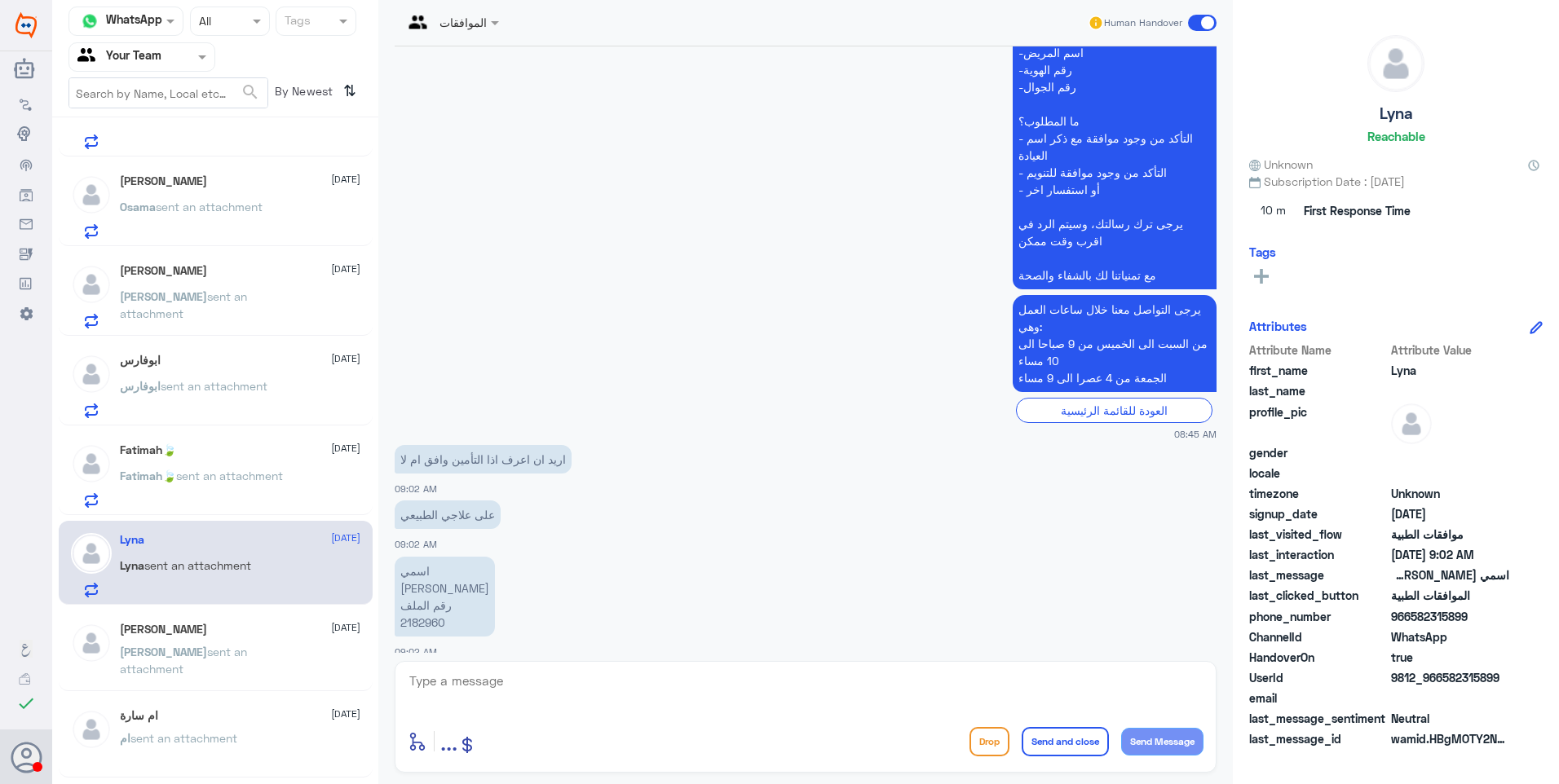
click at [255, 734] on div "ام sent an attachment" at bounding box center [240, 752] width 241 height 37
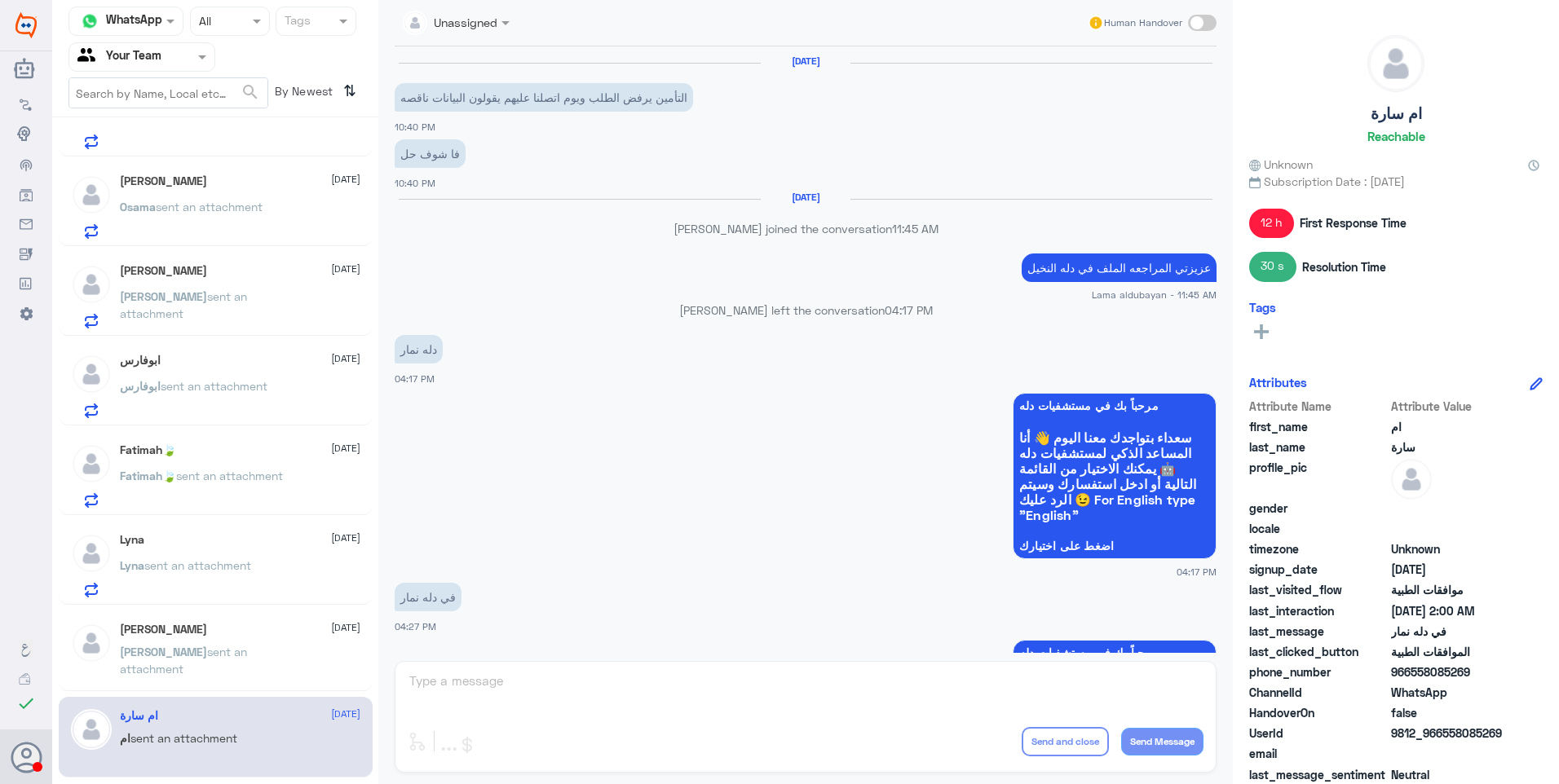
scroll to position [1010, 0]
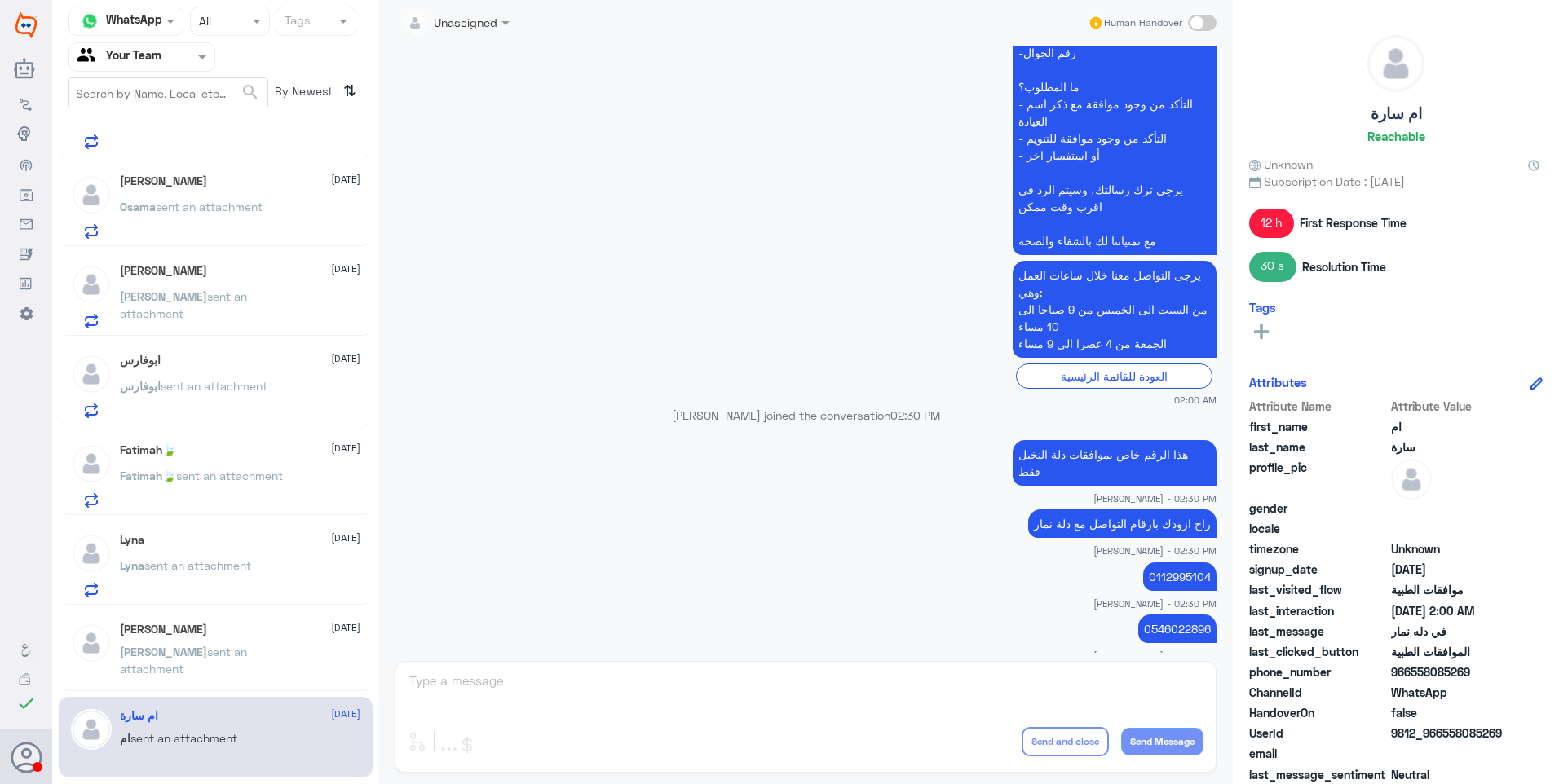
click at [1190, 563] on p "0112995104" at bounding box center [1180, 577] width 74 height 29
click at [1170, 614] on p "0546022896" at bounding box center [1177, 628] width 79 height 29
click at [229, 543] on div "Lyna 25 August" at bounding box center [240, 540] width 241 height 14
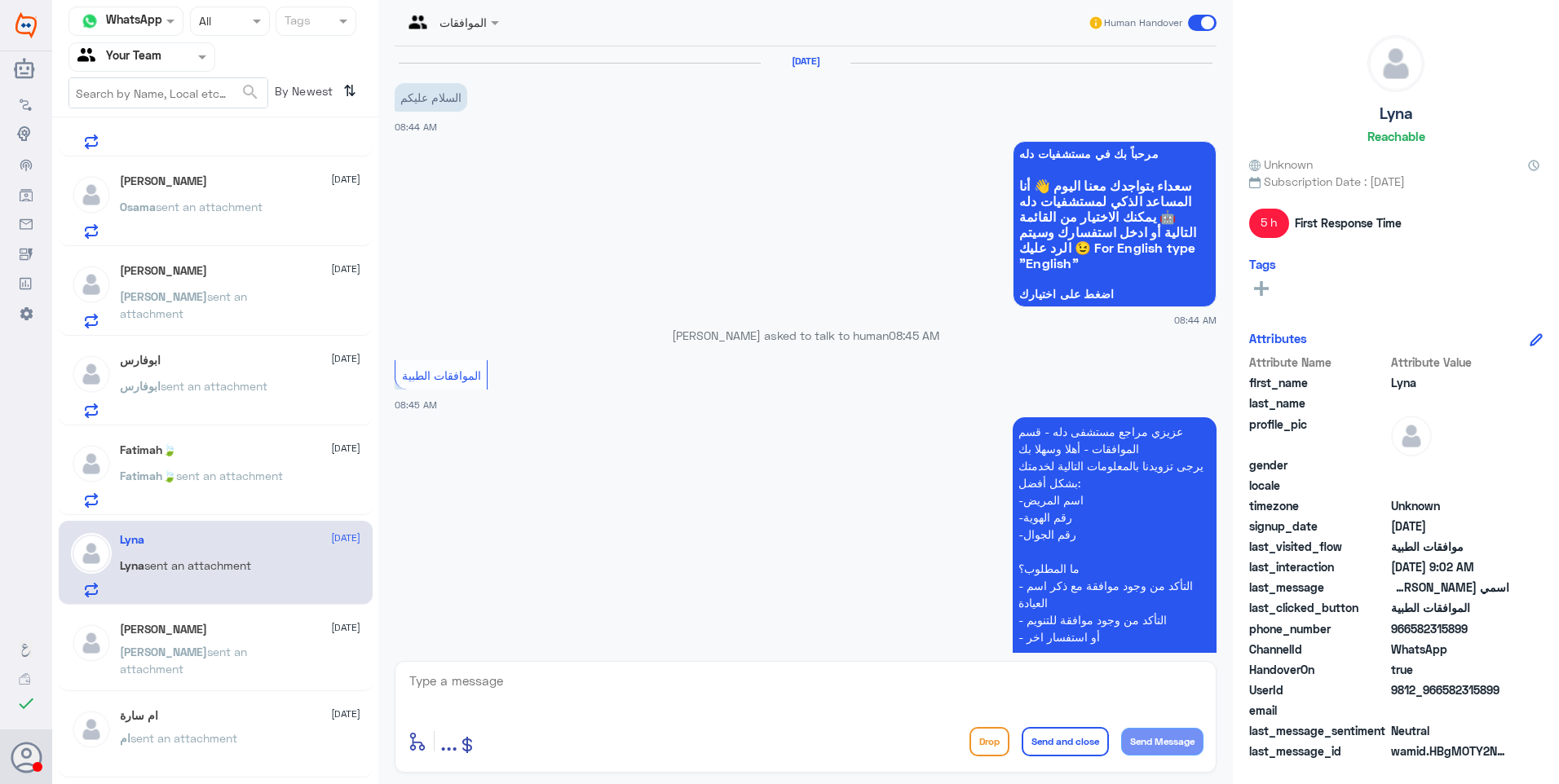
scroll to position [478, 0]
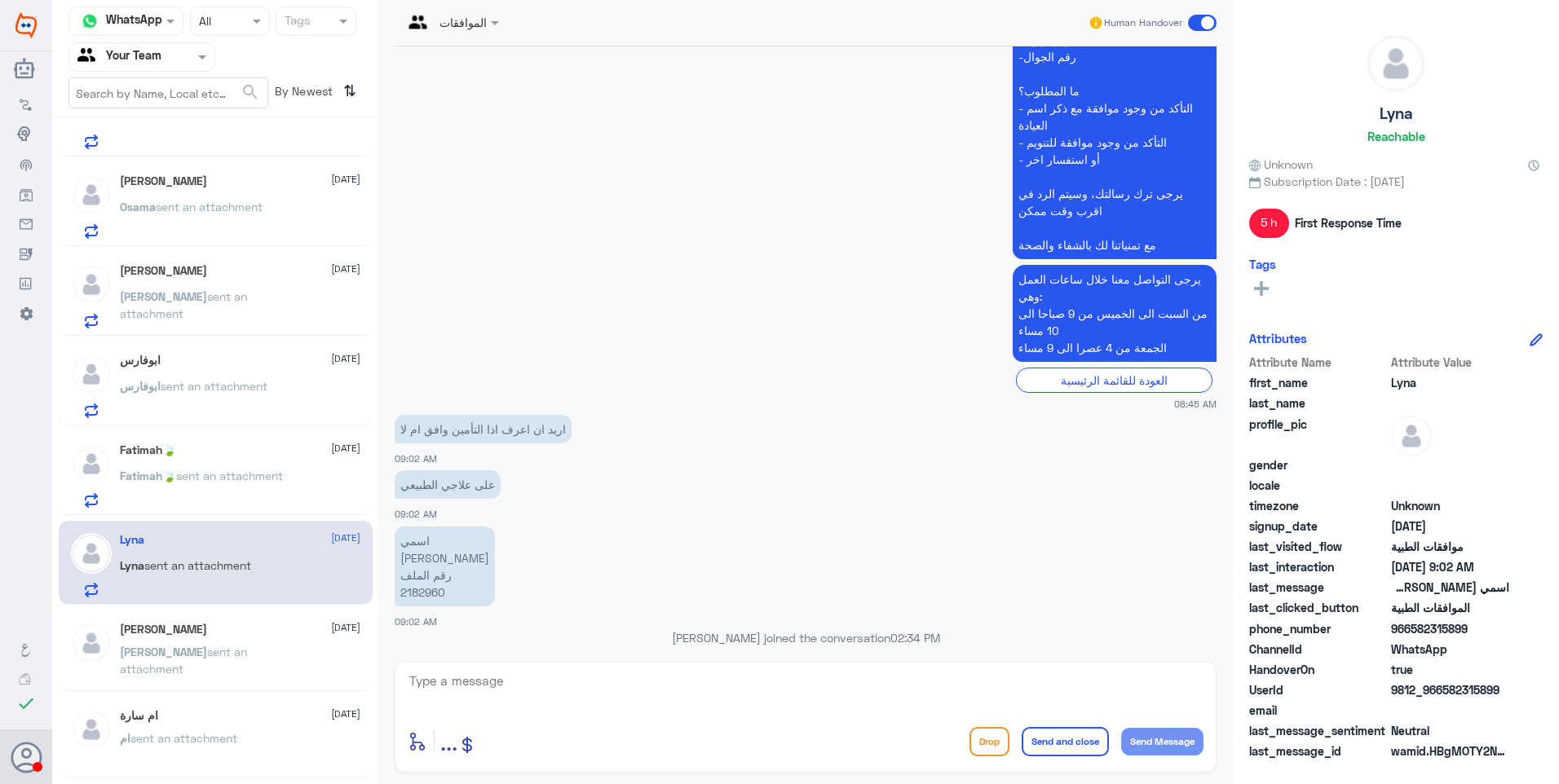
drag, startPoint x: 539, startPoint y: 664, endPoint x: 550, endPoint y: 677, distance: 17.0
click at [542, 669] on div "enter flow name ... Drop Send and close Send Message" at bounding box center [805, 717] width 822 height 111
click at [551, 678] on textarea at bounding box center [805, 690] width 795 height 40
type textarea "في حال كان الطلب في نما فيرجى التواصل على الارقام الاتية:"
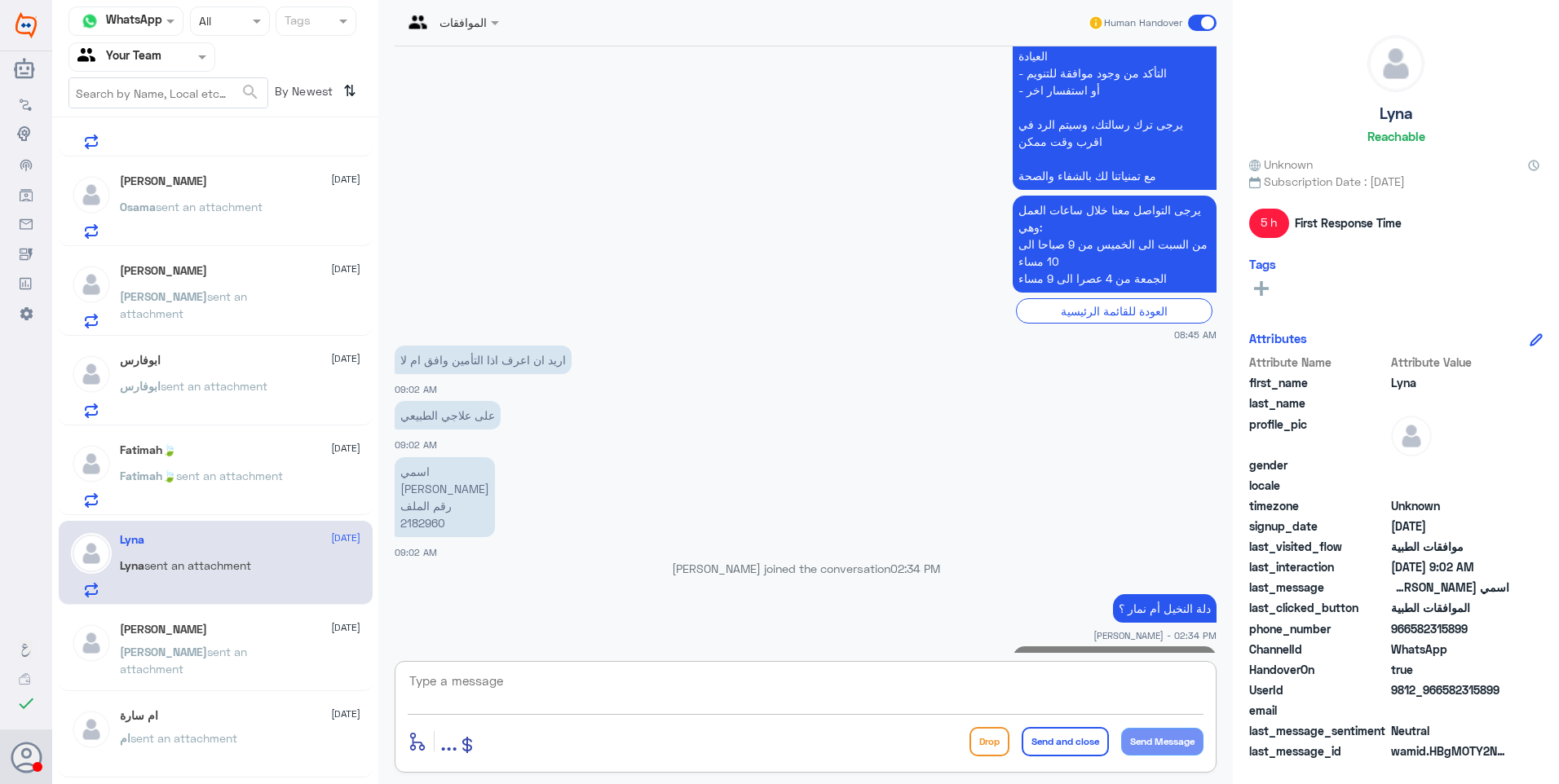
paste textarea "0546022896"
type textarea "0546022896"
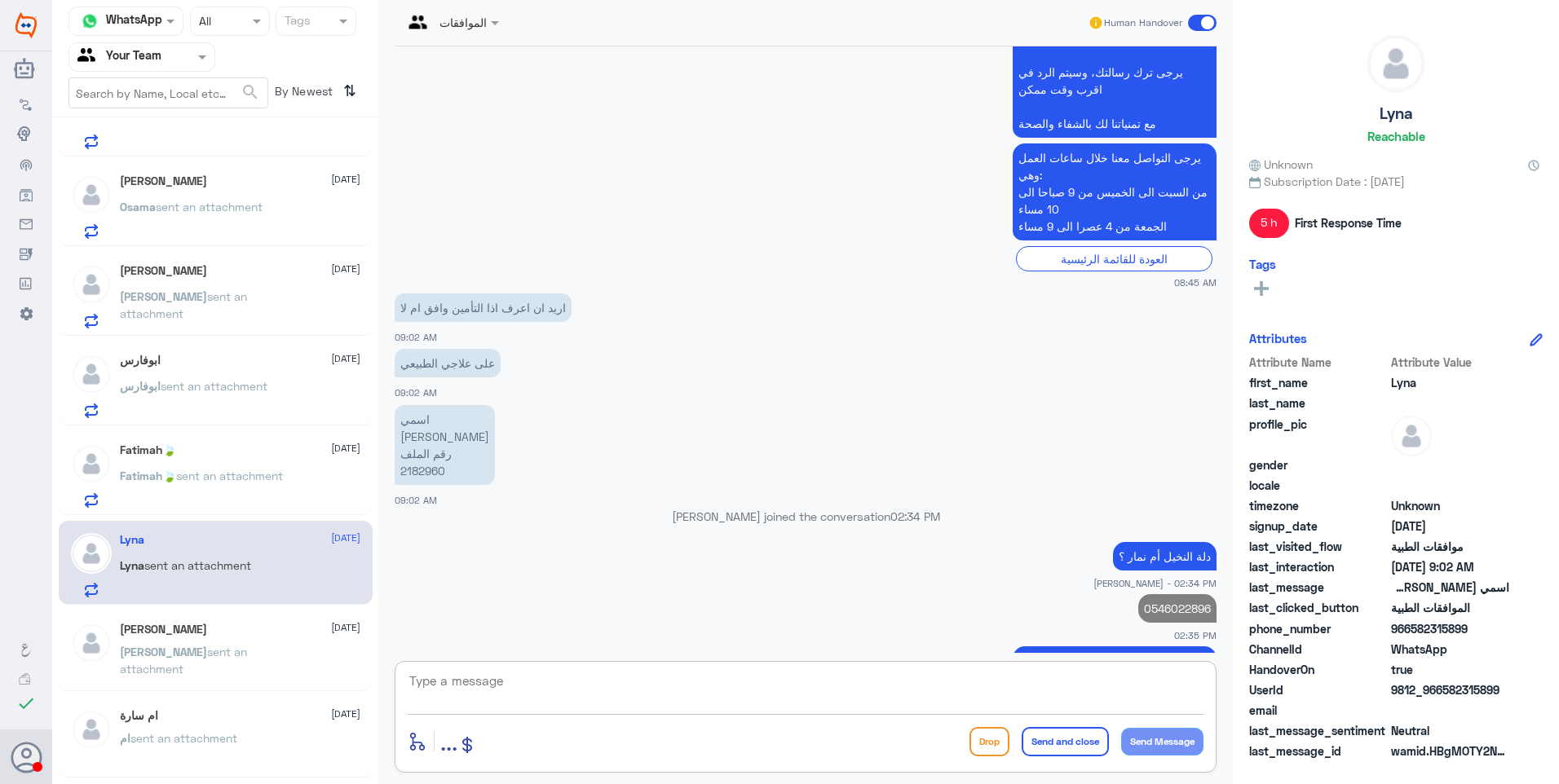
paste textarea "0112995104"
type textarea "0112995104"
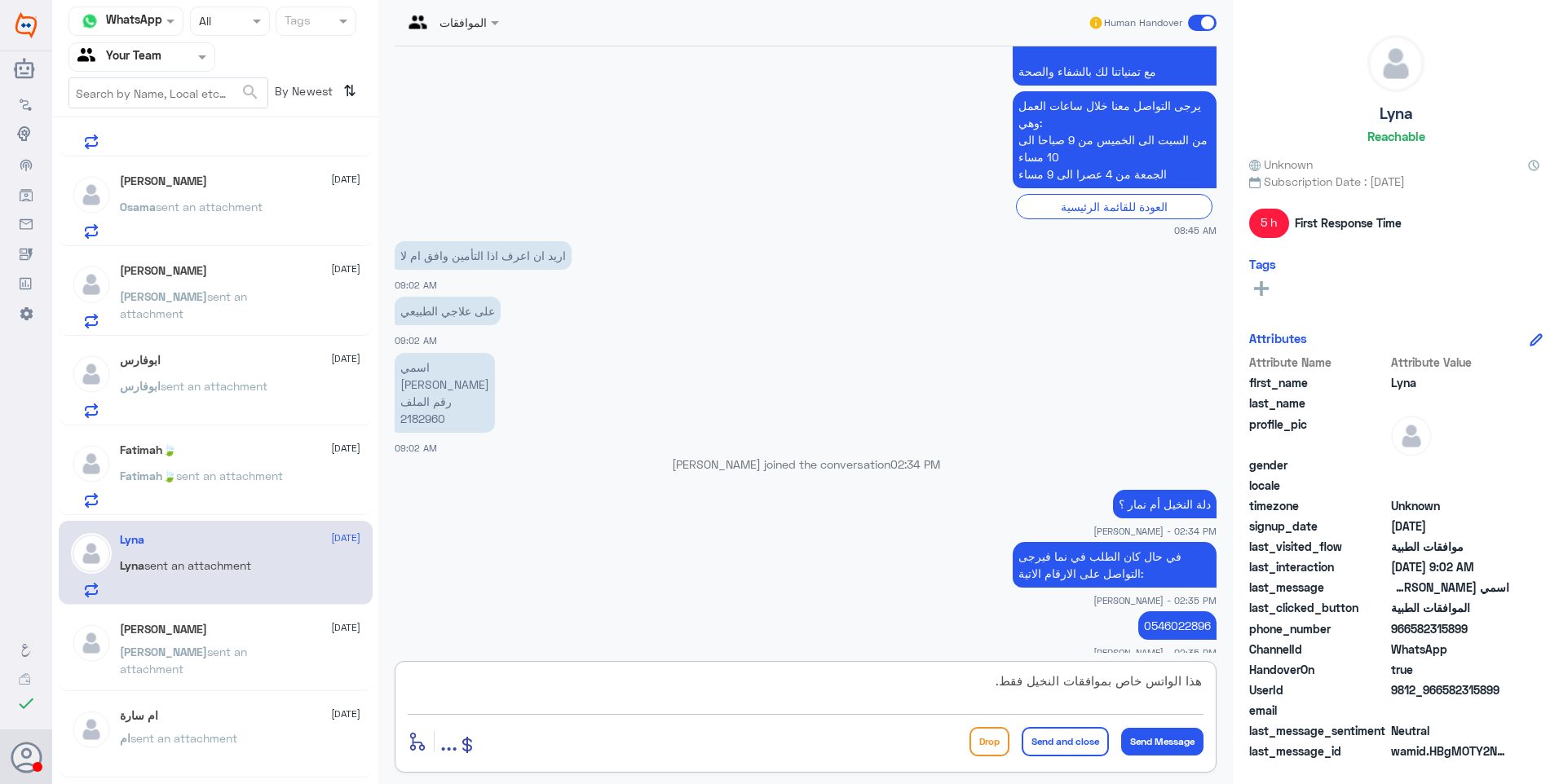
type textarea "هذا الواتس خاص بموافقات النخيل فقط."
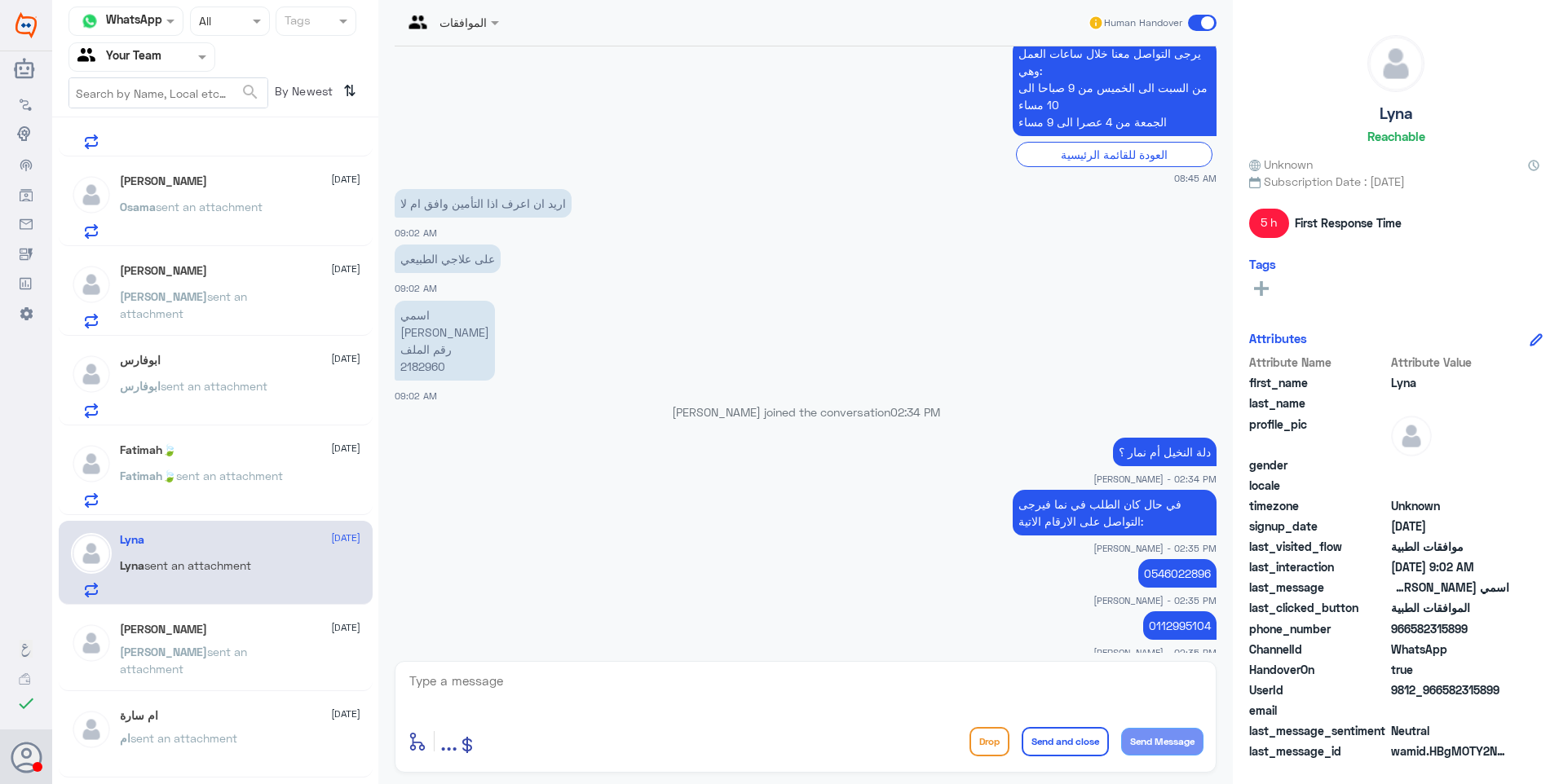
click at [229, 449] on div "Fatimah🍃 25 August" at bounding box center [240, 450] width 241 height 14
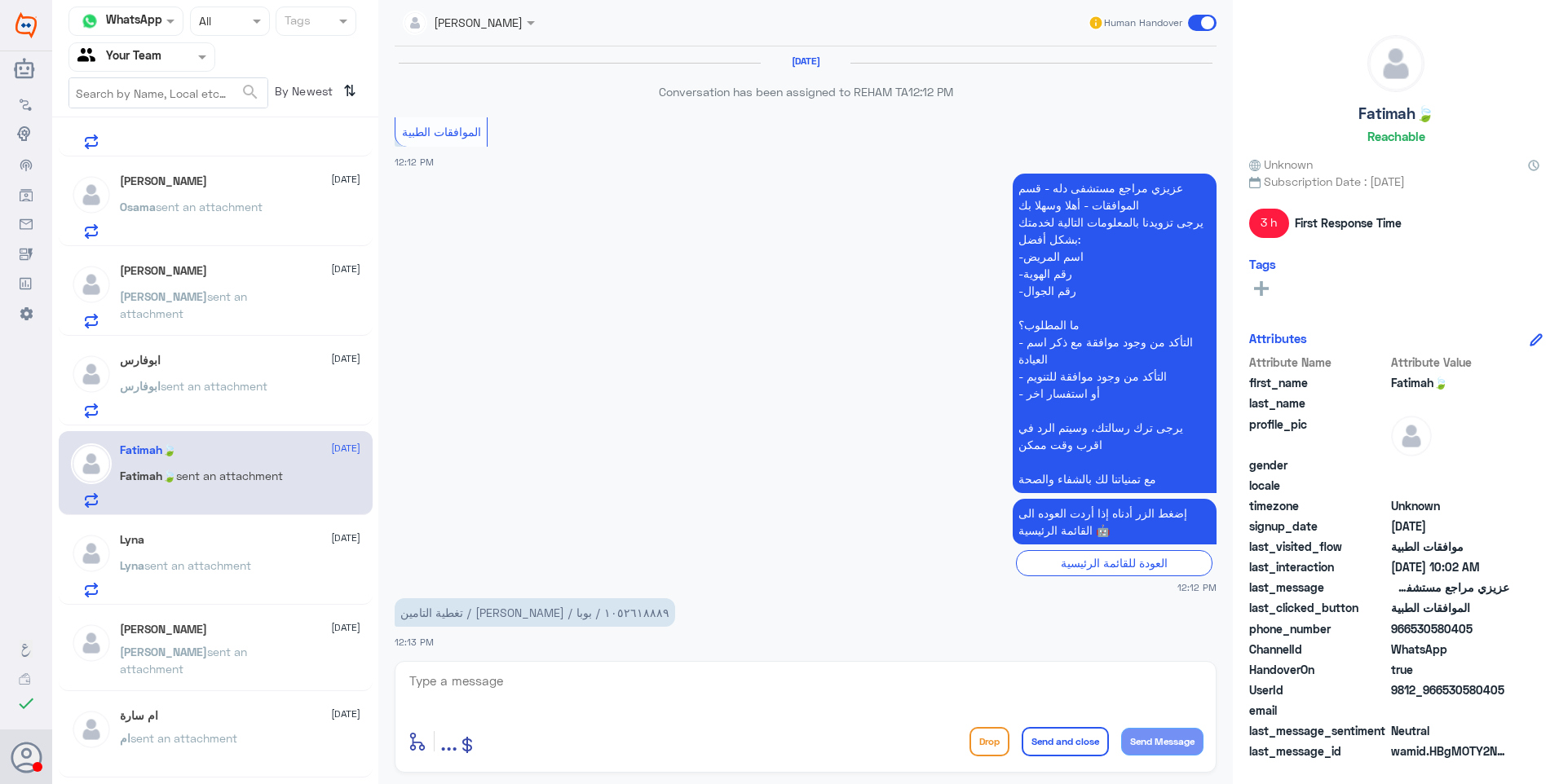
scroll to position [1320, 0]
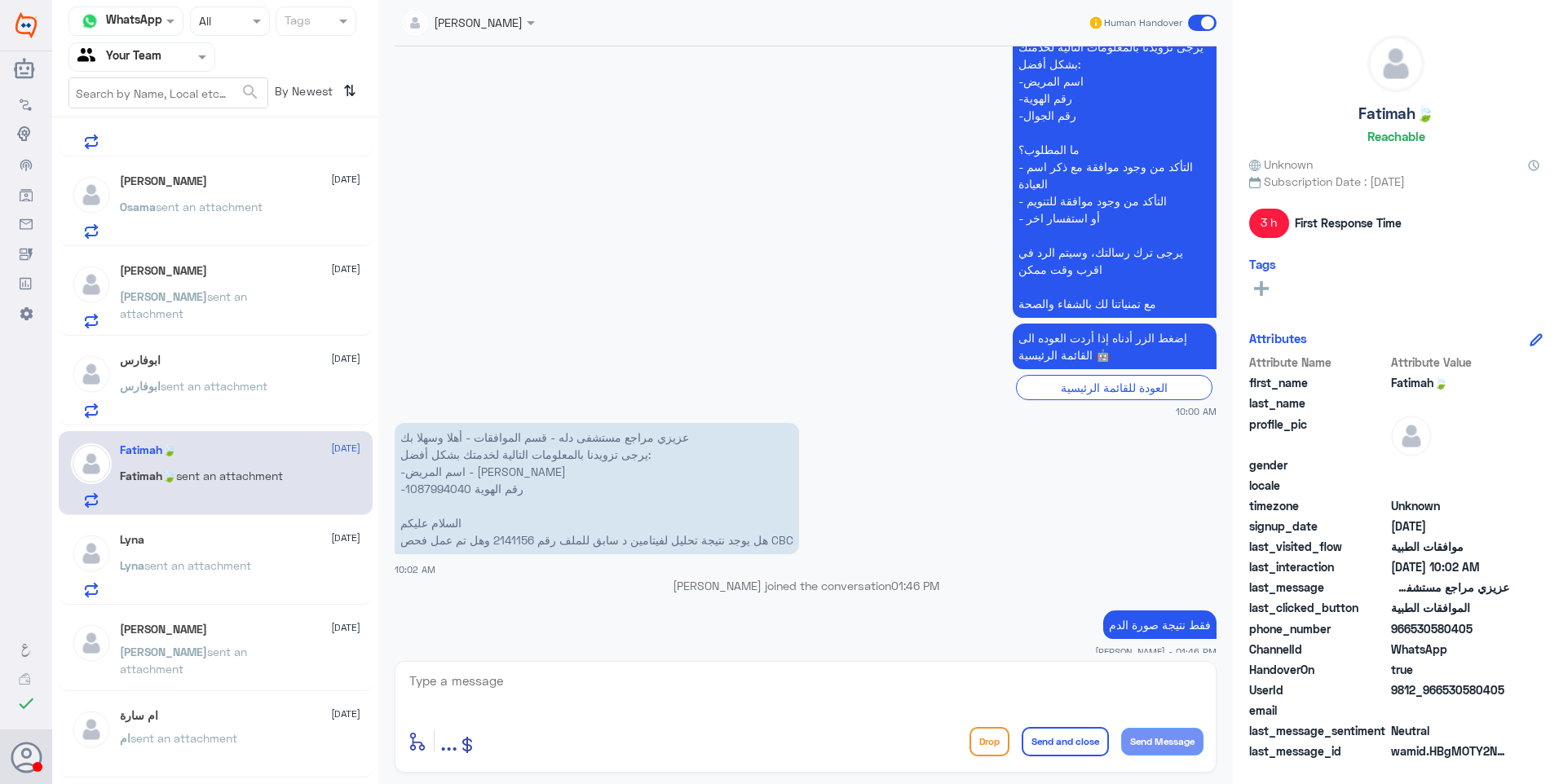
click at [424, 423] on p "عزيزي مراجع مستشفى دله - قسم الموافقات - أهلا وسهلا بك يرجى تزويدنا بالمعلومات …" at bounding box center [597, 488] width 405 height 131
drag, startPoint x: 613, startPoint y: 682, endPoint x: 627, endPoint y: 687, distance: 14.9
click at [614, 685] on textarea at bounding box center [805, 690] width 795 height 40
type textarea "لازال طلب التحاليل مرفوض لعدم وجود مبررات كافية"
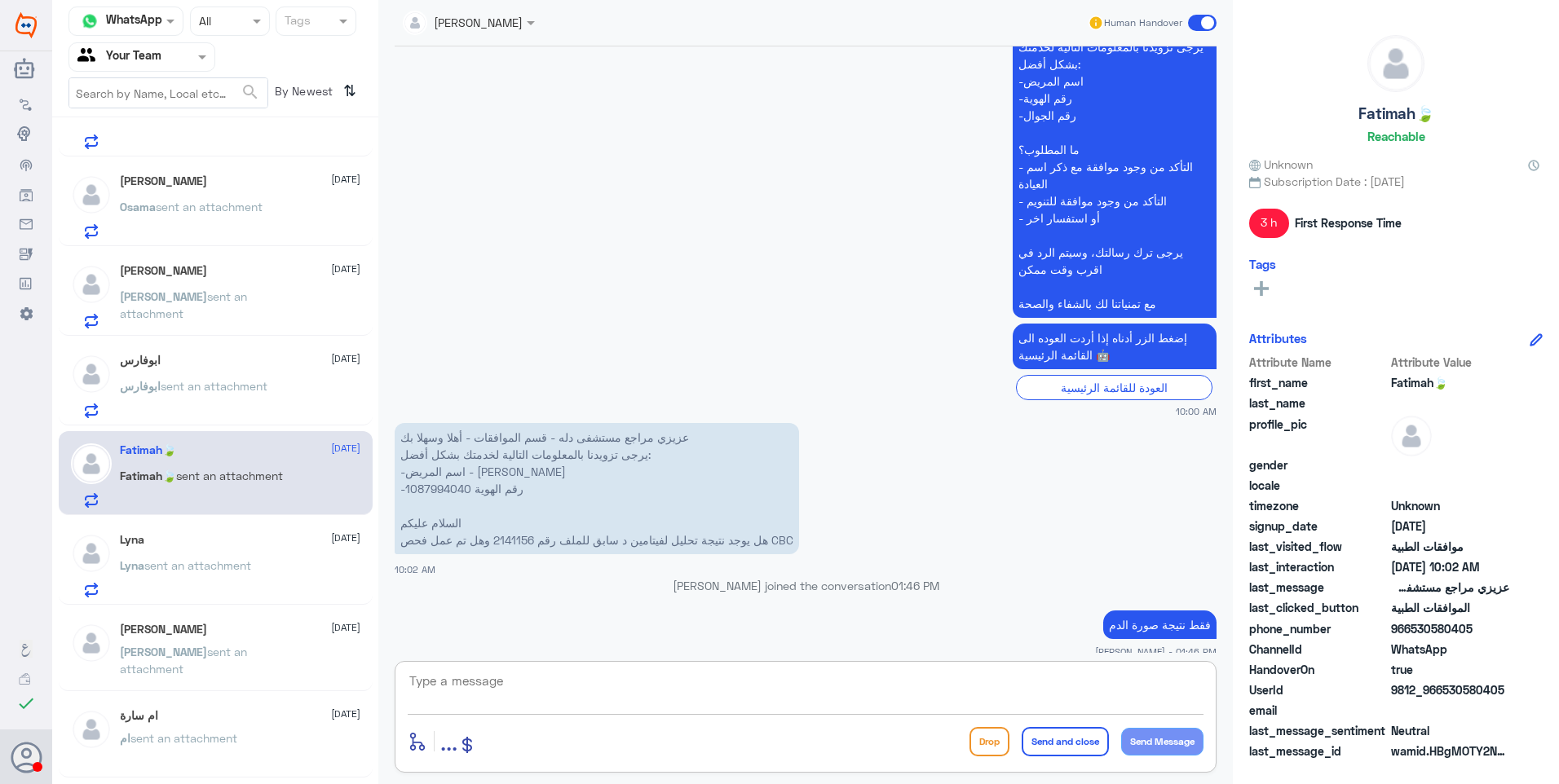
scroll to position [1389, 0]
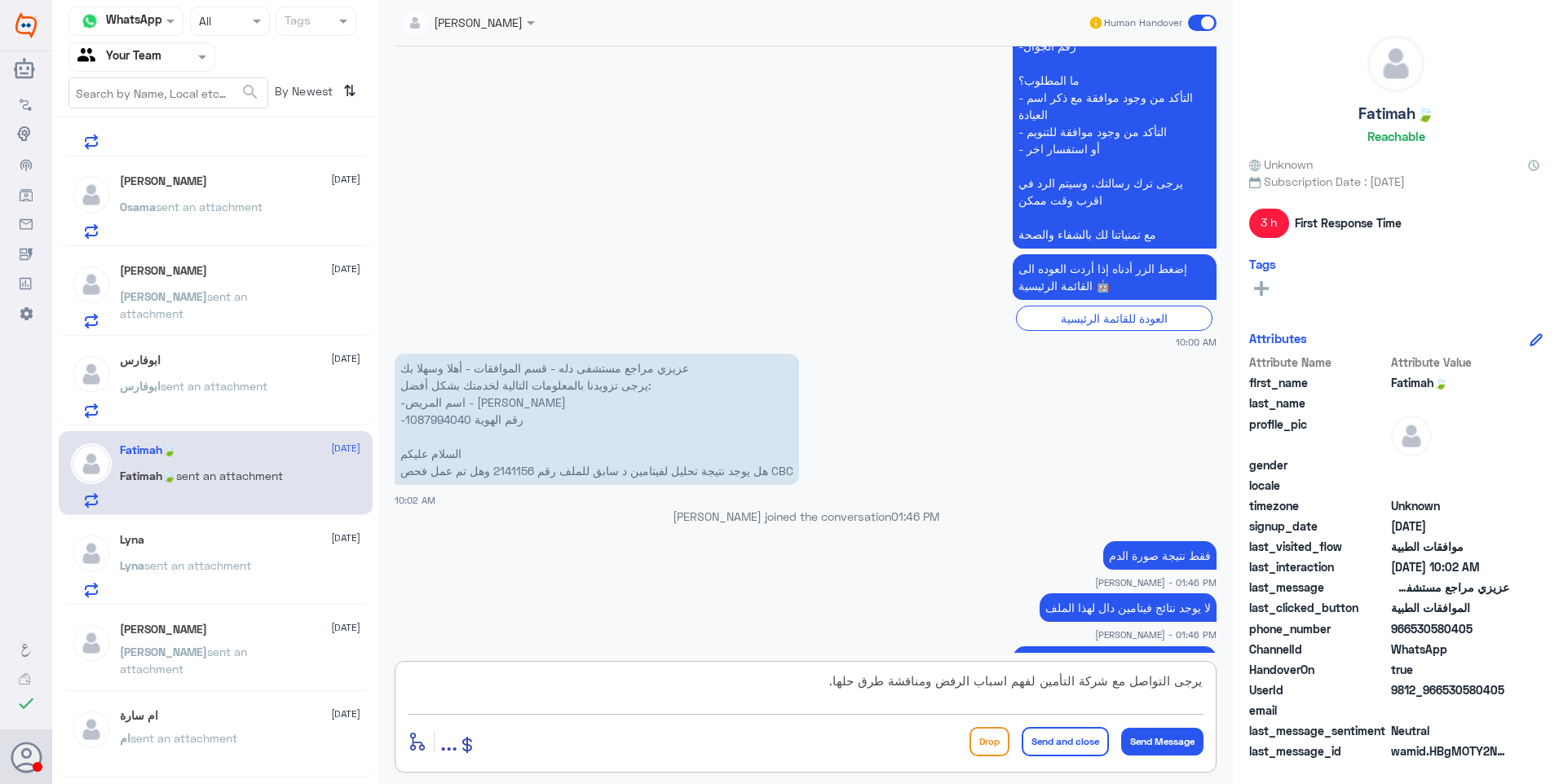
type textarea "يرجى التواصل مع شركة التأمين لفهم اسباب الرفض ومناقشة طرق حلها."
drag, startPoint x: 1059, startPoint y: 745, endPoint x: 1088, endPoint y: 693, distance: 59.5
click at [1062, 744] on button "Send and close" at bounding box center [1065, 742] width 87 height 29
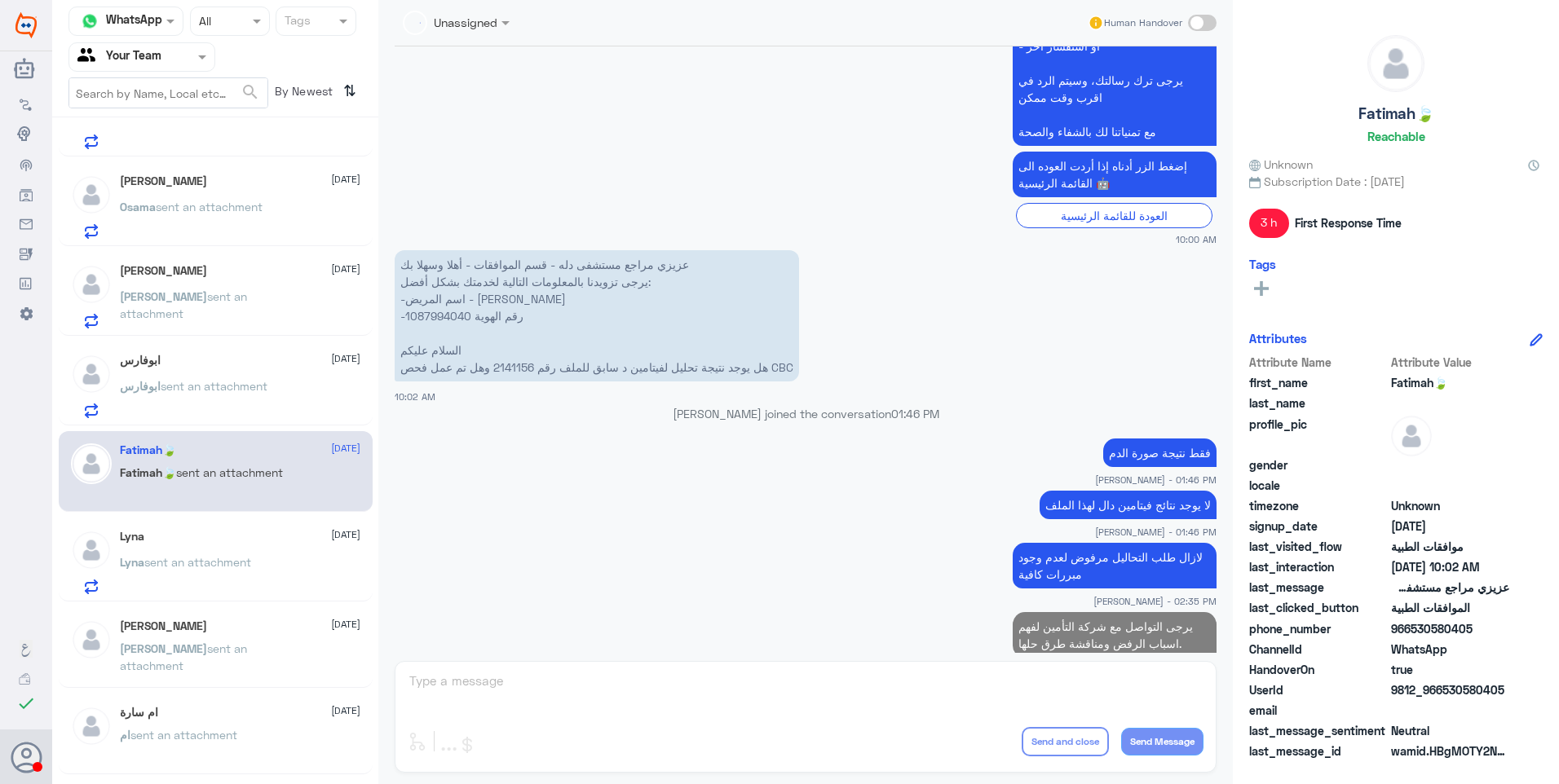
scroll to position [1454, 0]
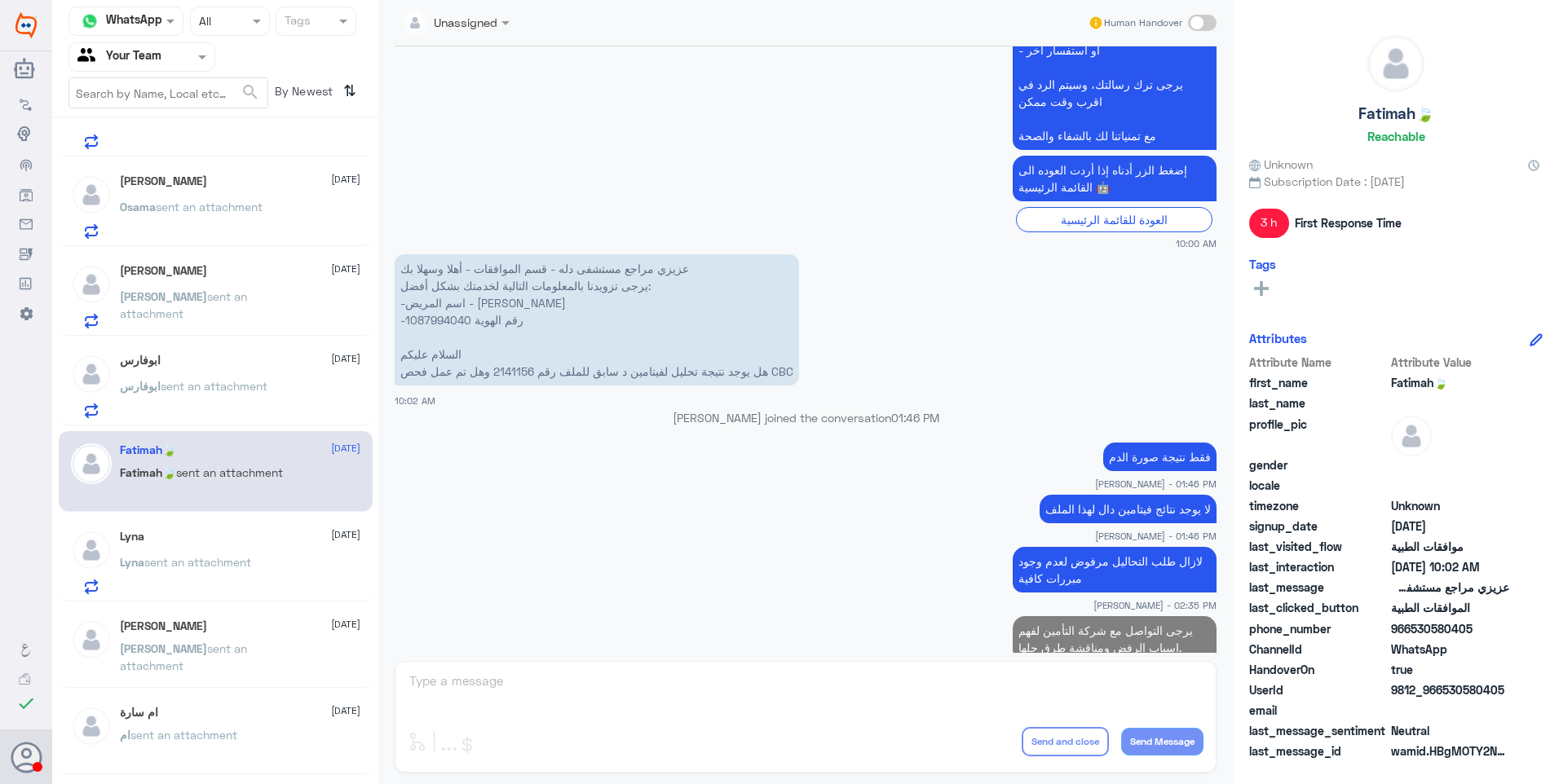
click at [271, 359] on div "ابوفارس 25 August ابوفارس sent an attachment" at bounding box center [215, 383] width 314 height 84
click at [282, 382] on div "ابوفارس sent an attachment" at bounding box center [240, 400] width 241 height 37
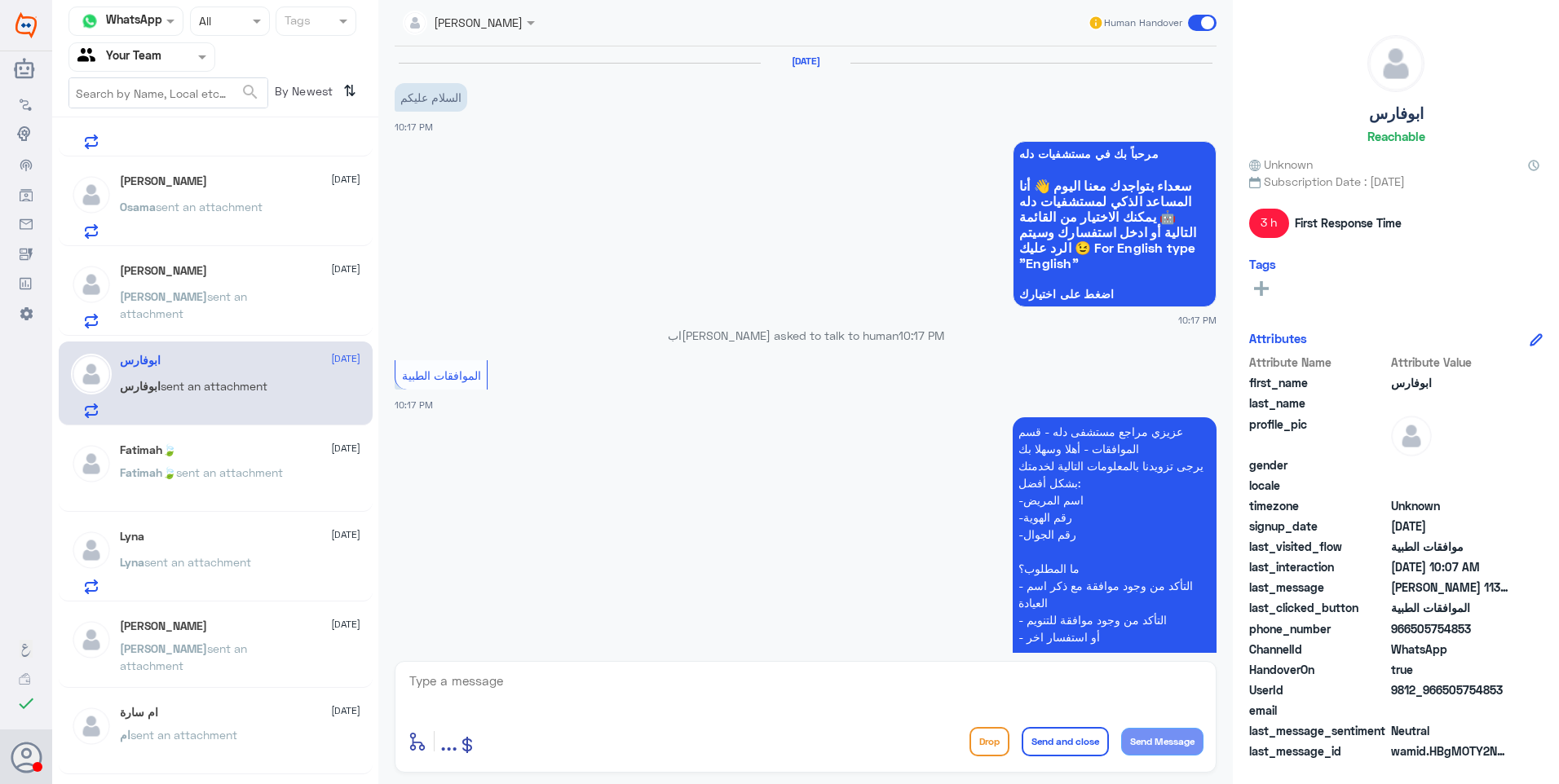
scroll to position [1428, 0]
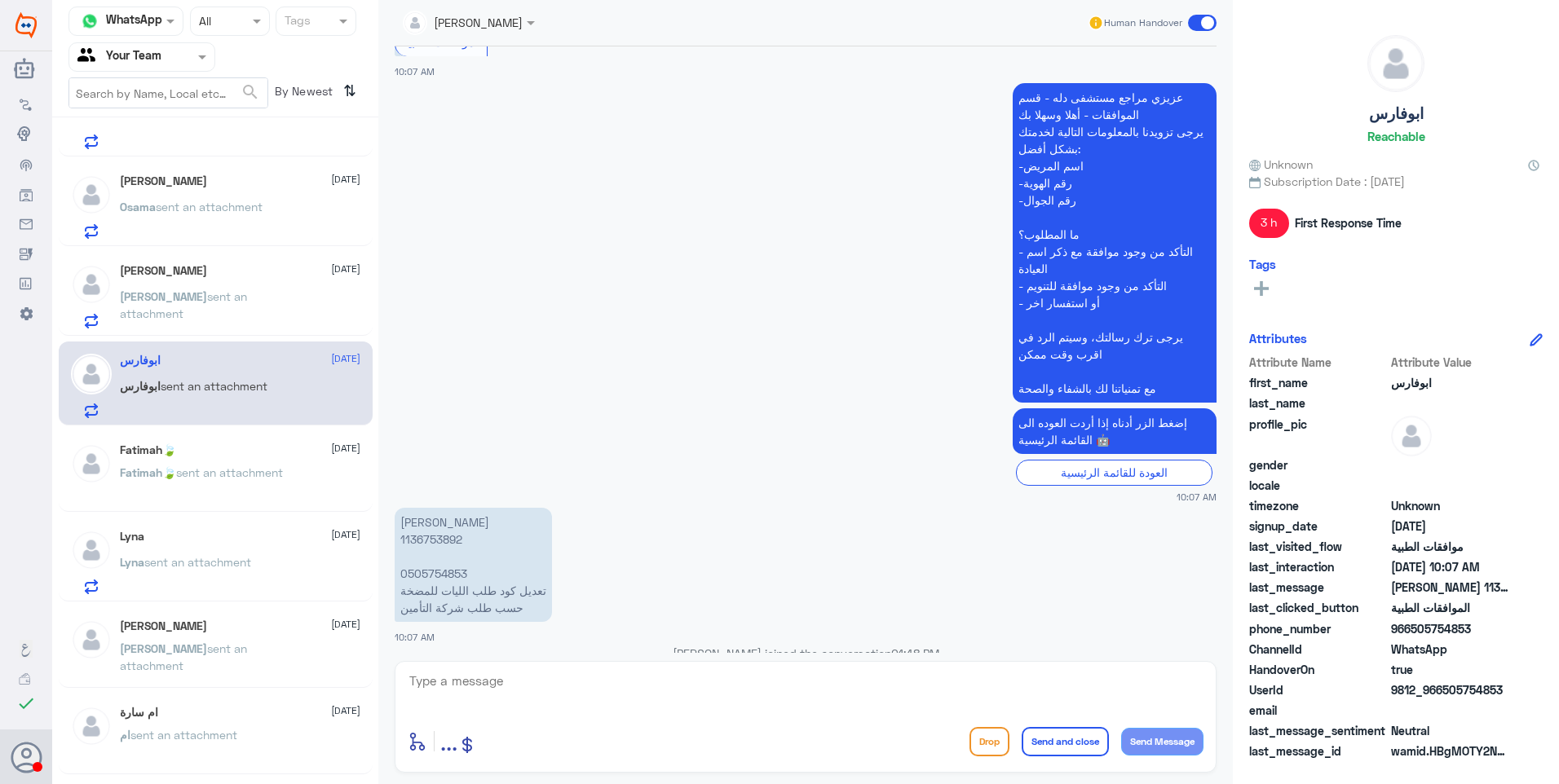
drag, startPoint x: 484, startPoint y: 672, endPoint x: 506, endPoint y: 679, distance: 23.1
click at [482, 676] on textarea at bounding box center [805, 690] width 795 height 40
type textarea "k"
click at [643, 687] on textarea at bounding box center [805, 690] width 795 height 40
type textarea "نشكر تواصلك مع مستشفيات دلة."
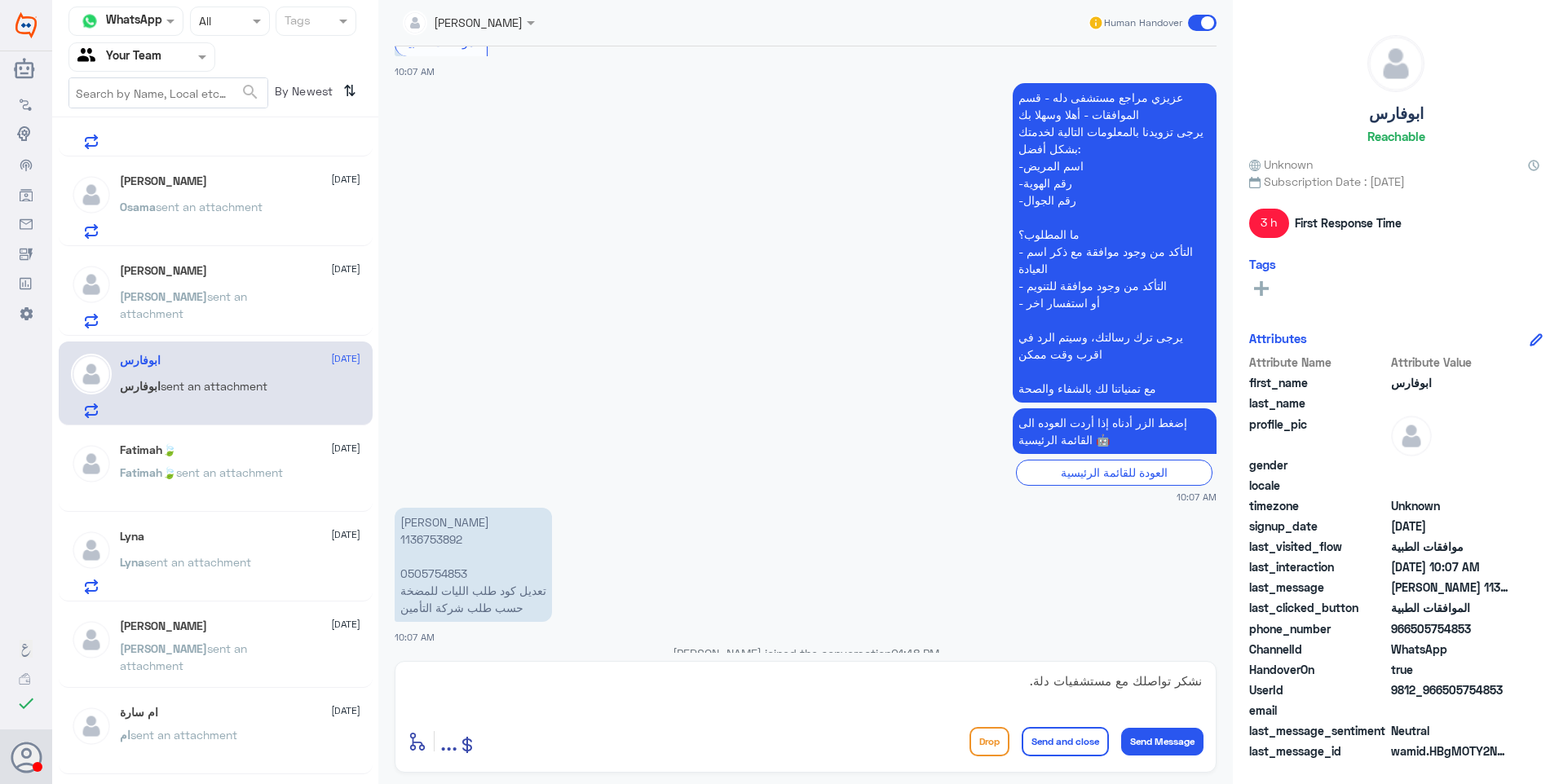
click at [1047, 727] on button "Send and close" at bounding box center [1065, 742] width 87 height 29
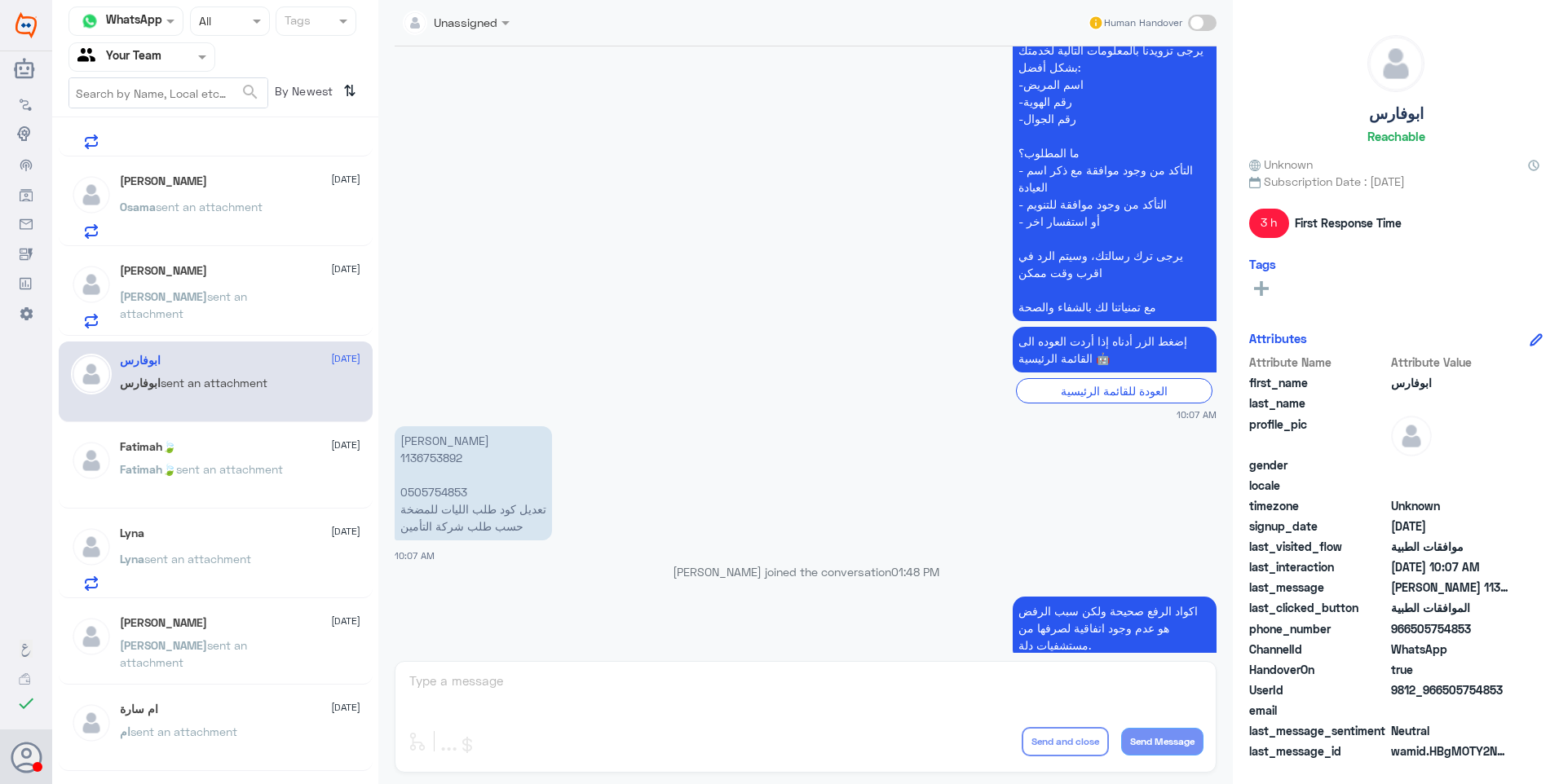
click at [176, 303] on p "abdullah sent an attachment" at bounding box center [211, 308] width 184 height 41
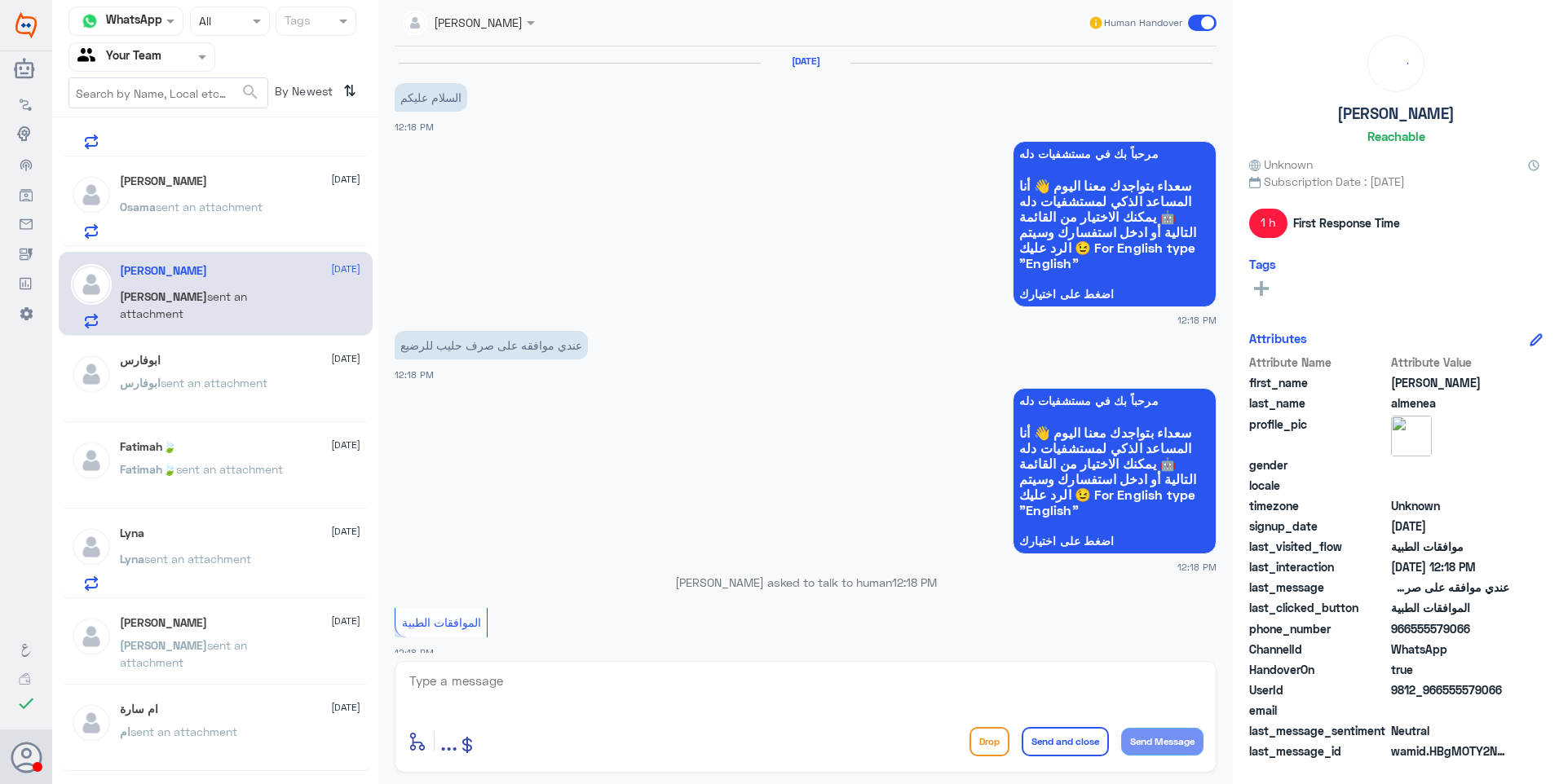
scroll to position [474, 0]
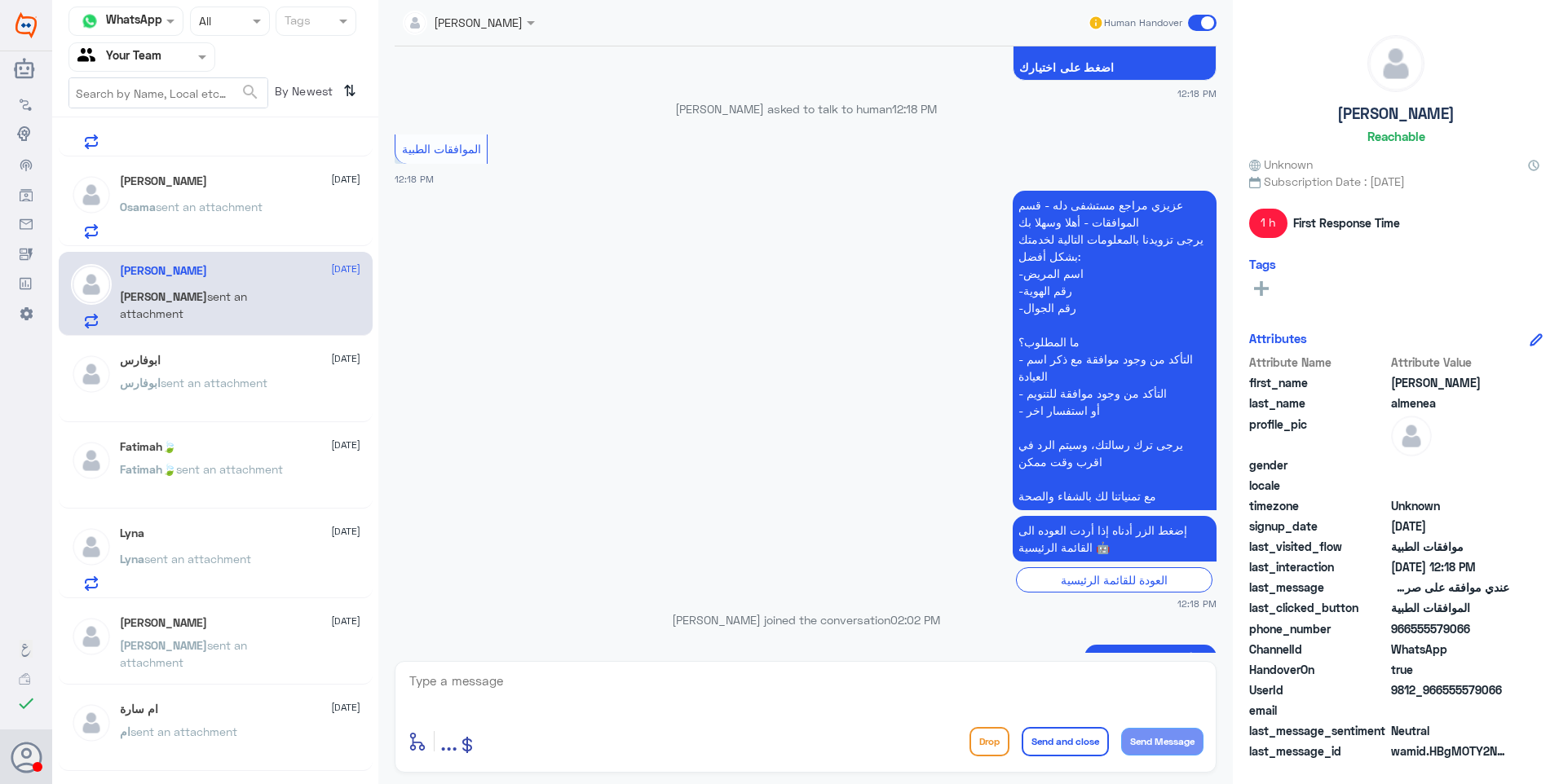
click at [597, 707] on textarea at bounding box center [805, 690] width 795 height 40
click at [266, 333] on div "abdullah almenea 25 August abdullah sent an attachment" at bounding box center [215, 293] width 314 height 84
drag, startPoint x: 266, startPoint y: 333, endPoint x: 274, endPoint y: 362, distance: 30.1
click at [274, 362] on div "ابوفارس 25 August" at bounding box center [240, 360] width 241 height 14
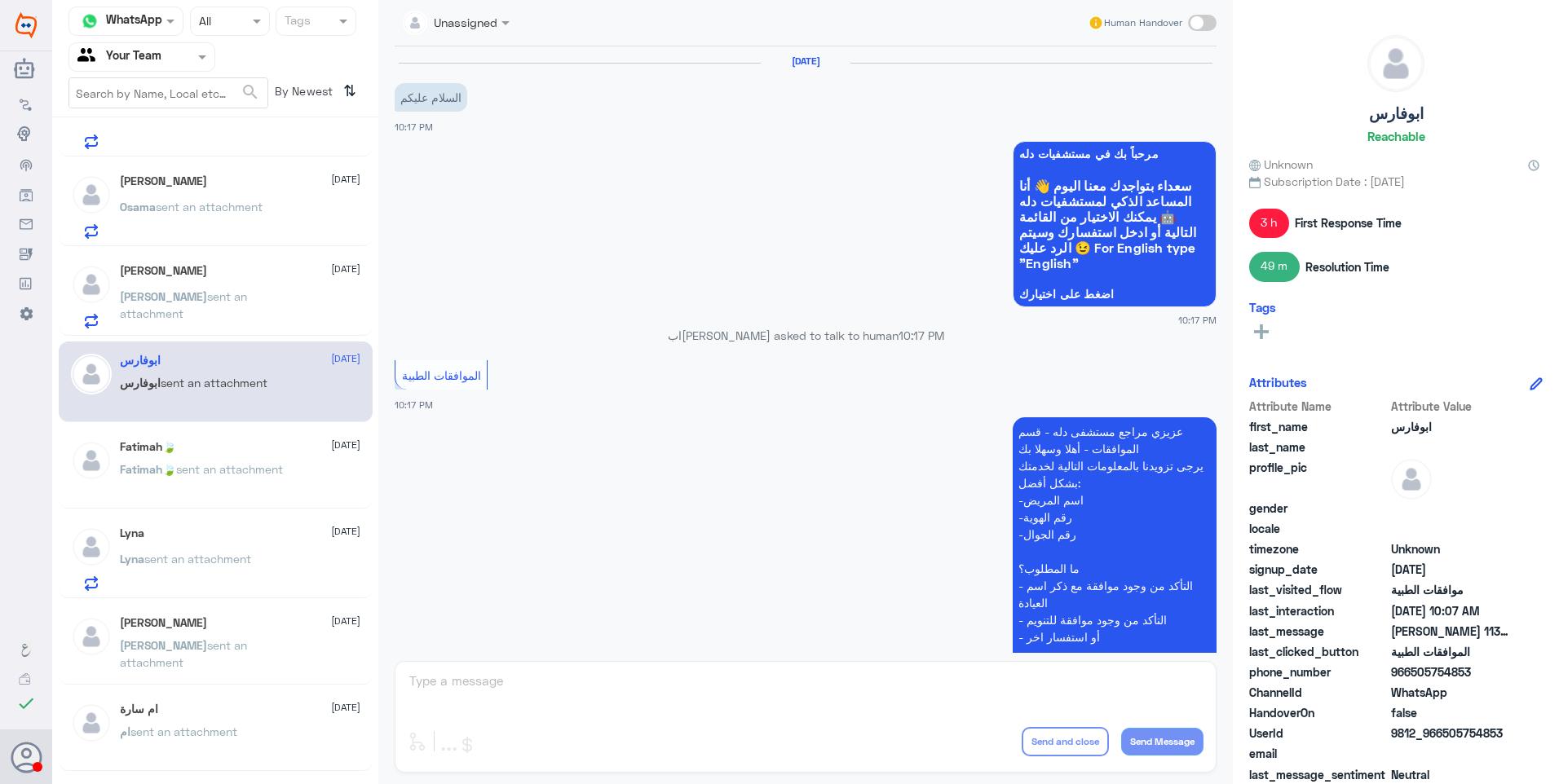
scroll to position [1510, 0]
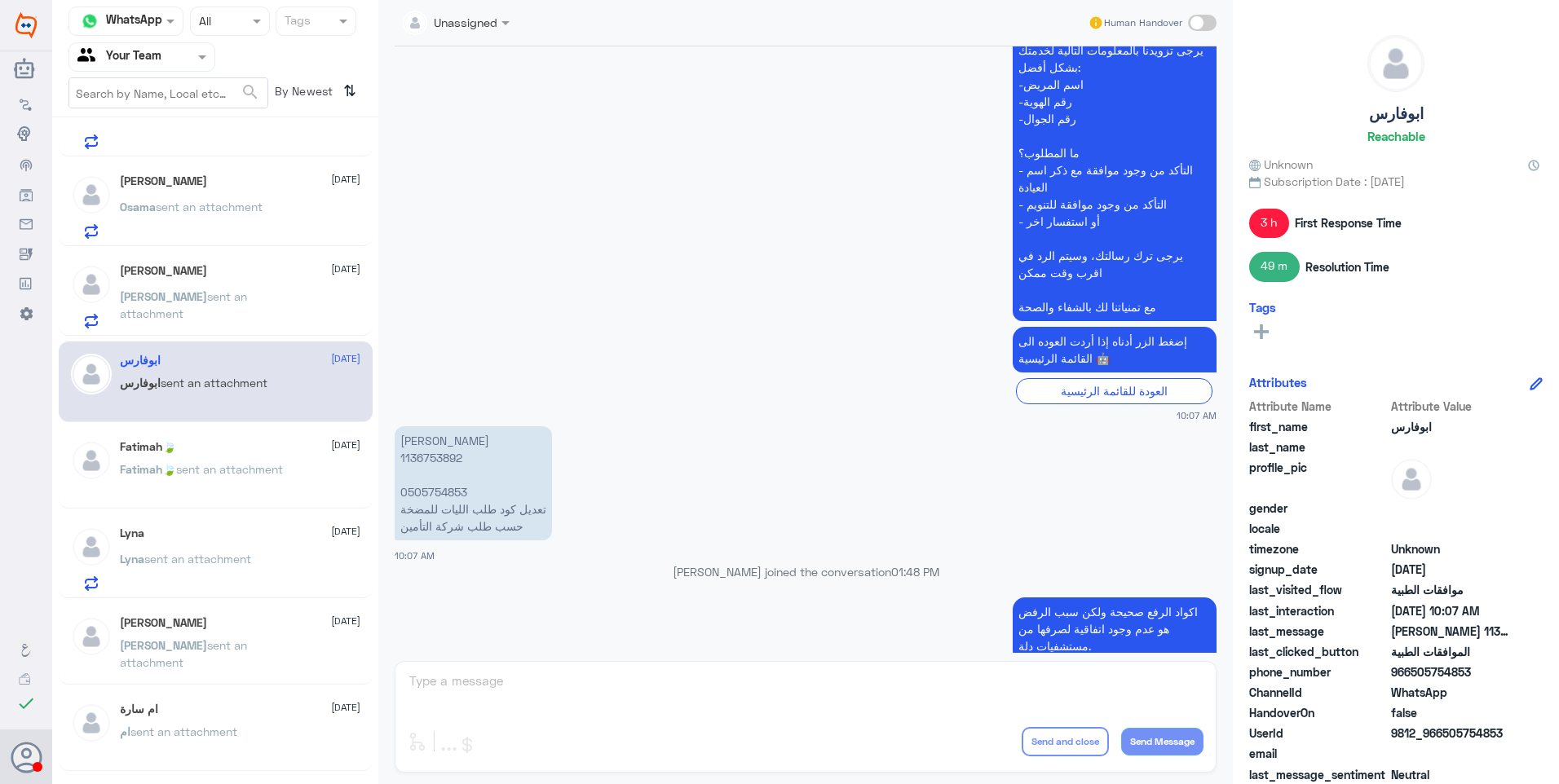
click at [1150, 714] on p "نشكر تواصلك مع مستشفيات دلة." at bounding box center [1132, 727] width 168 height 29
click at [219, 294] on span "sent an attachment" at bounding box center [183, 305] width 127 height 31
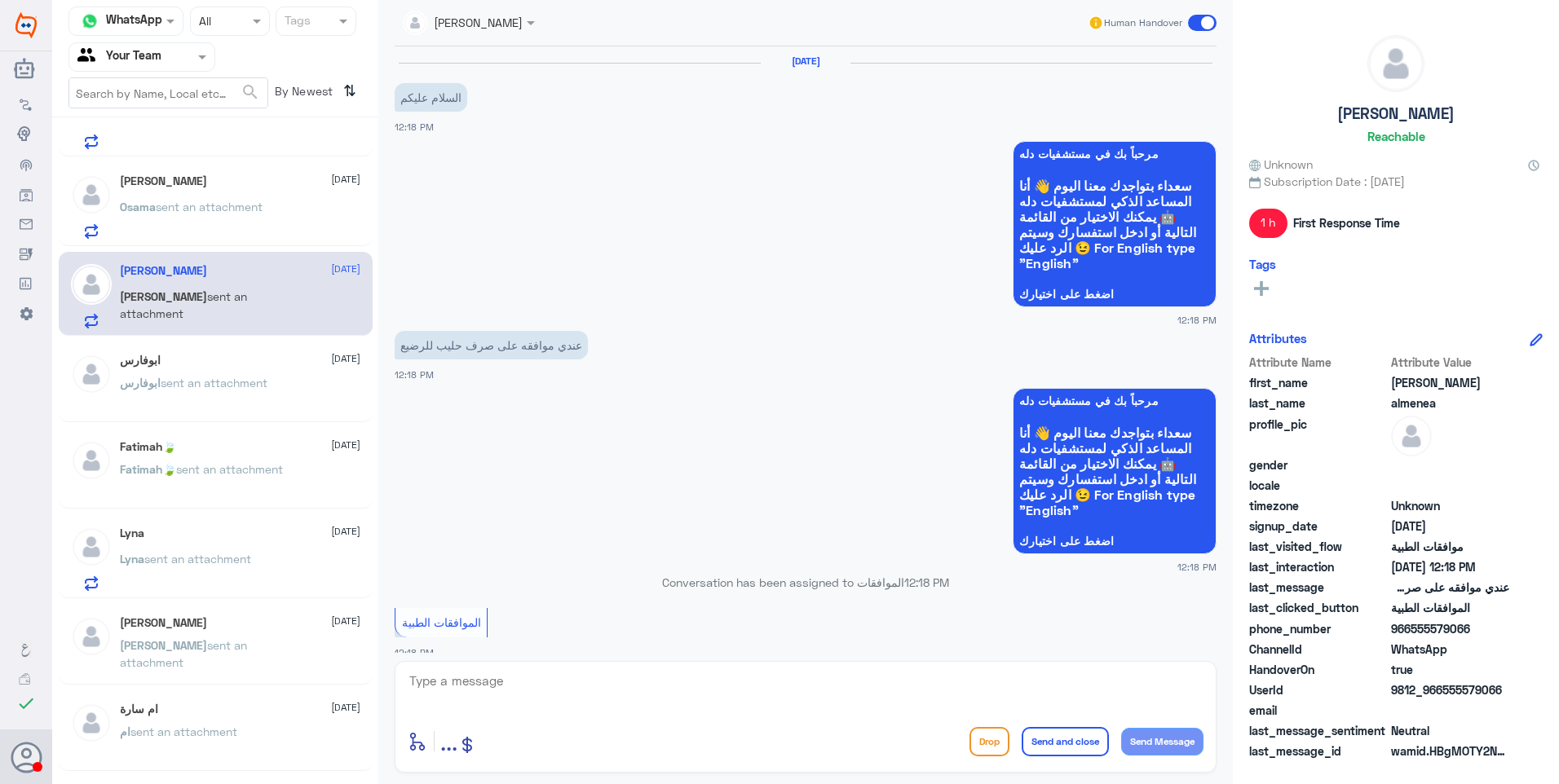
scroll to position [474, 0]
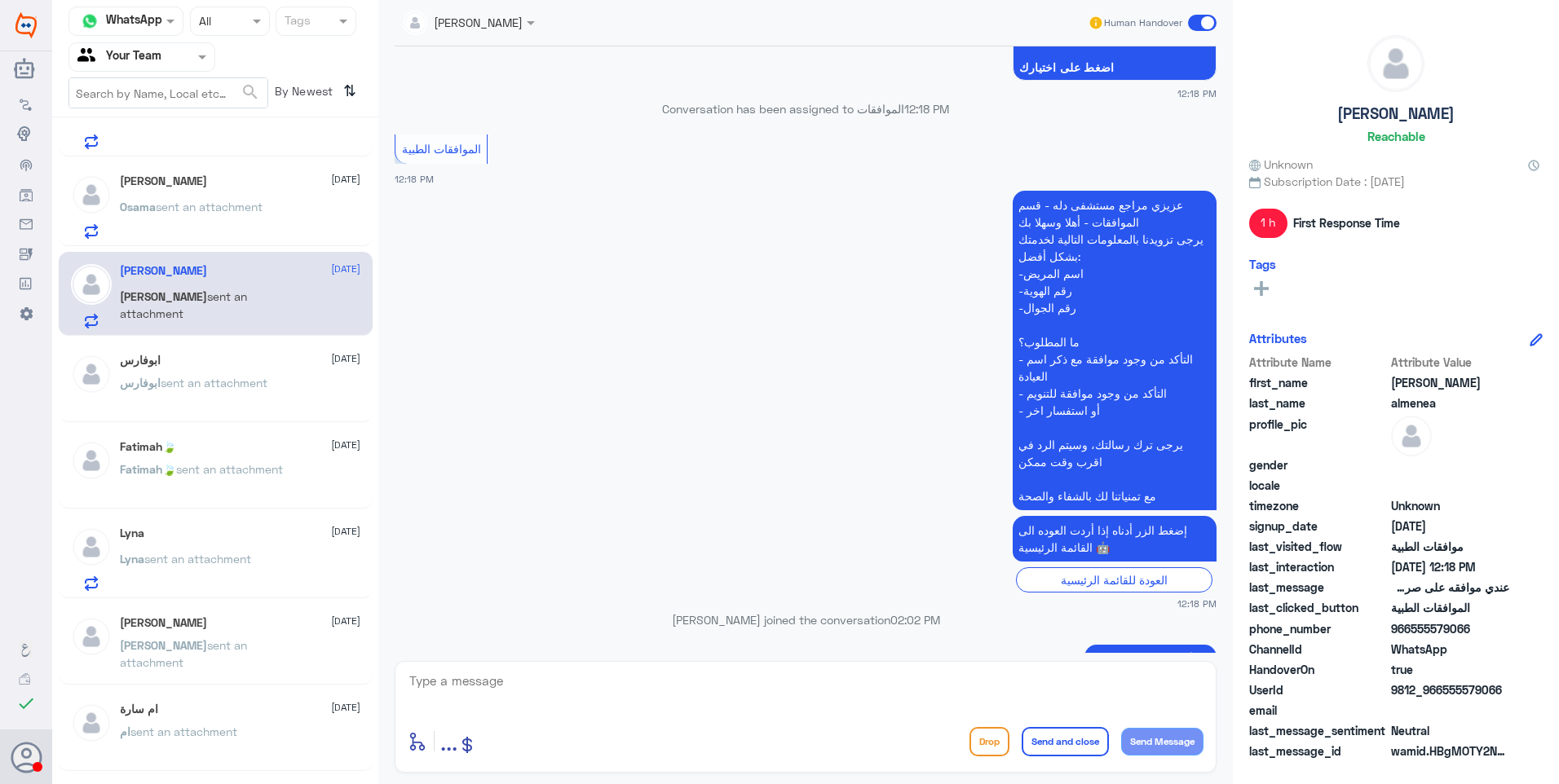
click at [600, 683] on textarea at bounding box center [805, 690] width 795 height 40
paste textarea "نشكر تواصلك مع مستشفيات دلة."
type textarea "نشكر تواصلك مع مستشفيات دلة."
click at [1085, 752] on button "Send and close" at bounding box center [1065, 742] width 87 height 29
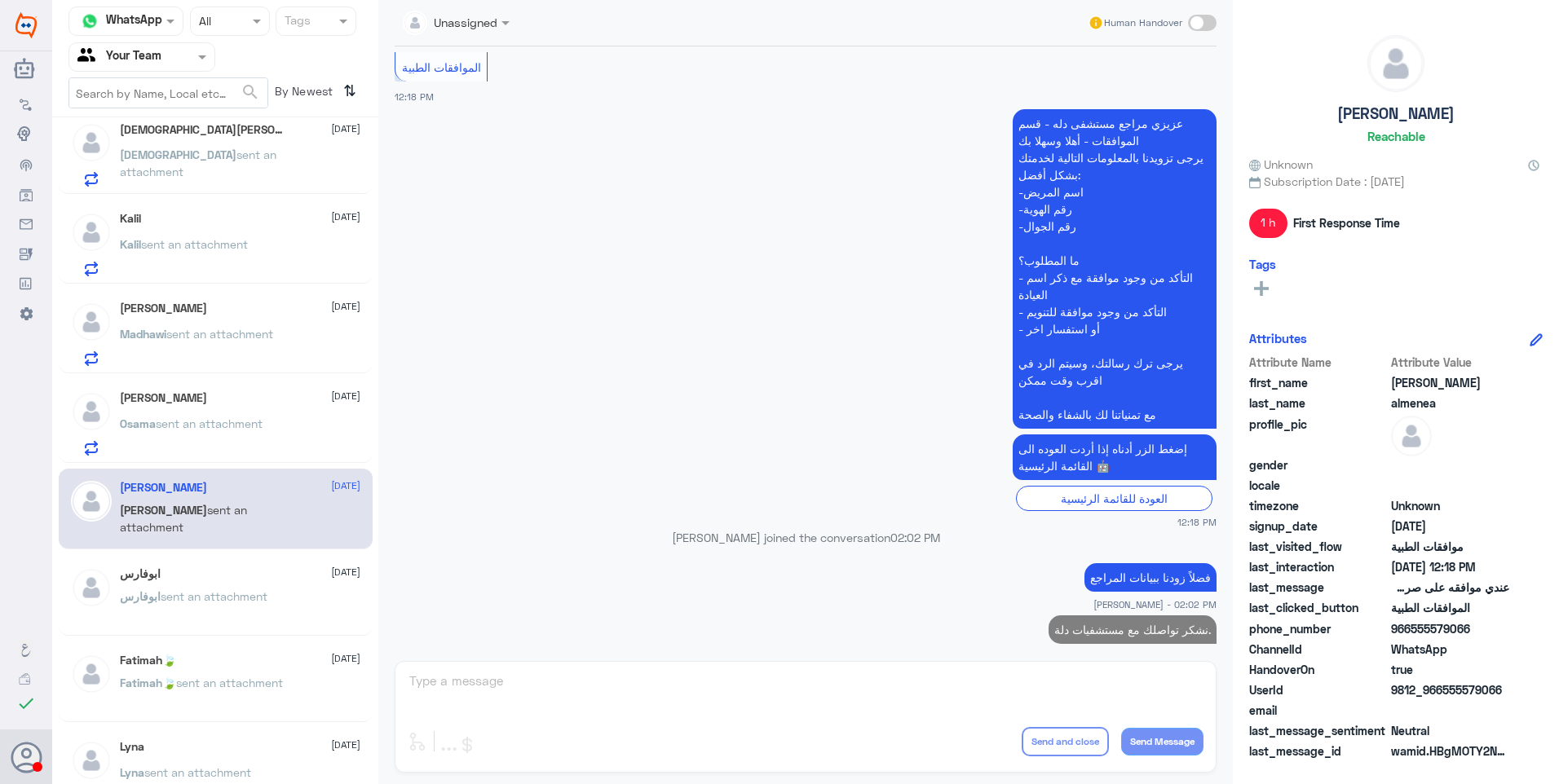
scroll to position [0, 0]
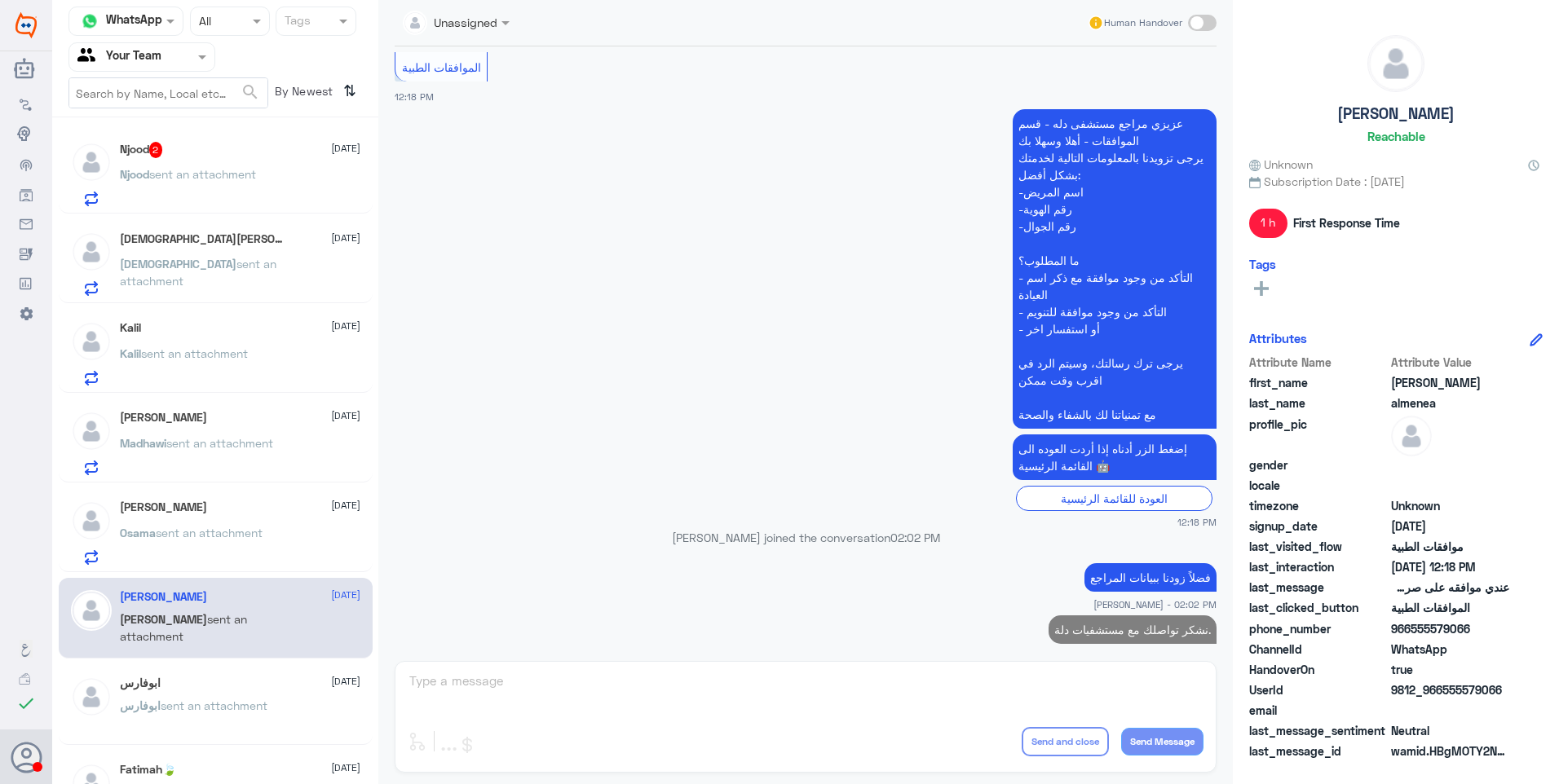
click at [252, 545] on p "Osama sent an attachment" at bounding box center [191, 545] width 143 height 41
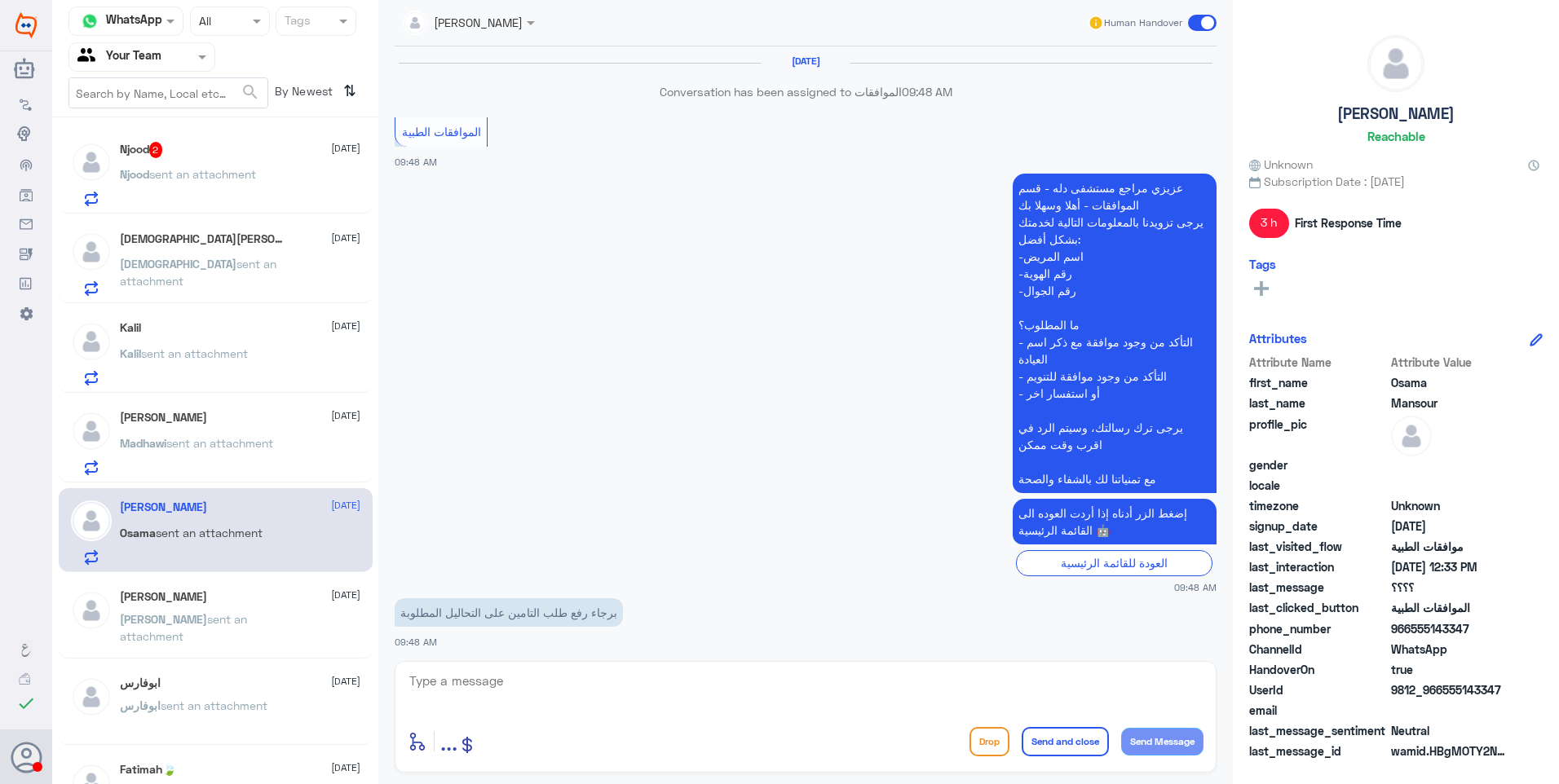
scroll to position [1315, 0]
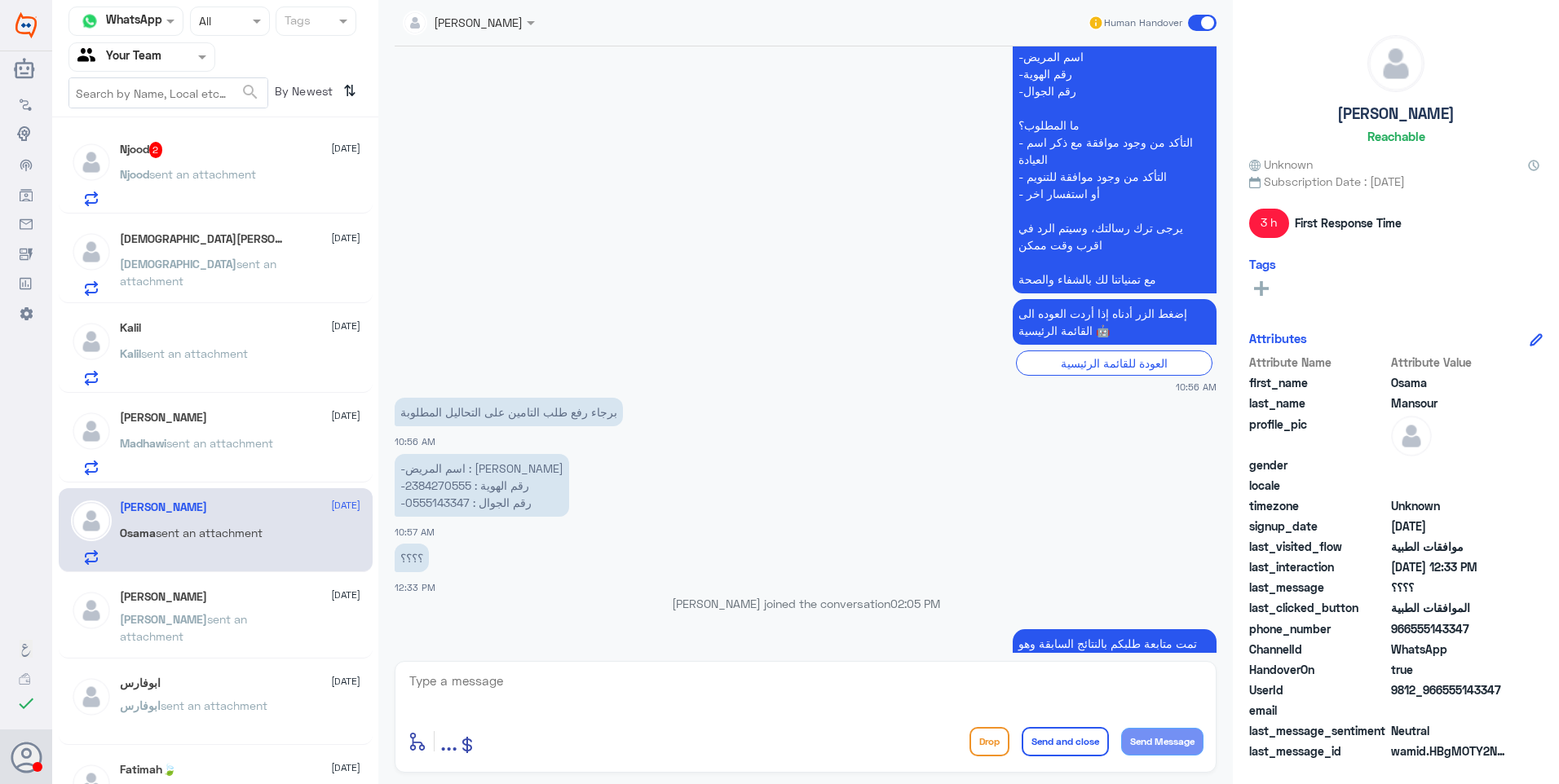
click at [431, 454] on p "-اسم المريض : اسامة السيد نصرالدين -رقم الهوية : 2384270555 -رقم الجوال : 05551…" at bounding box center [482, 485] width 174 height 63
click at [622, 687] on textarea at bounding box center [805, 690] width 795 height 40
type textarea "j"
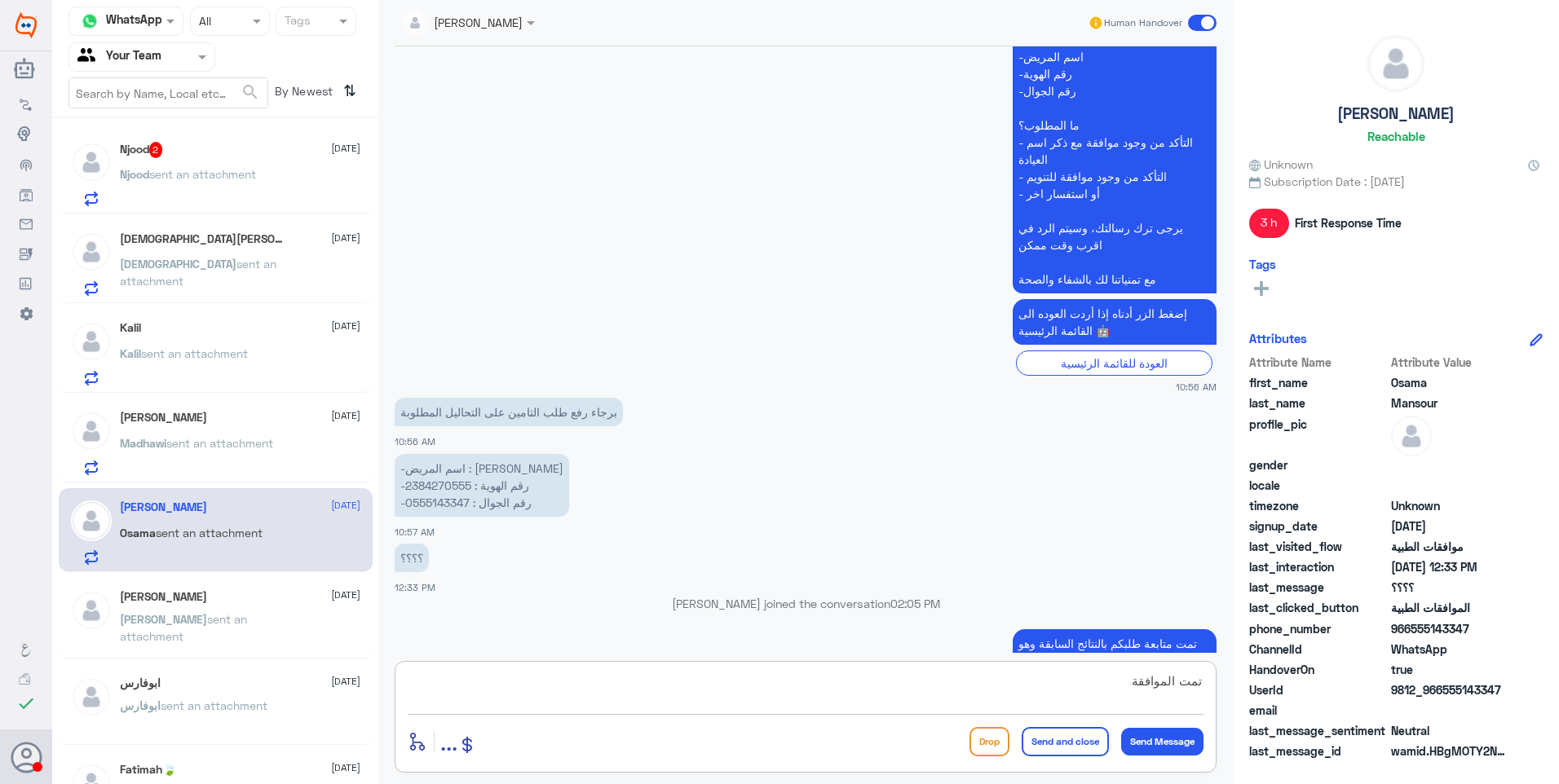
type textarea "تمت الموافقة"
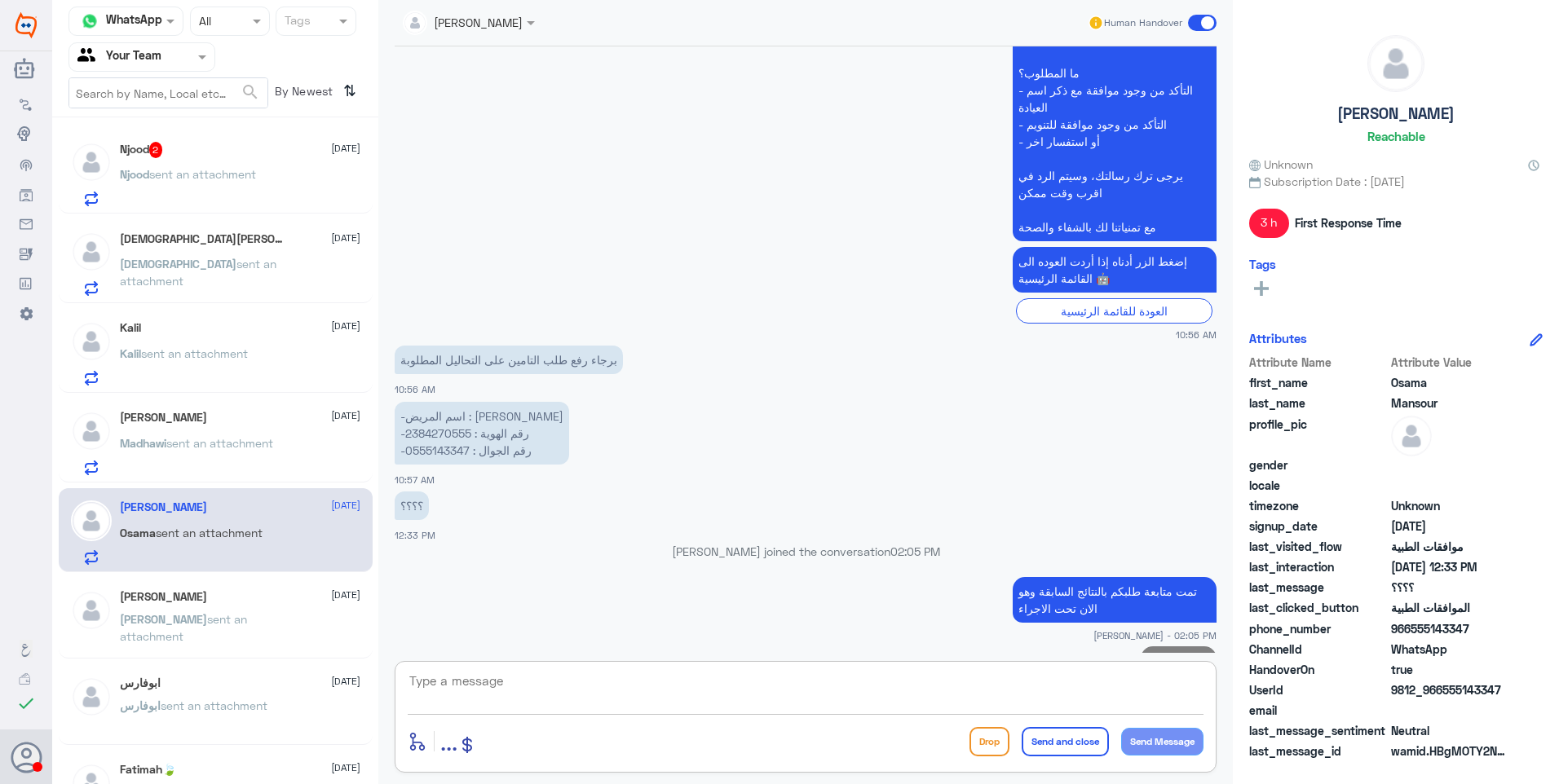
paste textarea "2384270555"
type textarea "2"
paste textarea "نشكر تواصلك مع مستشفيات دلة."
type textarea "نشكر تواصلك مع مستشفيات دلة."
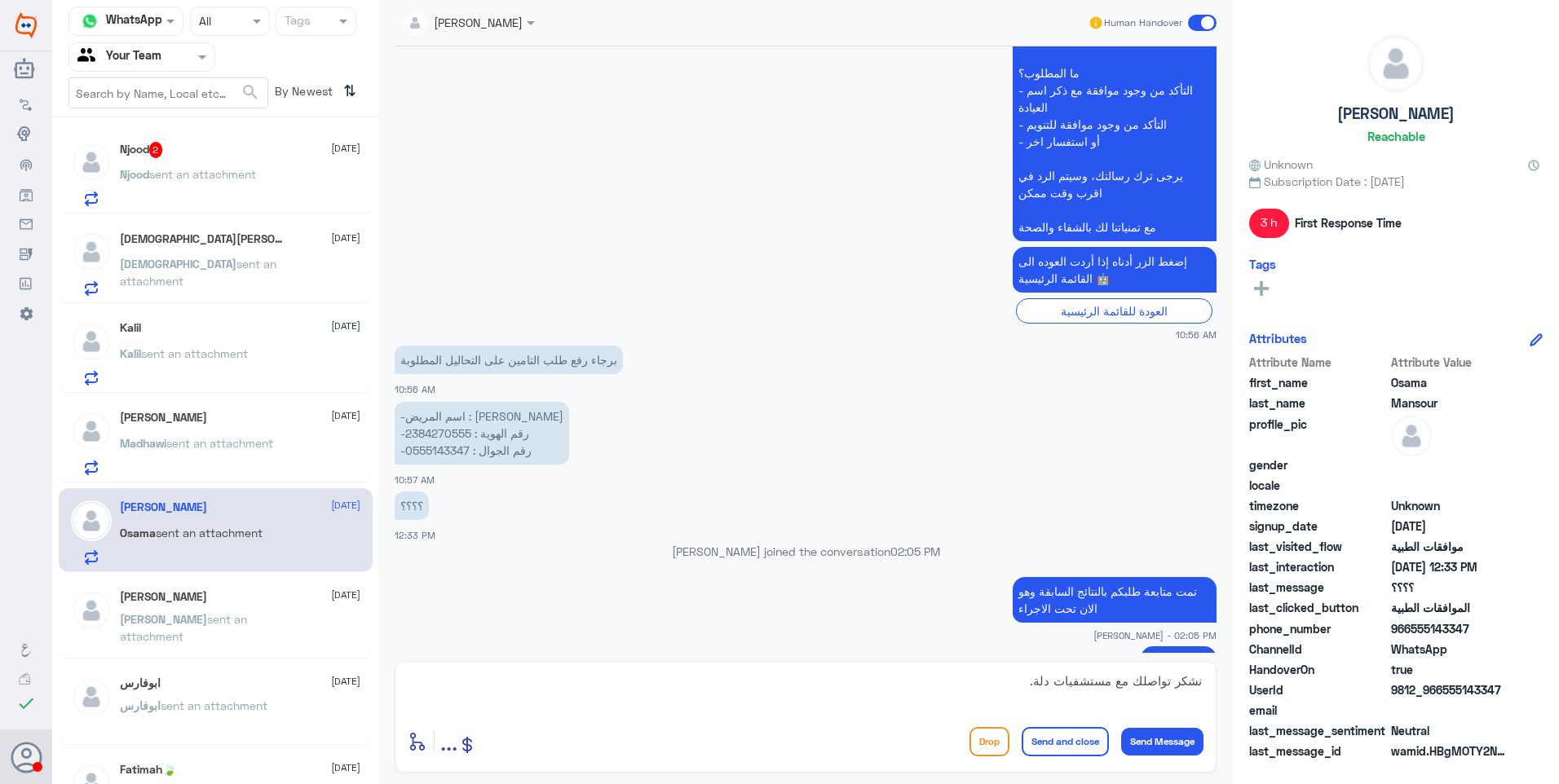
drag, startPoint x: 1061, startPoint y: 745, endPoint x: 1230, endPoint y: 546, distance: 261.1
click at [1062, 745] on button "Send and close" at bounding box center [1065, 742] width 87 height 29
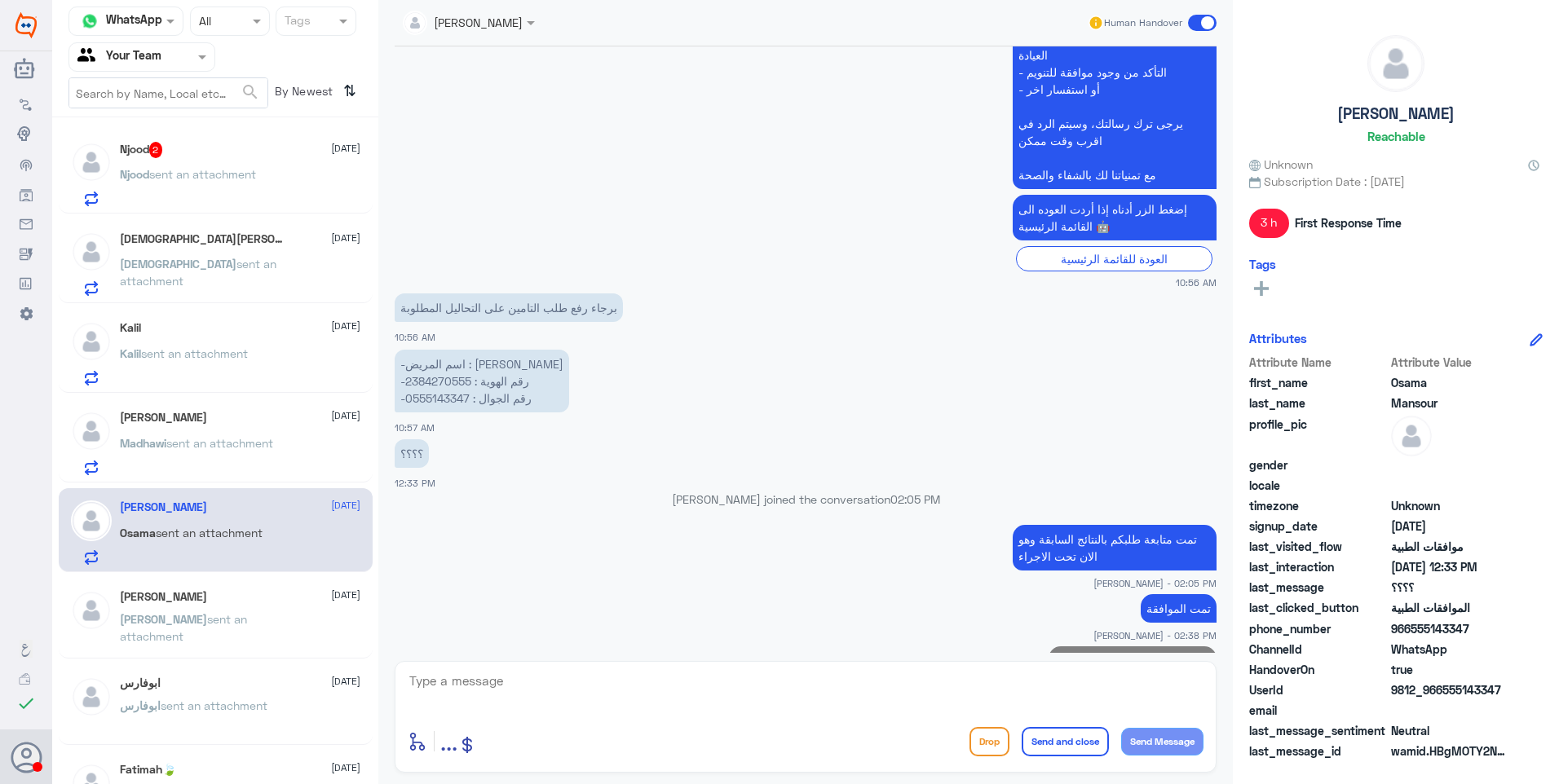
scroll to position [1416, 0]
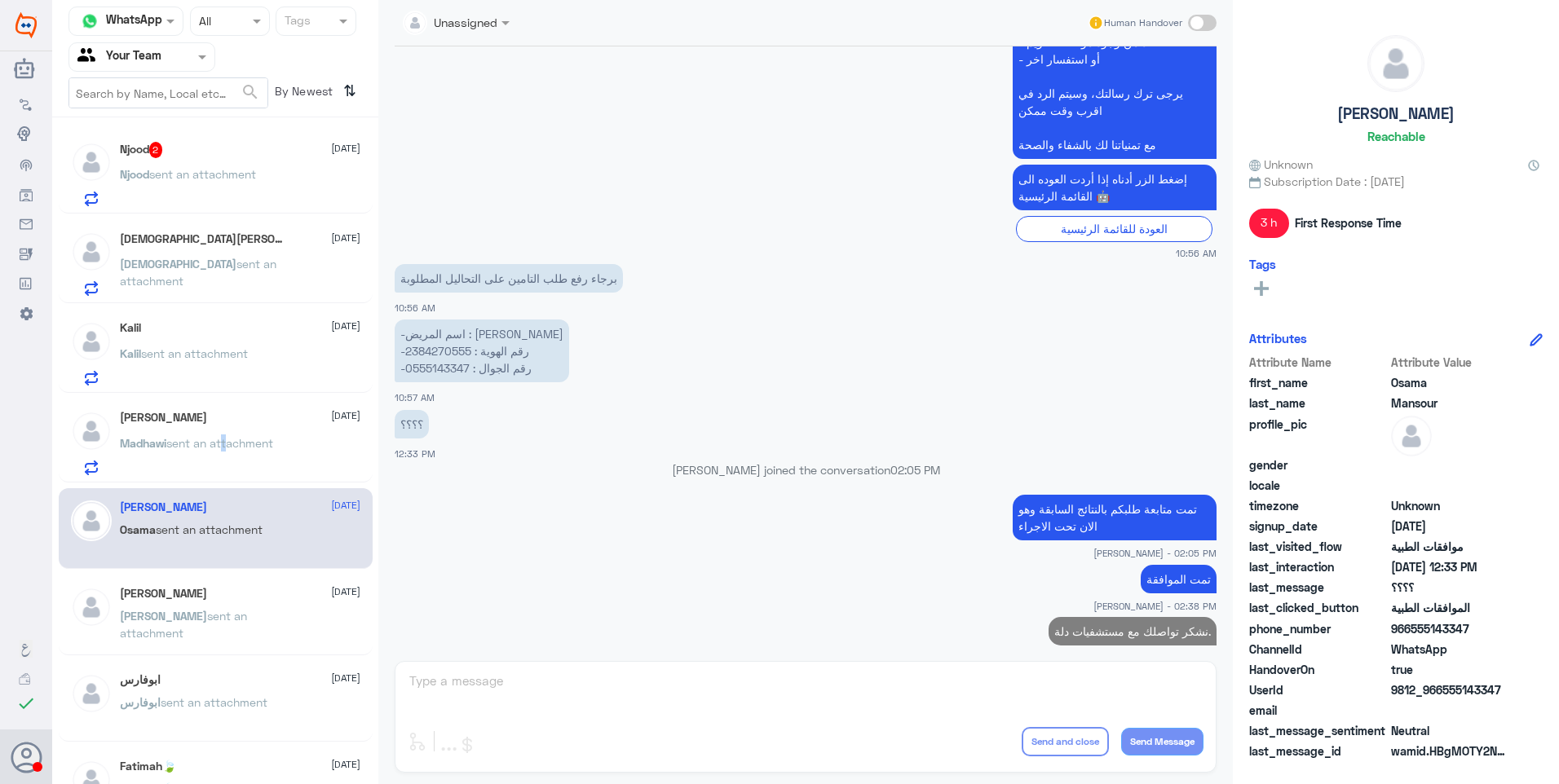
click at [224, 448] on span "sent an attachment" at bounding box center [220, 442] width 107 height 14
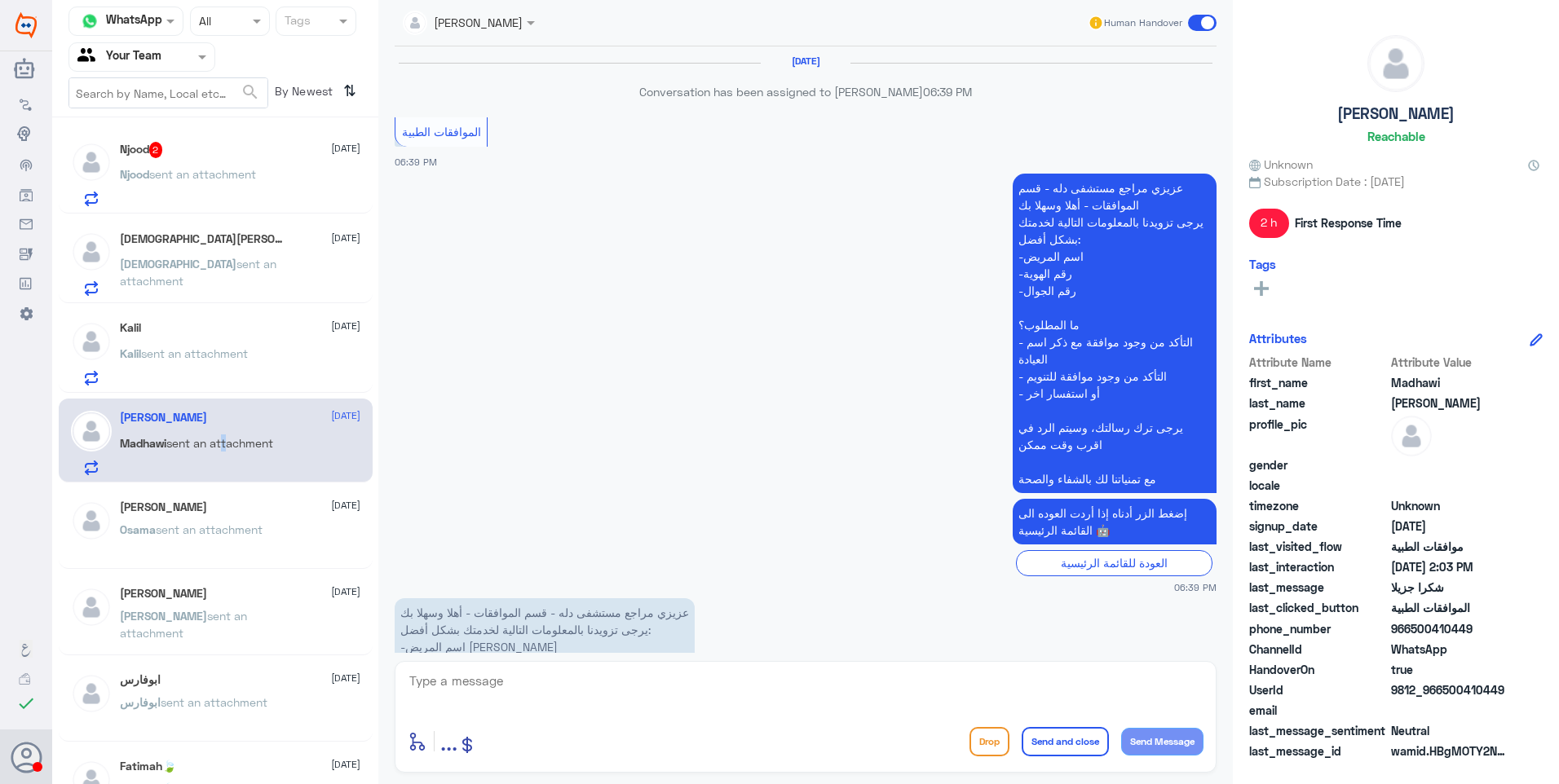
scroll to position [1647, 0]
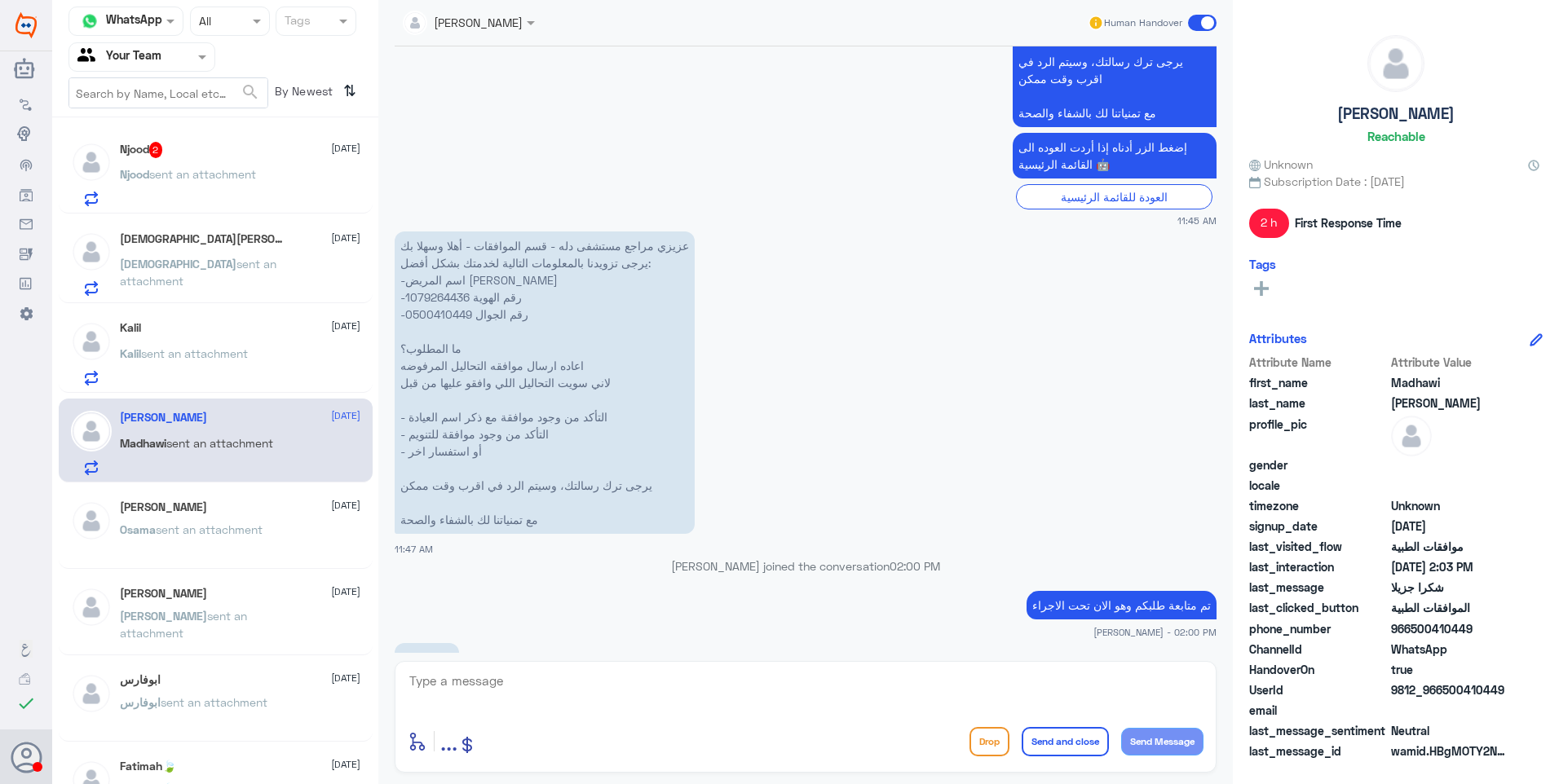
click at [442, 242] on p "عزيزي مراجع مستشفى دله - قسم الموافقات - أهلا وسهلا بك يرجى تزويدنا بالمعلومات …" at bounding box center [545, 383] width 300 height 302
drag, startPoint x: 600, startPoint y: 768, endPoint x: 578, endPoint y: 783, distance: 26.6
click at [598, 774] on div "Ahlam Alshehri Human Handover 19 Aug 2025 Conversation has been assigned to SOM…" at bounding box center [805, 394] width 854 height 789
drag, startPoint x: 483, startPoint y: 691, endPoint x: 660, endPoint y: 696, distance: 177.1
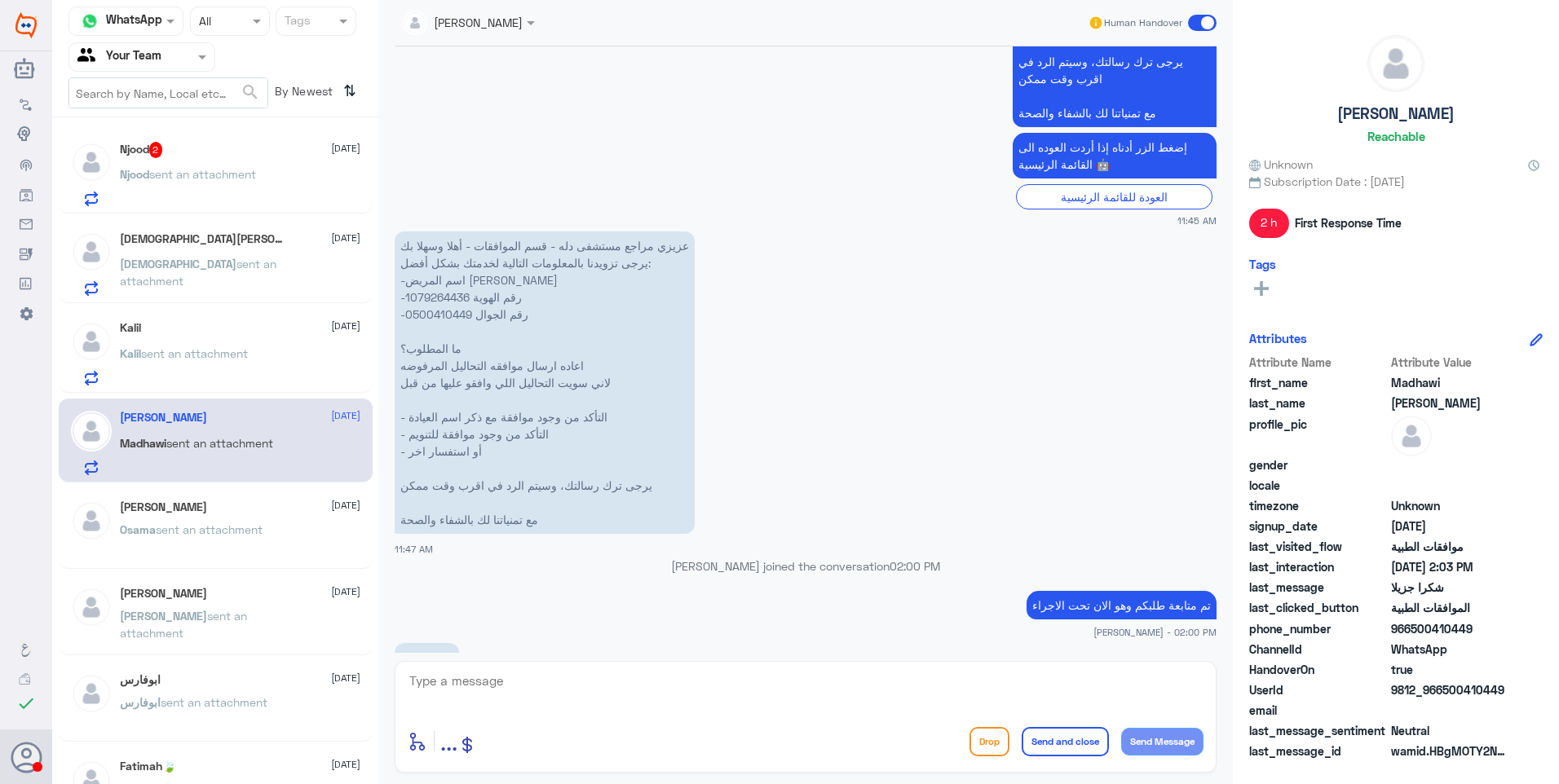
click at [510, 697] on textarea at bounding box center [805, 690] width 795 height 40
type textarea "لازالت الموافقة جزئية كما هي رغم المتابعة"
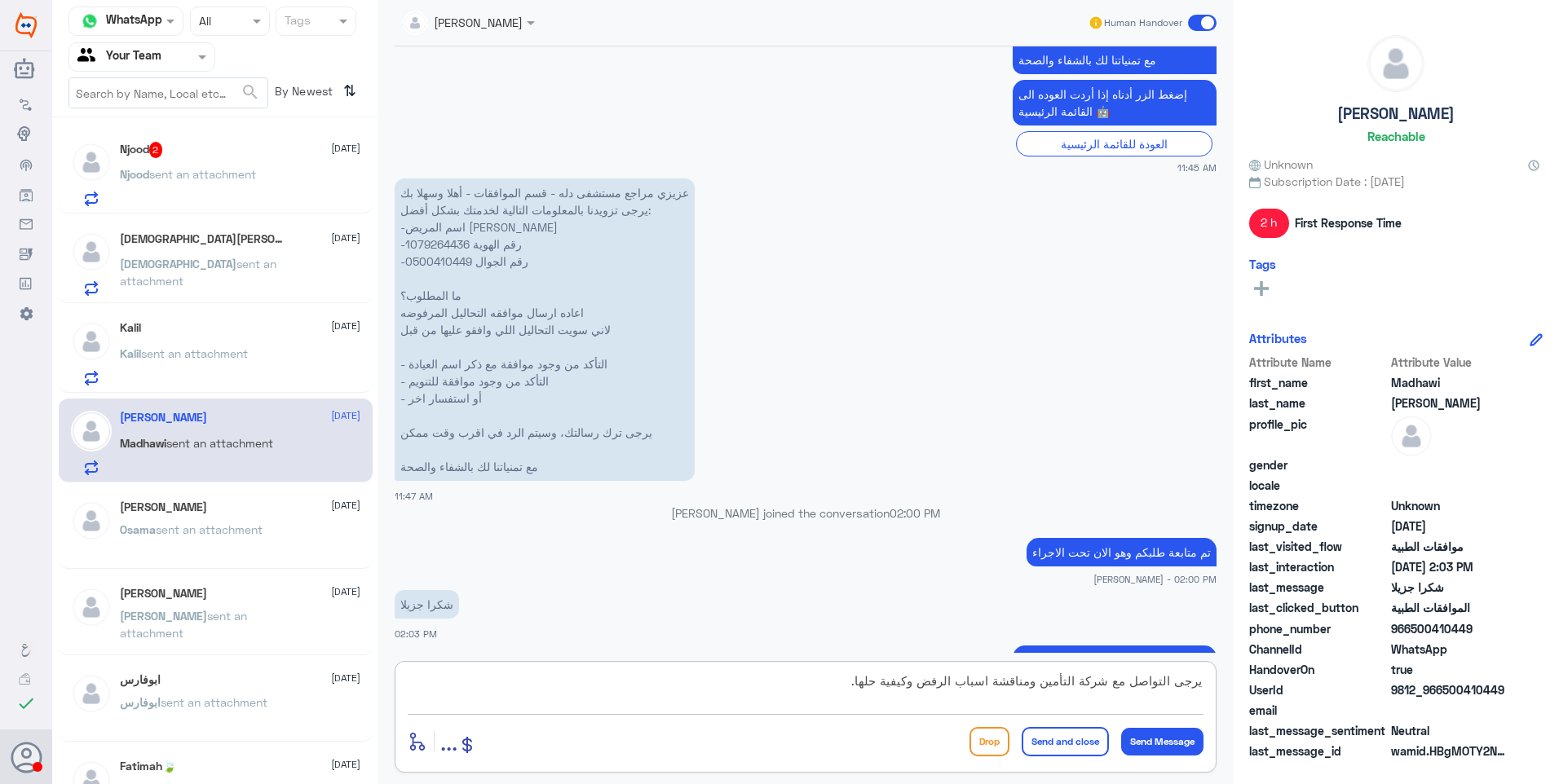
type textarea "يرجى التواصل مع شركة التأمين ومناقشة اسباب الرفض وكيفية حلها."
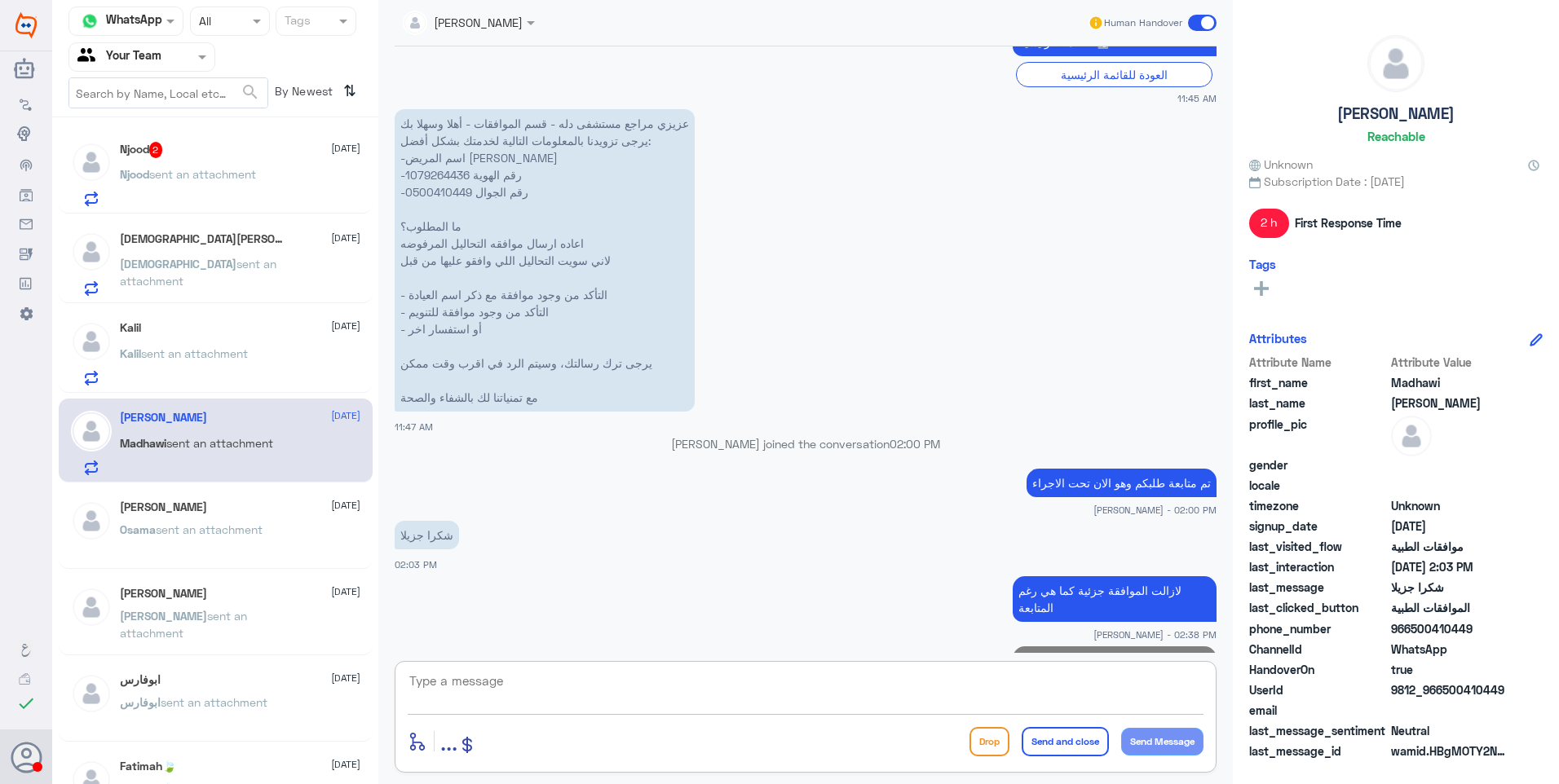
paste textarea "نشكر تواصلك مع مستشفيات دلة."
type textarea "نشكر تواصلك مع مستشفيات دلة."
click at [1047, 732] on button "Send and close" at bounding box center [1065, 742] width 87 height 29
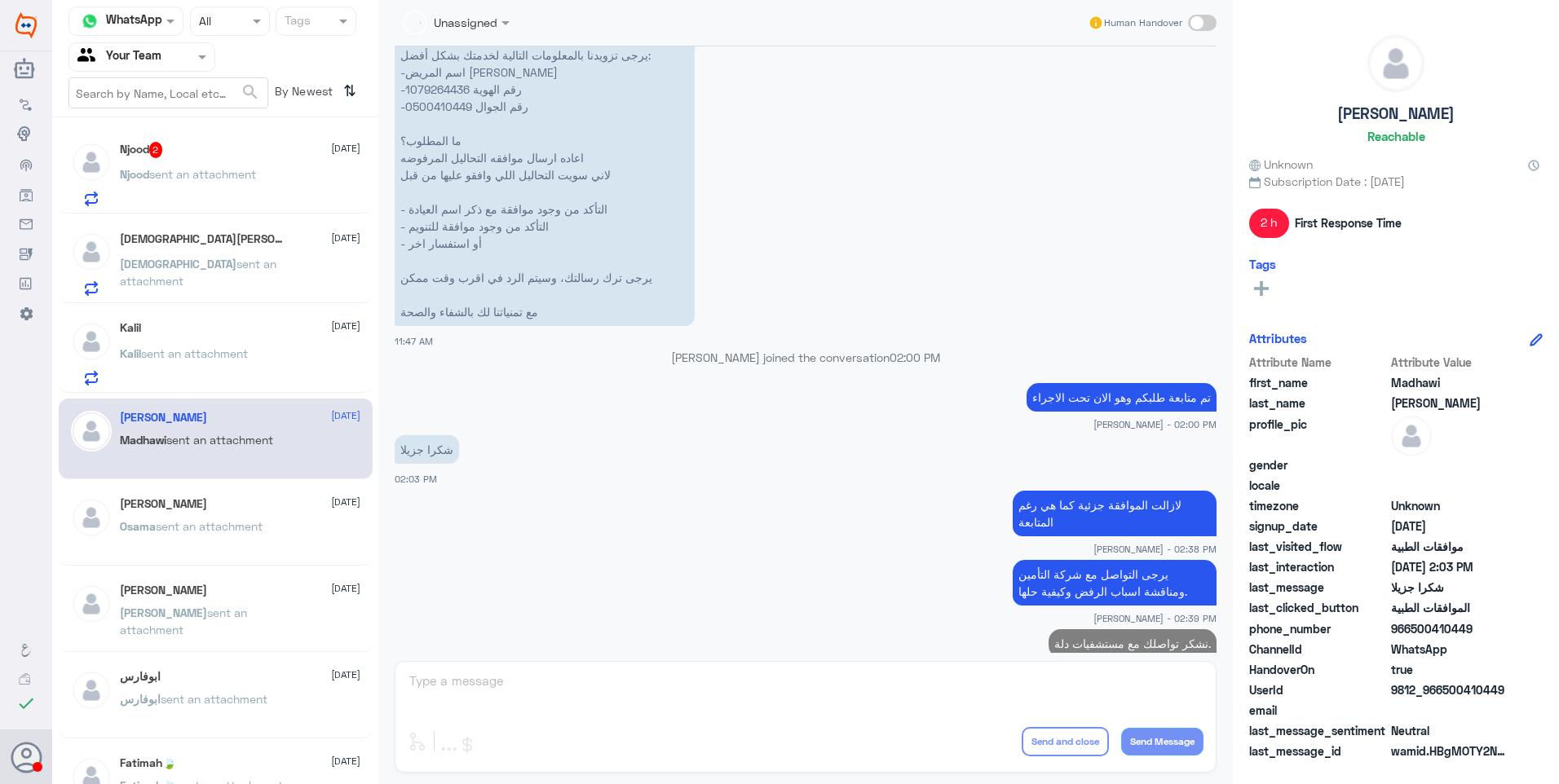
scroll to position [1818, 0]
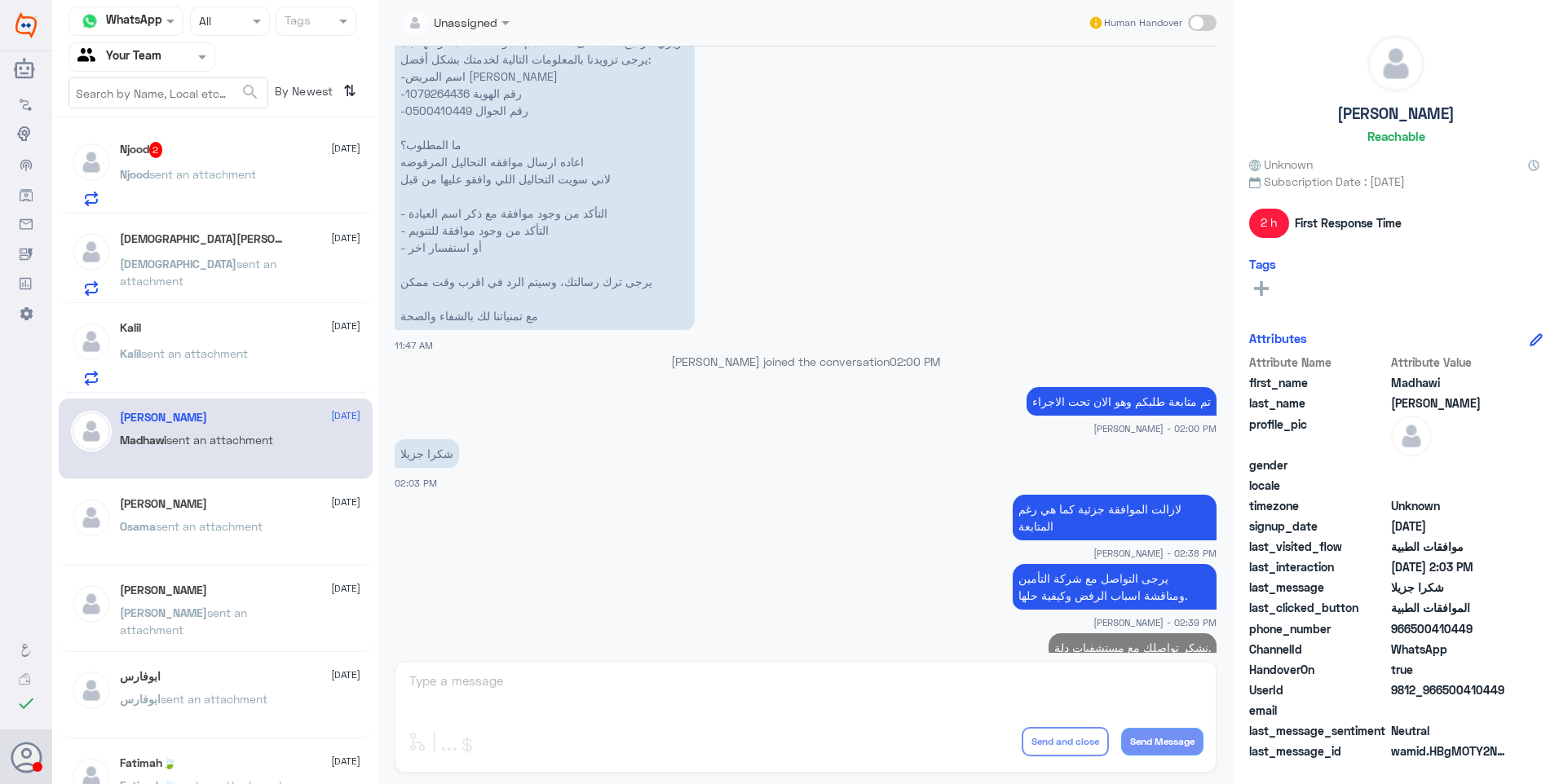
click at [170, 366] on p "Kalil sent an attachment" at bounding box center [184, 365] width 128 height 41
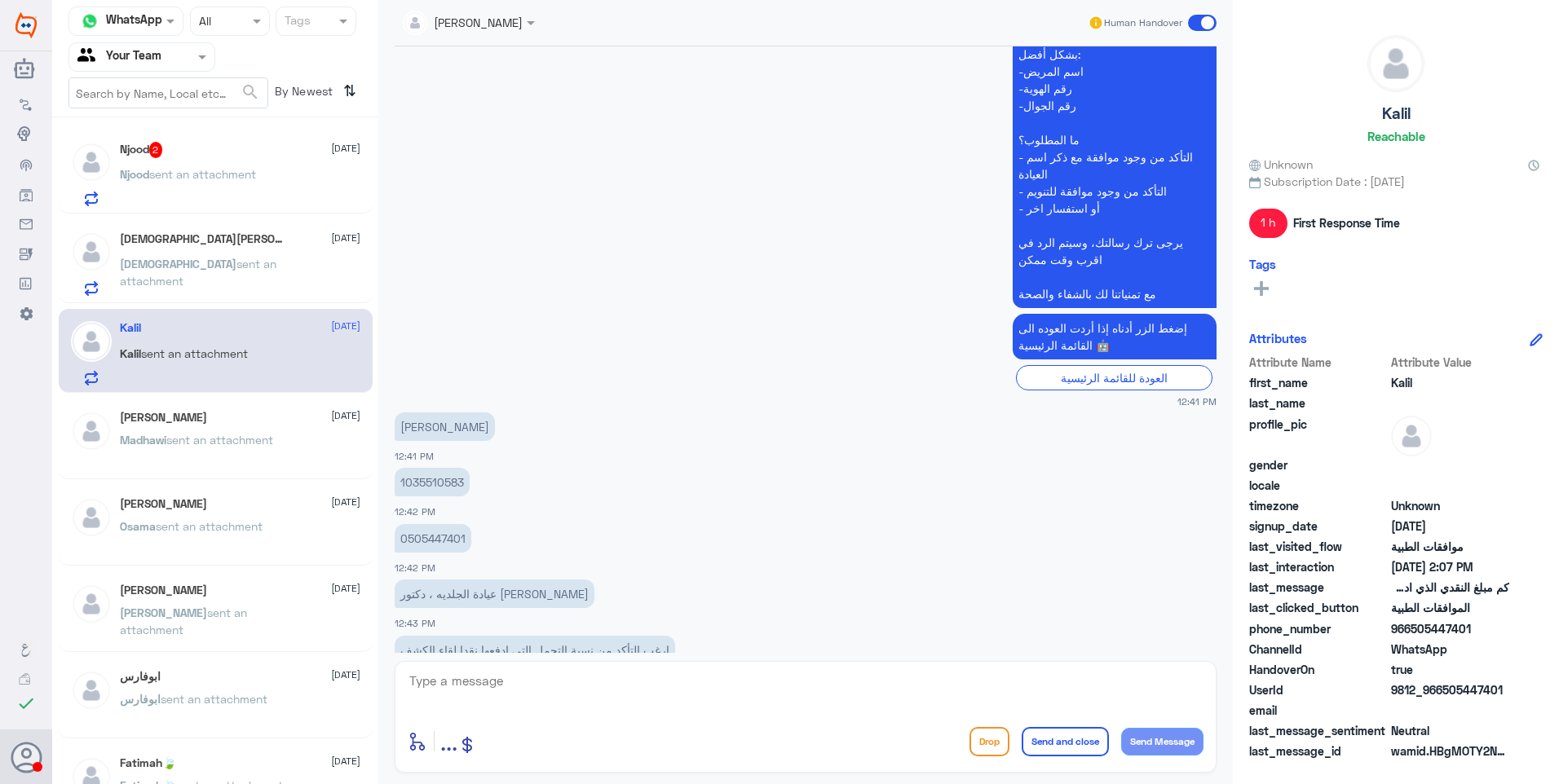
scroll to position [427, 0]
click at [452, 469] on p "1035510583" at bounding box center [433, 483] width 75 height 29
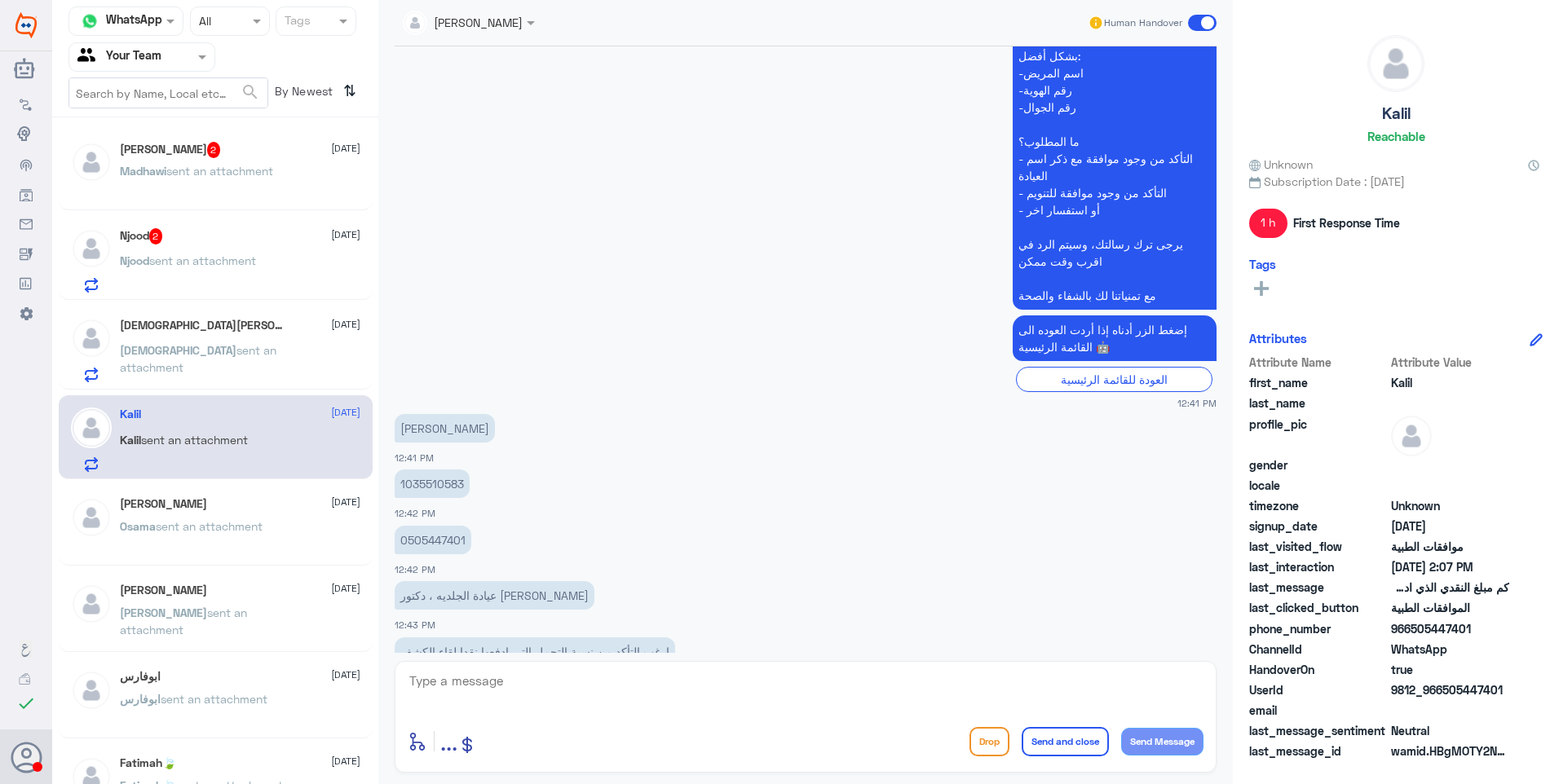
click at [531, 674] on div "enter flow name ... Drop Send and close Send Message" at bounding box center [805, 717] width 822 height 111
click at [552, 684] on textarea at bounding box center [805, 690] width 795 height 40
type textarea "ابراهيم تم تحديث بياناتك"
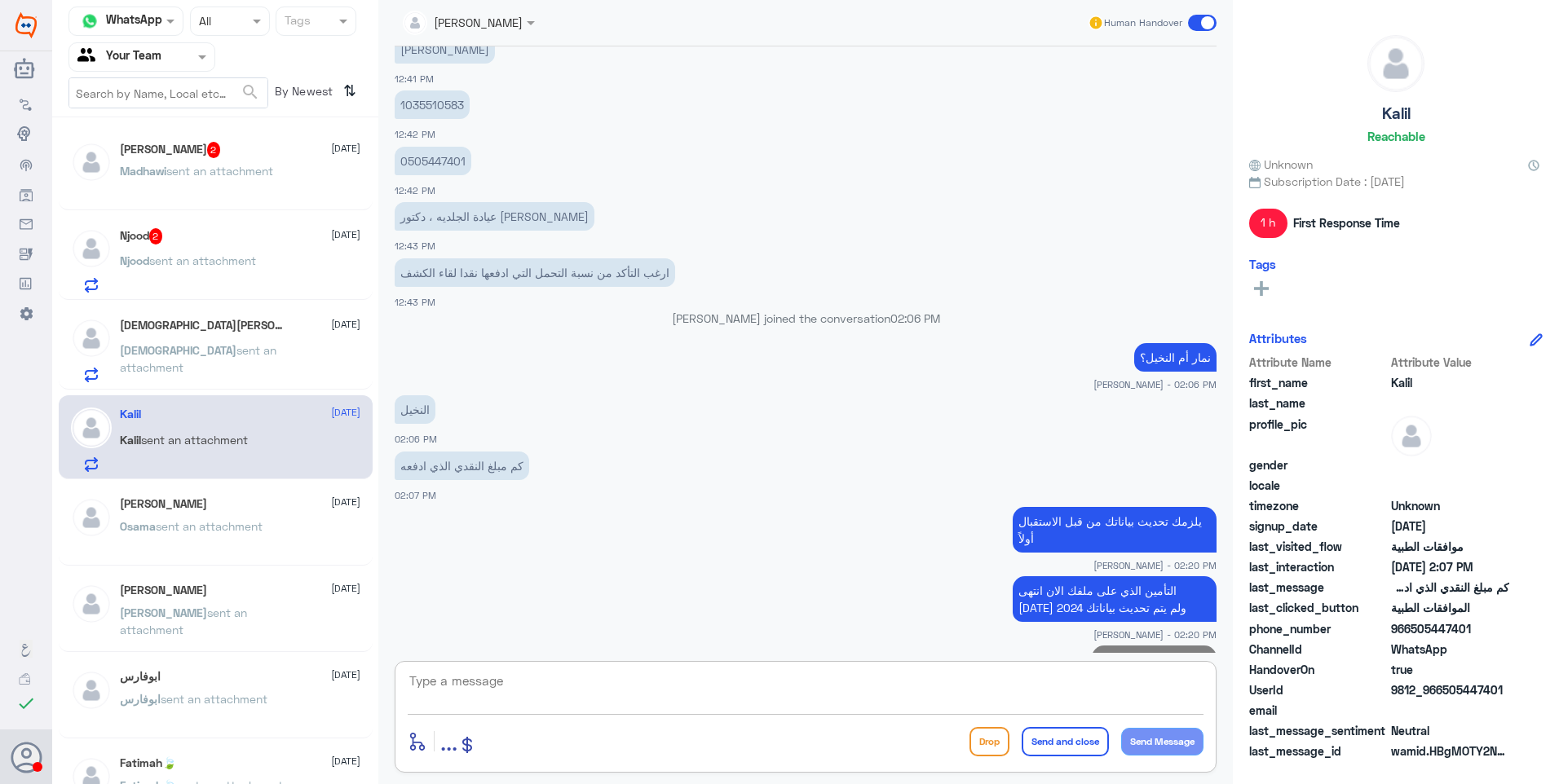
paste textarea "DED 20% UPTO 300 SR"
type textarea "D"
type textarea "نسبة الدفع هي من 20% الى حد 300 ريال"
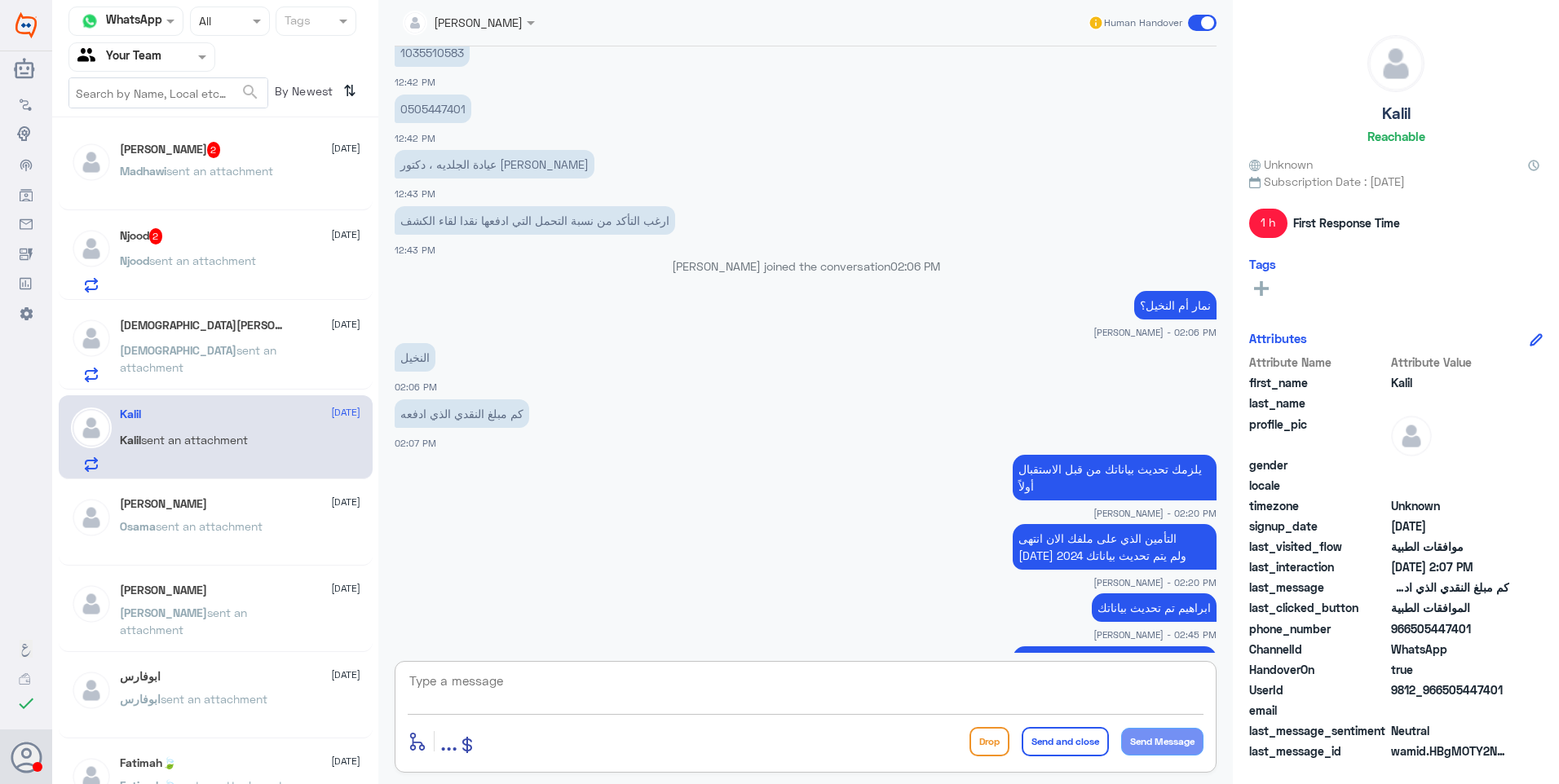
click at [220, 358] on p "Mohammed sent an attachment" at bounding box center [211, 362] width 184 height 41
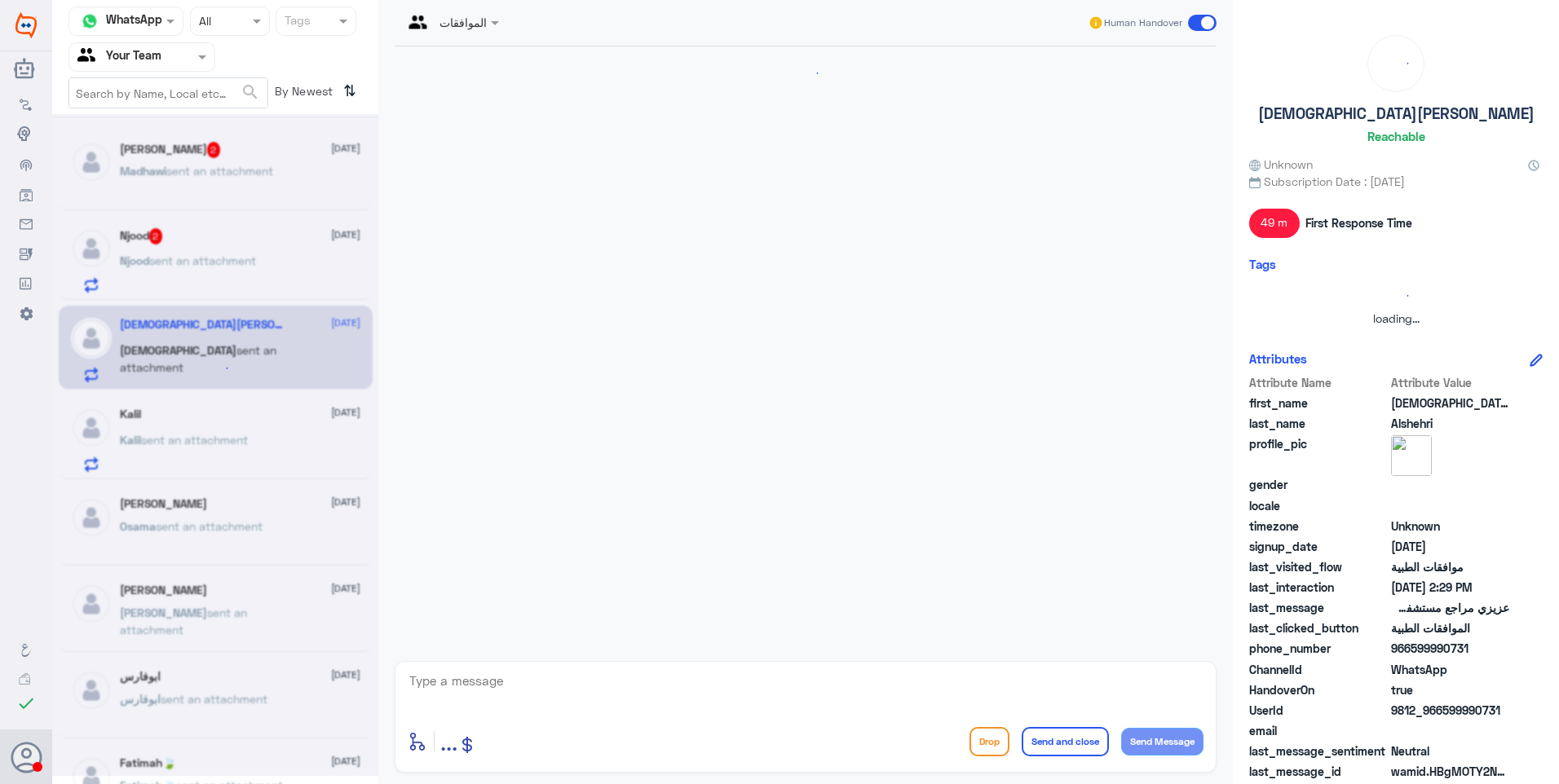
scroll to position [525, 0]
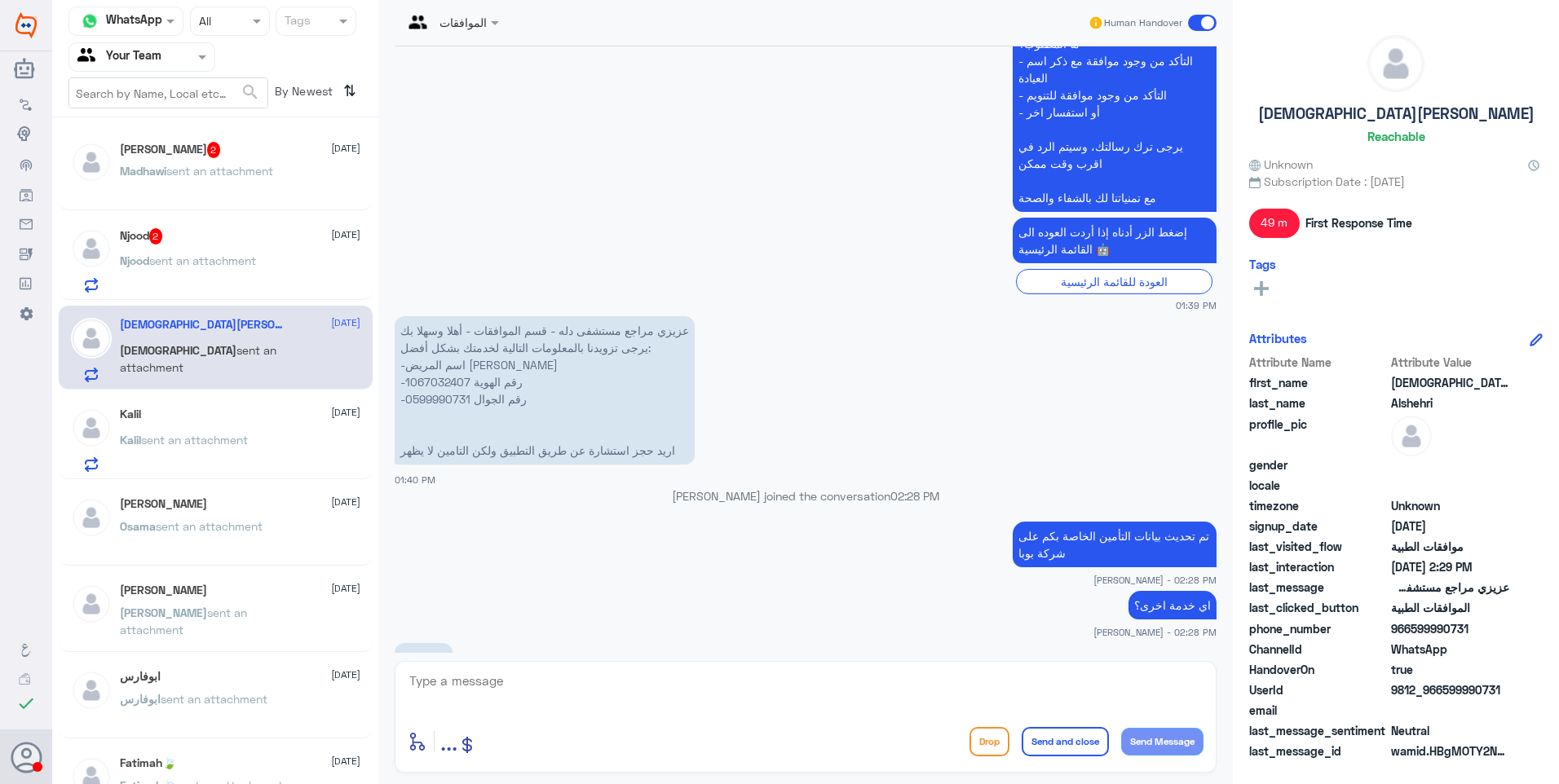
click at [432, 359] on p "عزيزي مراجع مستشفى دله - قسم الموافقات - أهلا وسهلا بك يرجى تزويدنا بالمعلومات …" at bounding box center [545, 390] width 300 height 148
click at [432, 348] on p "عزيزي مراجع مستشفى دله - قسم الموافقات - أهلا وسهلا بك يرجى تزويدنا بالمعلومات …" at bounding box center [545, 390] width 300 height 148
drag, startPoint x: 519, startPoint y: 698, endPoint x: 571, endPoint y: 680, distance: 55.0
click at [524, 698] on textarea at bounding box center [805, 690] width 795 height 40
type textarea "العفو .. تمنياتنا لكم دوام الصحة"
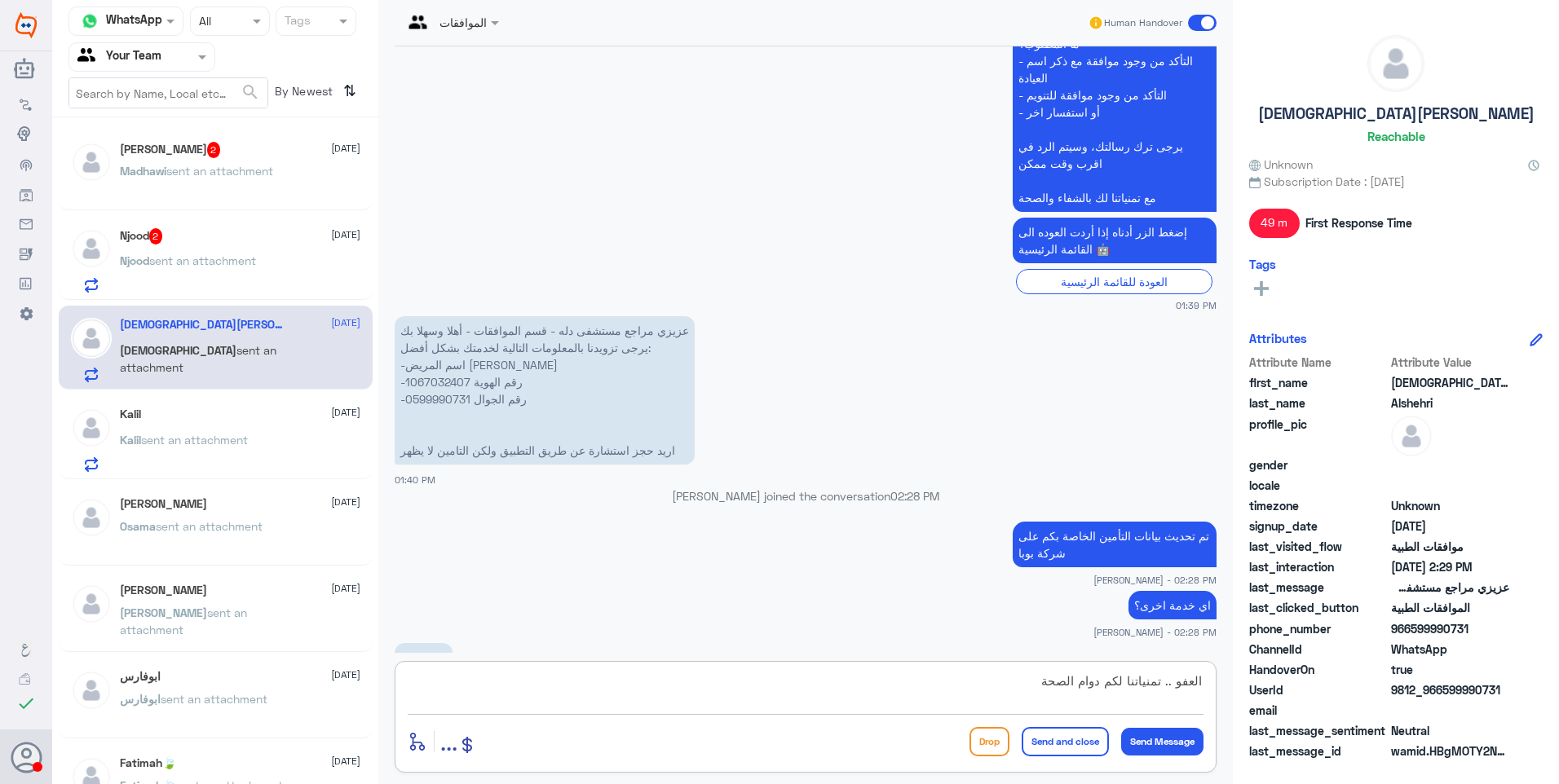
click at [1054, 737] on button "Send and close" at bounding box center [1065, 742] width 87 height 29
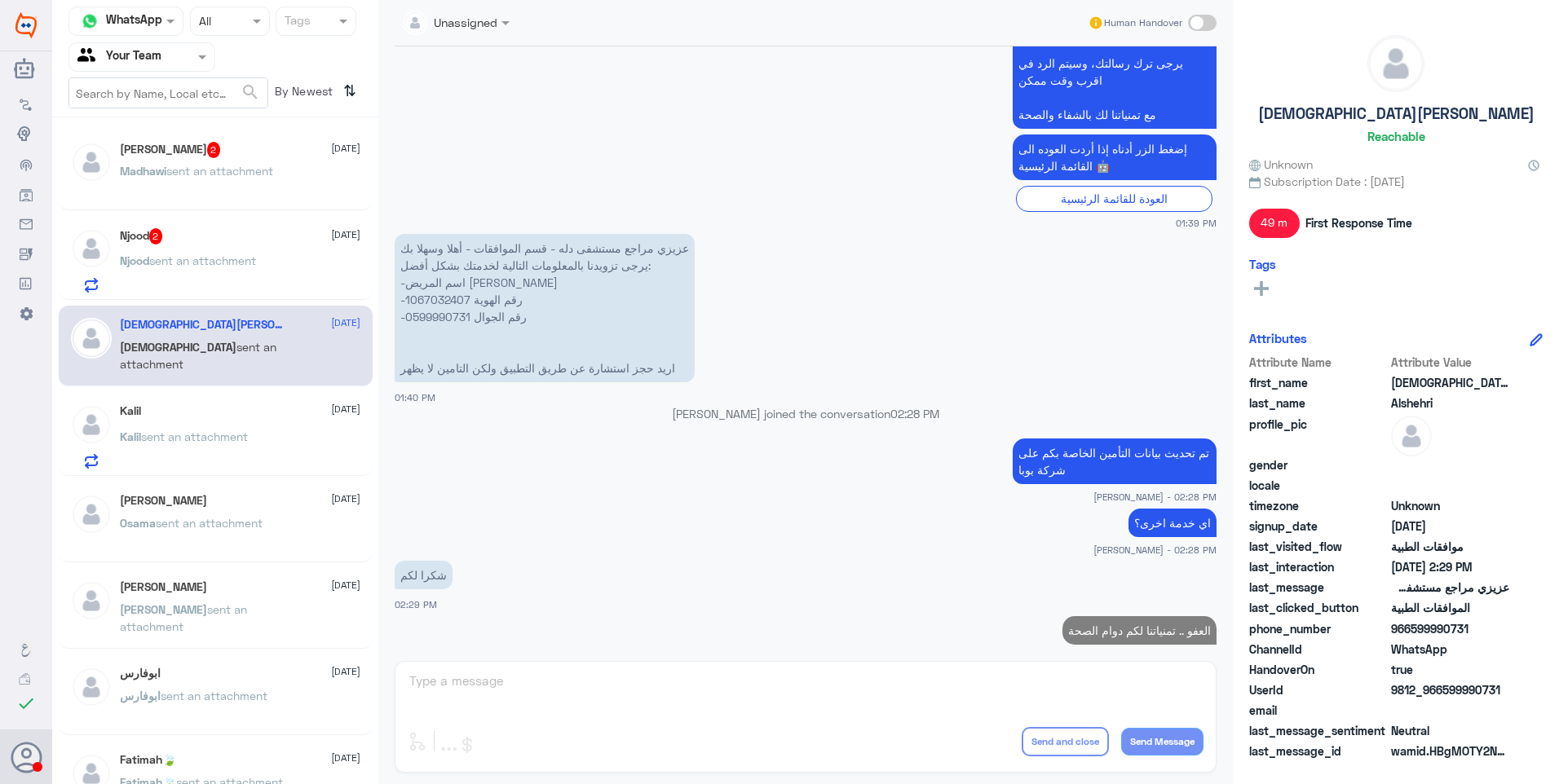
click at [176, 257] on span "sent an attachment" at bounding box center [202, 260] width 107 height 14
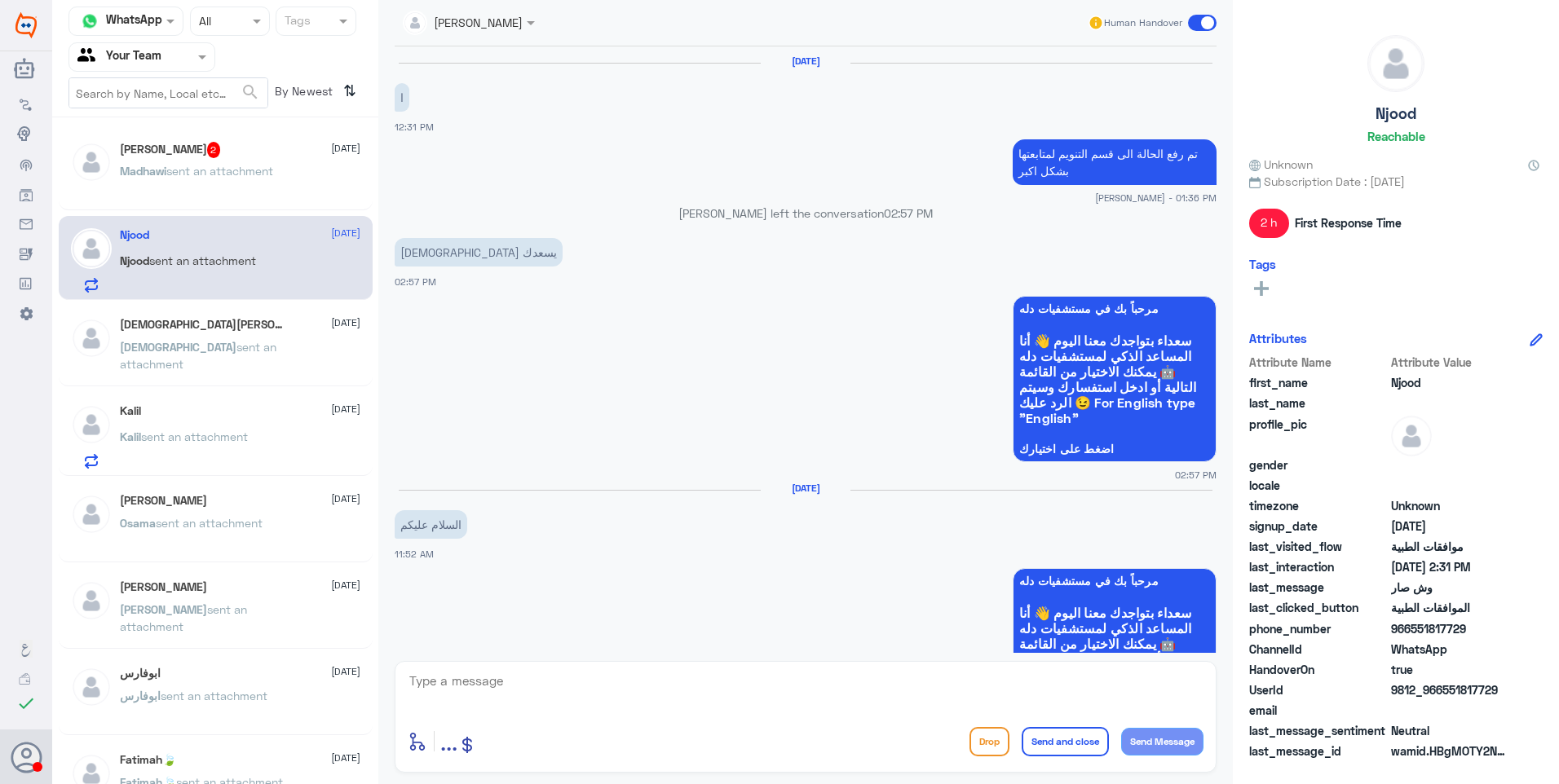
scroll to position [1108, 0]
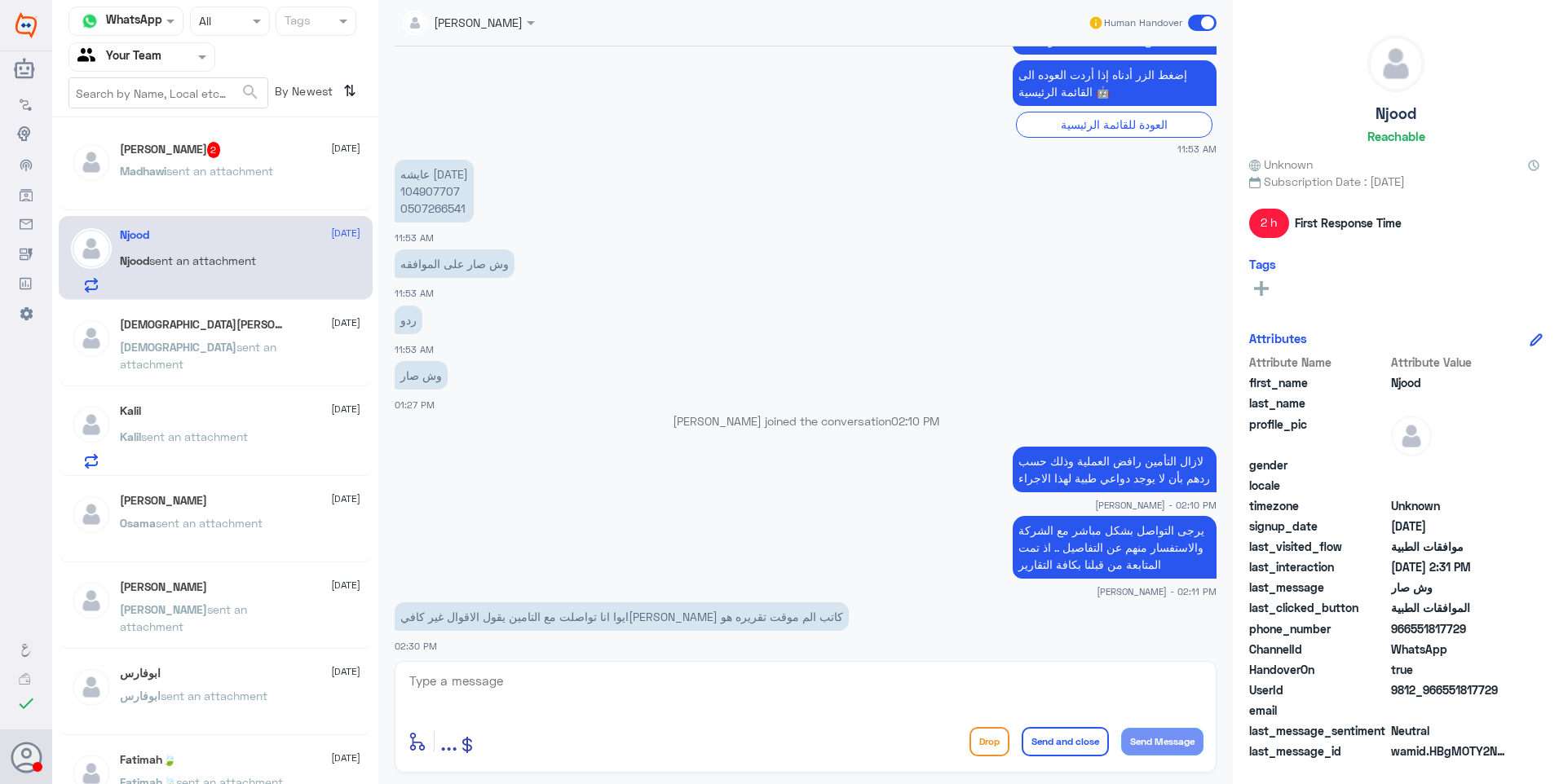
click at [489, 676] on textarea at bounding box center [805, 690] width 795 height 40
type textarea "ه"
type textarea "هل عندك رقم منسق الطبيب؟"
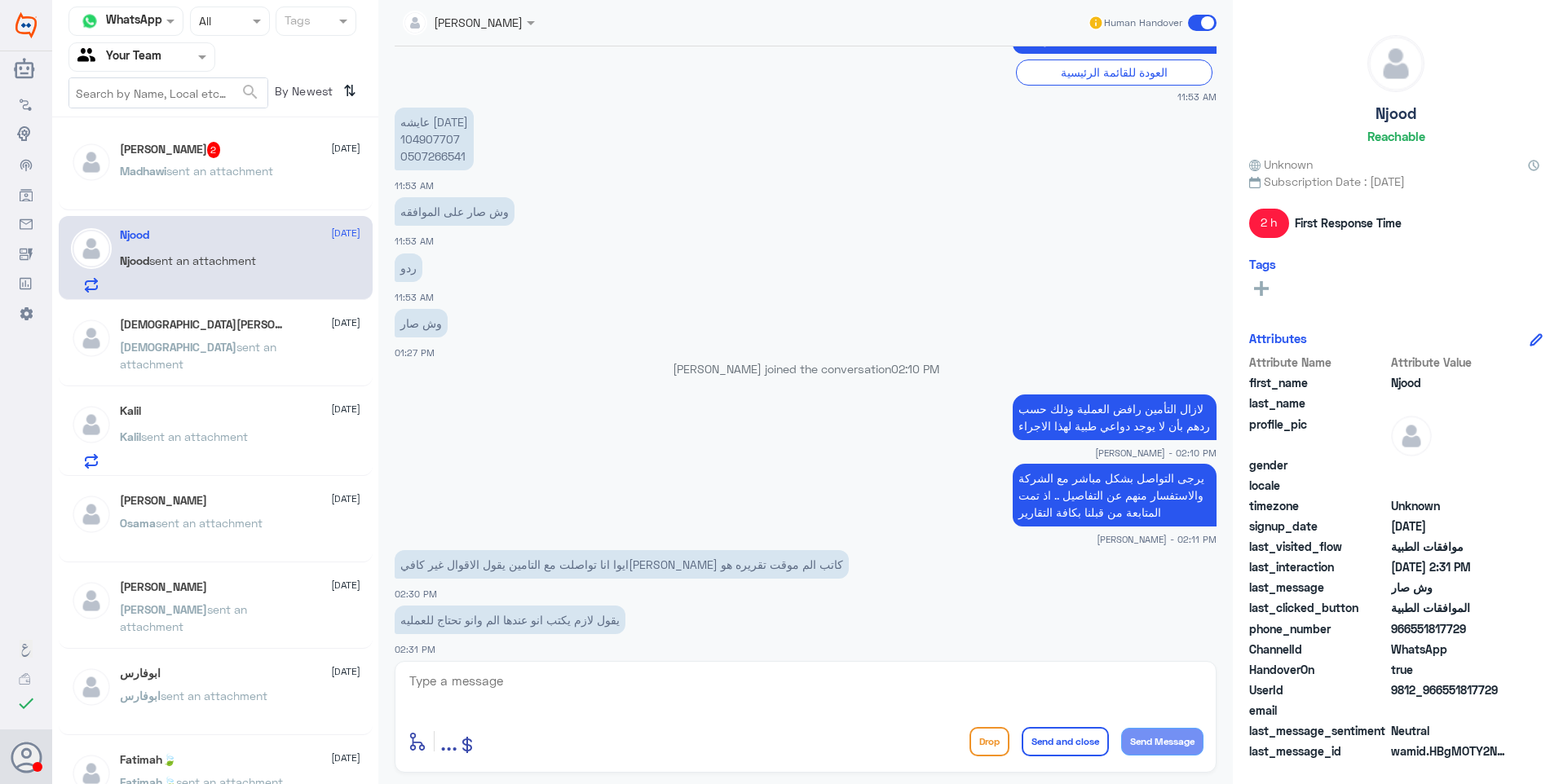
drag, startPoint x: 250, startPoint y: 170, endPoint x: 374, endPoint y: 107, distance: 139.1
click at [251, 169] on span "sent an attachment" at bounding box center [220, 170] width 107 height 14
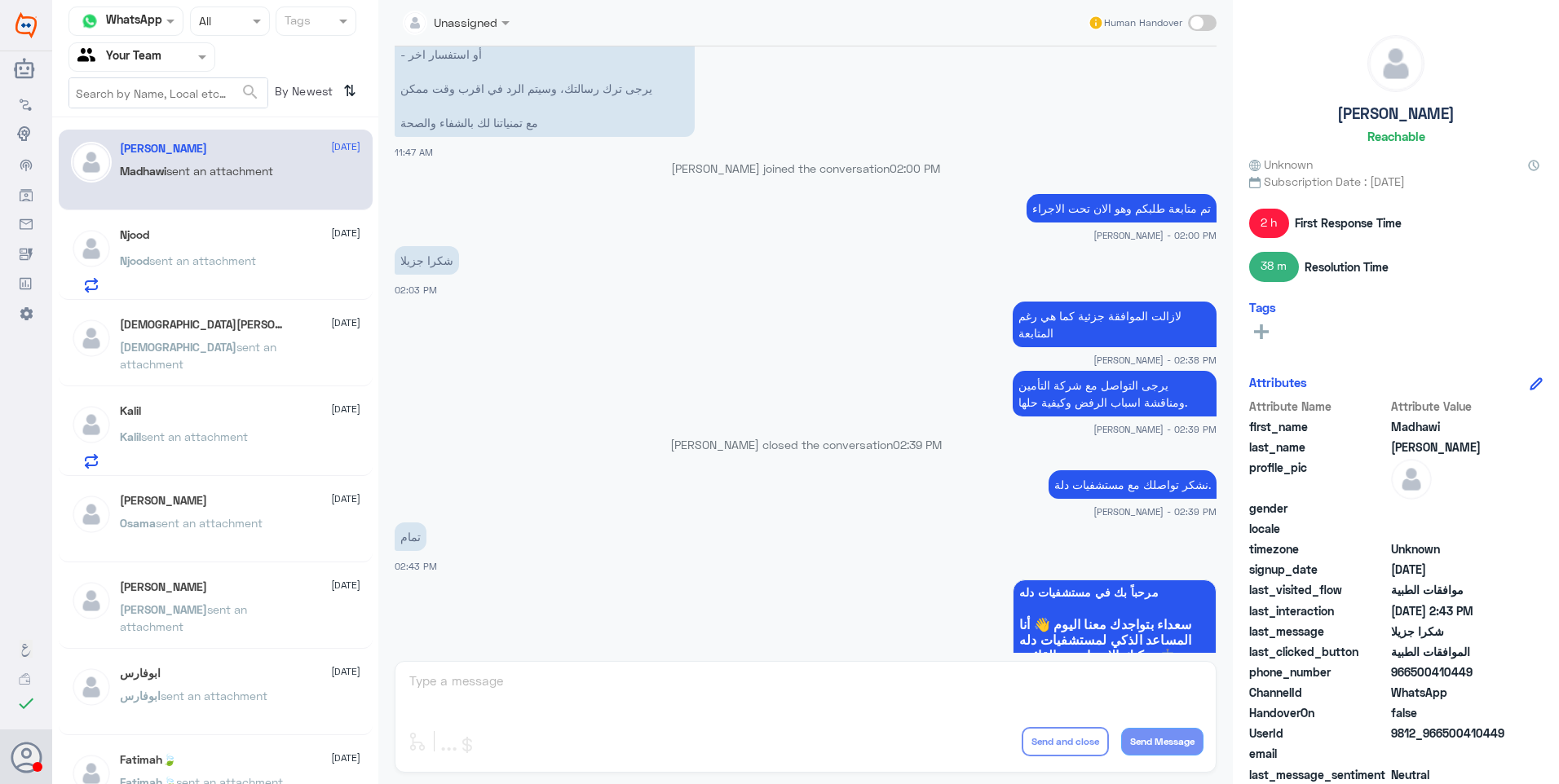
scroll to position [1084, 0]
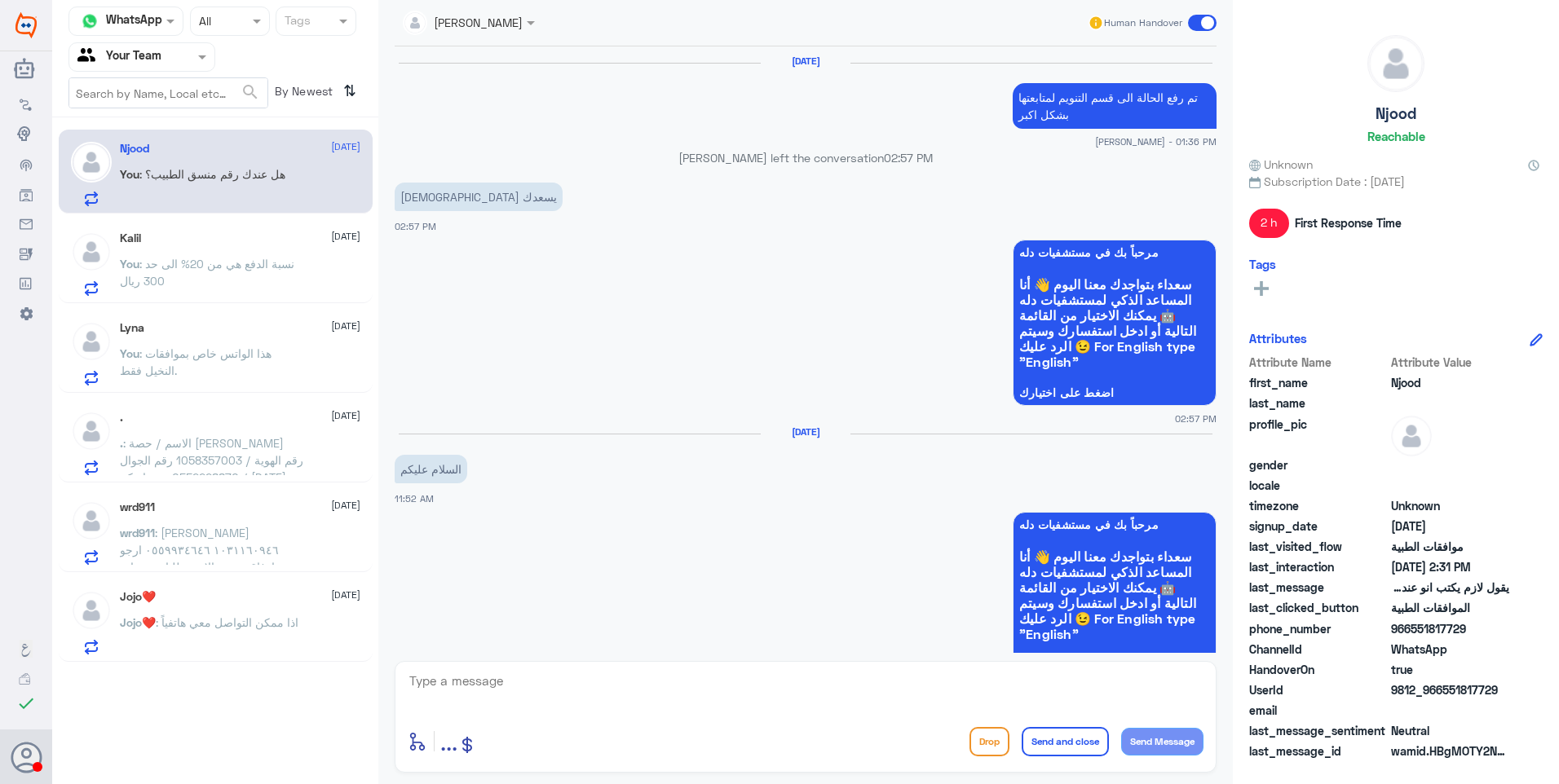
scroll to position [1187, 0]
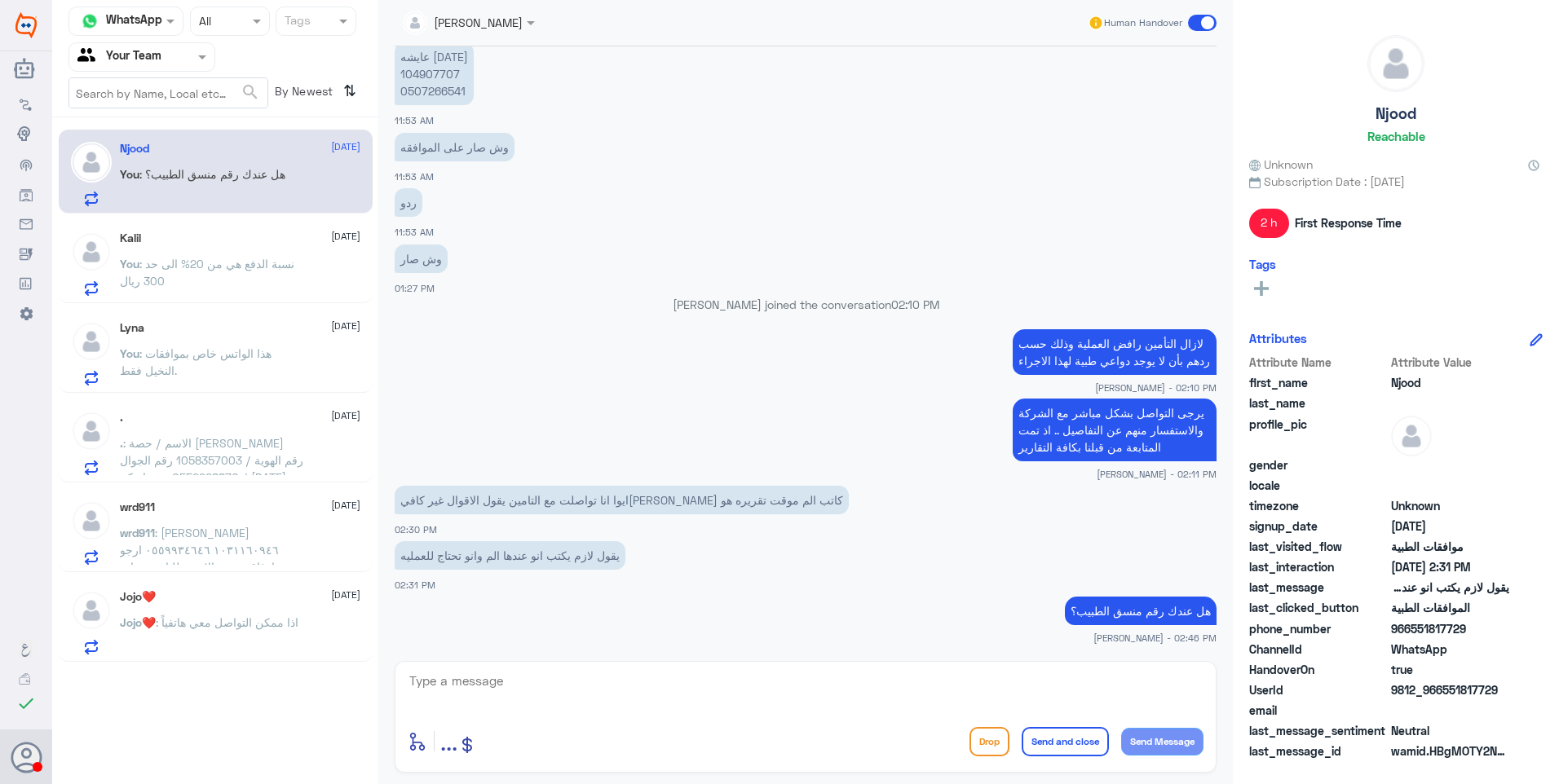
click at [248, 612] on div "Jojo❤️ [DATE] Jojo❤️ : اذا ممكن التواصل معي هاتفياً" at bounding box center [240, 622] width 241 height 65
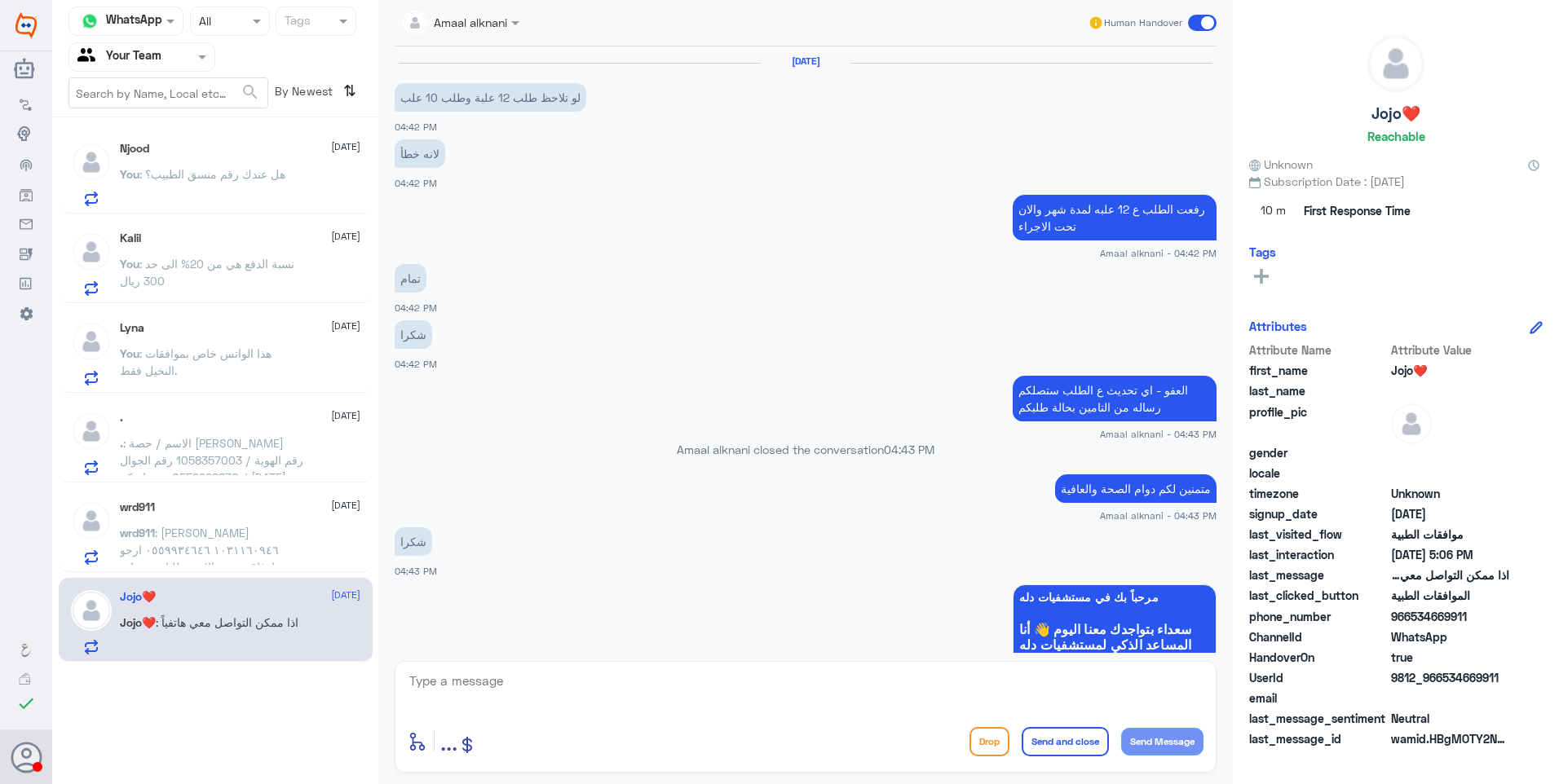
scroll to position [1362, 0]
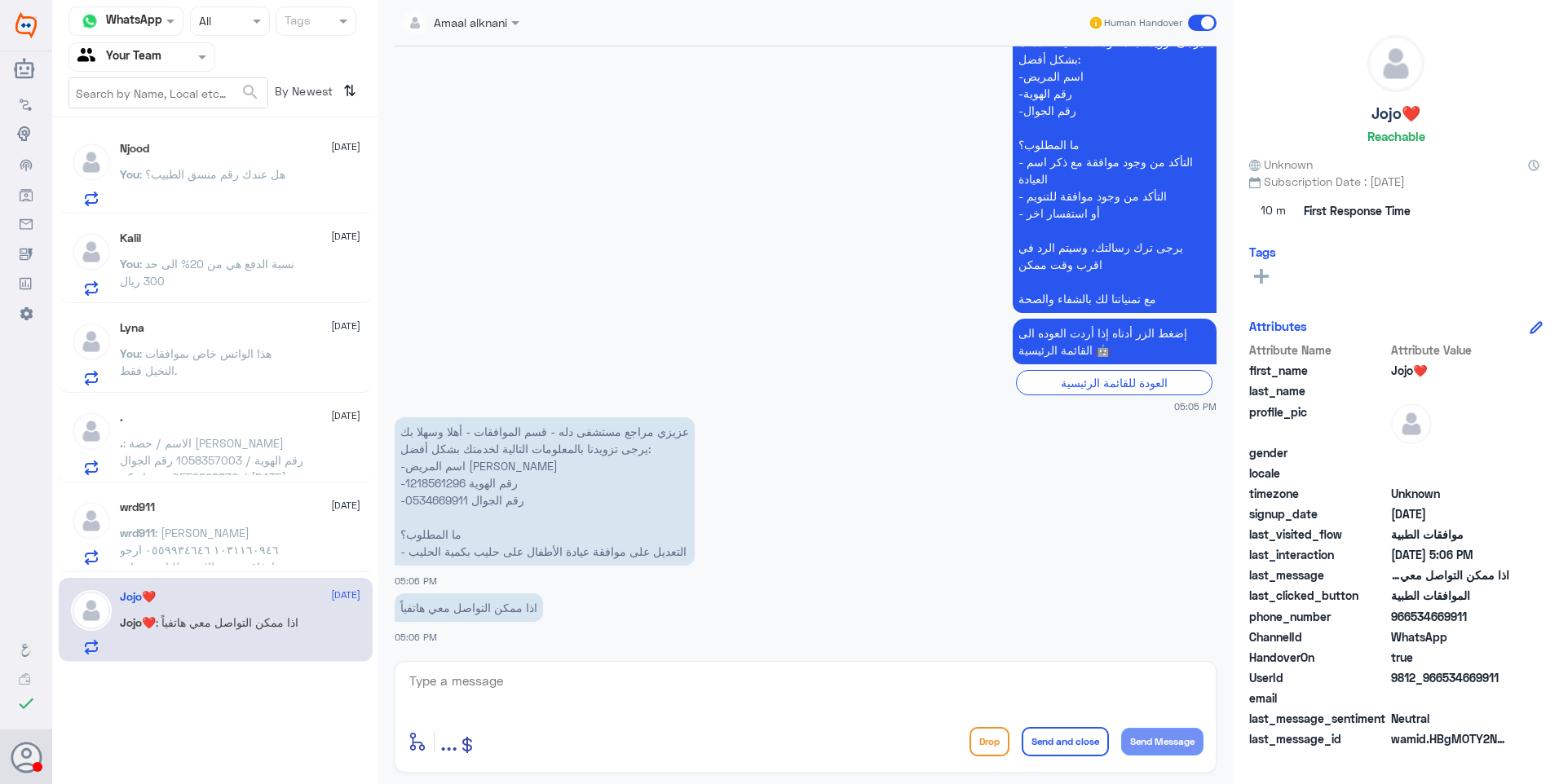
click at [434, 483] on p "عزيزي مراجع مستشفى دله - قسم الموافقات - أهلا وسهلا بك يرجى تزويدنا بالمعلومات …" at bounding box center [545, 492] width 300 height 148
copy p "1218561296"
click at [484, 682] on textarea at bounding box center [805, 690] width 795 height 40
click at [264, 537] on span ": فهد الصبيحي ١٠٣١١٦٠٩٤٦ ٠٥٥٩٩٣٤٦٤٦ ارجو ارفاق صورة الاشعة للتامين عيادة العظام…" at bounding box center [199, 559] width 159 height 66
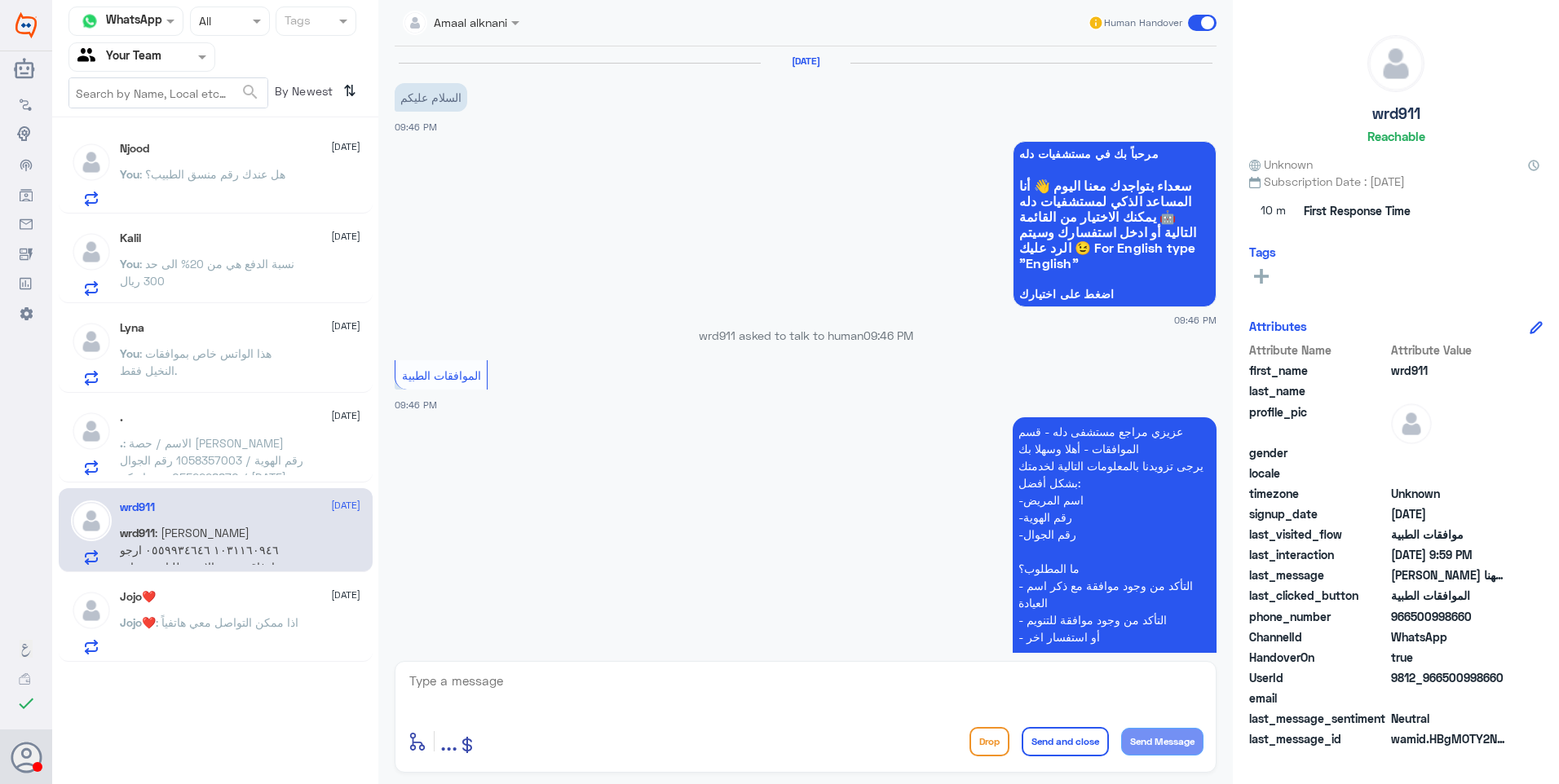
scroll to position [1247, 0]
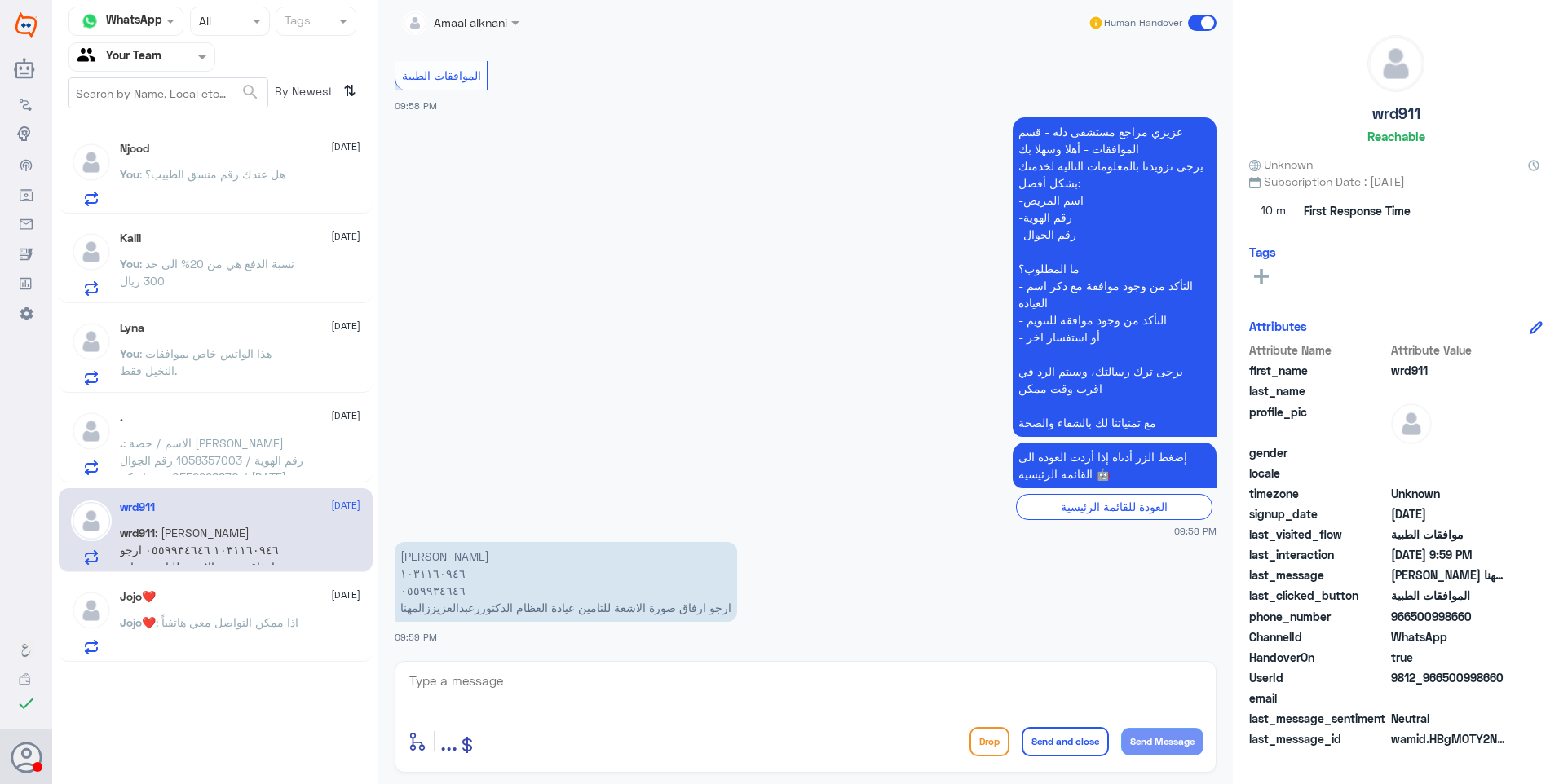
drag, startPoint x: 468, startPoint y: 664, endPoint x: 472, endPoint y: 674, distance: 10.8
click at [470, 670] on div "Amaal alknani Human Handover 24 Aug 2025 السلام عليكم 09:46 PM مرحباً بك في مست…" at bounding box center [805, 394] width 854 height 789
click at [473, 676] on textarea at bounding box center [805, 690] width 795 height 40
click at [444, 689] on textarea at bounding box center [805, 690] width 795 height 40
drag, startPoint x: 546, startPoint y: 673, endPoint x: 296, endPoint y: 665, distance: 250.1
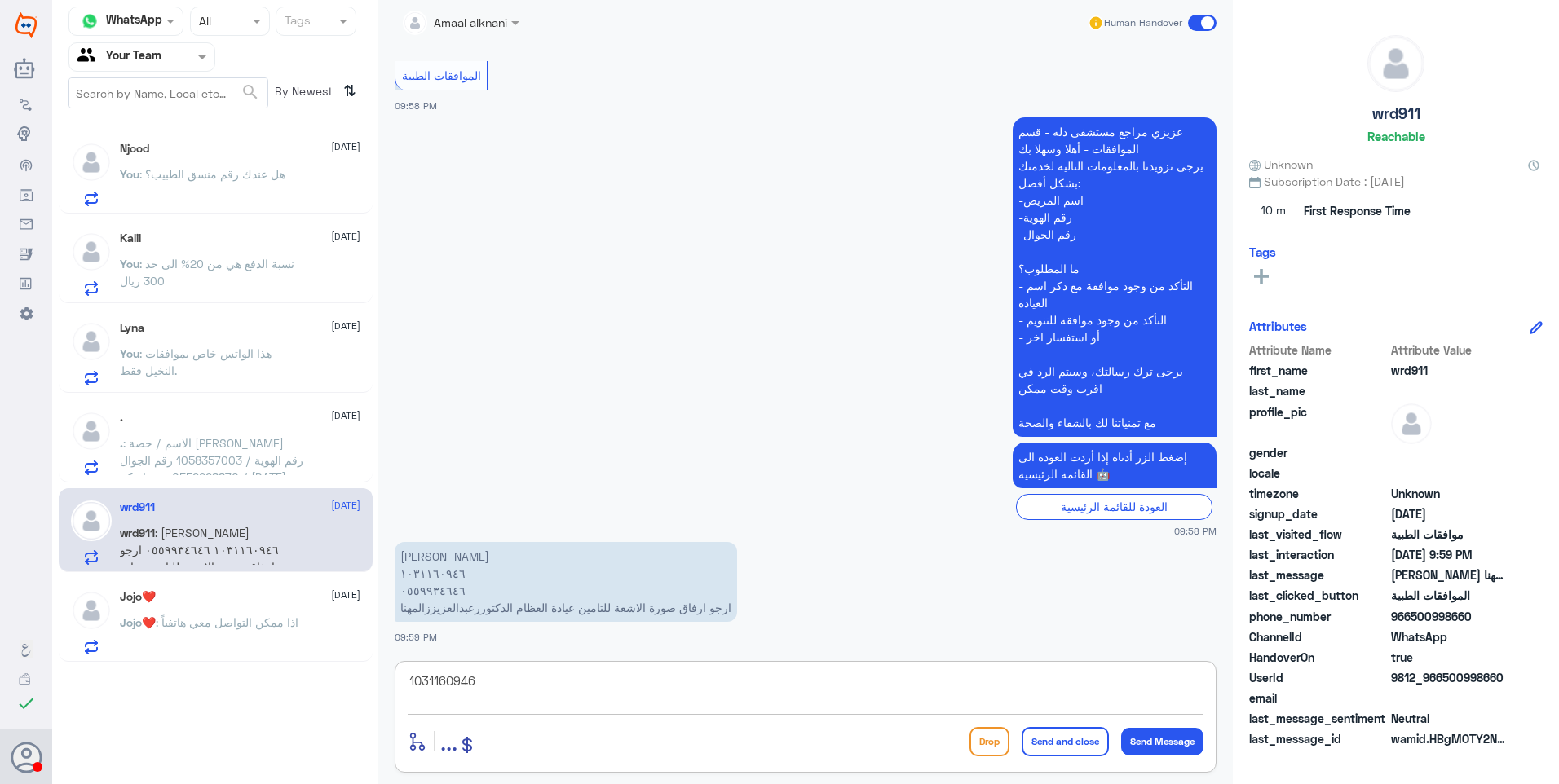
click at [297, 665] on div "Channel WhatsApp Status × All Tags Agent Filter Your Team search By Newest ⇅ Nj…" at bounding box center [805, 394] width 1507 height 789
type textarea "]"
click at [449, 703] on textarea at bounding box center [805, 690] width 795 height 40
click at [492, 680] on textarea at bounding box center [805, 690] width 795 height 40
type textarea "]"
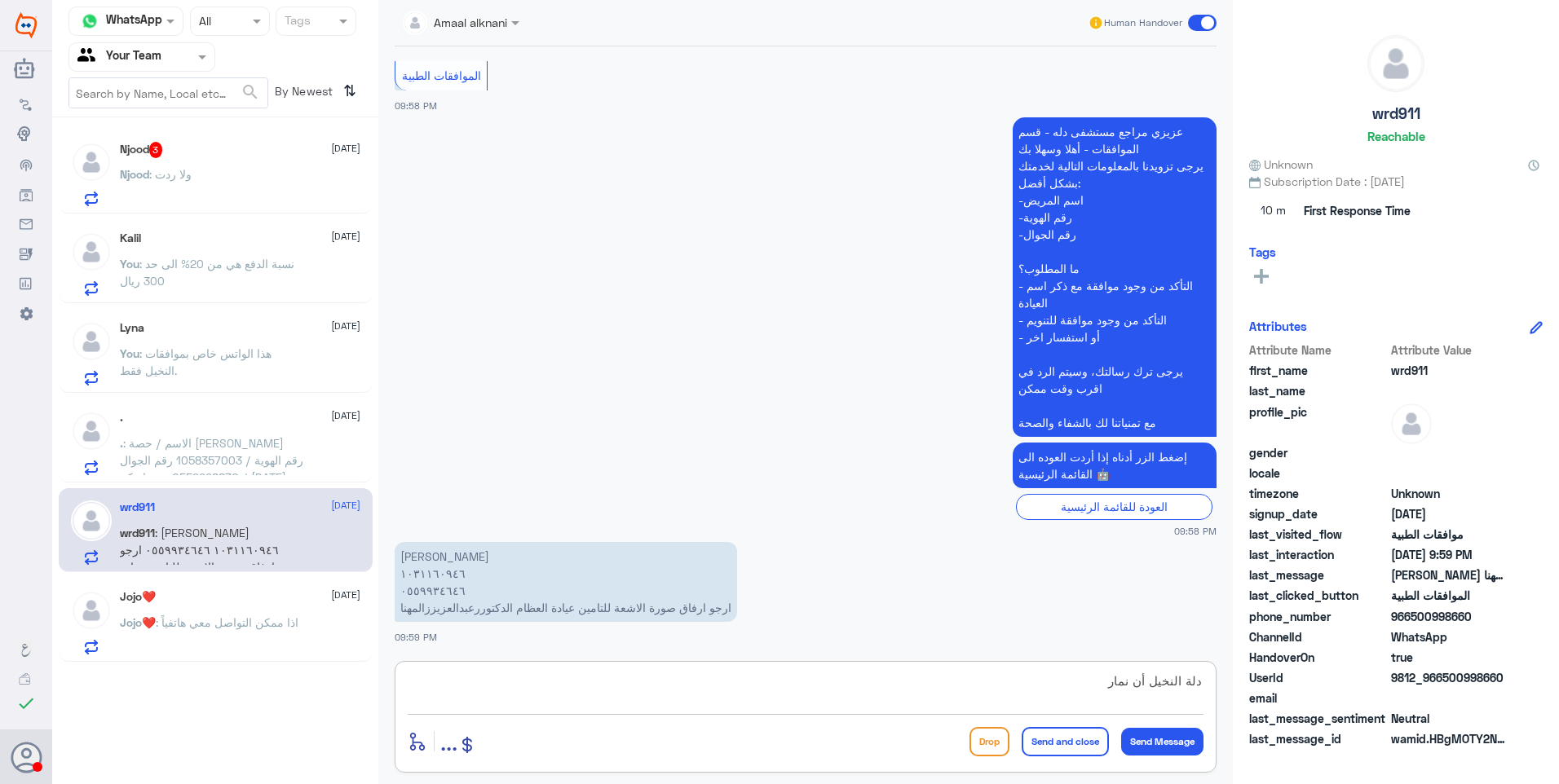
type textarea "دلة النخيل أن نمار ؟"
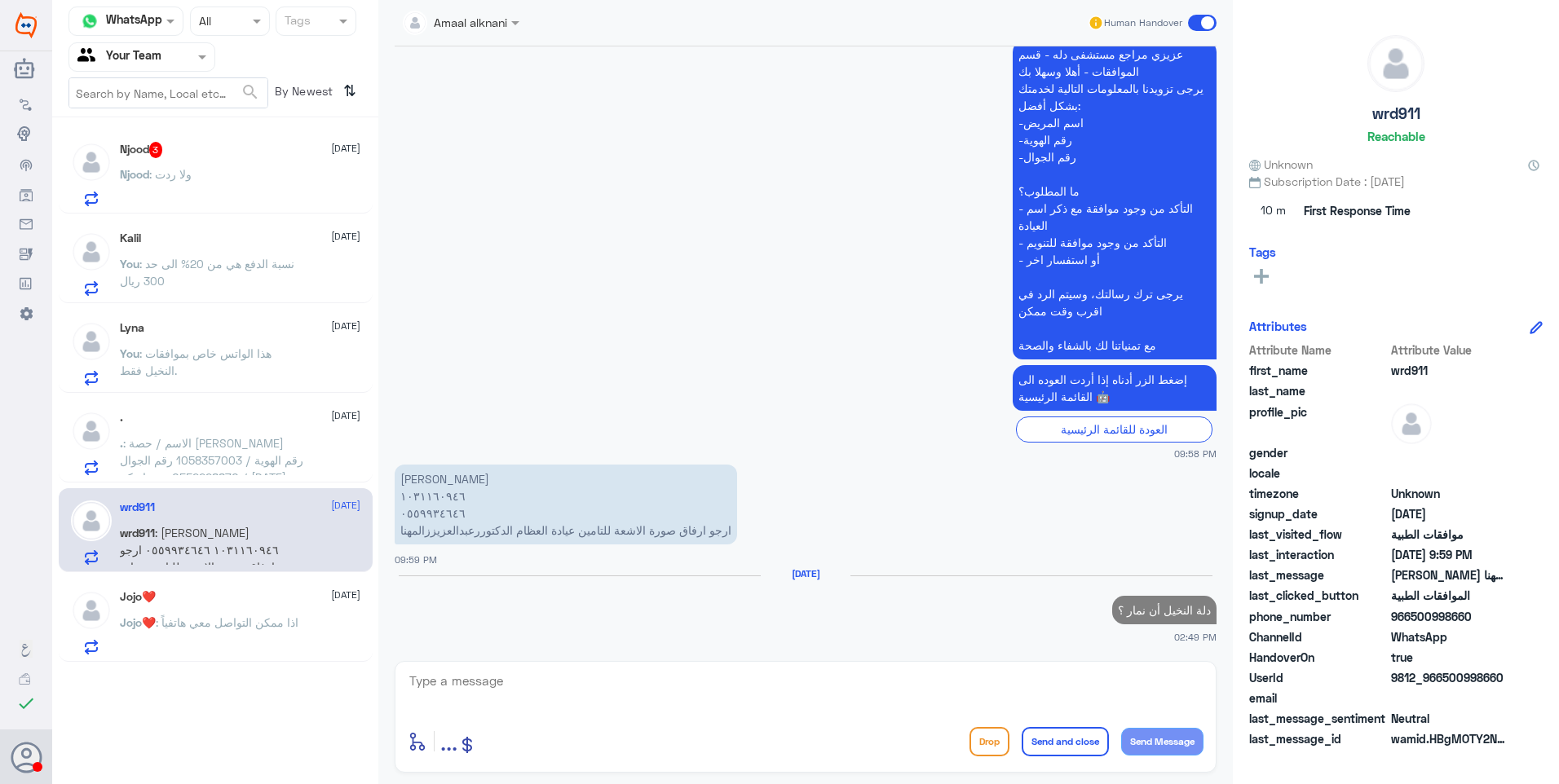
click at [231, 483] on div "Njood 3 25 August Njood : ولا ردت Kalil 25 August You : نسبة الدفع هي من 20% ال…" at bounding box center [215, 396] width 326 height 545
click at [271, 415] on div ". 24 August" at bounding box center [240, 418] width 241 height 14
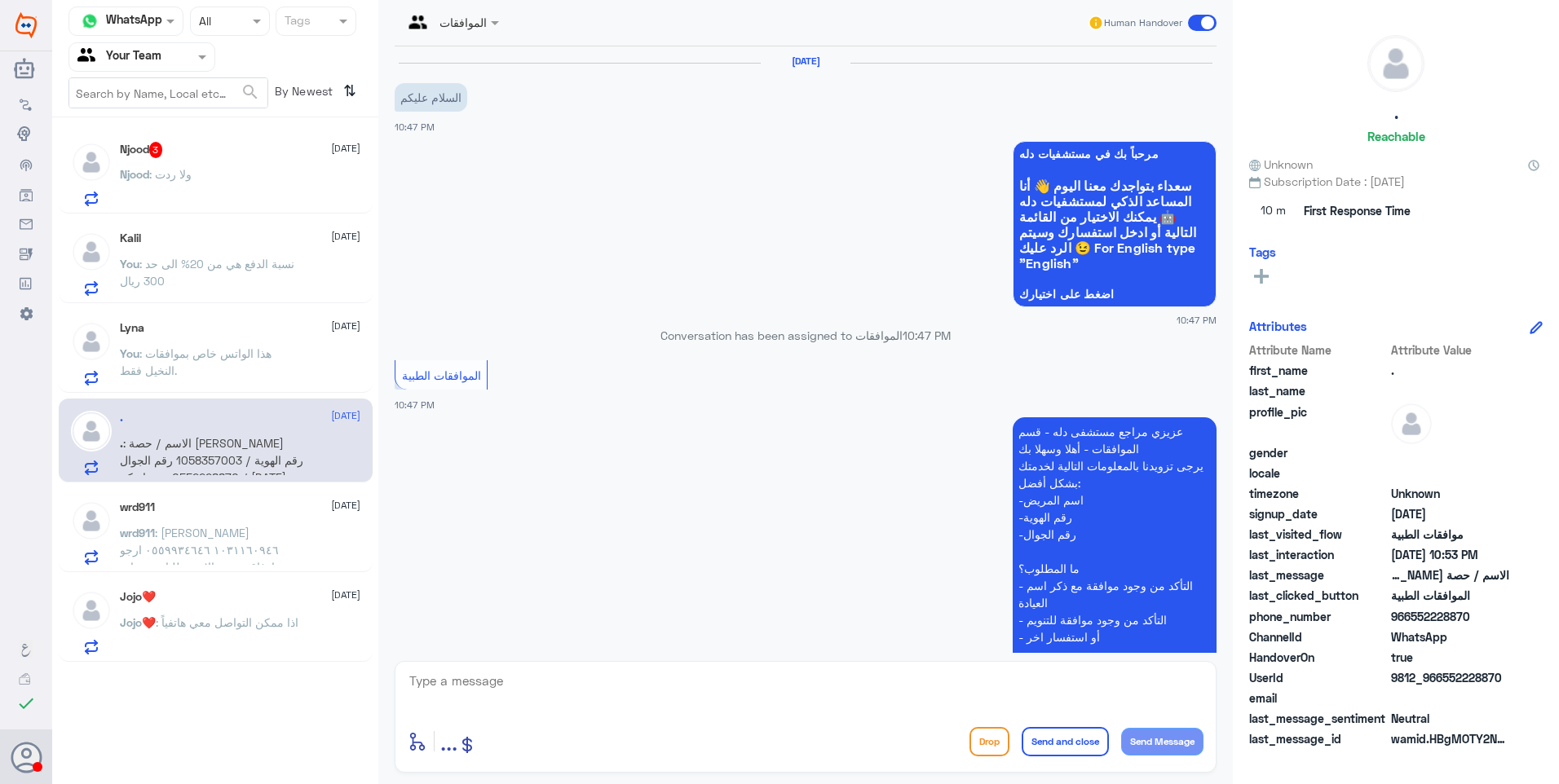
scroll to position [402, 0]
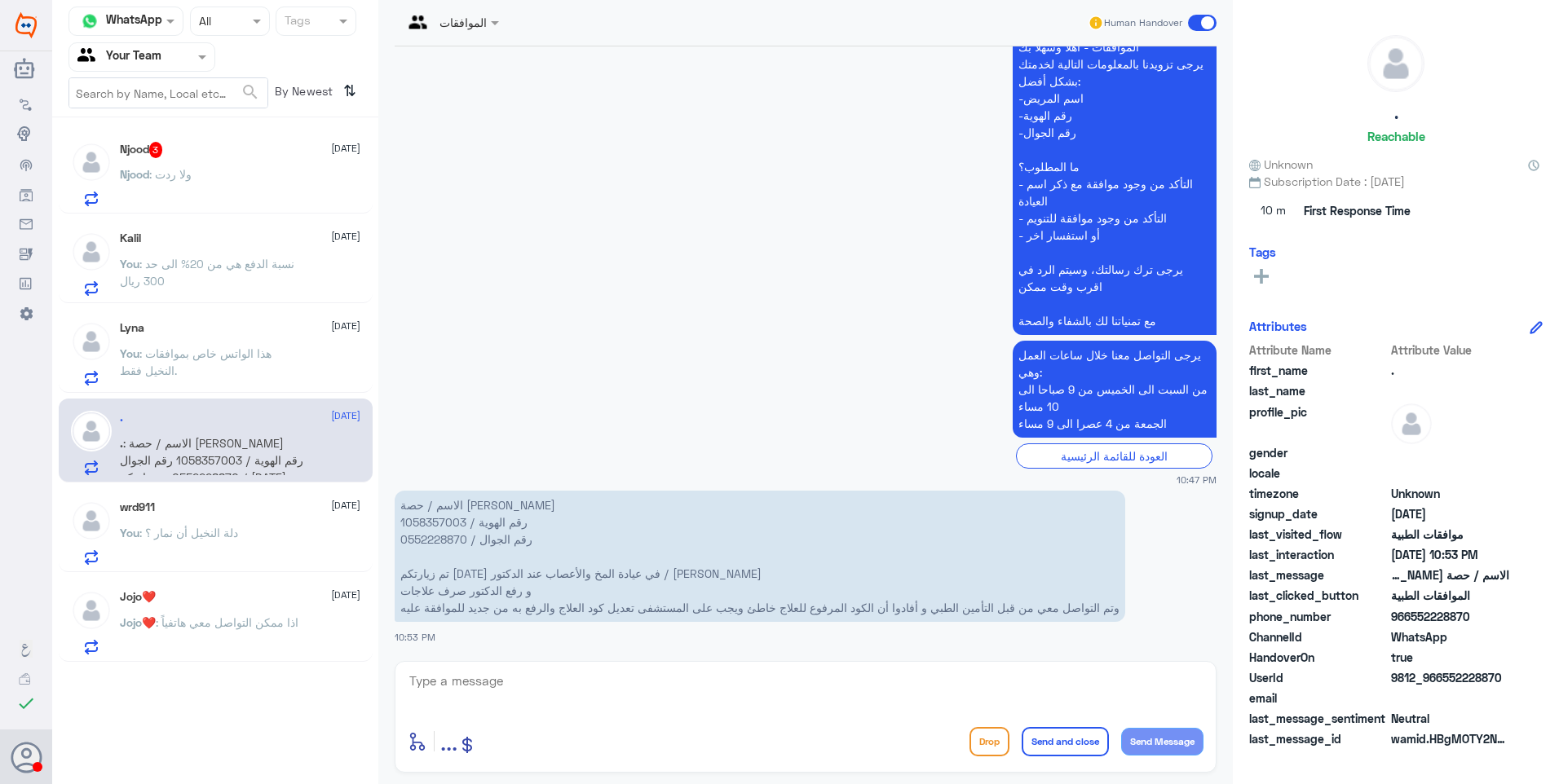
click at [424, 514] on p "الاسم / حصة سلطان السلطان رقم الهوية / 1058357003 رقم الجوال / 0552228870 تم زي…" at bounding box center [760, 556] width 731 height 131
click at [431, 523] on p "الاسم / حصة سلطان السلطان رقم الهوية / 1058357003 رقم الجوال / 0552228870 تم زي…" at bounding box center [760, 556] width 731 height 131
copy p "1058357003"
click at [206, 175] on div "Njood : ولا ردت" at bounding box center [240, 188] width 241 height 37
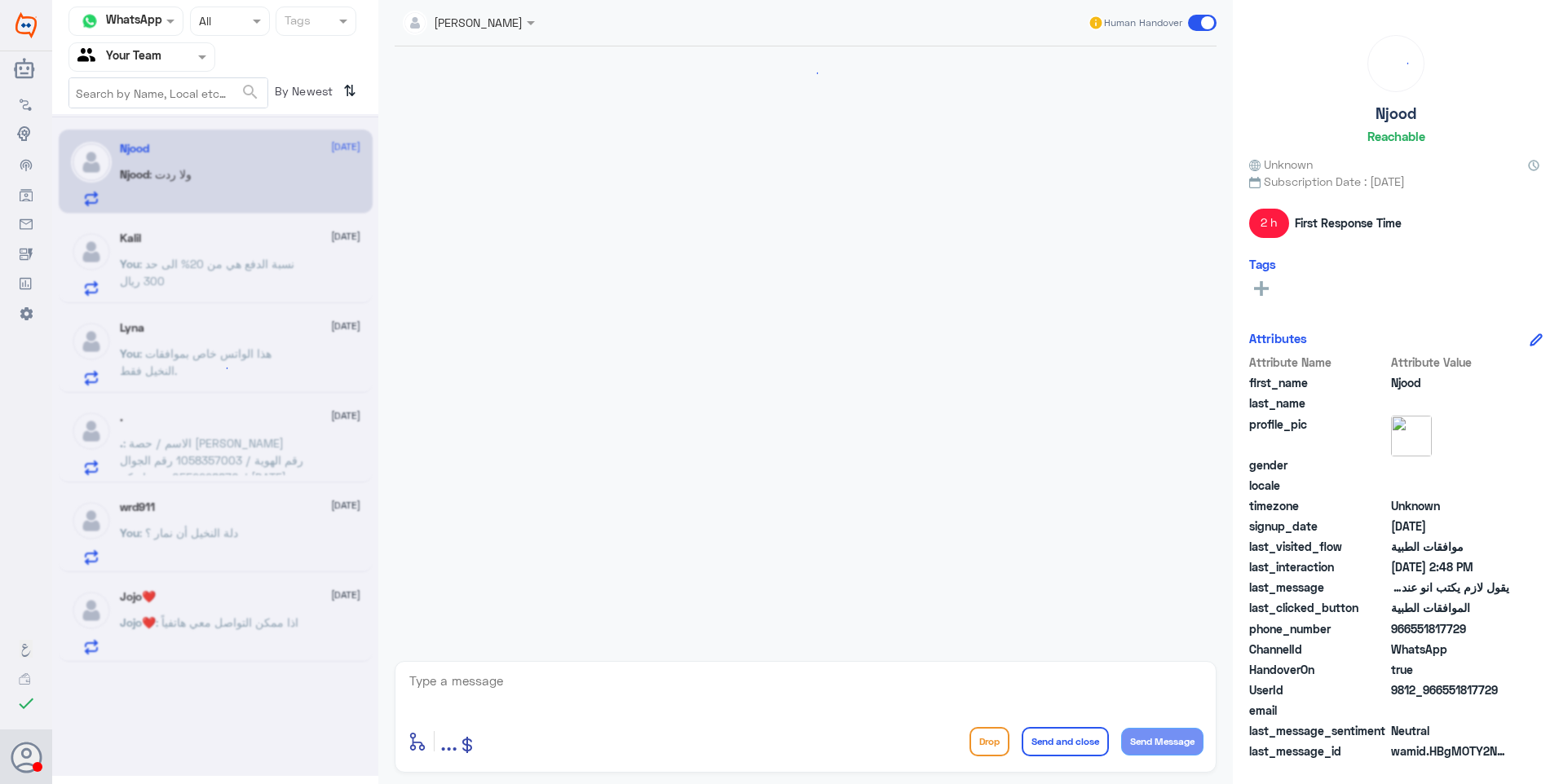
scroll to position [1200, 0]
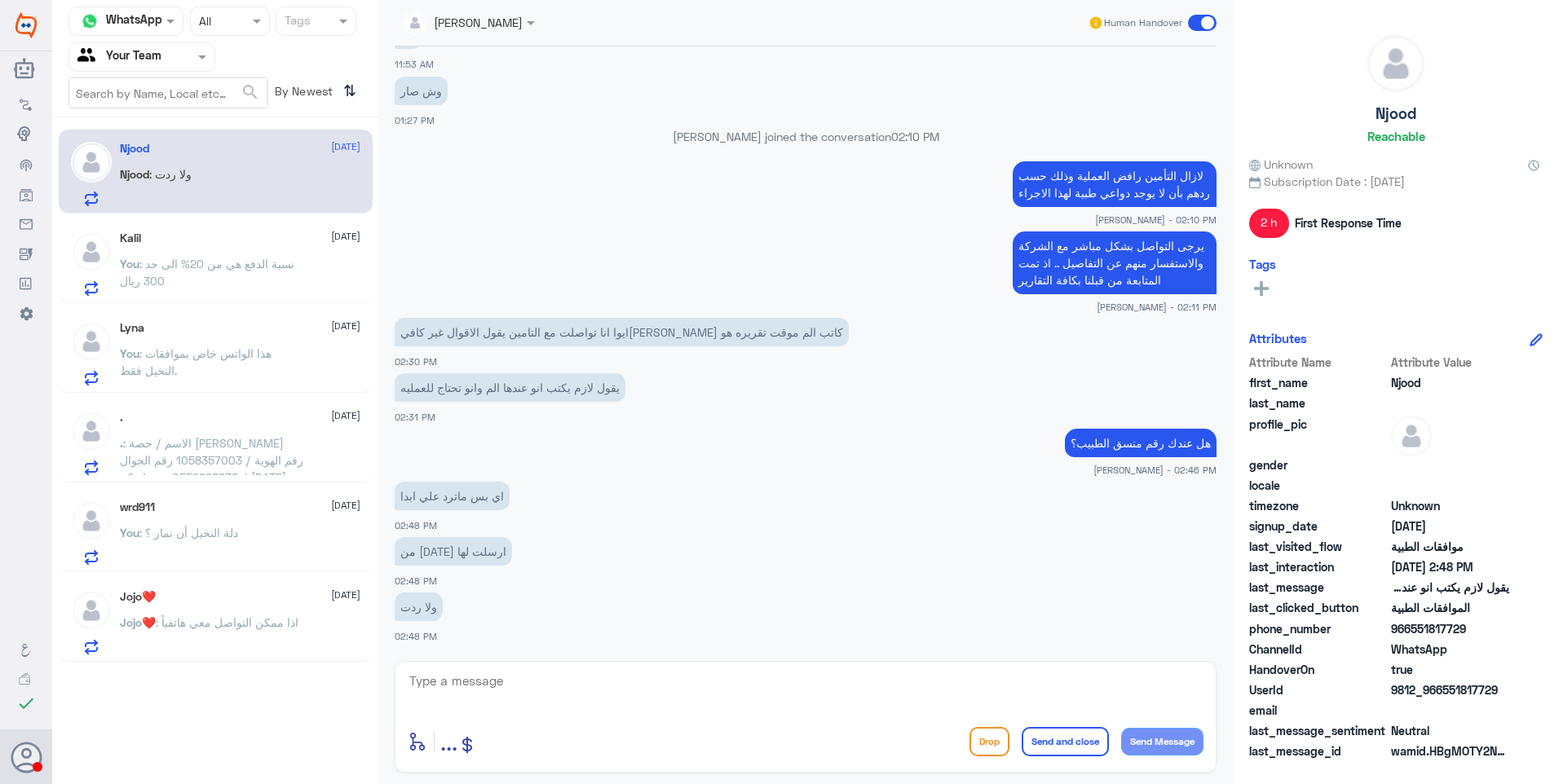
click at [231, 529] on span ": دلة النخيل أن نمار ؟" at bounding box center [188, 532] width 98 height 14
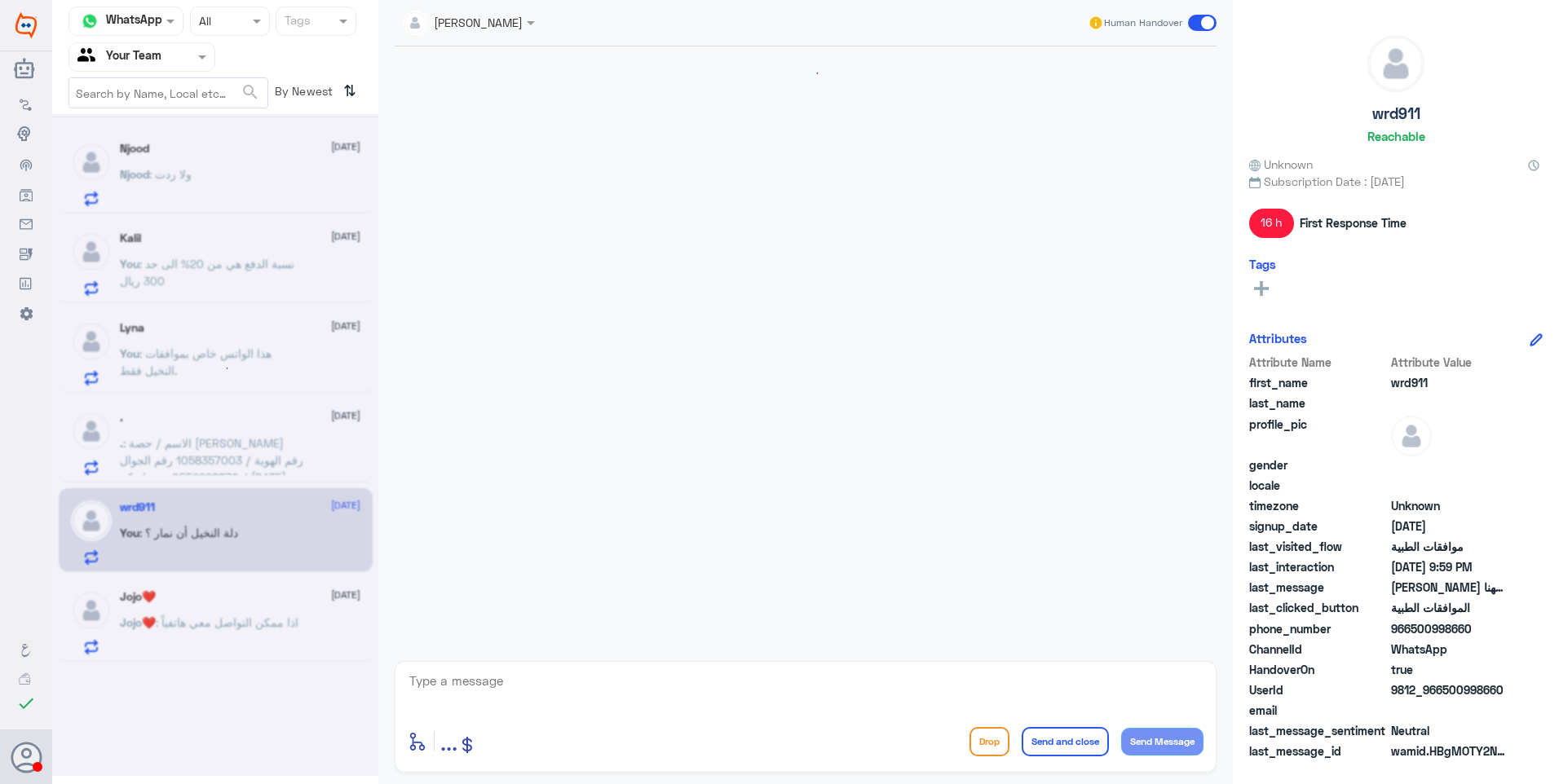
scroll to position [1357, 0]
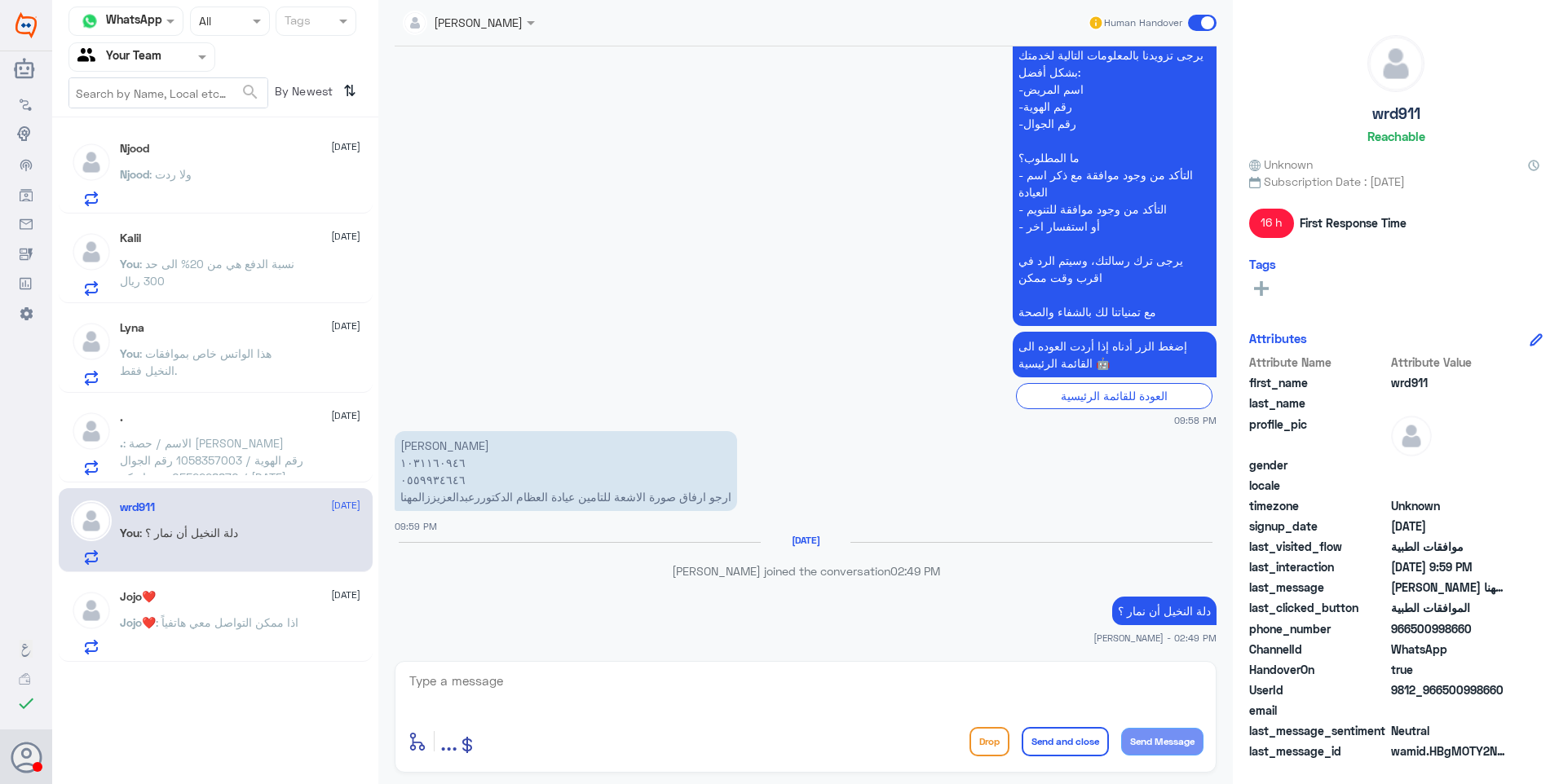
click at [174, 464] on span ": الاسم / حصة سلطان السلطان رقم الهوية / 1058357003 رقم الجوال / 0552228870 تم …" at bounding box center [211, 519] width 184 height 168
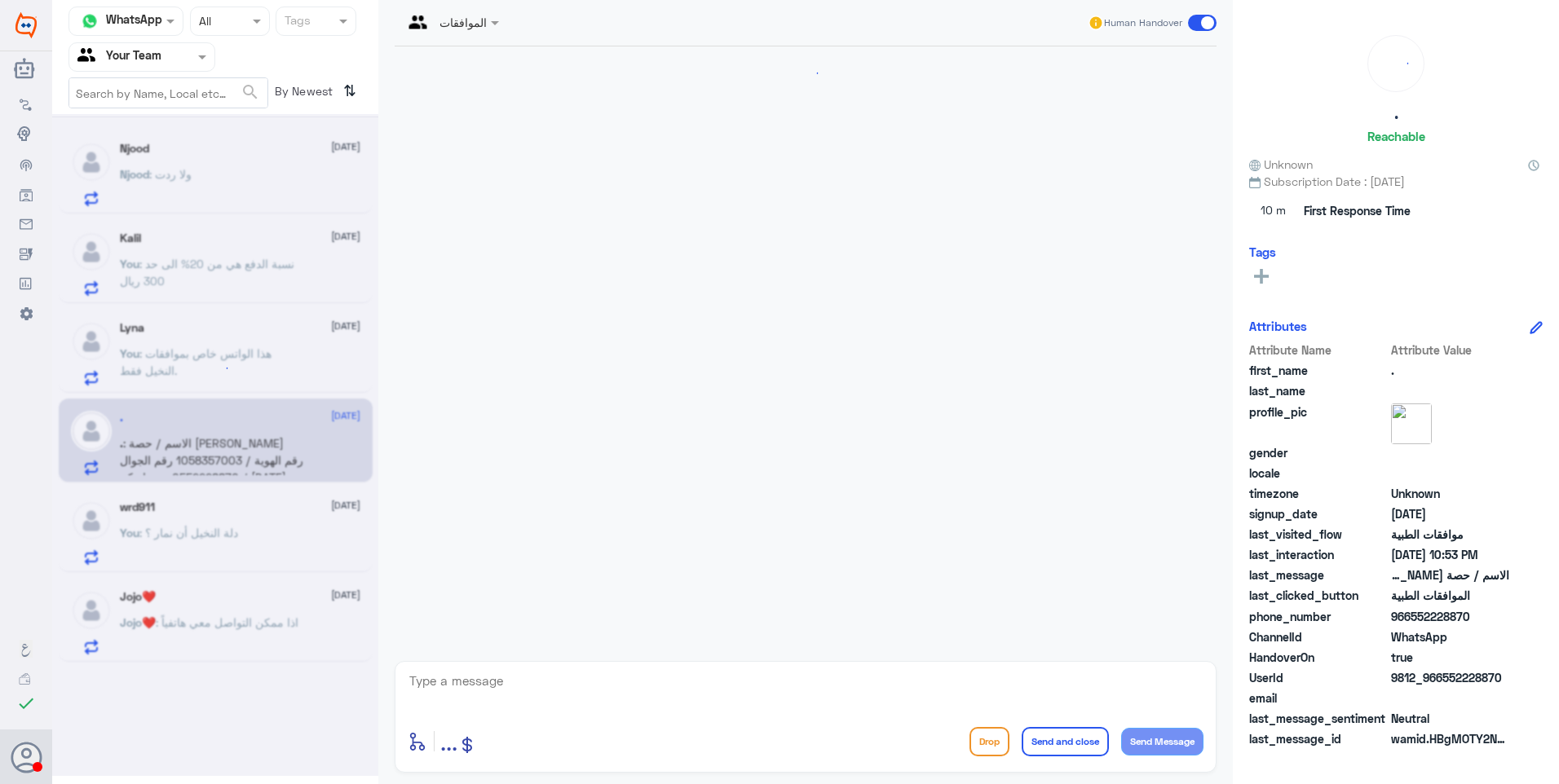
scroll to position [402, 0]
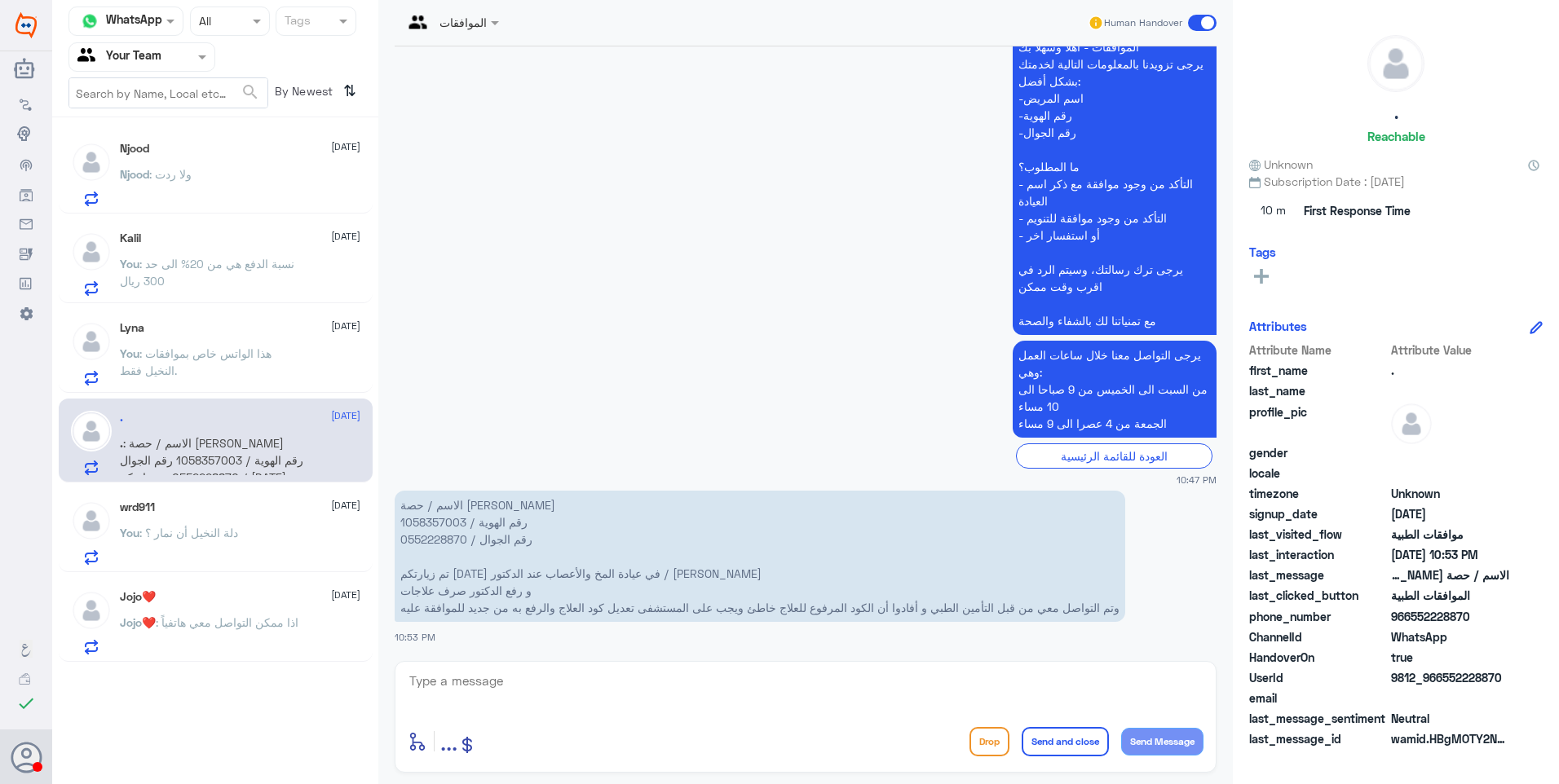
click at [449, 522] on p "الاسم / حصة سلطان السلطان رقم الهوية / 1058357003 رقم الجوال / 0552228870 تم زي…" at bounding box center [760, 556] width 731 height 131
copy p "1058357003"
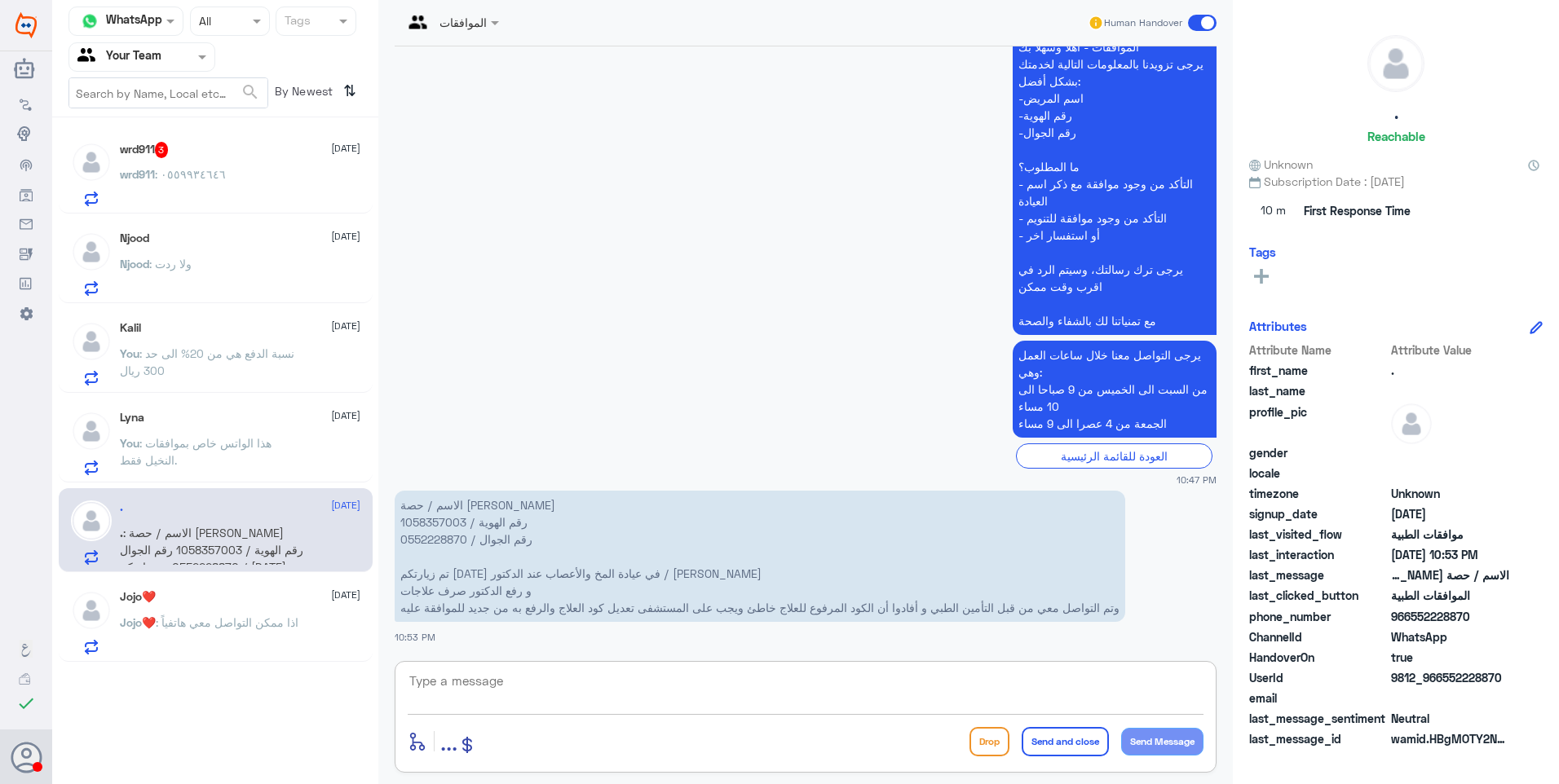
click at [495, 671] on textarea at bounding box center [805, 690] width 795 height 40
type textarea "h"
type textarea "ر"
drag, startPoint x: 1077, startPoint y: 683, endPoint x: 1135, endPoint y: 683, distance: 58.0
click at [1135, 683] on textarea "رد التأمين بأن الكود" at bounding box center [805, 690] width 795 height 40
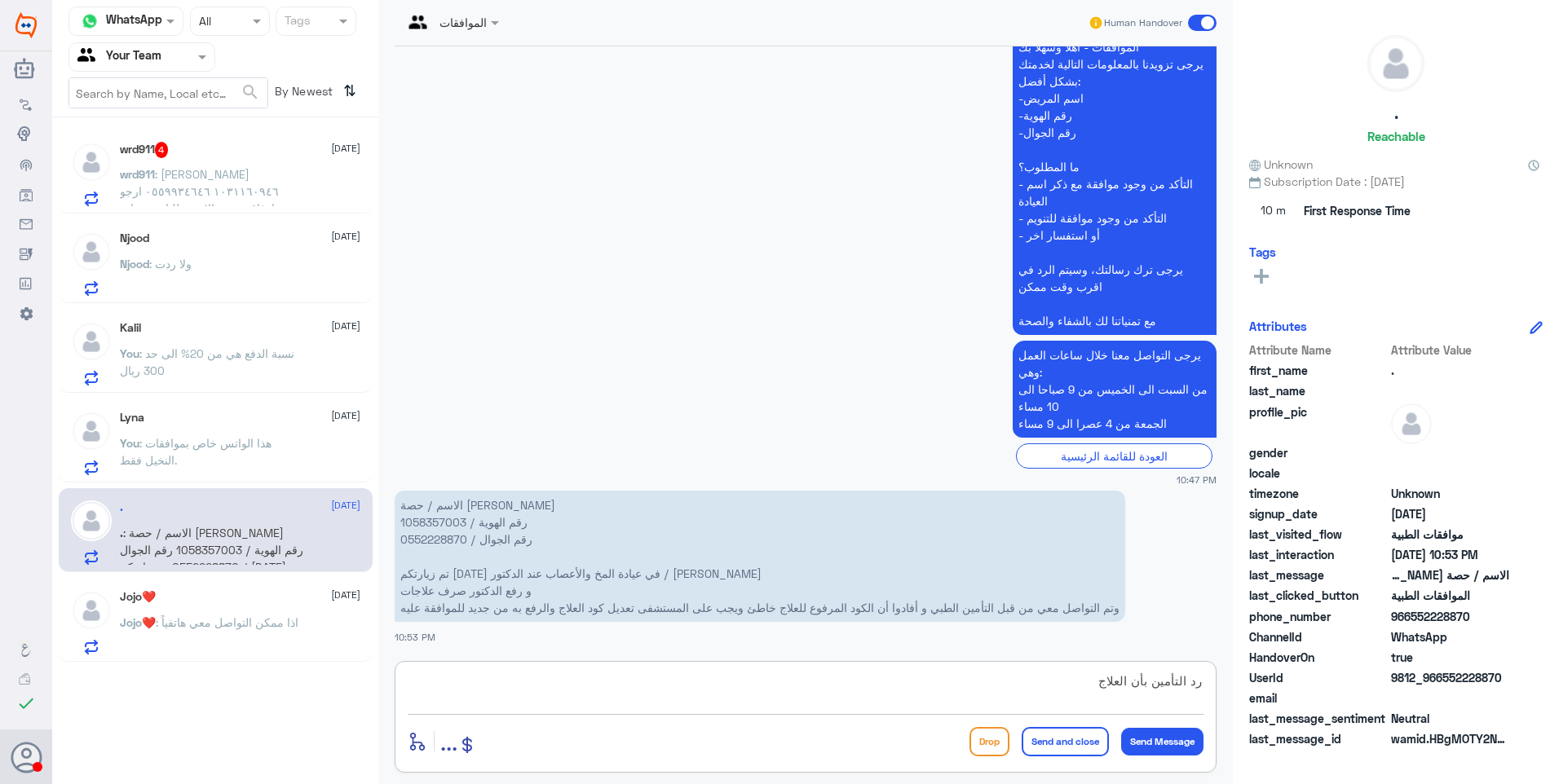
paste textarea "NeuroNTIN"
paste textarea "Gabanet"
type textarea "رد التأمين بأن العلاج NeuroNTIN يعد دواء متكرر اذ يتضمن نفس التركيبة العلمية لل…"
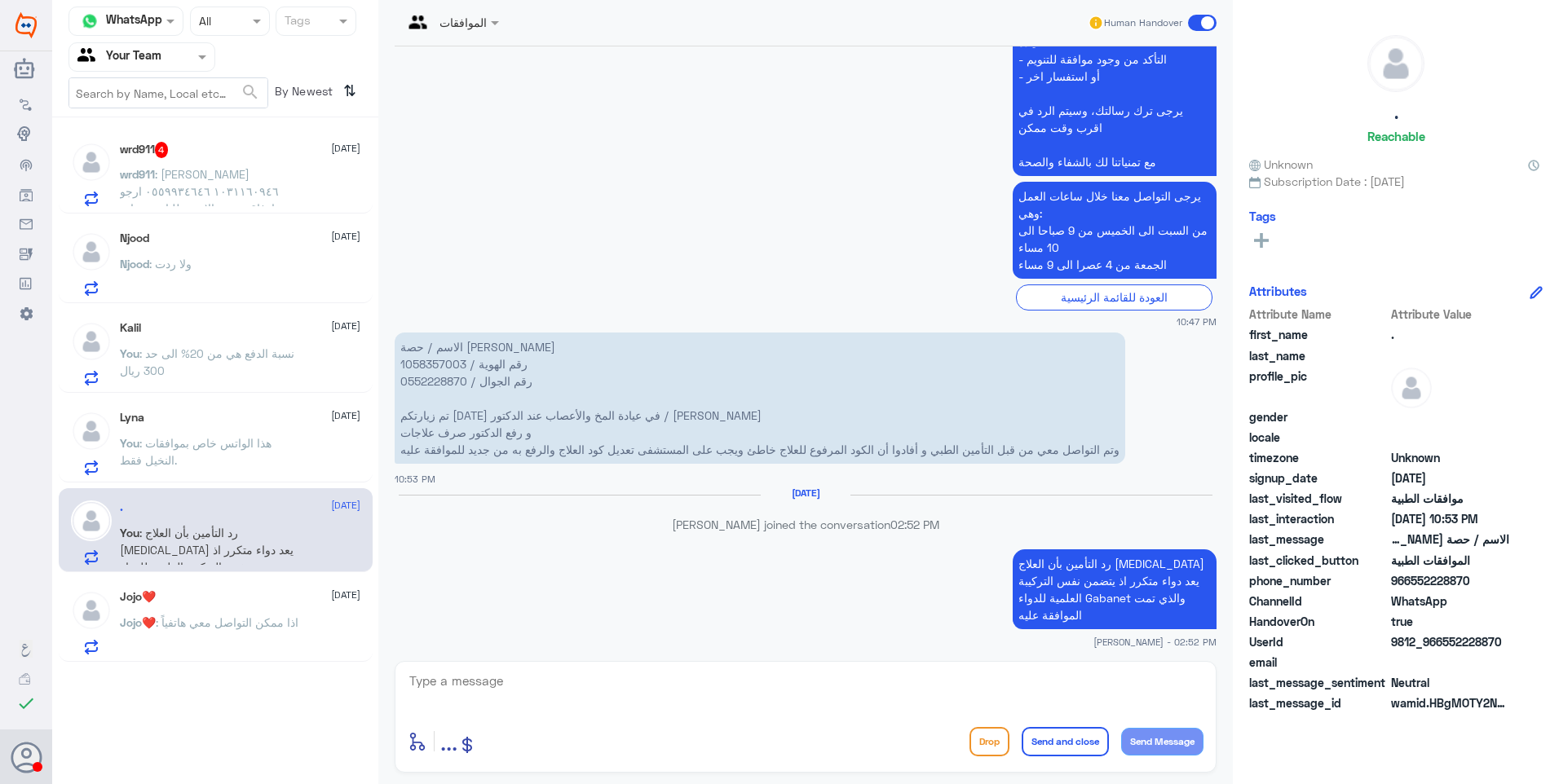
scroll to position [535, 0]
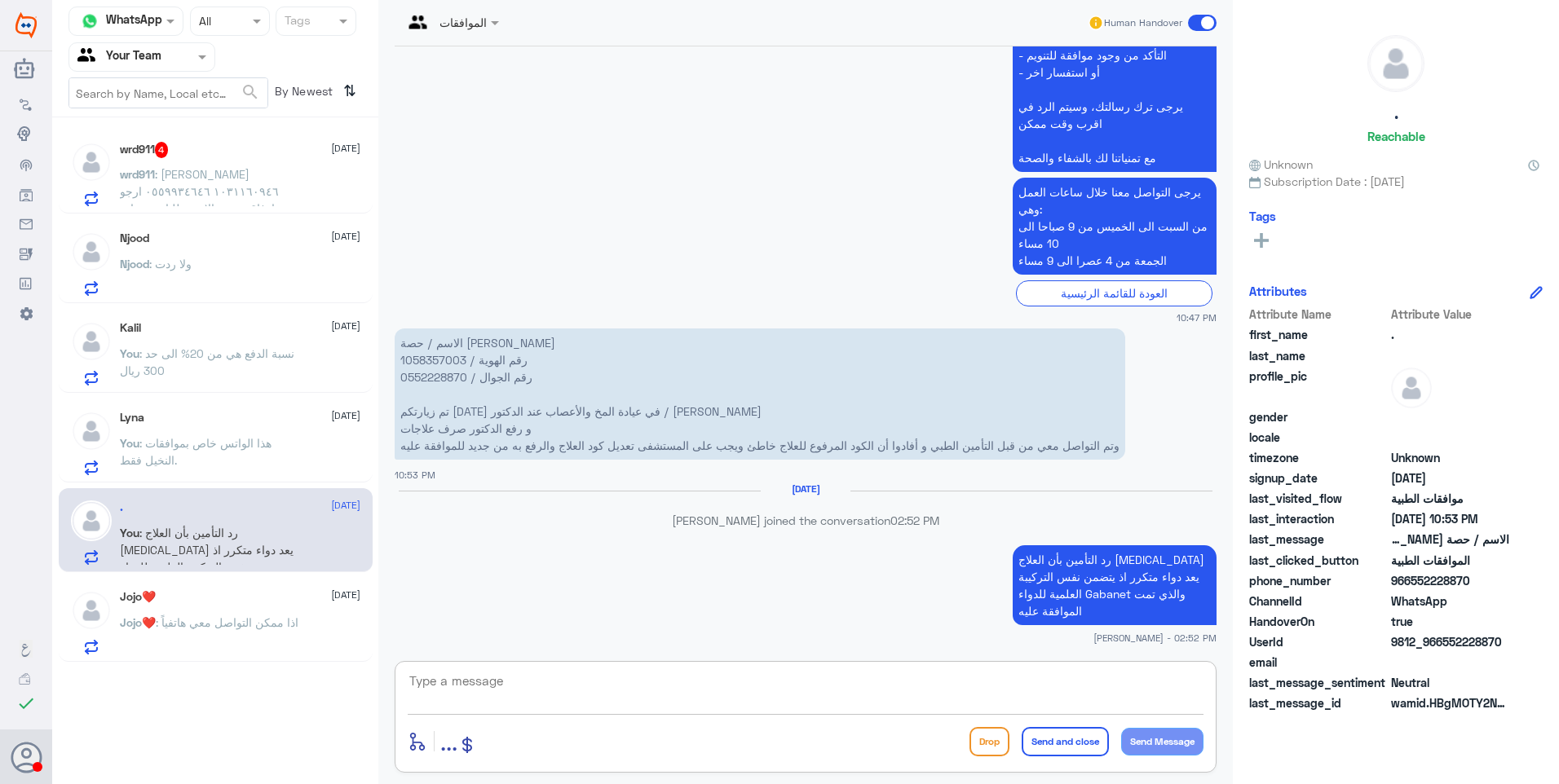
click at [191, 427] on div "Lyna 25 August You : هذا الواتس خاص بموافقات النخيل فقط." at bounding box center [240, 443] width 241 height 65
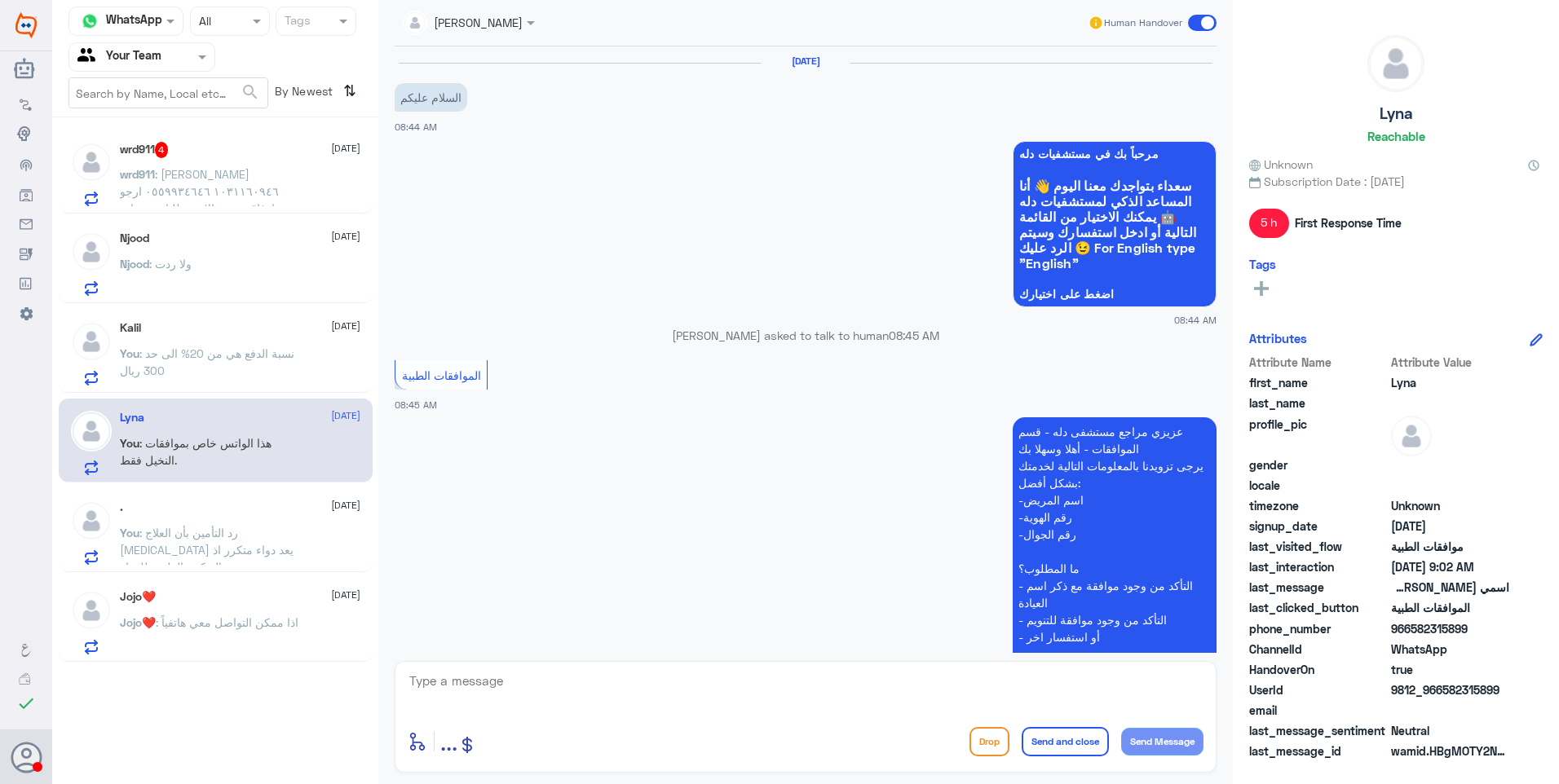
scroll to position [787, 0]
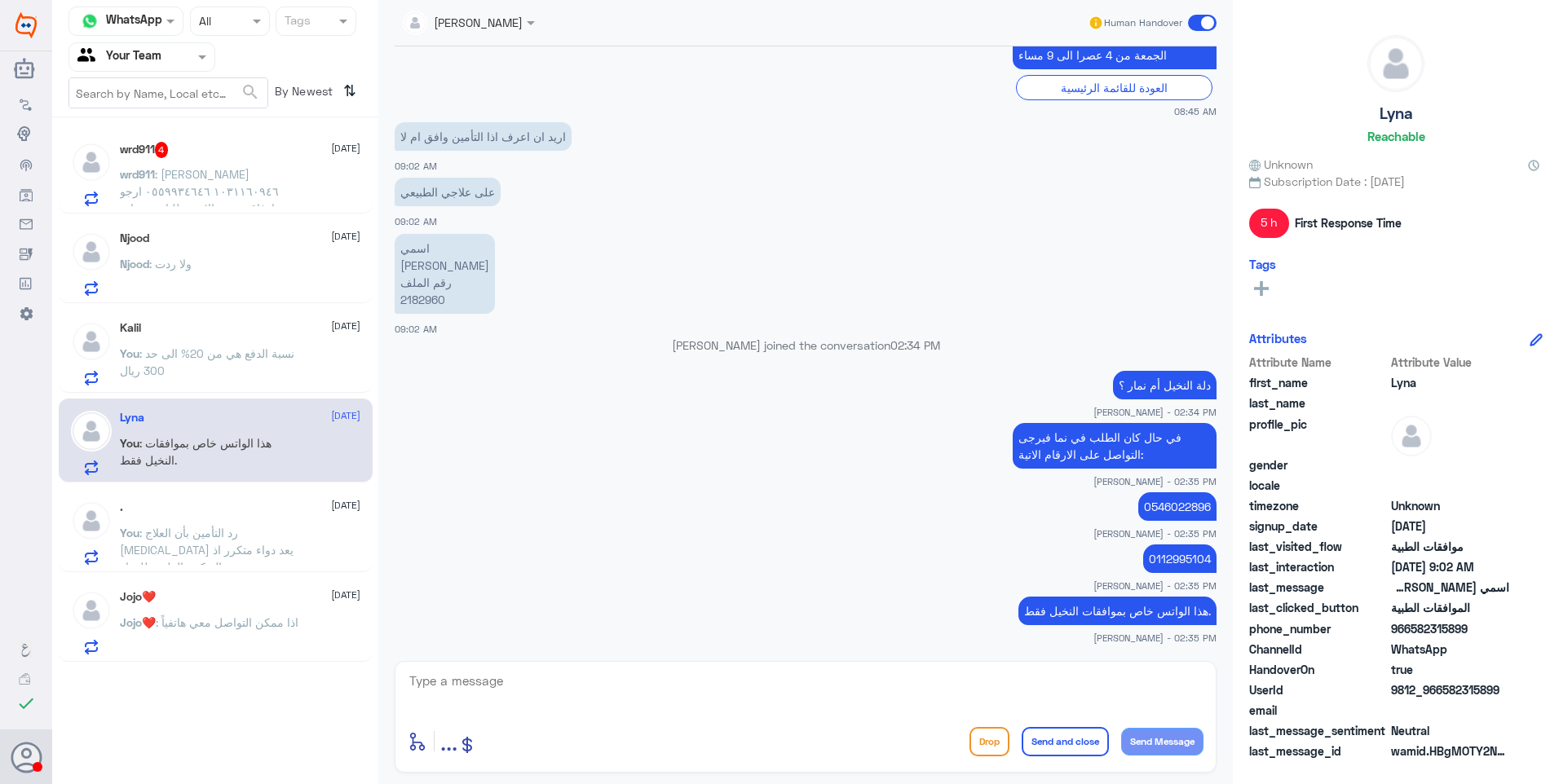
click at [1164, 545] on p "0112995104" at bounding box center [1180, 559] width 74 height 29
copy p "0112995104"
click at [1154, 492] on p "0546022896" at bounding box center [1177, 506] width 79 height 29
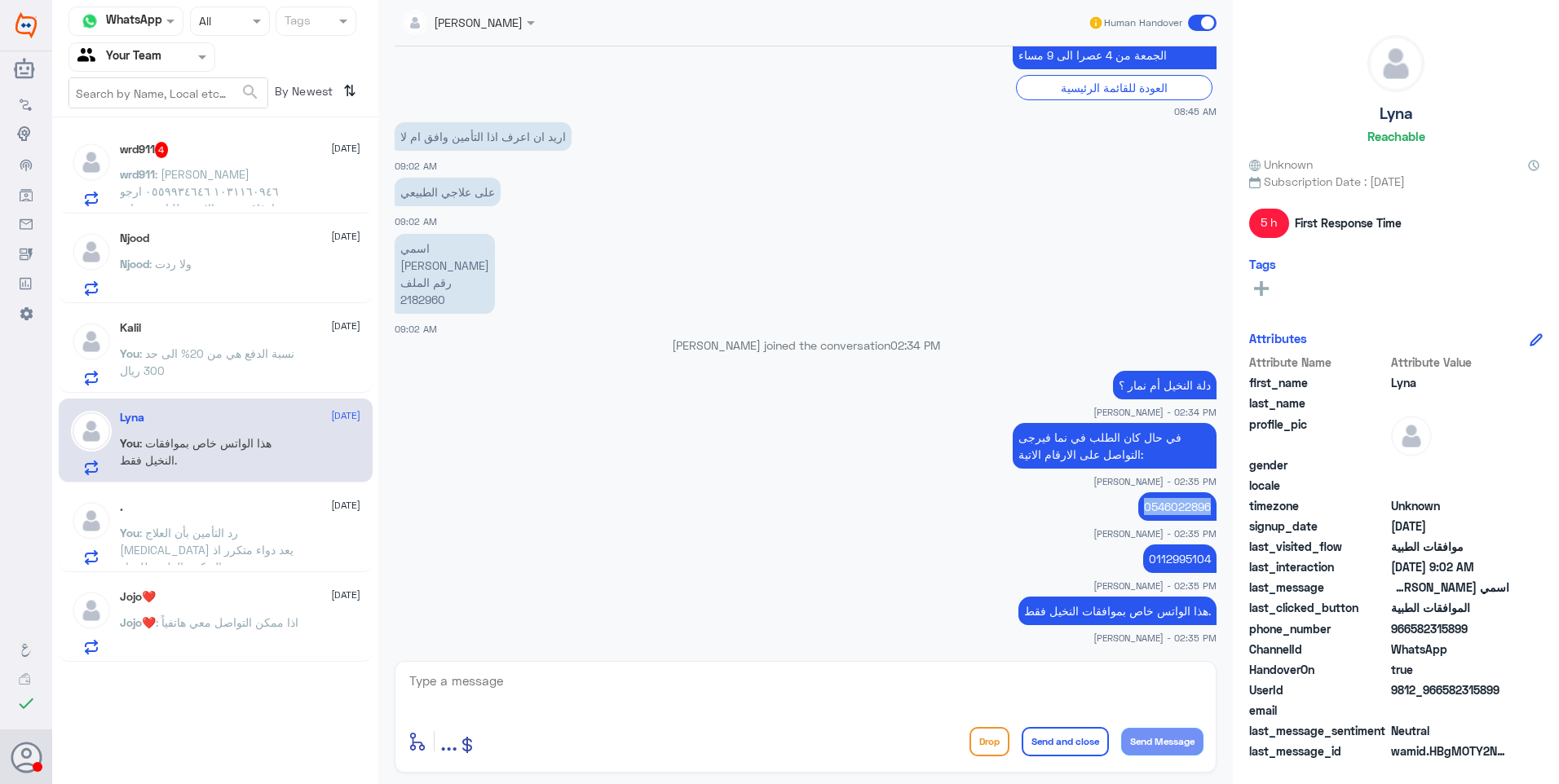
copy p "0546022896"
drag, startPoint x: 1154, startPoint y: 488, endPoint x: 1140, endPoint y: 489, distance: 14.0
click at [1140, 492] on p "0546022896" at bounding box center [1177, 506] width 79 height 29
click at [1159, 545] on p "0112995104" at bounding box center [1180, 559] width 74 height 29
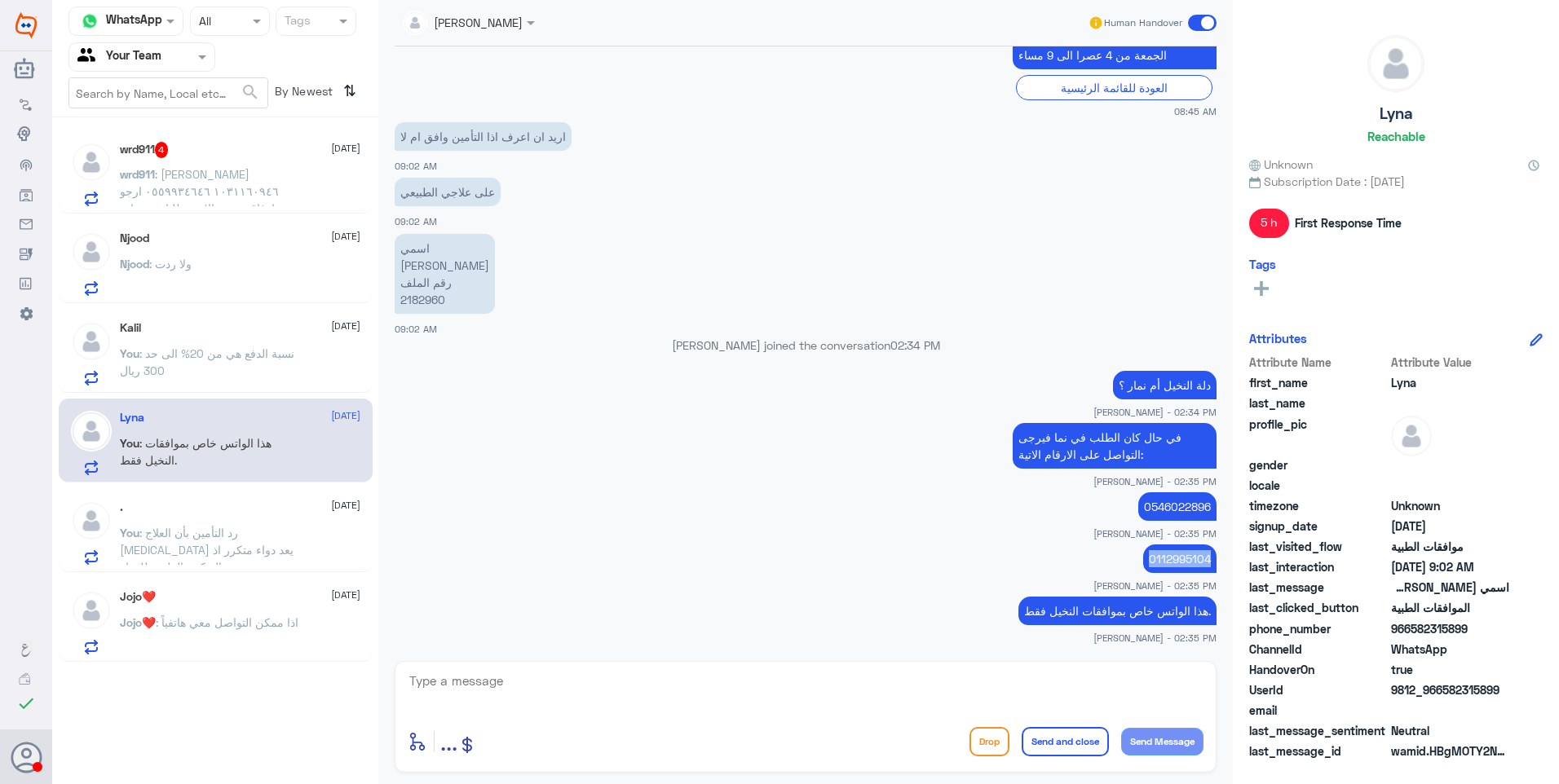
copy p "0112995104"
click at [1159, 545] on p "0112995104" at bounding box center [1180, 559] width 74 height 29
click at [1163, 492] on p "0546022896" at bounding box center [1177, 506] width 79 height 29
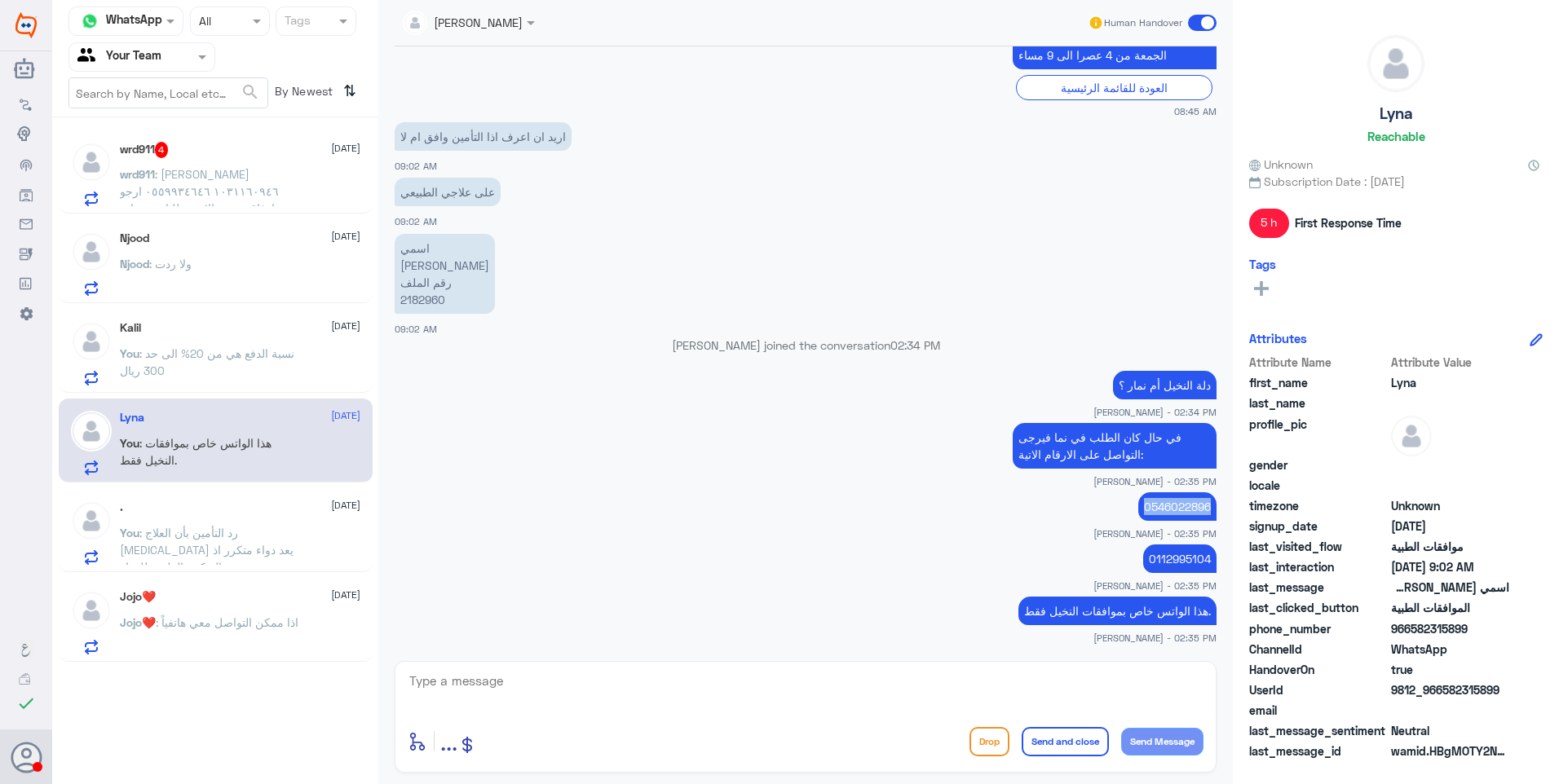
click at [1163, 492] on p "0546022896" at bounding box center [1177, 506] width 79 height 29
copy p "0546022896"
click at [1157, 541] on div "0112995104 Ahlam Alshehri - 02:35 PM" at bounding box center [805, 567] width 822 height 52
click at [1162, 545] on p "0112995104" at bounding box center [1180, 559] width 74 height 29
click at [1175, 545] on p "0112995104" at bounding box center [1180, 559] width 74 height 29
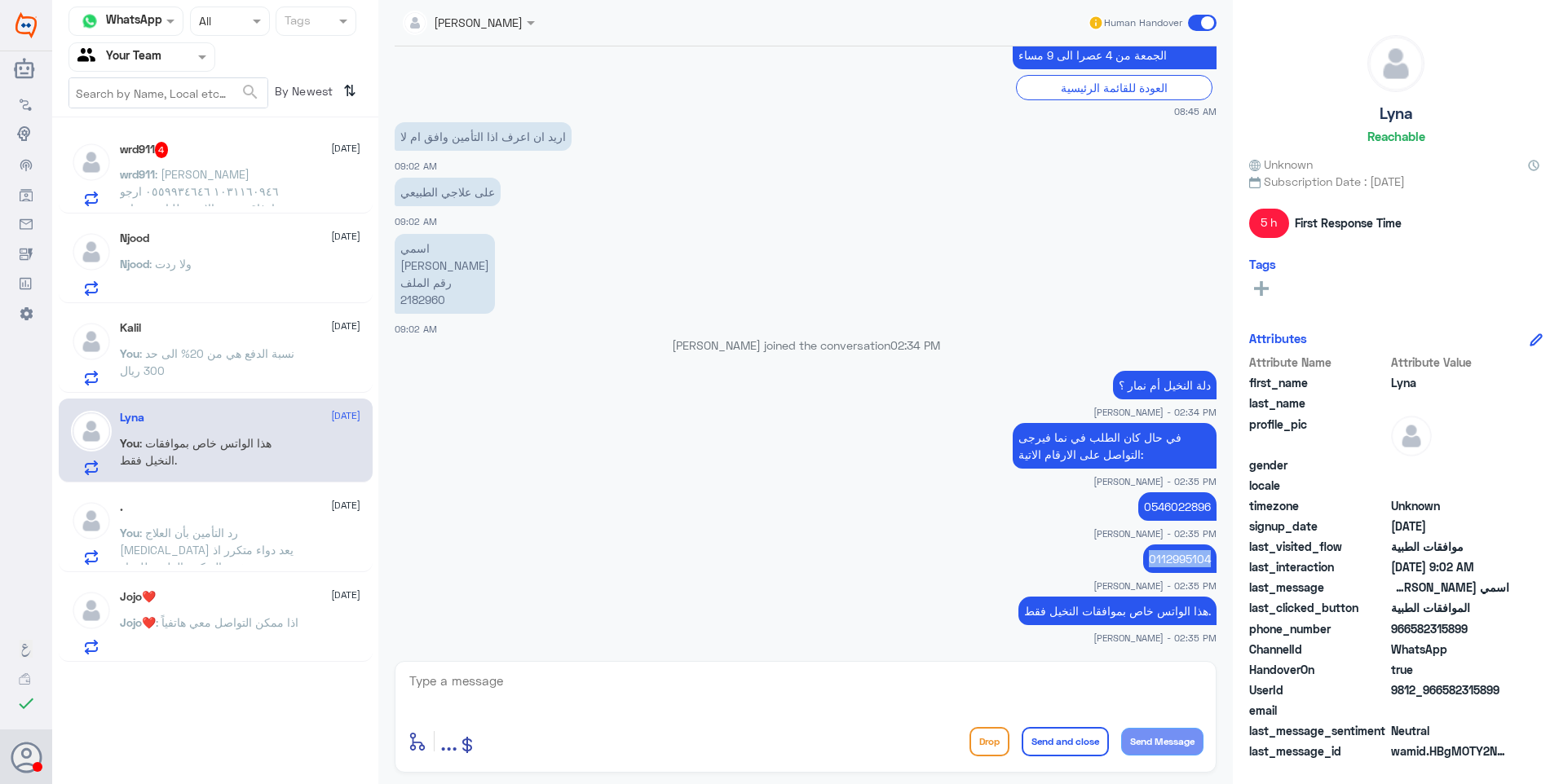
click at [1175, 545] on p "0112995104" at bounding box center [1180, 559] width 74 height 29
copy p "0112995104"
click at [1156, 494] on p "0546022896" at bounding box center [1177, 506] width 79 height 29
copy p "0546022896"
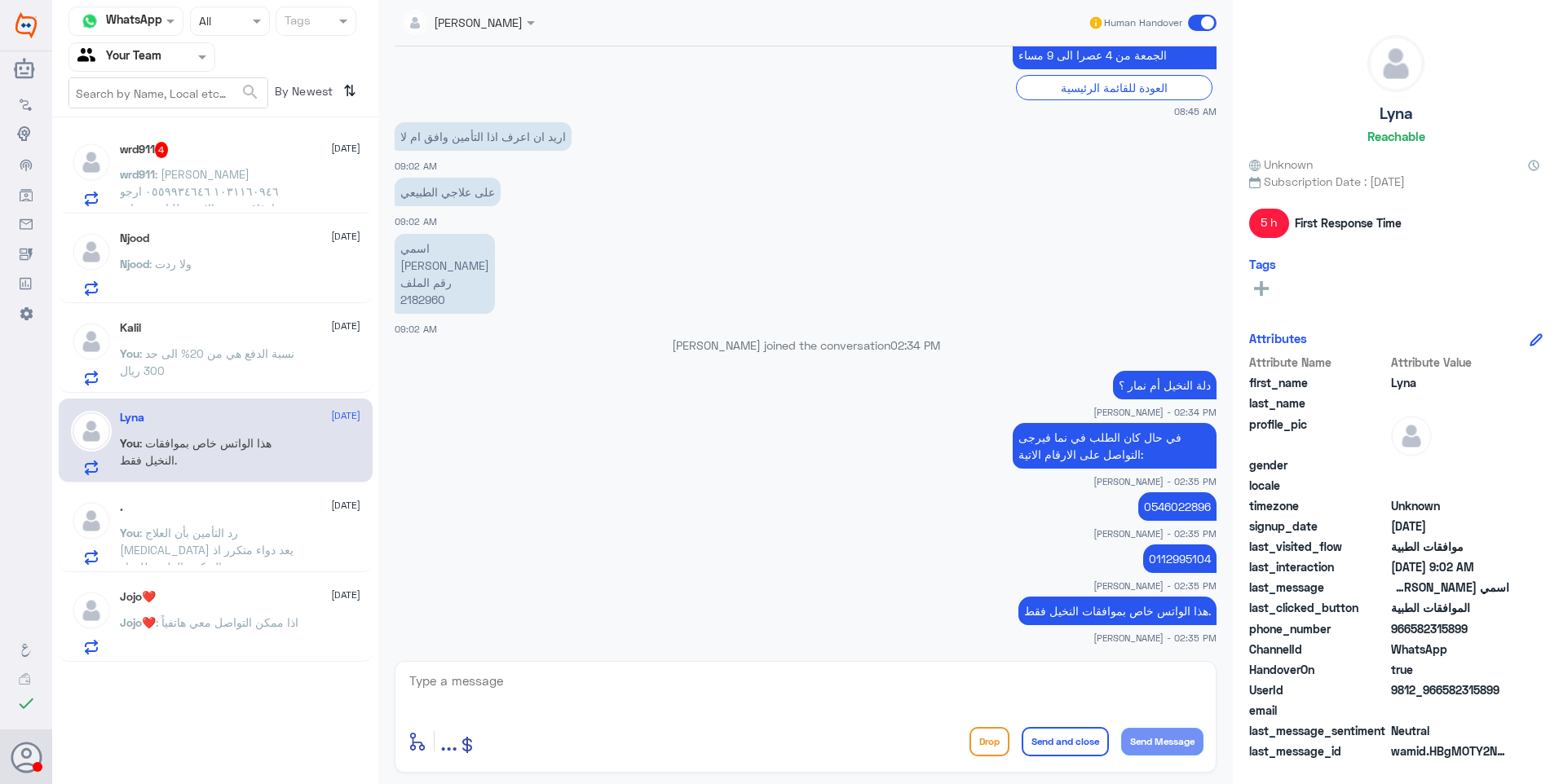
click at [1083, 444] on p "في حال كان الطلب في نما فيرجى التواصل على الارقام الاتية:" at bounding box center [1114, 446] width 204 height 46
click at [238, 353] on span ": نسبة الدفع هي من 20% الى حد 300 ريال" at bounding box center [206, 362] width 174 height 31
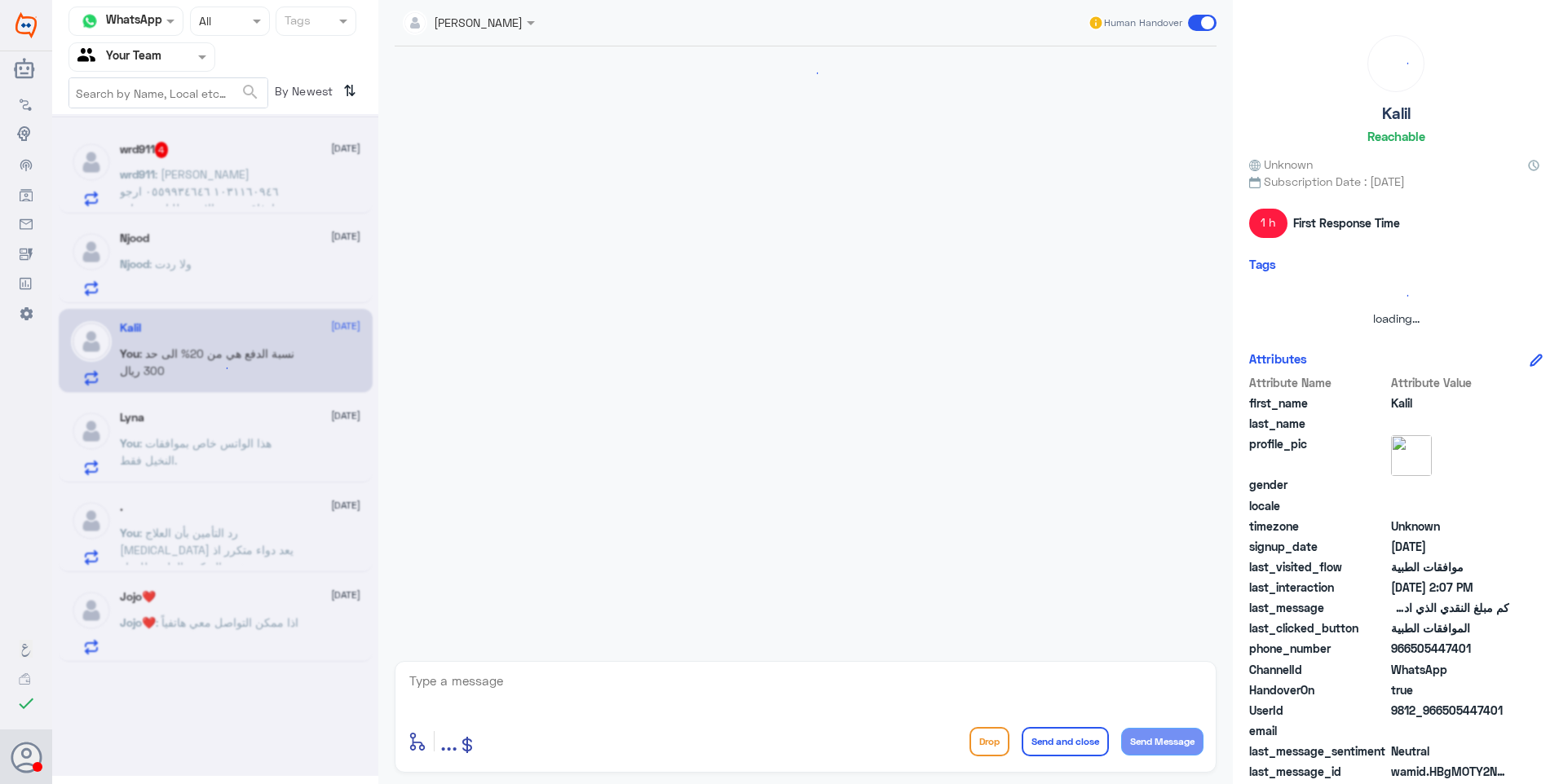
scroll to position [925, 0]
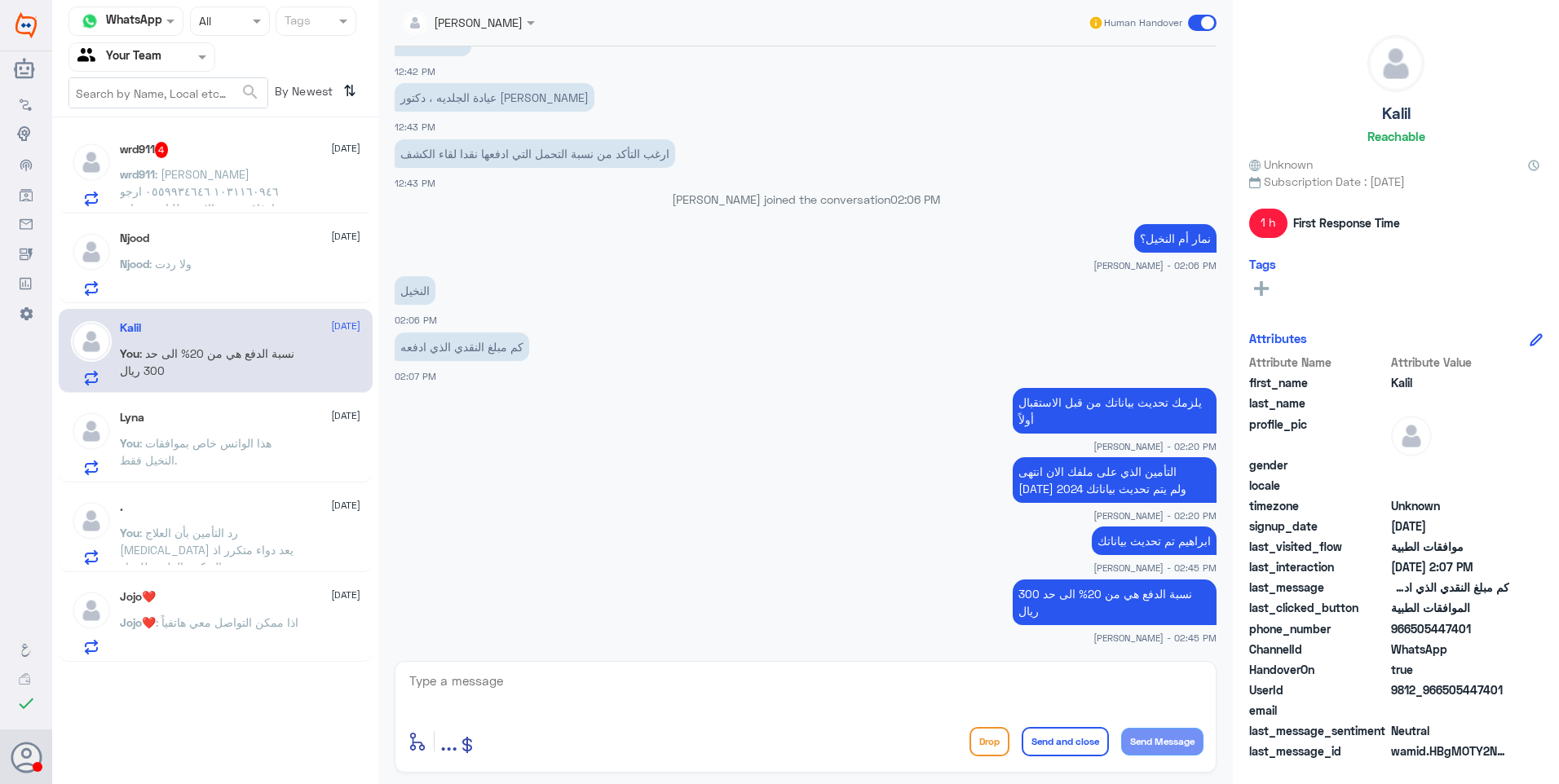
click at [267, 264] on div "Njood : ولا ردت" at bounding box center [240, 277] width 241 height 37
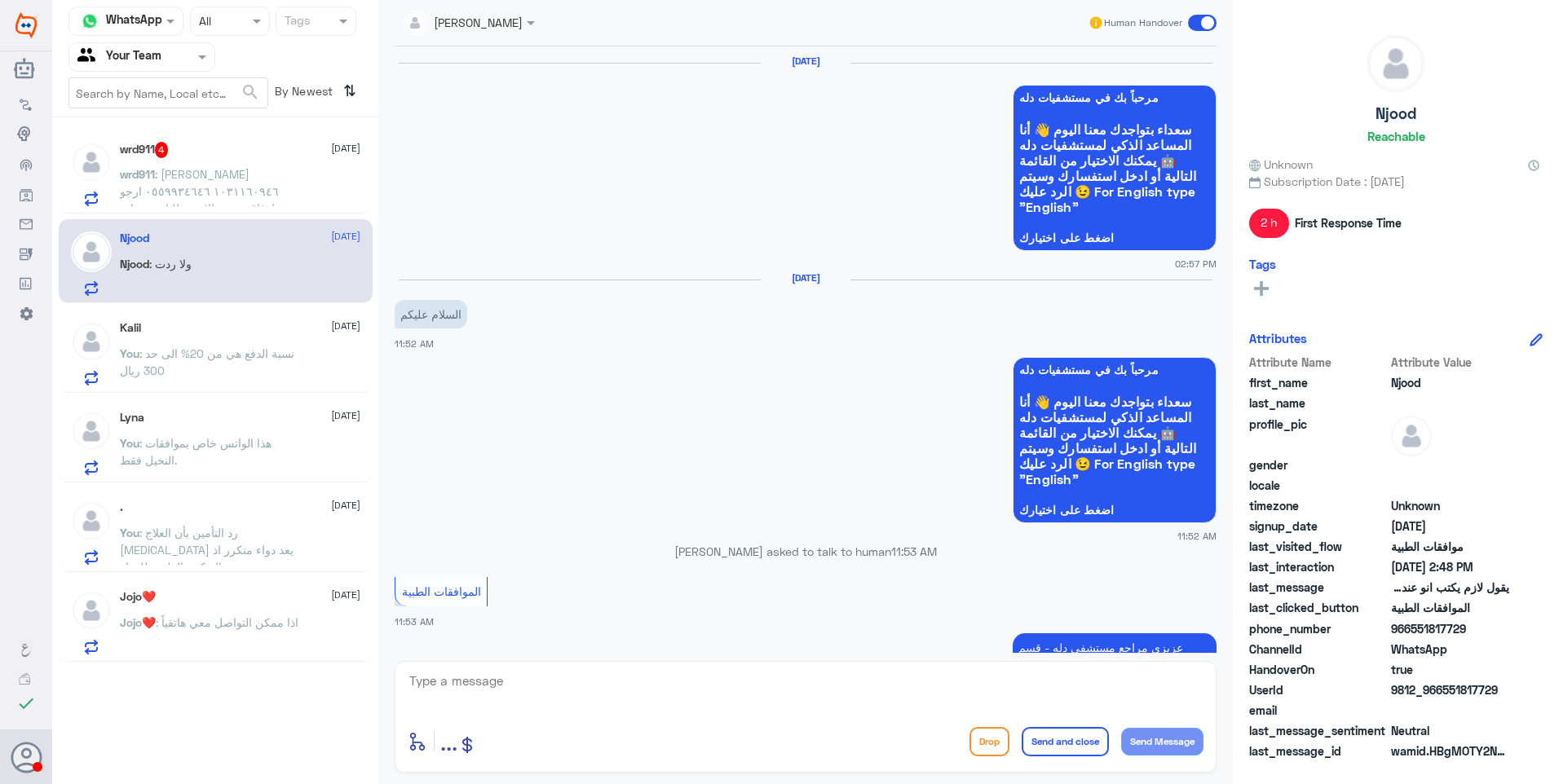
scroll to position [1200, 0]
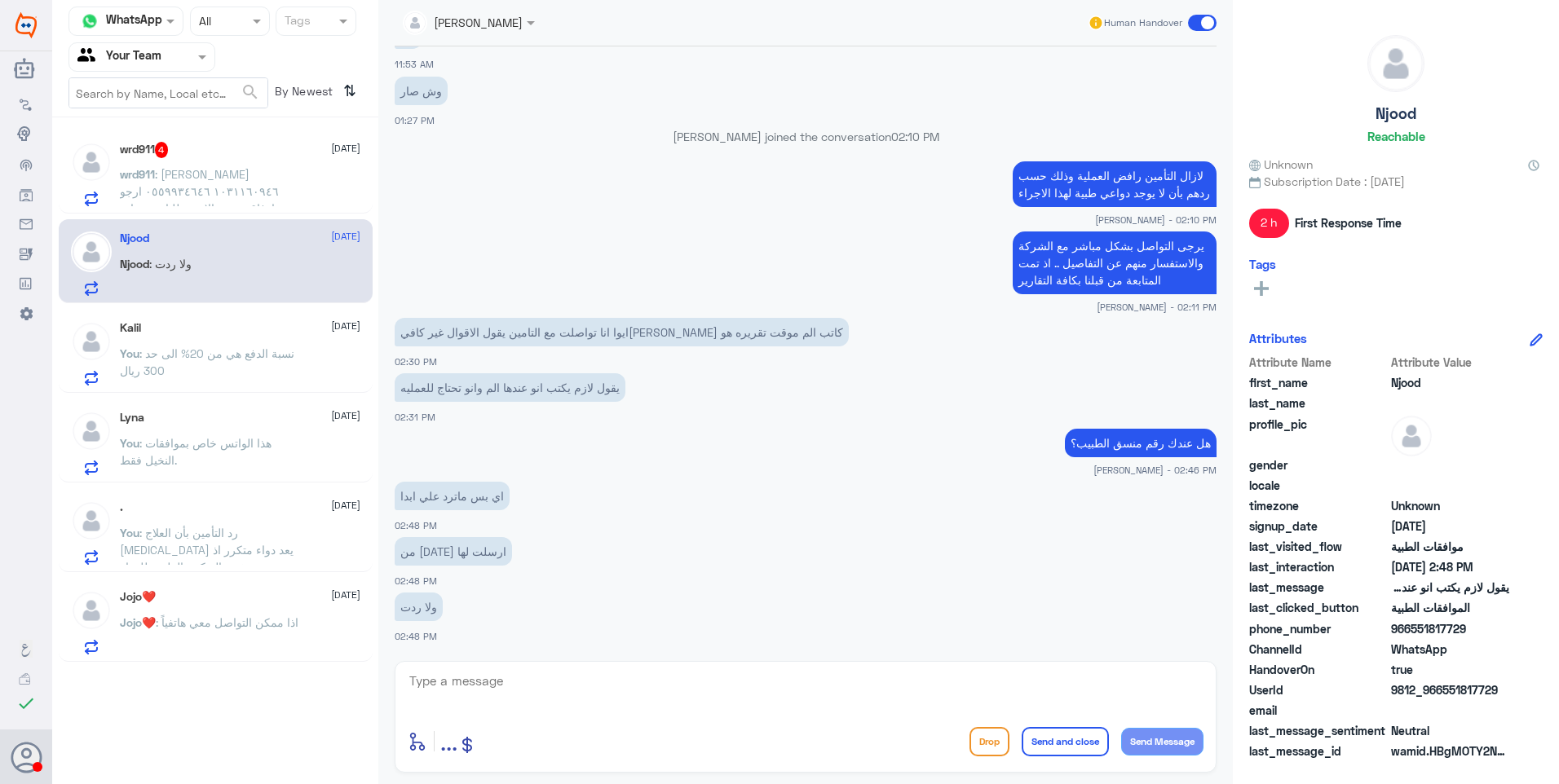
click at [256, 187] on span ": فهد الصبيحي ١٠٣١١٦٠٩٤٦ ٠٥٥٩٩٣٤٦٤٦ ارجو ارفاق صورة الاشعة للتامين عيادة العظام…" at bounding box center [199, 200] width 159 height 66
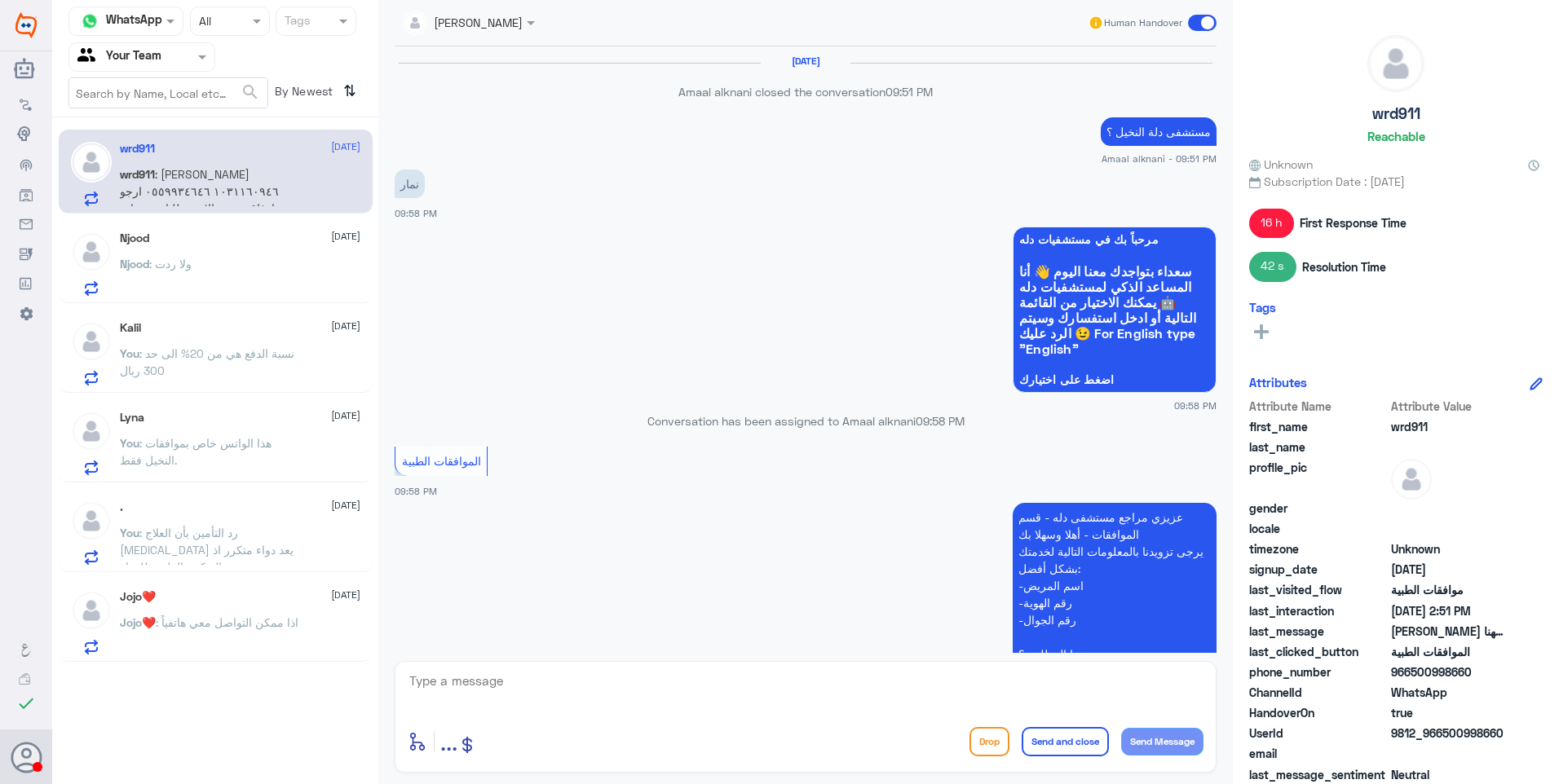
scroll to position [1447, 0]
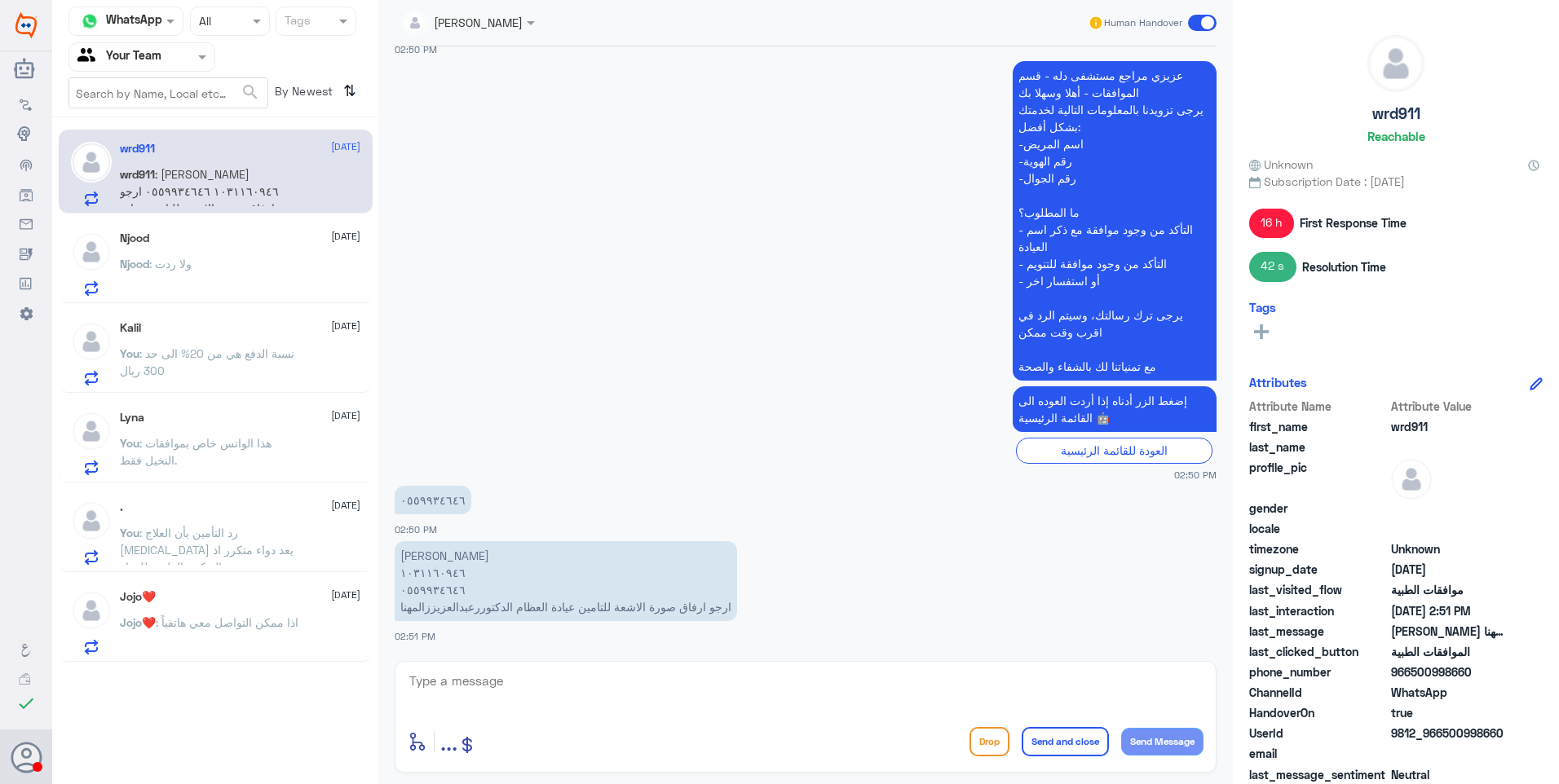
click at [659, 465] on div "عزيزي مراجع مستشفى دله - قسم الموافقات - أهلا وسهلا بك يرجى تزويدنا بالمعلومات …" at bounding box center [805, 269] width 822 height 424
click at [548, 689] on textarea at bounding box center [805, 690] width 795 height 40
type textarea "i"
type textarea "هذا الواتس خاص بموافقات دلة النخيل فقط"
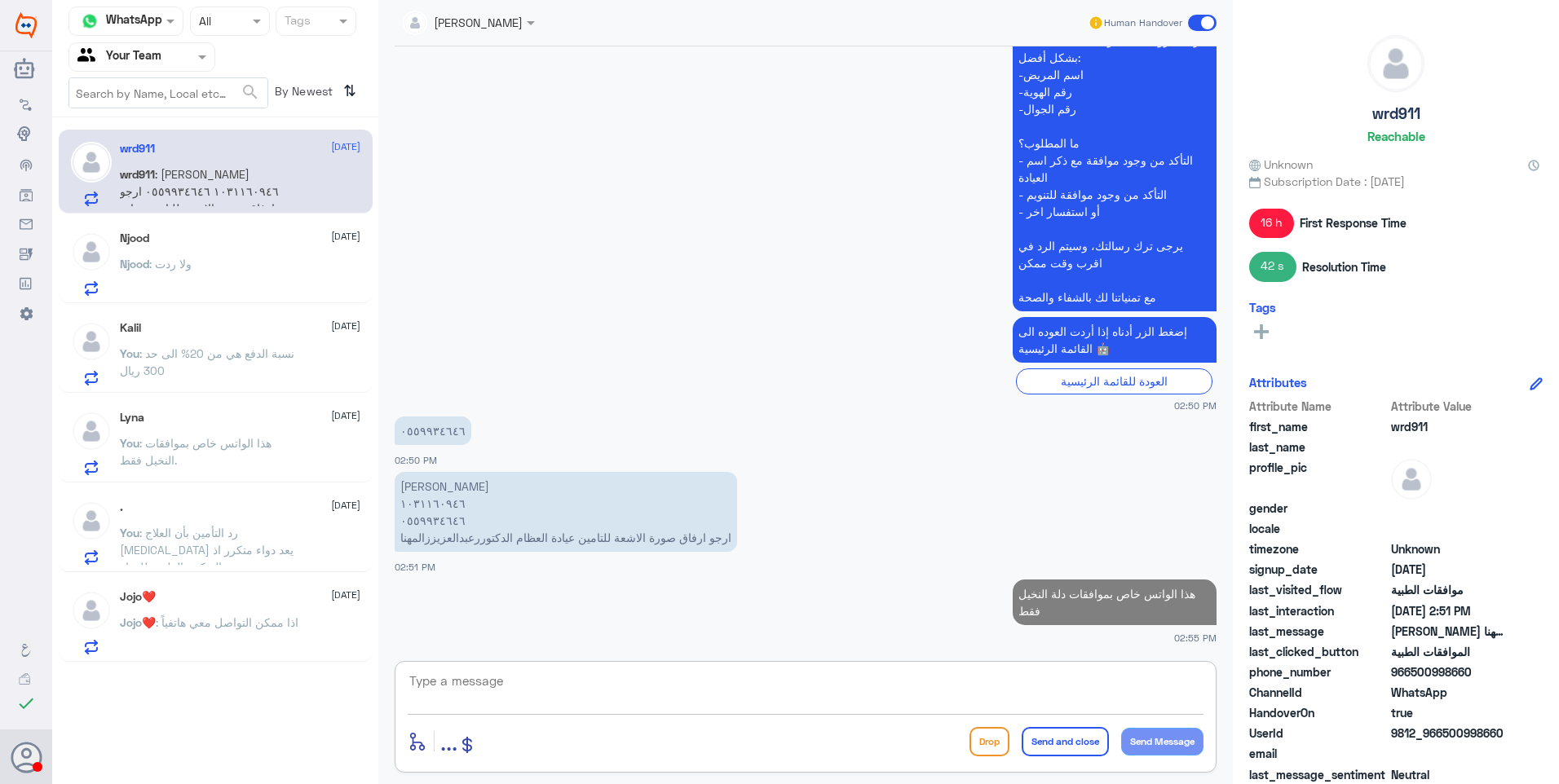
type textarea "ي"
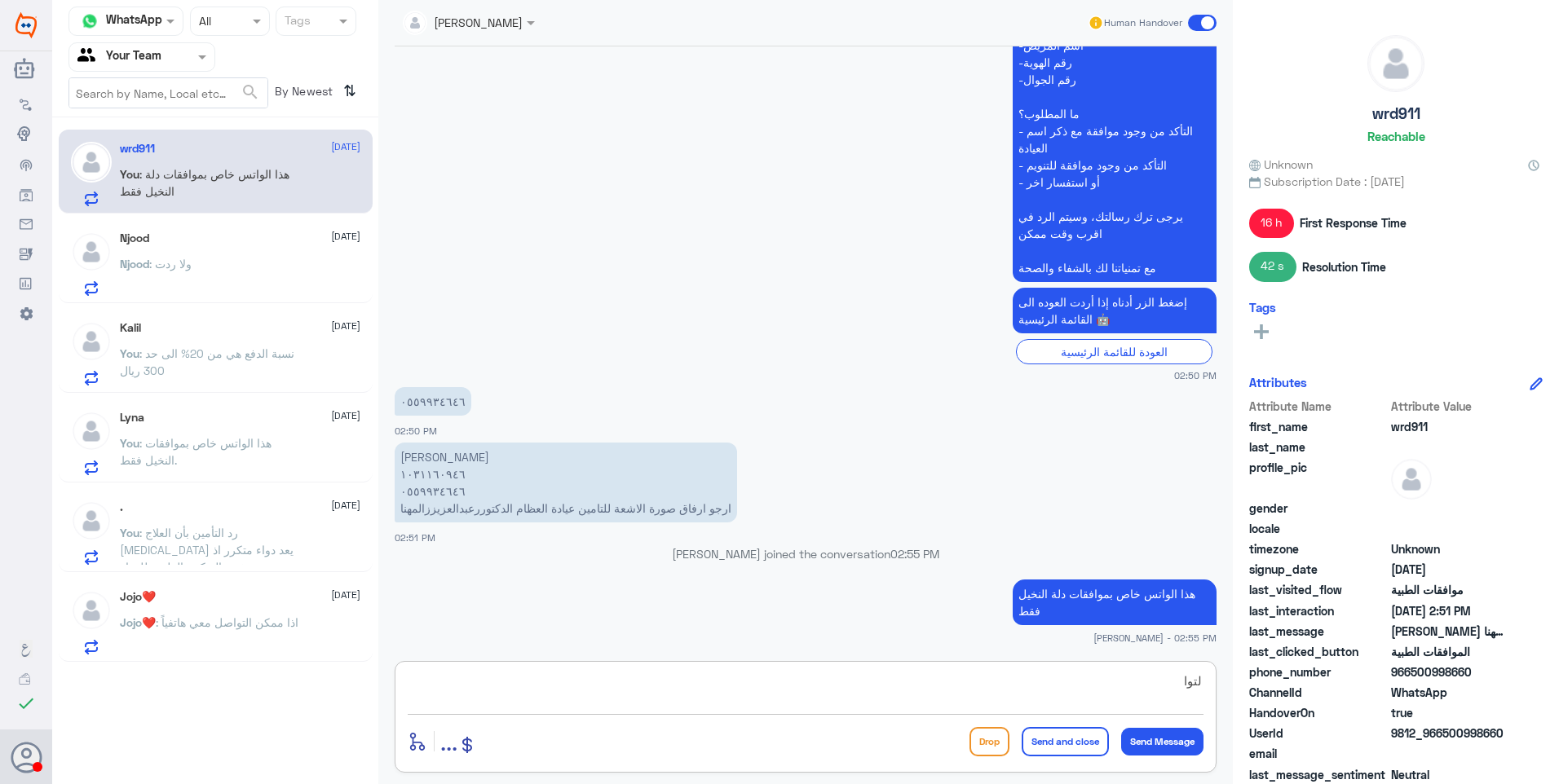
scroll to position [1512, 0]
type textarea "لتواصل مع نمار يرجى التواصل من خلال الارقام الاتية:"
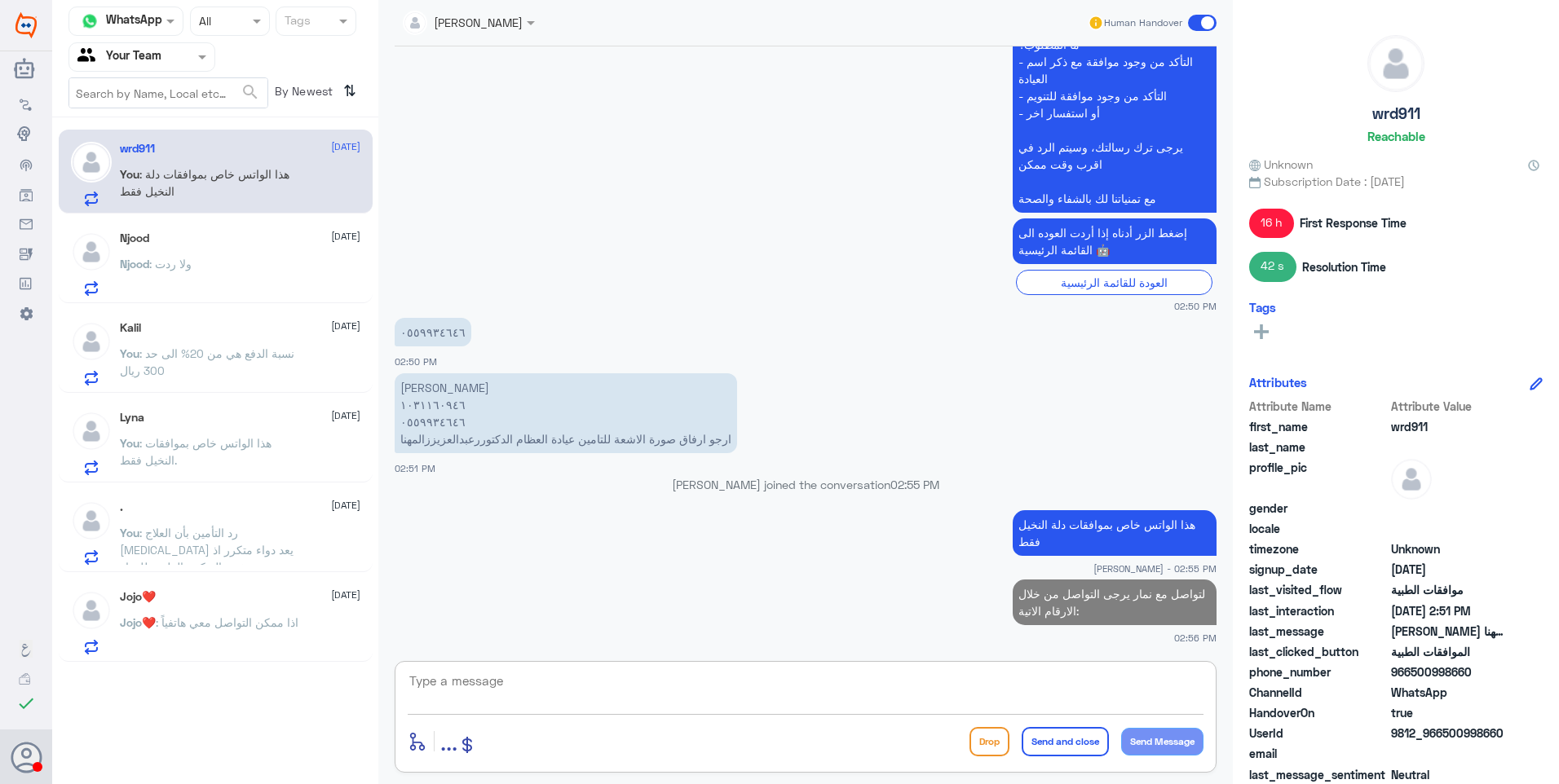
paste textarea "0546022896"
type textarea "0546022896"
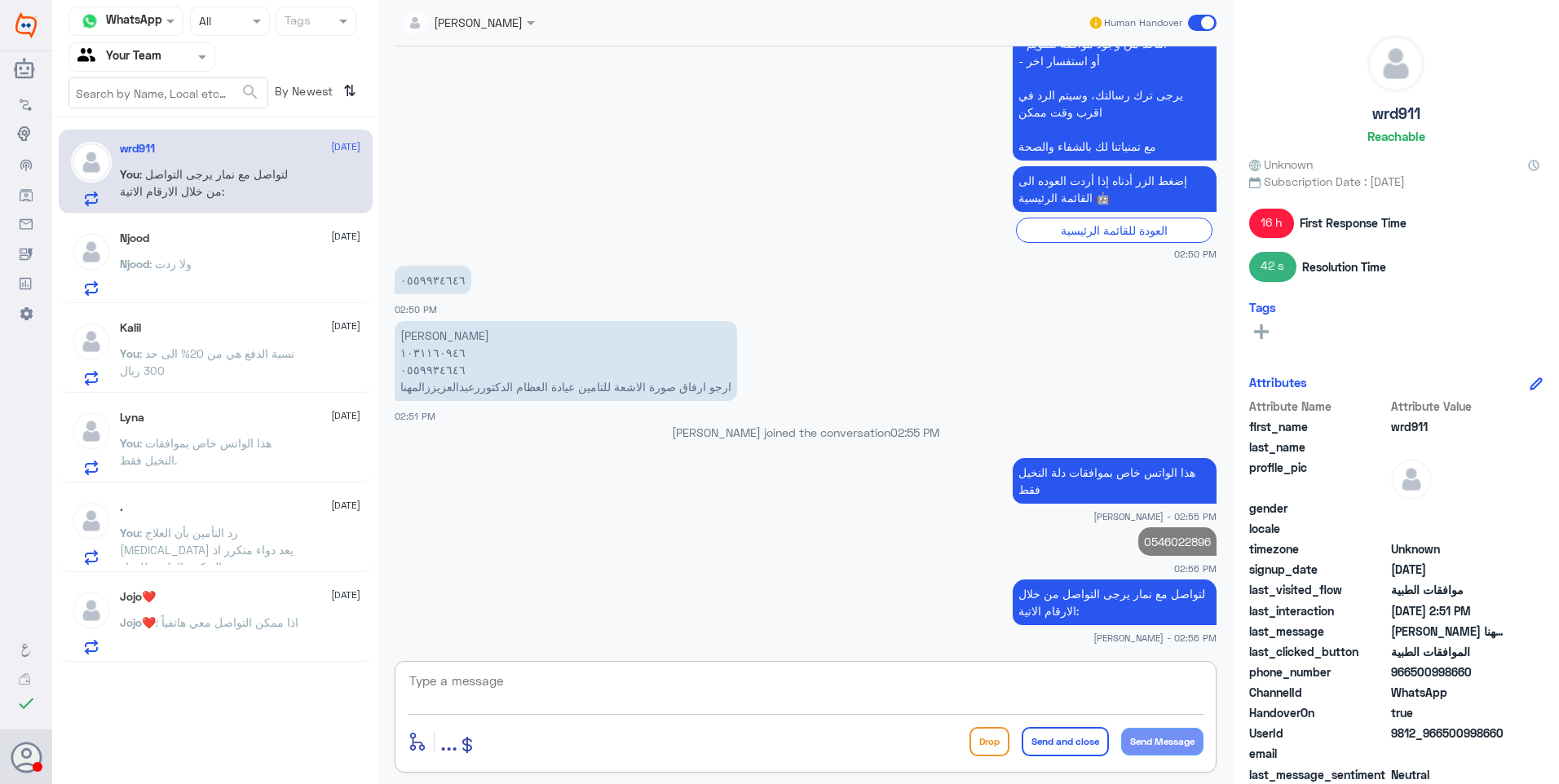
paste textarea "0112995104"
type textarea "0112995104"
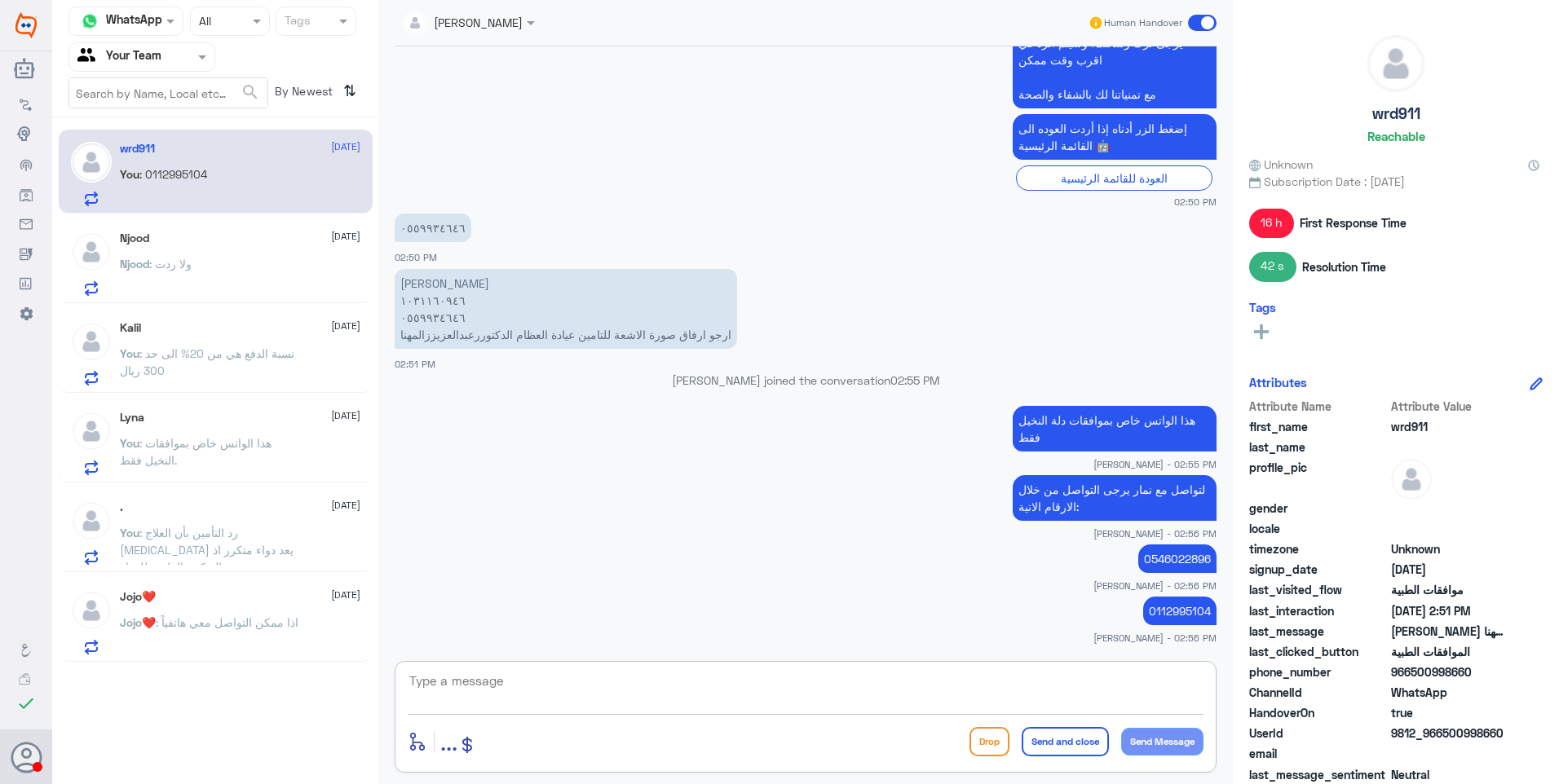
click at [213, 266] on div "Njood : ولا ردت" at bounding box center [240, 277] width 241 height 37
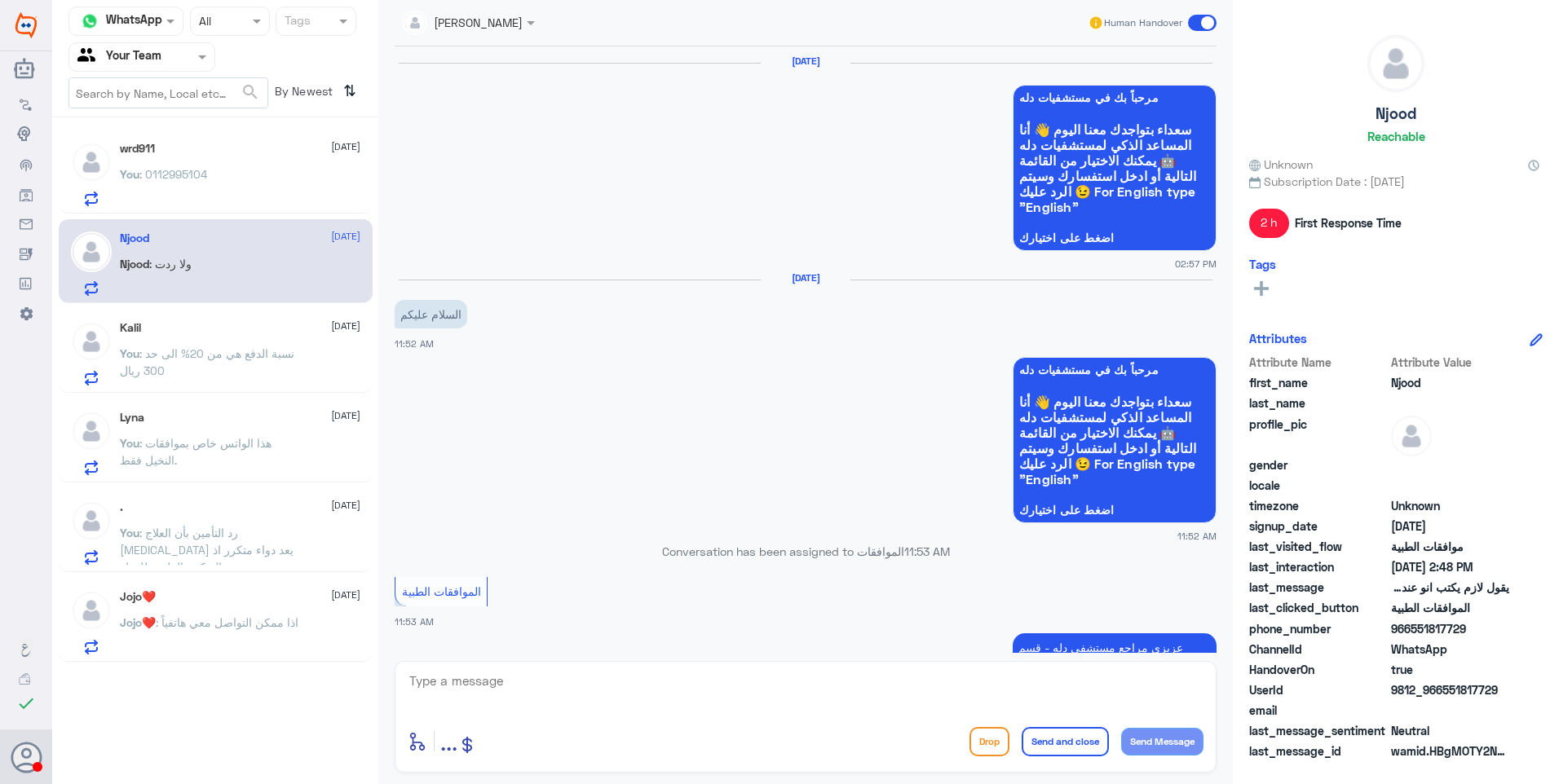
scroll to position [1200, 0]
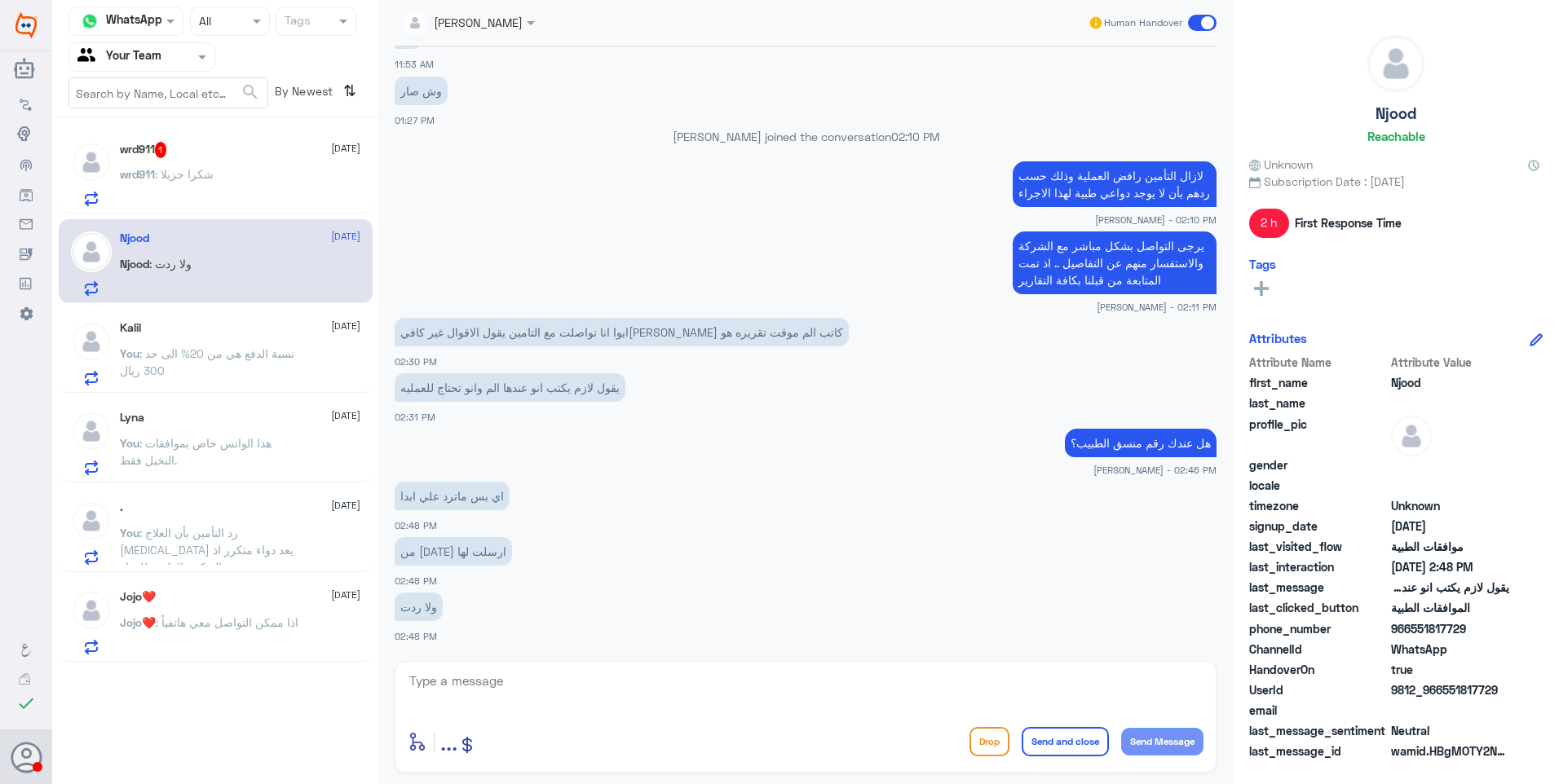
click at [249, 152] on div "wrd911 1 25 August" at bounding box center [240, 150] width 241 height 16
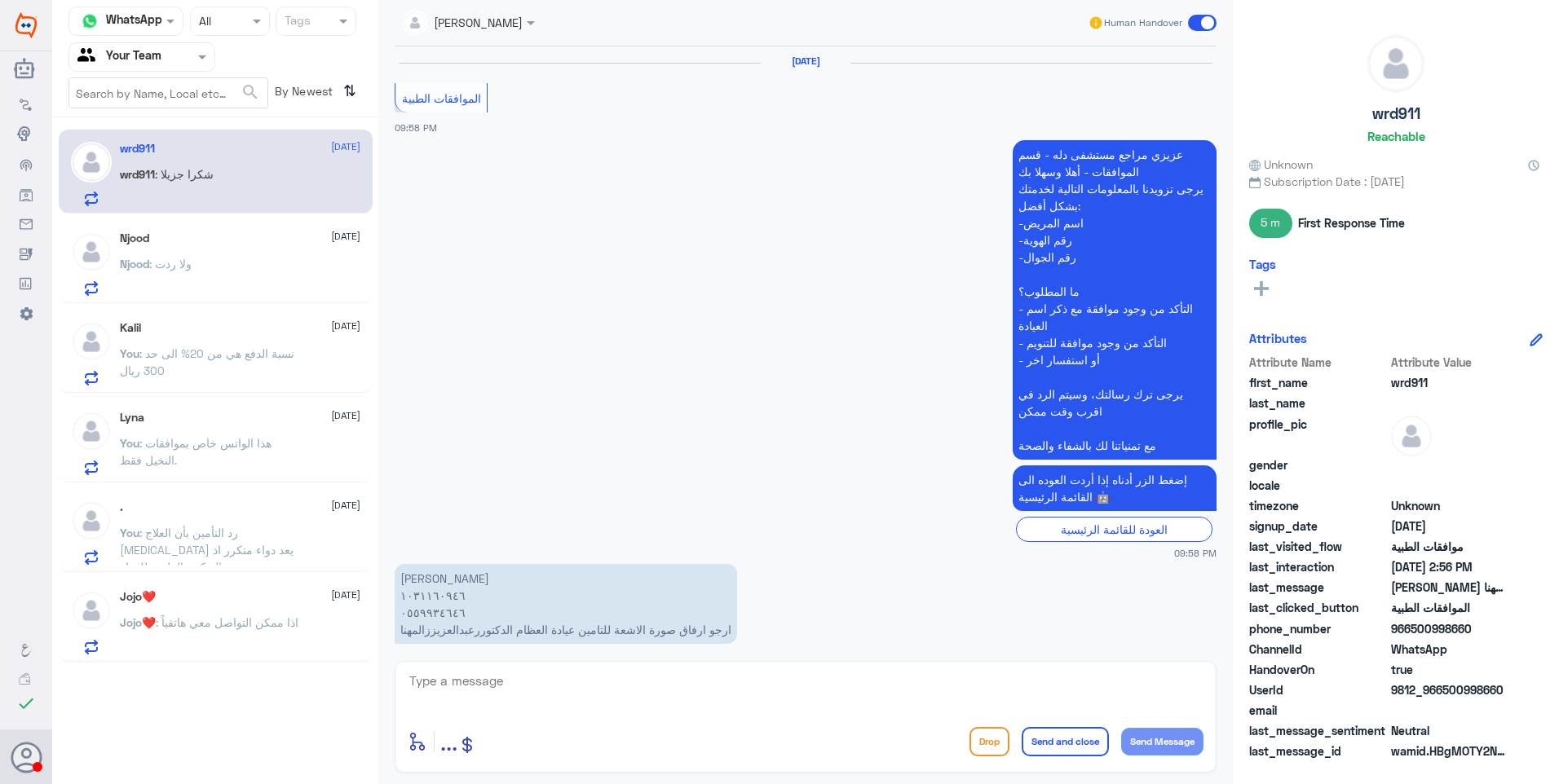
scroll to position [1413, 0]
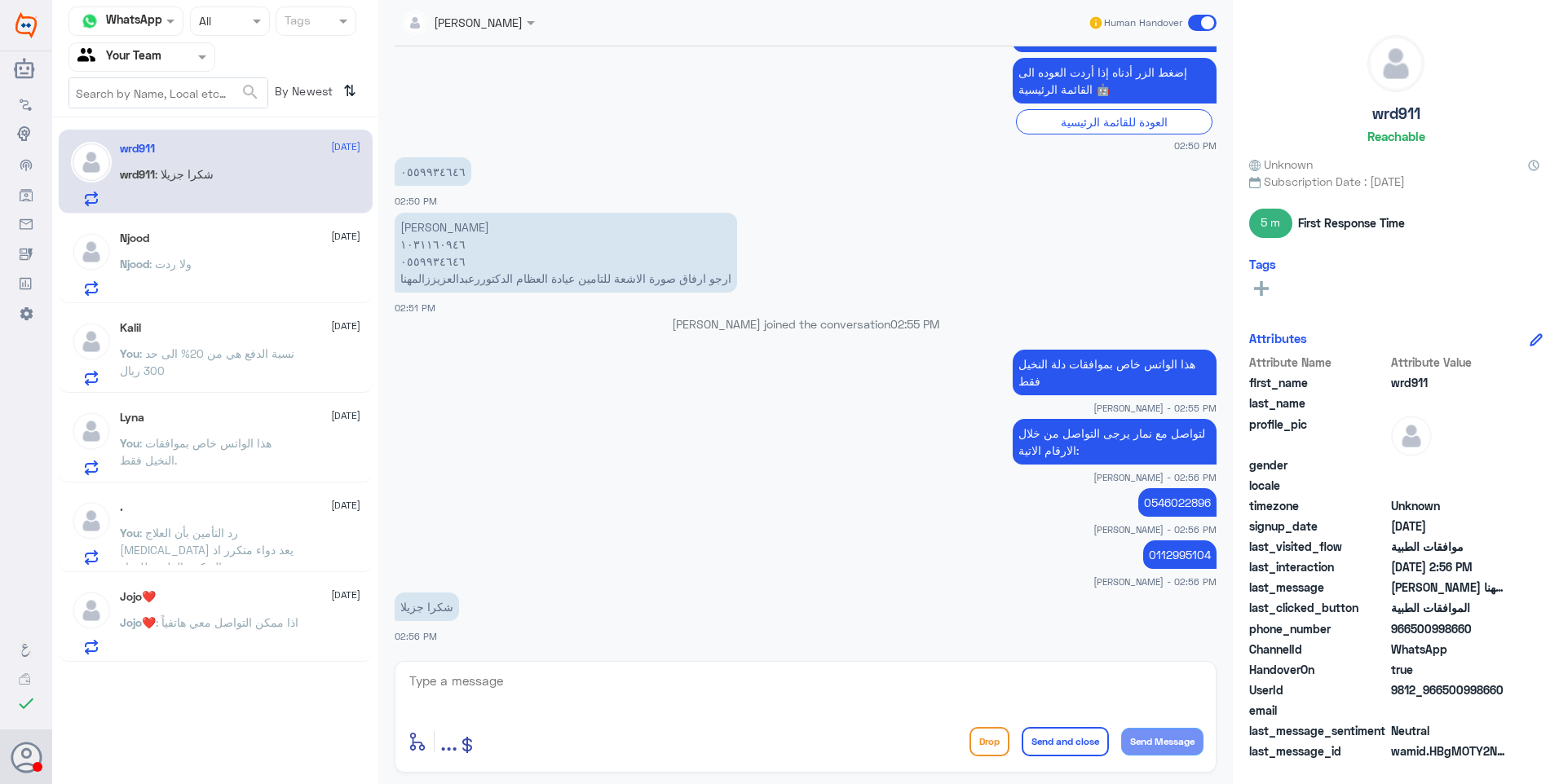
click at [212, 283] on div "Njood : ولا ردت" at bounding box center [240, 277] width 241 height 37
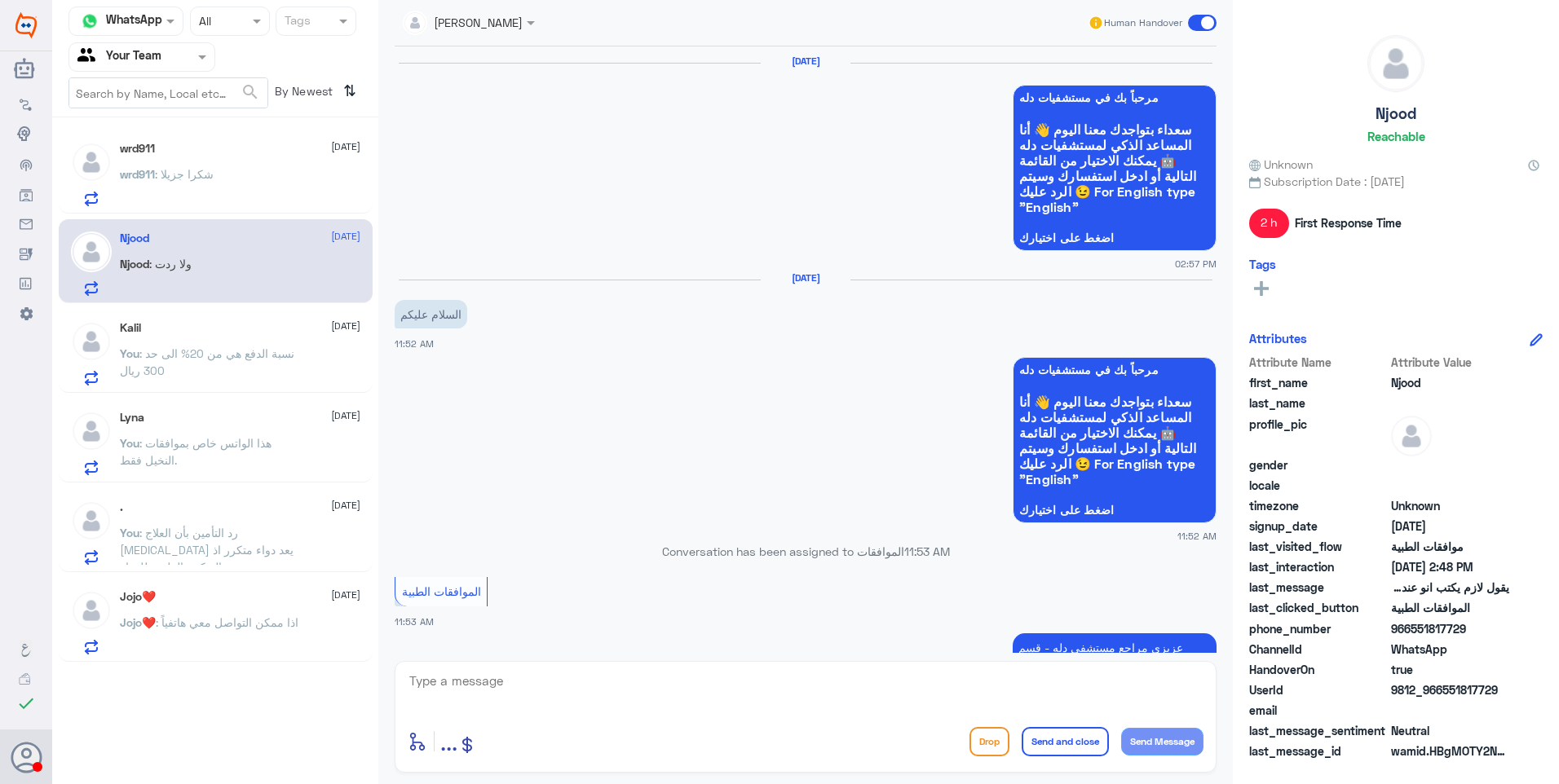
scroll to position [1200, 0]
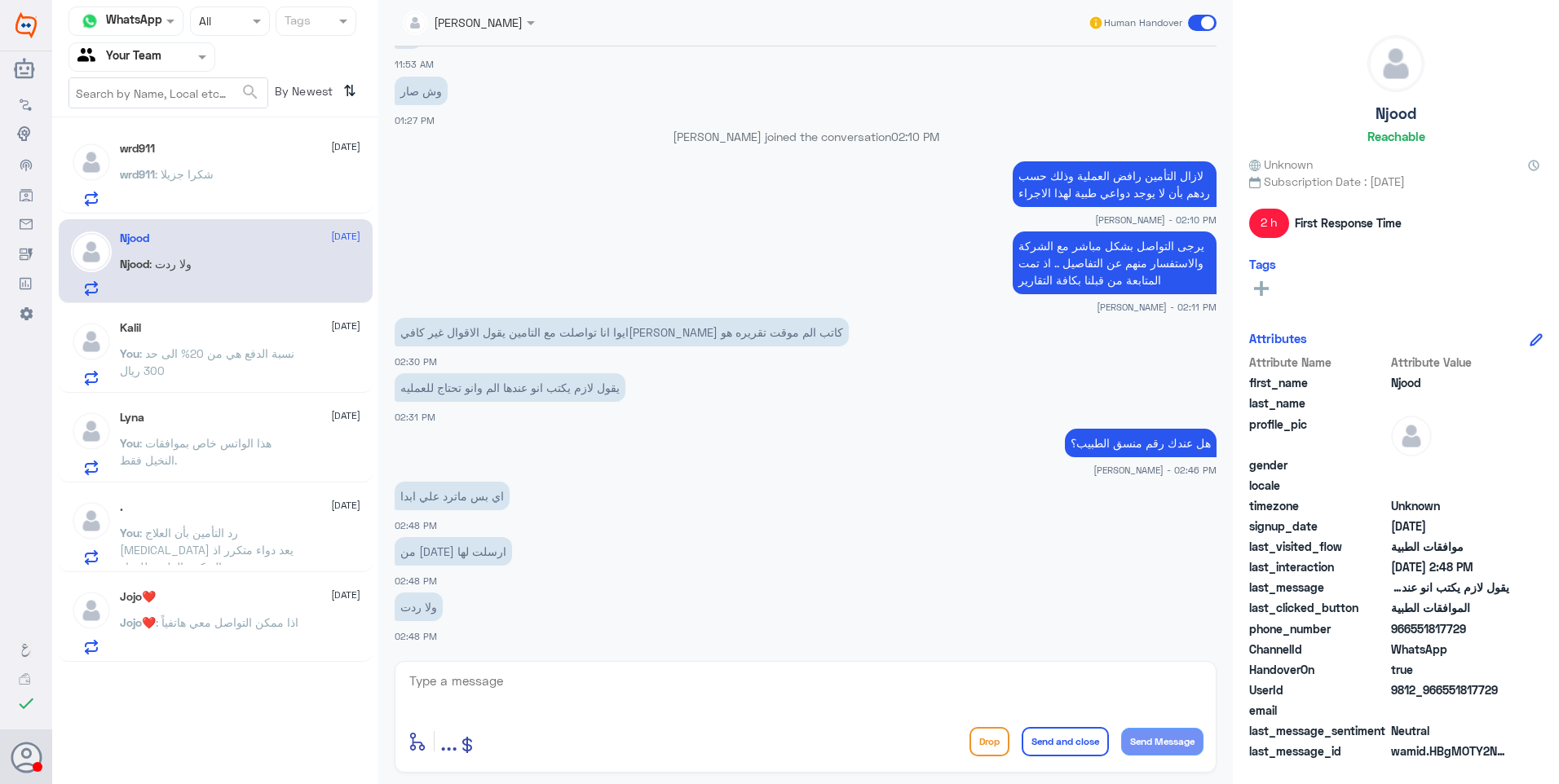
click at [278, 459] on p "You : هذا الواتس خاص بموافقات النخيل فقط." at bounding box center [211, 455] width 184 height 41
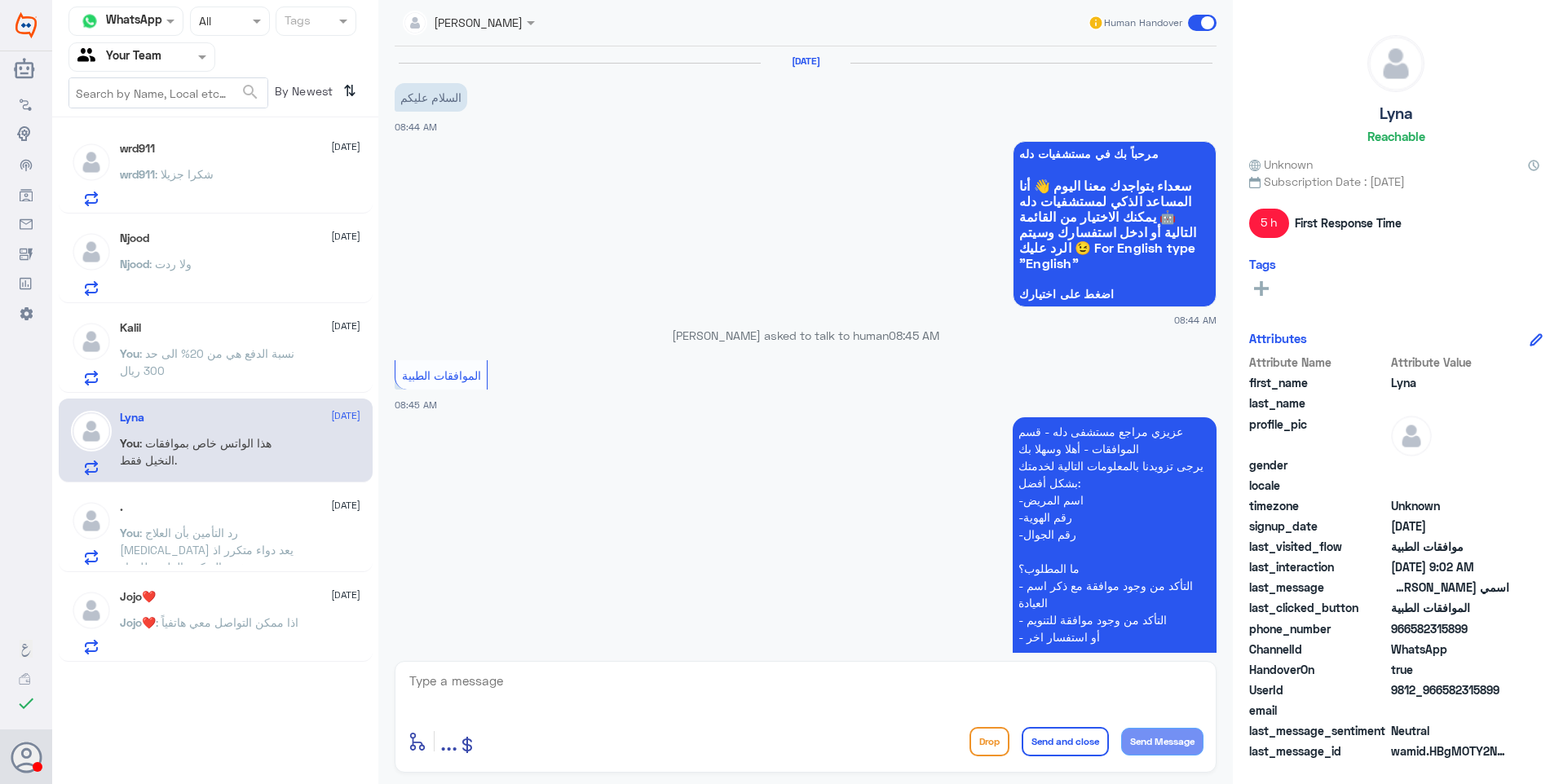
scroll to position [787, 0]
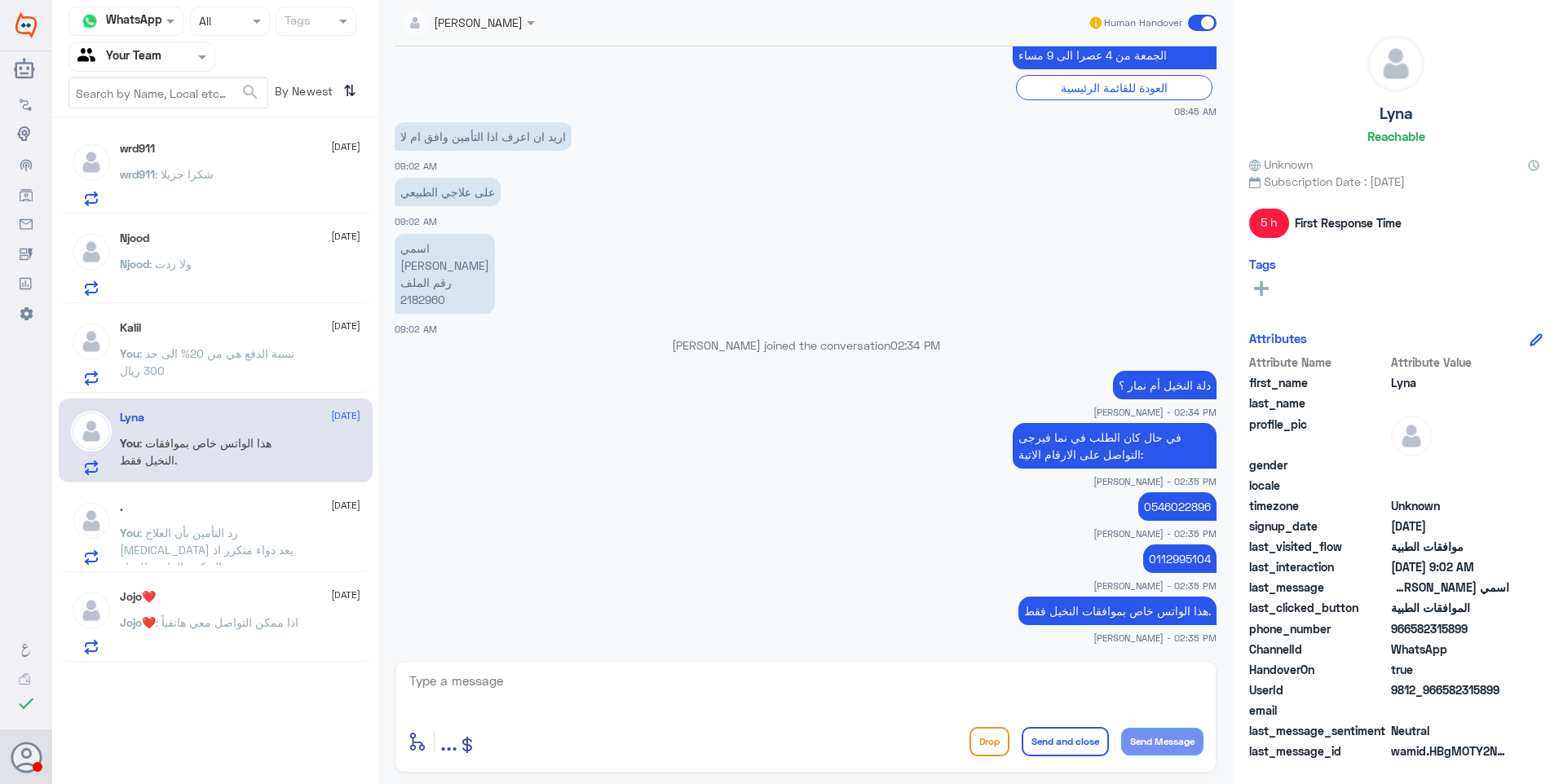
click at [254, 527] on span ": رد التأمين بأن العلاج NeuroNTIN يعد دواء متكرر اذ يتضمن نفس التركيبة العلمية …" at bounding box center [206, 559] width 174 height 66
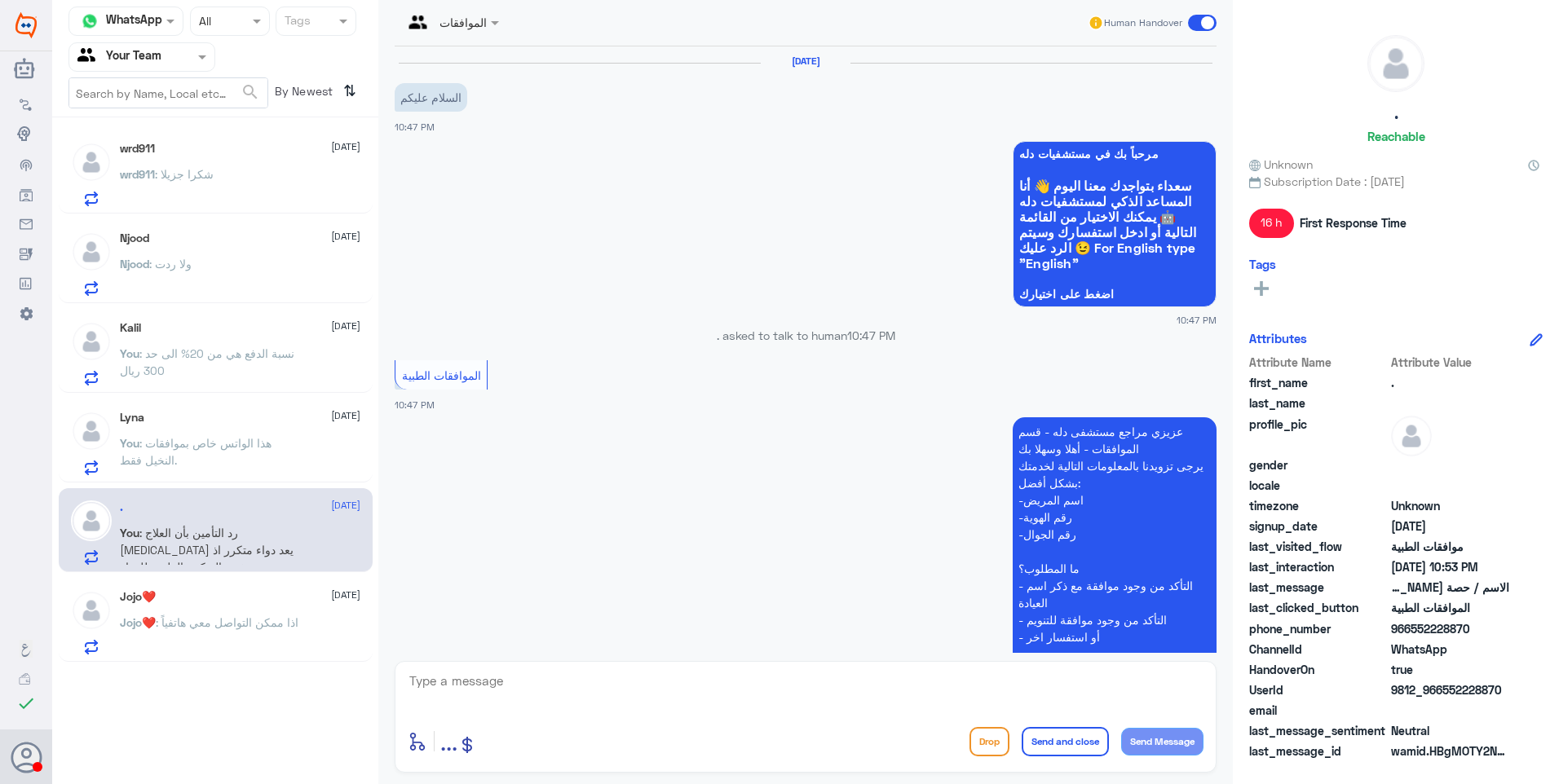
scroll to position [564, 0]
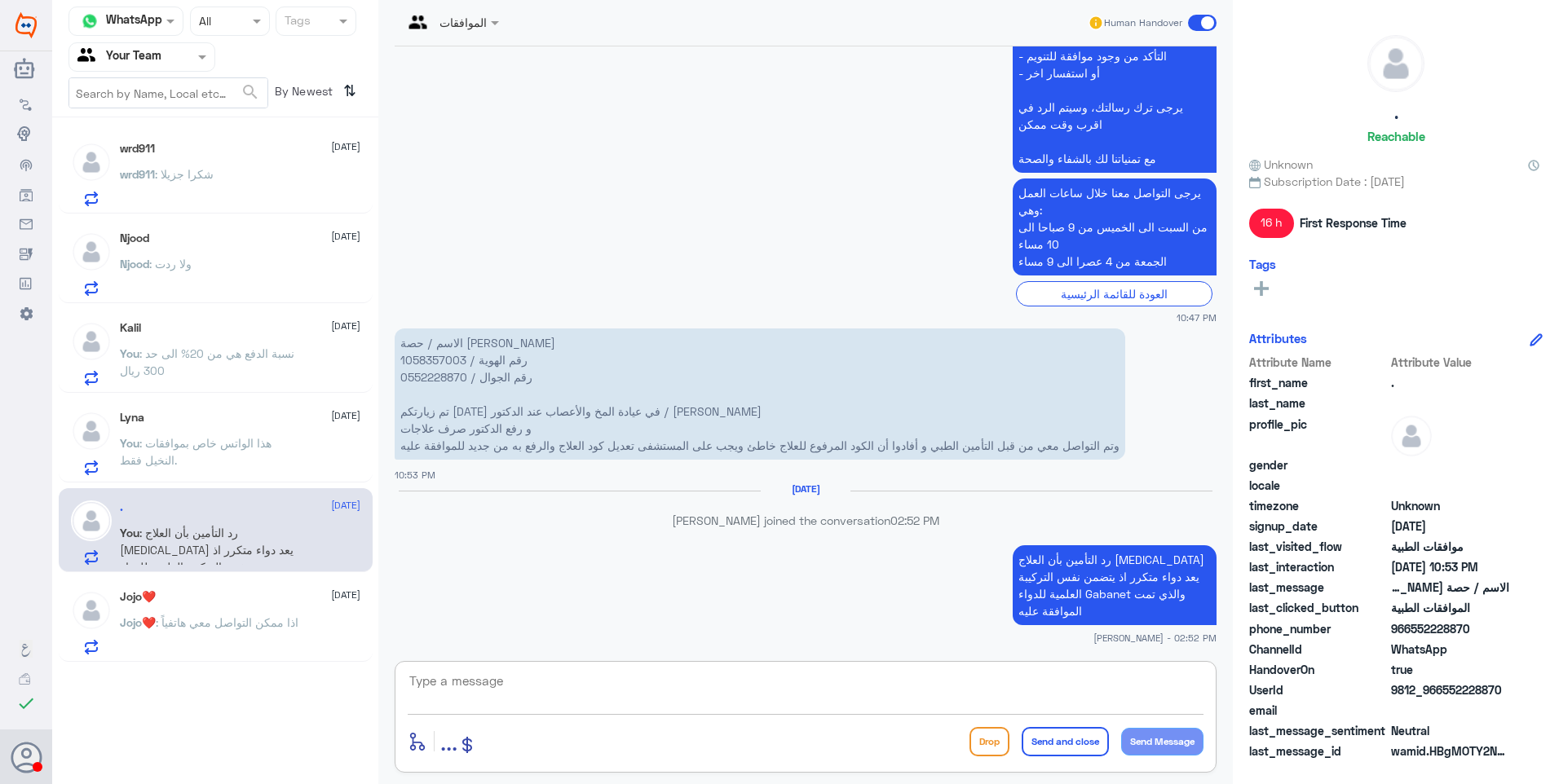
drag, startPoint x: 449, startPoint y: 676, endPoint x: 582, endPoint y: 669, distance: 133.2
click at [450, 677] on textarea at bounding box center [805, 690] width 795 height 40
type textarea "نشكر تواصلكم مع مستشفيات دلة."
click at [1077, 748] on button "Send and close" at bounding box center [1065, 742] width 87 height 29
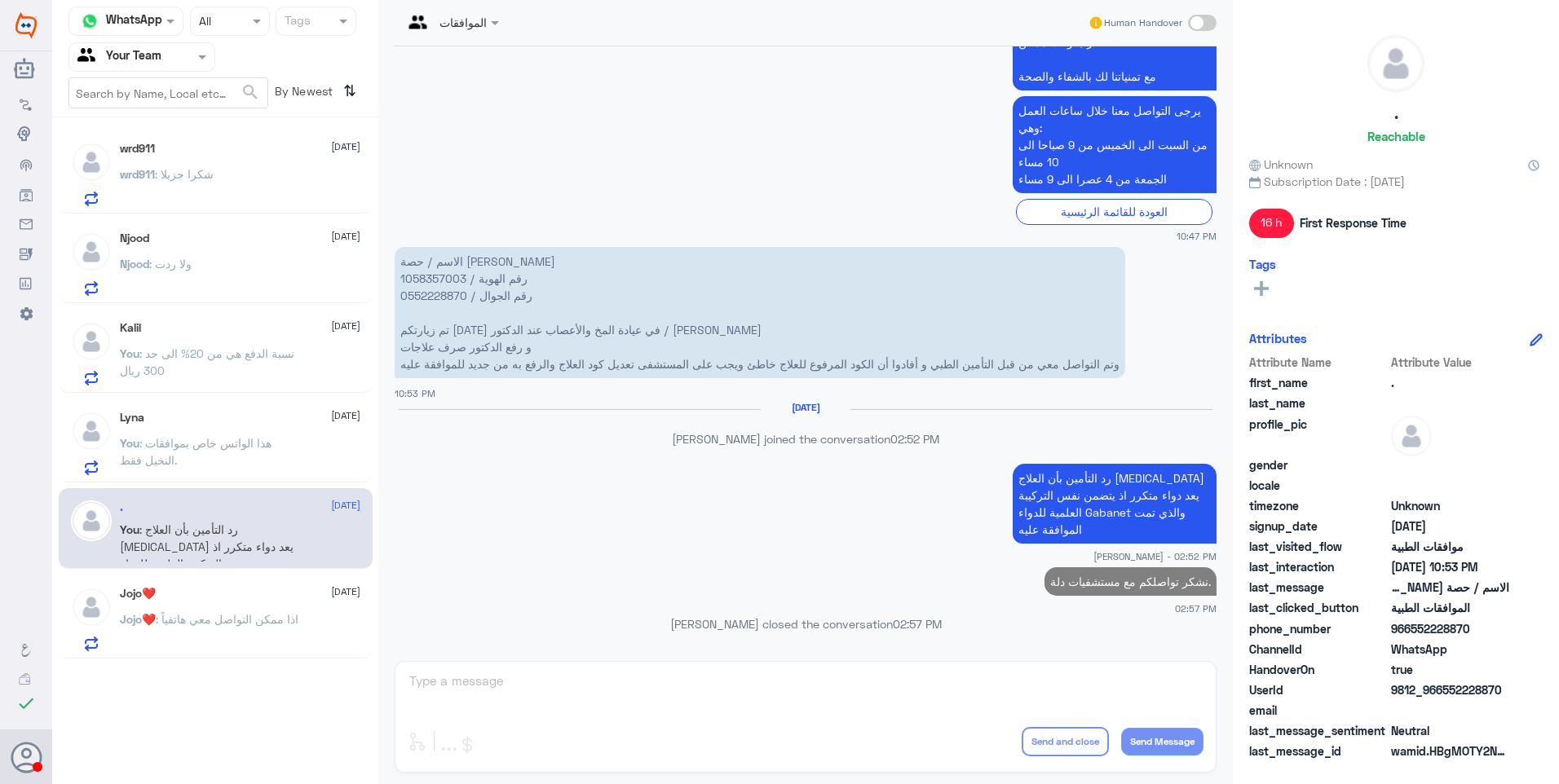
click at [220, 421] on div "Lyna 25 August" at bounding box center [240, 418] width 241 height 14
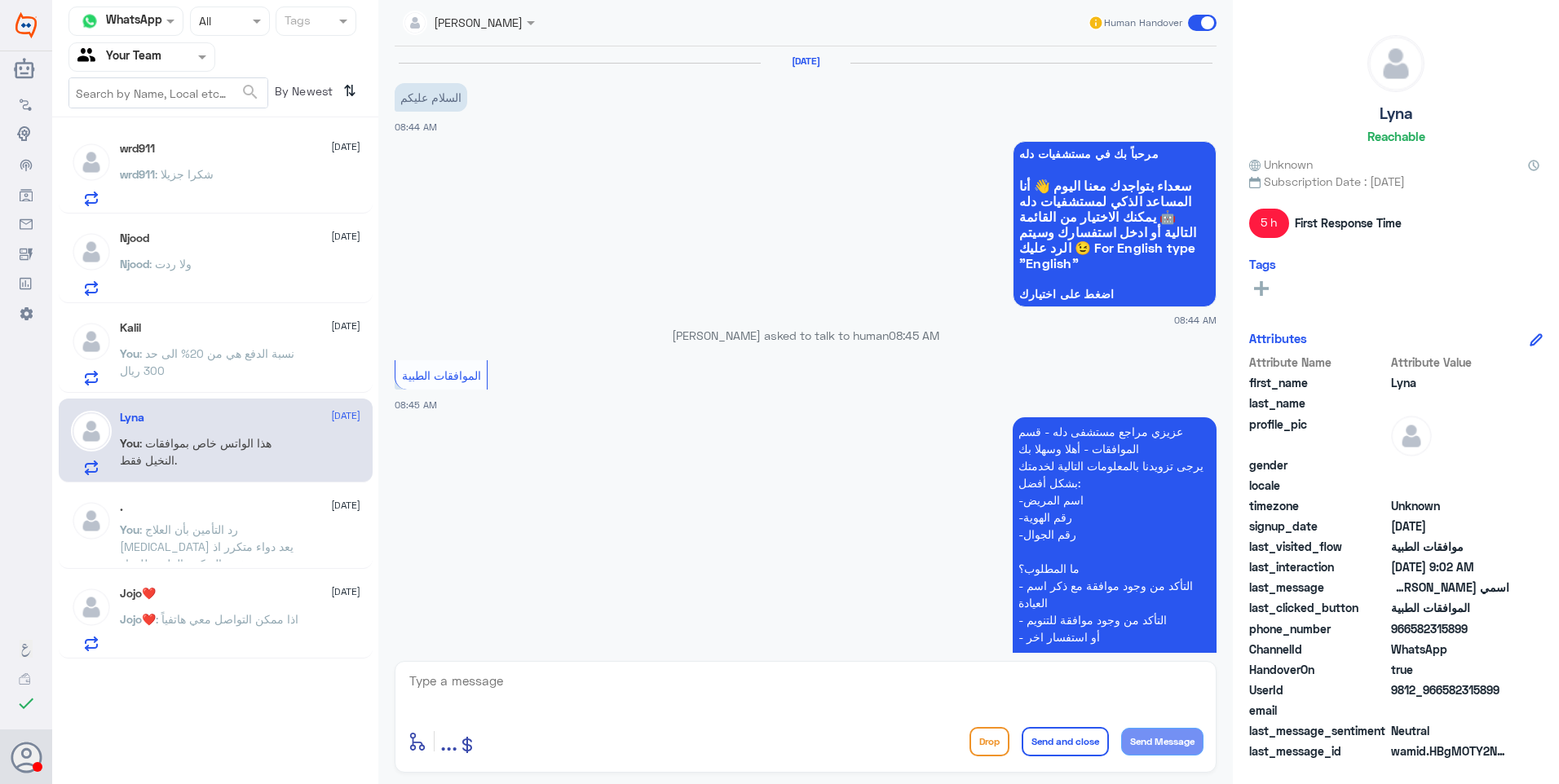
scroll to position [787, 0]
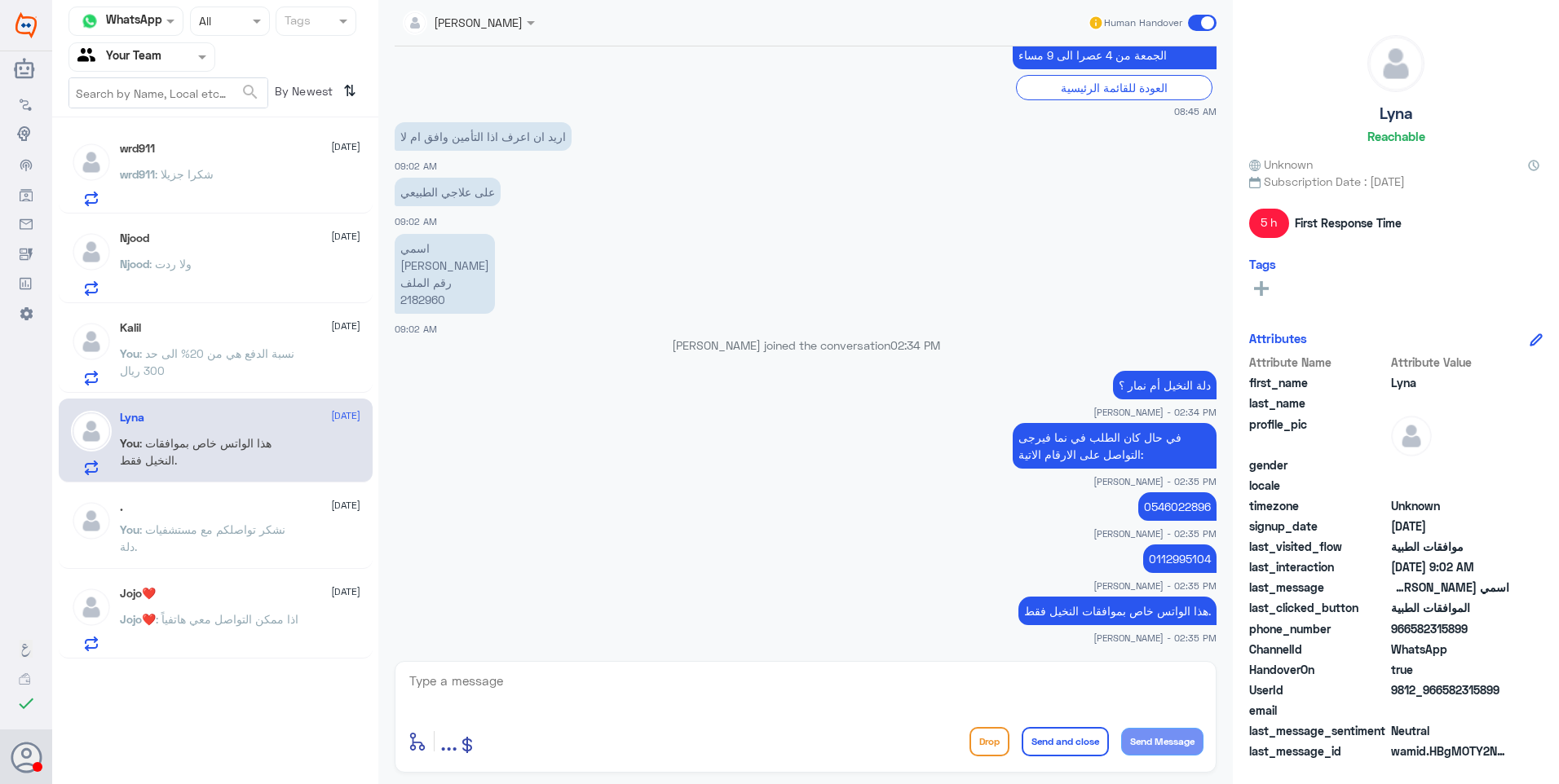
click at [237, 515] on div ". 24 August You : نشكر تواصلكم مع مستشفيات دلة." at bounding box center [240, 531] width 241 height 61
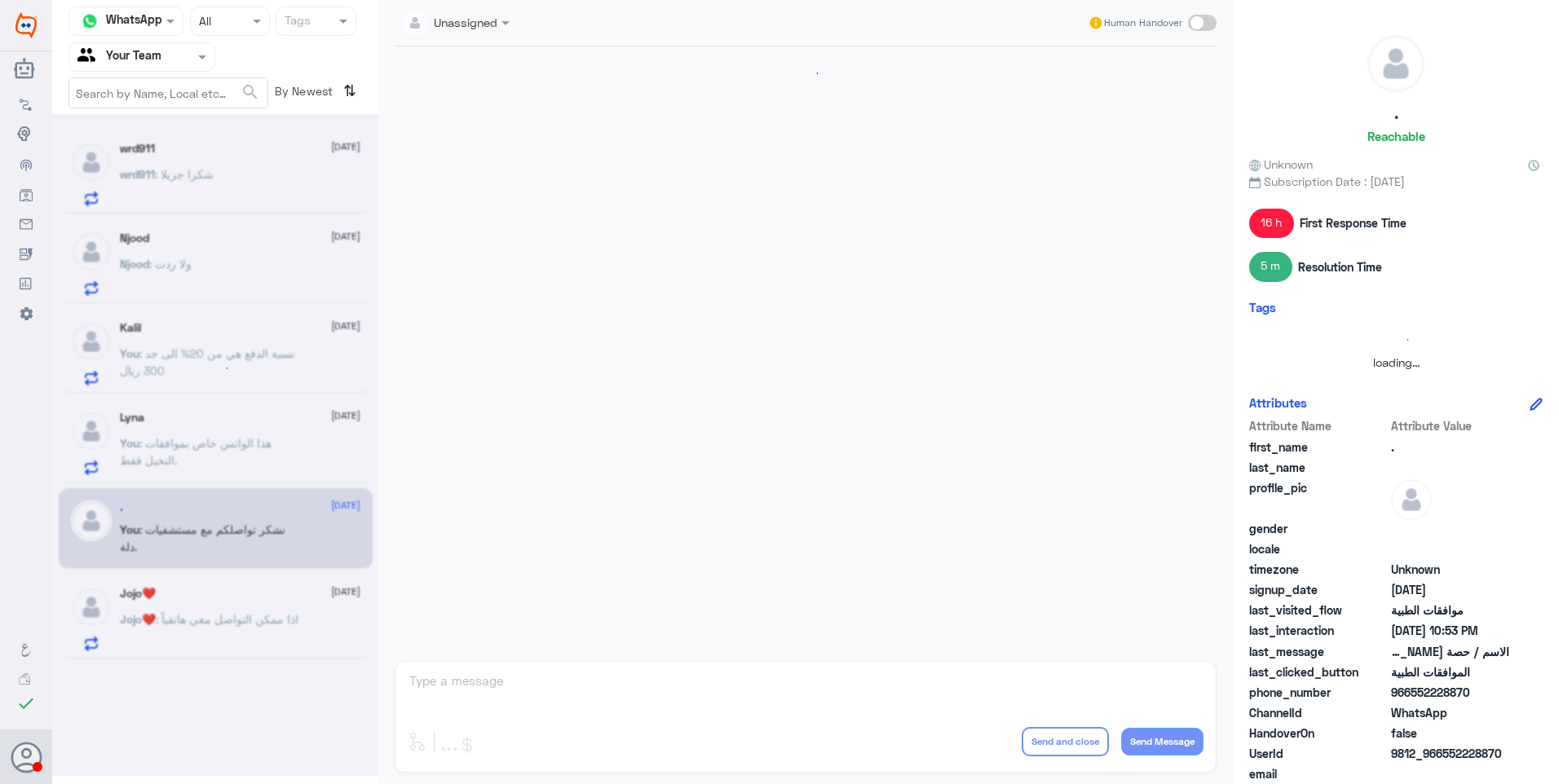
scroll to position [646, 0]
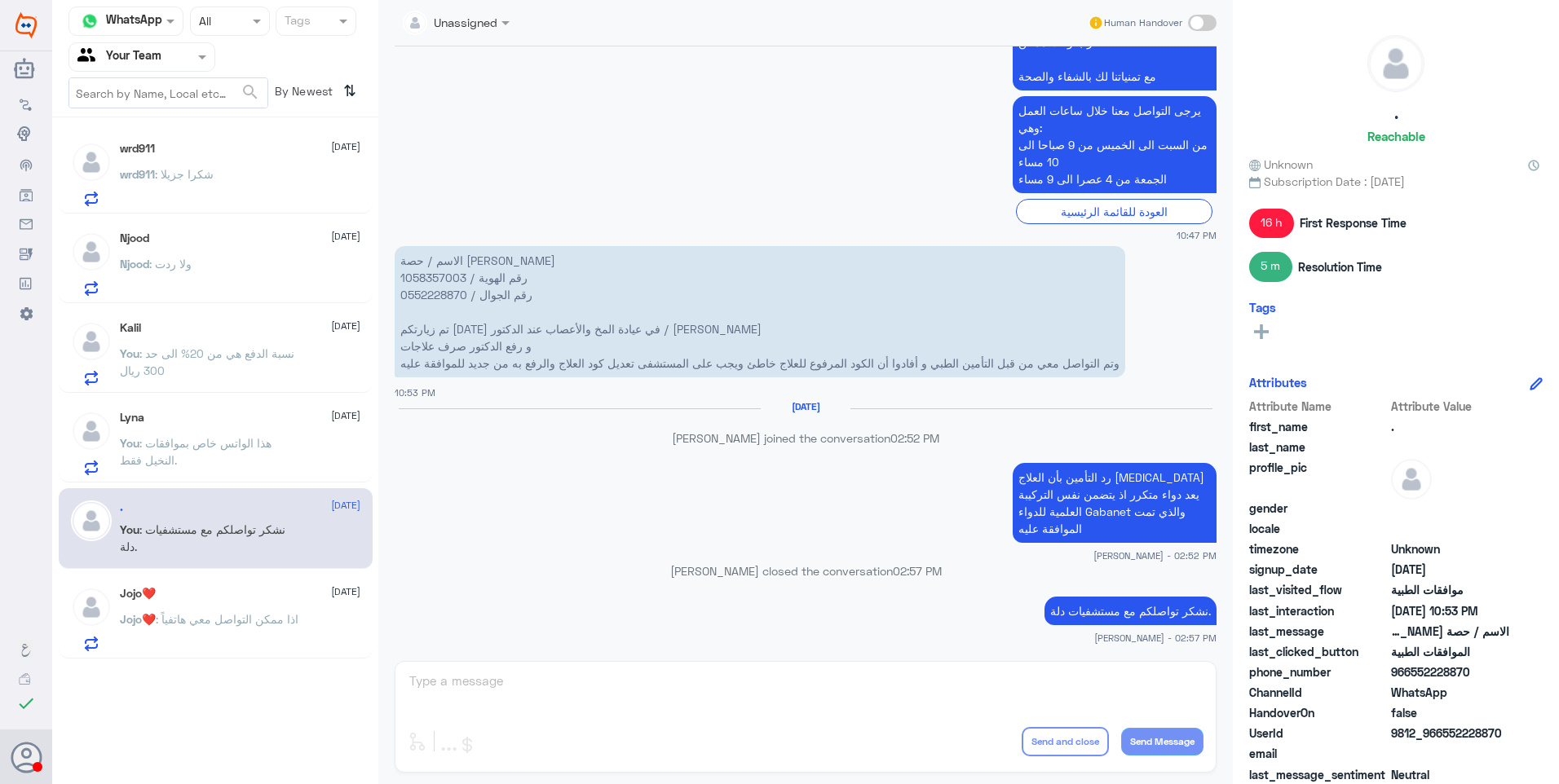
click at [1131, 614] on p "نشكر تواصلكم مع مستشفيات دلة." at bounding box center [1131, 610] width 172 height 29
copy div "نشكر تواصلكم مع مستشفيات دلة."
click at [172, 456] on span ": هذا الواتس خاص بموافقات النخيل فقط." at bounding box center [195, 451] width 152 height 31
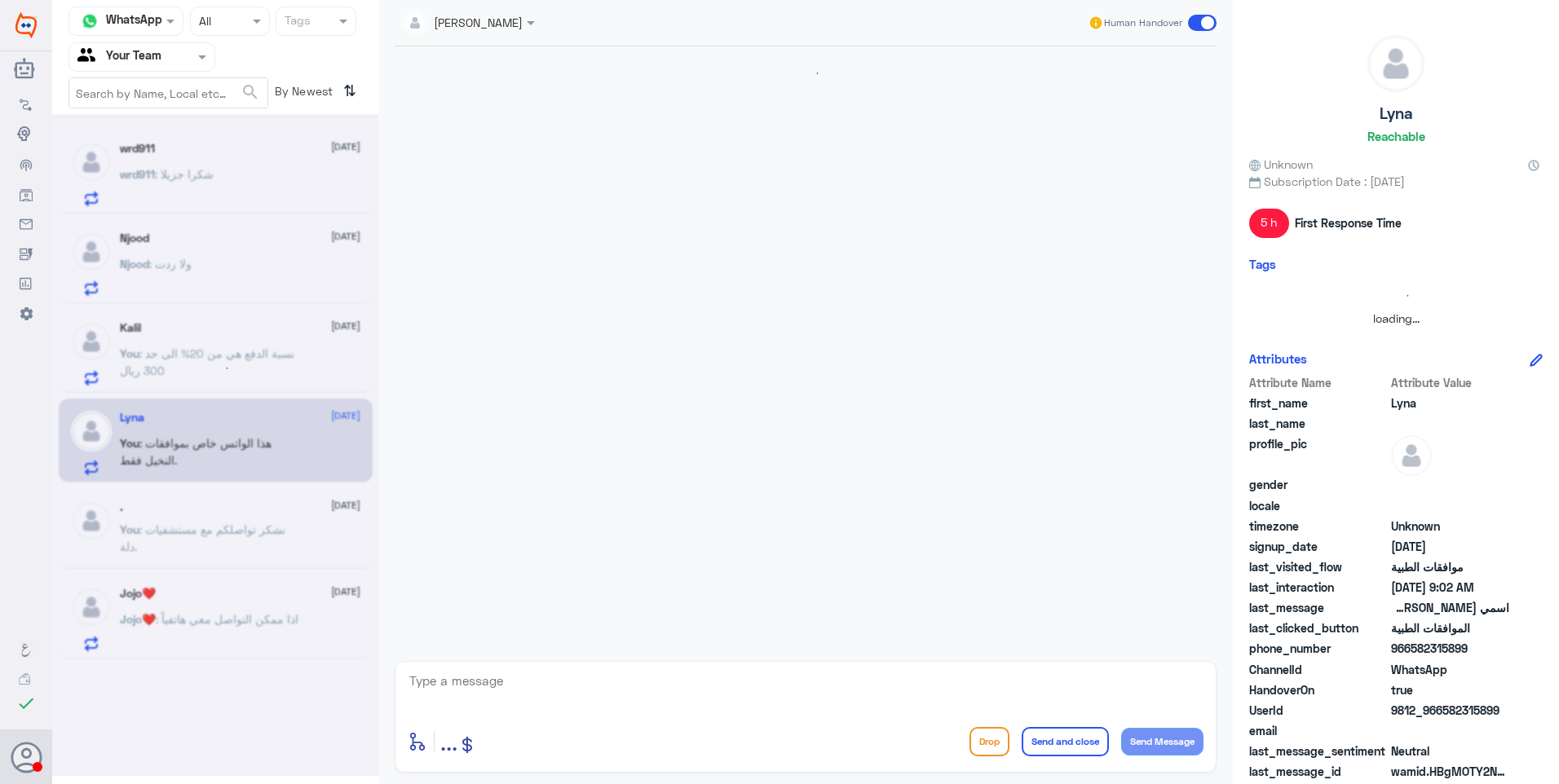
scroll to position [787, 0]
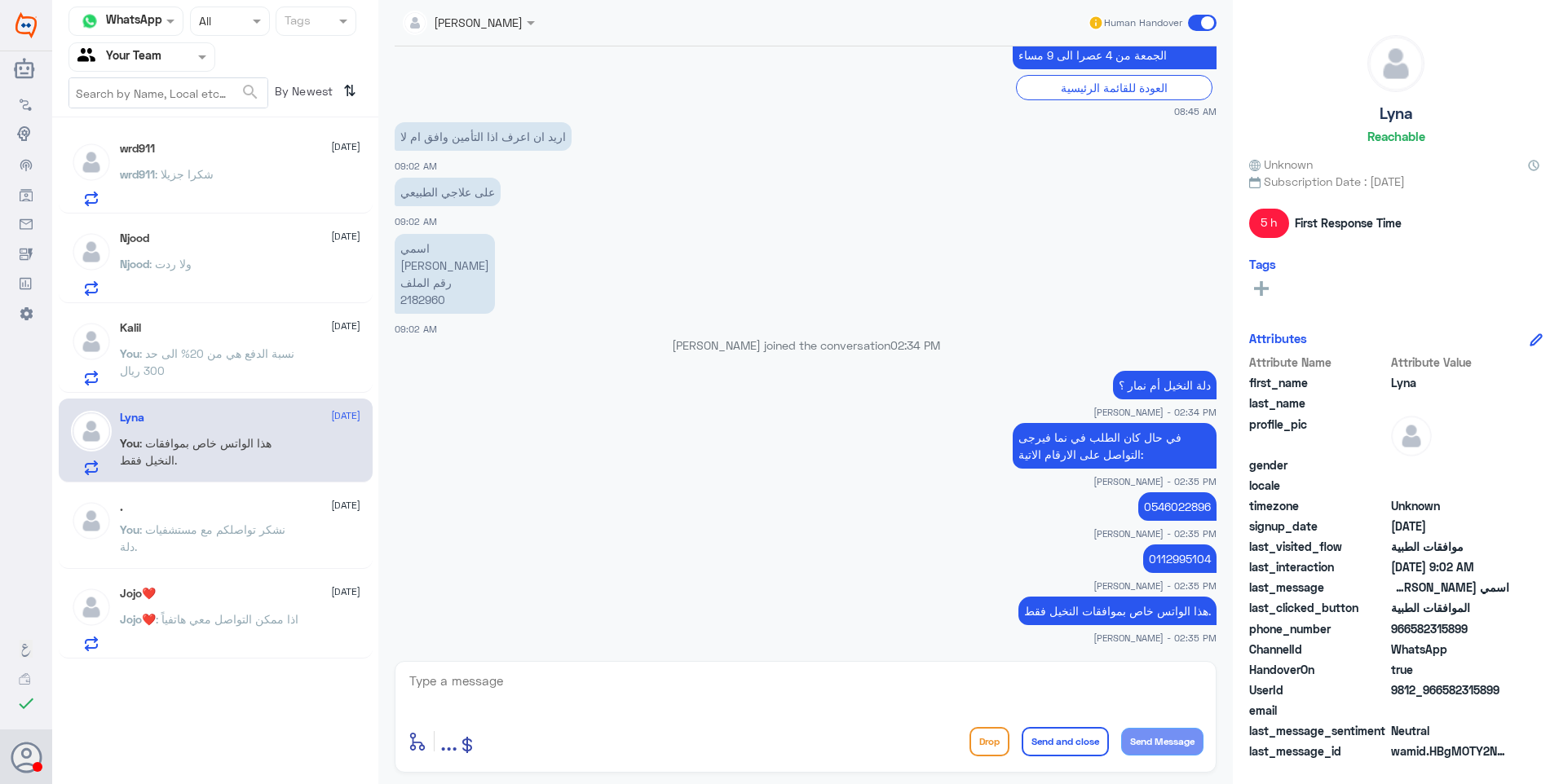
drag, startPoint x: 745, startPoint y: 674, endPoint x: 806, endPoint y: 676, distance: 61.0
click at [745, 675] on textarea at bounding box center [805, 690] width 795 height 40
paste textarea "نشكر تواصلكم مع مستشفيات دلة."
type textarea "نشكر تواصلكم مع مستشفيات دلة."
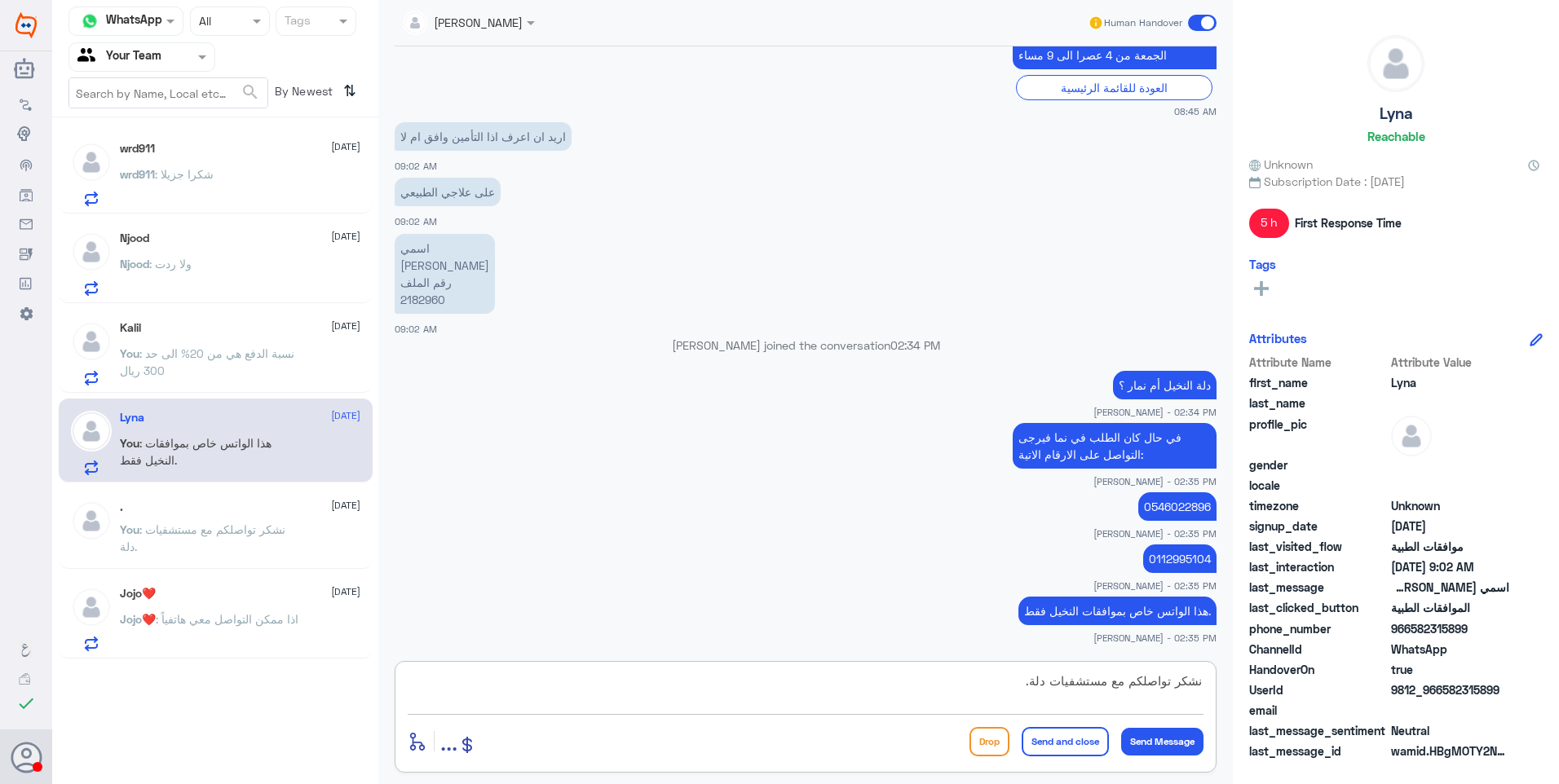
click at [1058, 750] on button "Send and close" at bounding box center [1065, 742] width 87 height 29
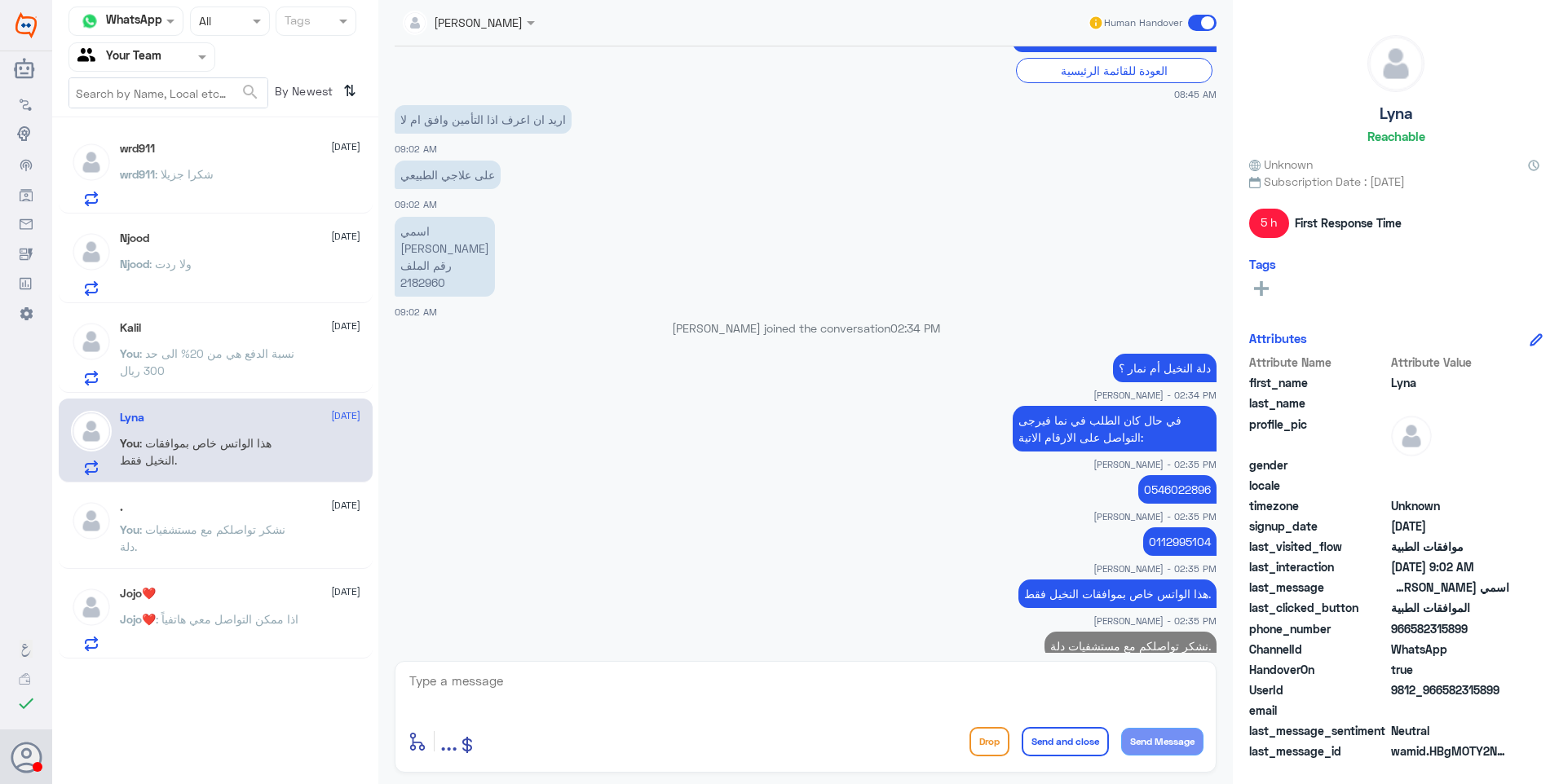
scroll to position [840, 0]
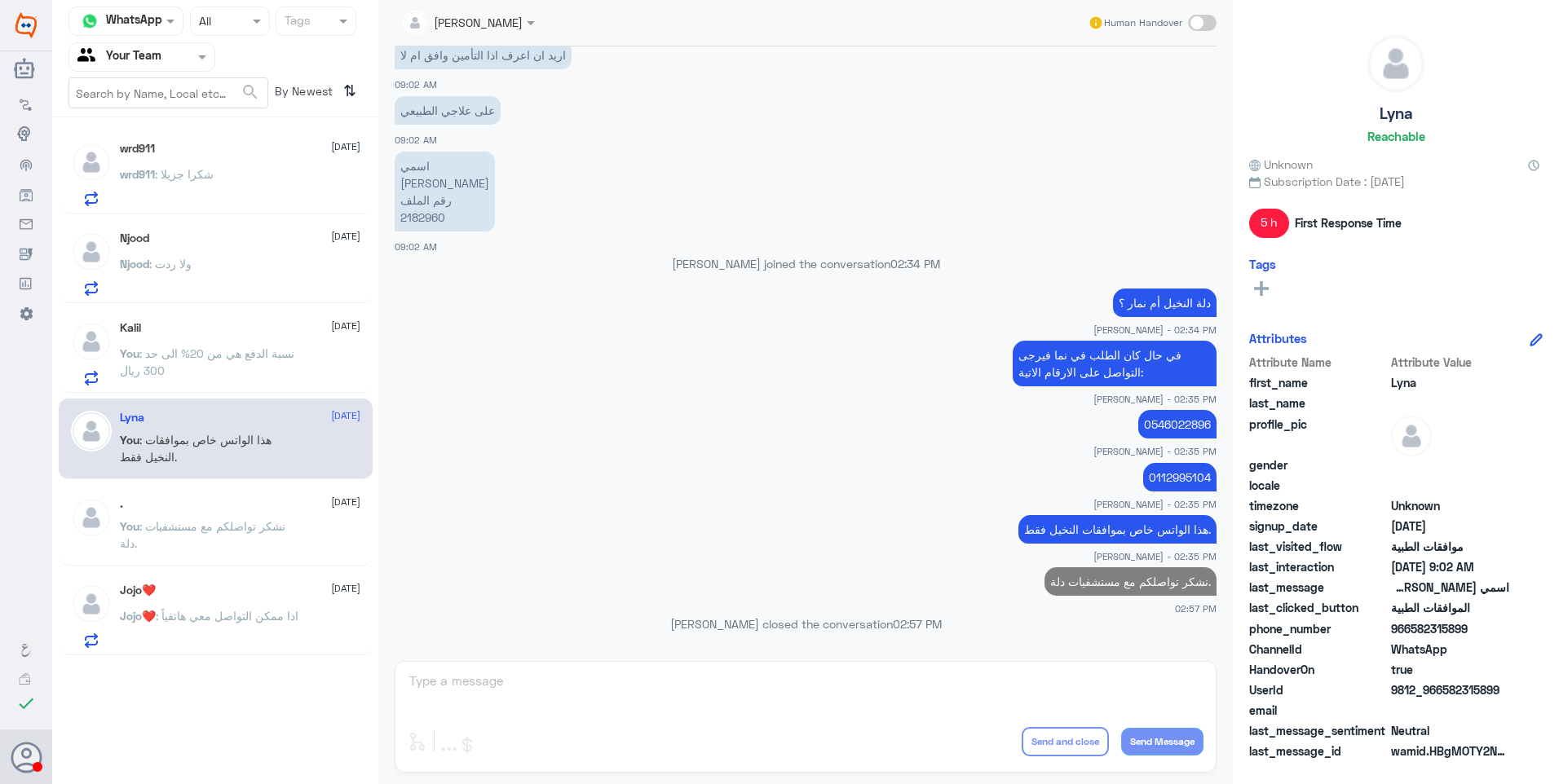
click at [220, 360] on span ": نسبة الدفع هي من 20% الى حد 300 ريال" at bounding box center [206, 362] width 174 height 31
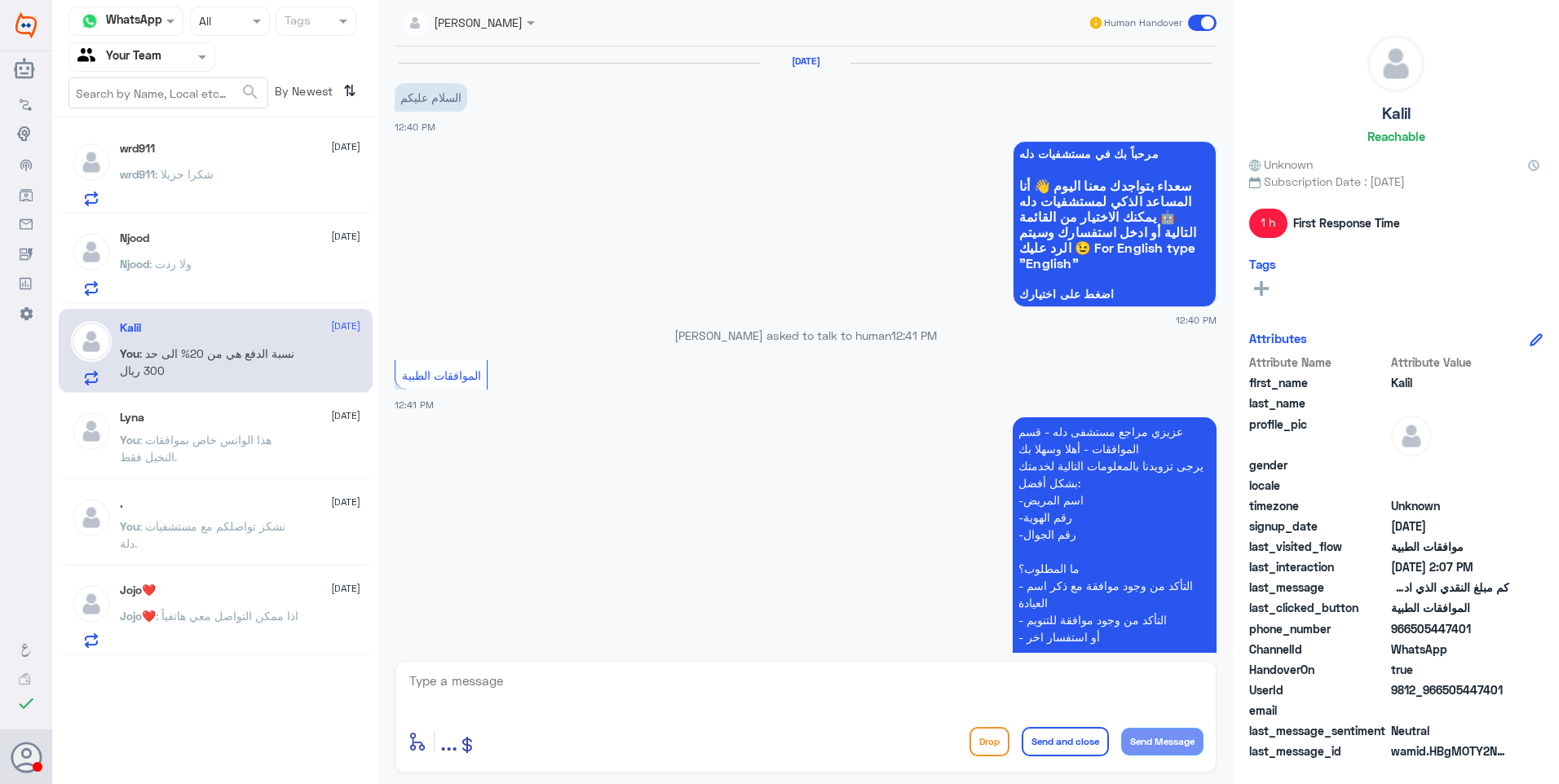
scroll to position [925, 0]
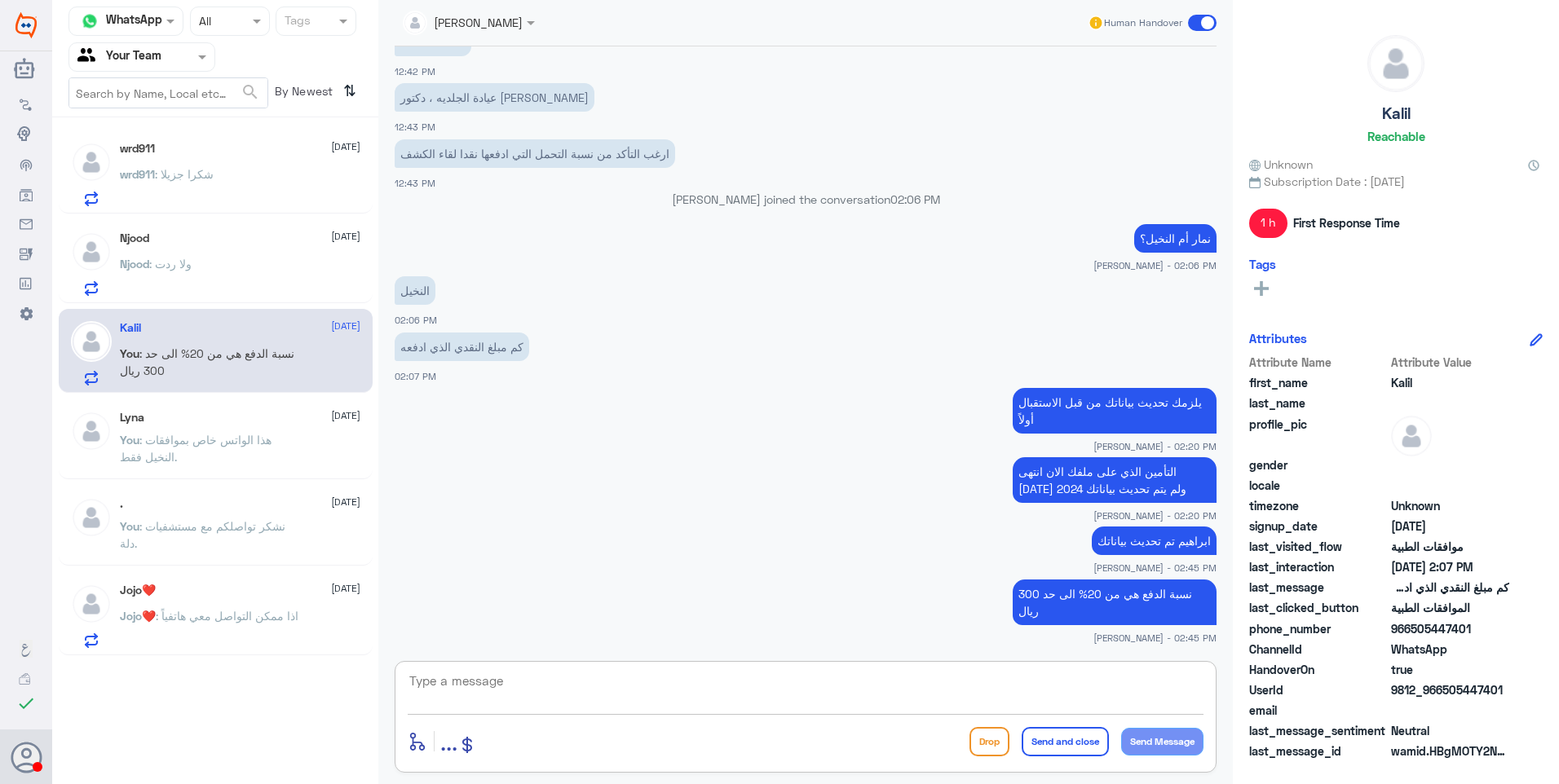
drag, startPoint x: 592, startPoint y: 681, endPoint x: 689, endPoint y: 673, distance: 97.3
click at [598, 683] on textarea at bounding box center [805, 690] width 795 height 40
paste textarea "نشكر تواصلكم مع مستشفيات دلة."
type textarea "نشكر تواصلكم مع مستشفيات دلة."
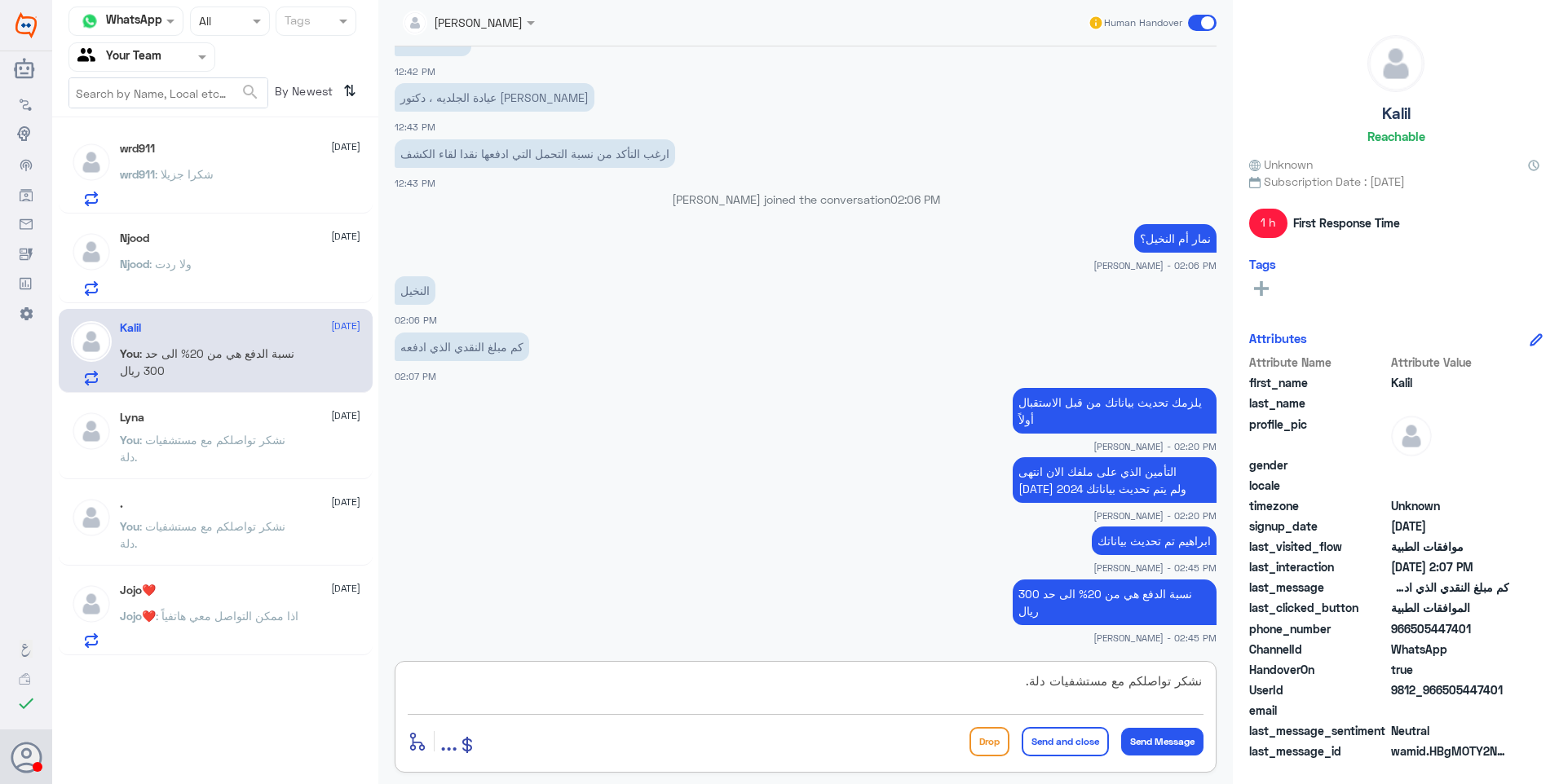
click at [1056, 748] on button "Send and close" at bounding box center [1065, 742] width 87 height 29
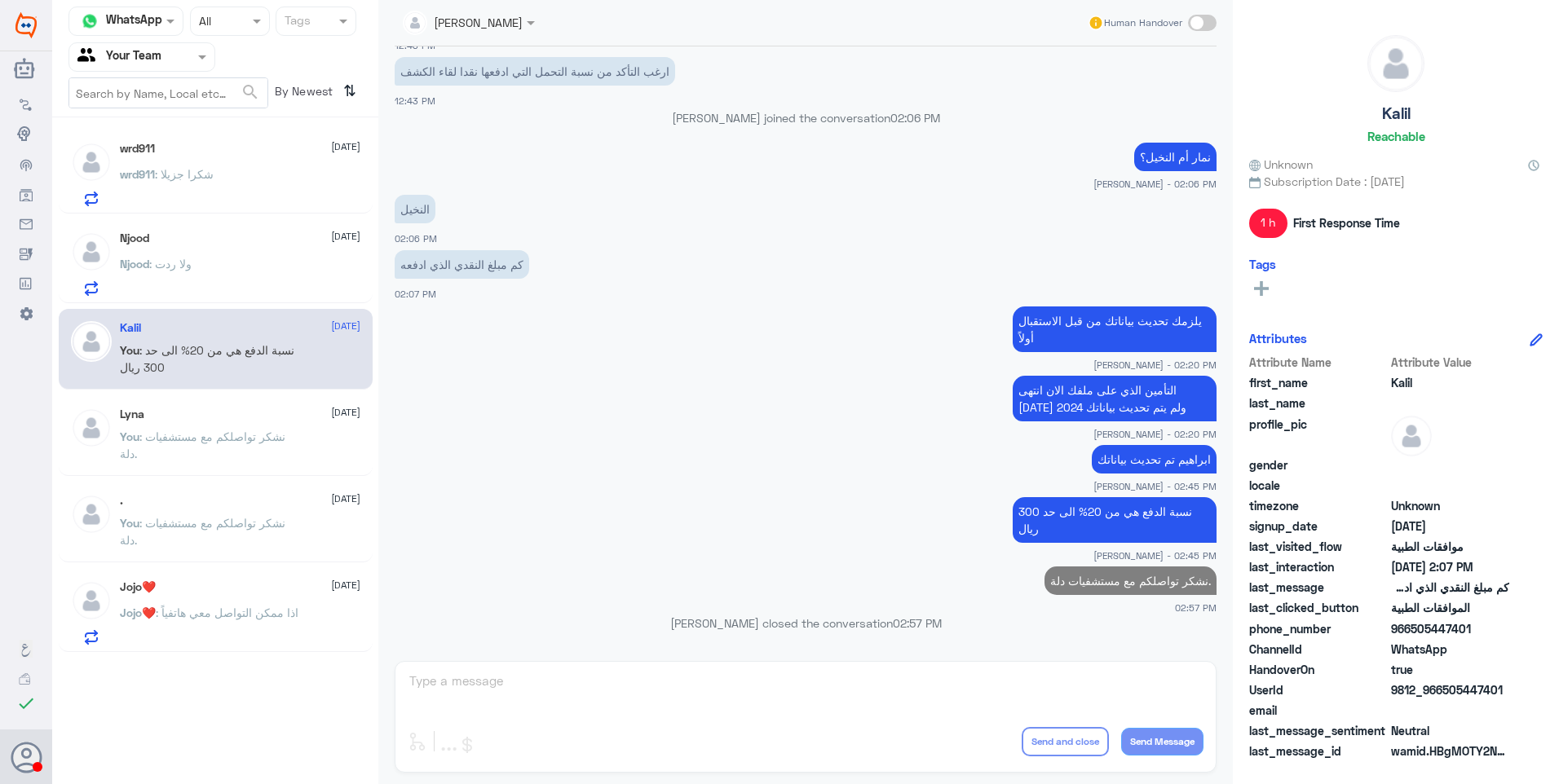
click at [229, 301] on div "Njood 25 August Njood : ولا ردت" at bounding box center [215, 261] width 314 height 84
click at [253, 264] on div "Njood : ولا ردت" at bounding box center [240, 277] width 241 height 37
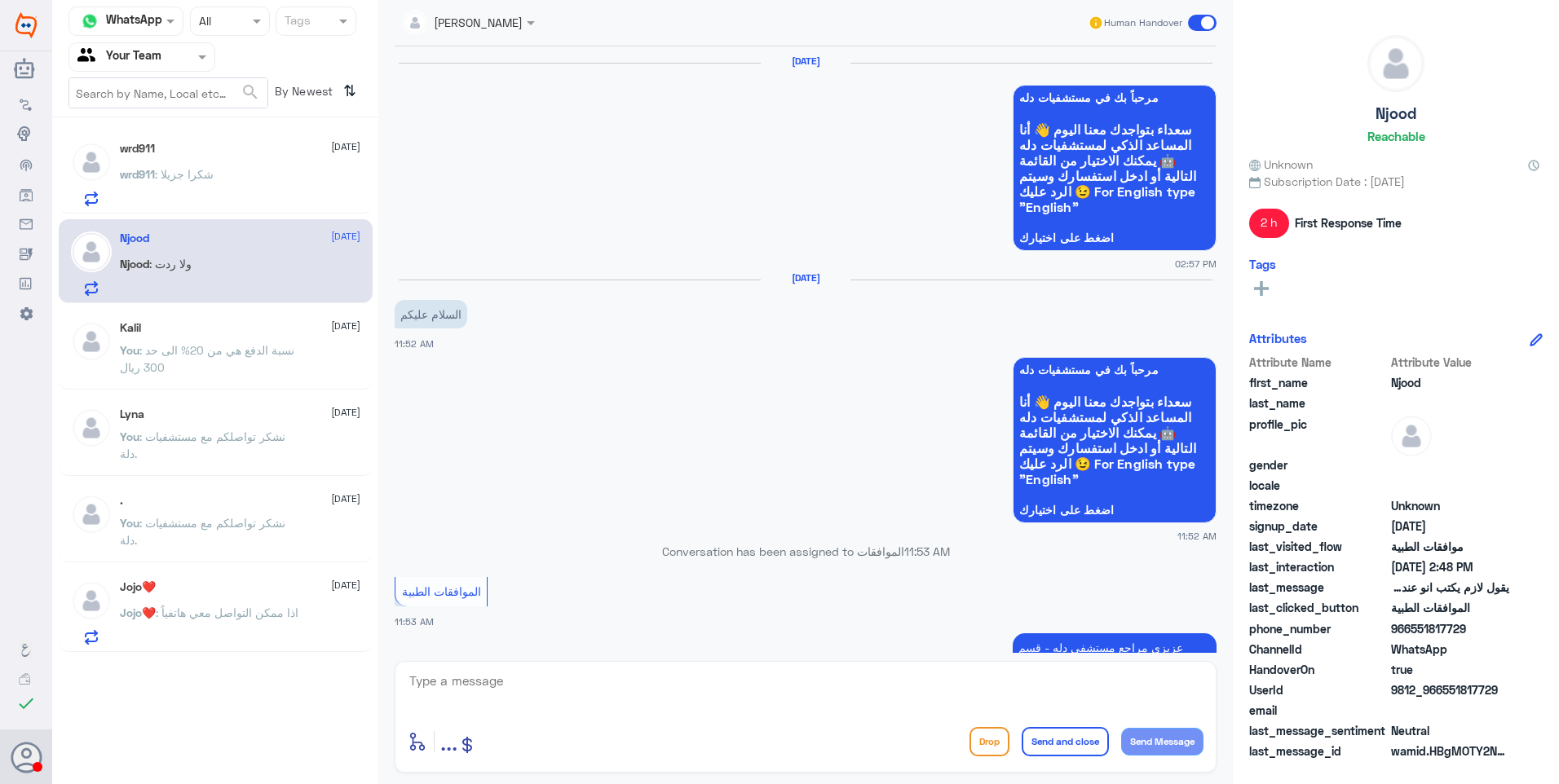
scroll to position [1200, 0]
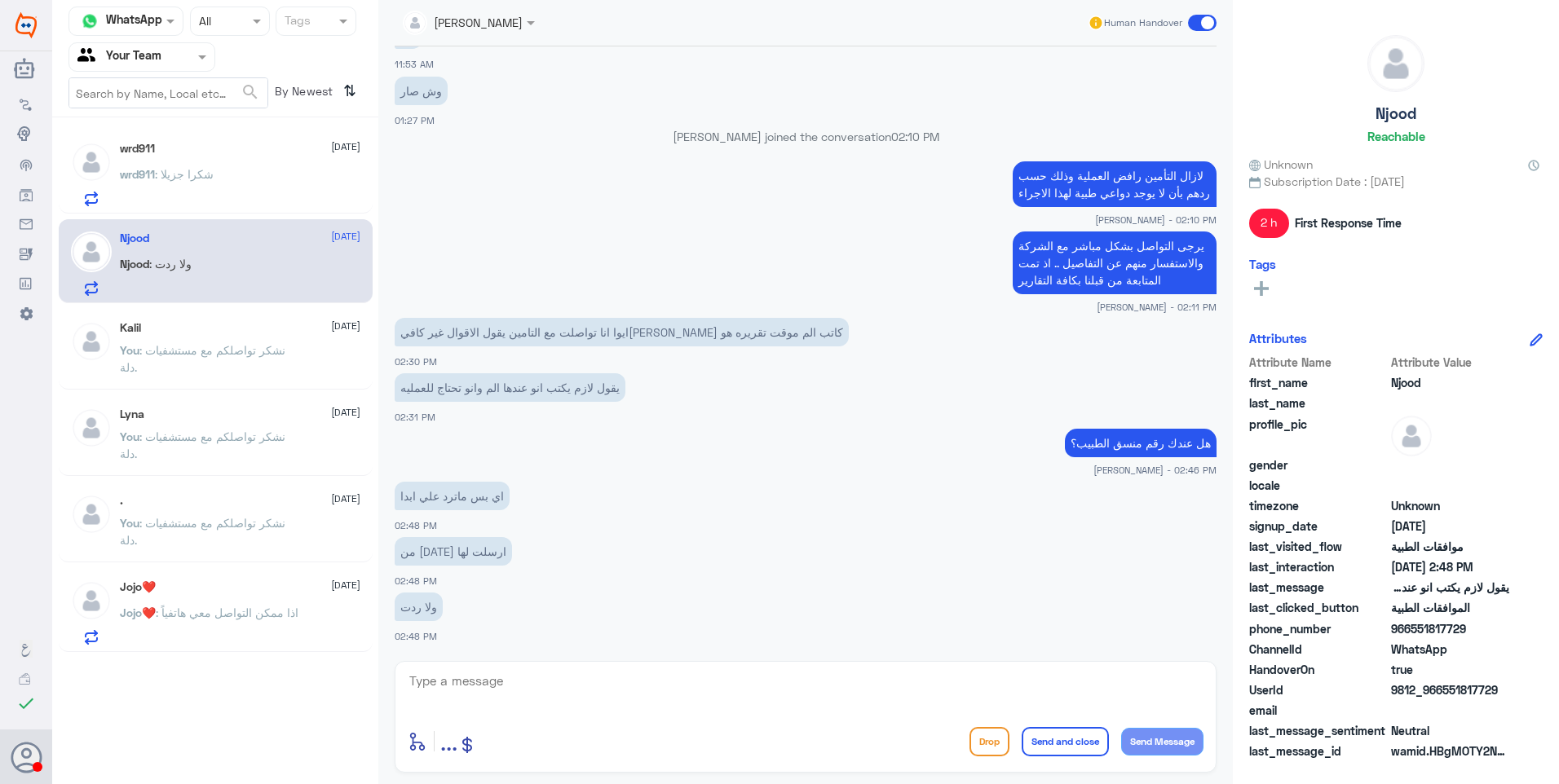
click at [212, 173] on div "wrd911 : شكرا جزيلا" at bounding box center [240, 188] width 241 height 37
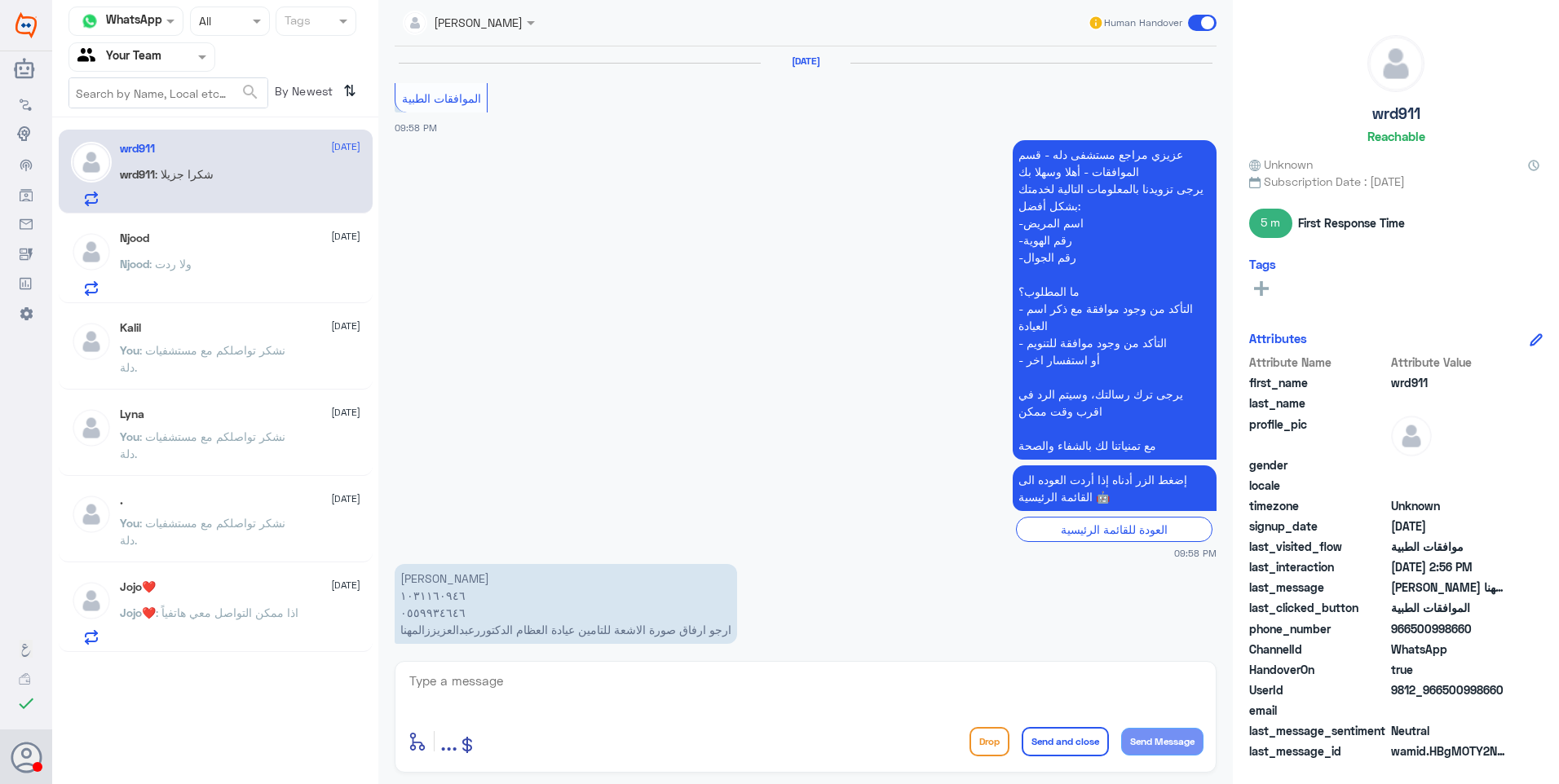
scroll to position [1413, 0]
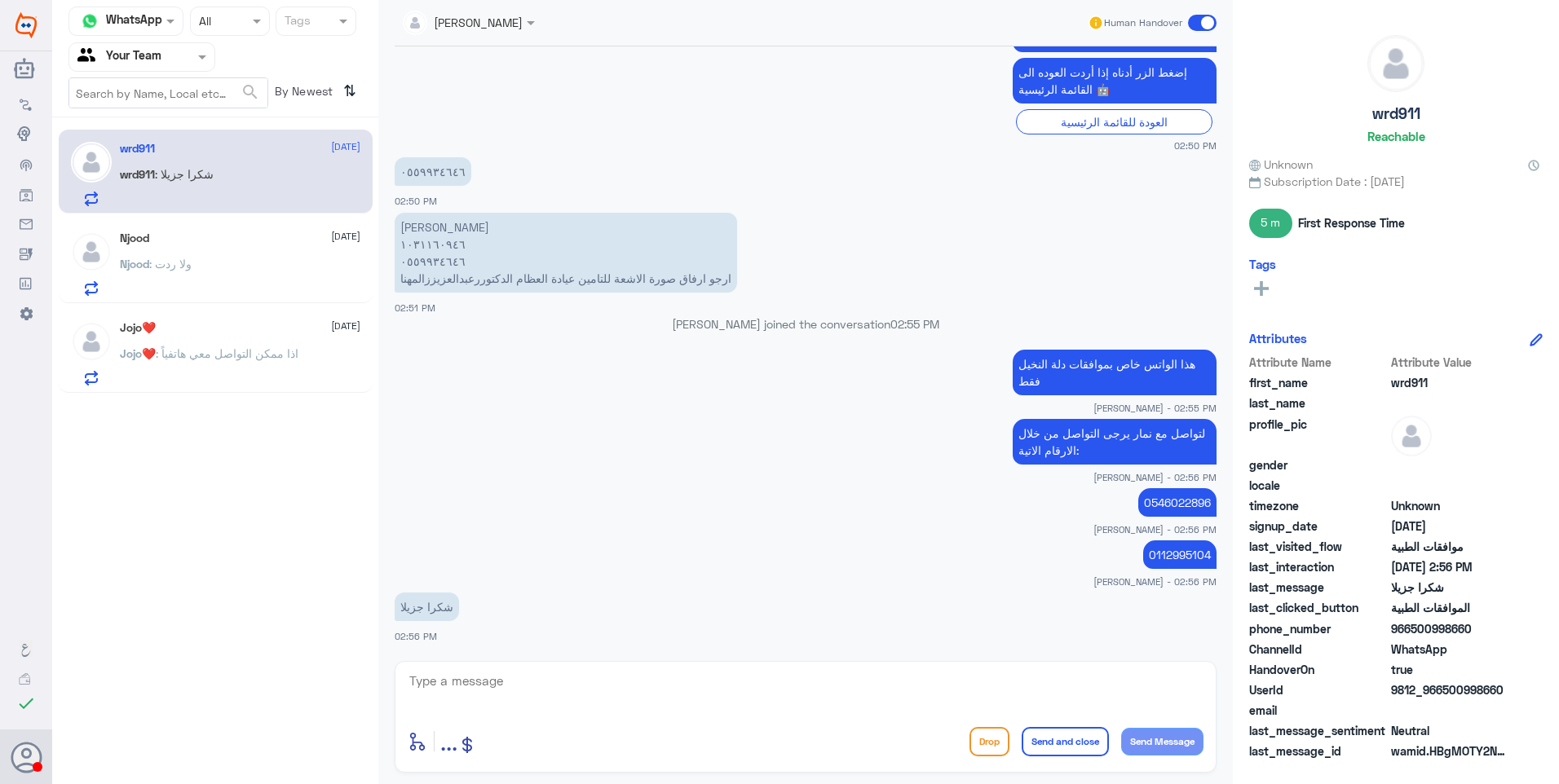
click at [258, 357] on span ": اذا ممكن التواصل معي هاتفياً" at bounding box center [227, 353] width 143 height 14
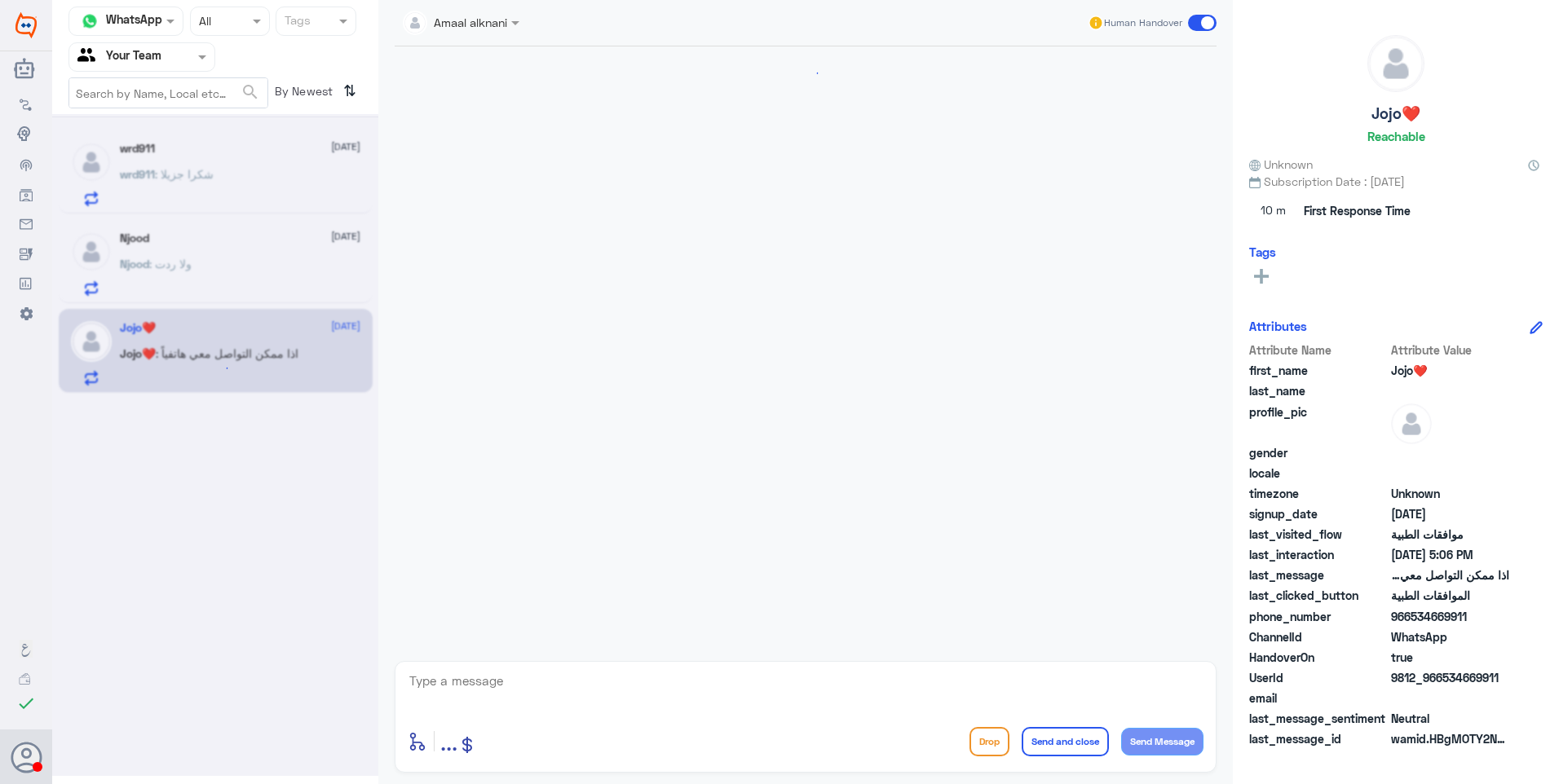
scroll to position [1362, 0]
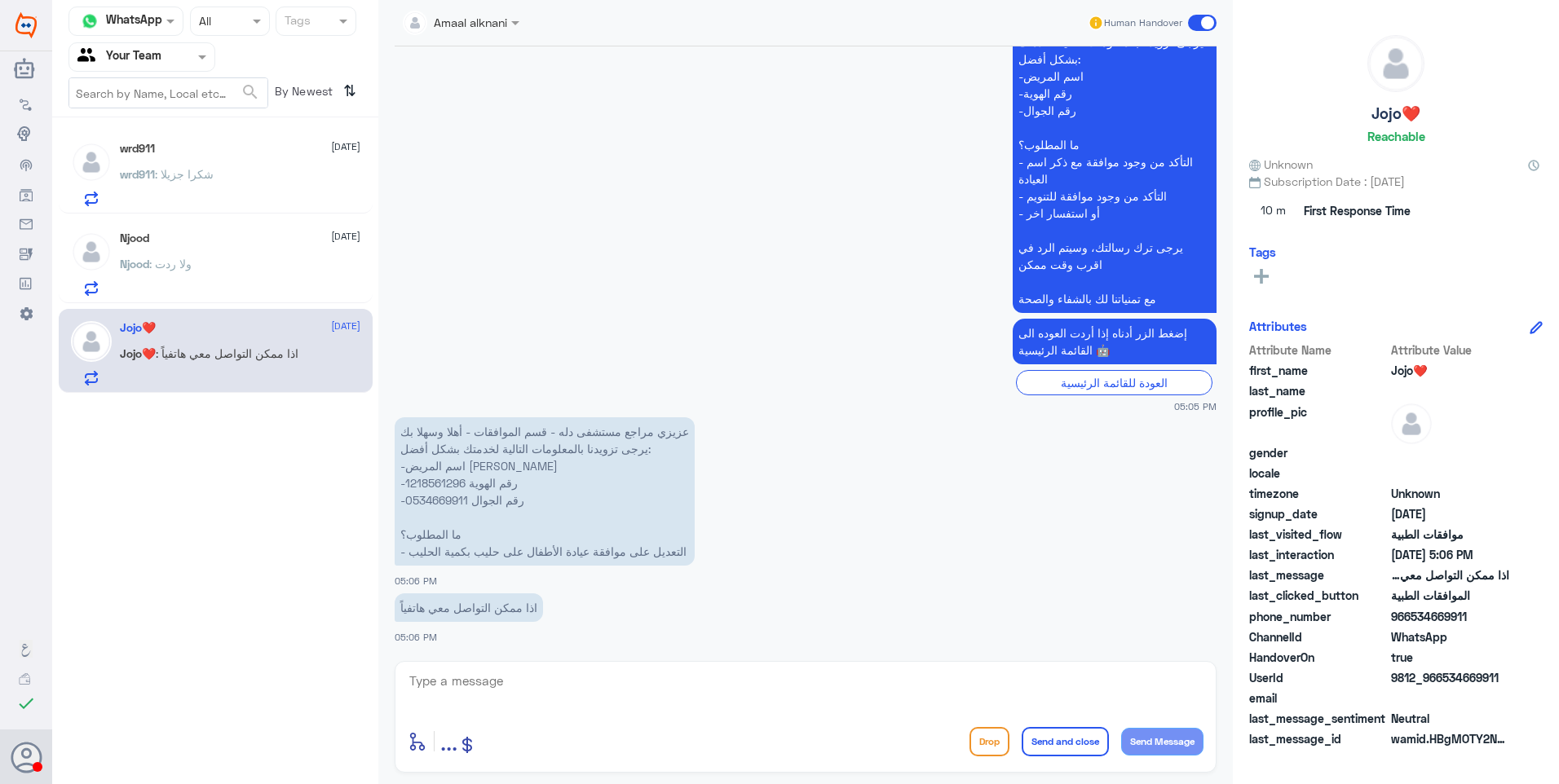
click at [224, 180] on div "wrd911 : شكرا جزيلا" at bounding box center [240, 188] width 241 height 37
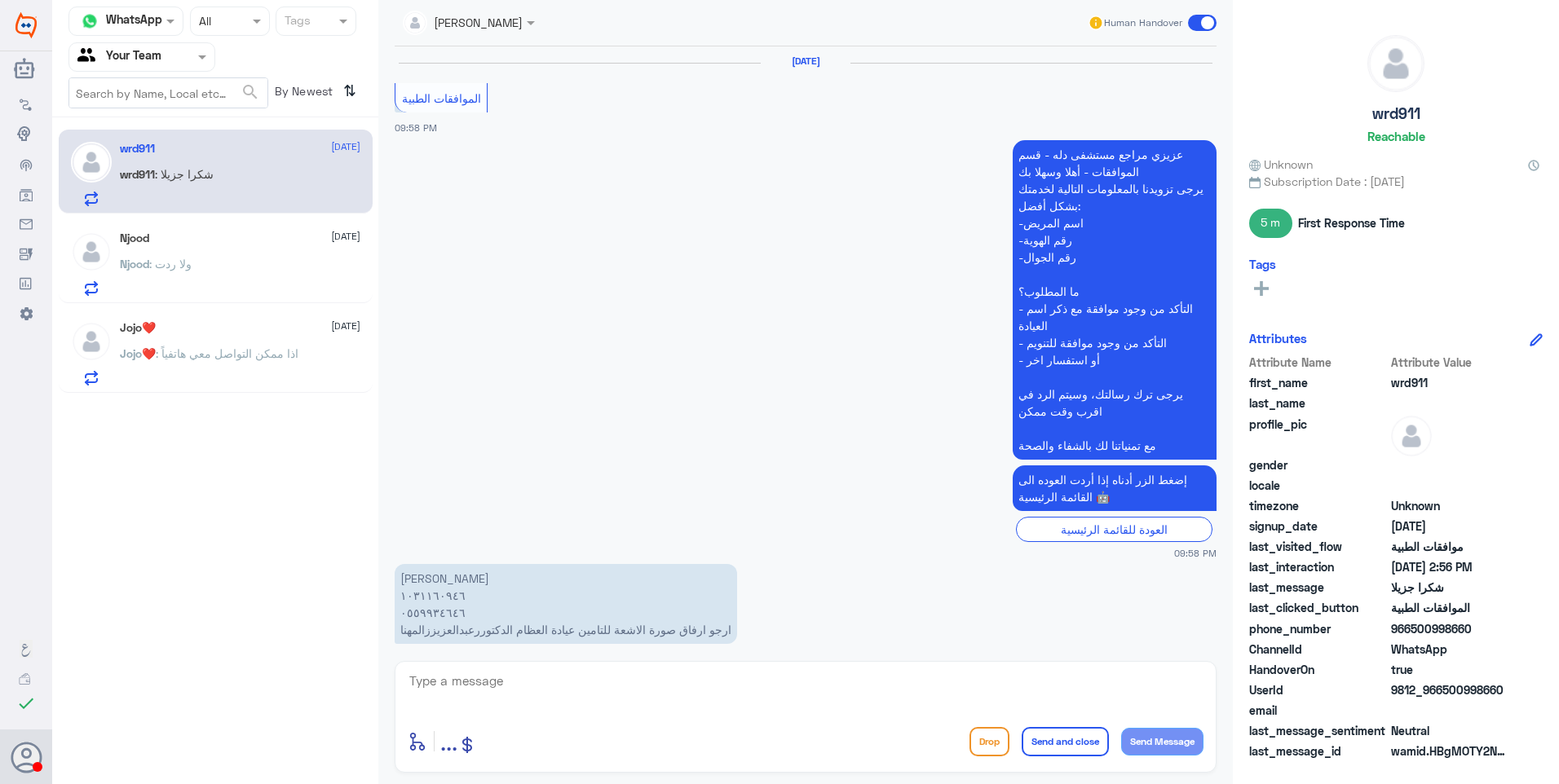
scroll to position [1413, 0]
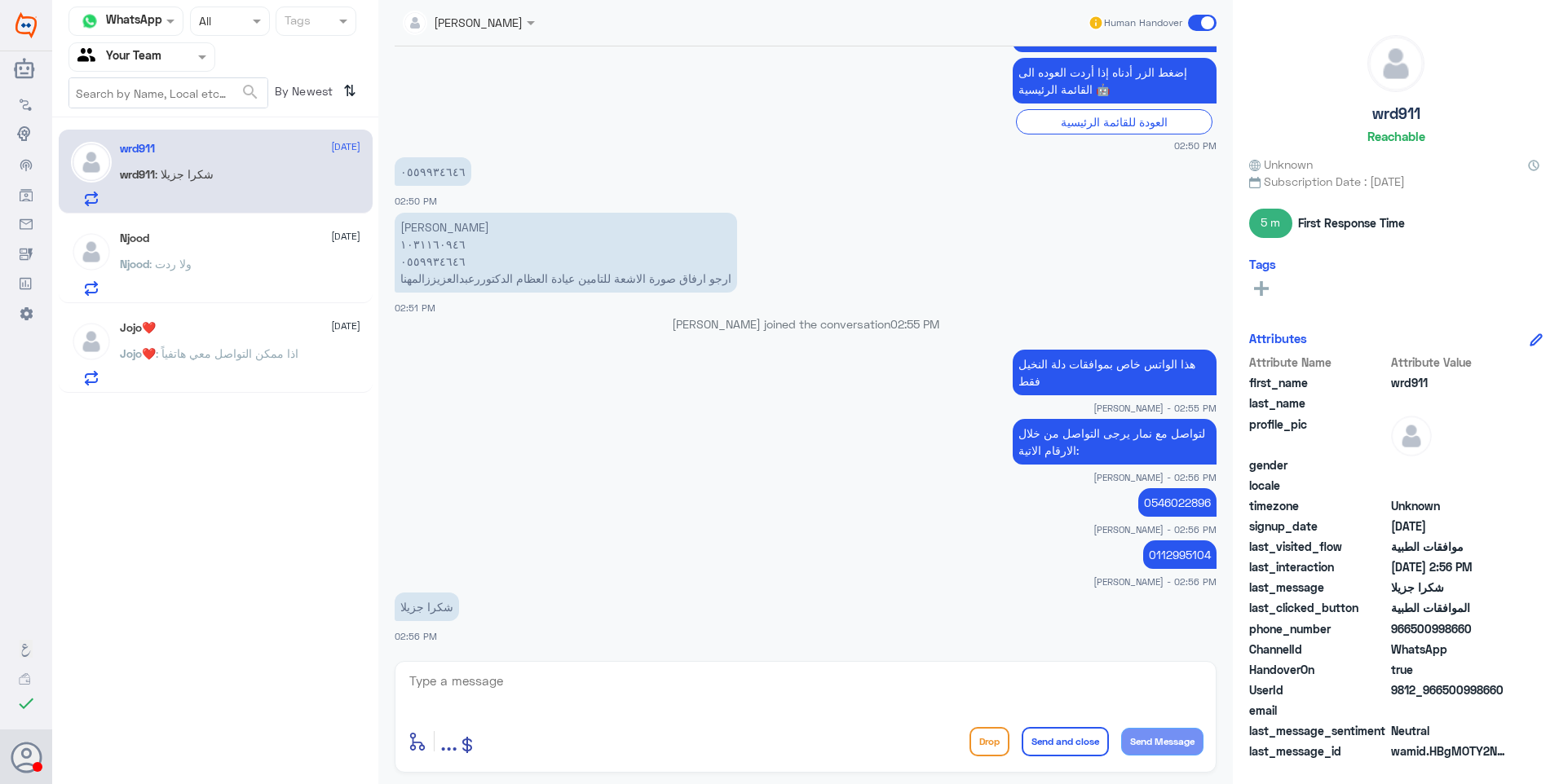
drag, startPoint x: 464, startPoint y: 693, endPoint x: 530, endPoint y: 690, distance: 66.1
click at [465, 693] on textarea at bounding box center [805, 690] width 795 height 40
type textarea "العفو .. تمنياتنا لكم دوام الصحة"
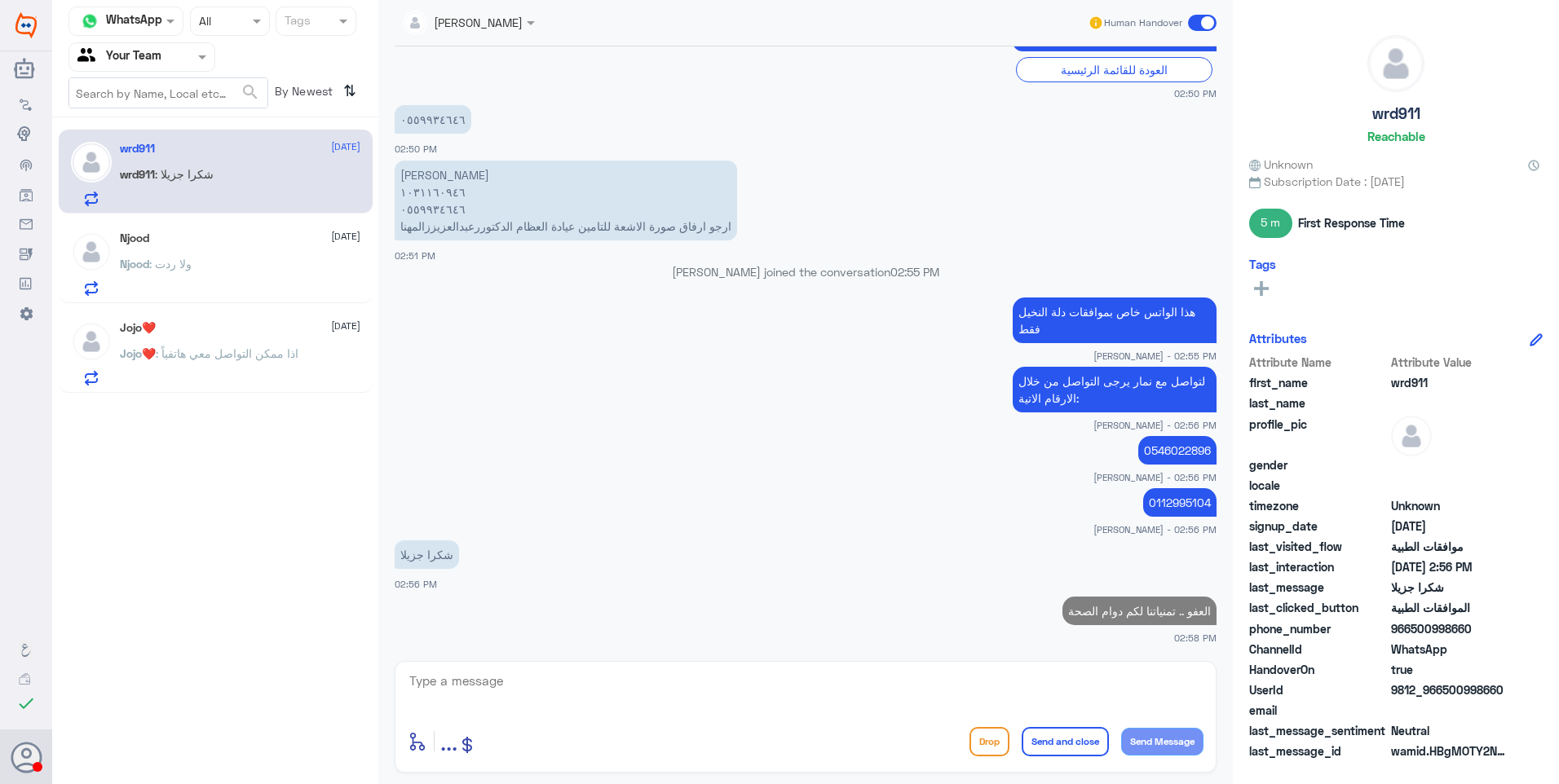
click at [178, 251] on div "Njood 25 August Njood : ولا ردت" at bounding box center [240, 264] width 241 height 65
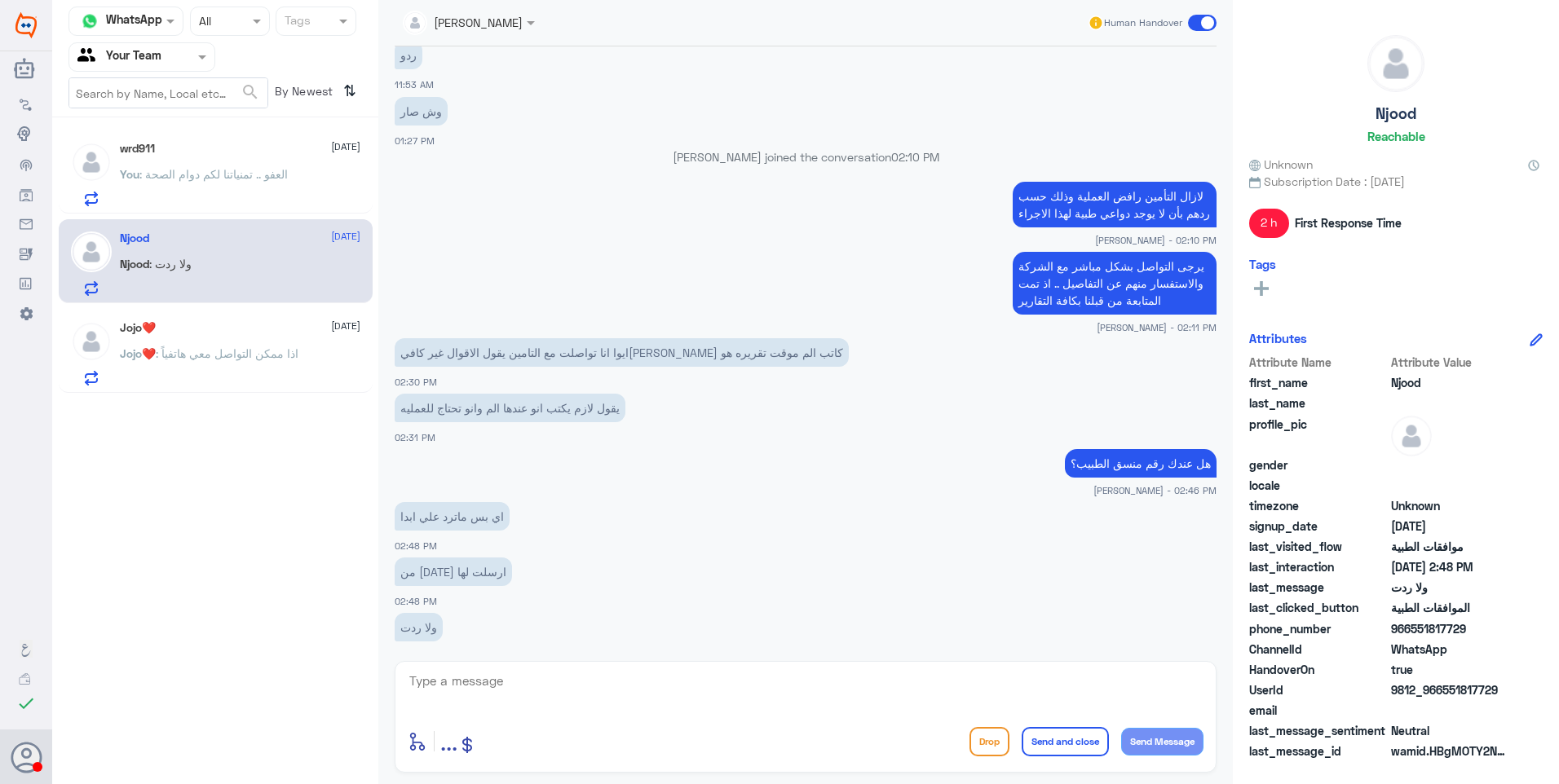
scroll to position [1200, 0]
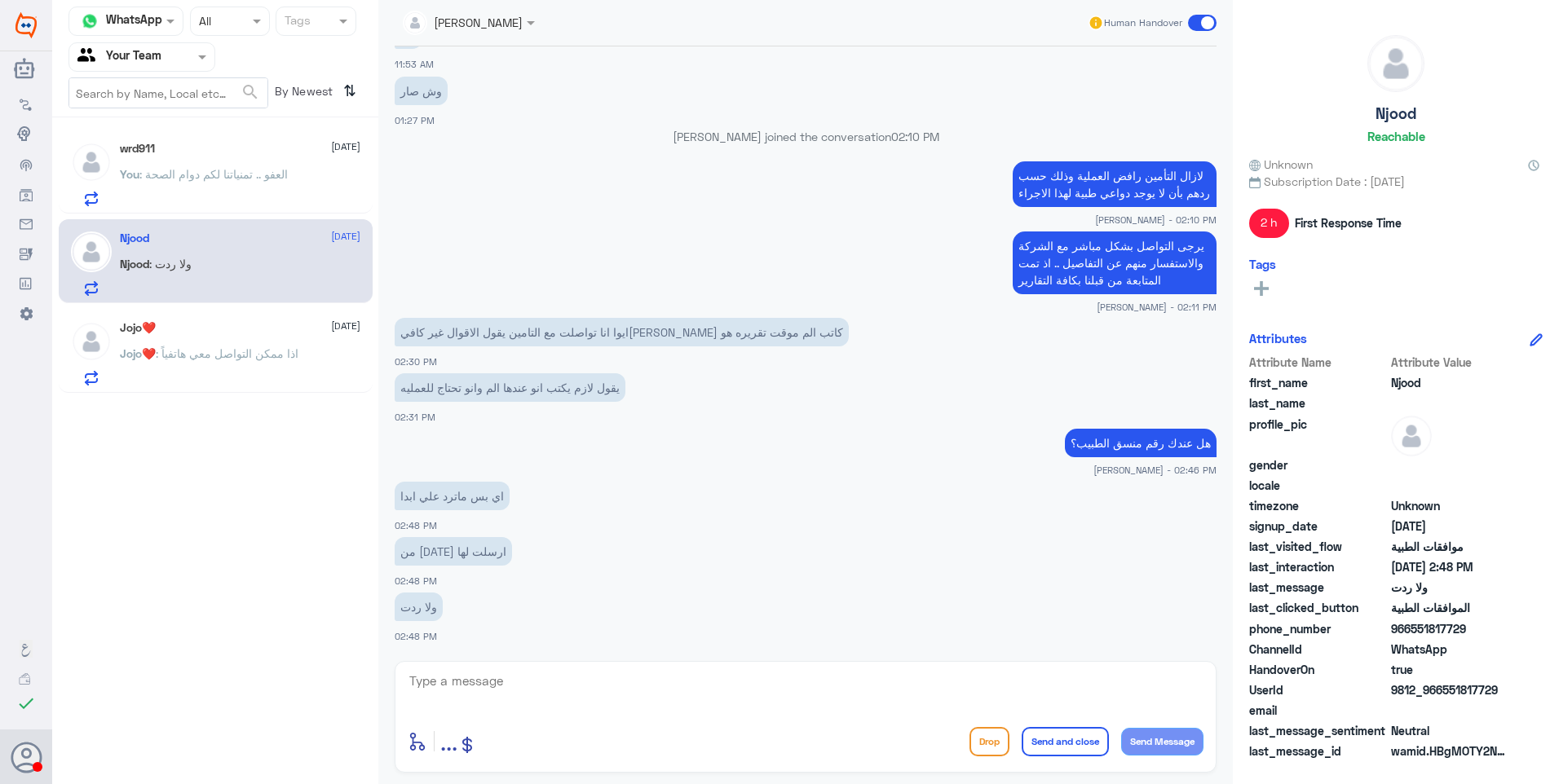
click at [518, 687] on textarea at bounding box center [805, 690] width 795 height 40
type textarea "راح ارفعها لفريق التنسيق الطبي لمعالجتها باقرب فرصة"
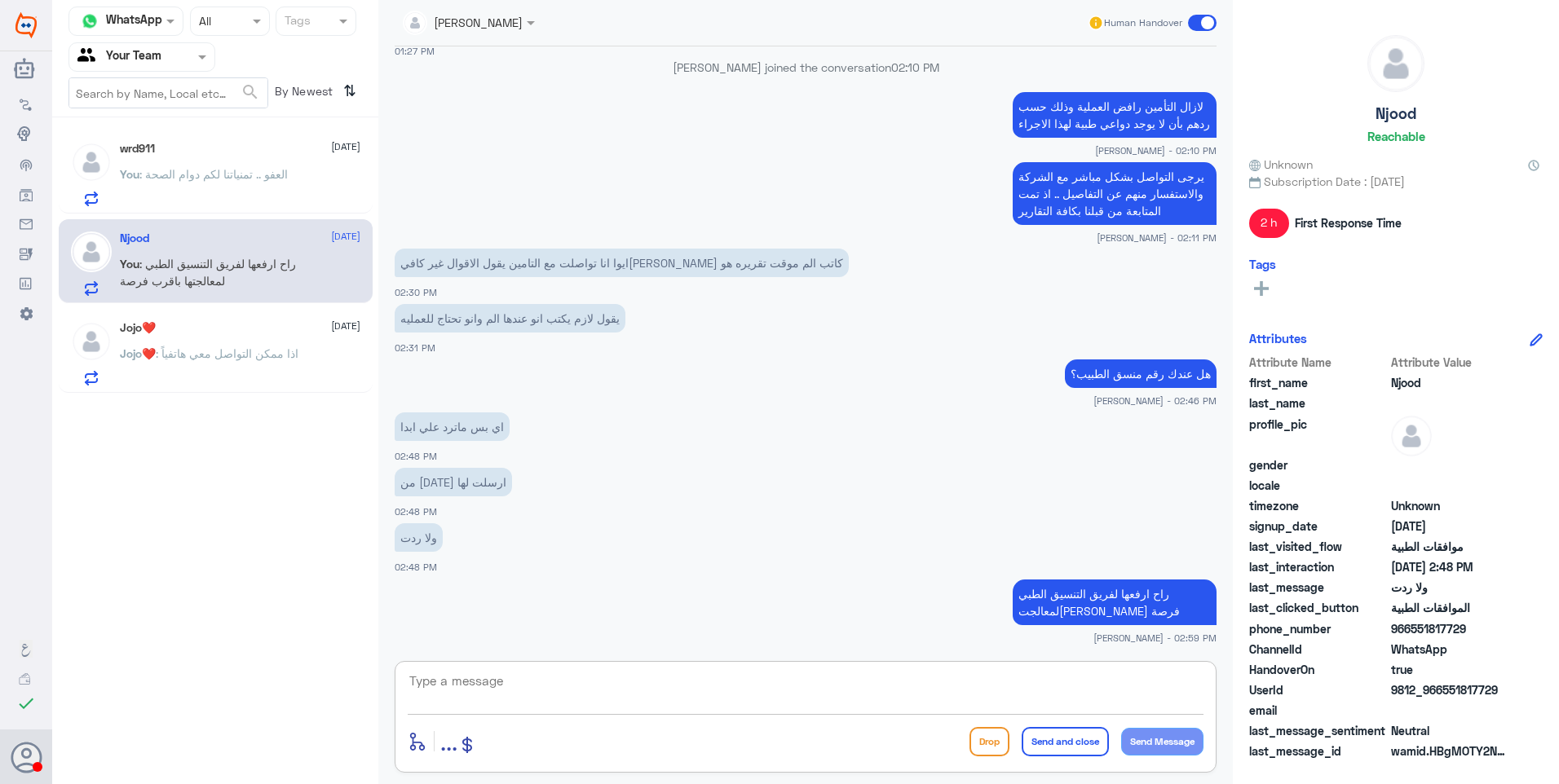
scroll to position [862, 0]
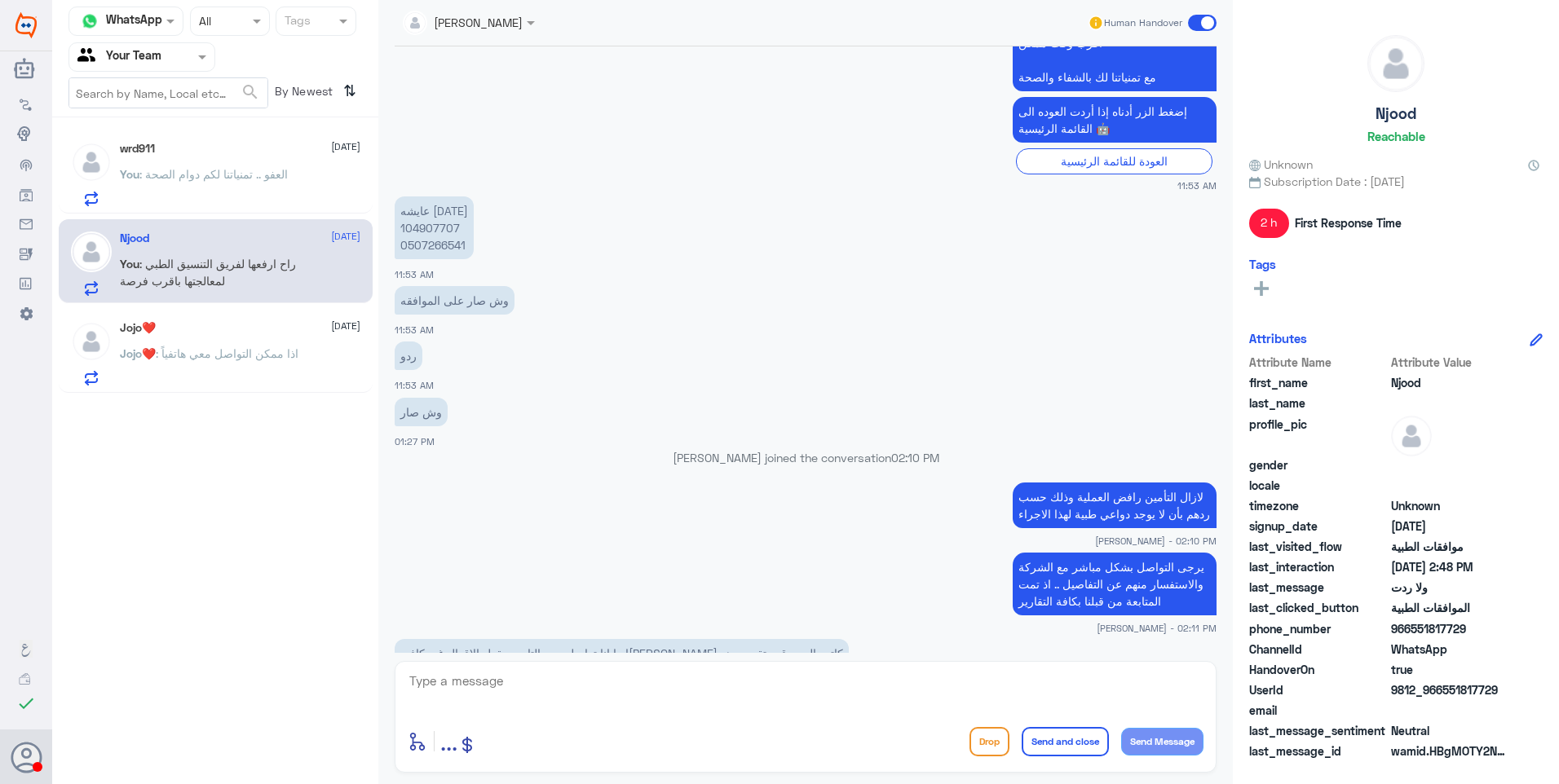
click at [416, 227] on p "عايشه خميس 104907707 0507266541" at bounding box center [434, 228] width 79 height 63
copy p "104907707"
click at [566, 783] on html "Dallah Hospitals Flow Builder Conversational Skills Broadcast Audience Inbox Gr…" at bounding box center [779, 392] width 1559 height 784
click at [442, 239] on p "عايشه خميس 104907707 0507266541" at bounding box center [434, 228] width 79 height 63
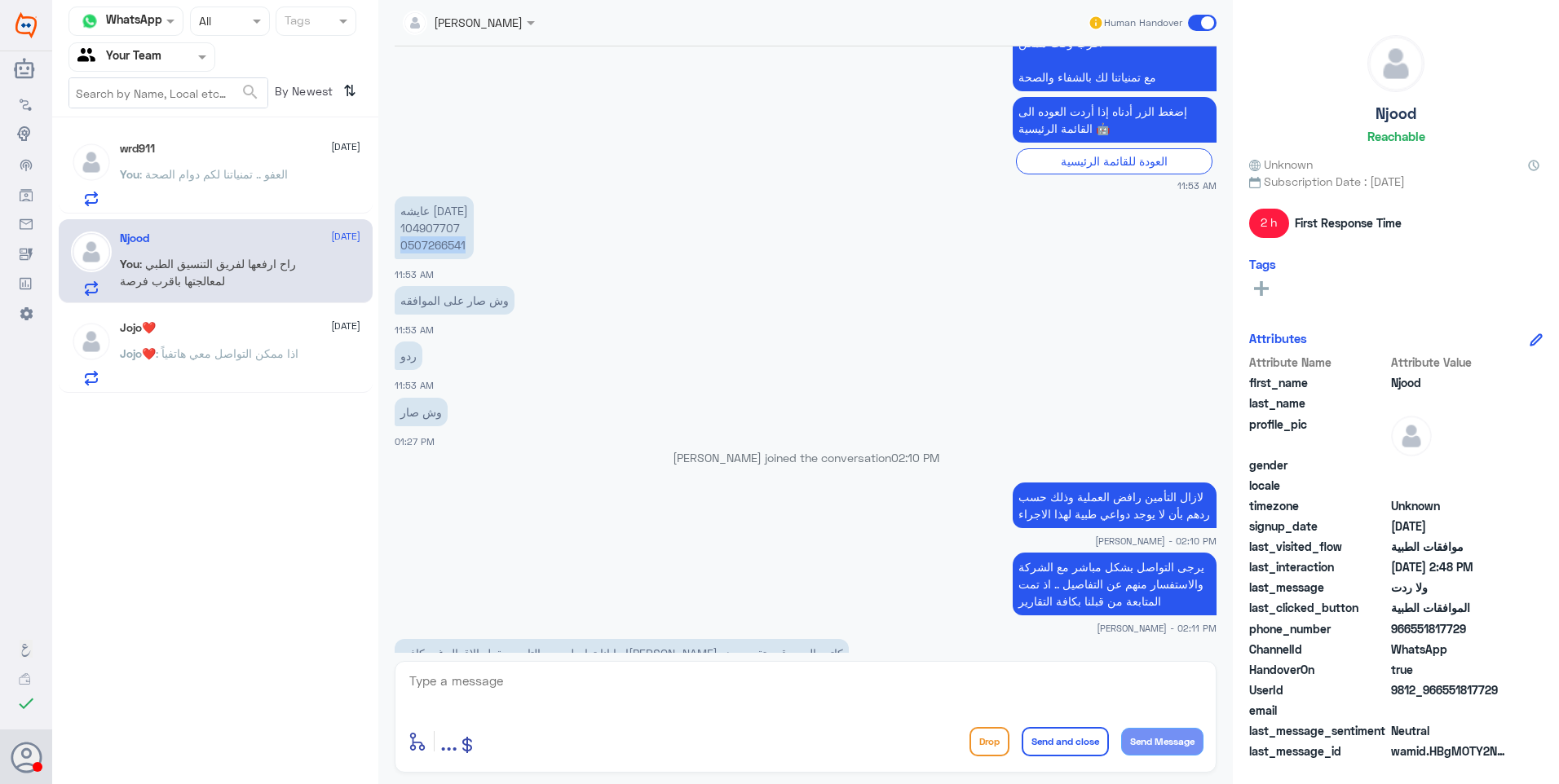
click at [442, 239] on p "عايشه خميس 104907707 0507266541" at bounding box center [434, 228] width 79 height 63
copy p "0507266541"
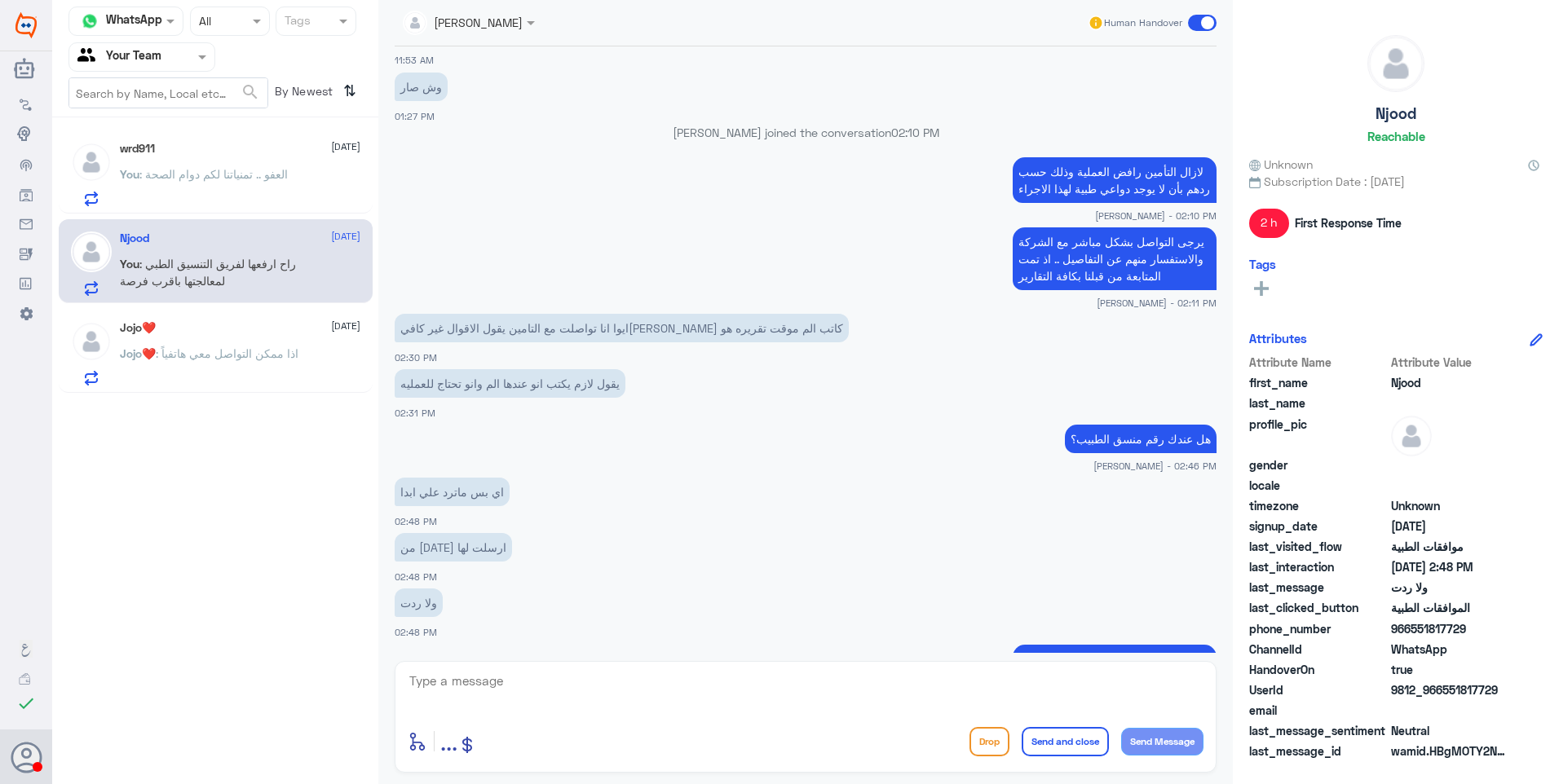
scroll to position [1269, 0]
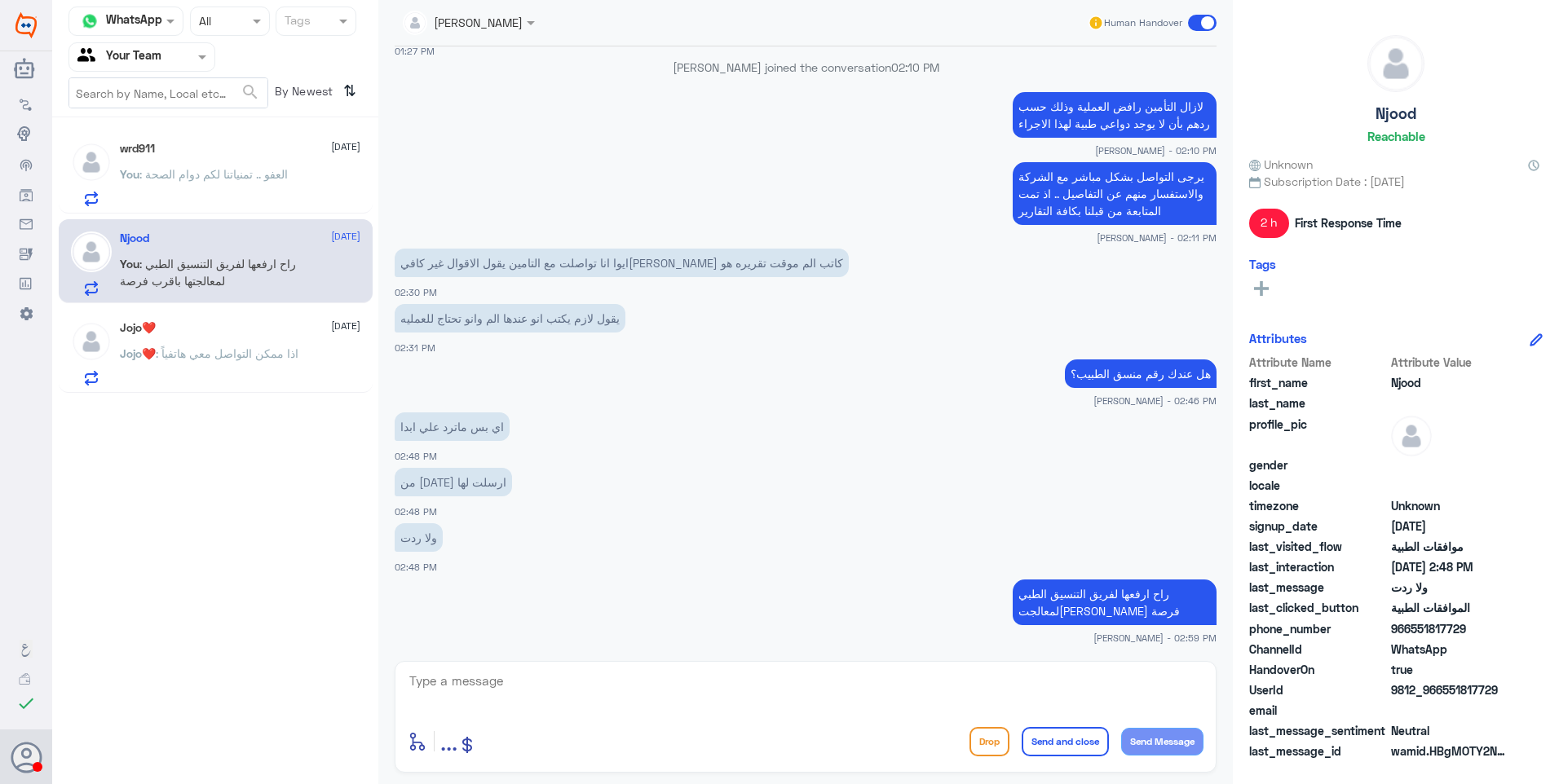
click at [257, 360] on span ": اذا ممكن التواصل معي هاتفياً" at bounding box center [227, 353] width 143 height 14
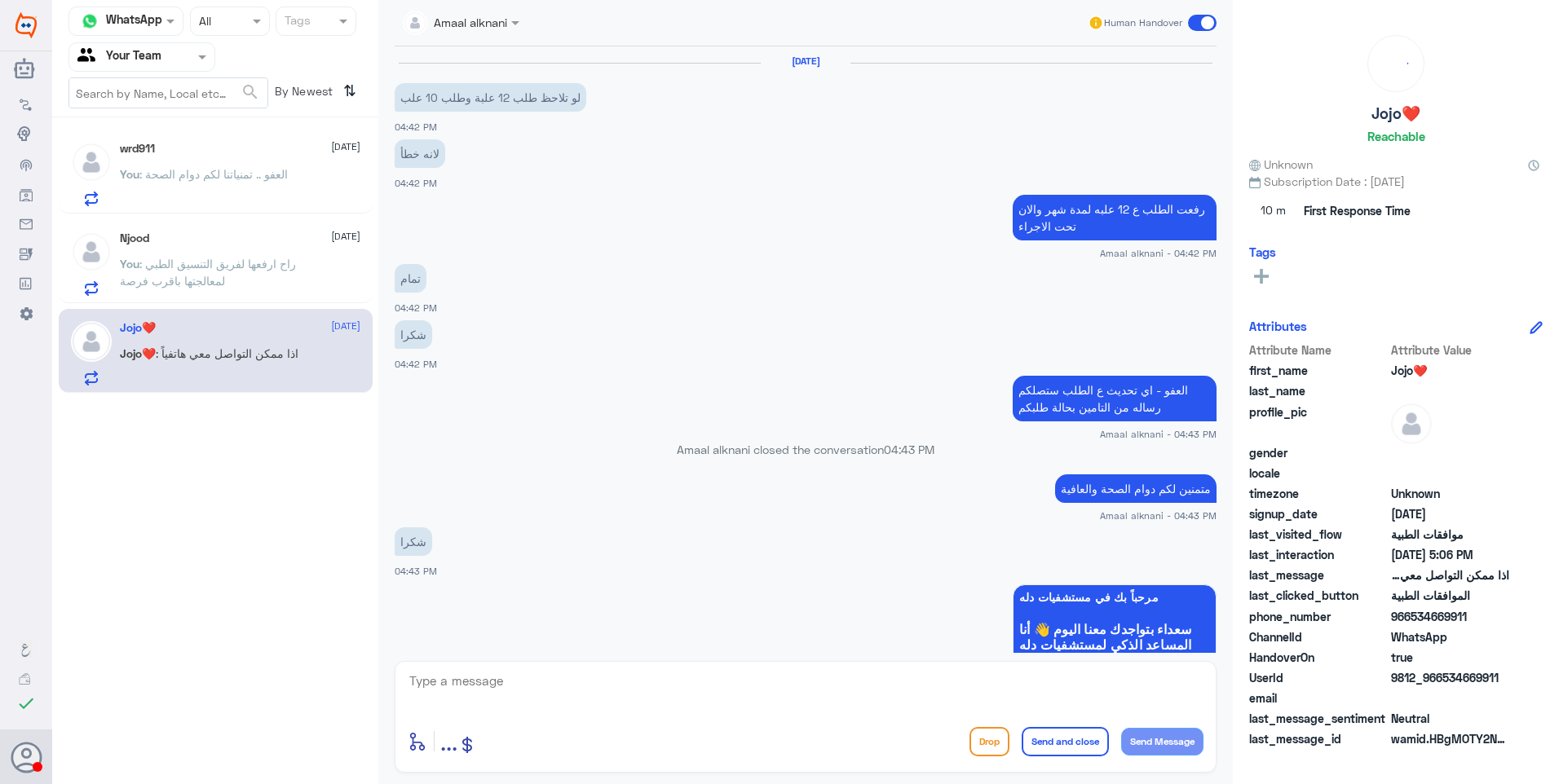
scroll to position [1362, 0]
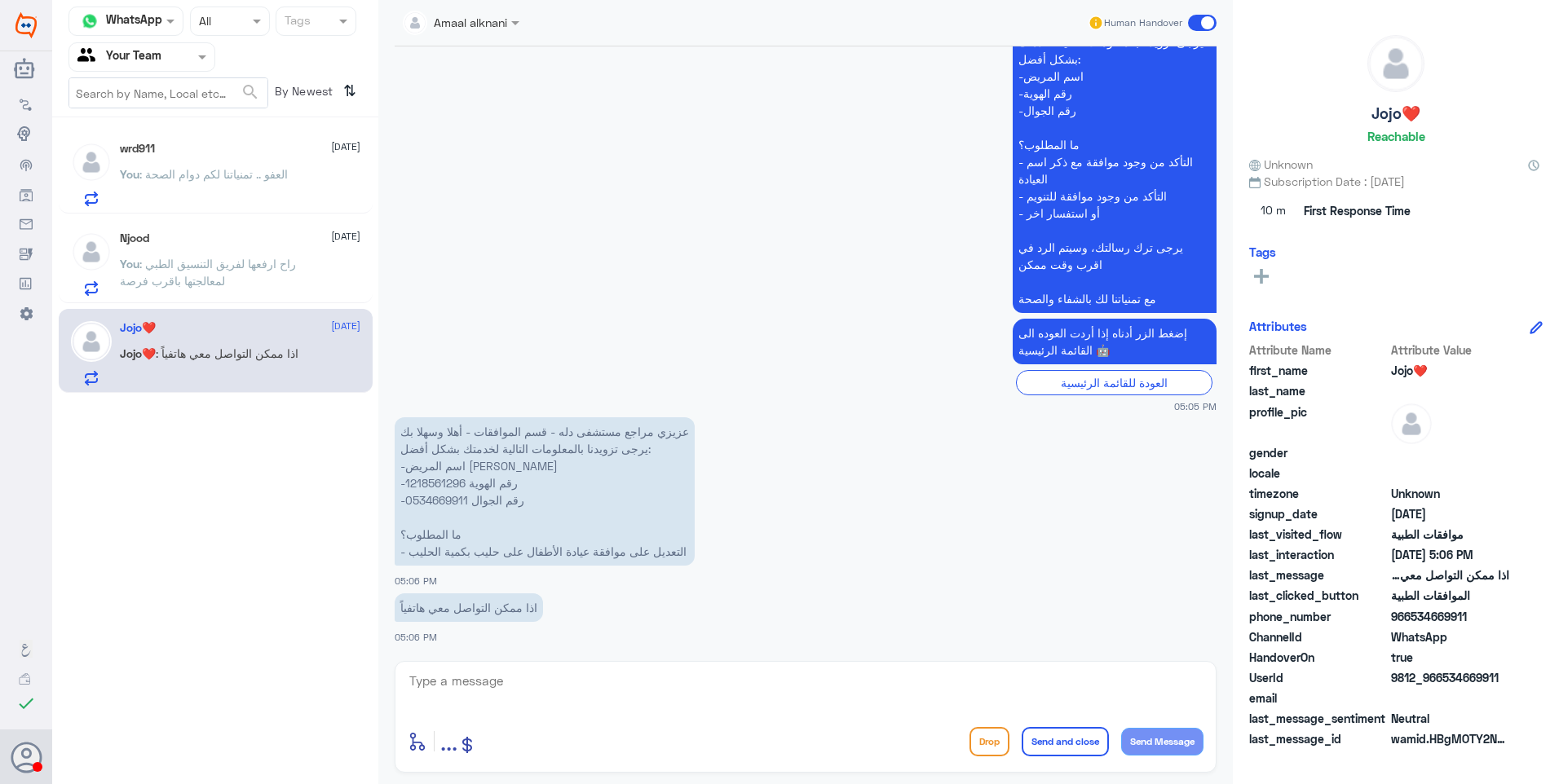
click at [302, 270] on p "You : راح ارفعها لفريق التنسيق الطبي لمعالجتها باقرب فرصة" at bounding box center [211, 275] width 184 height 41
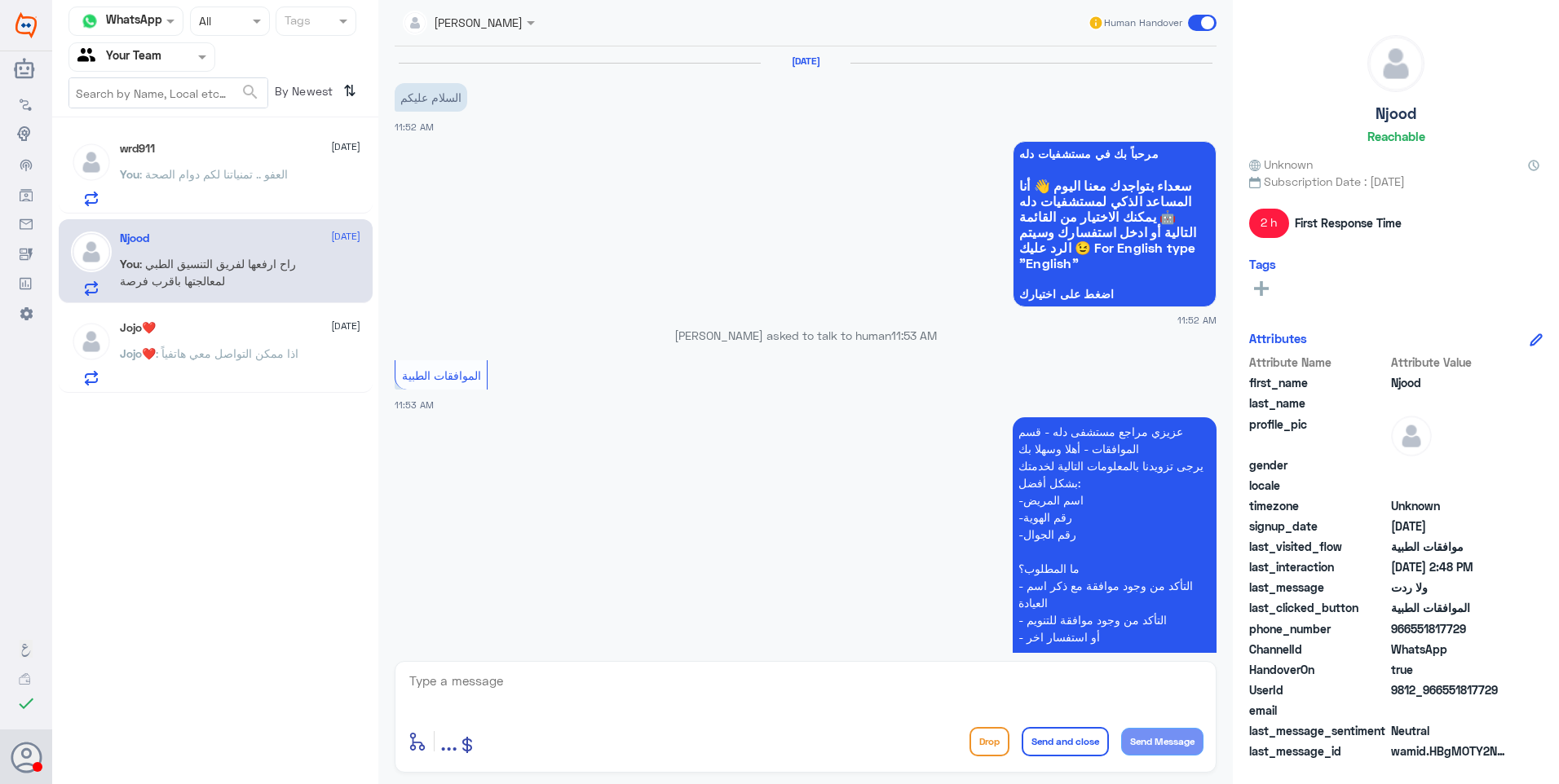
scroll to position [1053, 0]
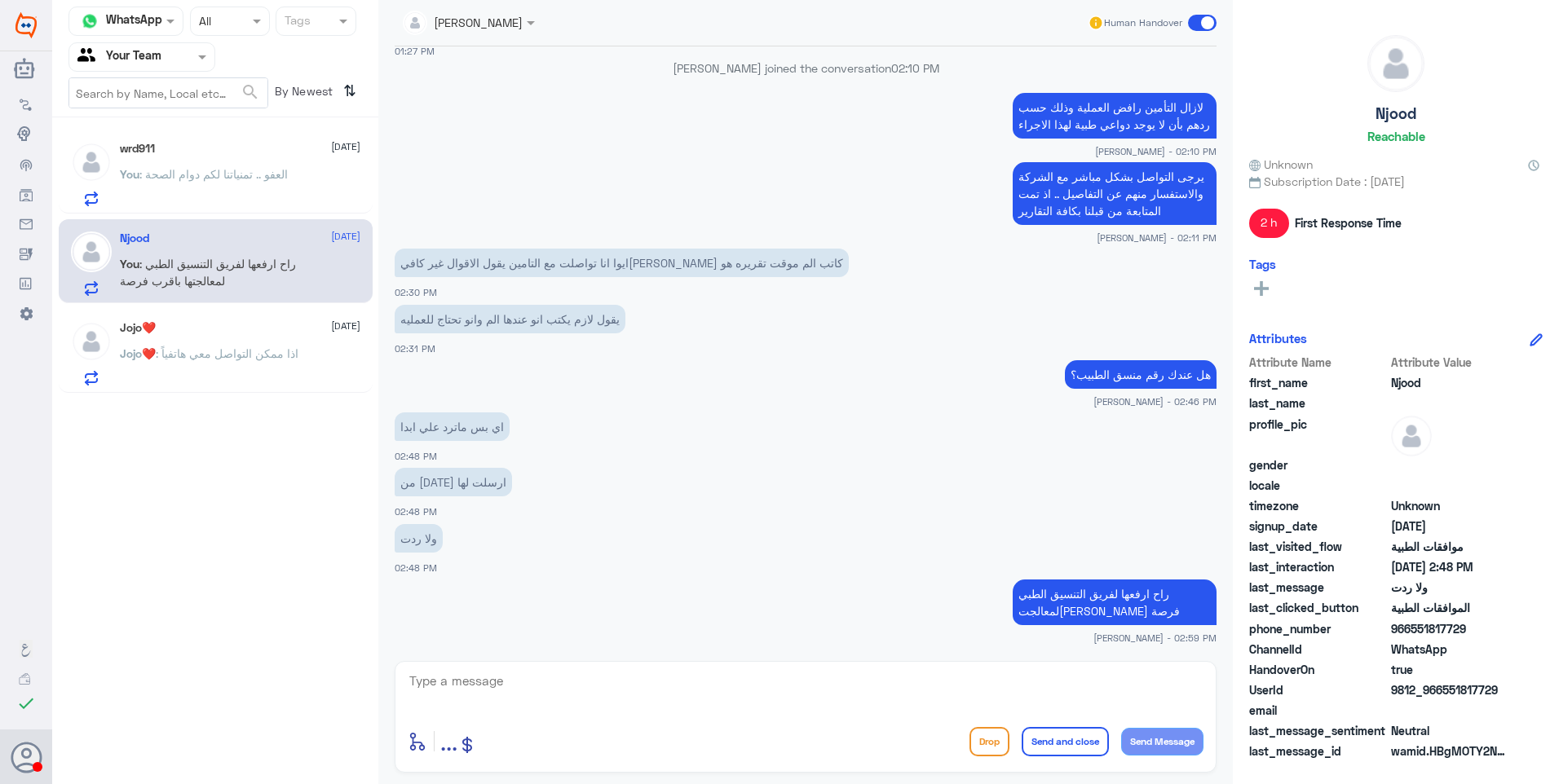
click at [273, 169] on span ": العفو .. تمنياتنا لكم دوام الصحة" at bounding box center [213, 174] width 148 height 14
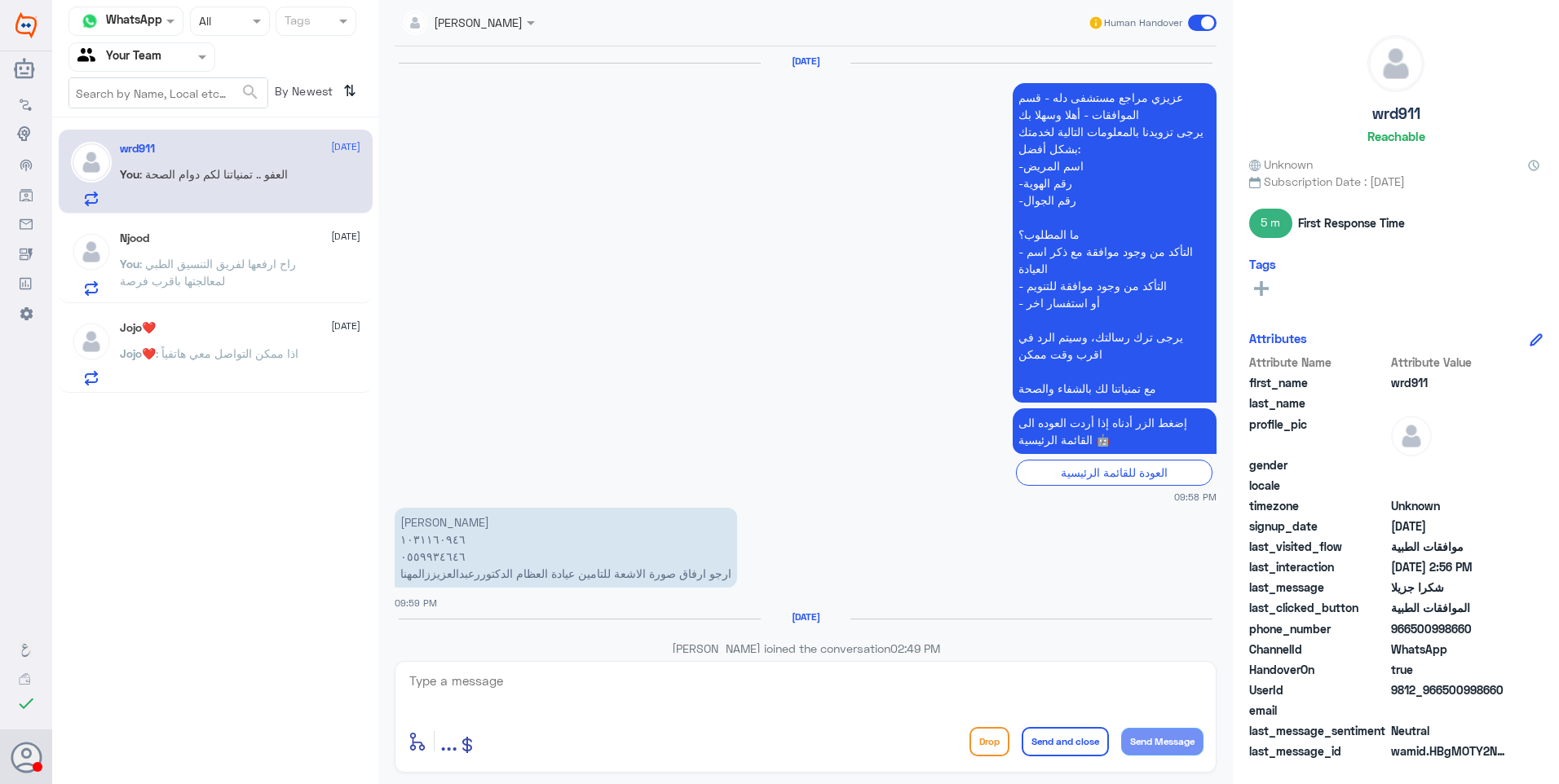
scroll to position [1408, 0]
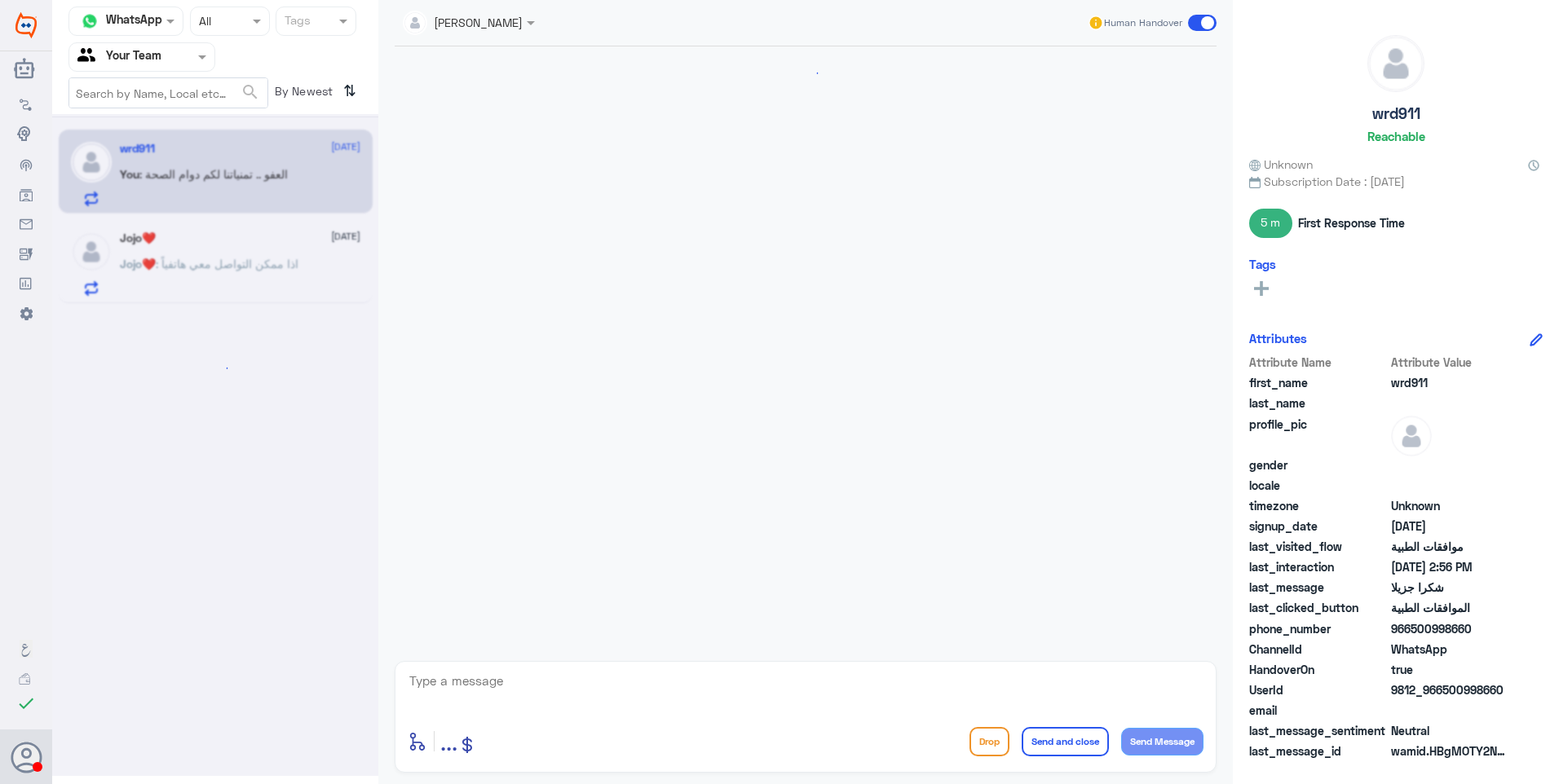
scroll to position [1408, 0]
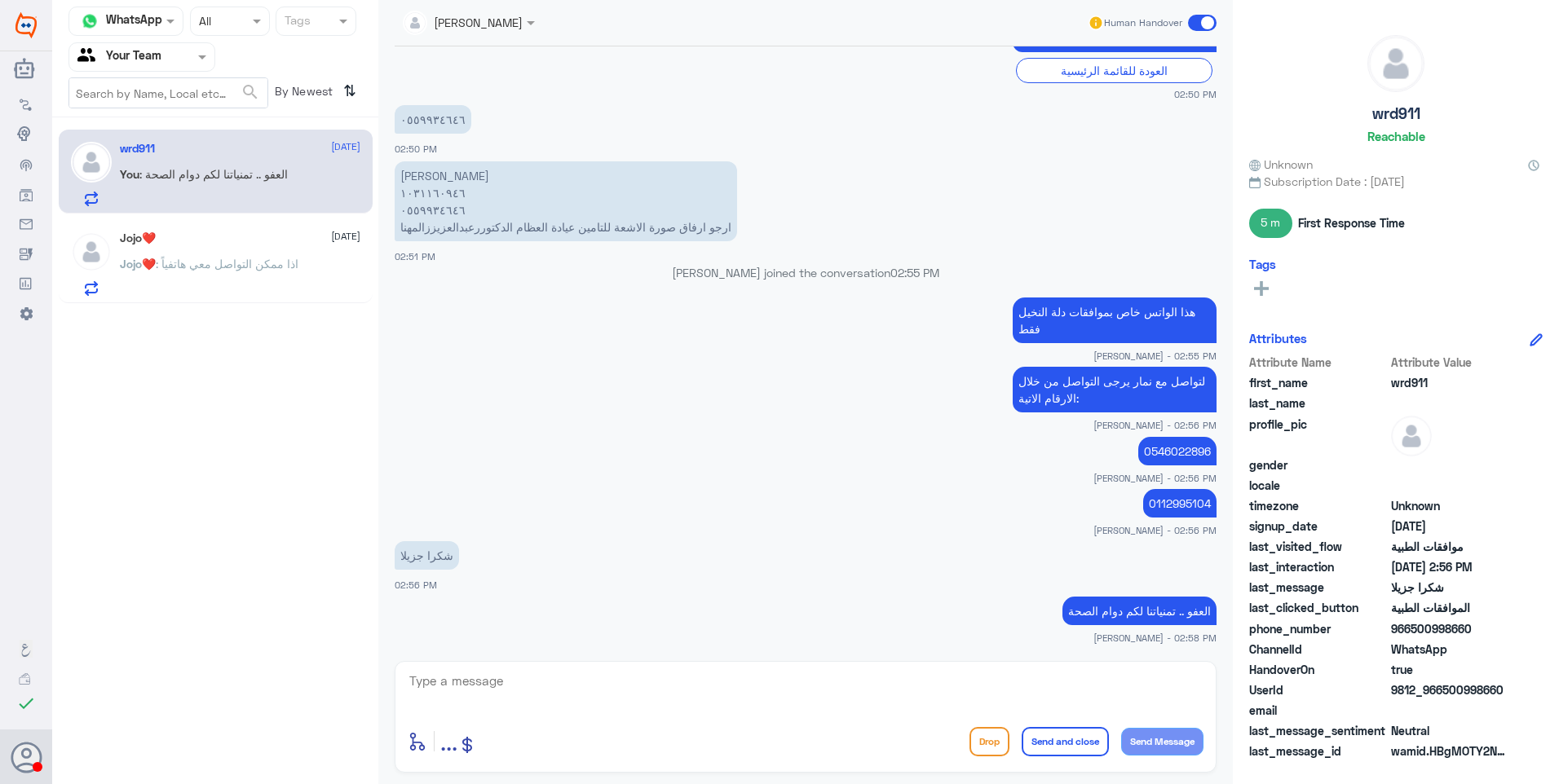
click at [1117, 609] on p "العفو .. تمنياتنا لكم دوام الصحة" at bounding box center [1140, 610] width 154 height 29
copy div "العفو .. تمنياتنا لكم دوام الصحة"
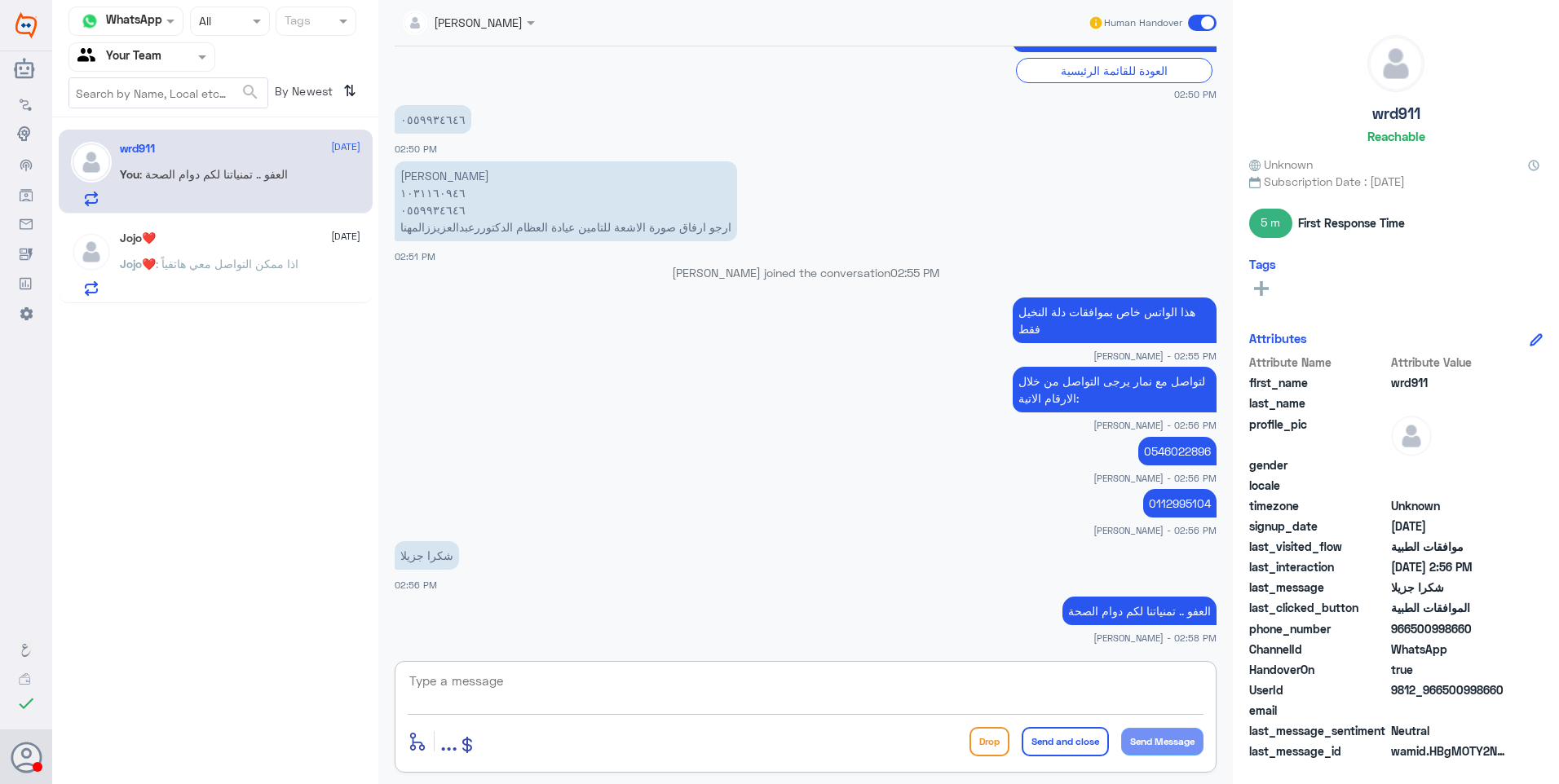
click at [863, 683] on textarea at bounding box center [805, 690] width 795 height 40
paste textarea "العفو .. تمنياتنا لكم دوام الصحة"
type textarea "العفو .. تمنياتنا لكم دوام الصحة"
click at [1062, 744] on button "Send and close" at bounding box center [1065, 742] width 87 height 29
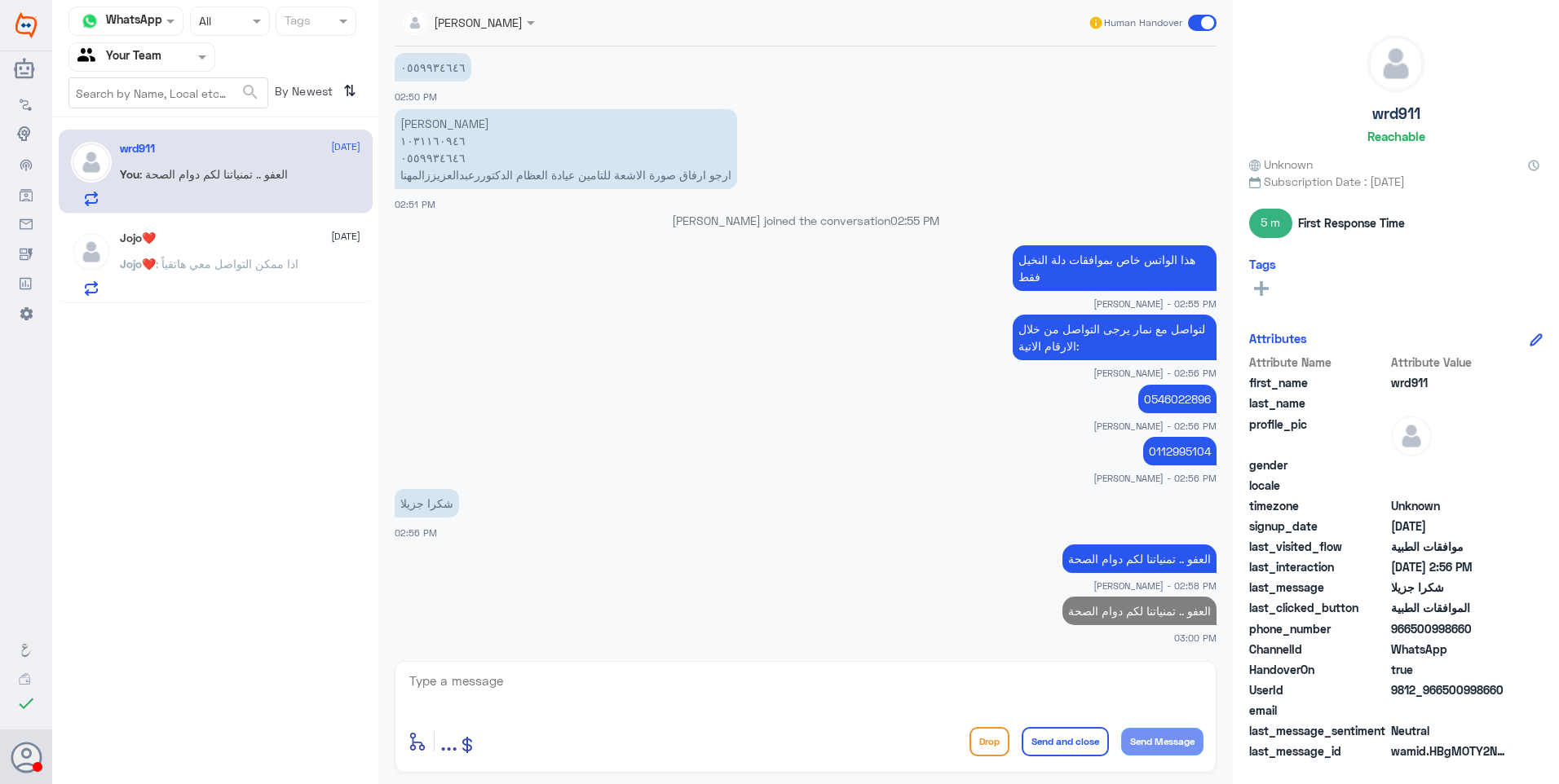
scroll to position [1456, 0]
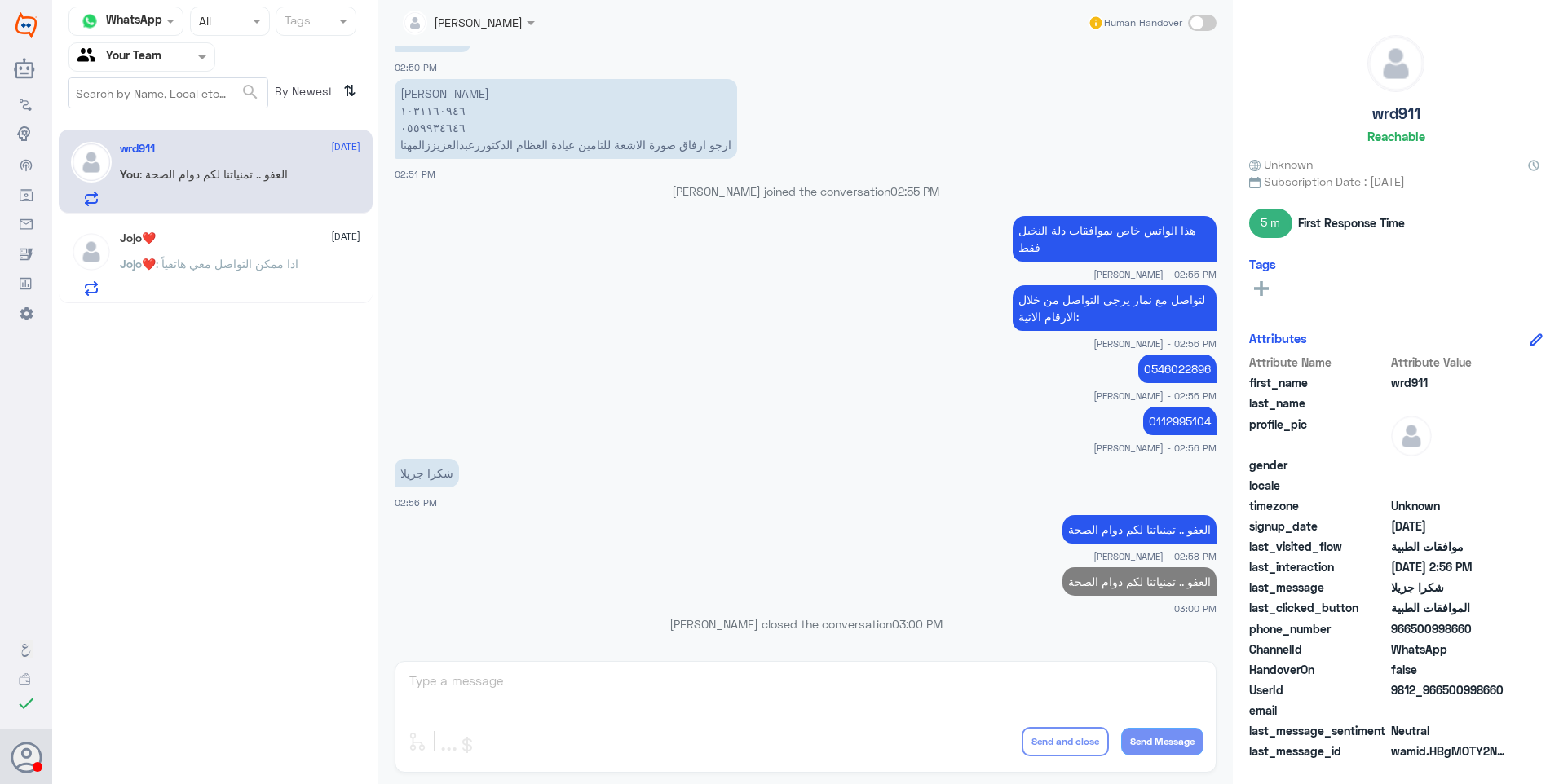
click at [211, 280] on p "Jojo❤️ : اذا ممكن التواصل معي هاتفياً" at bounding box center [209, 275] width 179 height 41
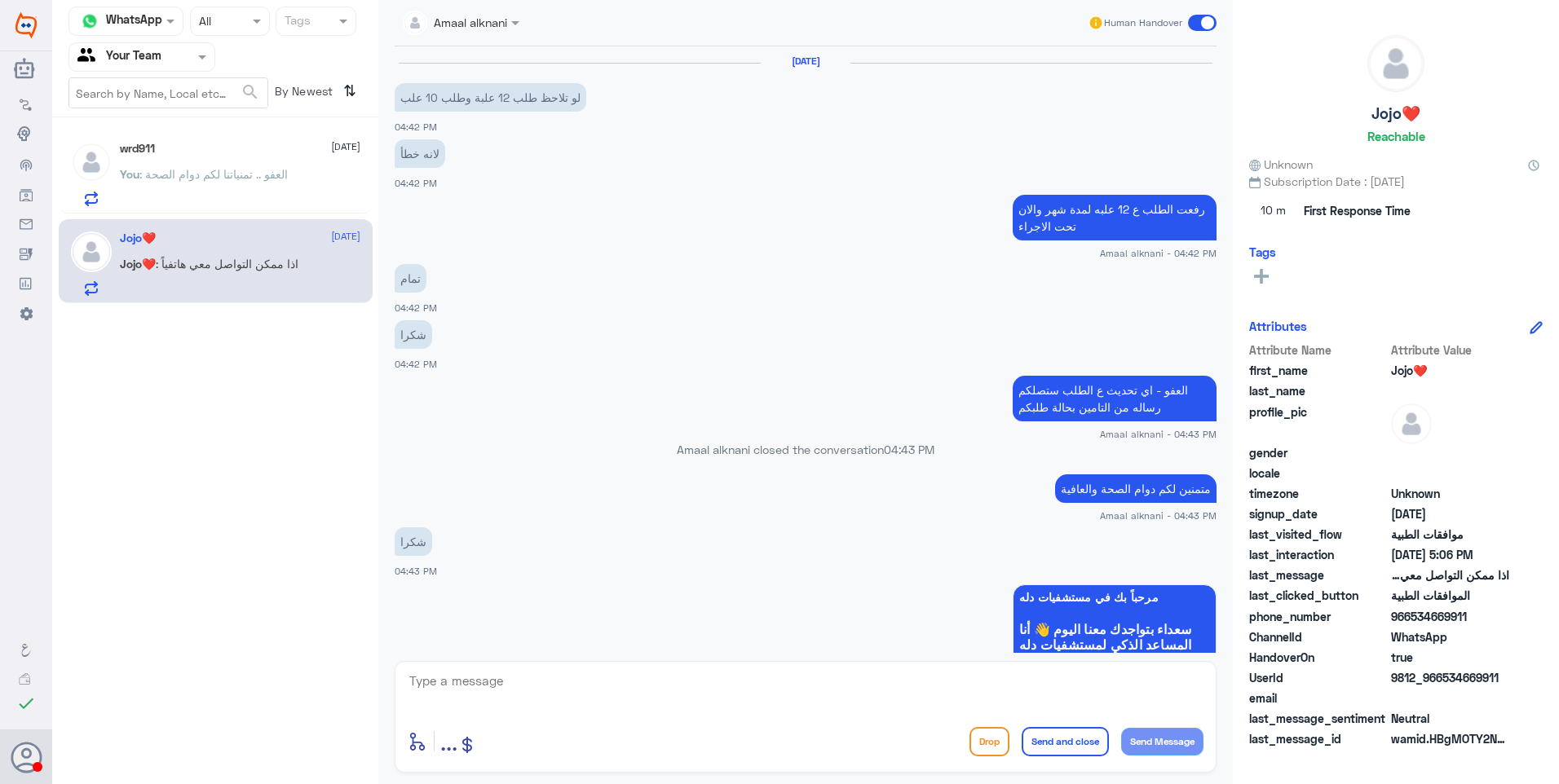
scroll to position [1362, 0]
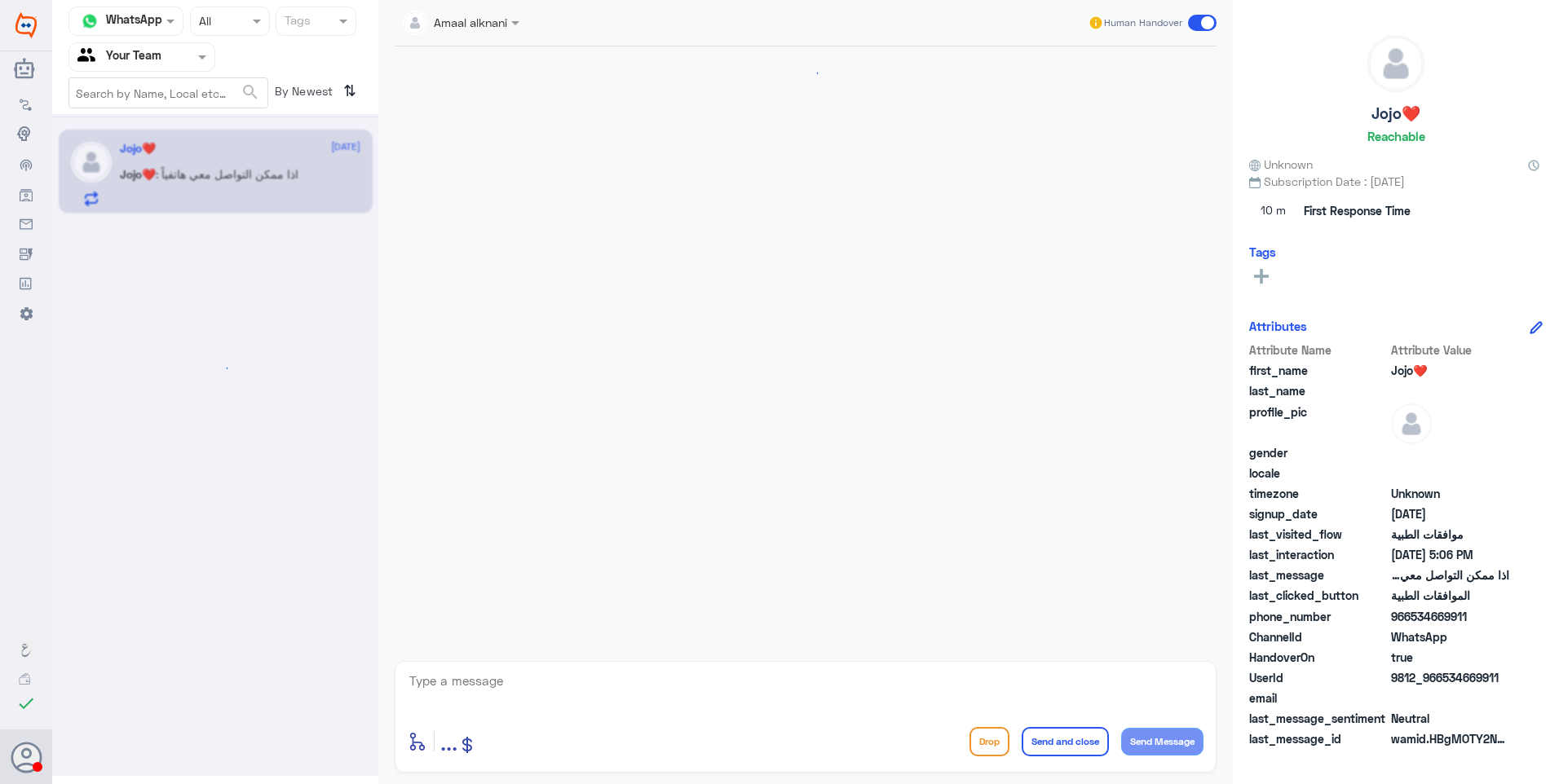
scroll to position [1362, 0]
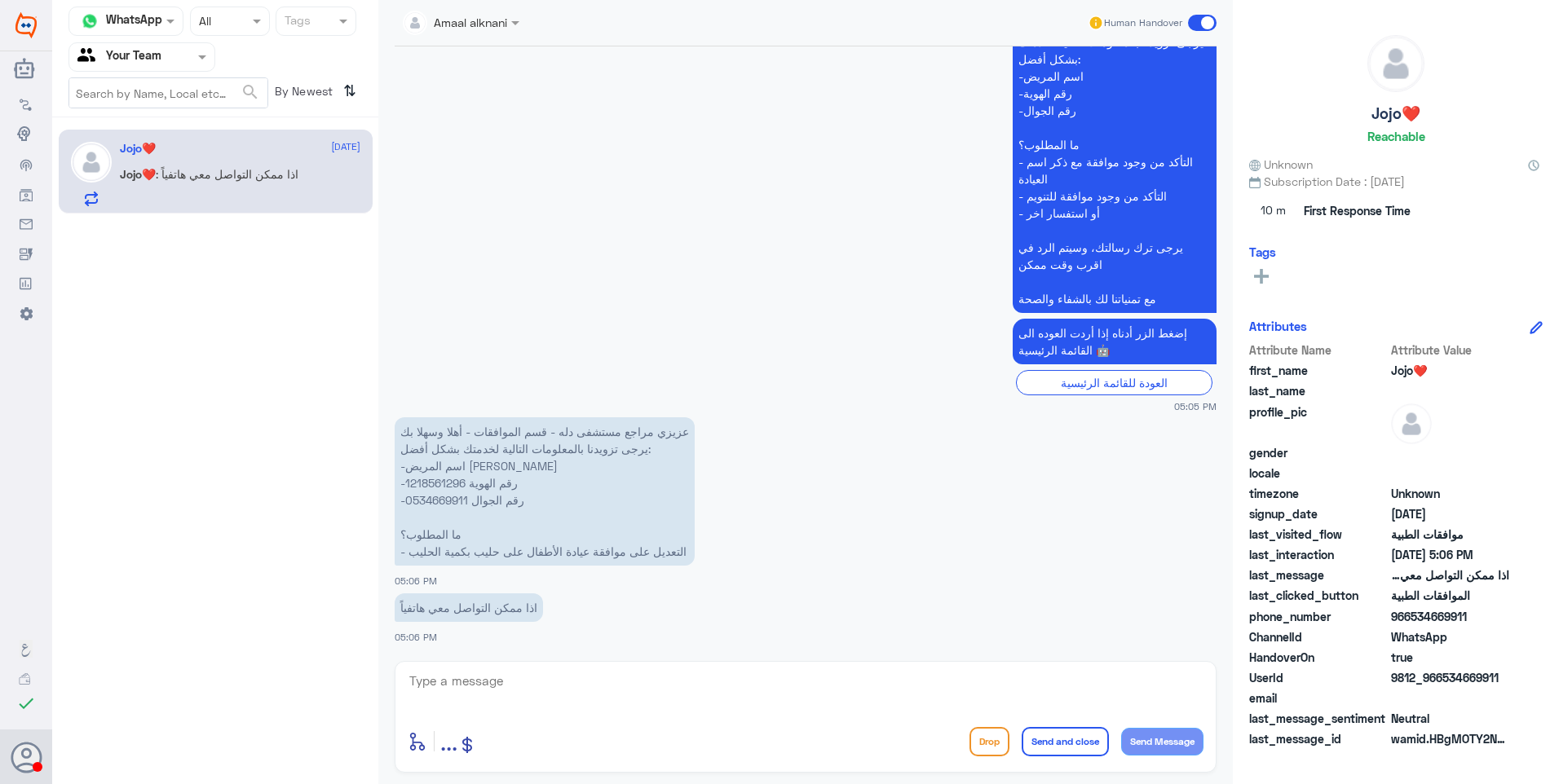
click at [442, 478] on p "عزيزي مراجع مستشفى دله - قسم الموافقات - أهلا وسهلا بك يرجى تزويدنا بالمعلومات …" at bounding box center [545, 492] width 300 height 148
copy p "1218561296"
click at [474, 687] on textarea at bounding box center [805, 690] width 795 height 40
type textarea "i"
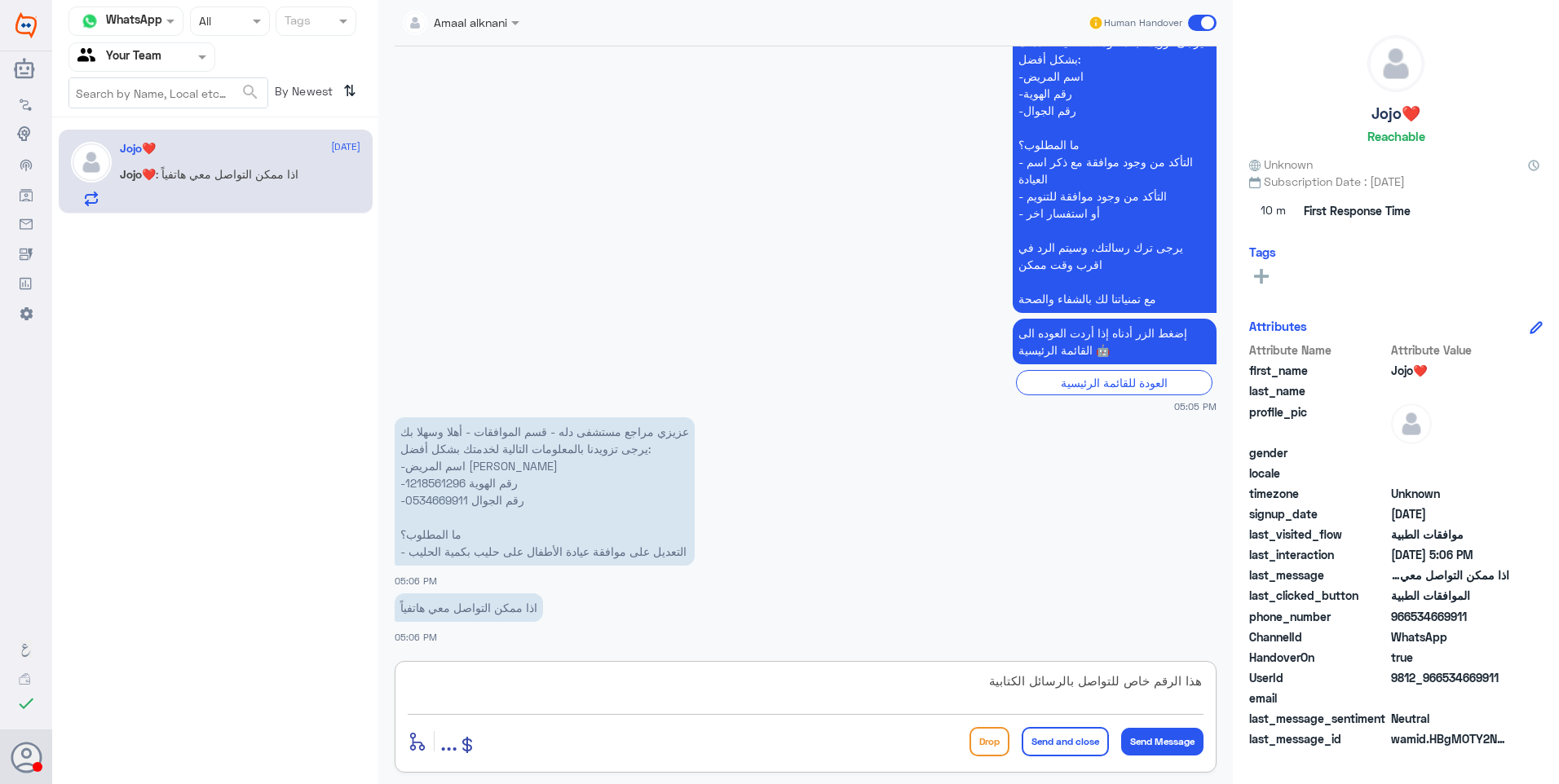
type textarea "هذا الرقم خاص للتواصل بالرسائل الكتابية"
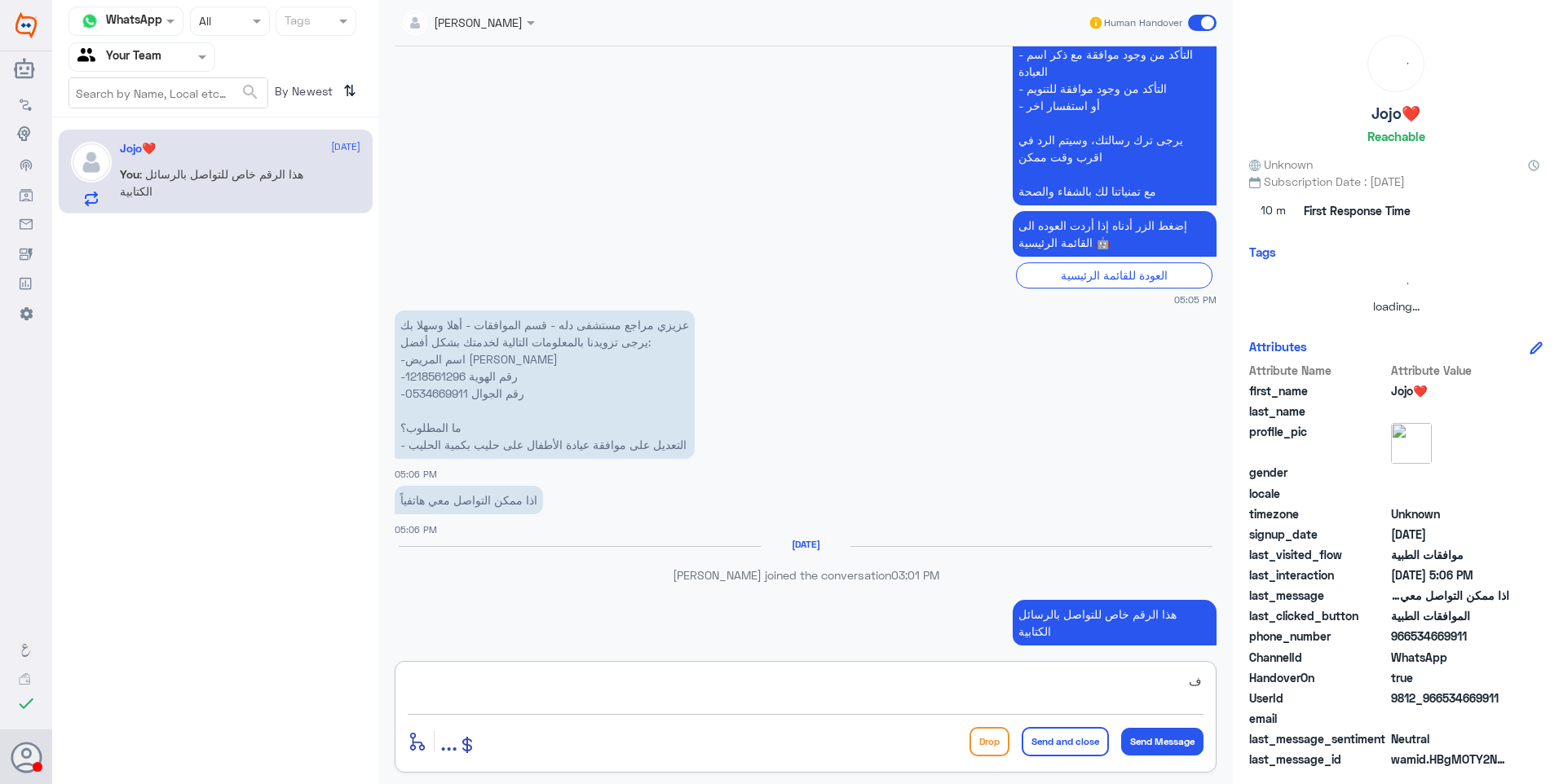
scroll to position [1443, 0]
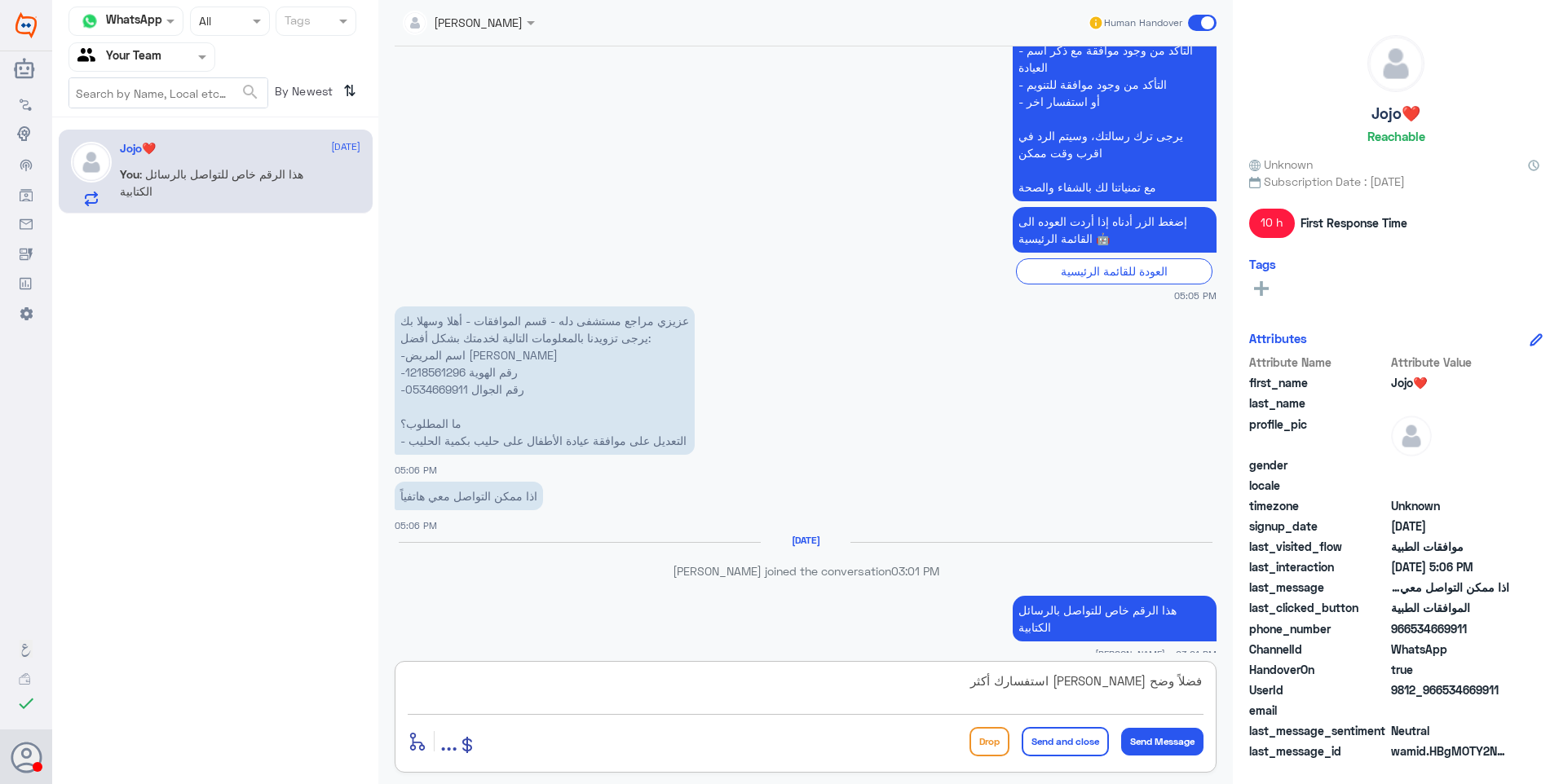
type textarea "فضلاً وضح [PERSON_NAME] استفسارك أكثر"
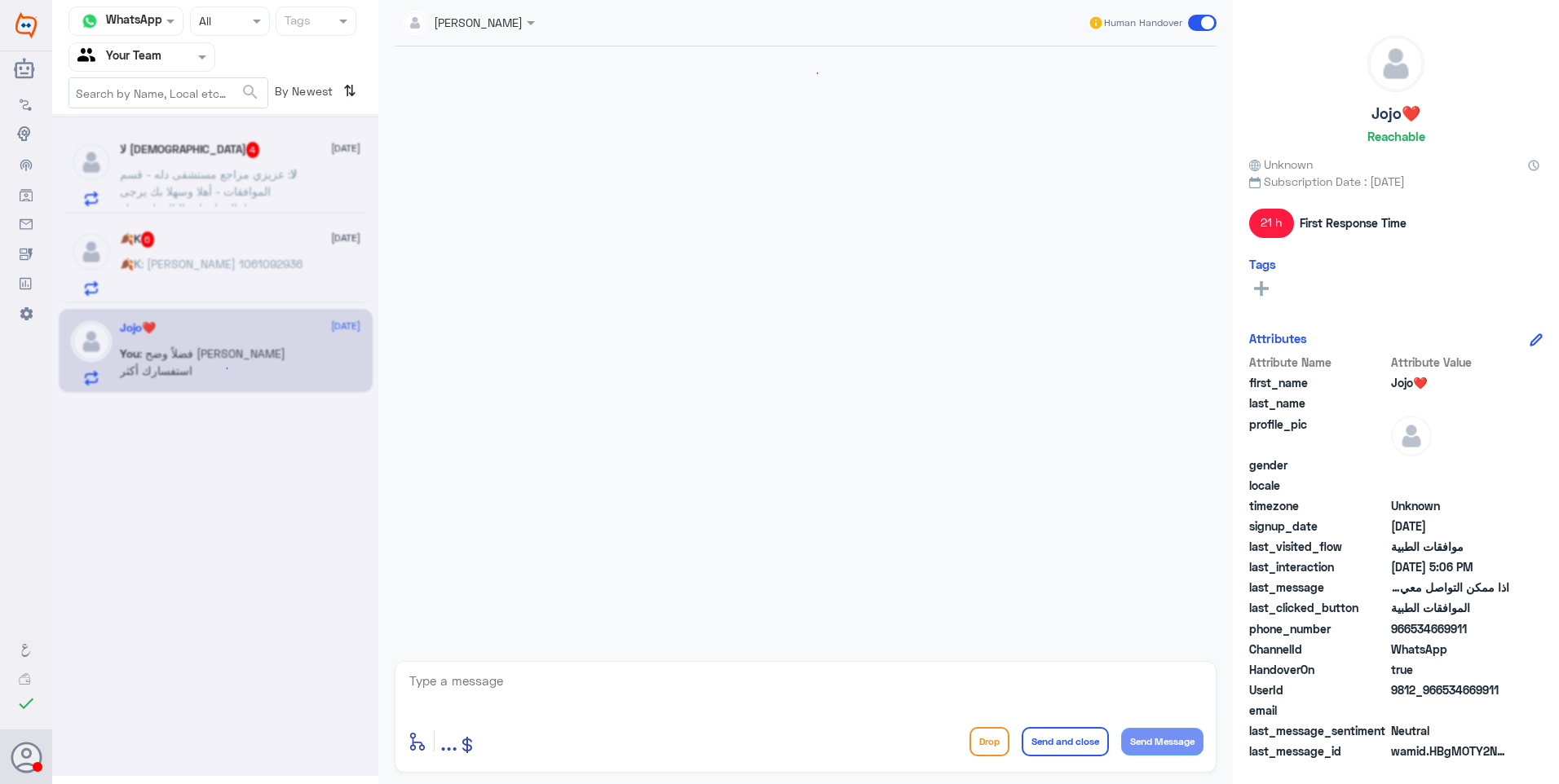
scroll to position [2473, 0]
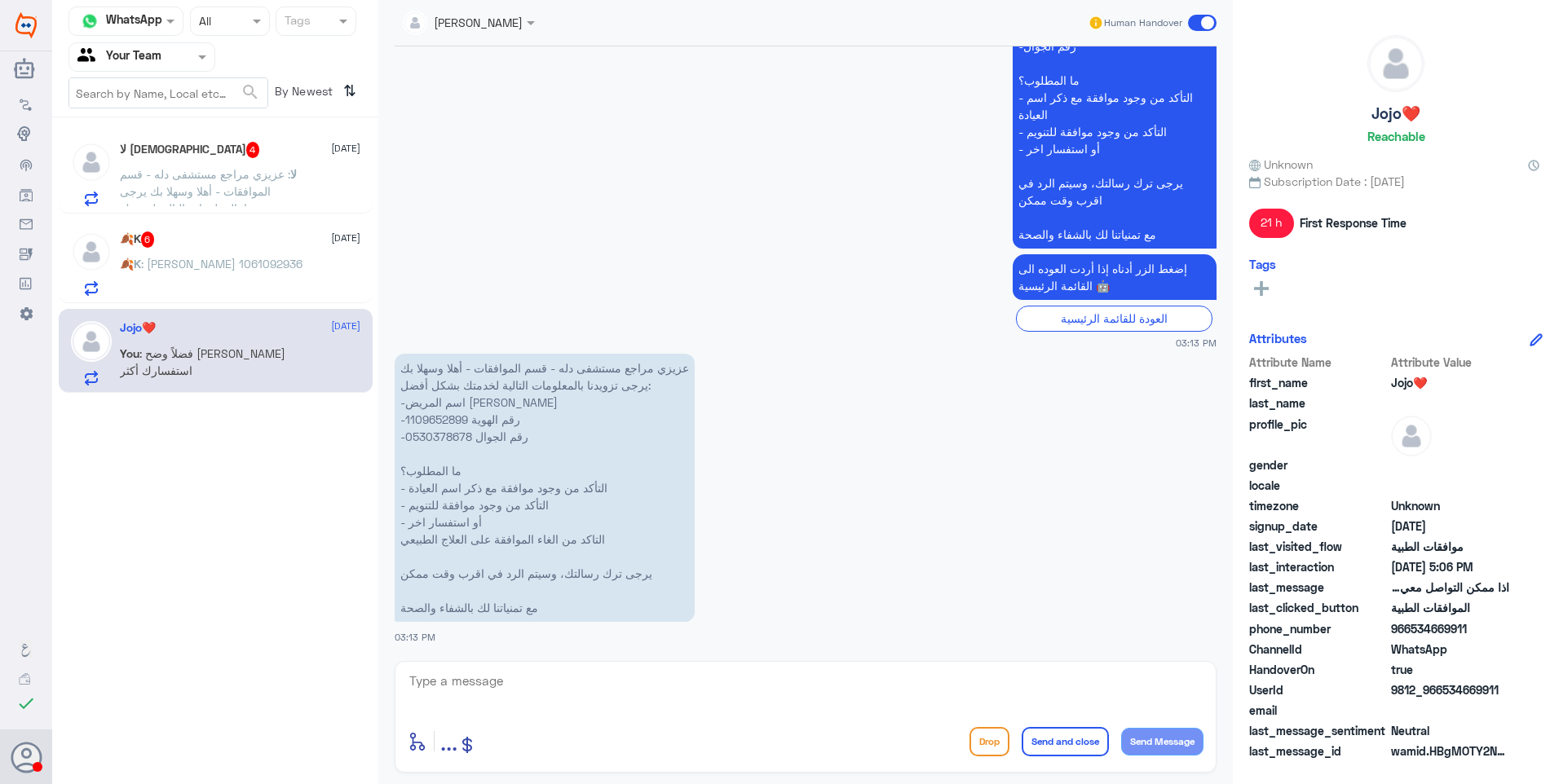
click at [271, 244] on div "🍂K 6 [DATE]" at bounding box center [240, 240] width 241 height 16
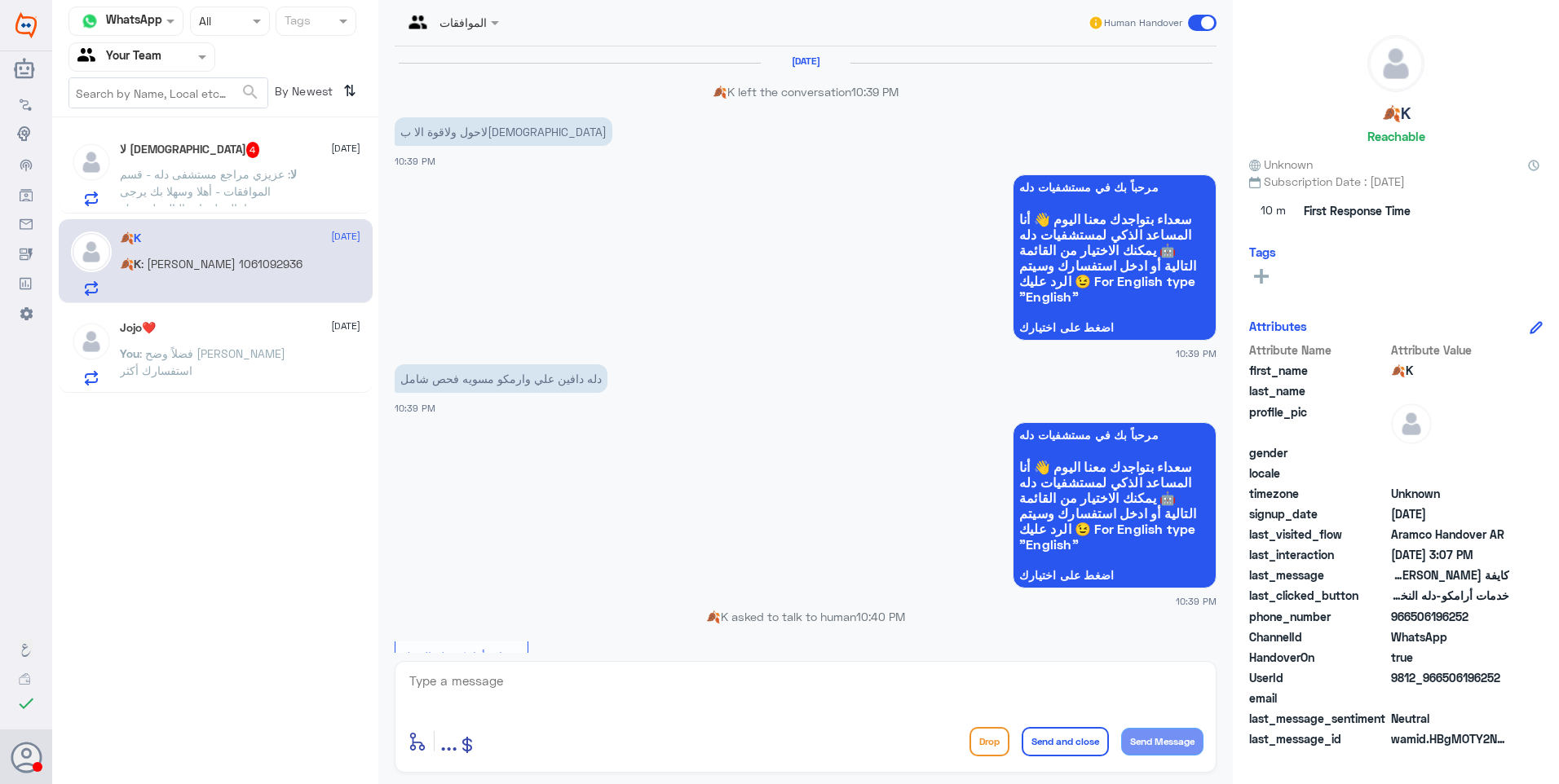
scroll to position [1409, 0]
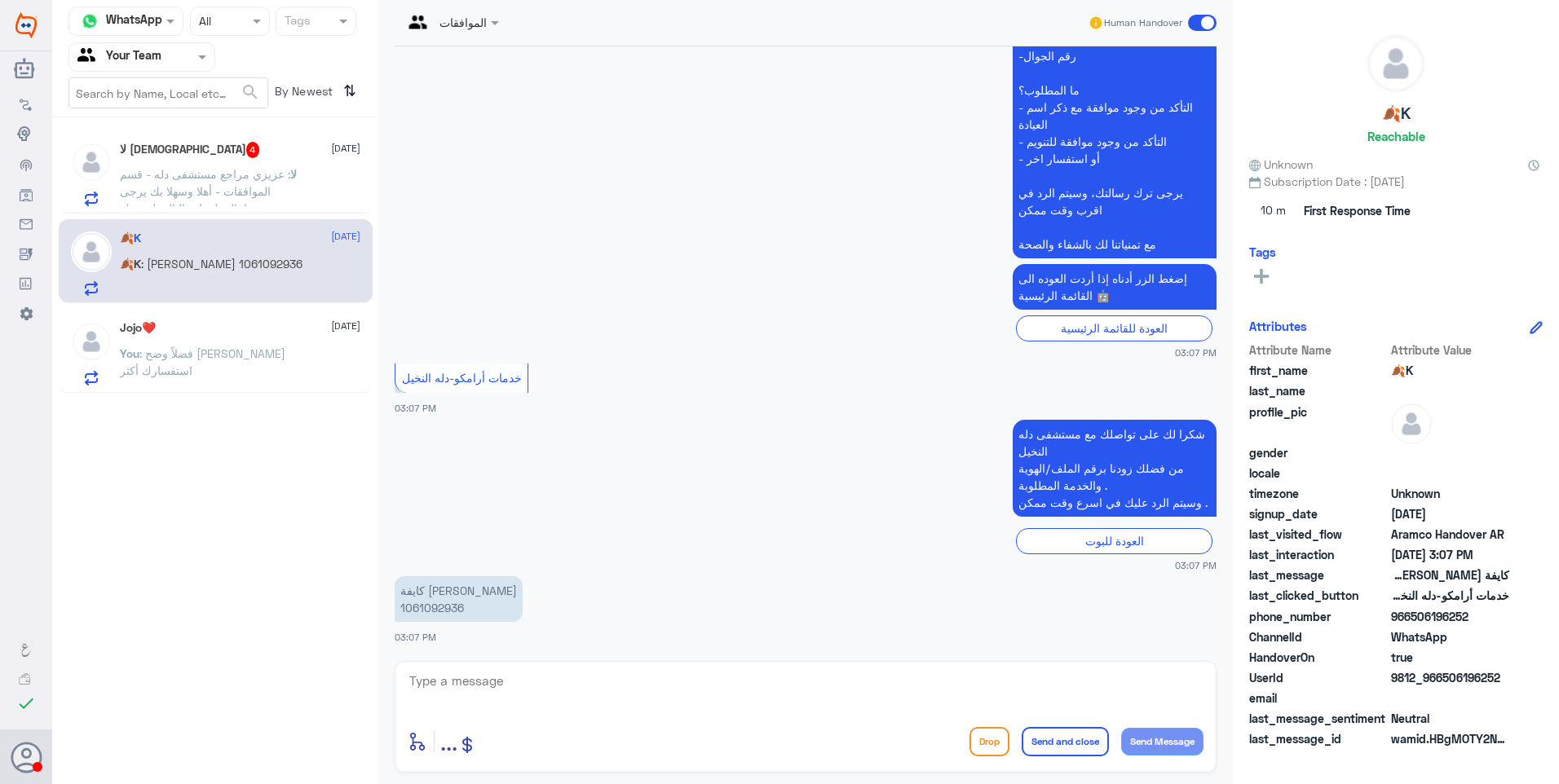
click at [274, 338] on div "Jojo❤️ [DATE] You : فضلاً وضح [PERSON_NAME] استفسارك أكثر" at bounding box center [240, 353] width 241 height 65
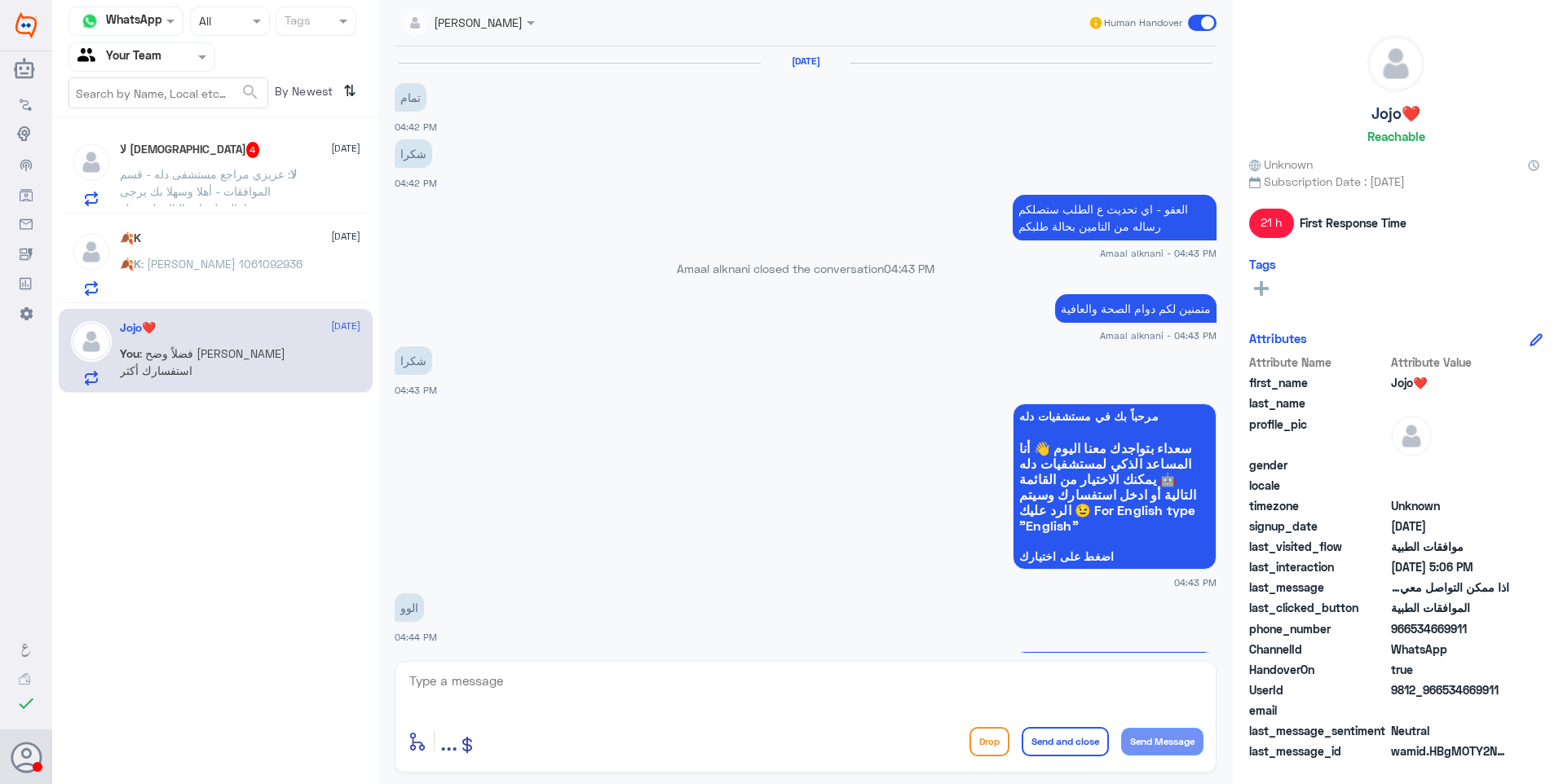
scroll to position [1344, 0]
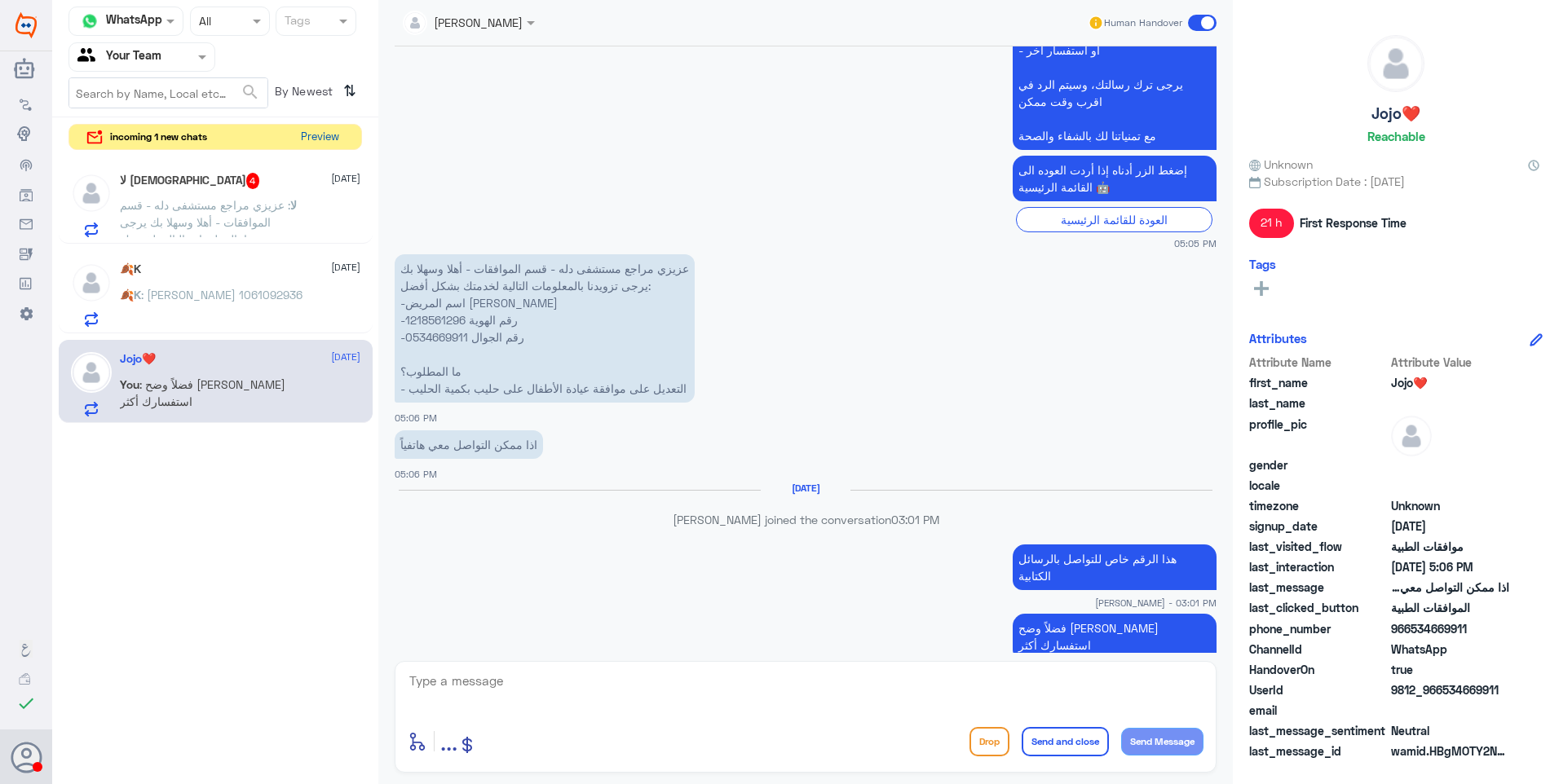
click at [314, 131] on button "Preview" at bounding box center [320, 137] width 51 height 25
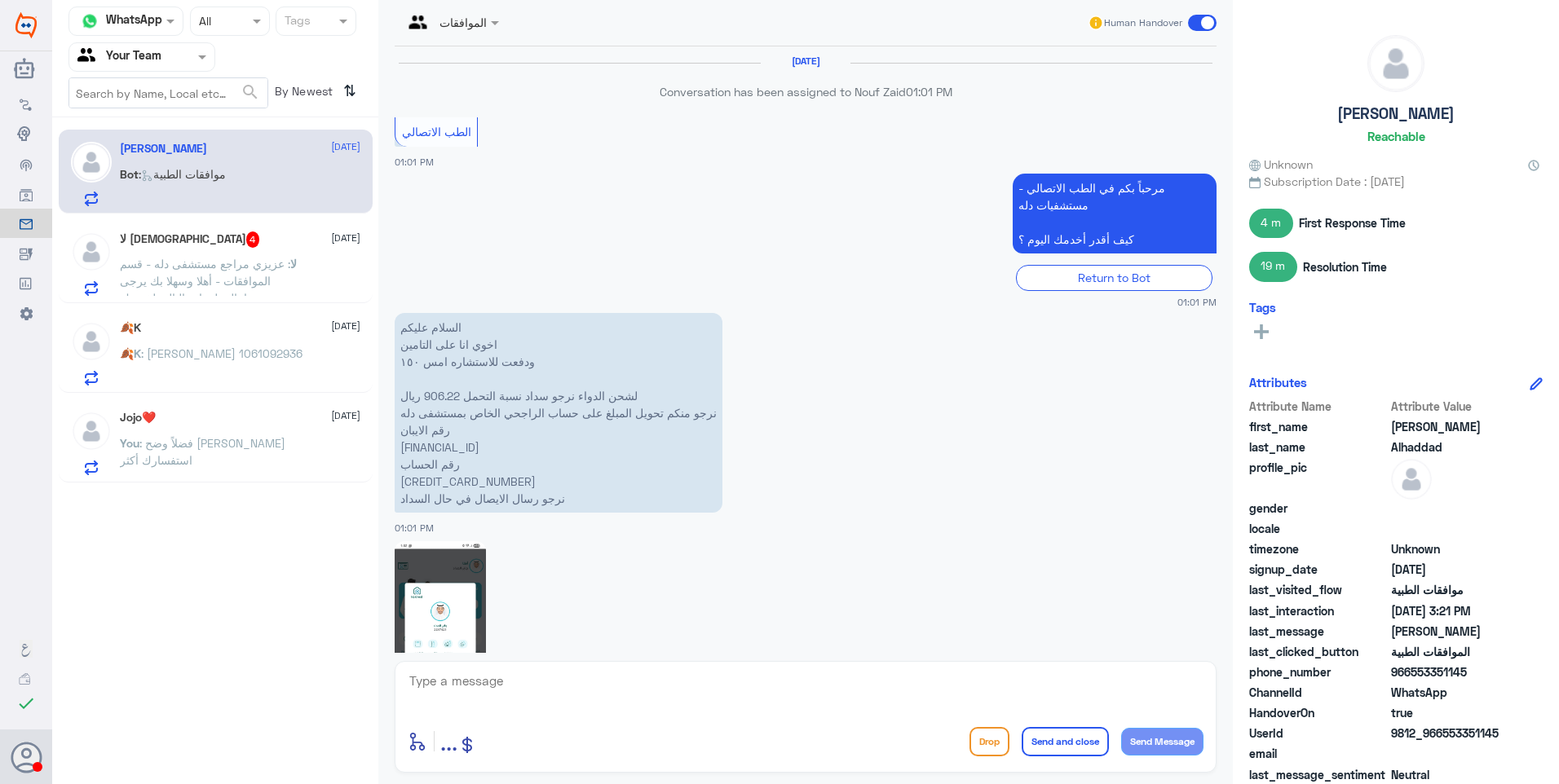
scroll to position [1143, 0]
